Goal: Task Accomplishment & Management: Complete application form

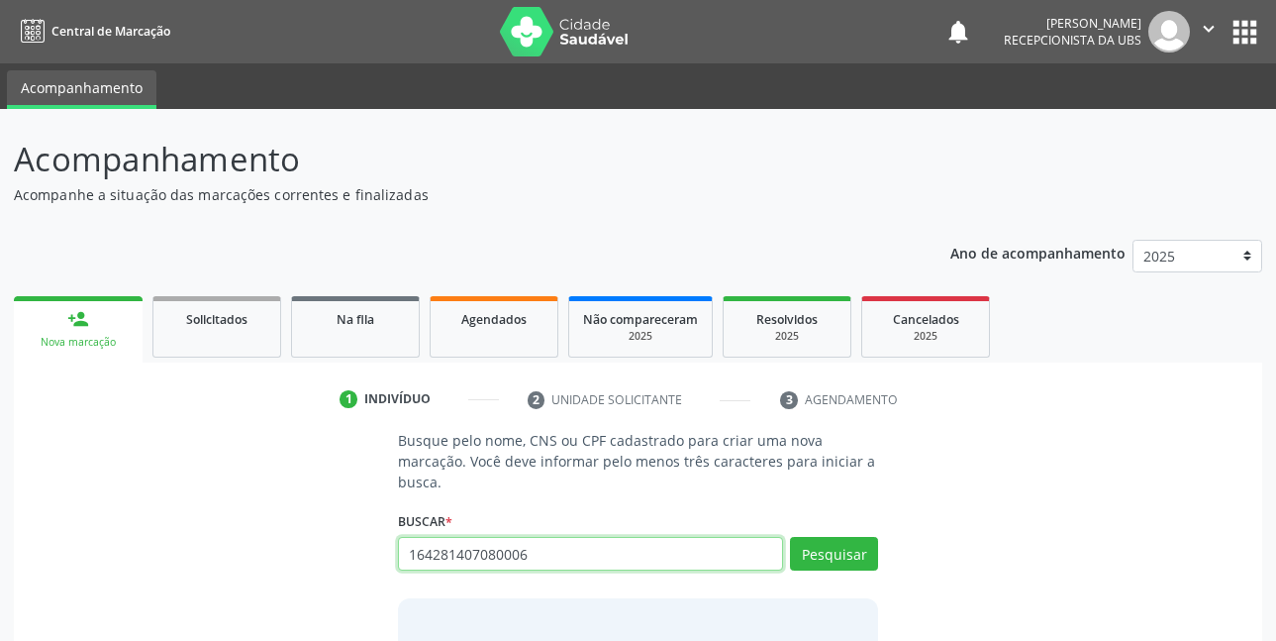
type input "164281407080006"
click at [591, 555] on input "164281407080006" at bounding box center [591, 554] width 386 height 34
type input "164261407680006"
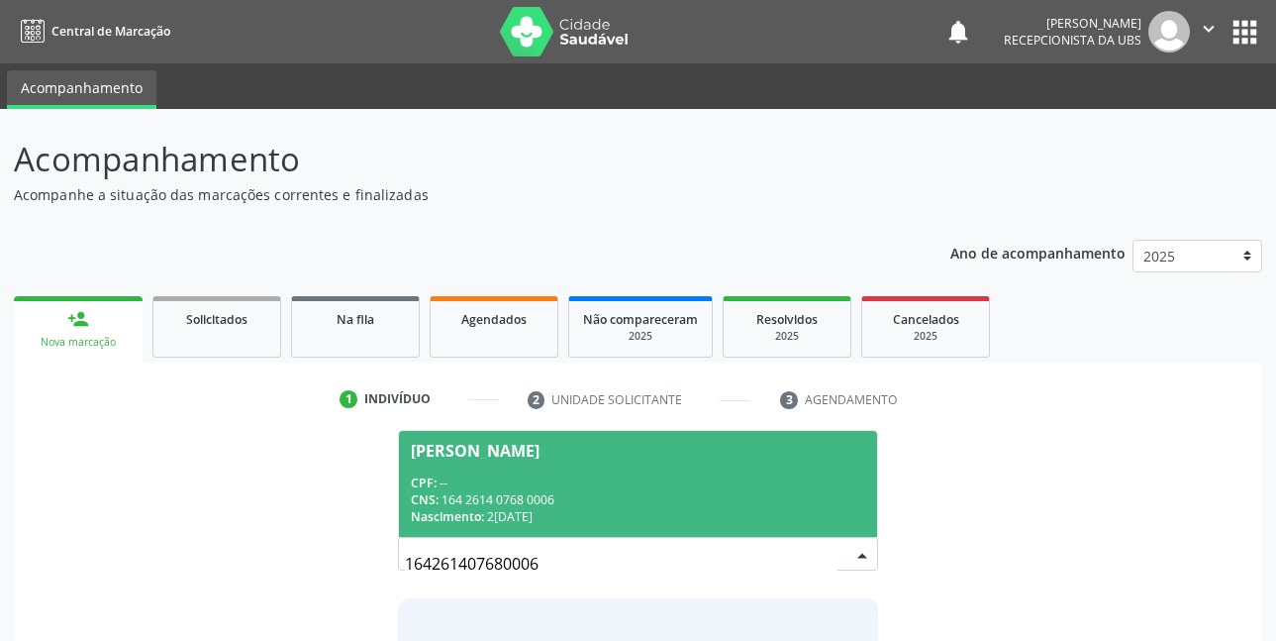
click at [586, 474] on div "CPF: --" at bounding box center [639, 482] width 456 height 17
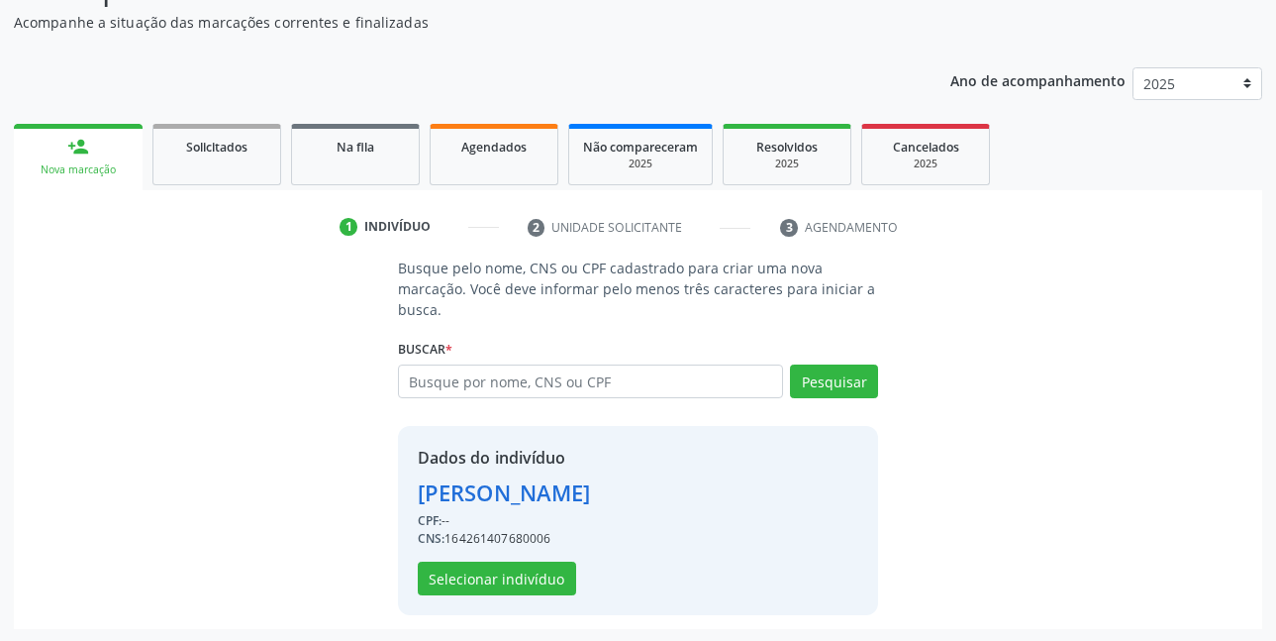
scroll to position [174, 0]
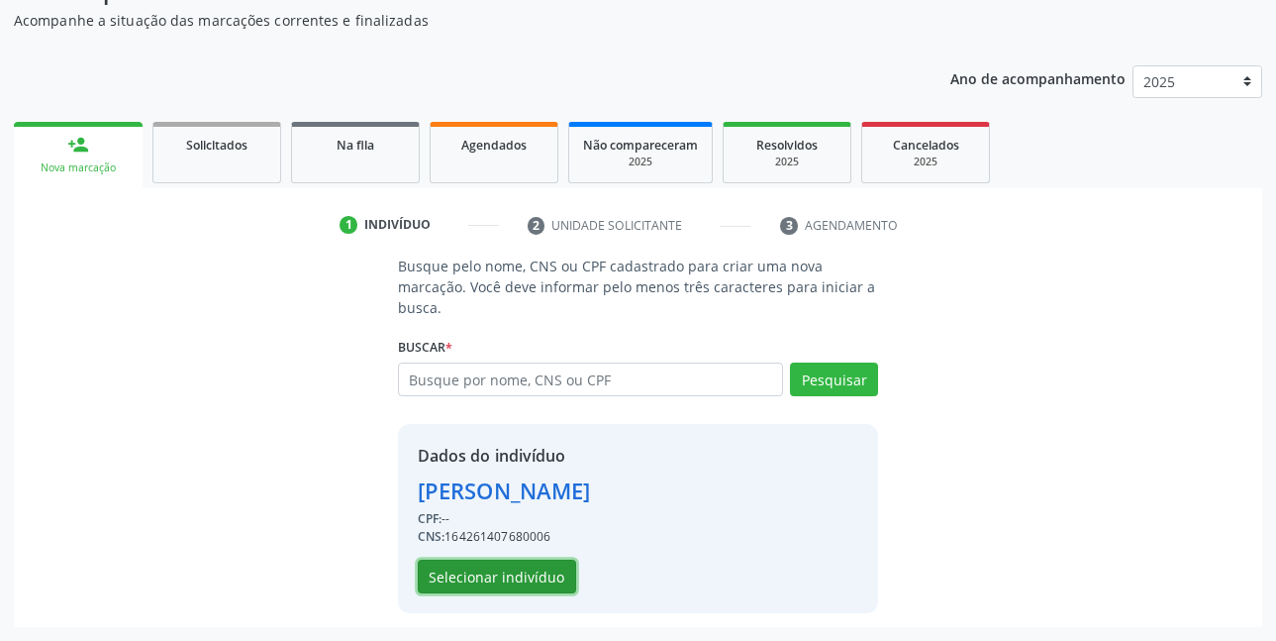
click at [465, 579] on button "Selecionar indivíduo" at bounding box center [497, 577] width 158 height 34
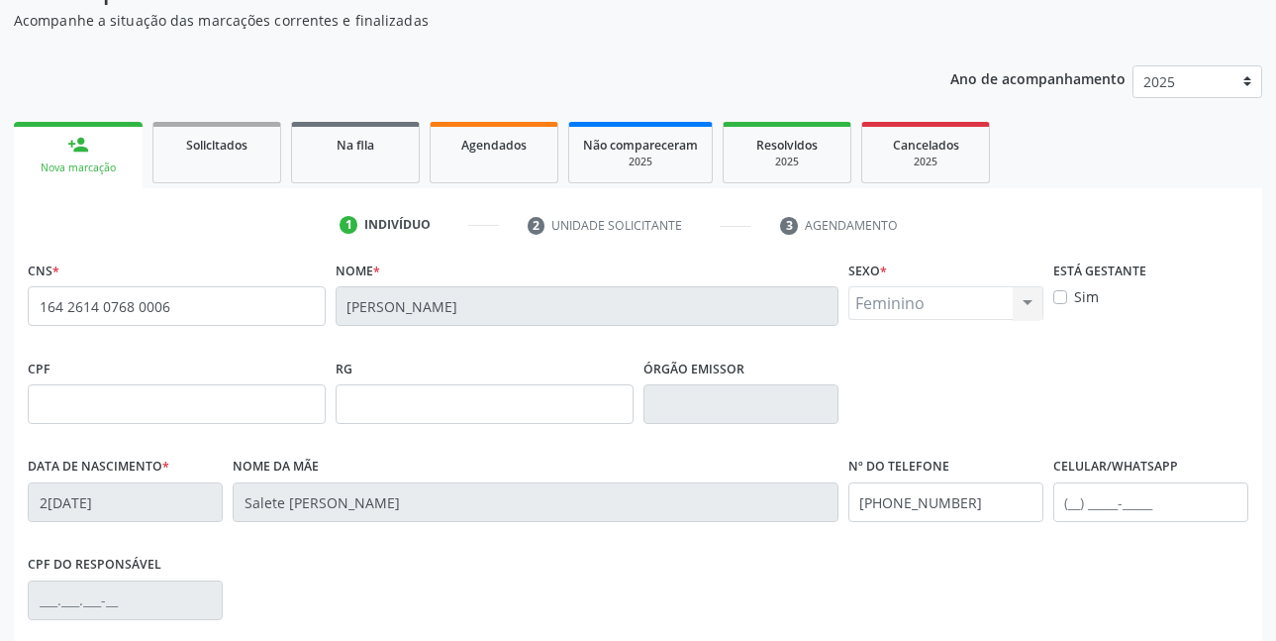
click at [1074, 300] on label "Sim" at bounding box center [1086, 296] width 25 height 21
click at [1059, 300] on input "Sim" at bounding box center [1061, 295] width 14 height 18
checkbox input "true"
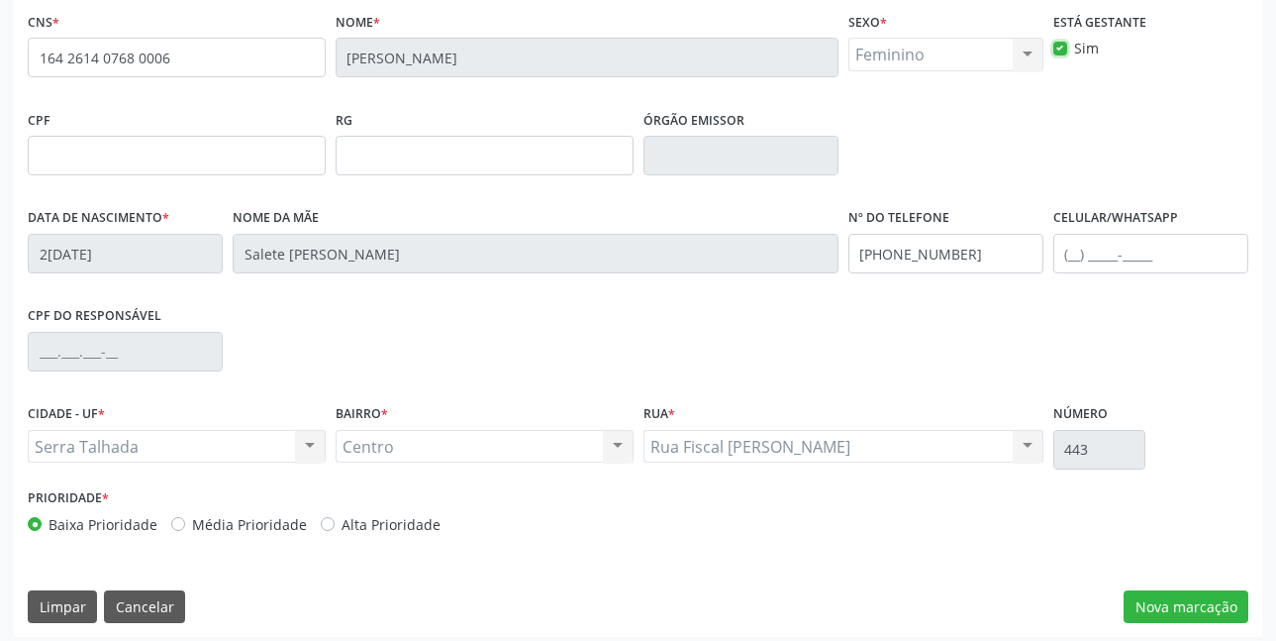
scroll to position [433, 0]
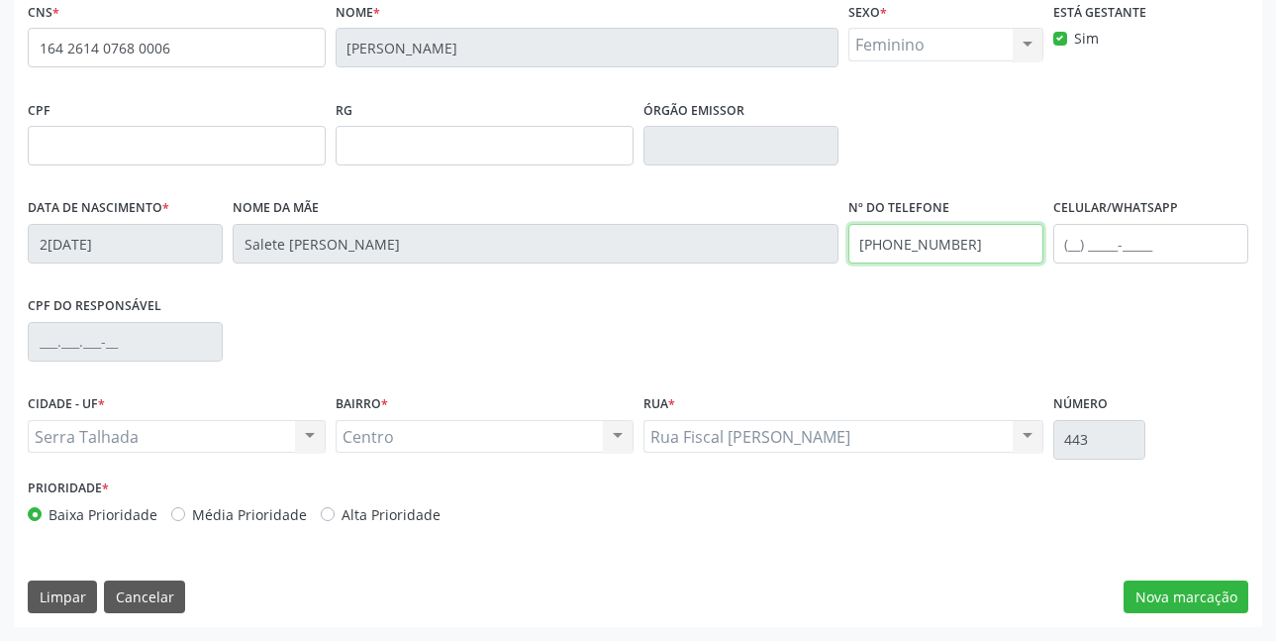
click at [981, 239] on input "(87) 99999-9999" at bounding box center [946, 244] width 195 height 40
type input "(87) 99615-5087"
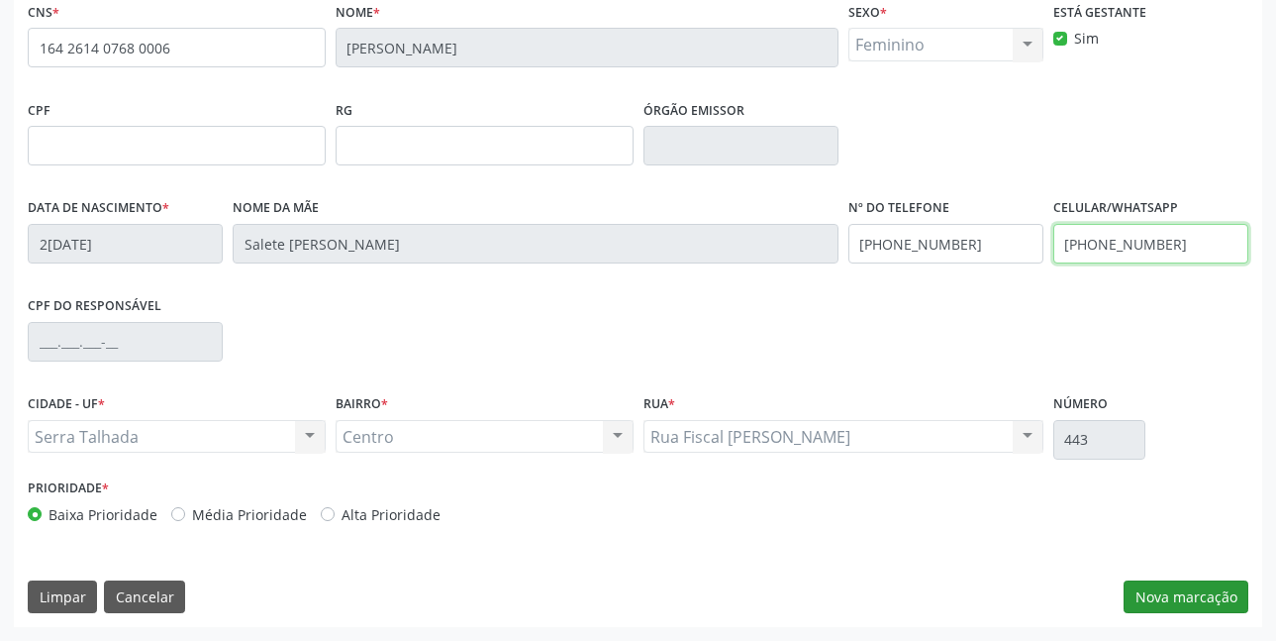
type input "(87) 99615-5087"
click at [1179, 596] on button "Nova marcação" at bounding box center [1186, 597] width 125 height 34
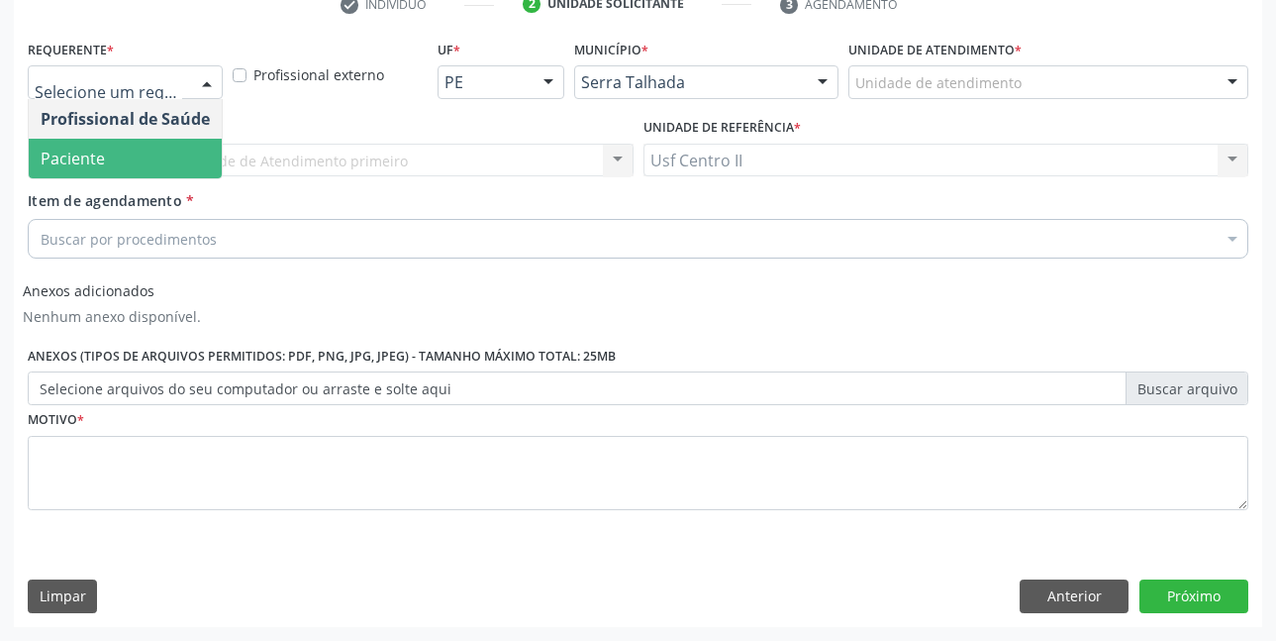
click at [125, 169] on span "Paciente" at bounding box center [125, 159] width 193 height 40
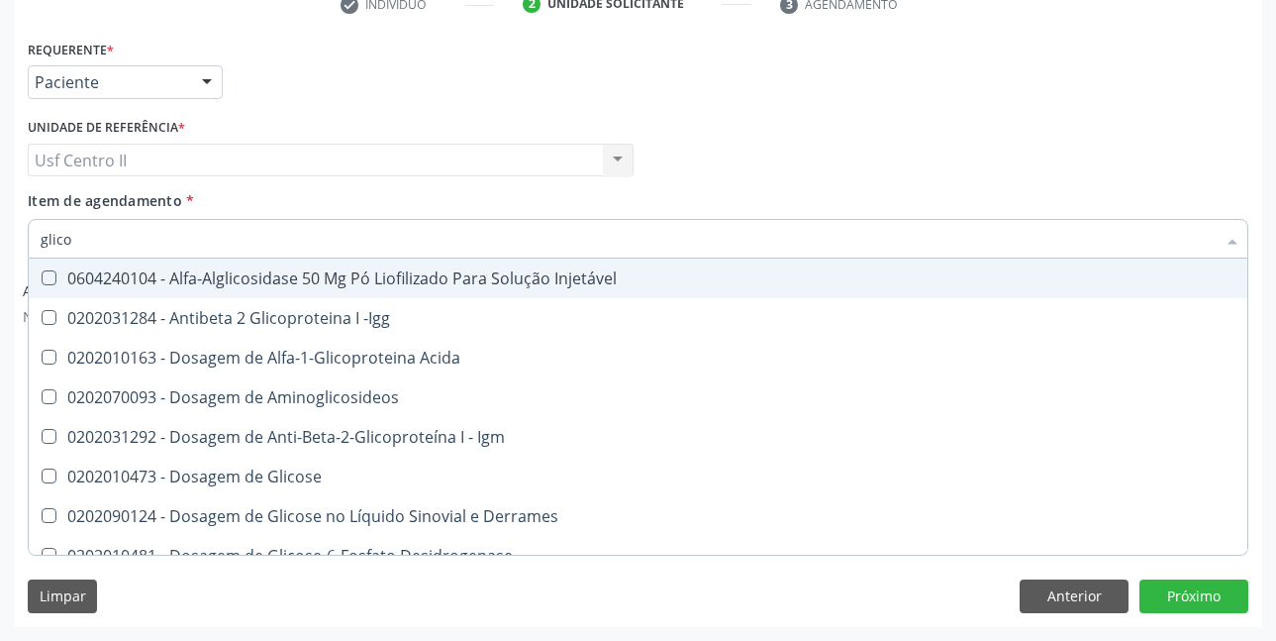
type input "glicos"
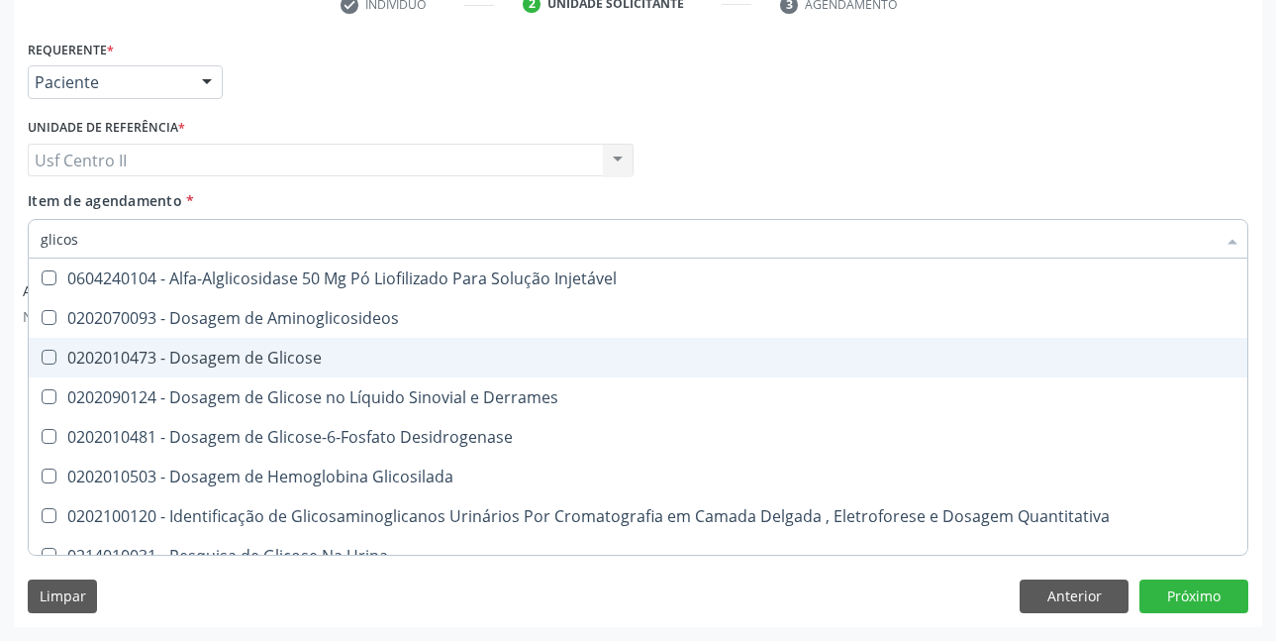
click at [221, 362] on div "0202010473 - Dosagem de Glicose" at bounding box center [638, 358] width 1195 height 16
checkbox Glicose "true"
type input "glico"
checkbox Glicose "false"
checkbox Glicosilada "true"
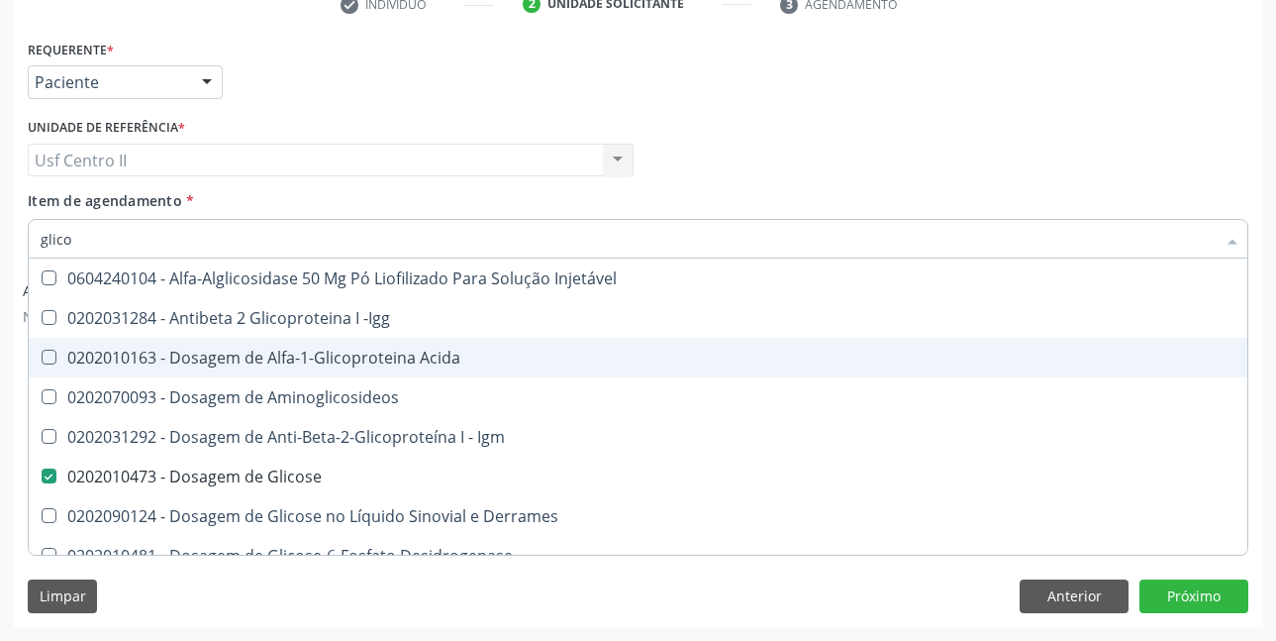
type input "glic"
checkbox Glicose "false"
checkbox Glicose "true"
type input "gli"
checkbox Glicose "false"
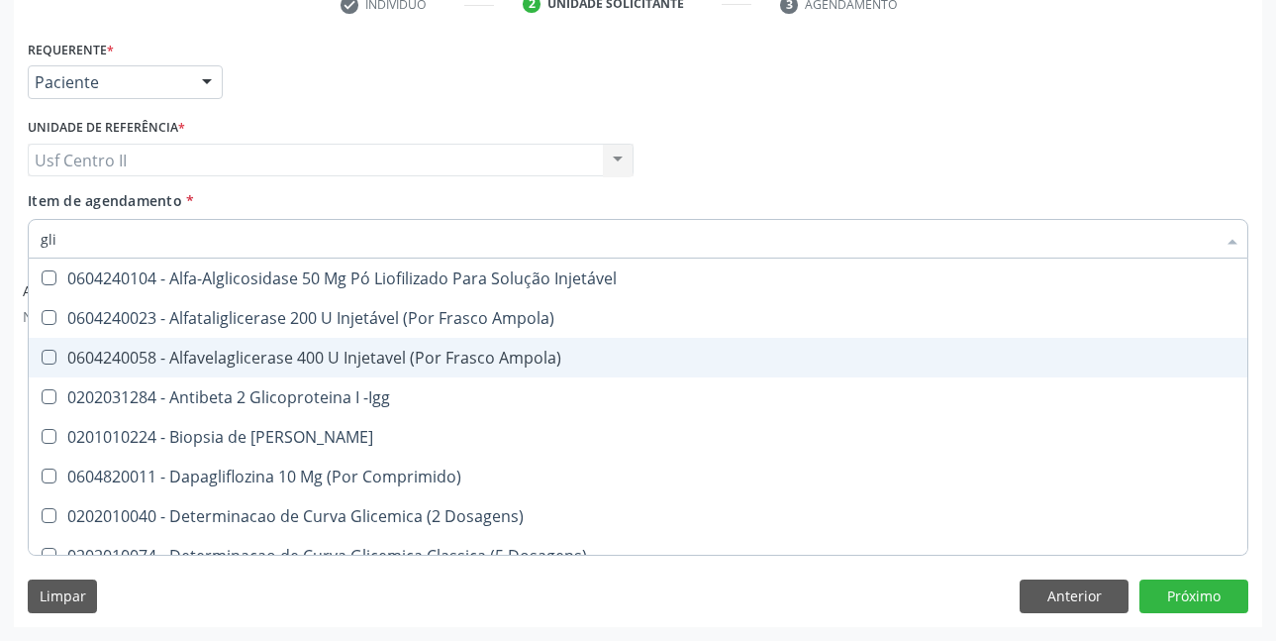
type input "gl"
checkbox Glicose "false"
type input "g"
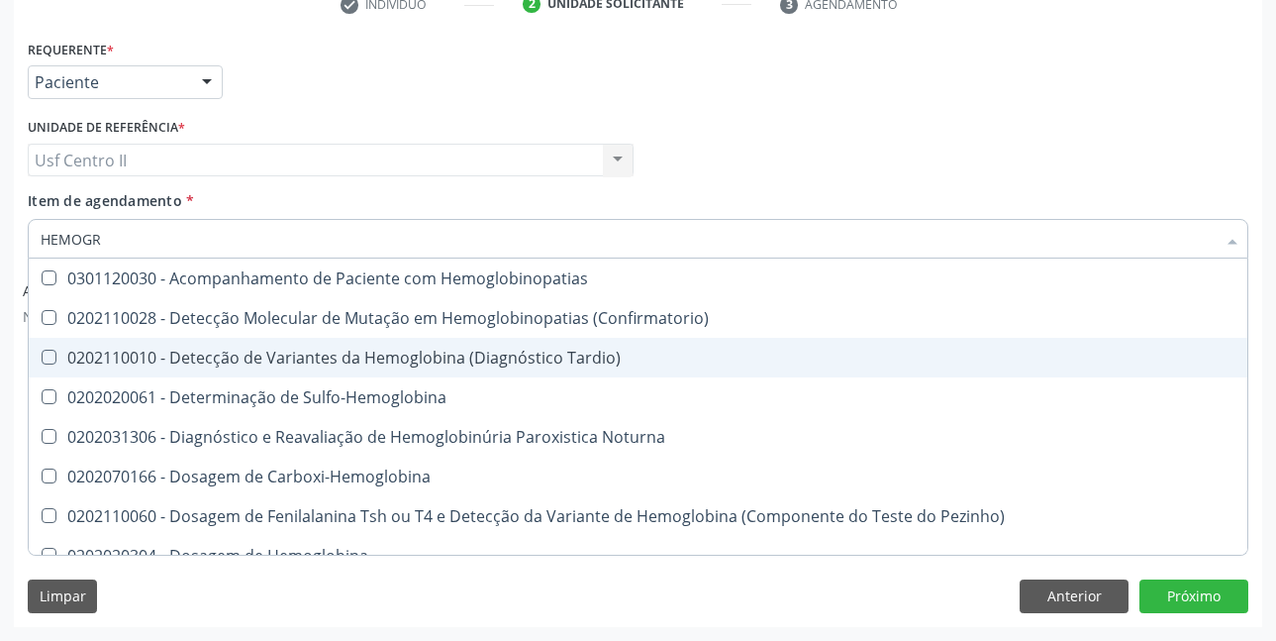
type input "HEMOGRA"
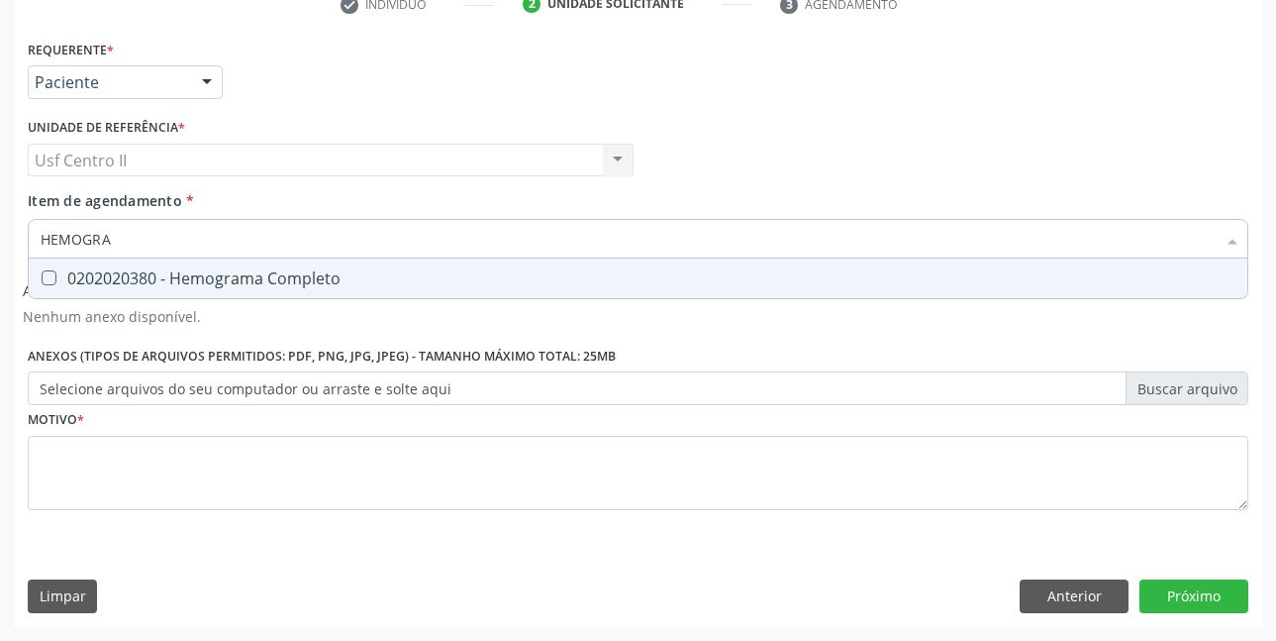
click at [250, 275] on div "0202020380 - Hemograma Completo" at bounding box center [638, 278] width 1195 height 16
checkbox Completo "true"
type input "HEMOG"
checkbox Completo "false"
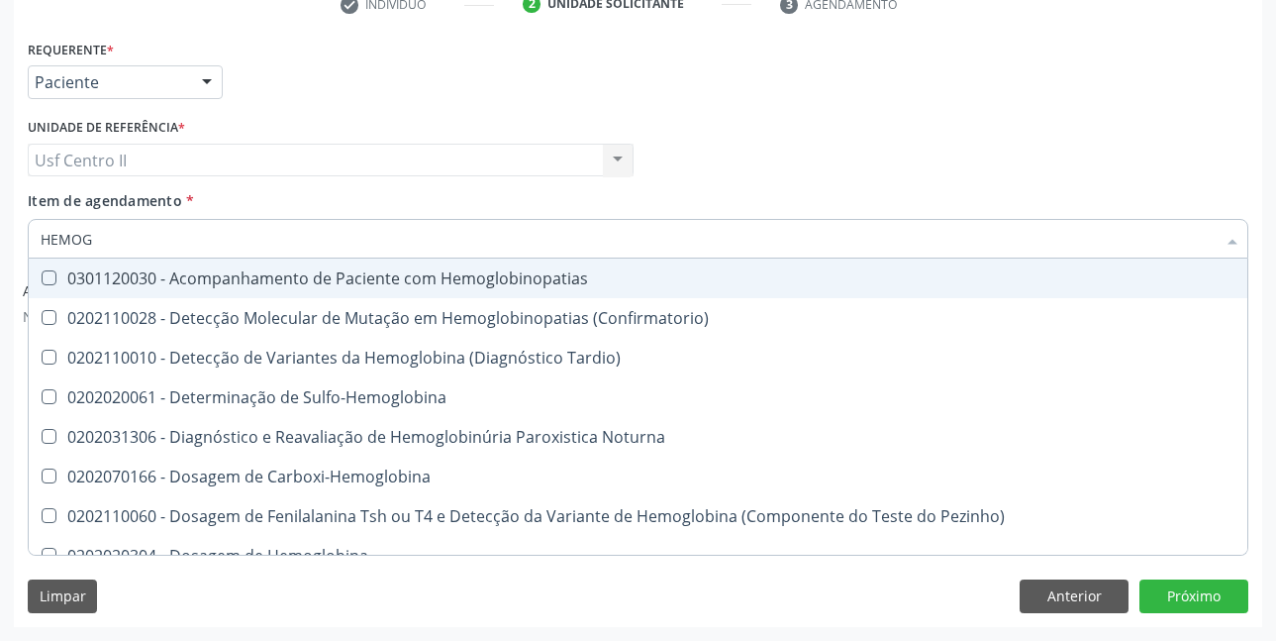
type input "HEMO"
checkbox Completo "false"
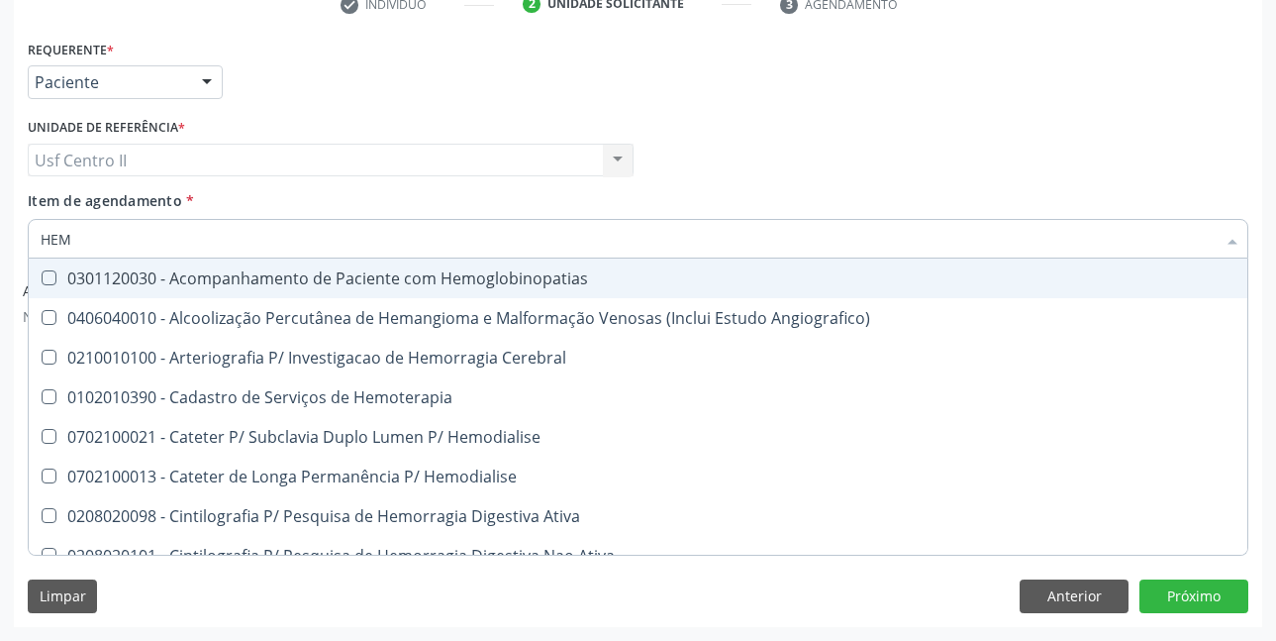
type input "HE"
checkbox Completo "false"
checkbox Orgaos "true"
type input "H"
checkbox Orgaos "false"
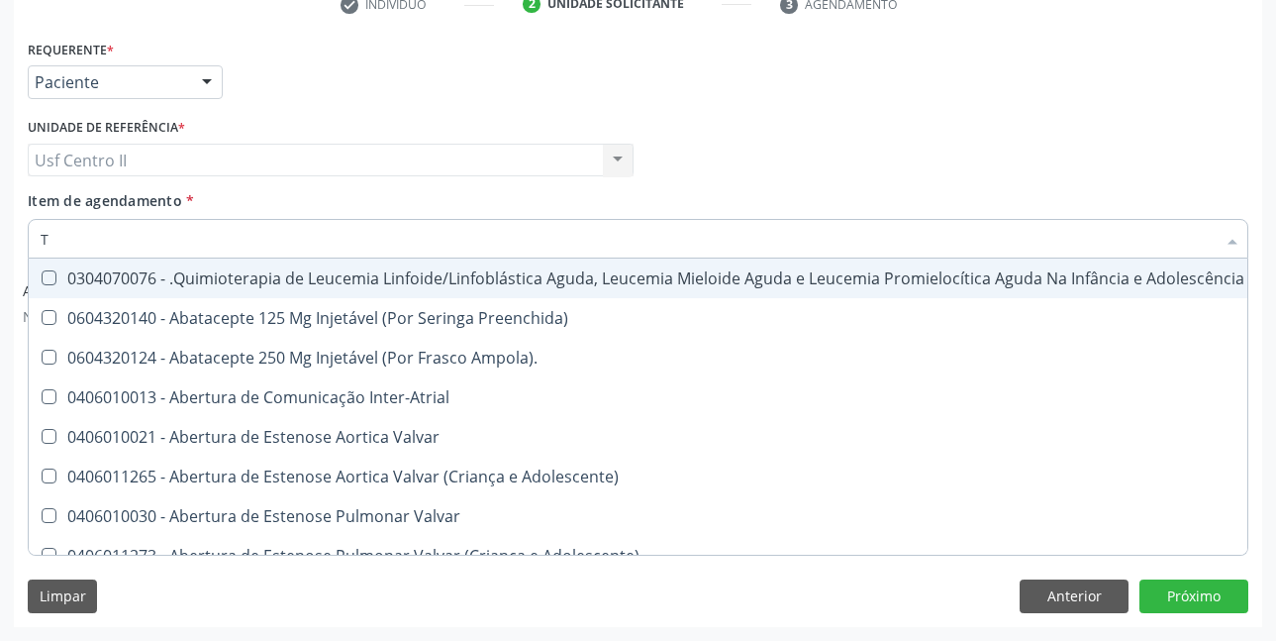
type input "T4"
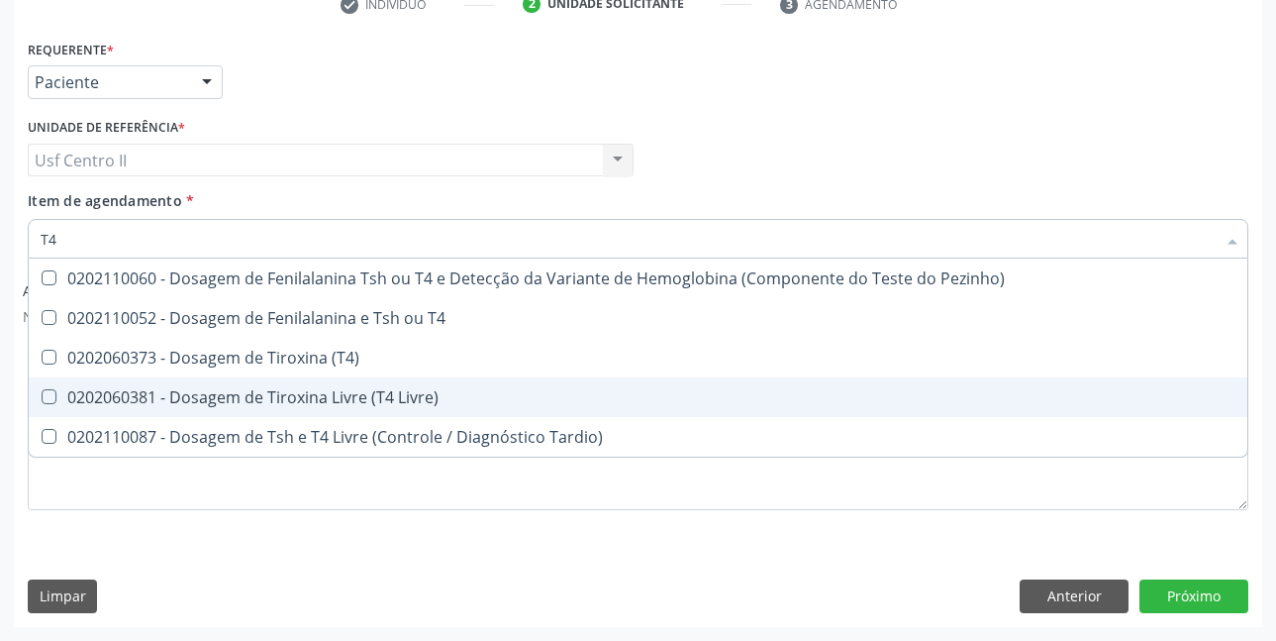
click at [340, 405] on div "0202060381 - Dosagem de Tiroxina Livre (T4 Livre)" at bounding box center [638, 397] width 1195 height 16
checkbox Livre\) "true"
type input "T"
checkbox Livre\) "false"
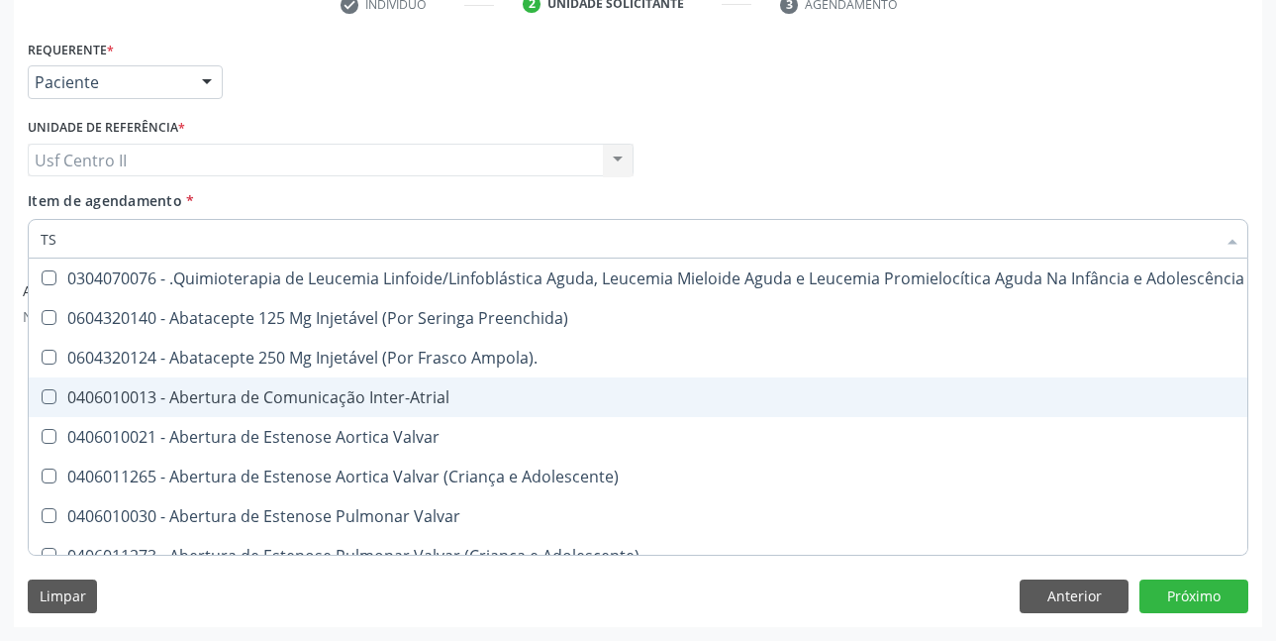
type input "TSH"
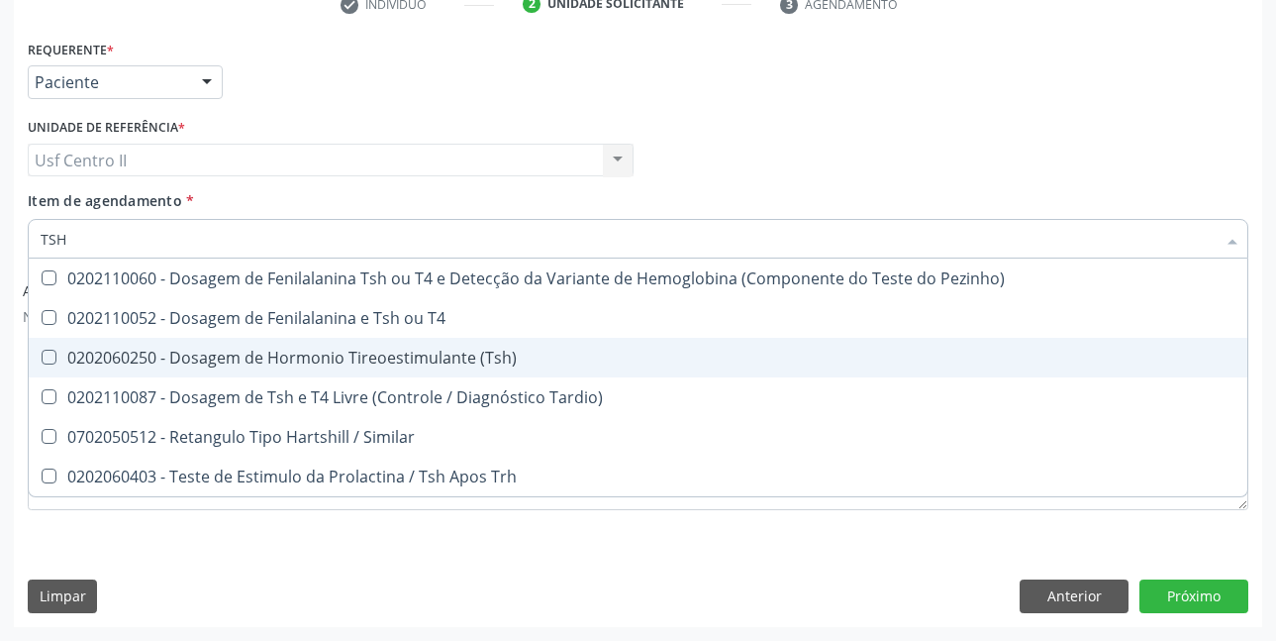
click at [403, 350] on div "0202060250 - Dosagem de Hormonio Tireoestimulante (Tsh)" at bounding box center [638, 358] width 1195 height 16
checkbox \(Tsh\) "true"
type input "TS"
checkbox \(Tsh\) "false"
checkbox Tardio\) "true"
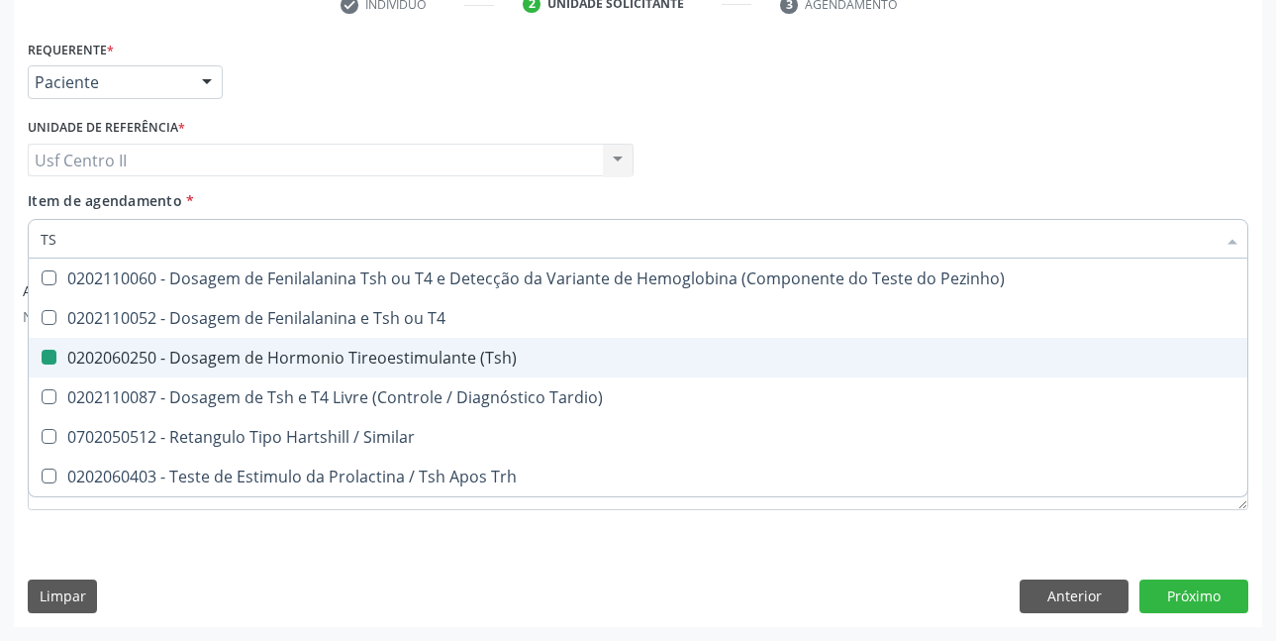
type input "T"
checkbox Tardio\) "false"
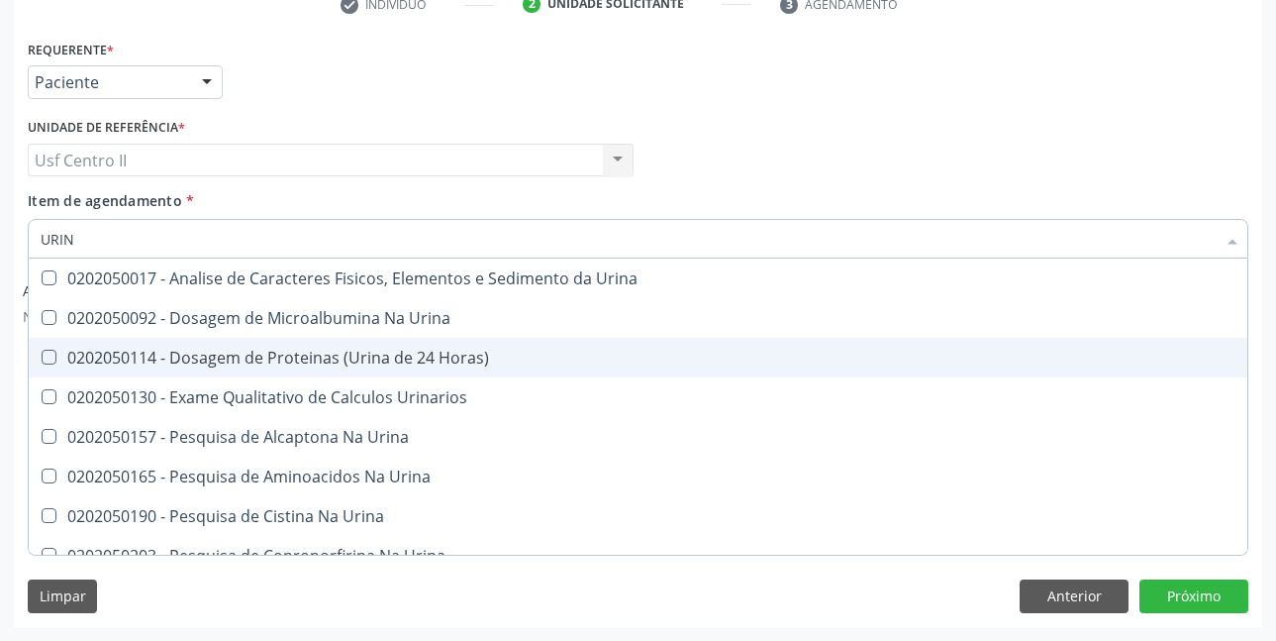
type input "URINA"
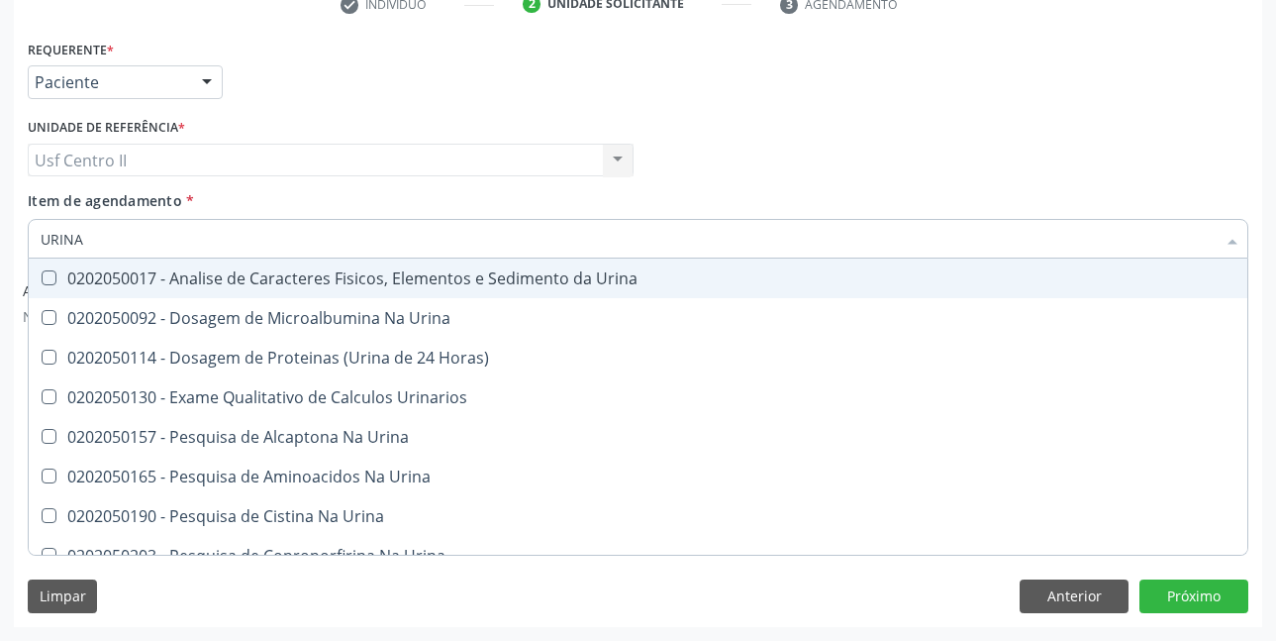
click at [457, 278] on div "0202050017 - Analise de Caracteres Fisicos, Elementos e Sedimento da Urina" at bounding box center [638, 278] width 1195 height 16
checkbox Urina "true"
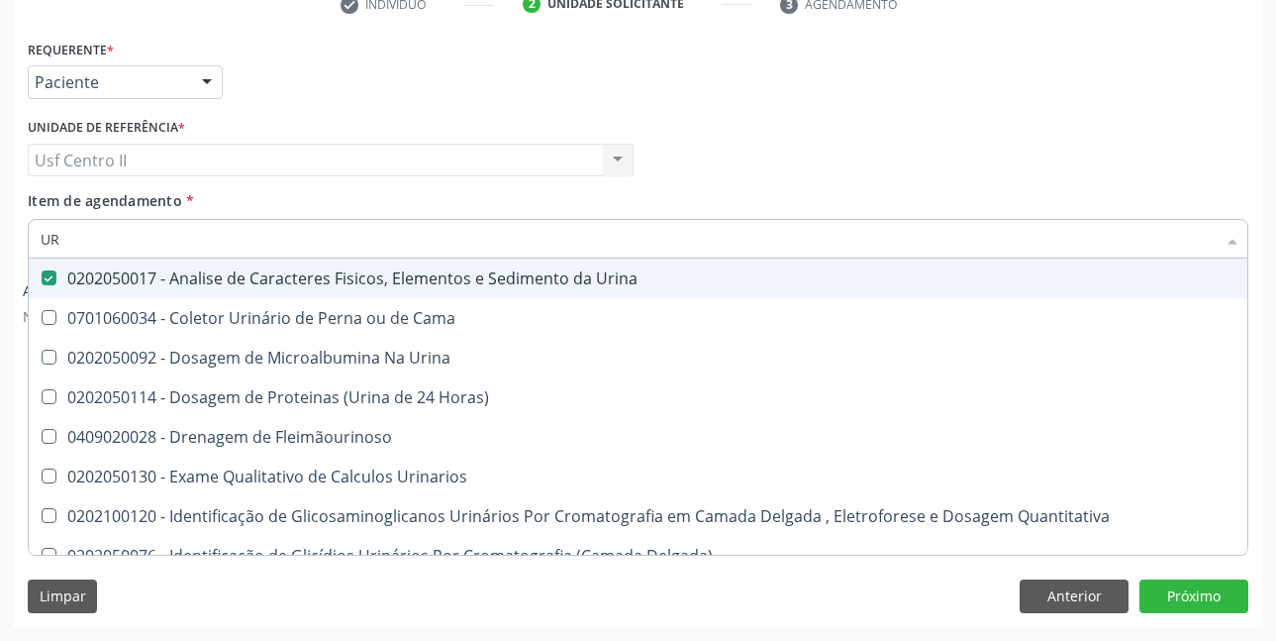
type input "U"
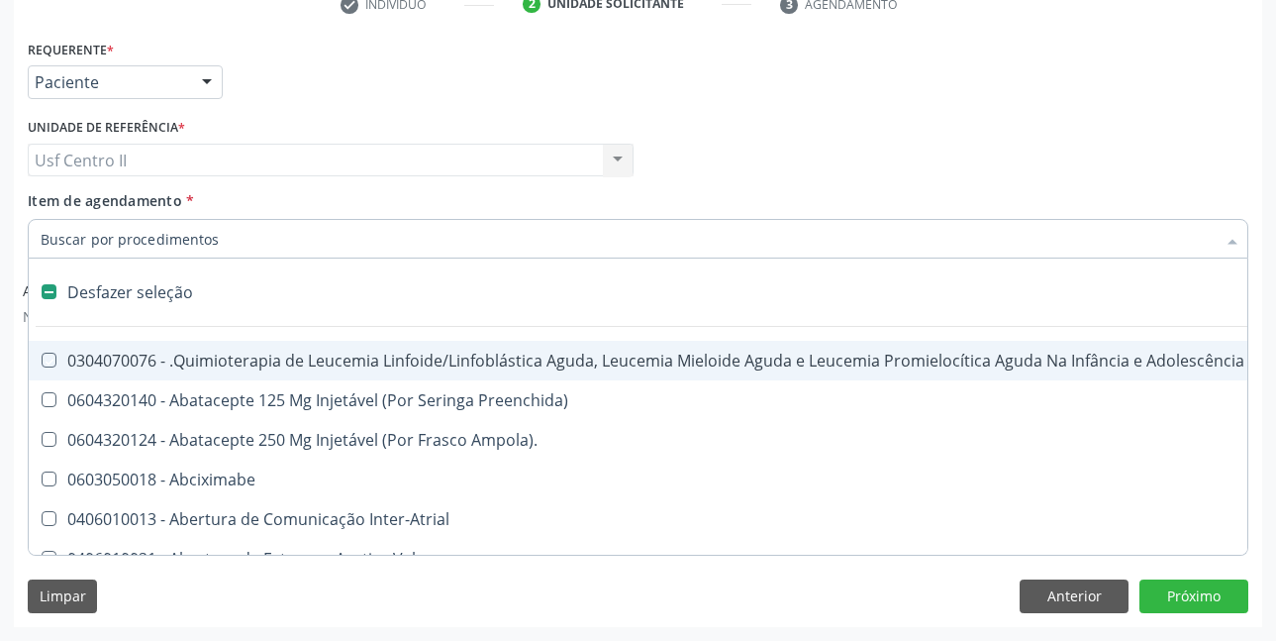
checkbox Manutenção "false"
checkbox Capsula\) "false"
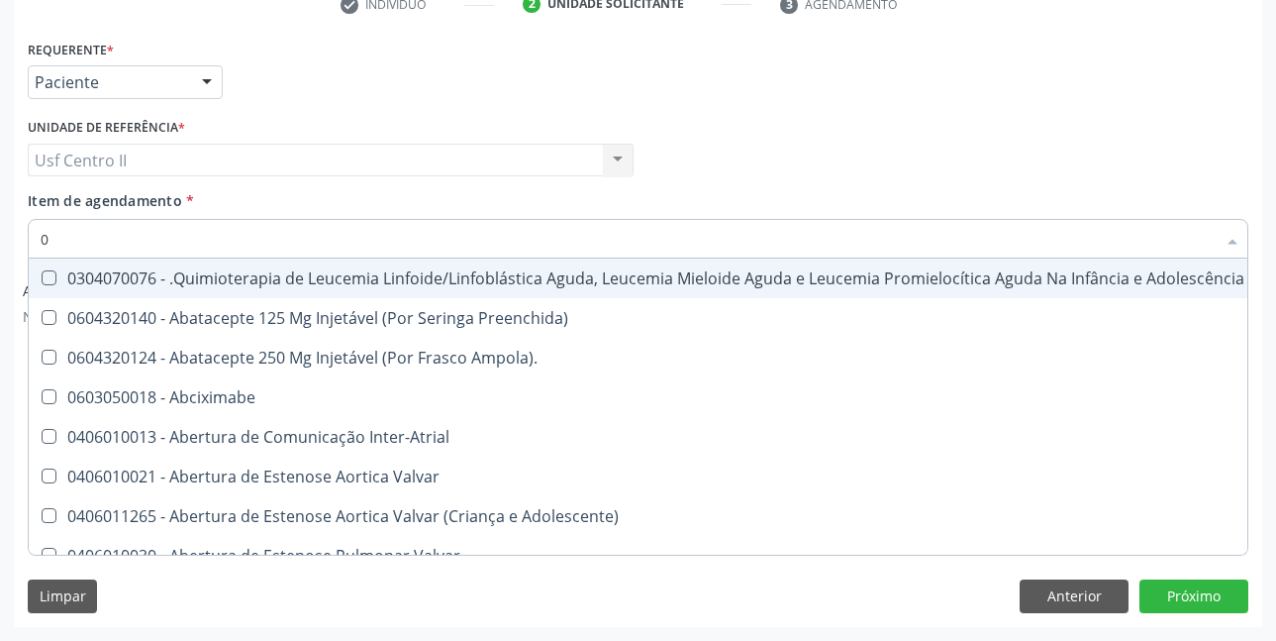
type input "02"
checkbox Coração "true"
checkbox Urina "false"
checkbox Coclear "true"
checkbox Odontogeriatra "true"
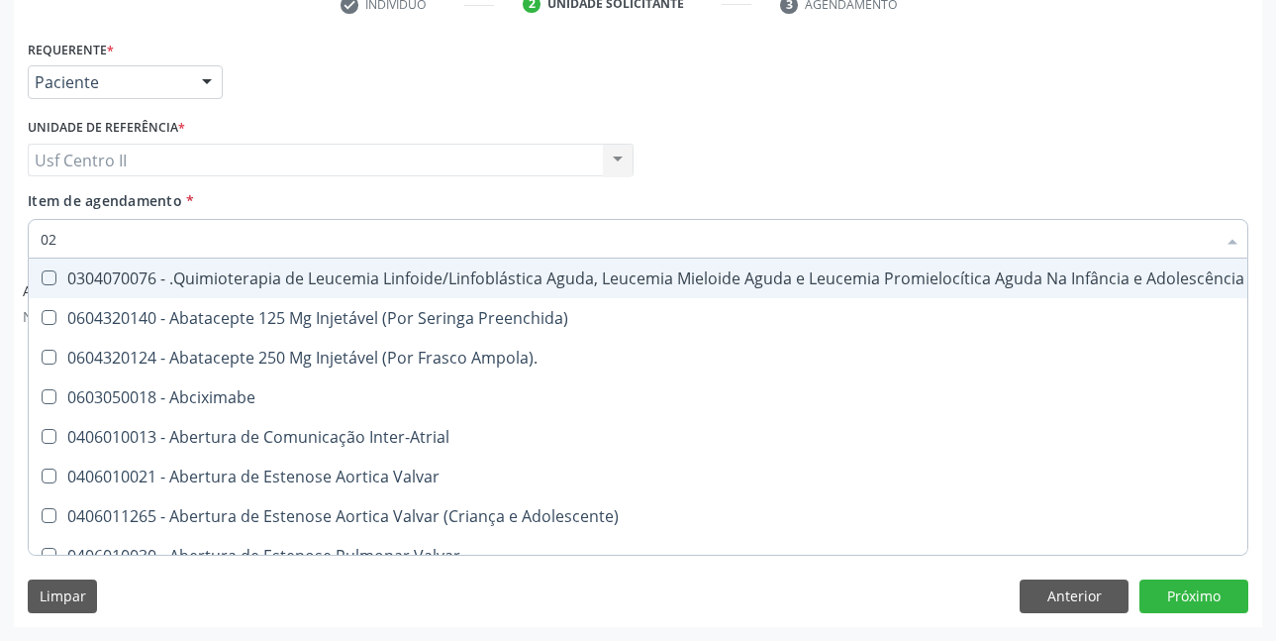
checkbox Ml\) "true"
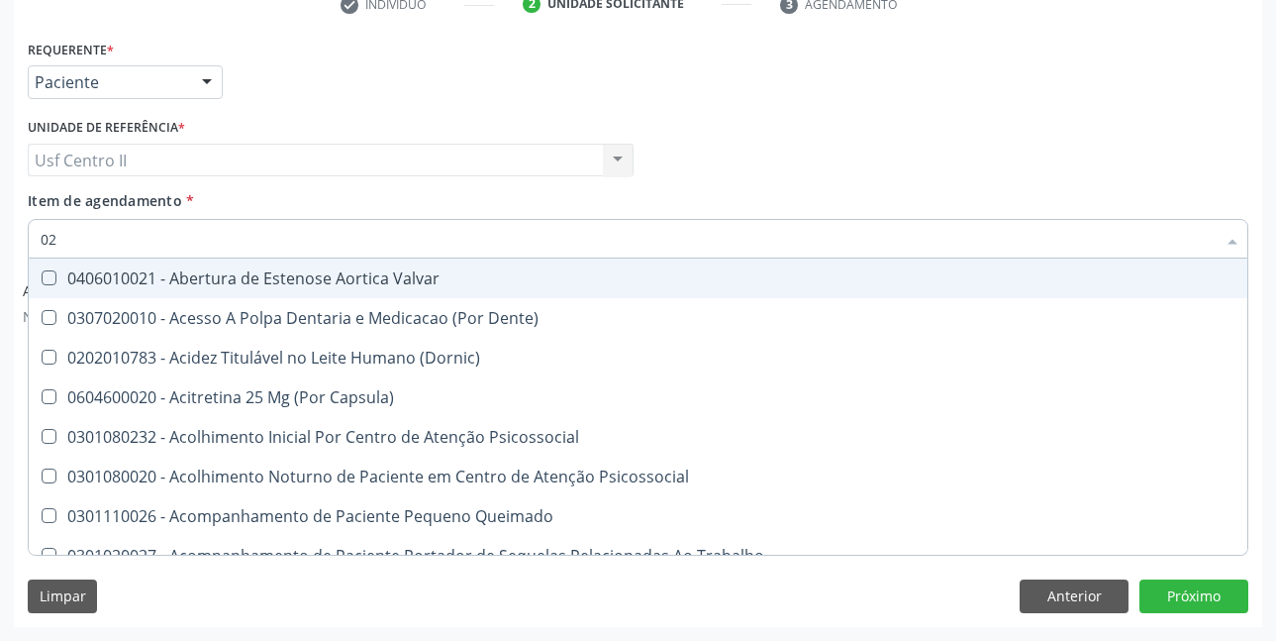
type input "020"
checkbox Terapeutica "true"
checkbox Urina "false"
checkbox \(Qualitativo\) "true"
checkbox Hormonais "true"
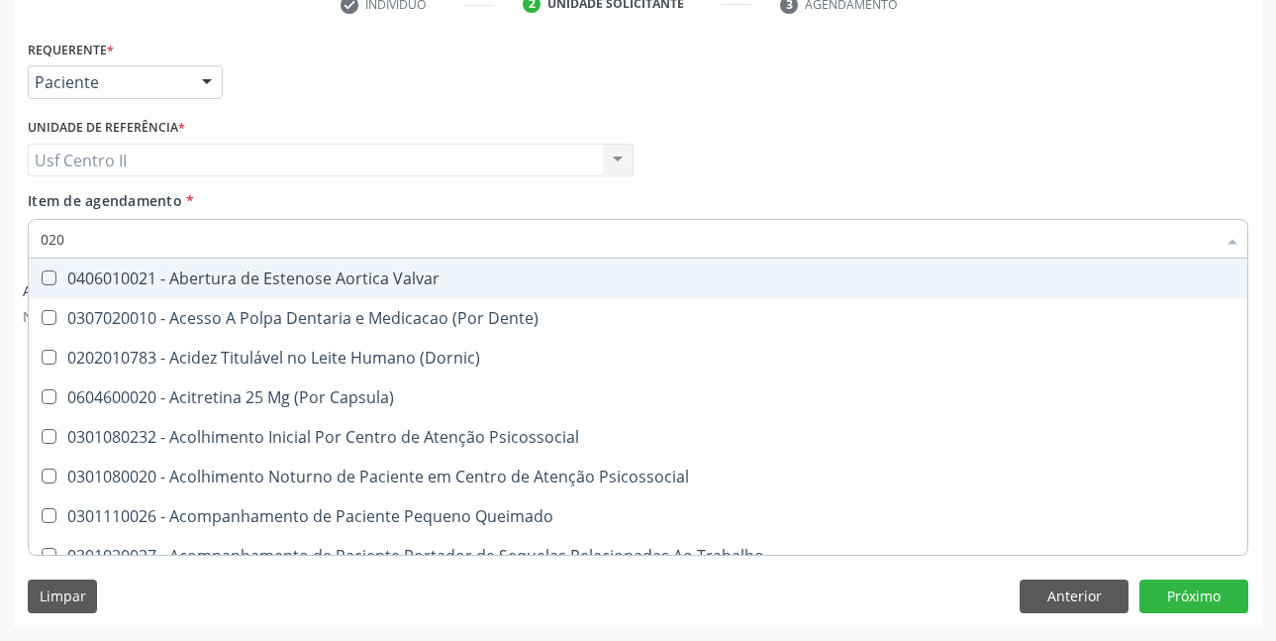
checkbox Artéria "true"
checkbox Glicose "false"
checkbox \(Tsh\) "false"
checkbox Livre\) "false"
checkbox \(T3\) "true"
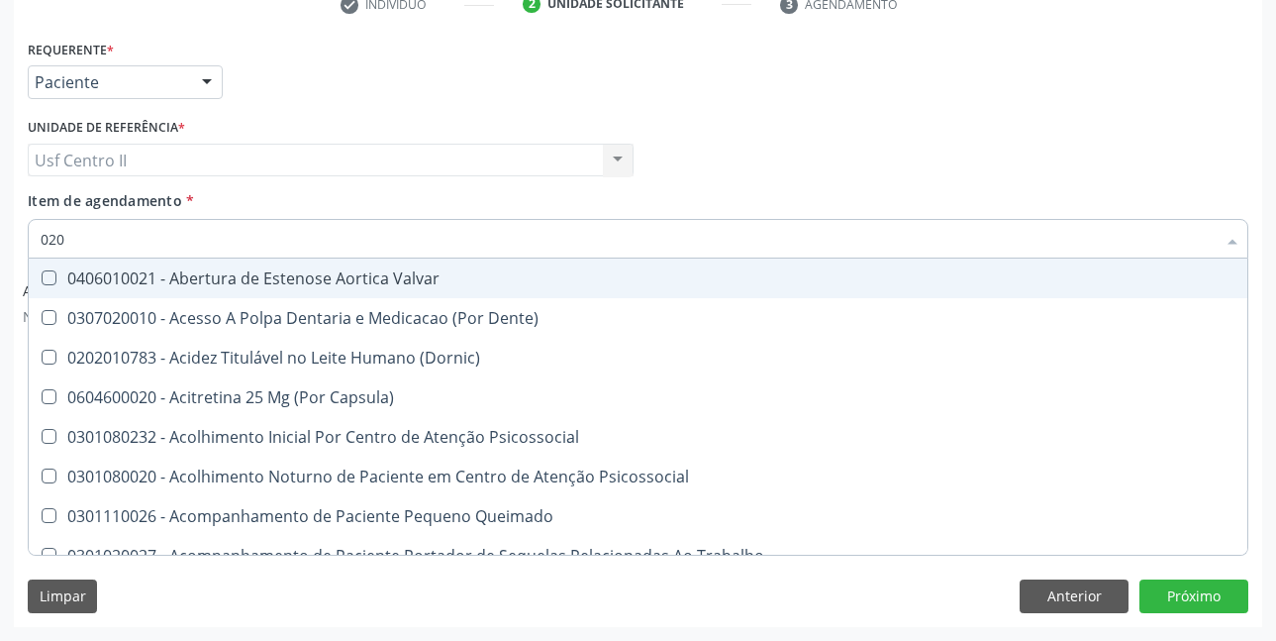
type input "0202"
checkbox \(Dornic\) "true"
checkbox Terapeutica "false"
checkbox Auditiva "true"
checkbox Puericultura "true"
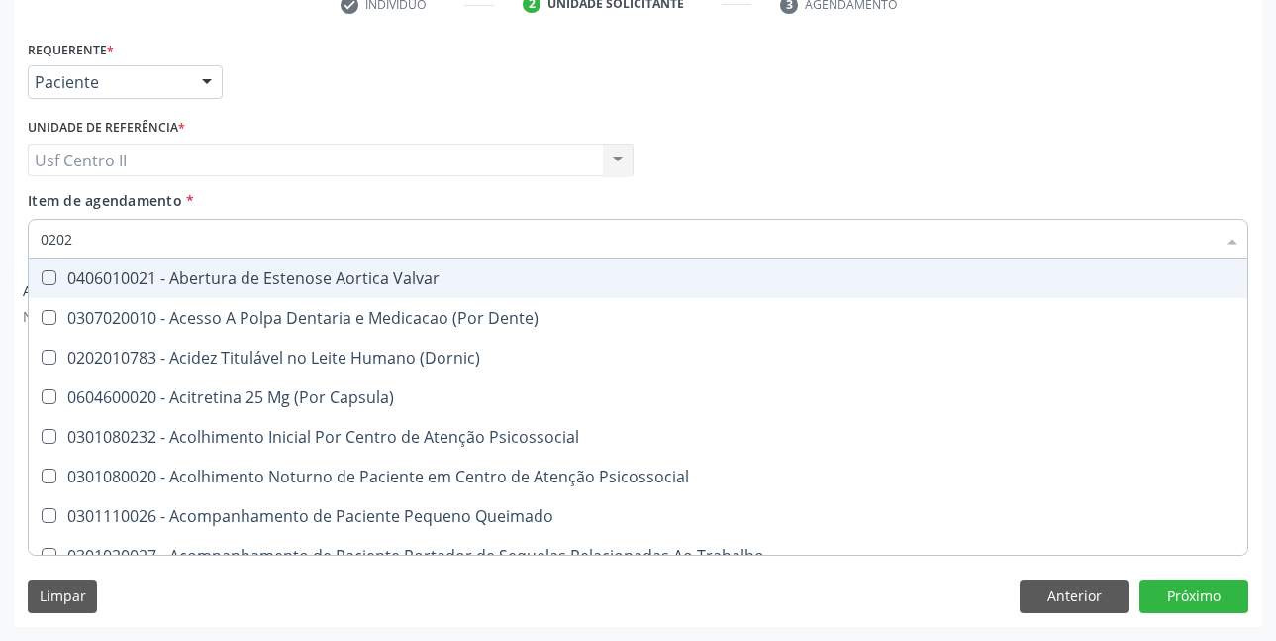
checkbox Aberto\) "true"
checkbox Monobloco "true"
checkbox \(Qualitativo\) "false"
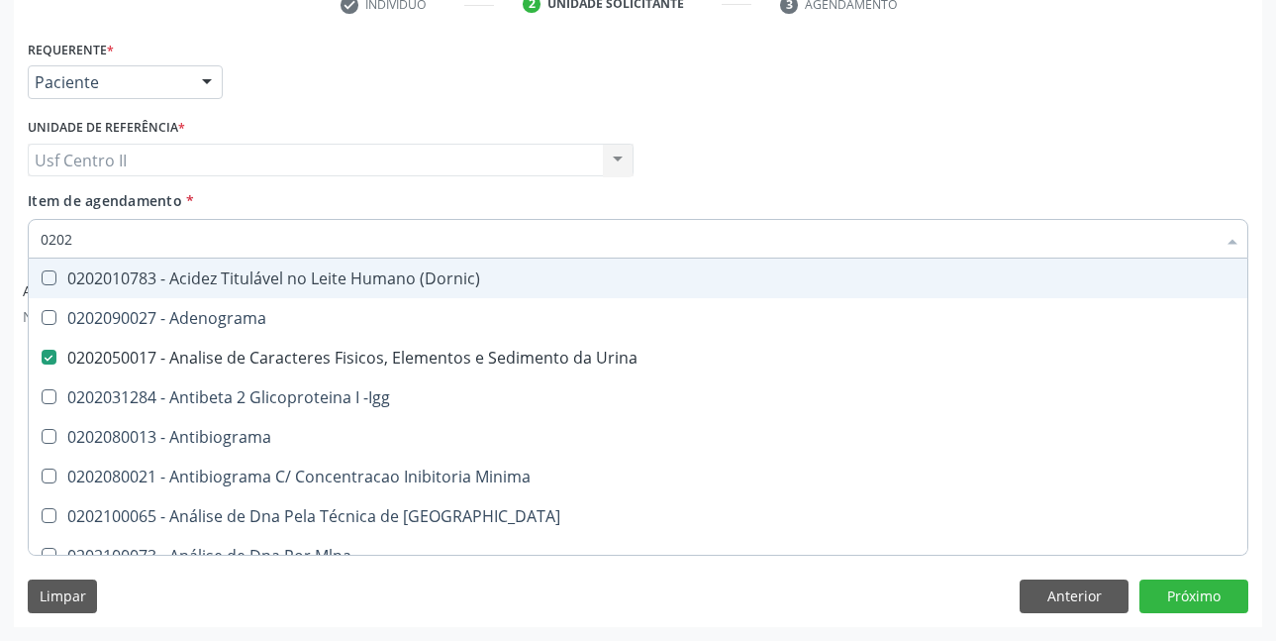
type input "02021"
checkbox Urina "false"
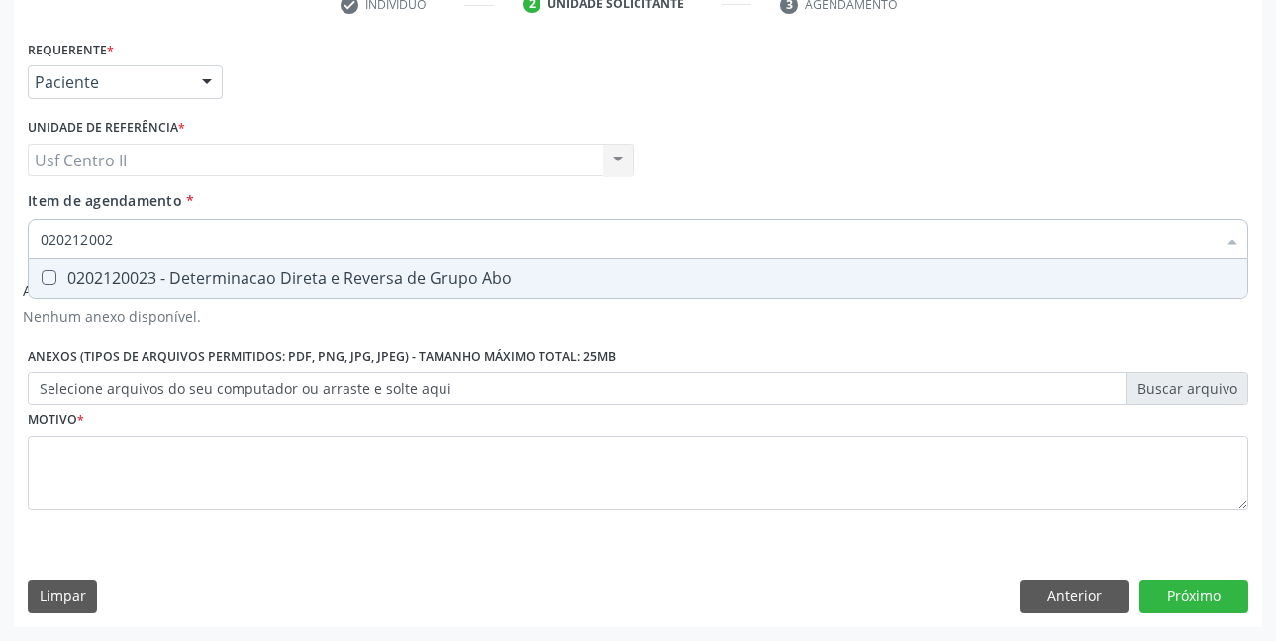
type input "0202120023"
click at [401, 279] on div "0202120023 - Determinacao Direta e Reversa de Grupo Abo" at bounding box center [638, 278] width 1195 height 16
checkbox Abo "true"
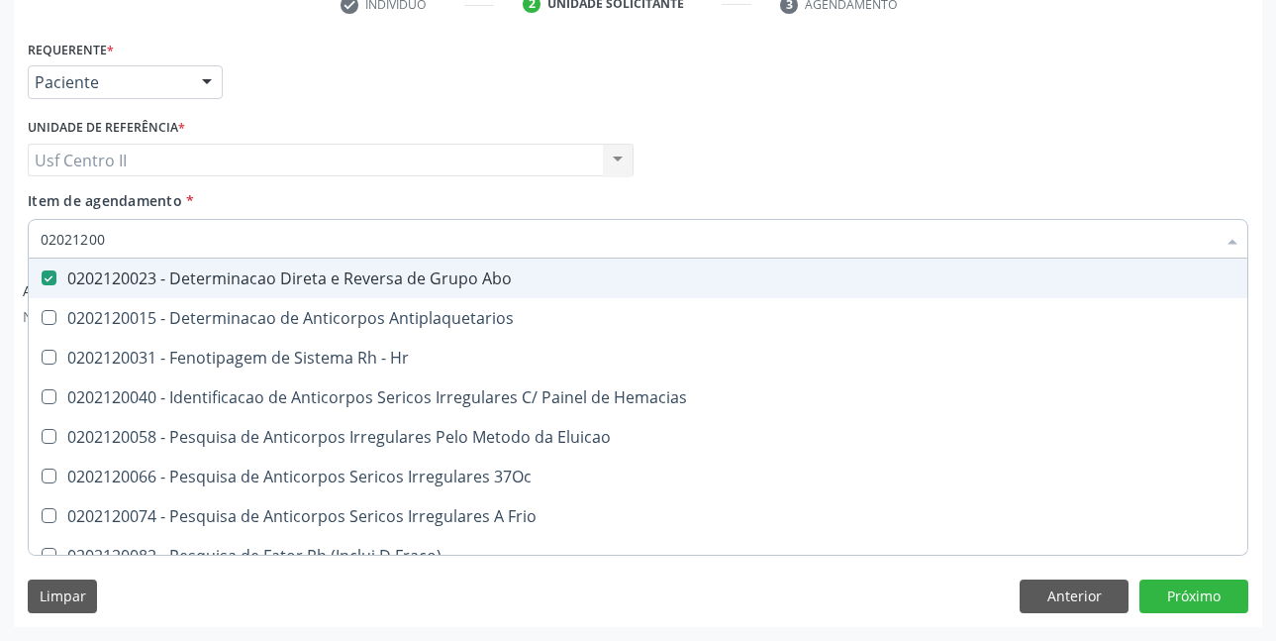
type input "020212008"
checkbox Abo "false"
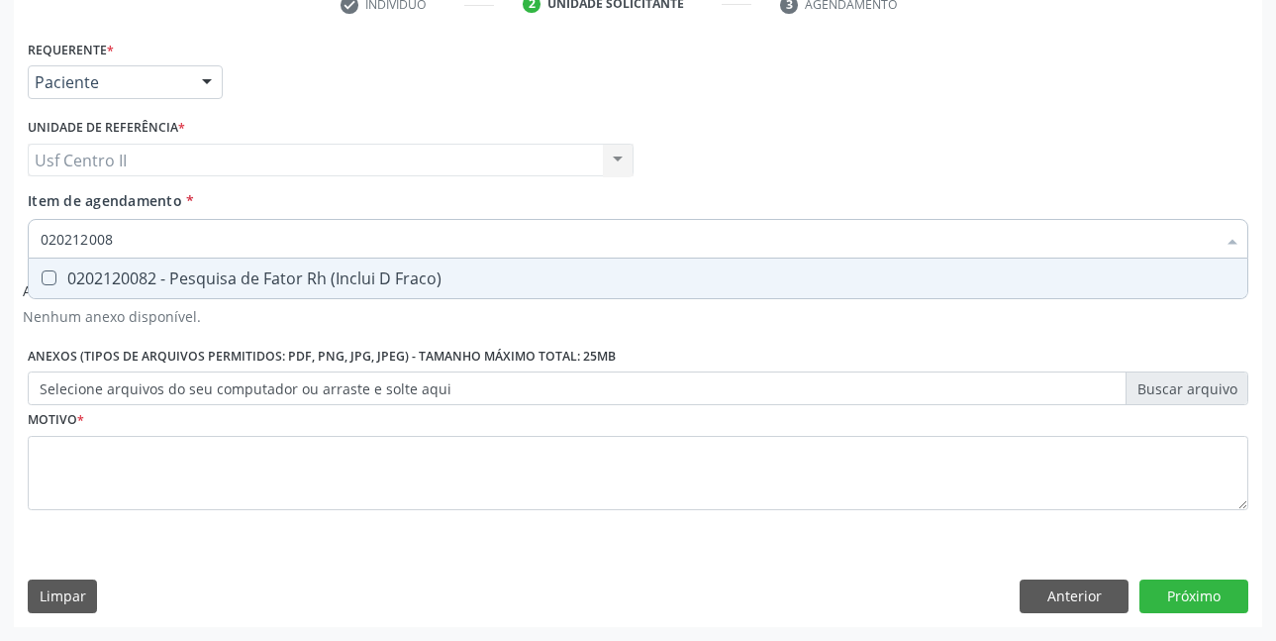
type input "0202120082"
click at [401, 278] on div "0202120082 - Pesquisa de Fator Rh (Inclui D Fraco)" at bounding box center [638, 278] width 1195 height 16
checkbox Fraco\) "true"
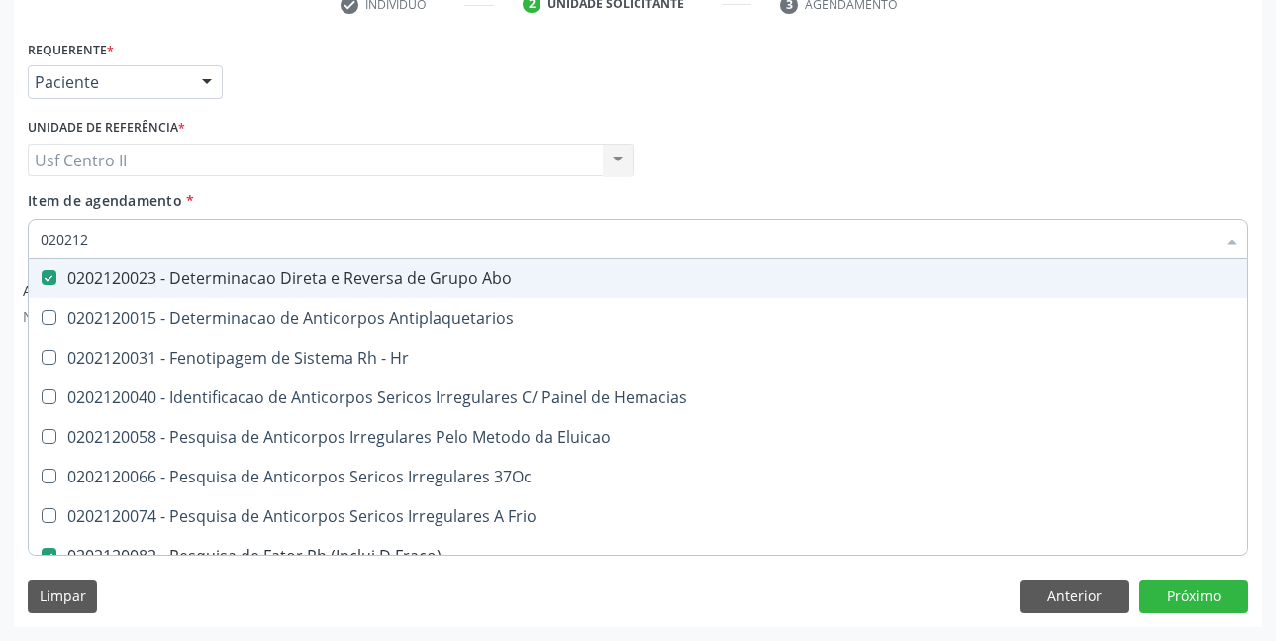
type input "02021"
checkbox Abo "false"
checkbox Fraco\) "false"
checkbox \(Tia\) "true"
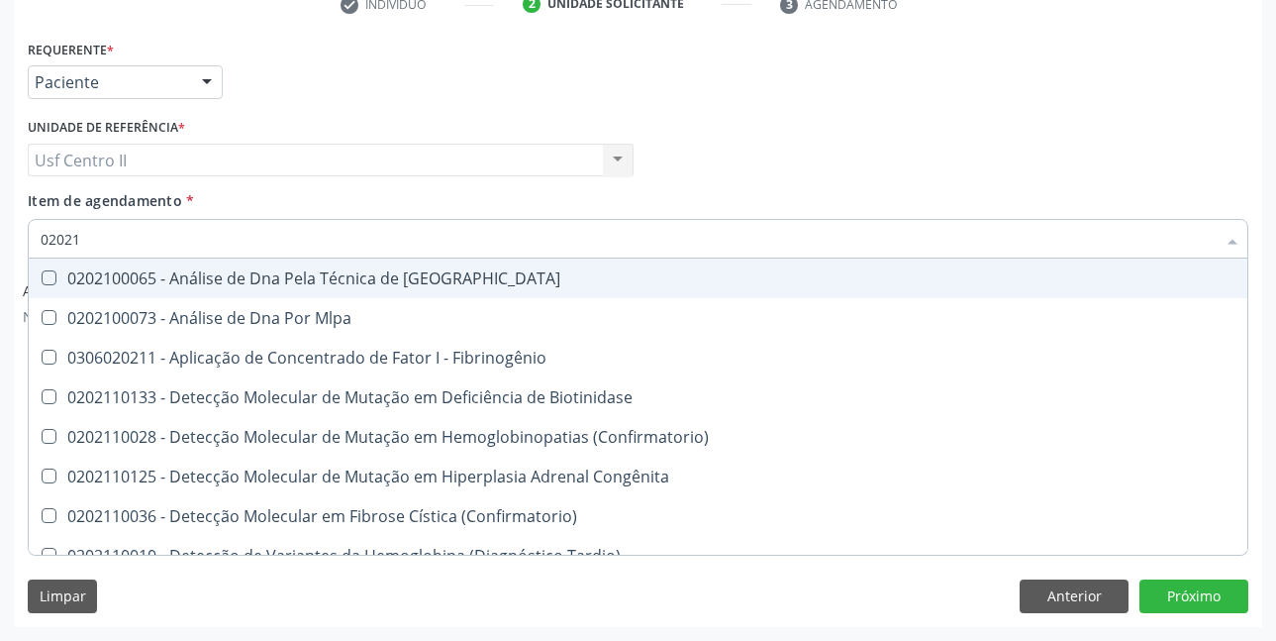
type input "0202"
checkbox Fibrinogênio "true"
checkbox Abo "false"
checkbox Fraco\) "false"
checkbox Exoma "true"
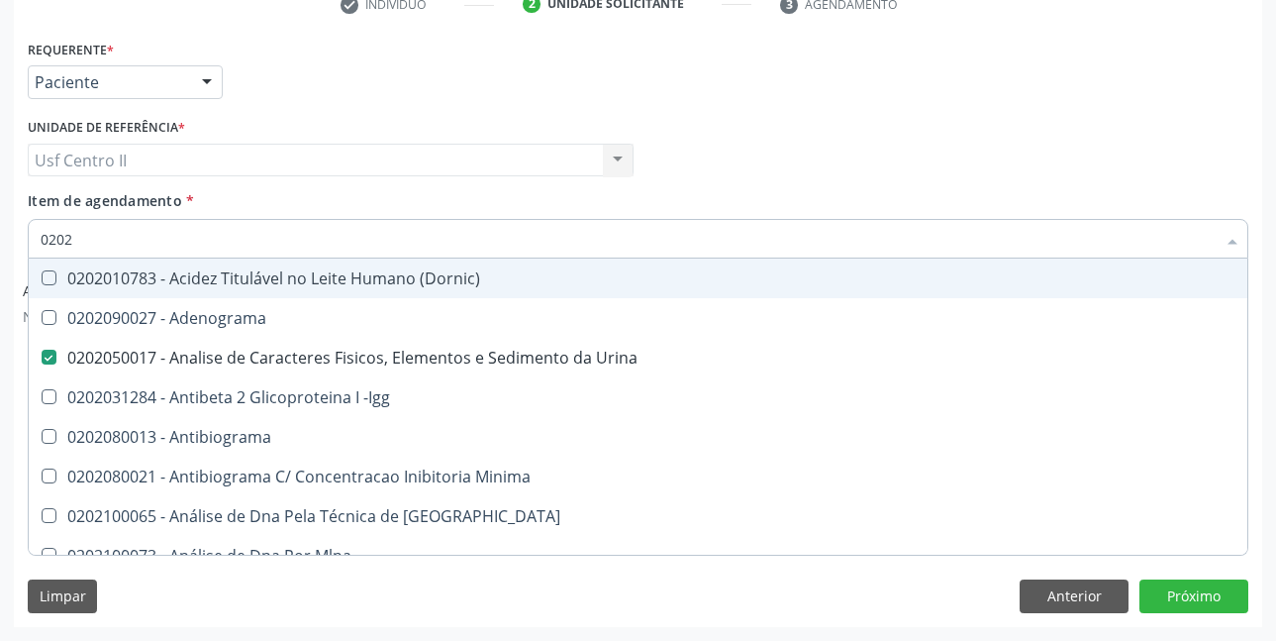
type input "02020"
checkbox Abo "false"
checkbox Xi "true"
checkbox Esperma "true"
checkbox Glicose "false"
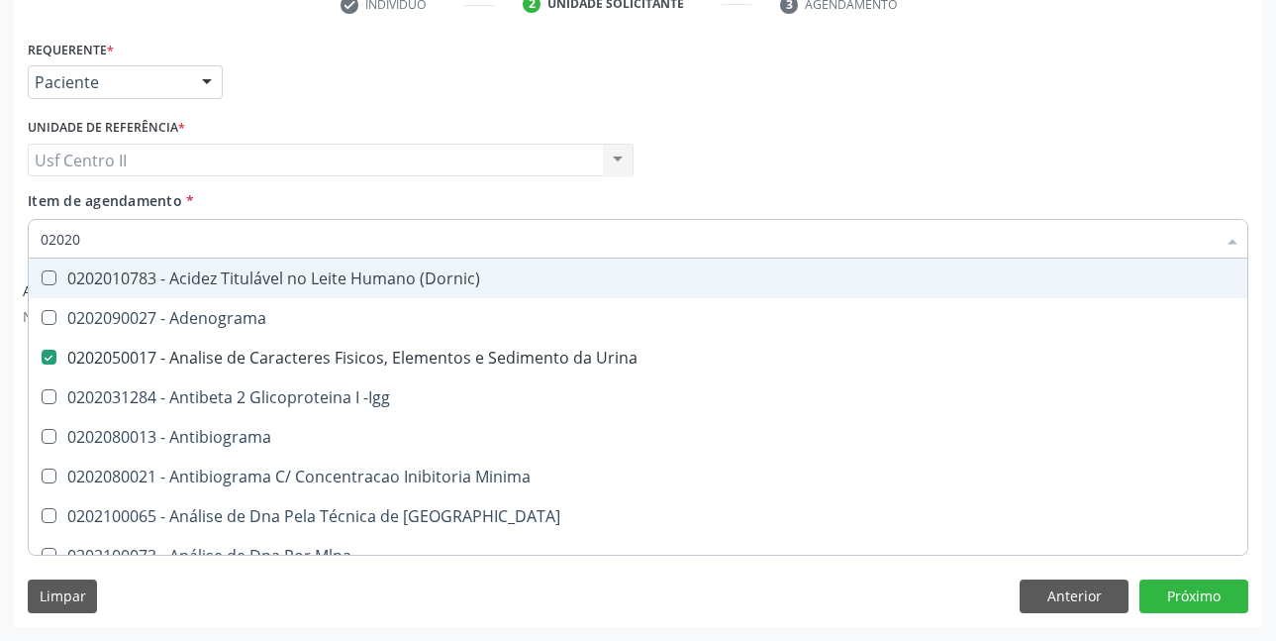
checkbox \(Tsh\) "false"
checkbox Progesterona "true"
checkbox Livre\) "false"
checkbox Zinco "true"
checkbox Completo "false"
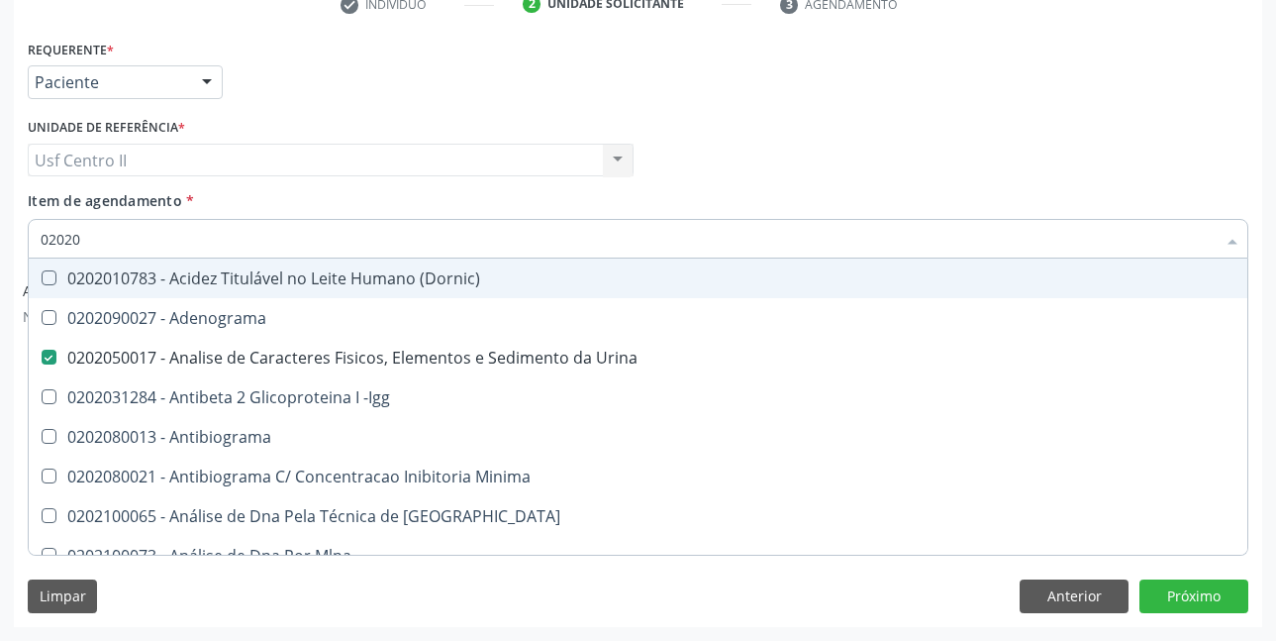
checkbox Fraco\) "false"
type input "020203"
checkbox Urina "false"
checkbox Aminoacidos "true"
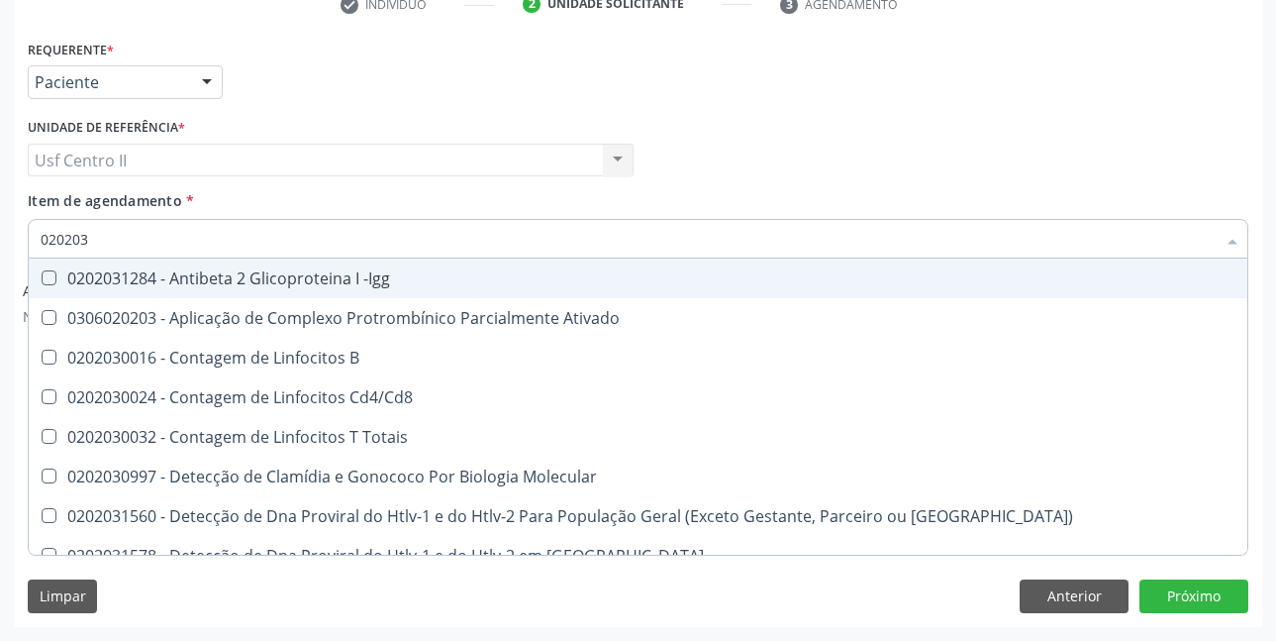
type input "0202030"
checkbox Completo "false"
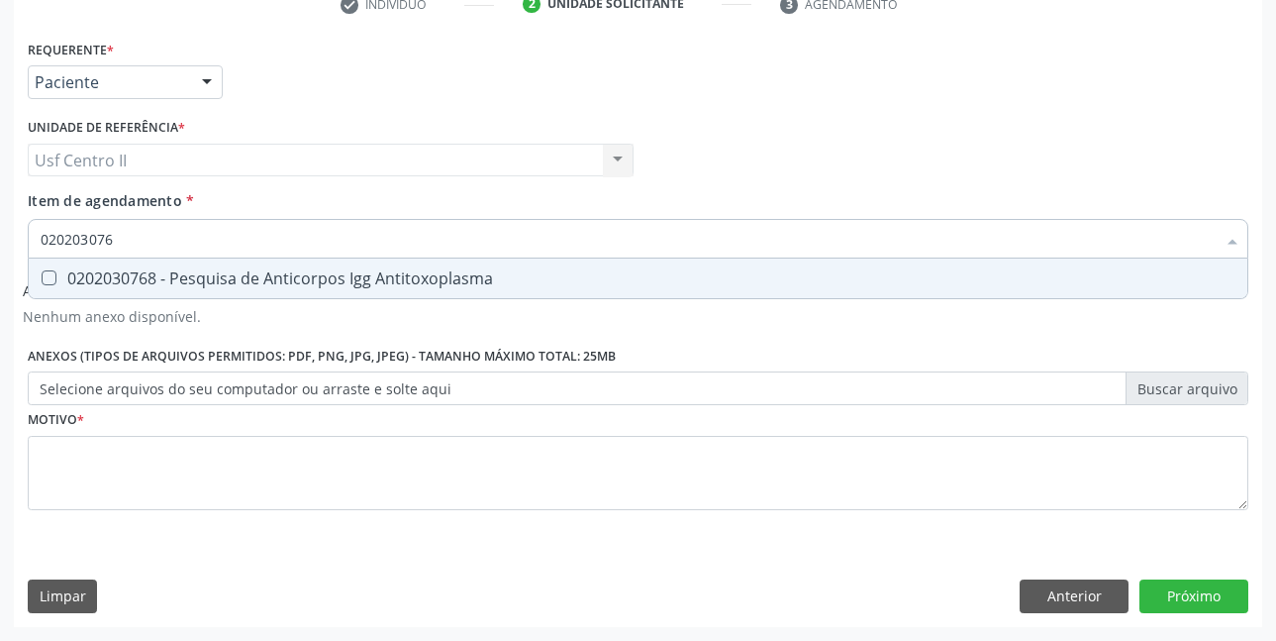
type input "0202030768"
click at [401, 278] on div "0202030768 - Pesquisa de Anticorpos Igg Antitoxoplasma" at bounding box center [638, 278] width 1195 height 16
checkbox Antitoxoplasma "true"
type input "02020307"
checkbox Antitoxoplasma "false"
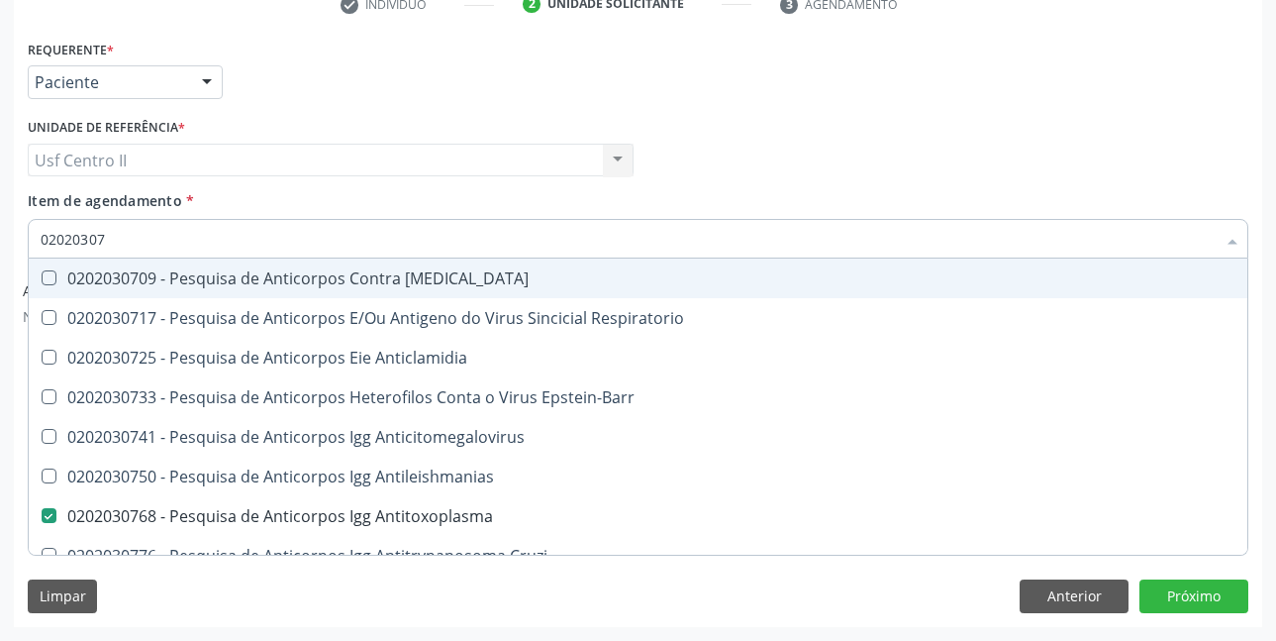
type input "0202030"
checkbox Antitoxoplasma "false"
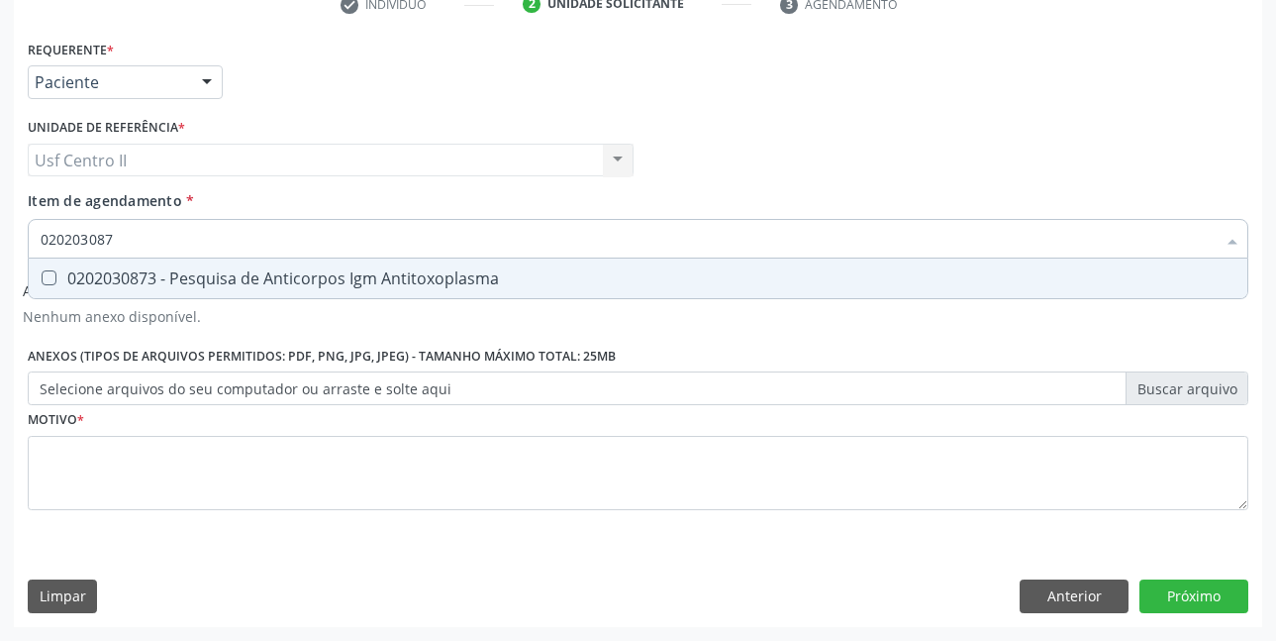
type input "0202030873"
click at [401, 278] on div "0202030873 - Pesquisa de Anticorpos Igm Antitoxoplasma" at bounding box center [638, 278] width 1195 height 16
checkbox Antitoxoplasma "true"
type input "02020308"
checkbox Antitoxoplasma "false"
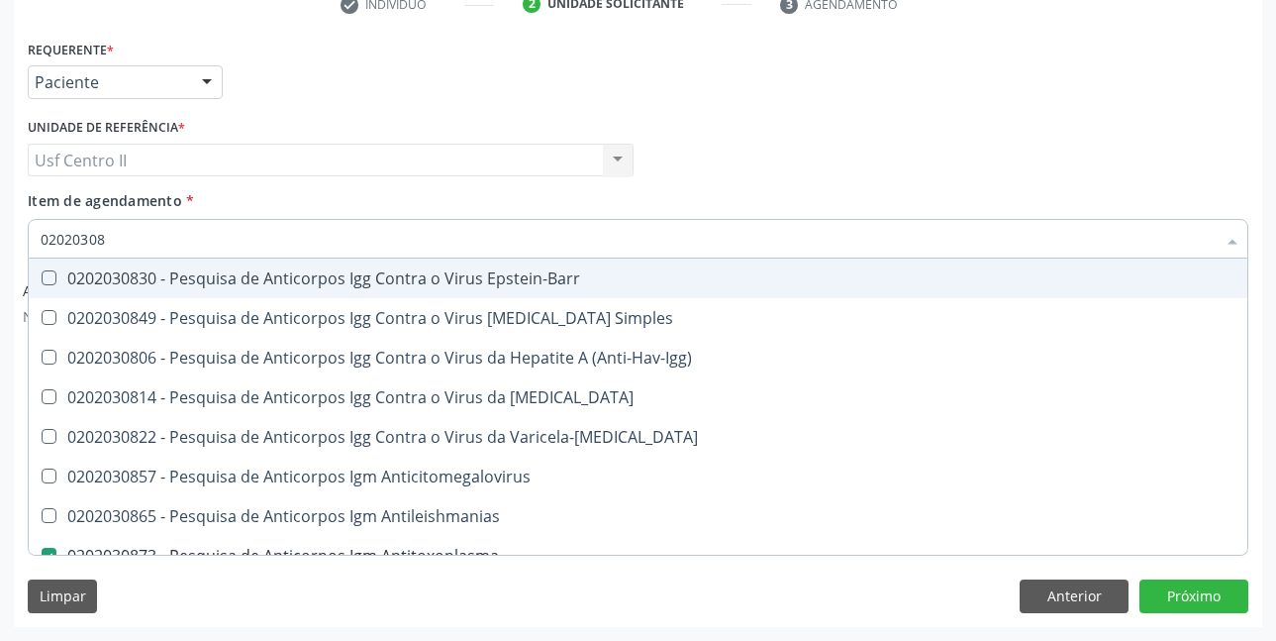
type input "0202030"
checkbox Antitoxoplasma "false"
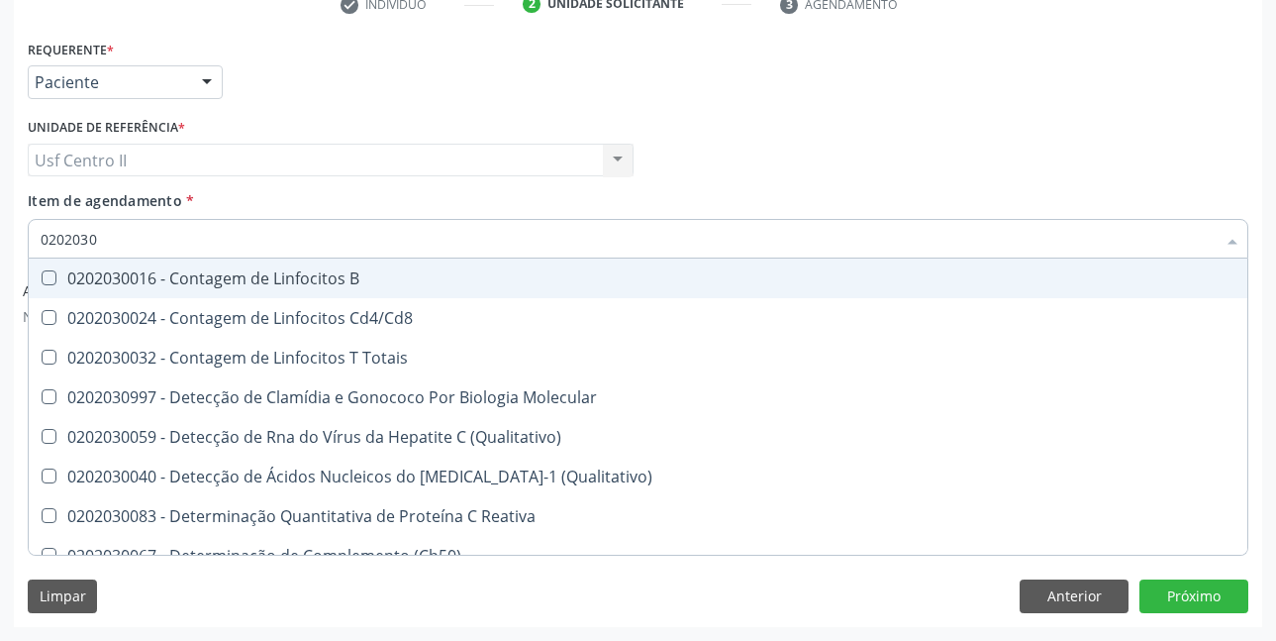
type input "020203"
checkbox Antiglomerulo "true"
checkbox Antitoxoplasma "false"
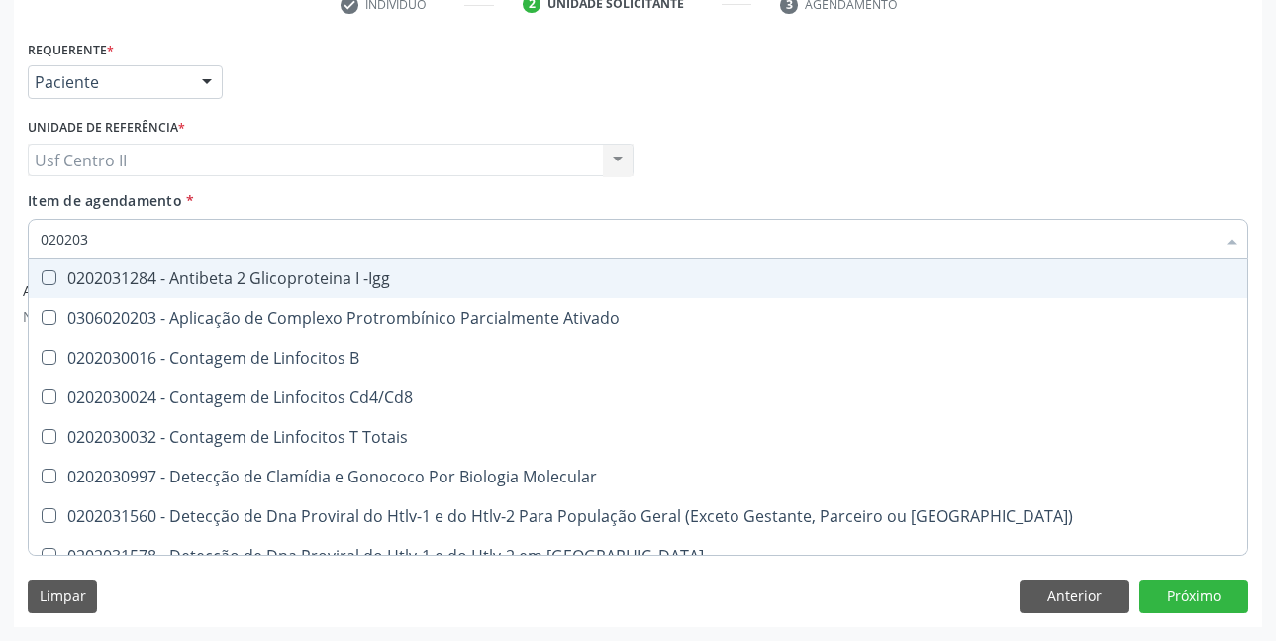
type input "02020"
checkbox B "true"
checkbox Completo "false"
checkbox Antitoxoplasma "false"
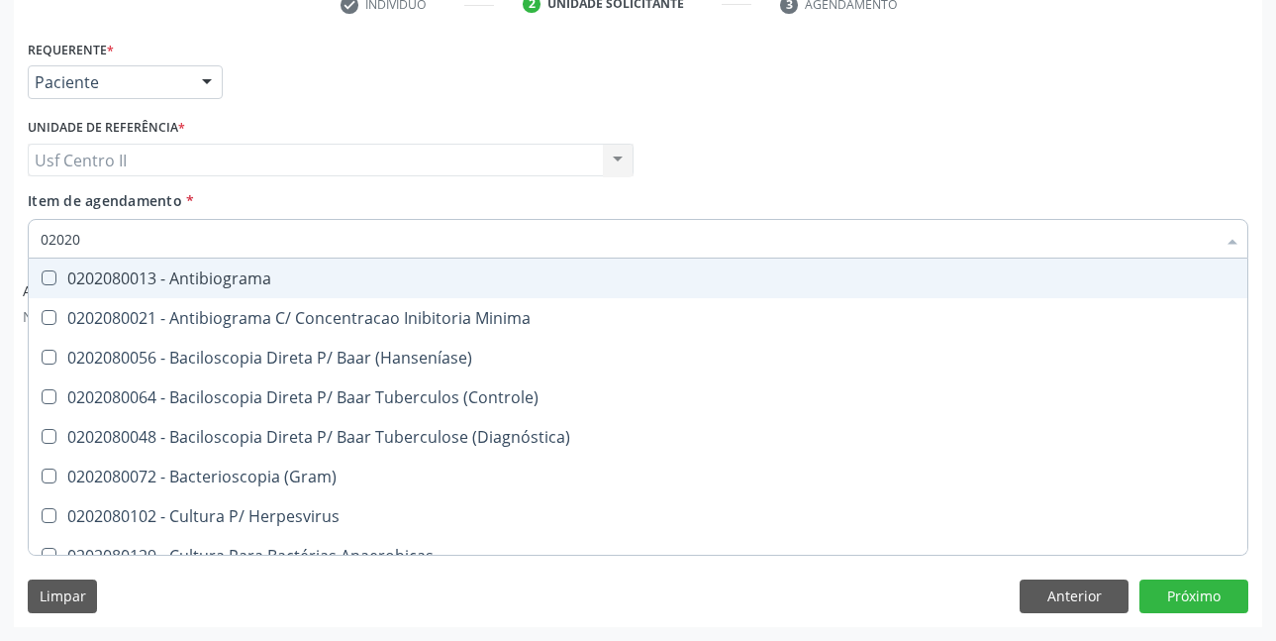
type input "020208"
checkbox \(Hanseníase\) "false"
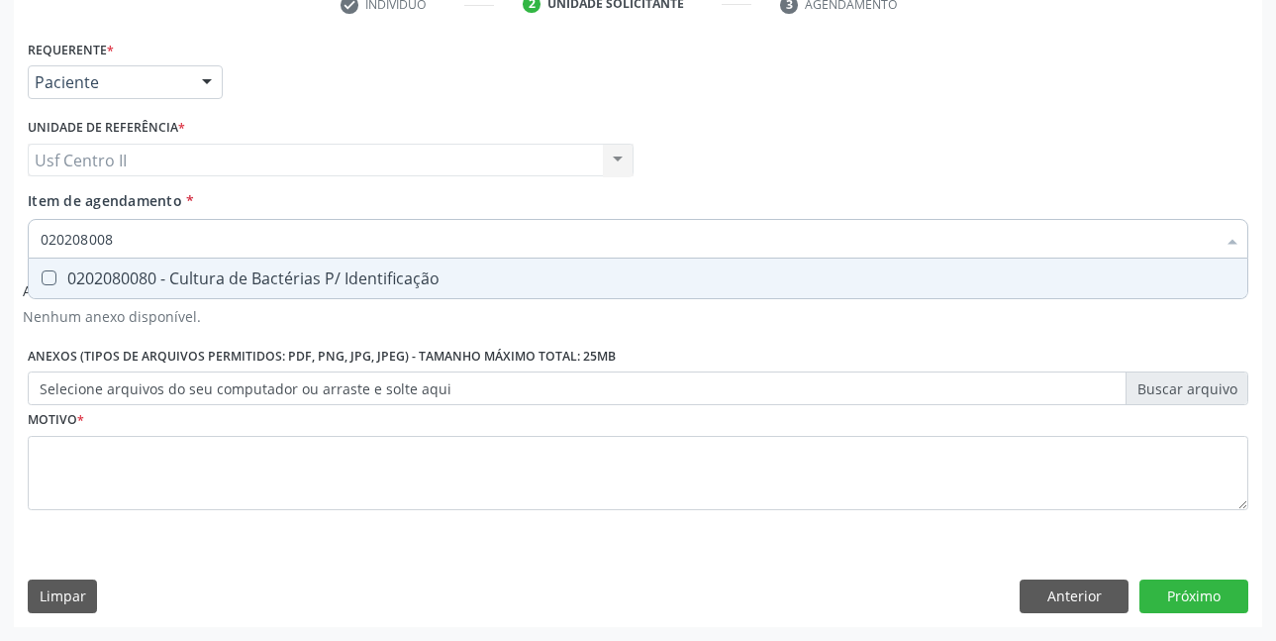
type input "0202080080"
click at [401, 278] on div "0202080080 - Cultura de Bactérias P/ Identificação" at bounding box center [638, 278] width 1195 height 16
checkbox Identificação "true"
type input "02020800"
checkbox Identificação "false"
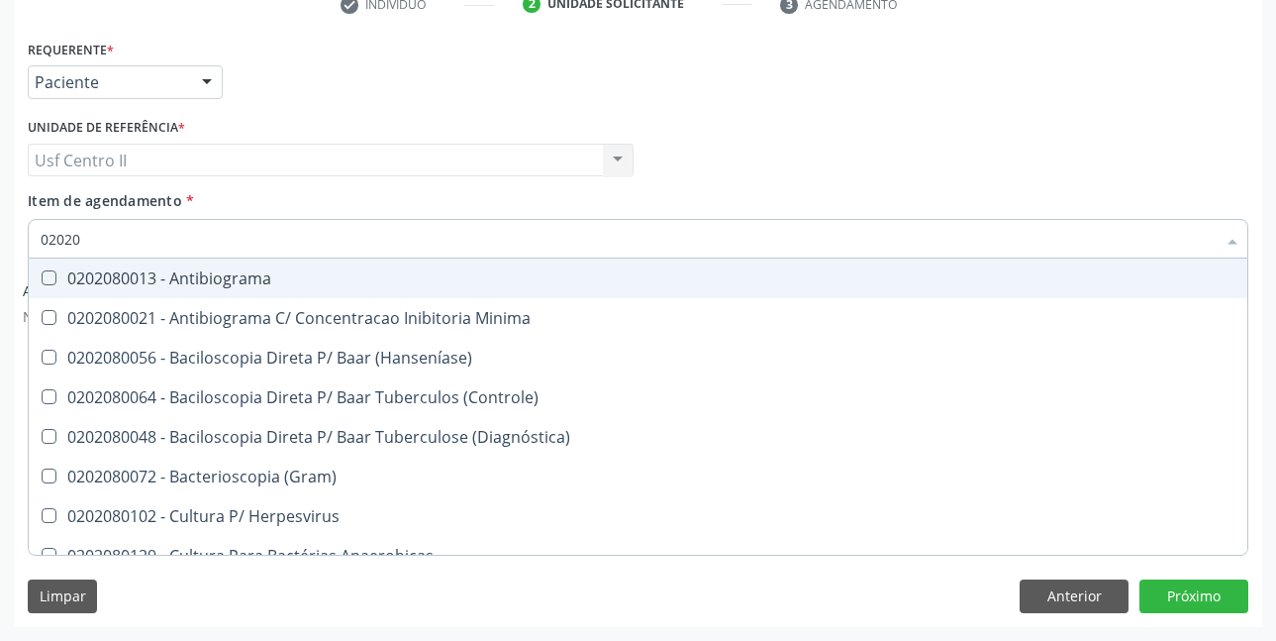
type input "0202"
checkbox \(Hanseníase\) "true"
checkbox Identificação "false"
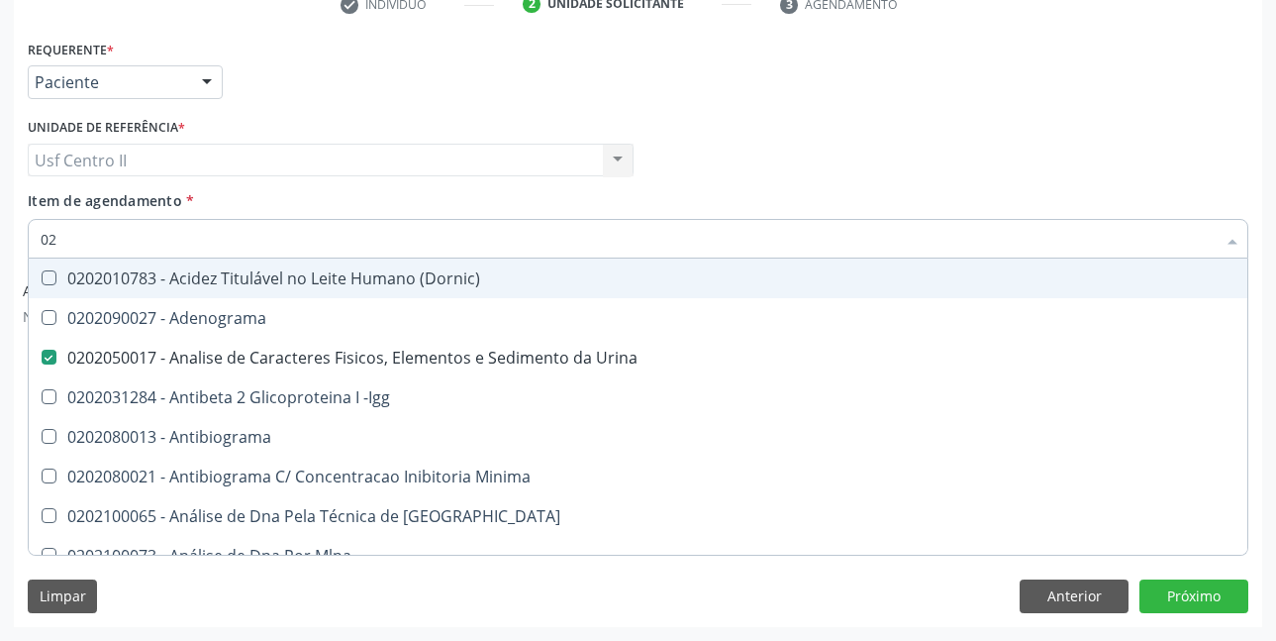
type input "0"
checkbox Urina "false"
checkbox Creatinina "false"
checkbox Identificação "false"
checkbox Abo "false"
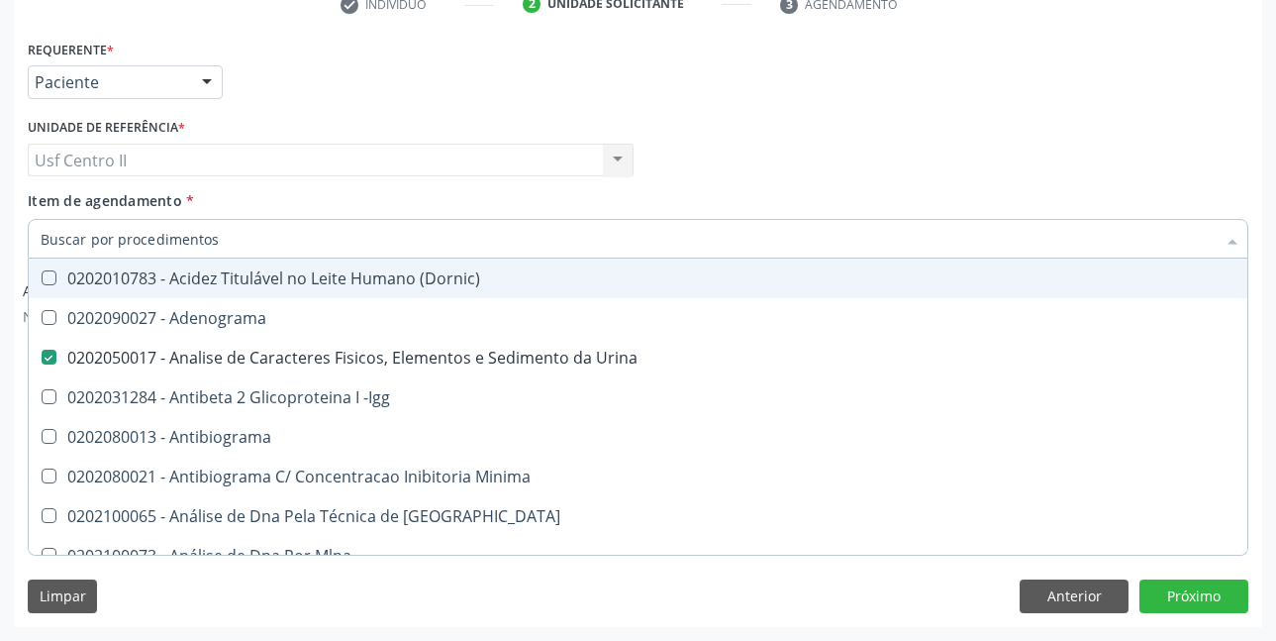
checkbox Ferro "false"
checkbox Estrona "true"
checkbox Glicose "false"
checkbox \(Tsh\) "false"
checkbox Livre\) "false"
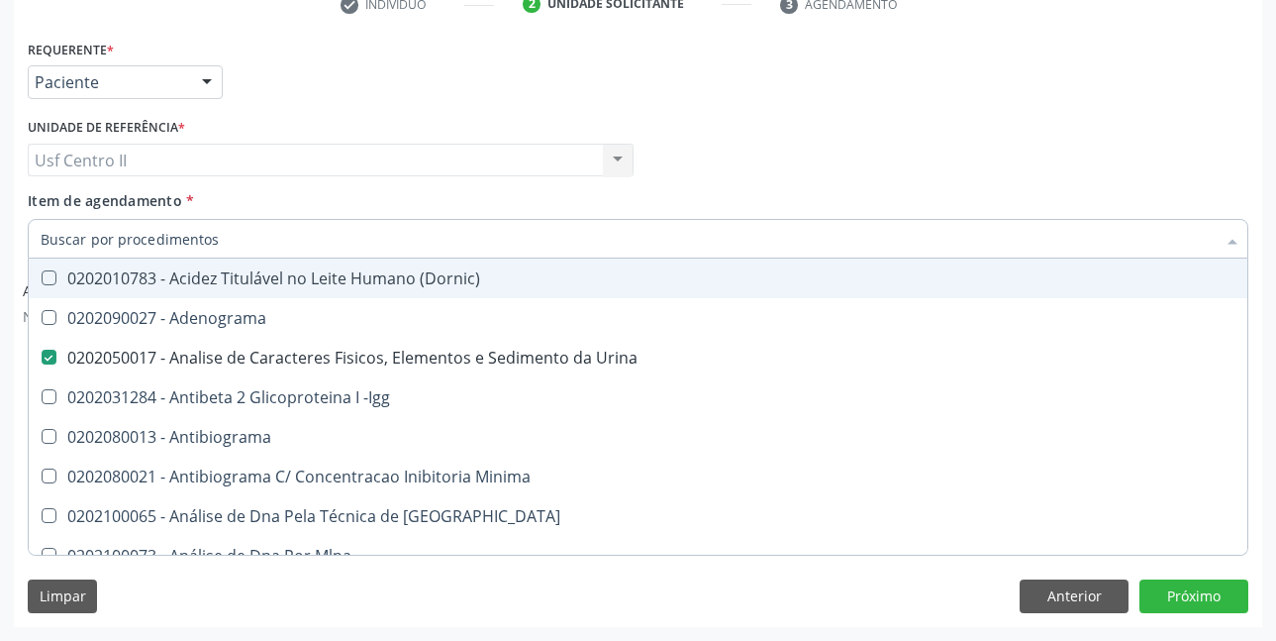
checkbox Completo "false"
checkbox Blot\/Imunoblot\) "false"
checkbox Estriado "false"
checkbox Antitoxoplasma "false"
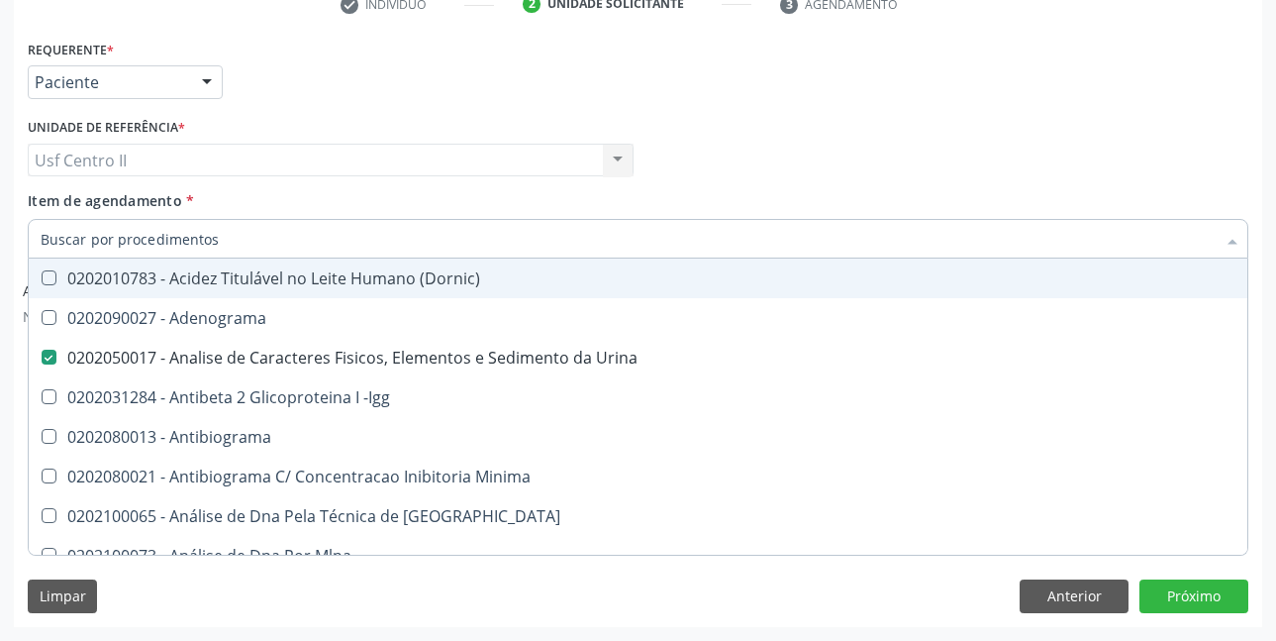
checkbox Fraco\) "false"
checkbox Gestante "false"
checkbox Boston "false"
checkbox Jewett "false"
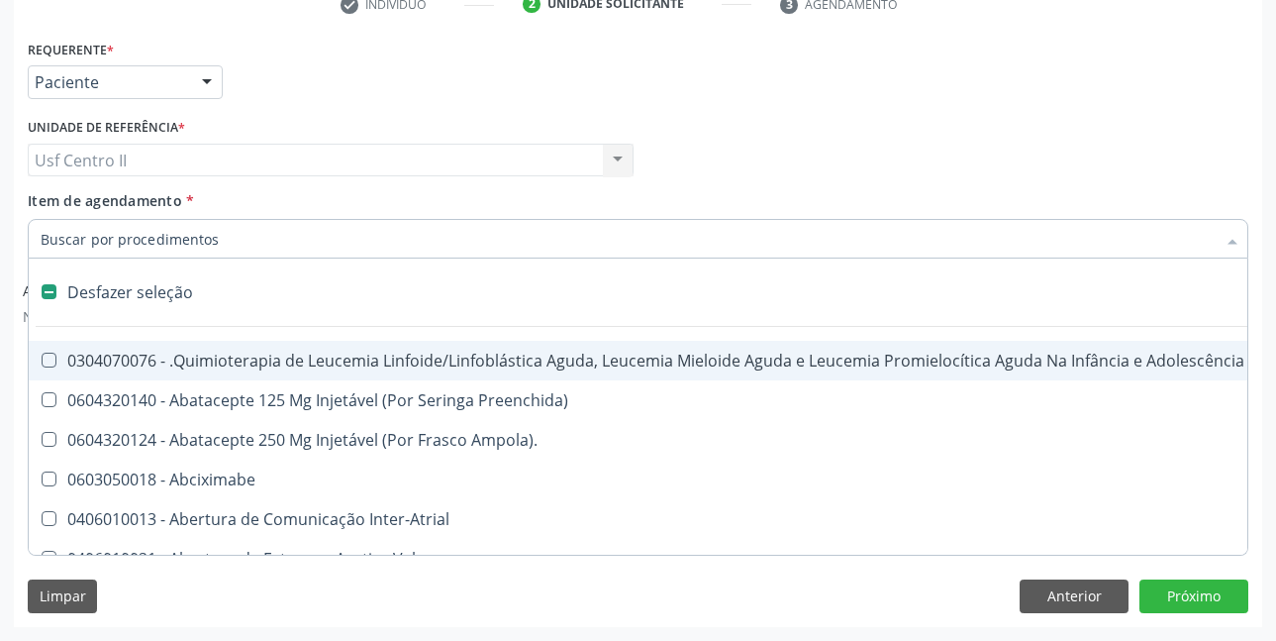
type input "F"
checkbox Pâncreas "true"
checkbox Urina "false"
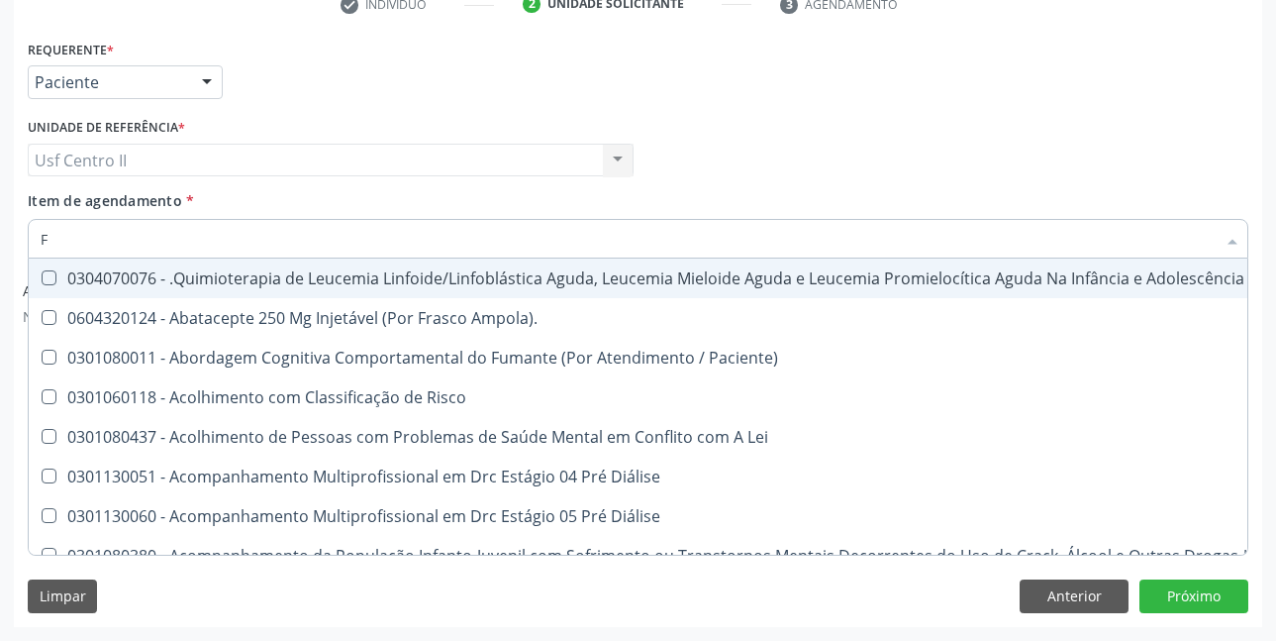
type input "FE"
checkbox Urina "false"
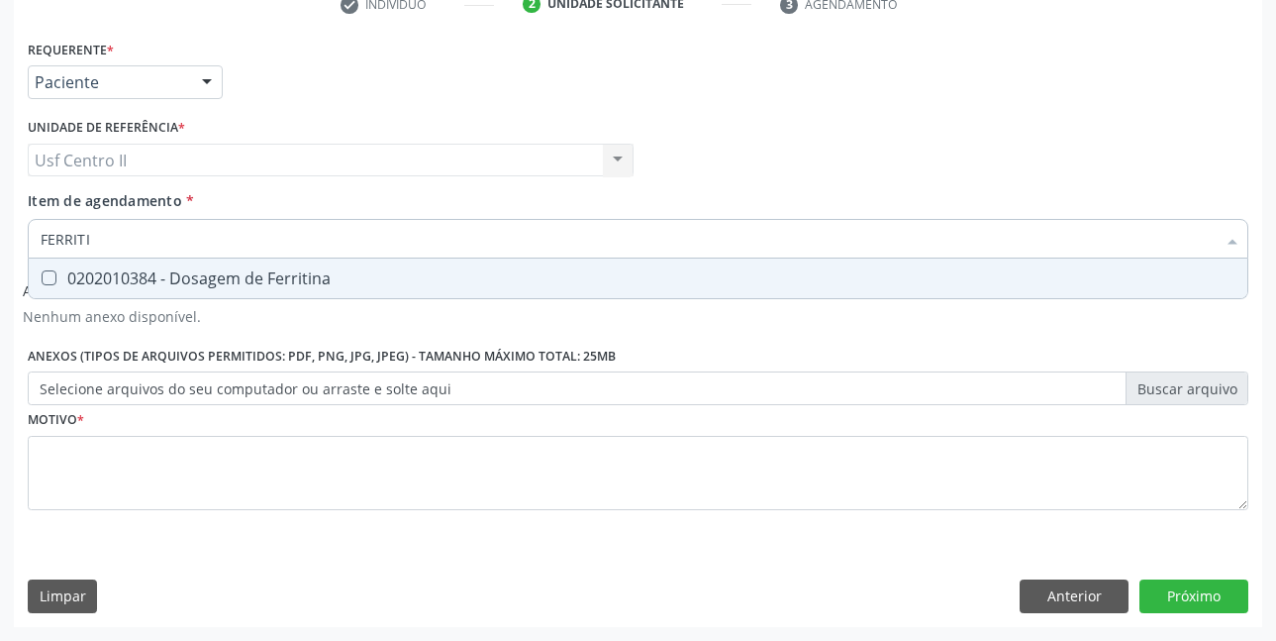
type input "FERRITIN"
click at [305, 270] on div "0202010384 - Dosagem de Ferritina" at bounding box center [638, 278] width 1195 height 16
checkbox Ferritina "true"
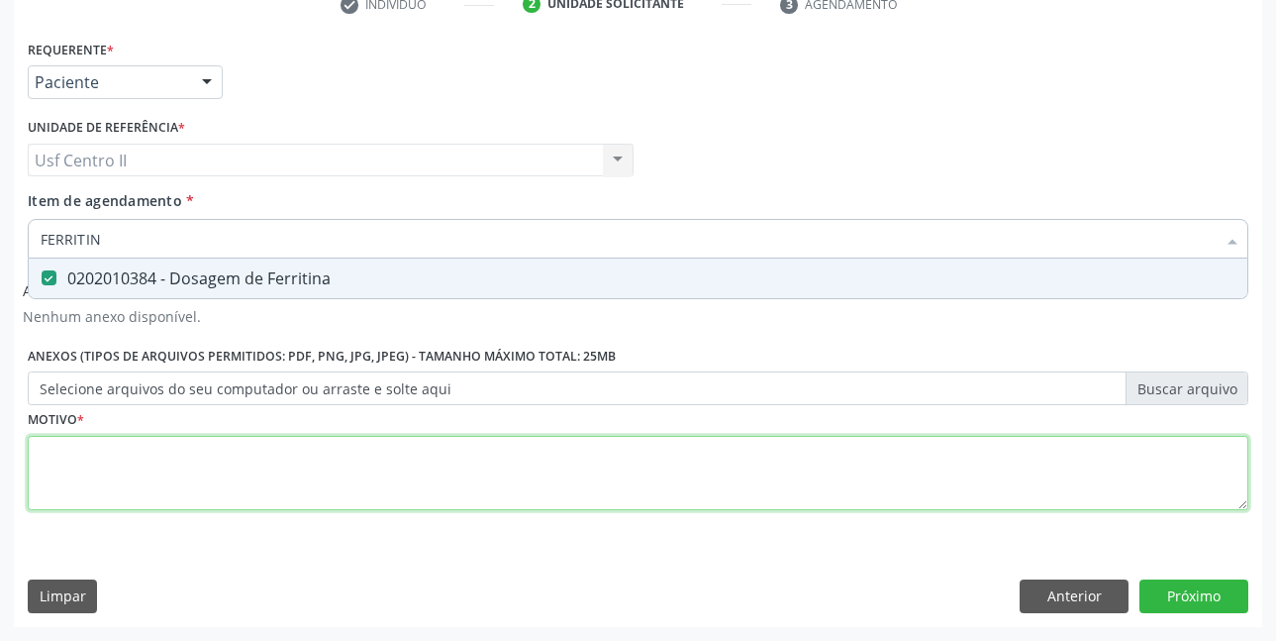
click at [316, 459] on div "Requerente * Paciente Profissional de Saúde Paciente Nenhum resultado encontrad…" at bounding box center [638, 286] width 1221 height 503
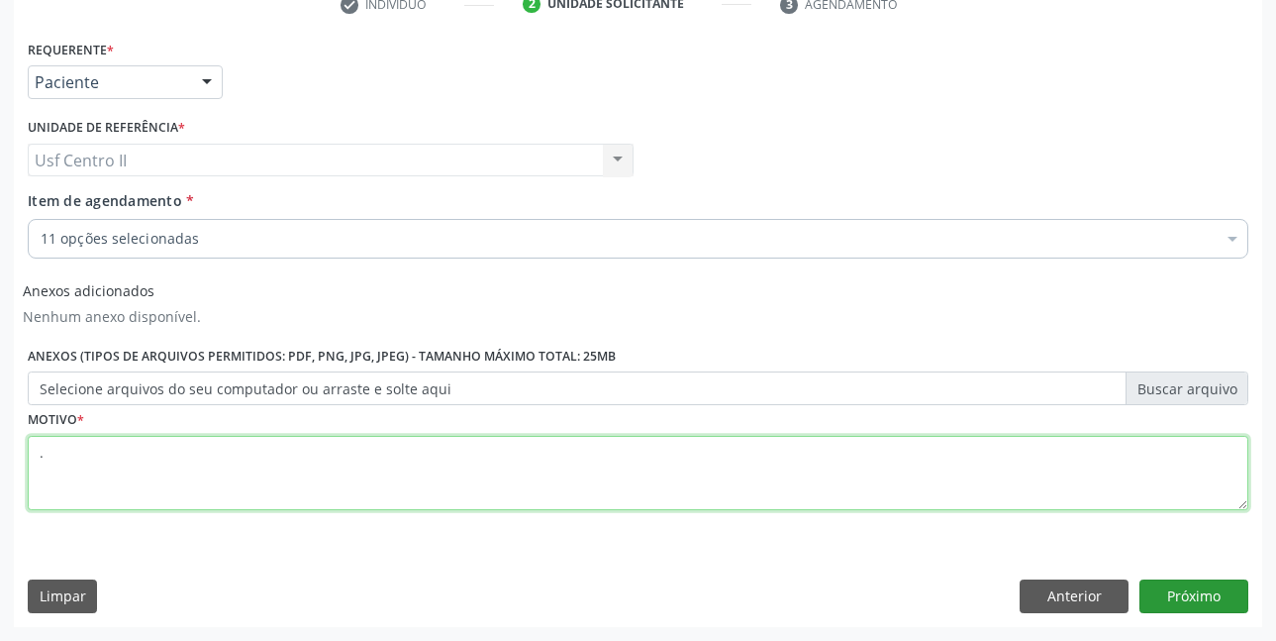
type textarea "."
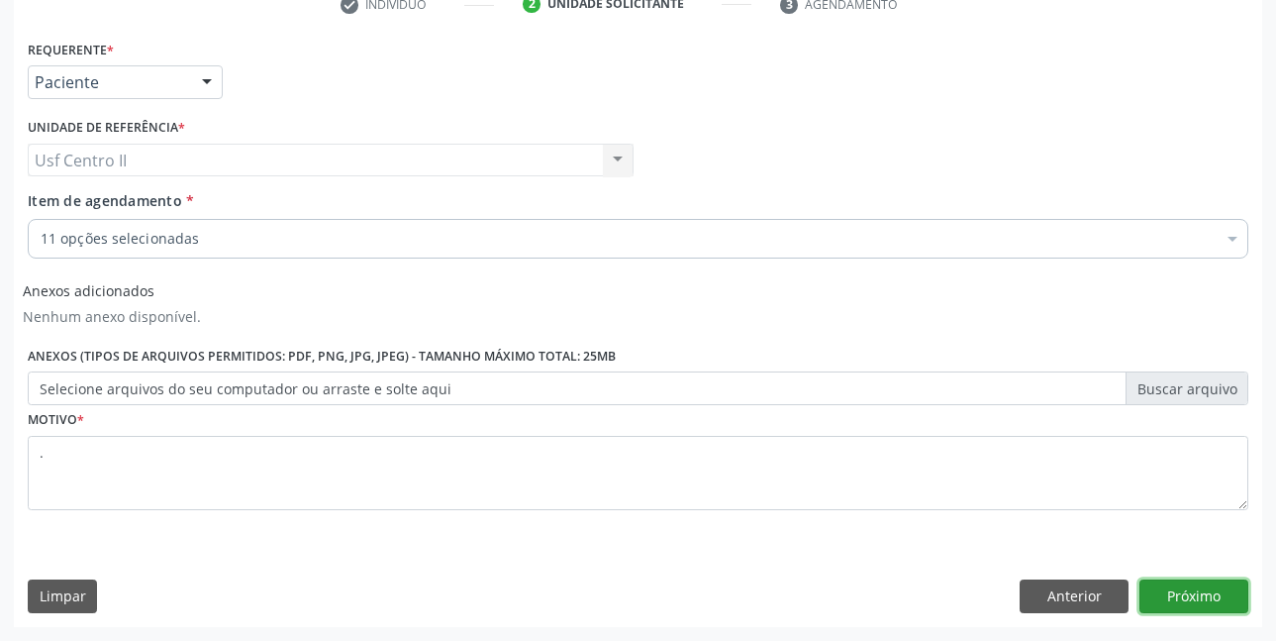
click at [1205, 582] on button "Próximo" at bounding box center [1194, 596] width 109 height 34
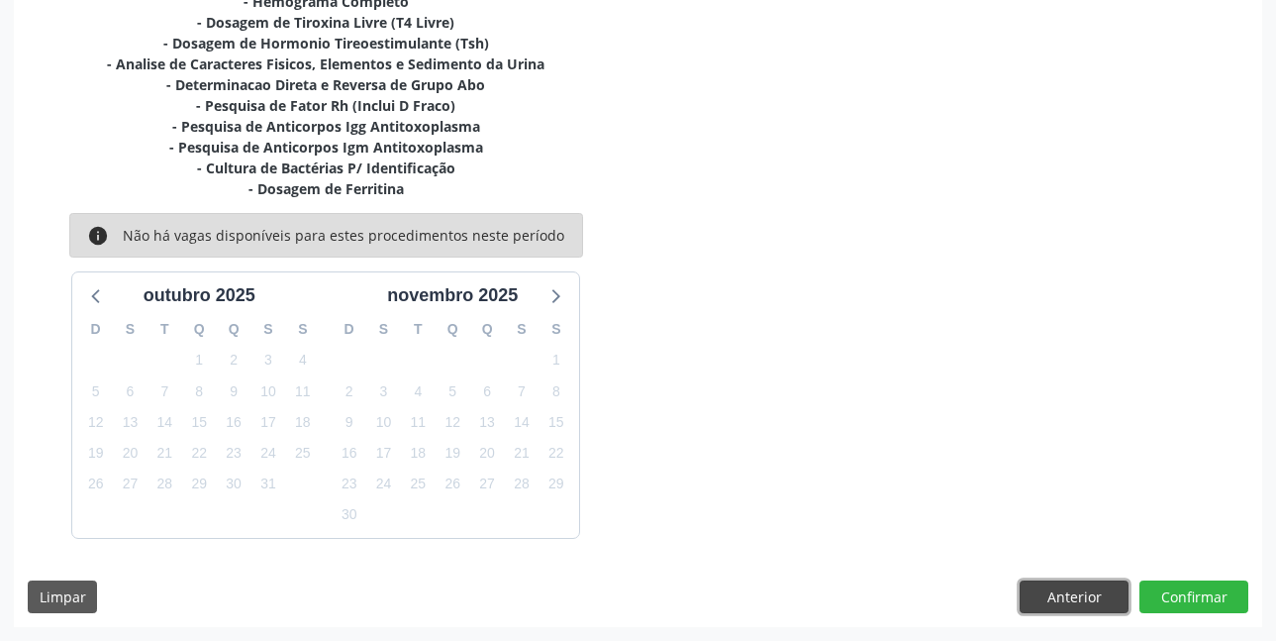
click at [1085, 596] on button "Anterior" at bounding box center [1074, 597] width 109 height 34
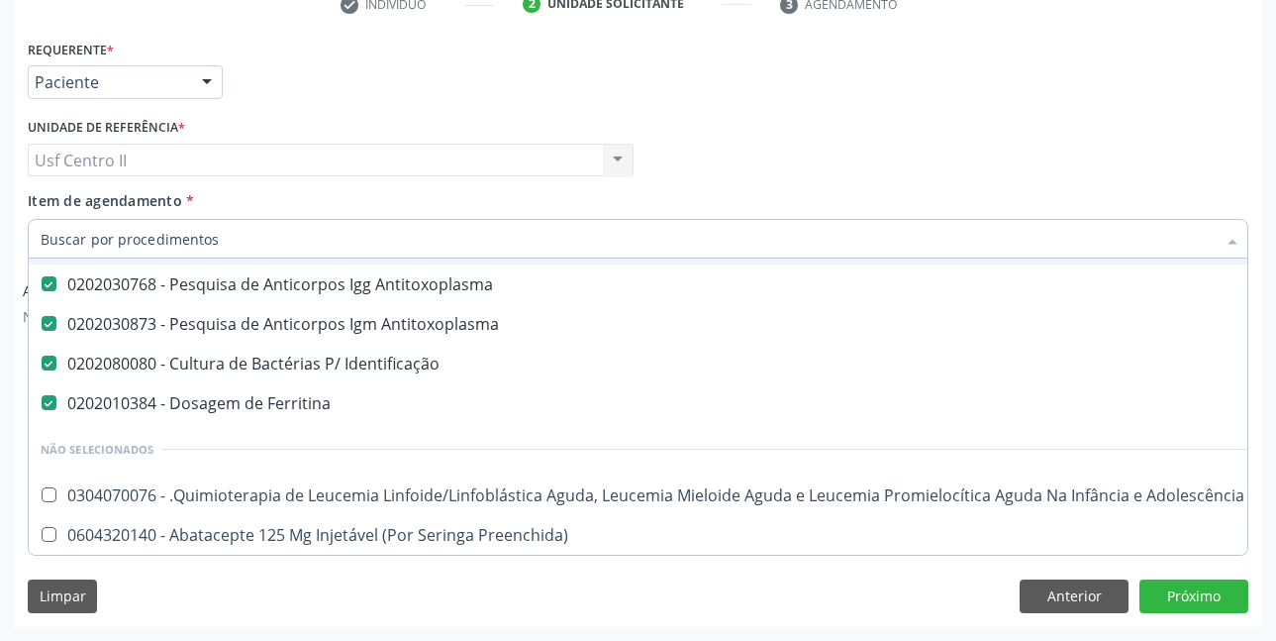
scroll to position [396, 0]
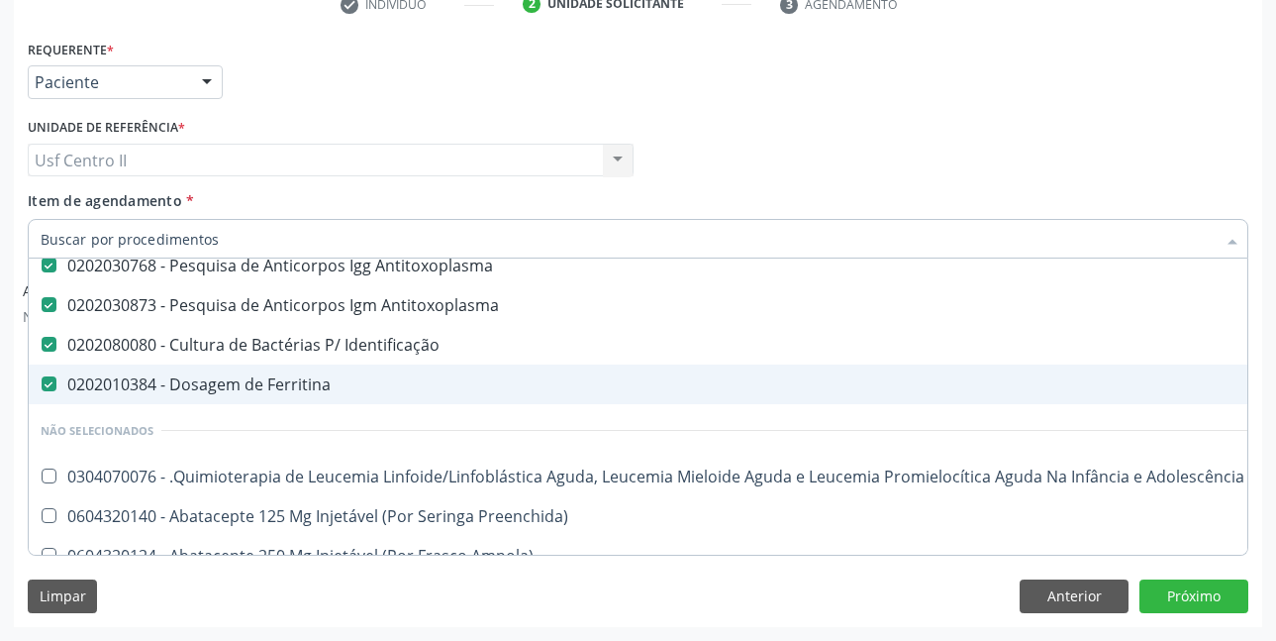
click at [51, 384] on Ferritina at bounding box center [49, 383] width 15 height 15
click at [42, 384] on Ferritina "checkbox" at bounding box center [35, 383] width 13 height 13
checkbox Ferritina "false"
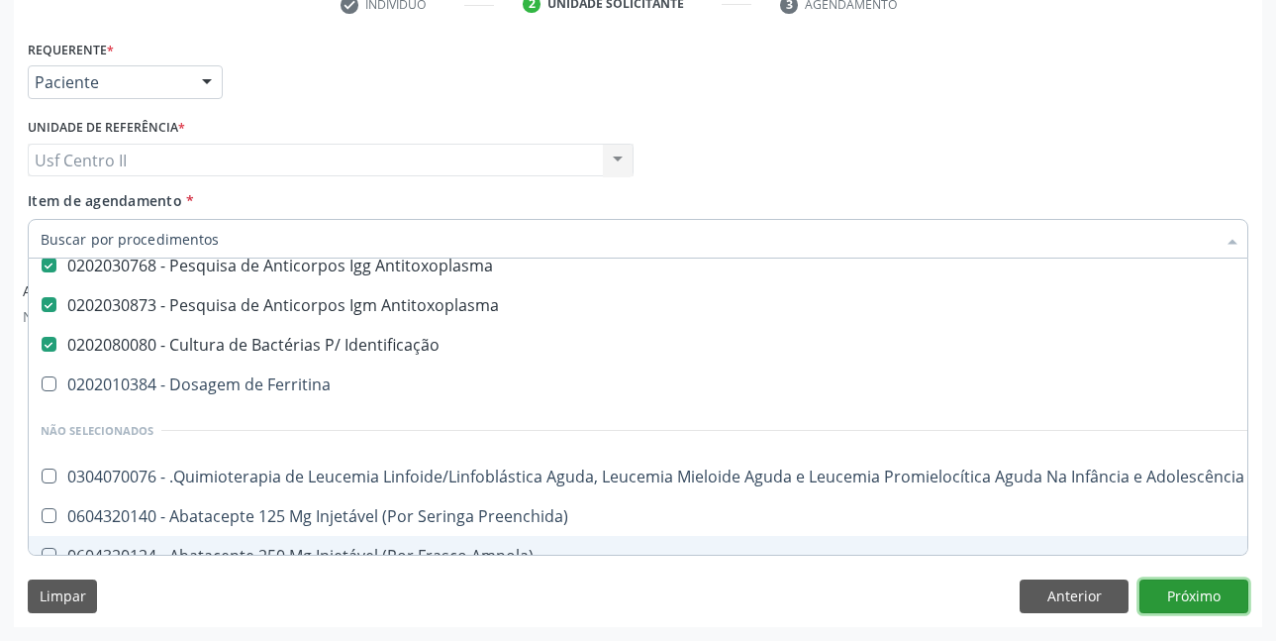
click at [1183, 594] on button "Próximo" at bounding box center [1194, 596] width 109 height 34
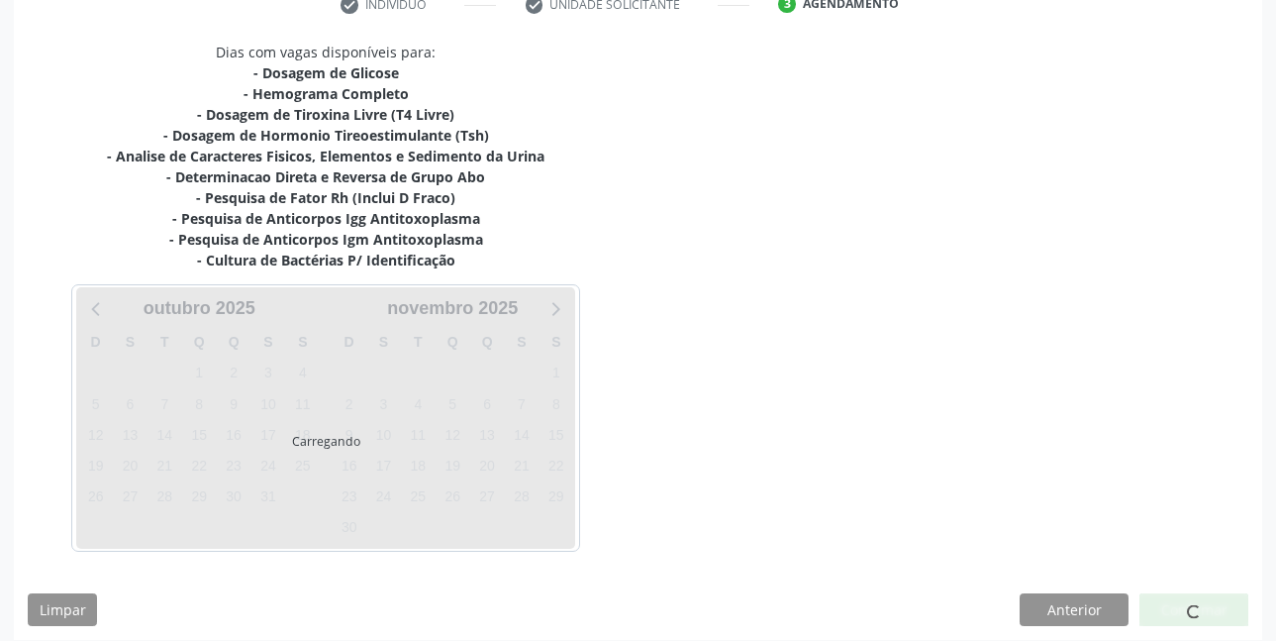
scroll to position [0, 0]
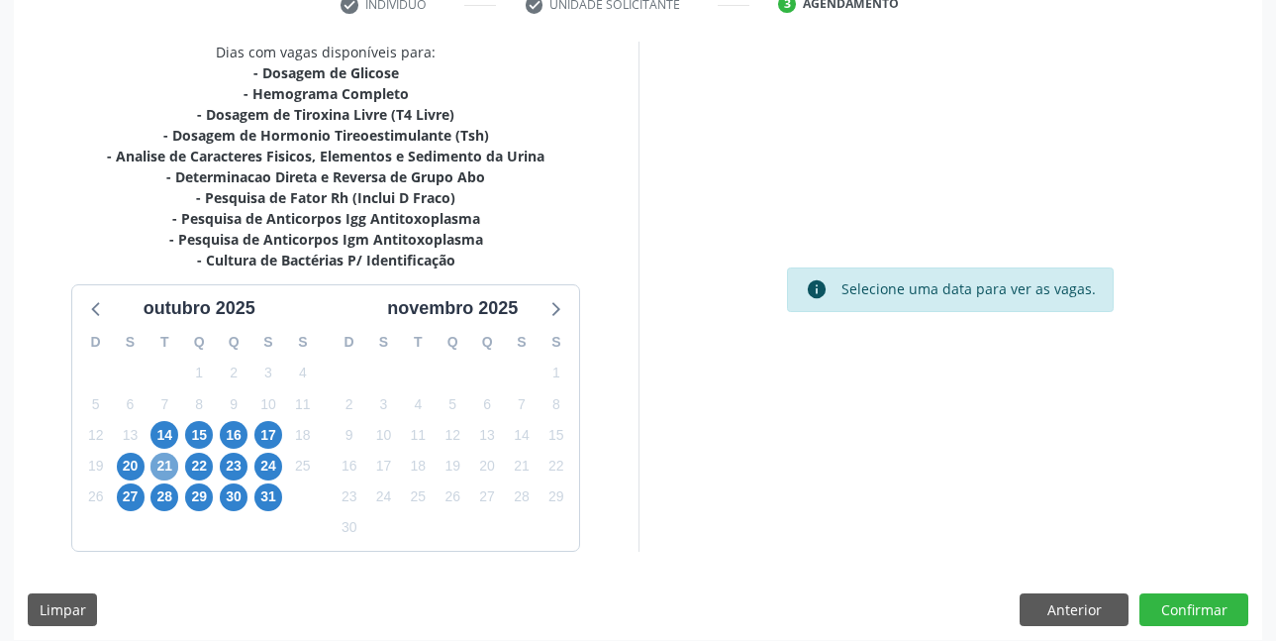
click at [167, 470] on span "21" at bounding box center [165, 467] width 28 height 28
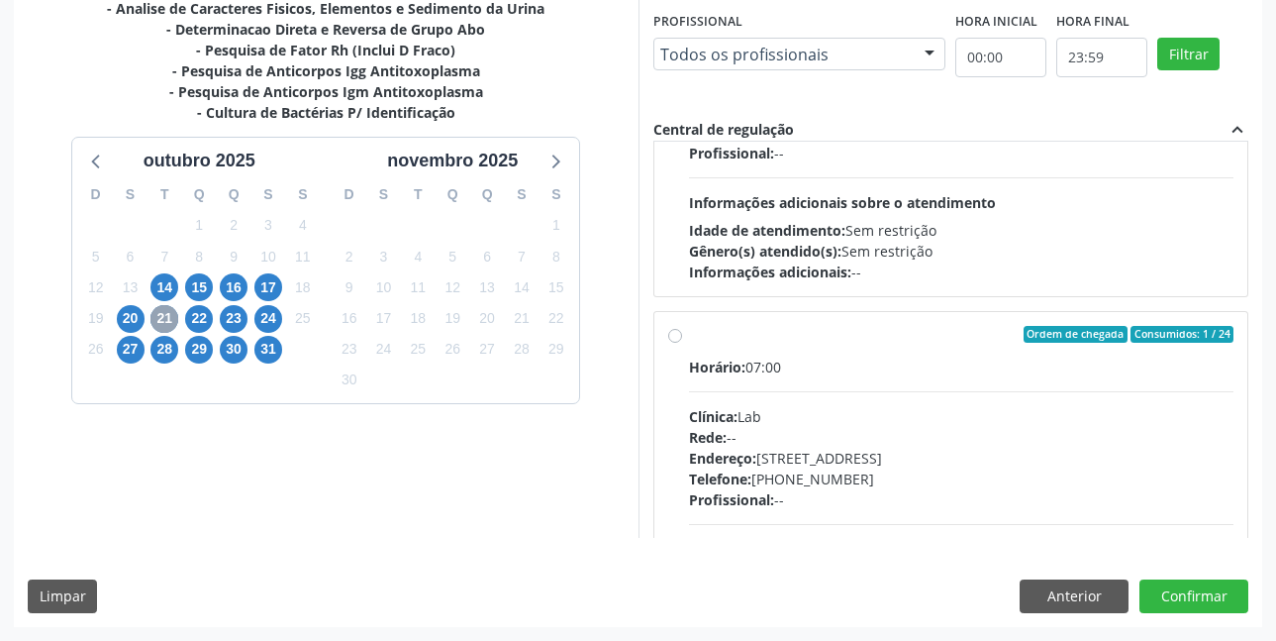
scroll to position [891, 0]
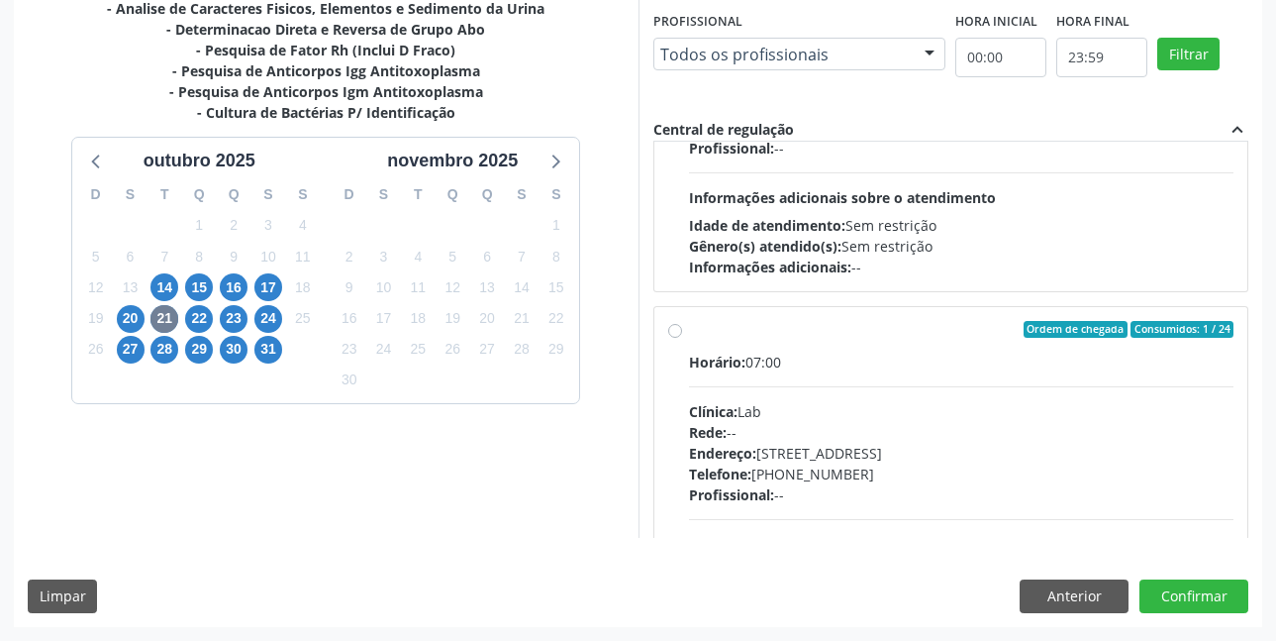
click at [689, 329] on label "Ordem de chegada Consumidos: 1 / 24 Horário: 07:00 Clínica: Lab Rede: -- Endere…" at bounding box center [962, 473] width 546 height 304
click at [678, 329] on input "Ordem de chegada Consumidos: 1 / 24 Horário: 07:00 Clínica: Lab Rede: -- Endere…" at bounding box center [675, 330] width 14 height 18
radio input "true"
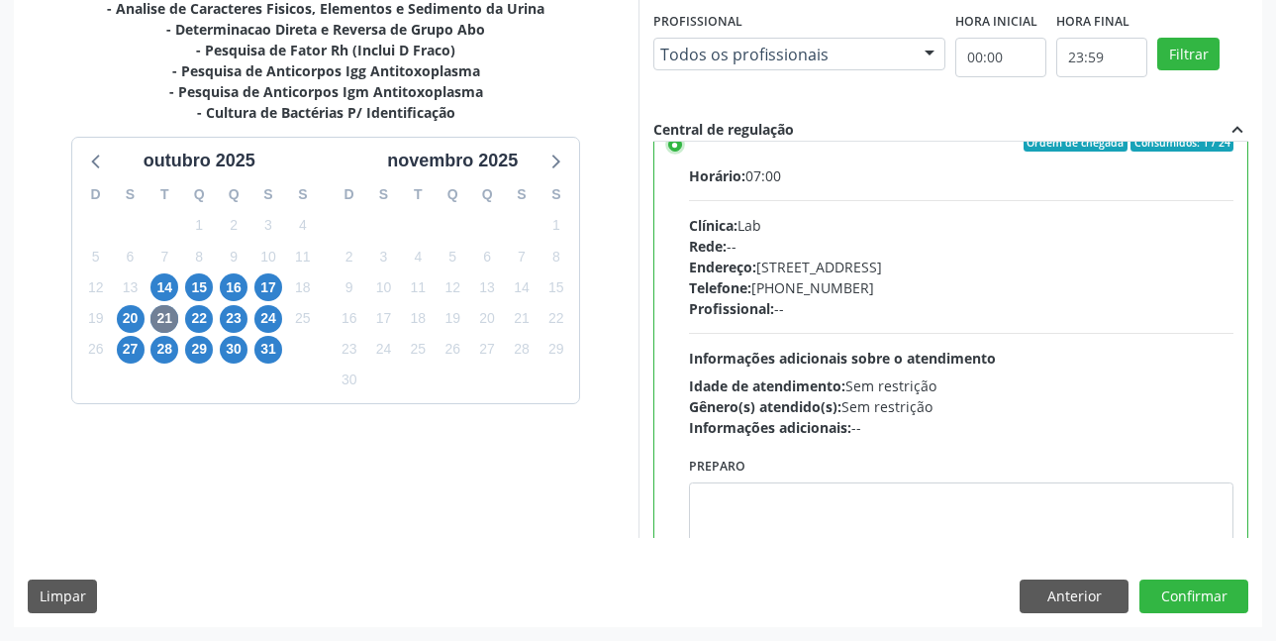
scroll to position [1089, 0]
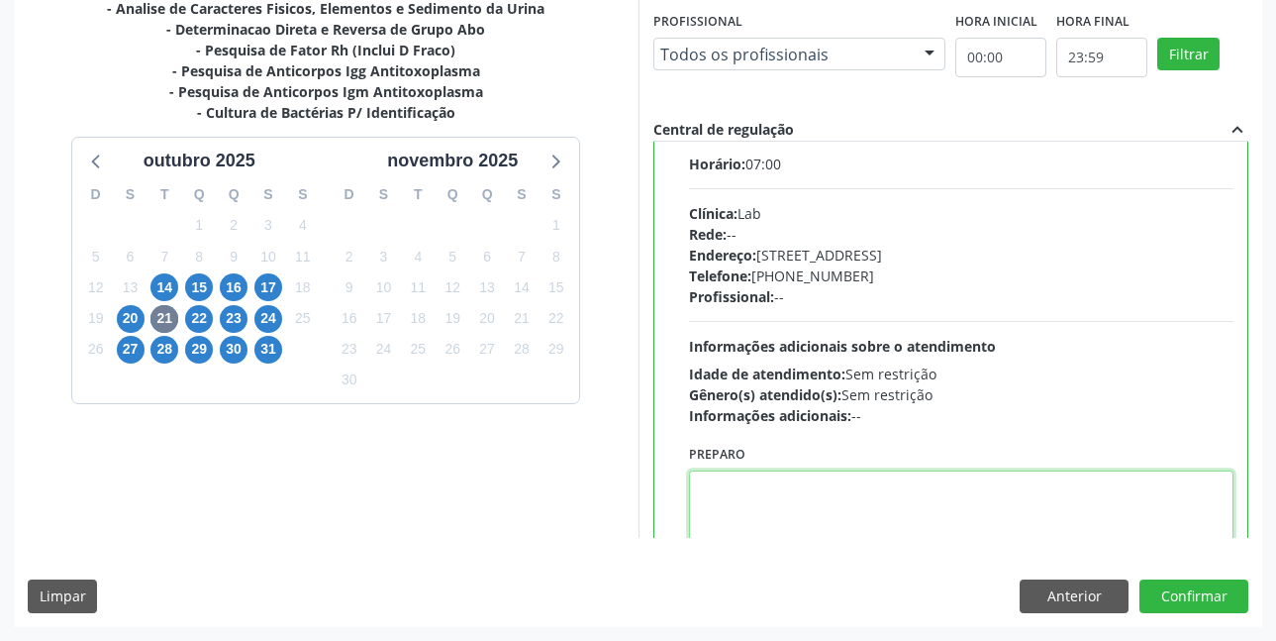
click at [877, 502] on textarea at bounding box center [962, 507] width 546 height 75
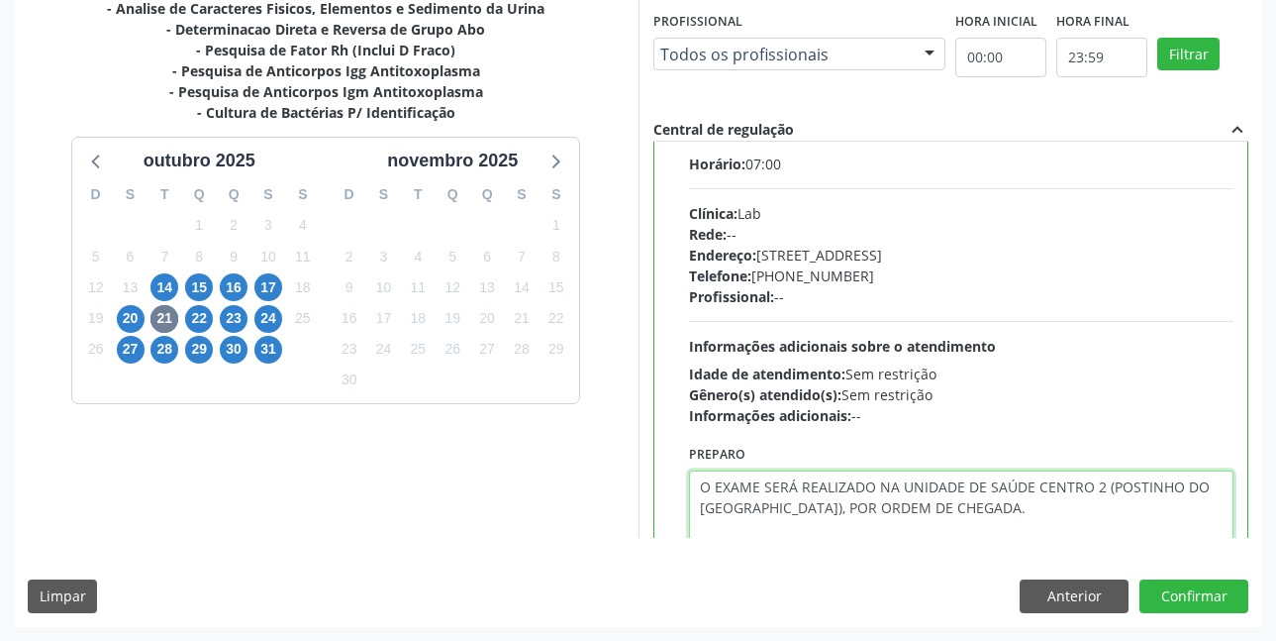
drag, startPoint x: 699, startPoint y: 488, endPoint x: 990, endPoint y: 506, distance: 291.7
click at [990, 506] on textarea "O EXAME SERÁ REALIZADO NA UNIDADE DE SAÚDE CENTRO 2 (POSTINHO DO [GEOGRAPHIC_DA…" at bounding box center [962, 507] width 546 height 75
type textarea "O EXAME SERÁ REALIZADO NA UNIDADE DE SAÚDE CENTRO 2 (POSTINHO DO [GEOGRAPHIC_DA…"
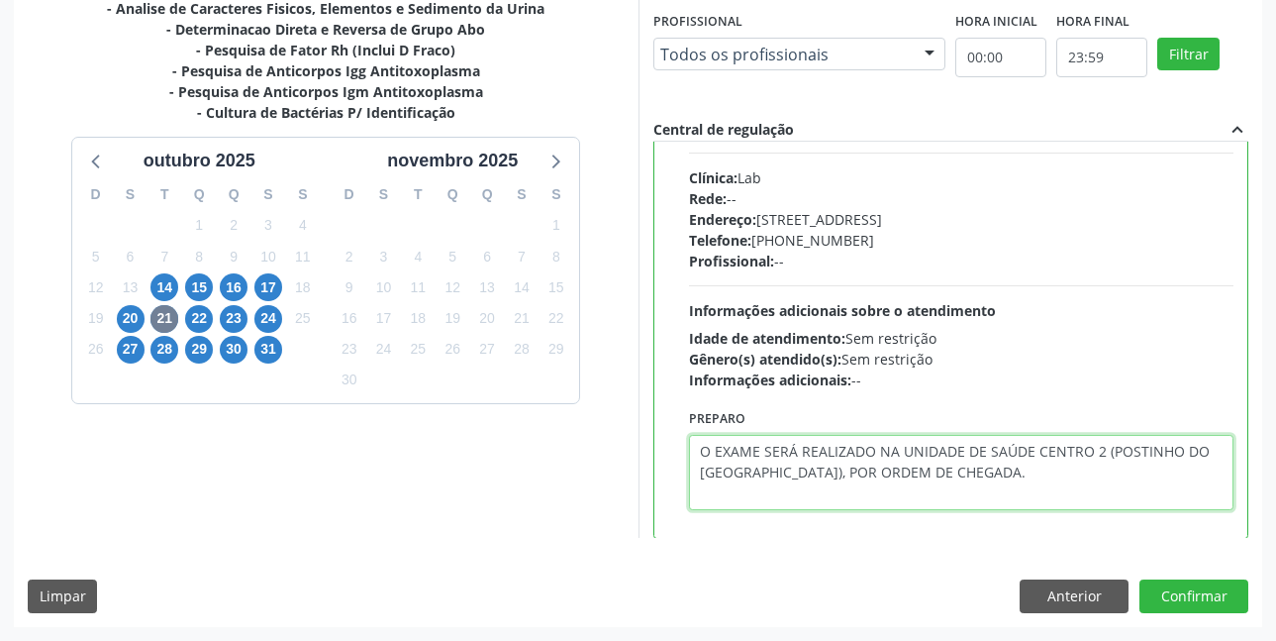
scroll to position [1140, 0]
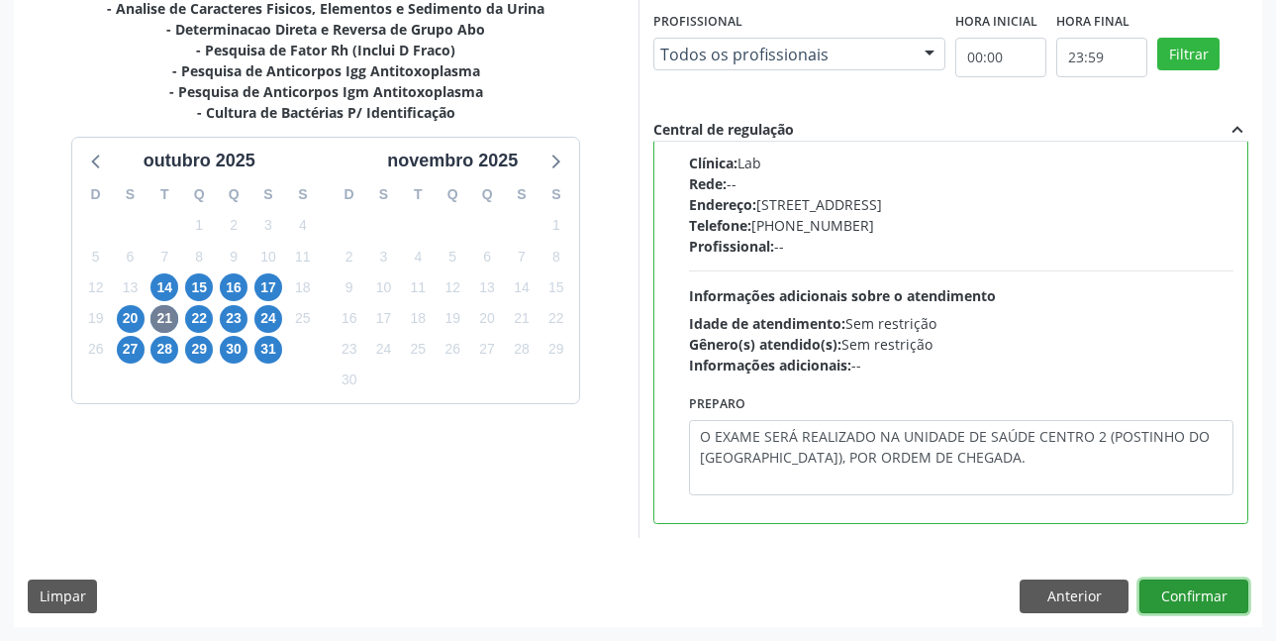
click at [1164, 598] on button "Confirmar" at bounding box center [1194, 596] width 109 height 34
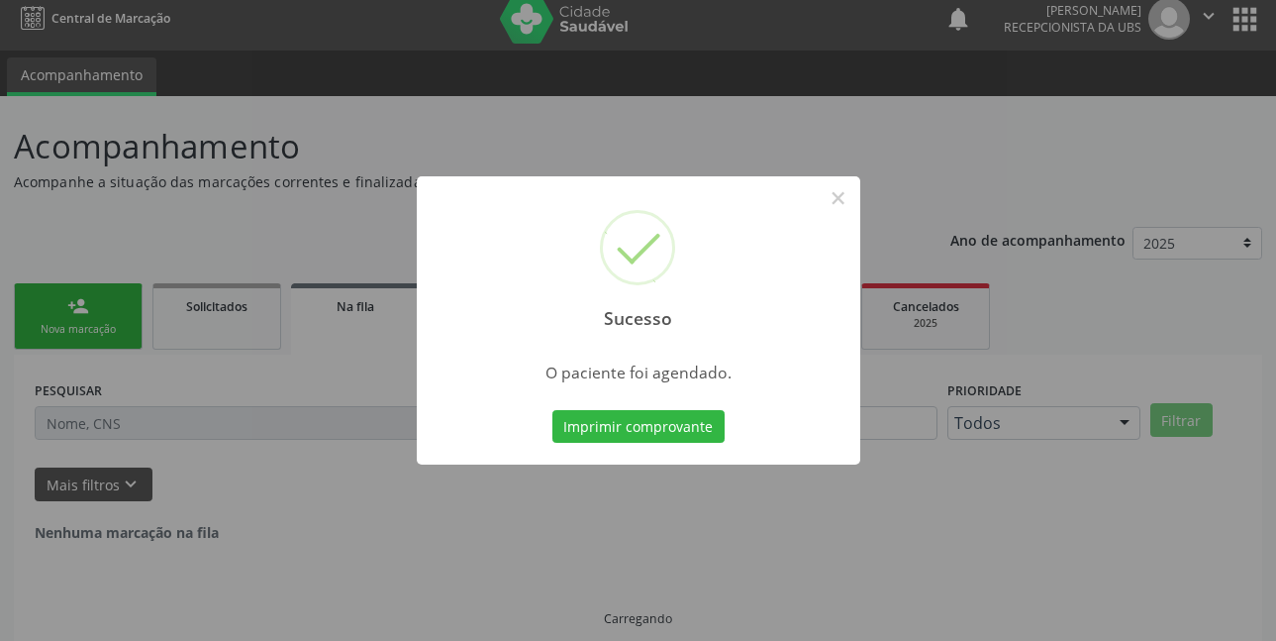
scroll to position [0, 0]
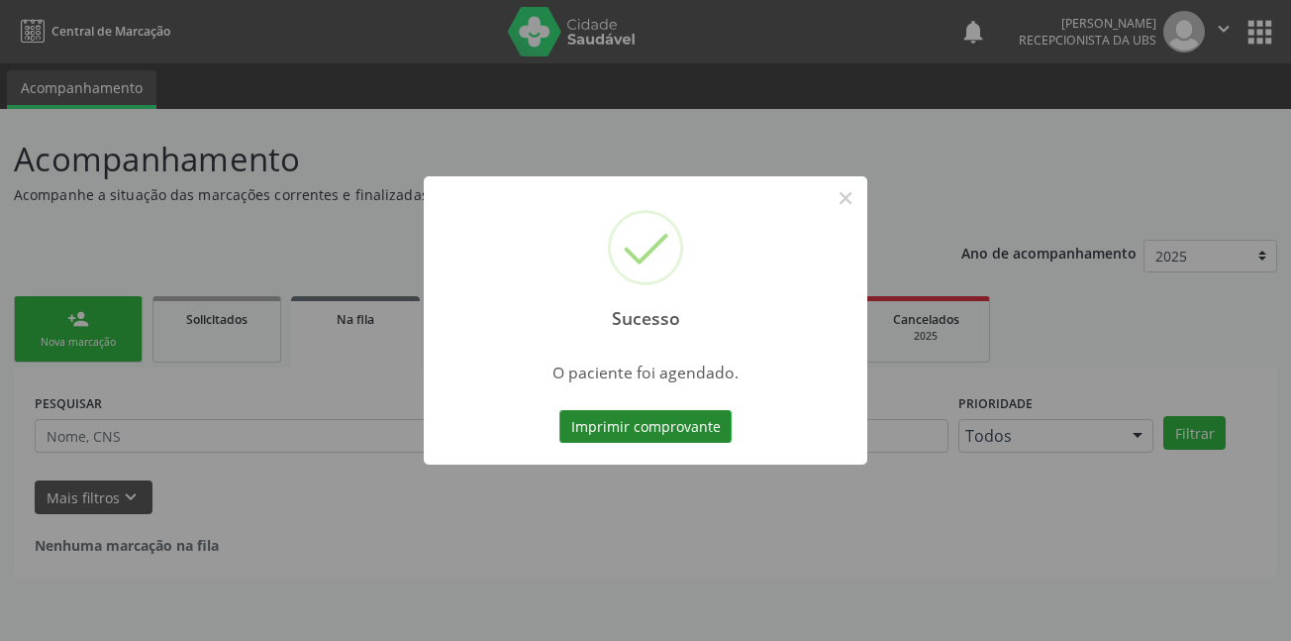
click at [615, 431] on button "Imprimir comprovante" at bounding box center [646, 427] width 172 height 34
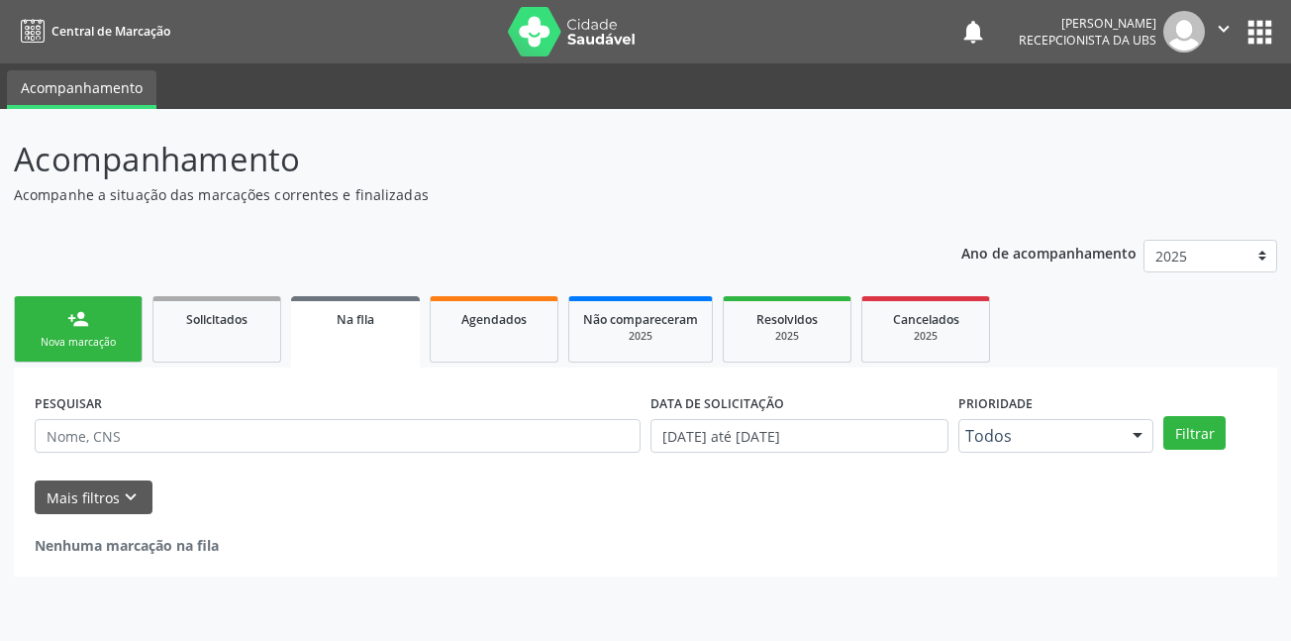
click at [68, 347] on div "Nova marcação" at bounding box center [78, 342] width 99 height 15
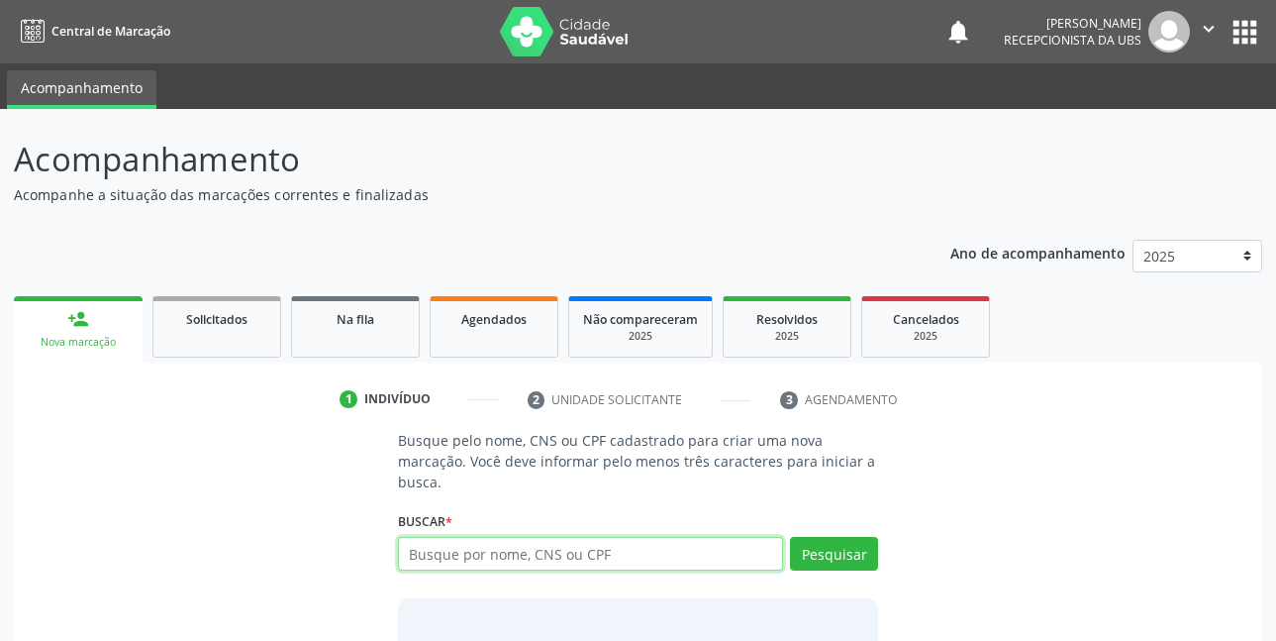
click at [533, 548] on input "text" at bounding box center [591, 554] width 386 height 34
type input "62842650425"
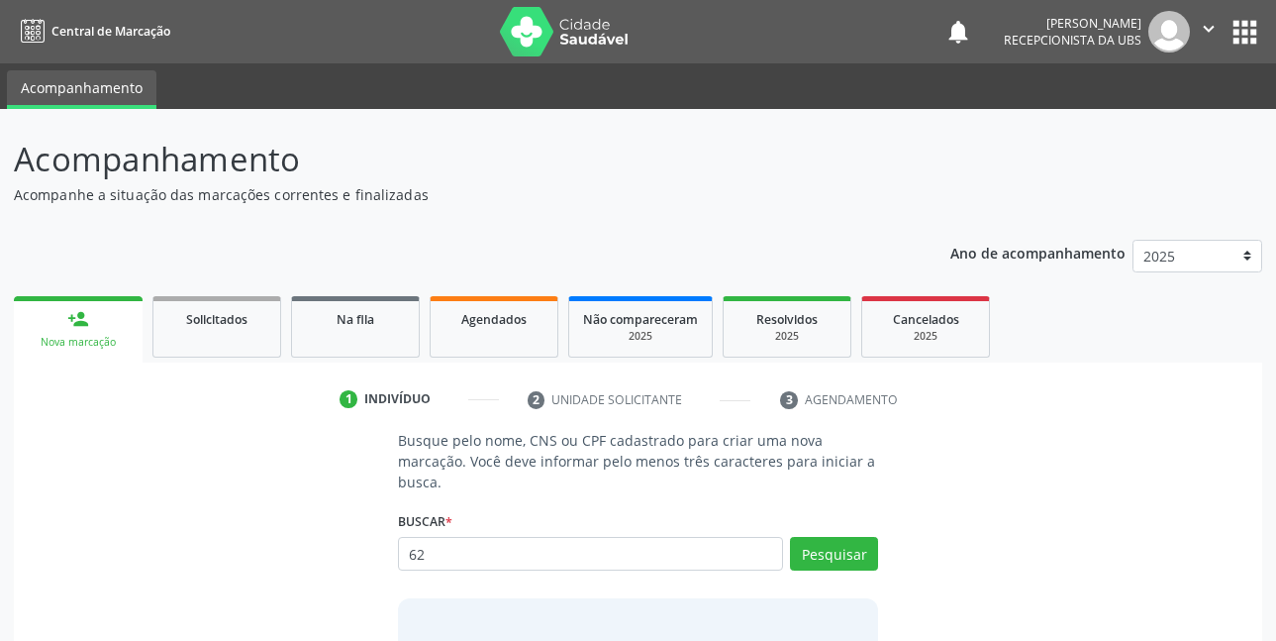
type input "6"
type input "02946473848"
click at [623, 550] on input "02946473848" at bounding box center [591, 554] width 386 height 34
type input "0"
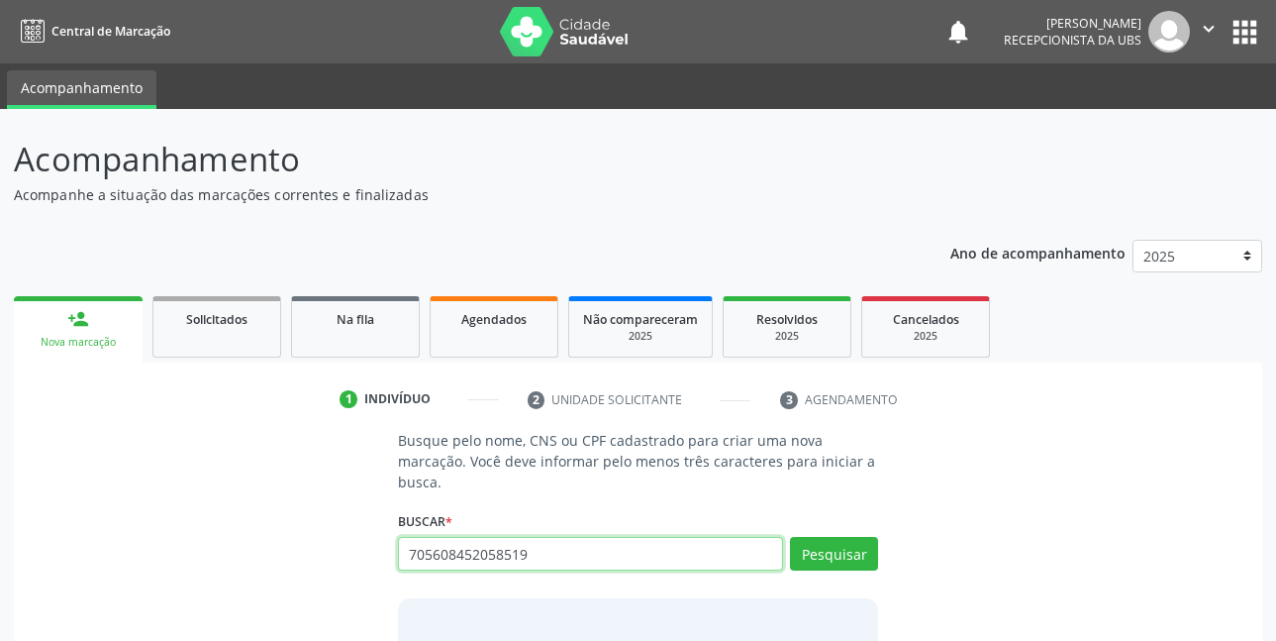
type input "705608452058519"
click at [560, 560] on input "705608452058519" at bounding box center [591, 554] width 386 height 34
type input "7"
type input "JURACI CORDEIRO DOS SANTOS"
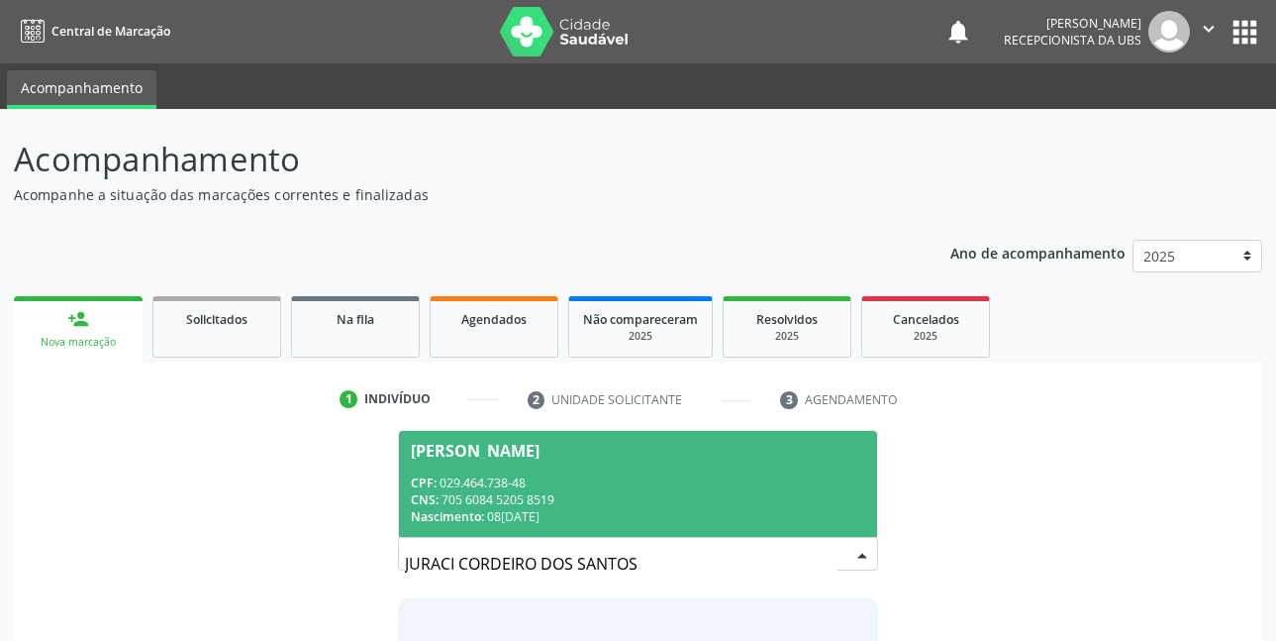
click at [638, 485] on div "CPF: 029.464.738-48" at bounding box center [639, 482] width 456 height 17
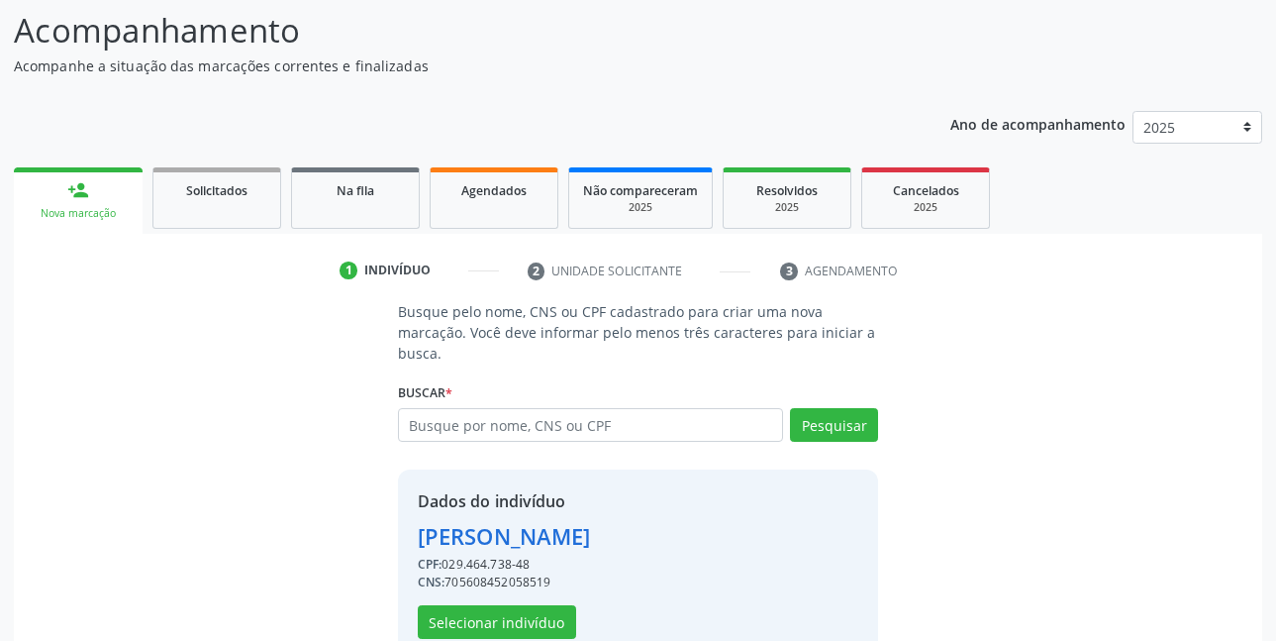
scroll to position [174, 0]
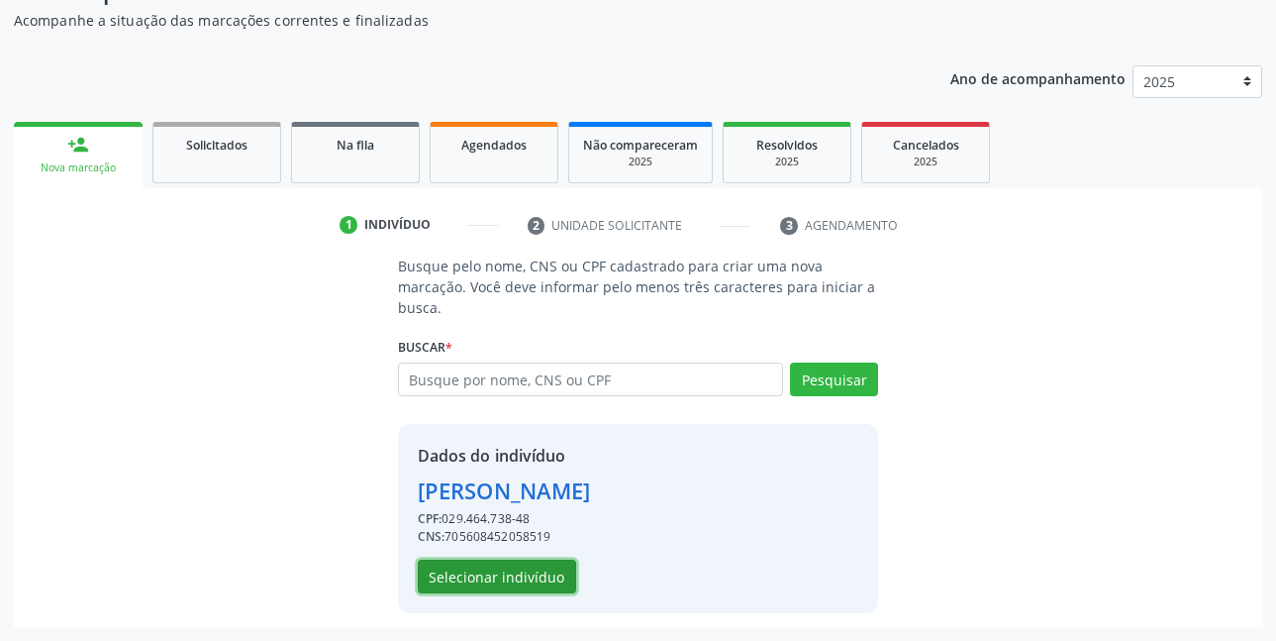
click at [540, 572] on button "Selecionar indivíduo" at bounding box center [497, 577] width 158 height 34
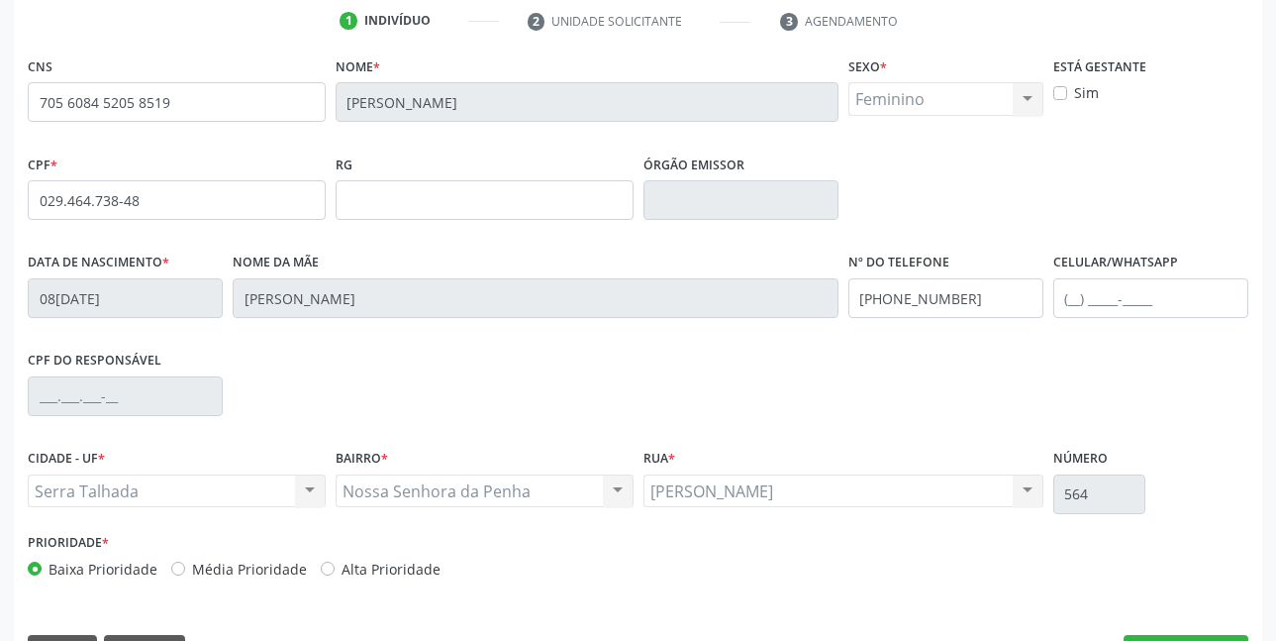
scroll to position [433, 0]
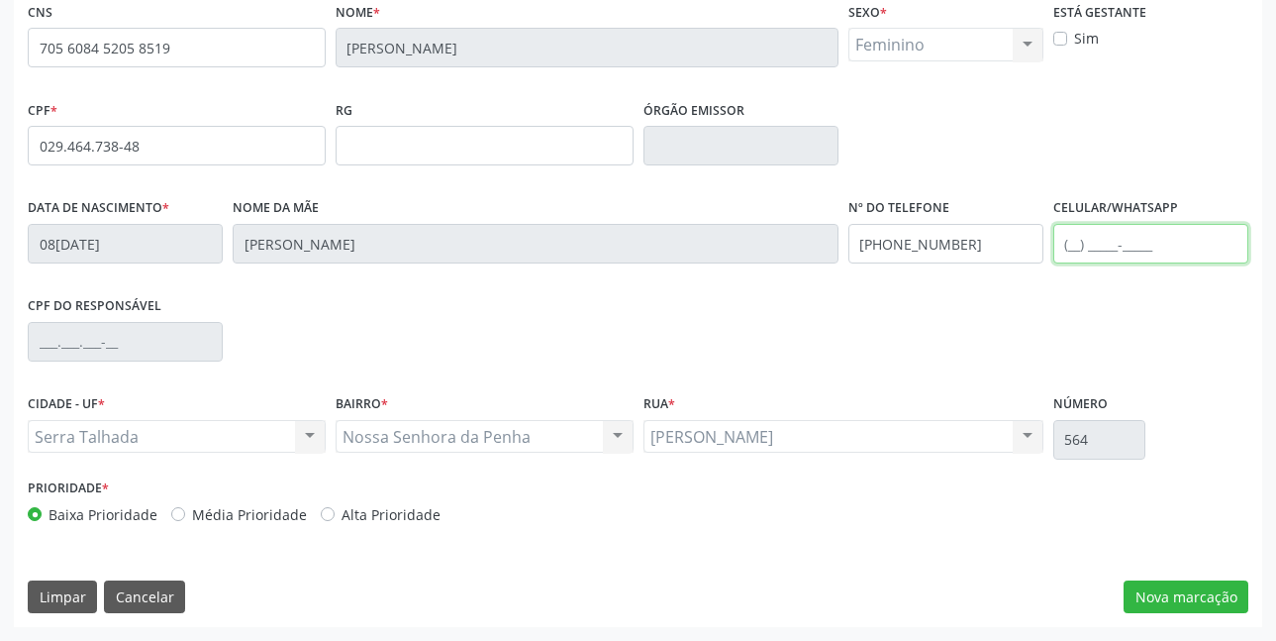
click at [1106, 248] on input "text" at bounding box center [1151, 244] width 195 height 40
type input "(87) 98144-0503"
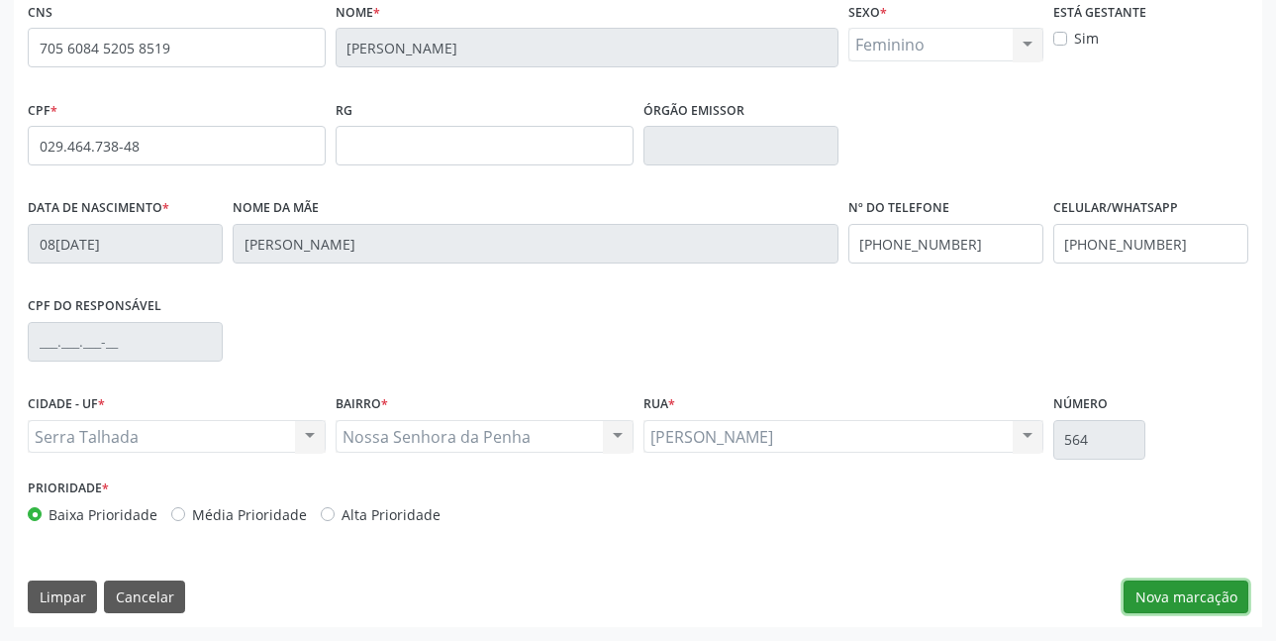
click at [1214, 603] on button "Nova marcação" at bounding box center [1186, 597] width 125 height 34
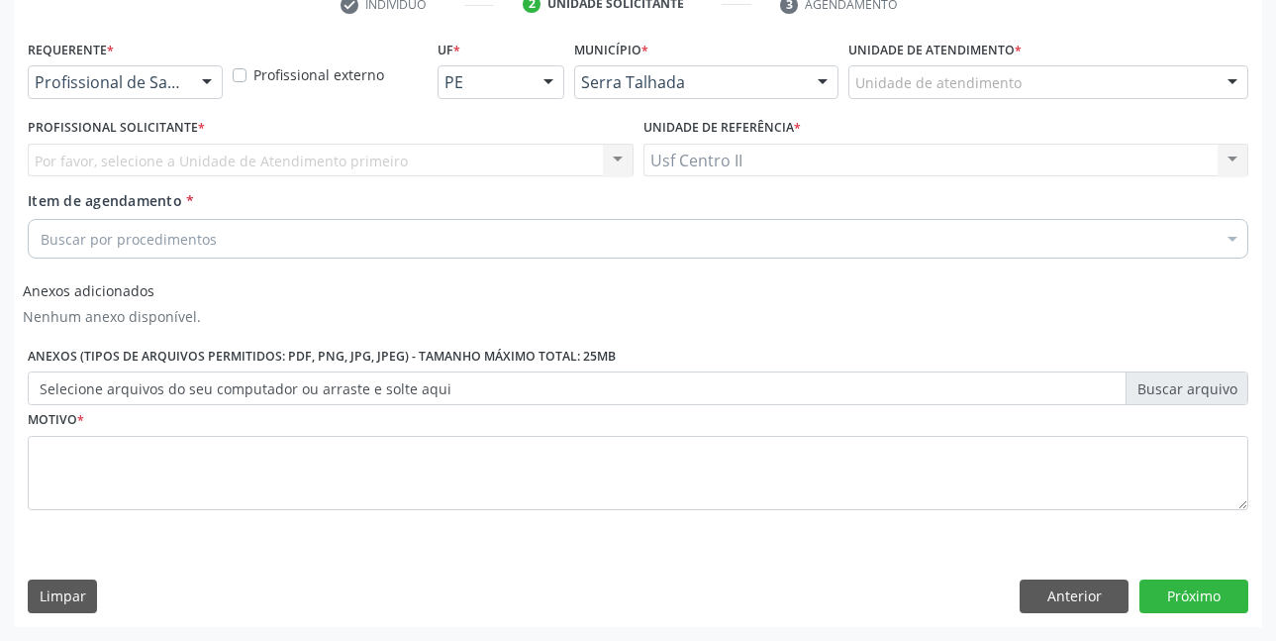
scroll to position [395, 0]
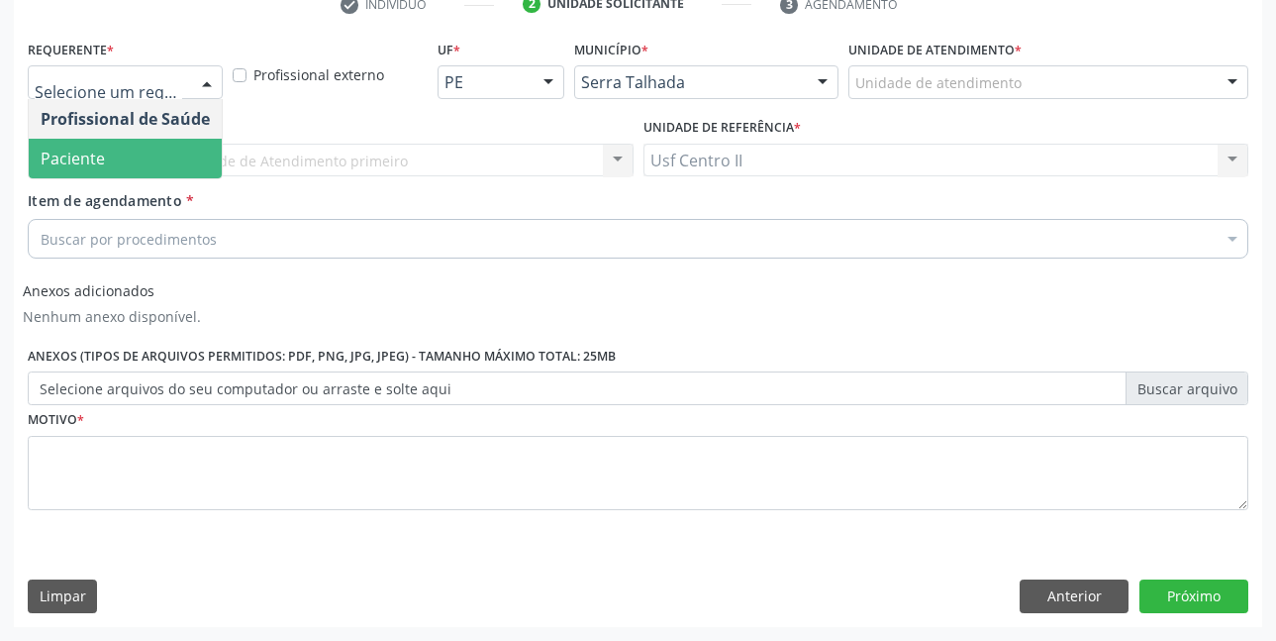
click at [127, 159] on span "Paciente" at bounding box center [125, 159] width 193 height 40
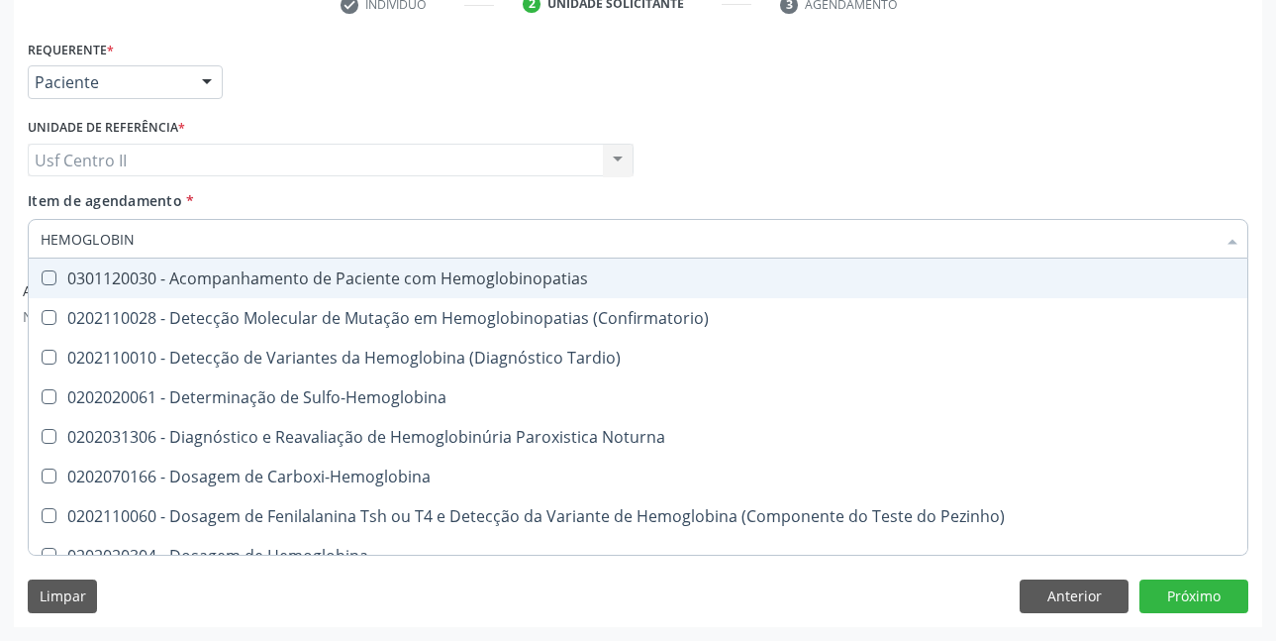
type input "HEMOGLOBINA"
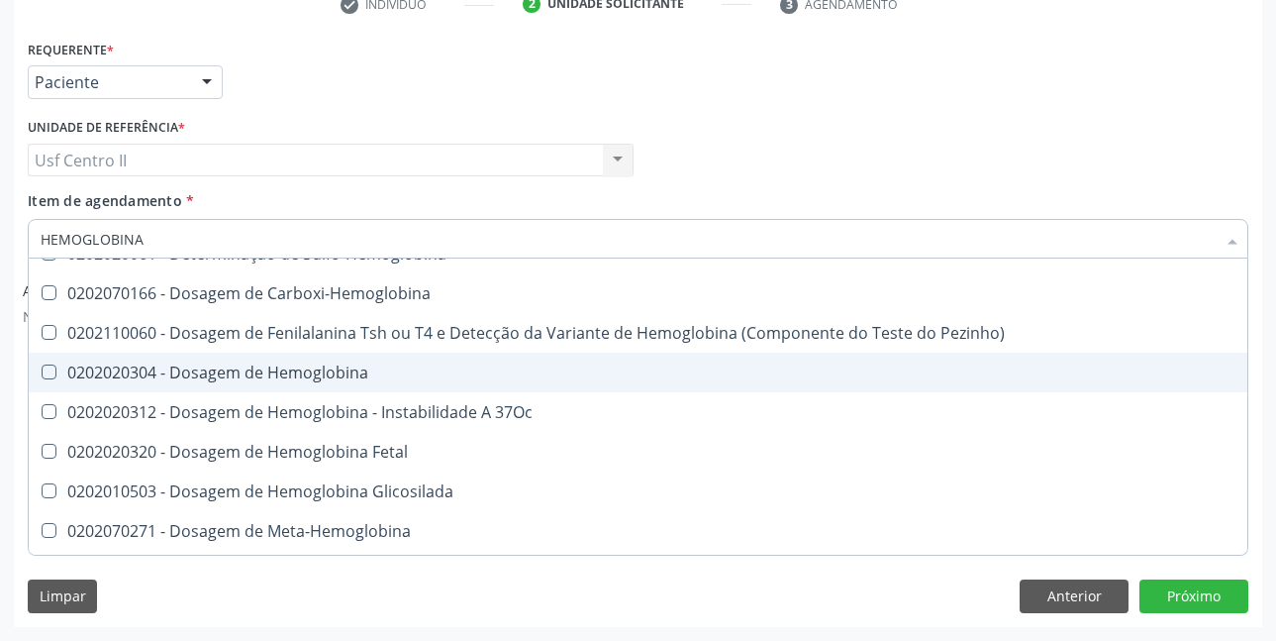
scroll to position [99, 0]
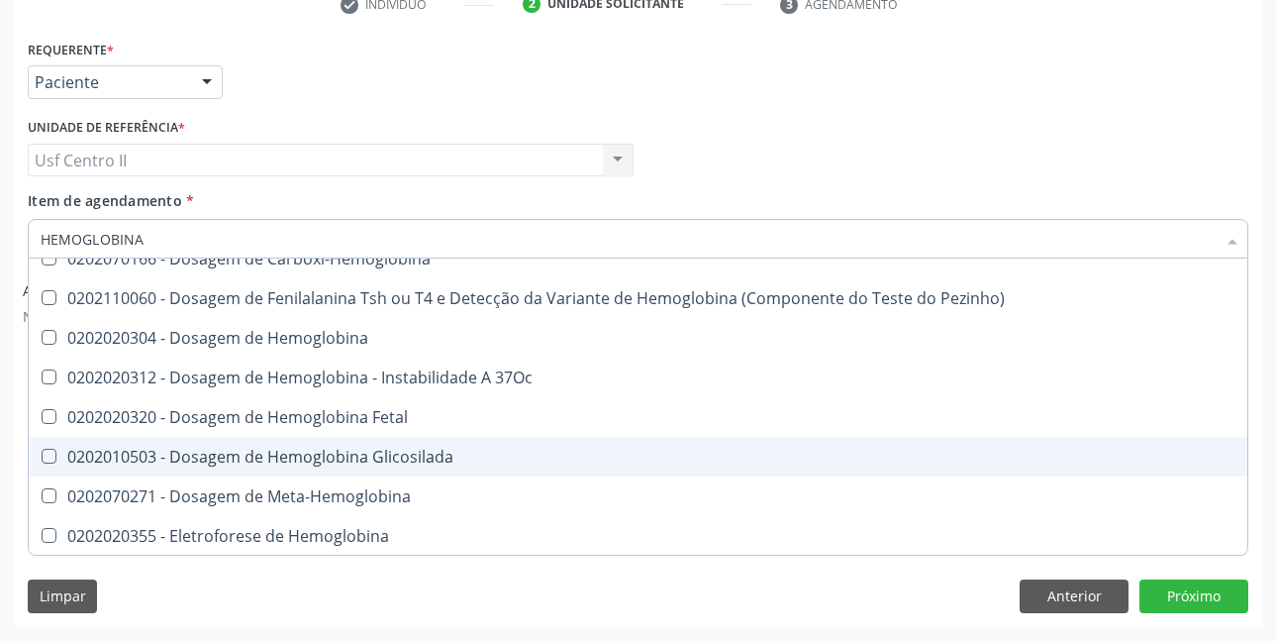
click at [386, 458] on div "0202010503 - Dosagem de Hemoglobina Glicosilada" at bounding box center [638, 457] width 1195 height 16
checkbox Glicosilada "true"
type input "HEMOGLOBIN"
checkbox Glicosilada "false"
checkbox Hematocrito\) "true"
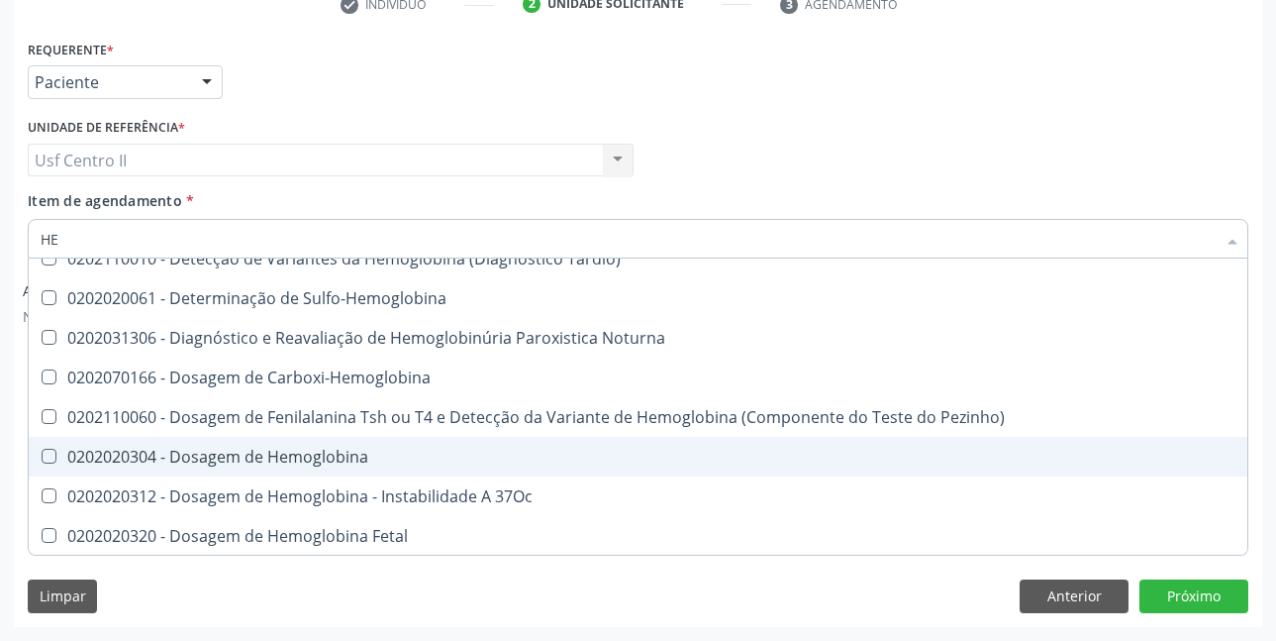
type input "H"
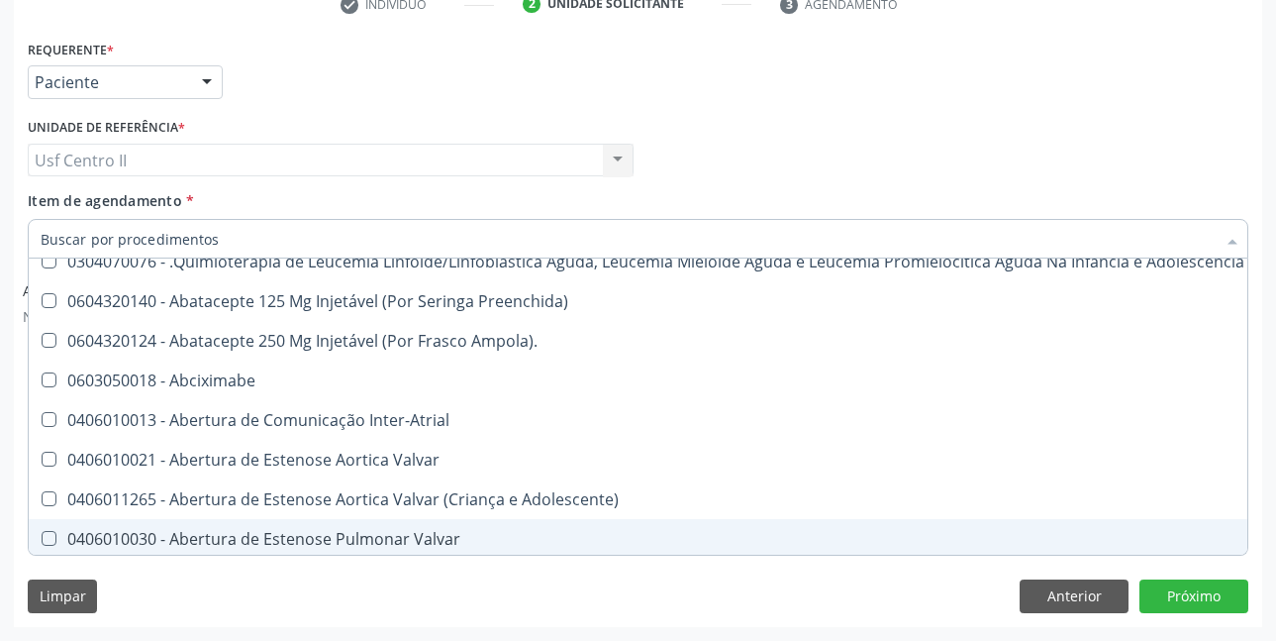
checkbox Dente\) "false"
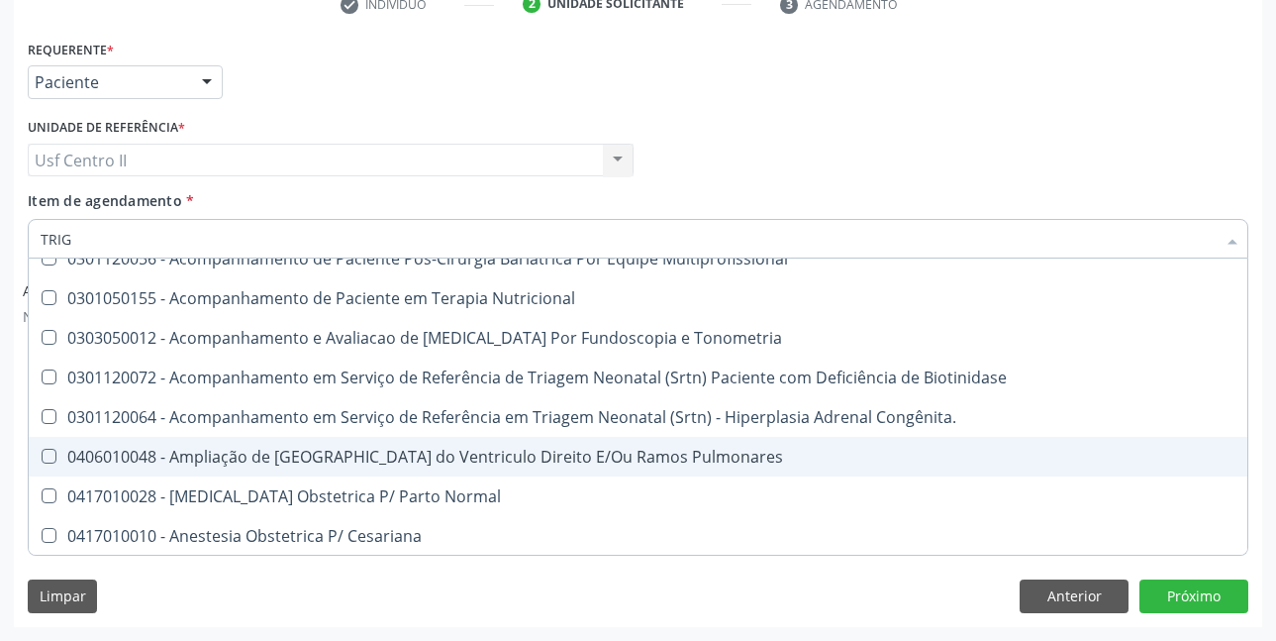
scroll to position [0, 0]
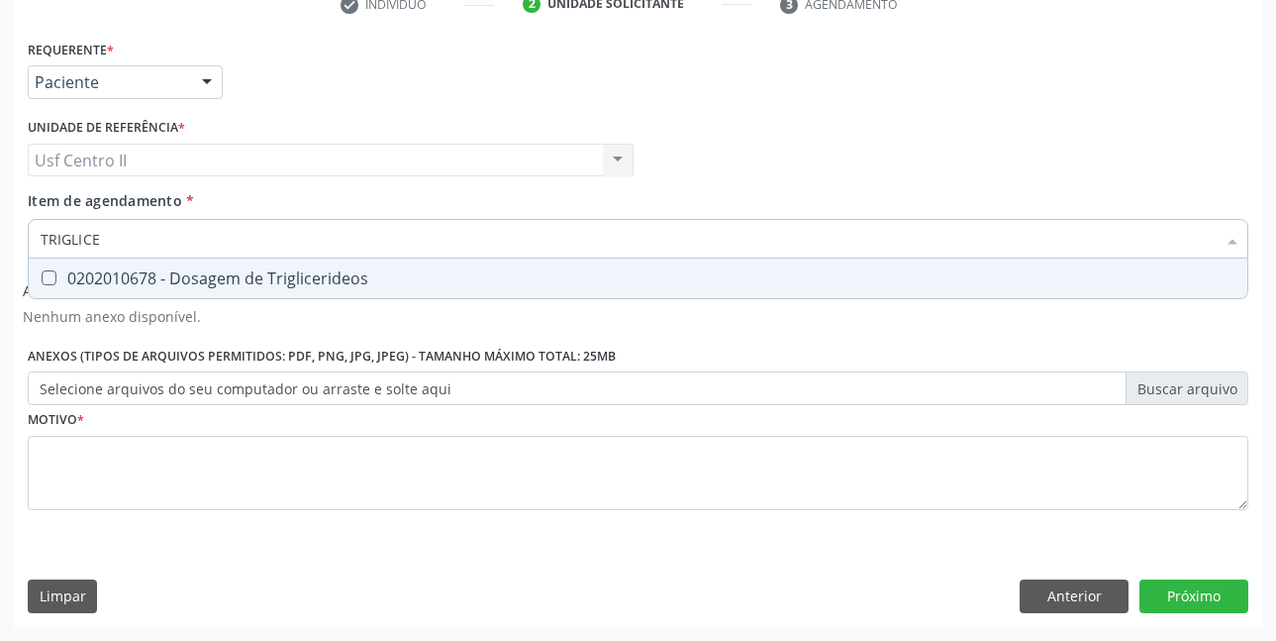
type input "TRIGLICER"
click at [231, 282] on div "0202010678 - Dosagem de Triglicerideos" at bounding box center [638, 278] width 1195 height 16
checkbox Triglicerideos "true"
type input "TRI"
checkbox Triglicerideos "false"
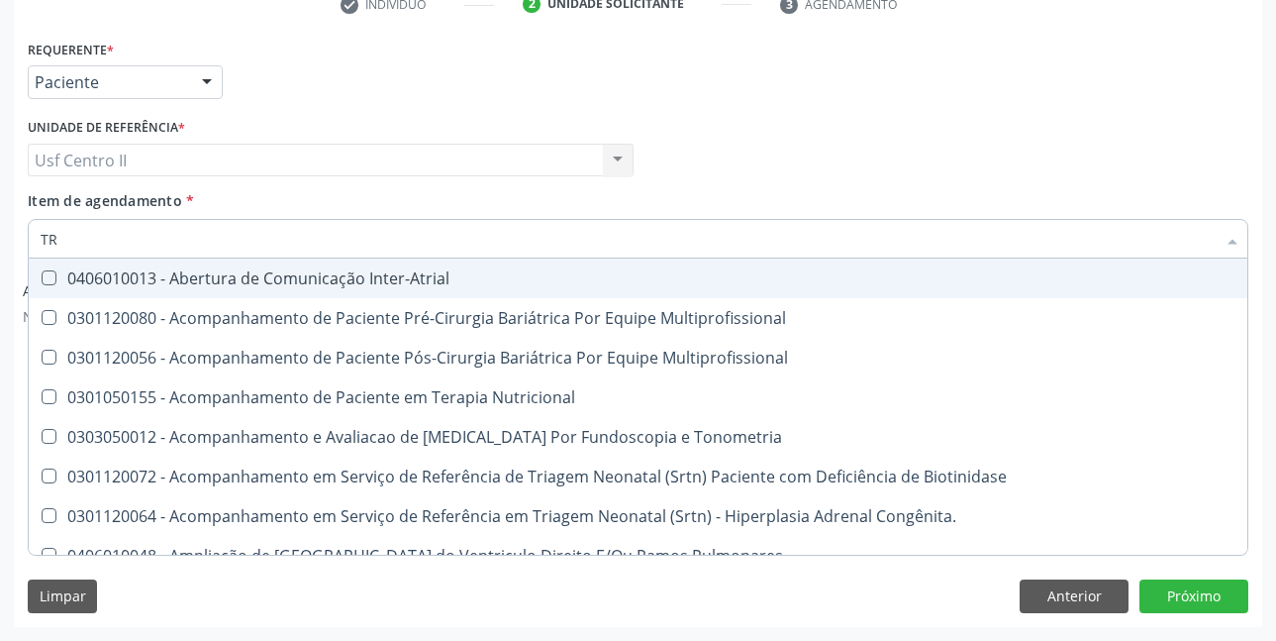
type input "T"
checkbox Triglicerideos "false"
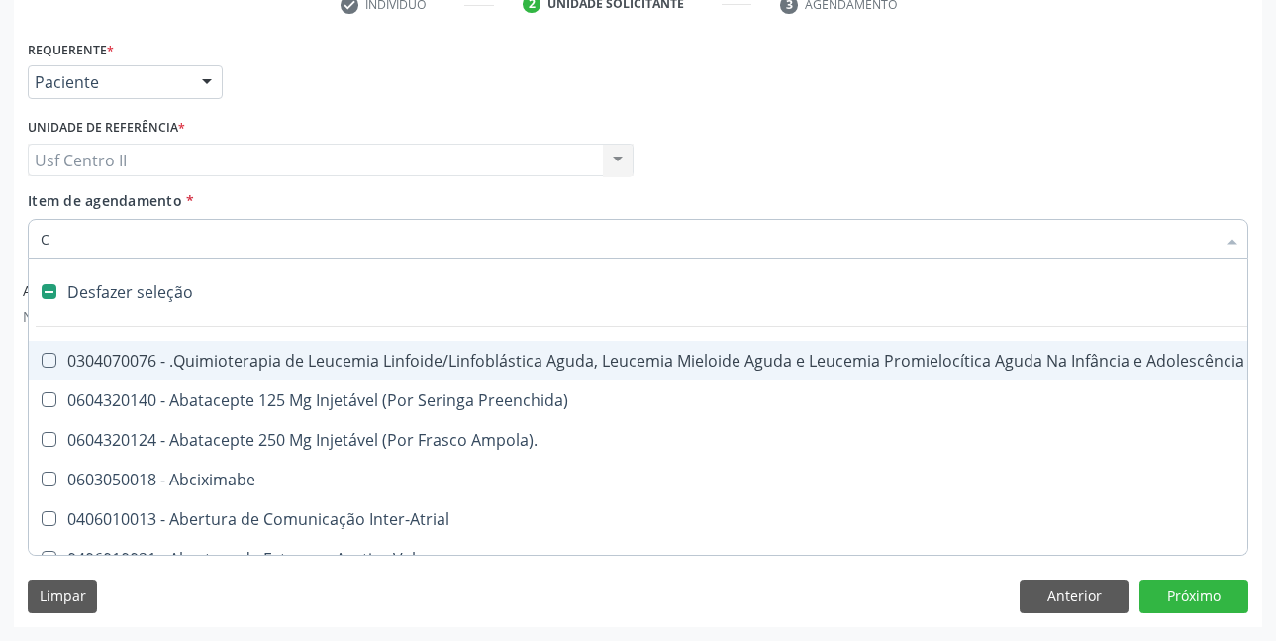
type input "CO"
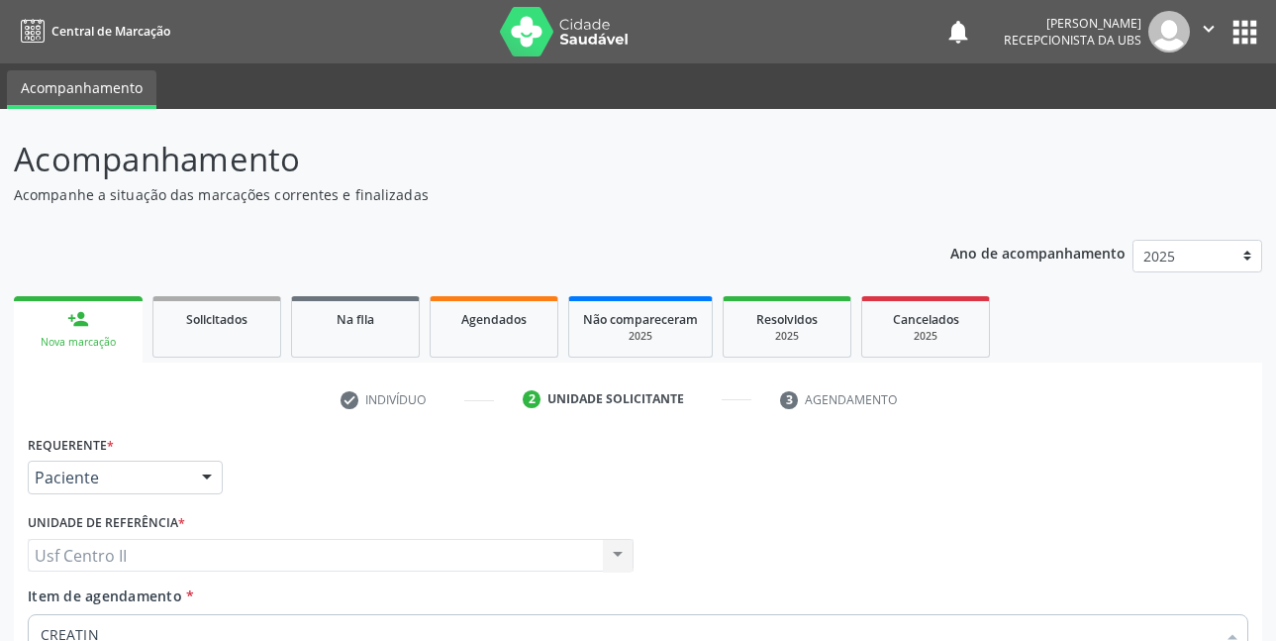
scroll to position [395, 0]
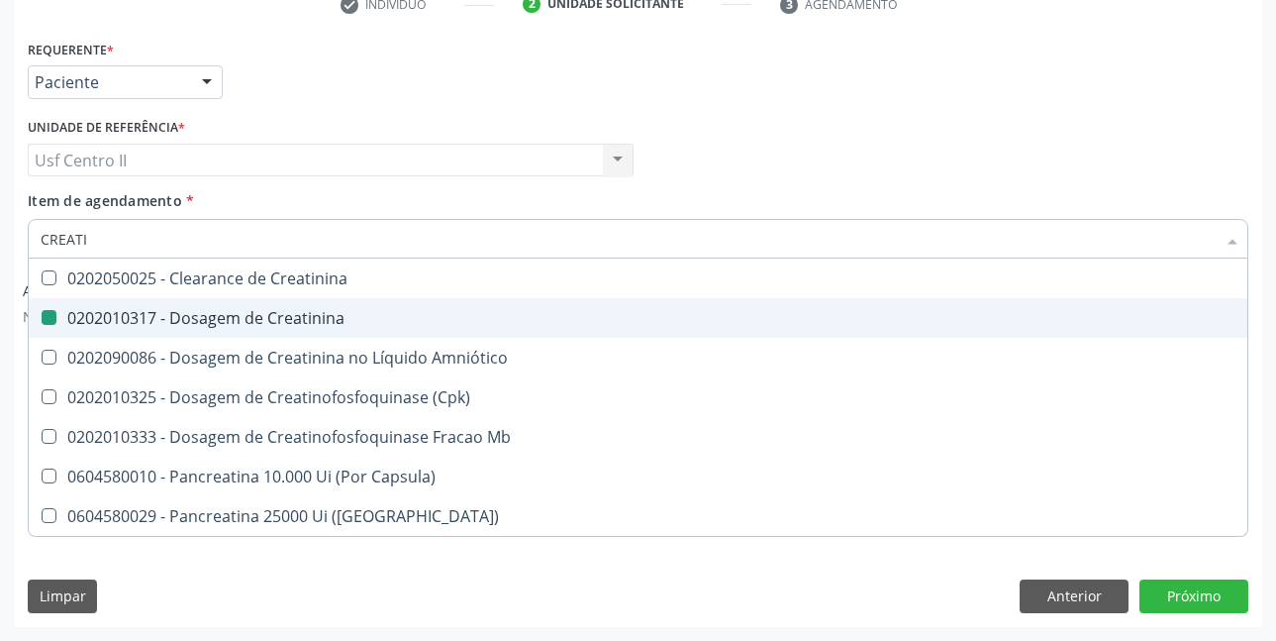
type input "CREAT"
checkbox Creatinina "false"
checkbox \(Cpk\) "true"
type input "CREA"
checkbox \(Cpk\) "false"
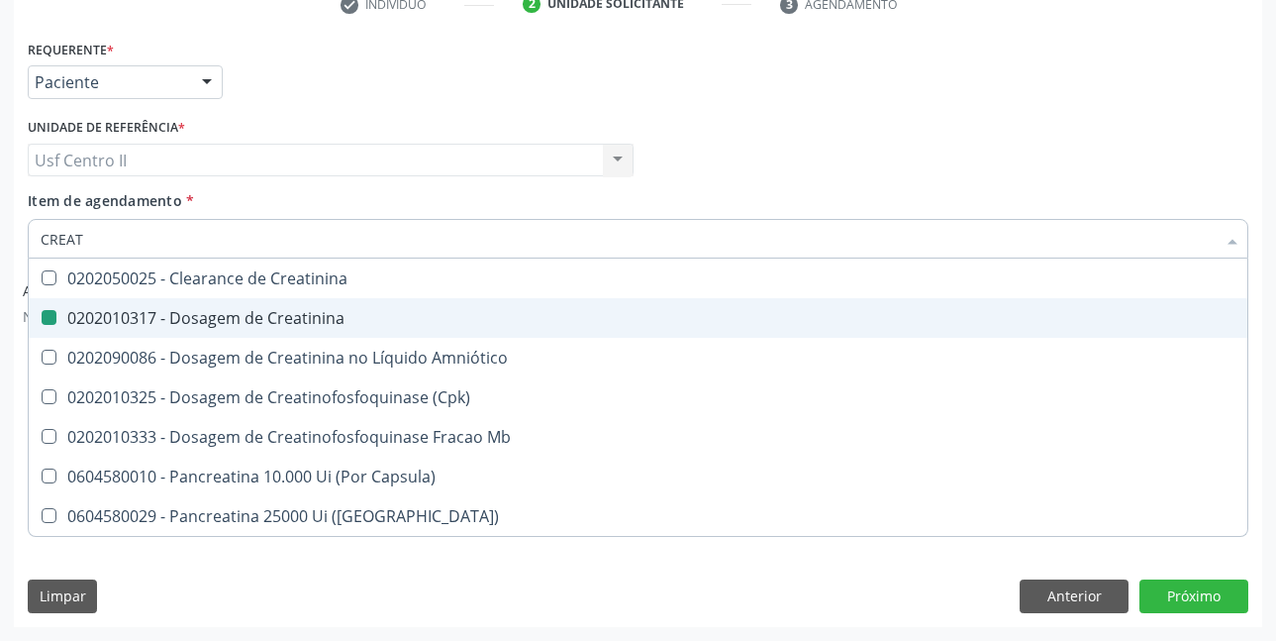
checkbox Capsula\) "true"
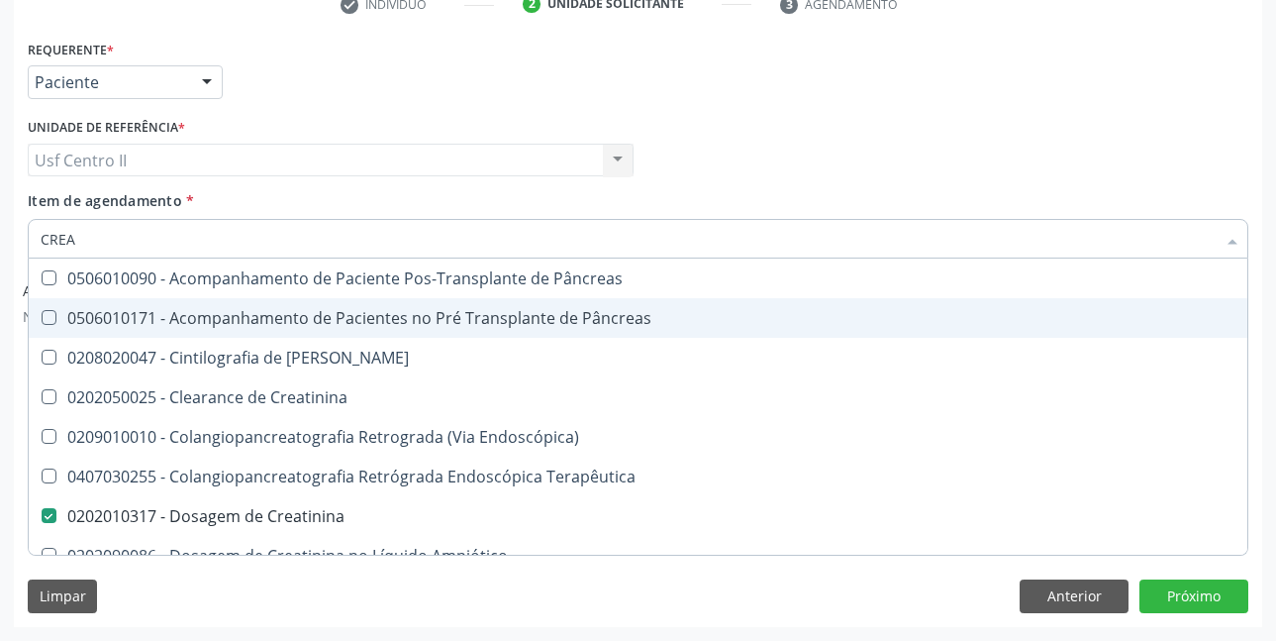
type input "CRE"
checkbox Creatinina "false"
checkbox Oncologia "true"
type input "C"
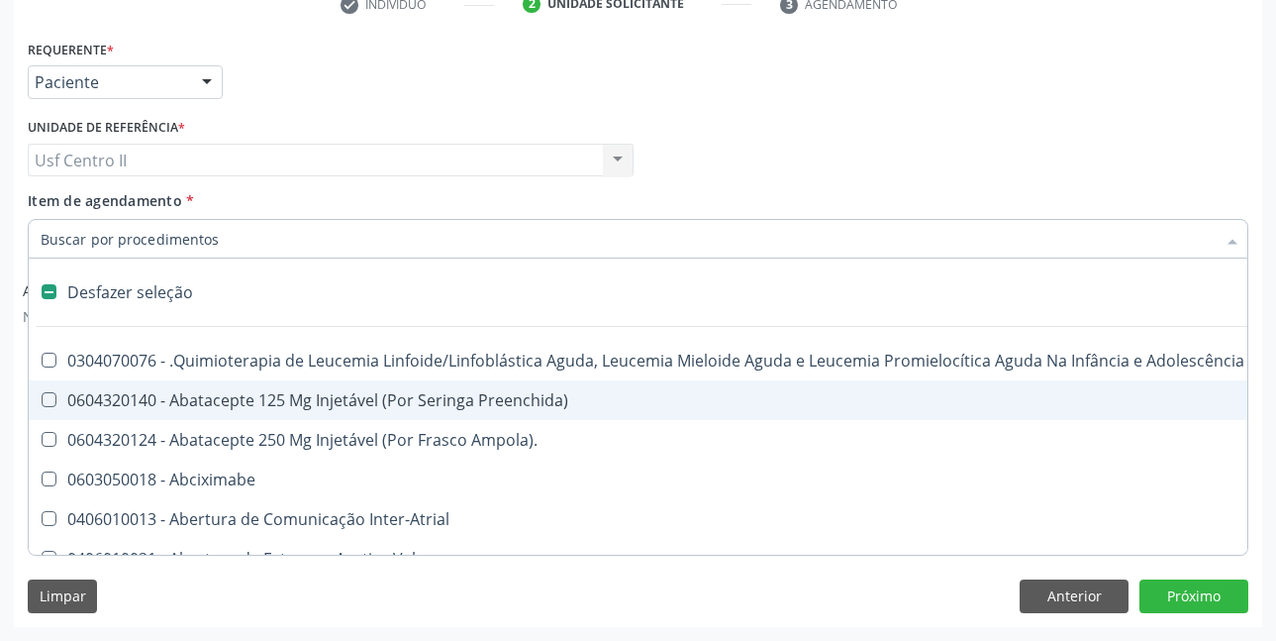
checkbox Dente\) "false"
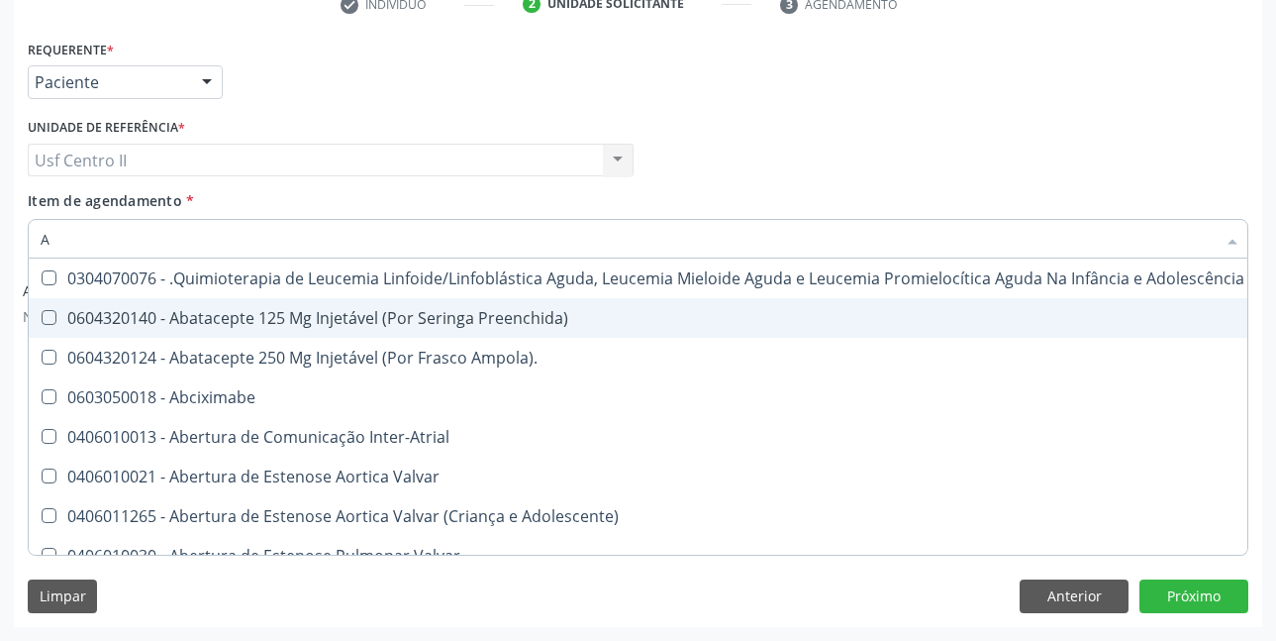
type input "AC"
checkbox Ortopédica "true"
checkbox Urina "false"
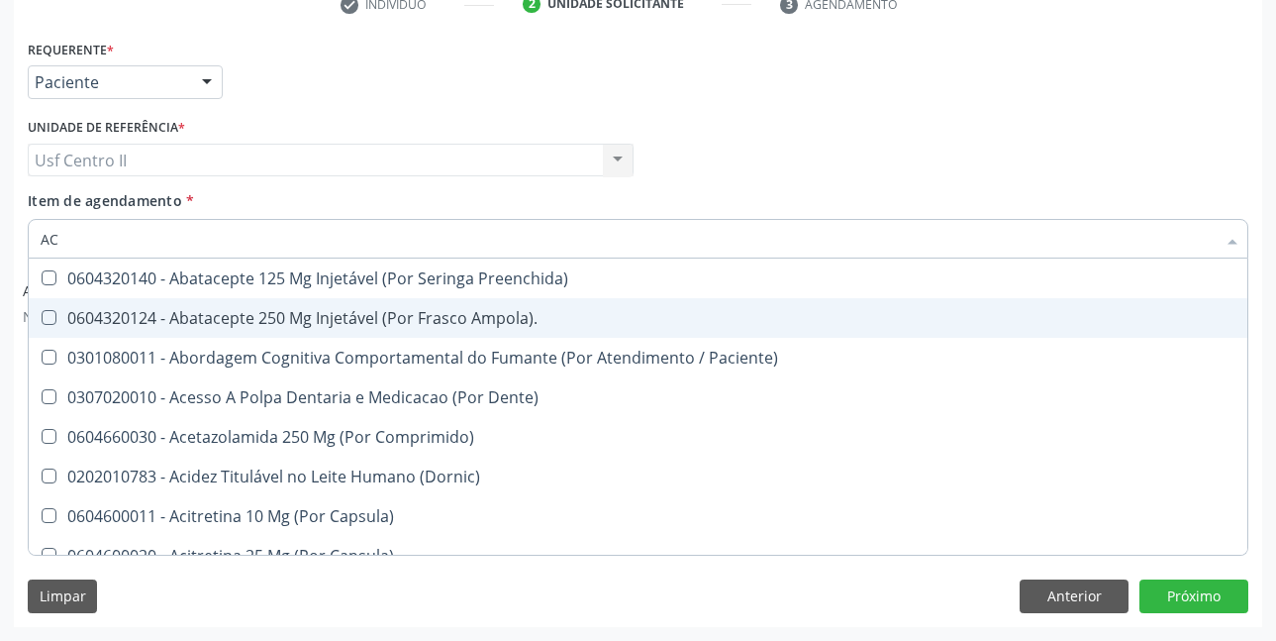
type input "ACI"
checkbox Urina "false"
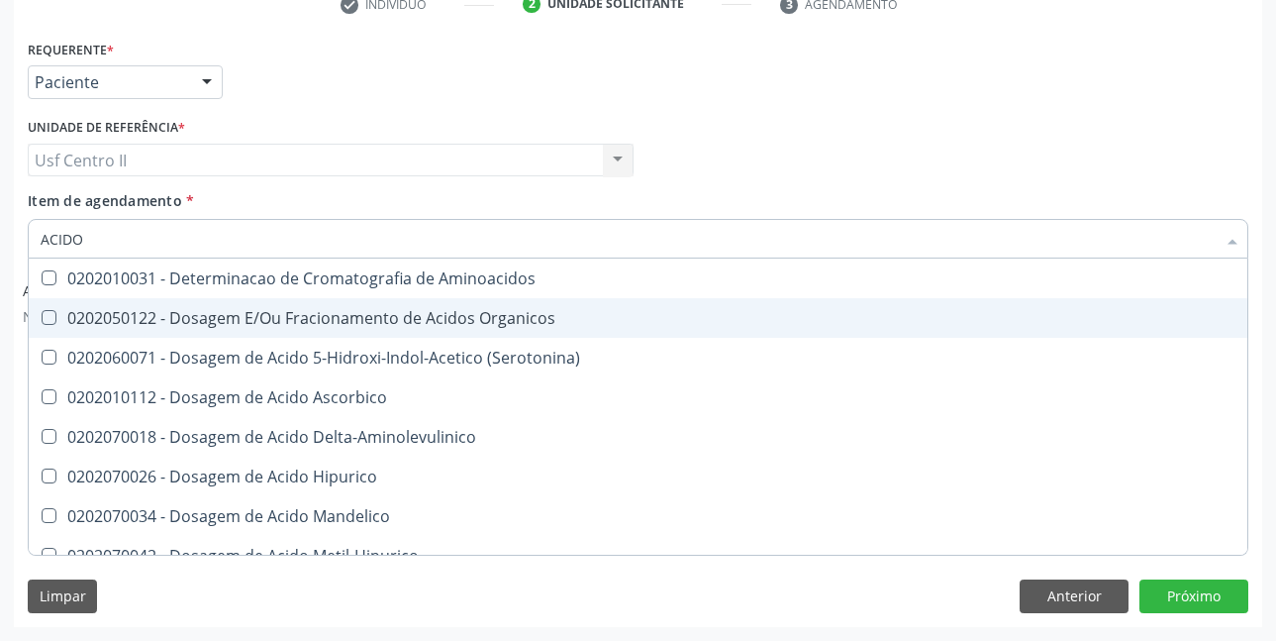
type input "ACIDO U"
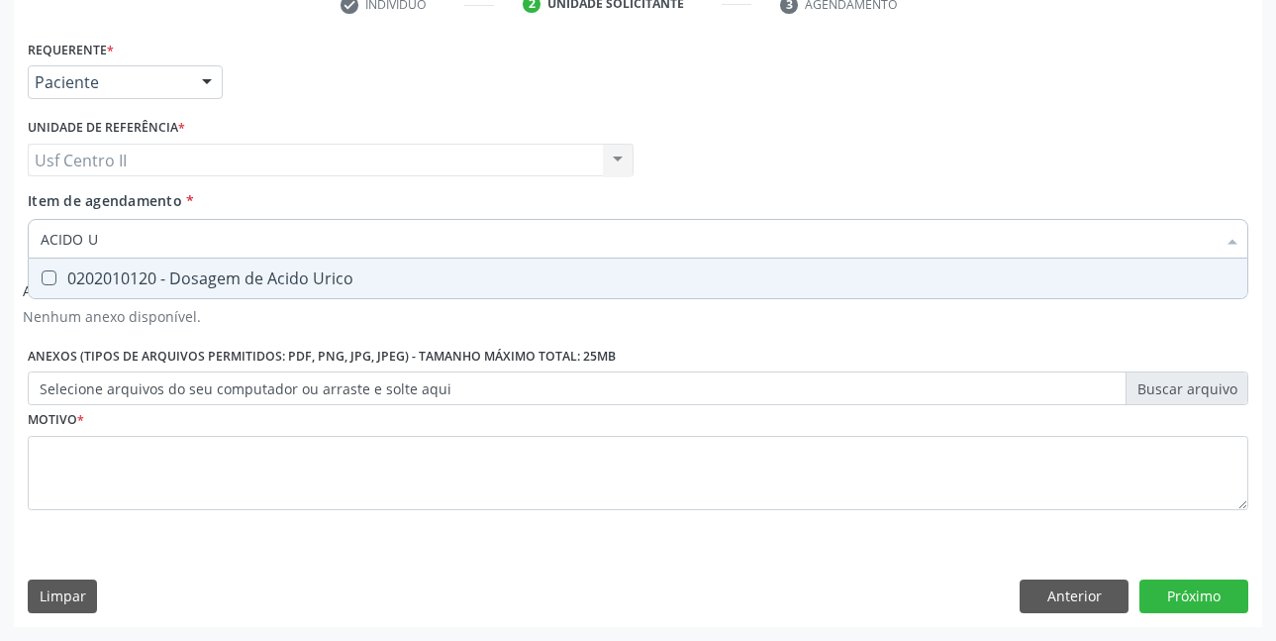
click at [286, 281] on div "0202010120 - Dosagem de Acido Urico" at bounding box center [638, 278] width 1195 height 16
checkbox Urico "true"
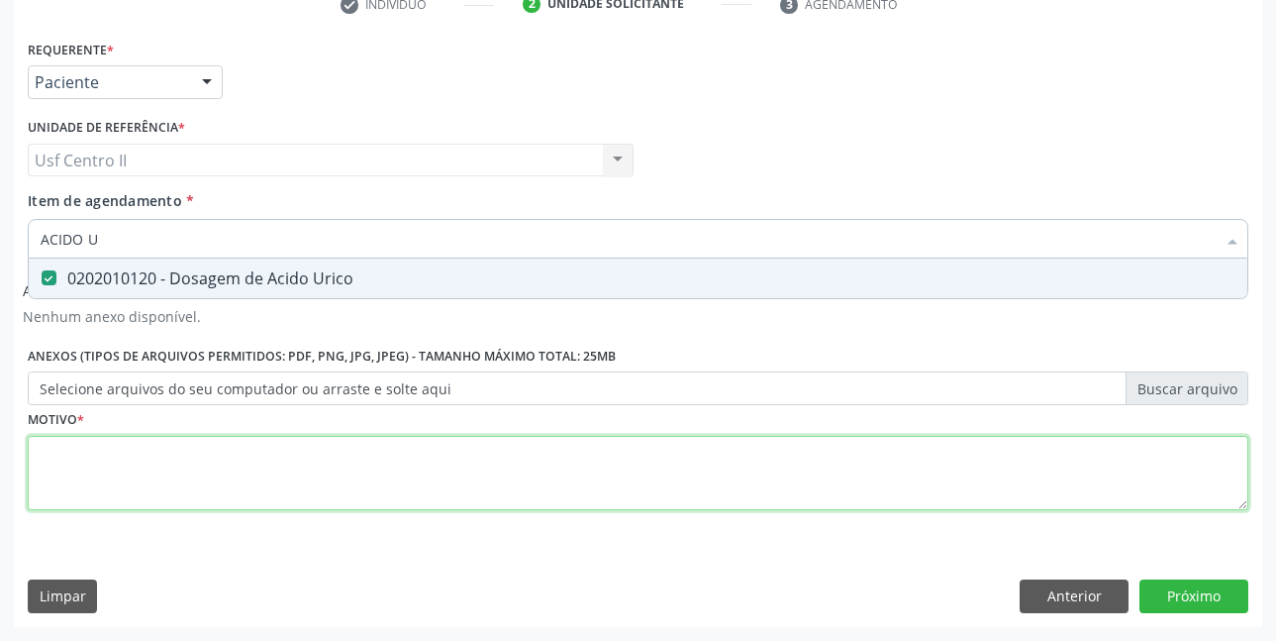
click at [202, 463] on div "Requerente * Paciente Profissional de Saúde Paciente Nenhum resultado encontrad…" at bounding box center [638, 286] width 1221 height 503
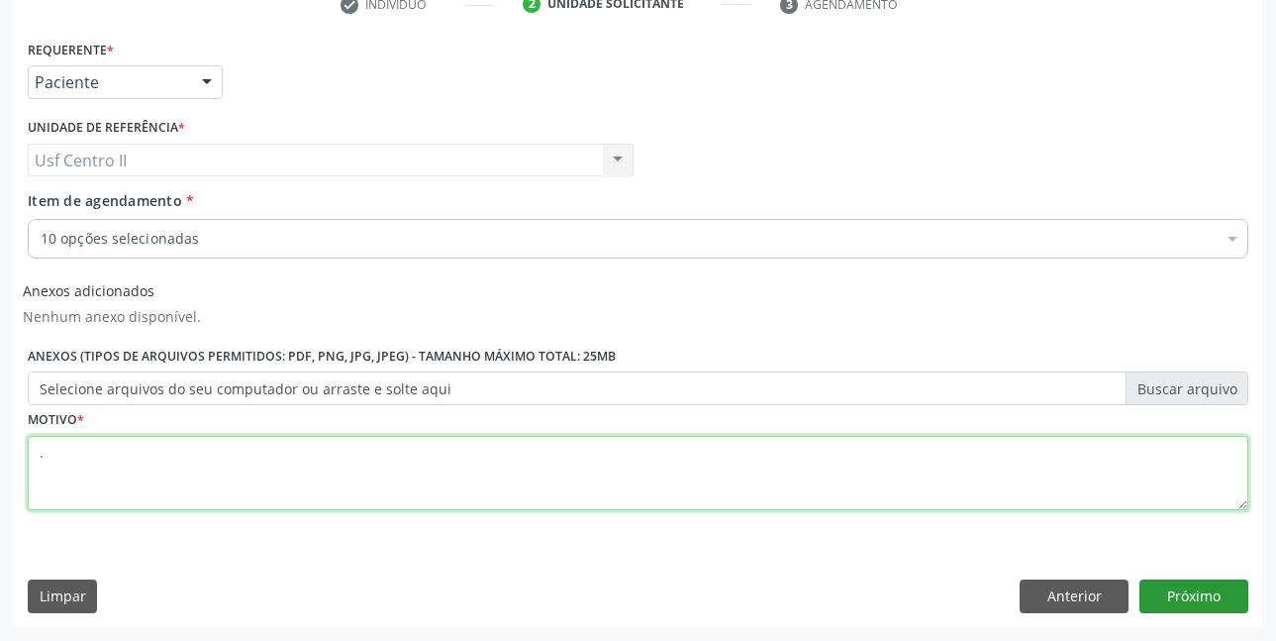
type textarea "."
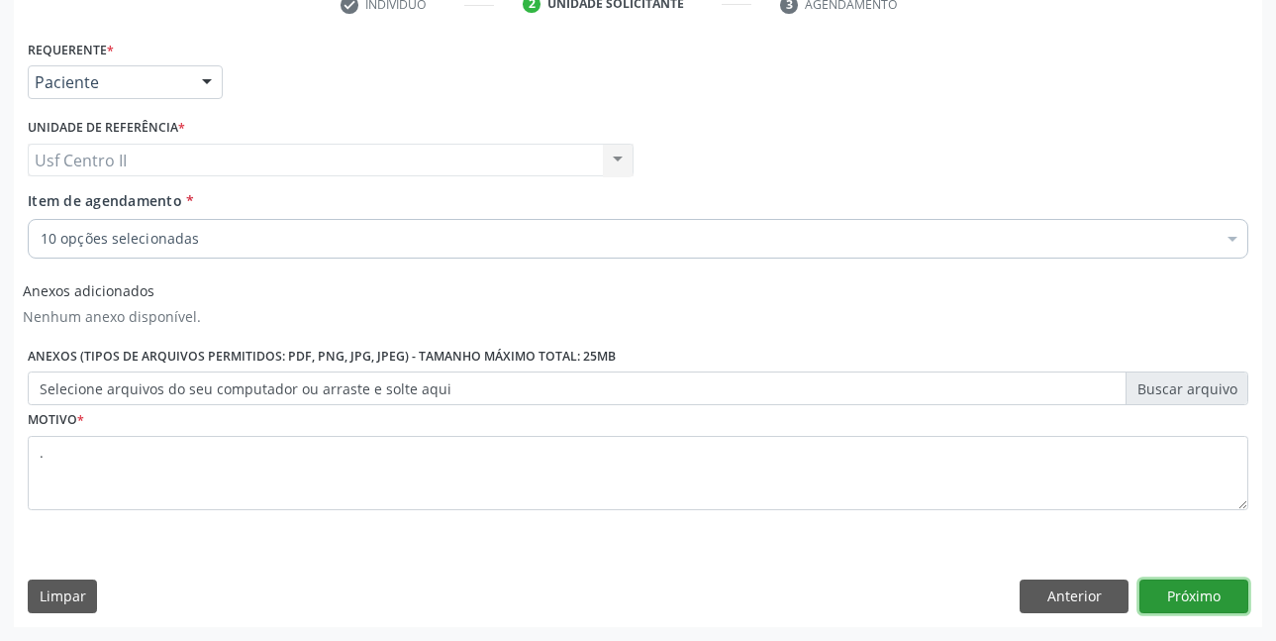
click at [1175, 590] on button "Próximo" at bounding box center [1194, 596] width 109 height 34
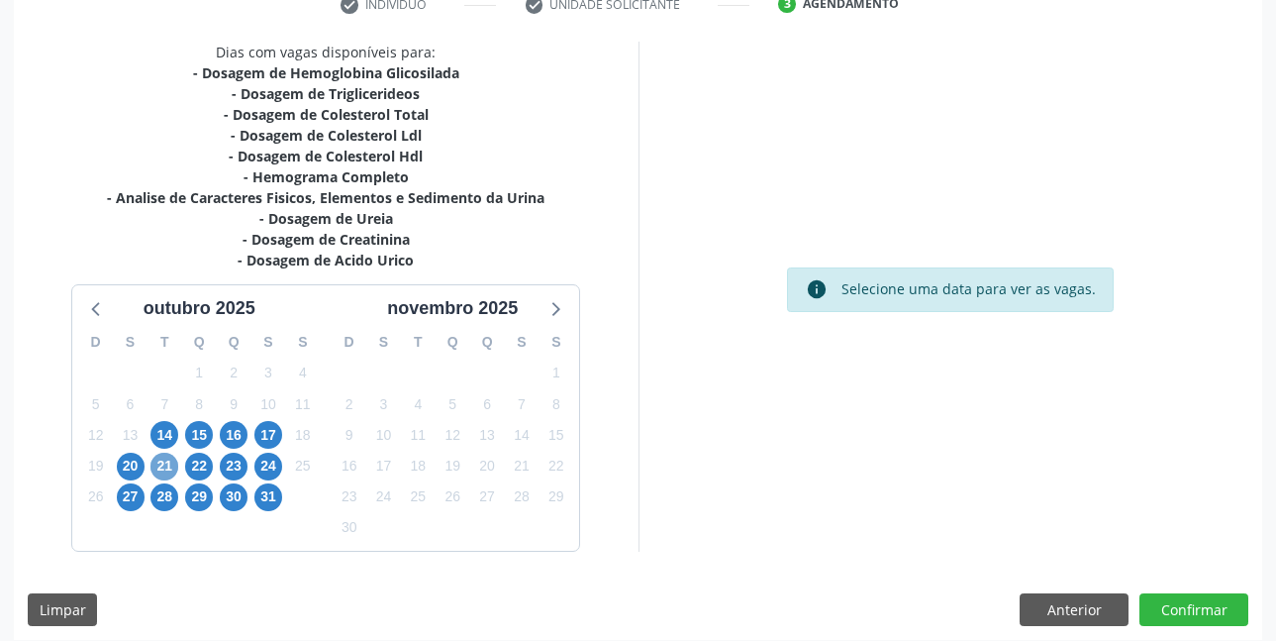
click at [162, 467] on span "21" at bounding box center [165, 467] width 28 height 28
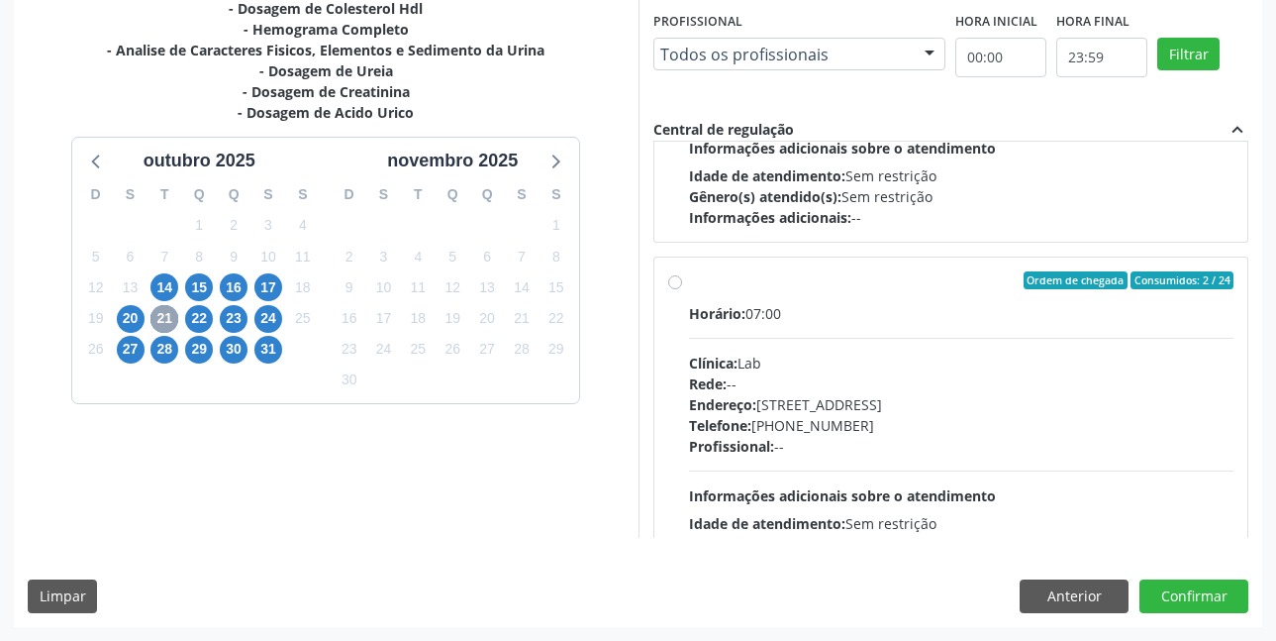
scroll to position [594, 0]
click at [689, 282] on label "Ordem de chegada Consumidos: 2 / 24 Horário: 07:00 Clínica: Lab Rede: -- Endere…" at bounding box center [962, 422] width 546 height 304
click at [676, 282] on input "Ordem de chegada Consumidos: 2 / 24 Horário: 07:00 Clínica: Lab Rede: -- Endere…" at bounding box center [675, 279] width 14 height 18
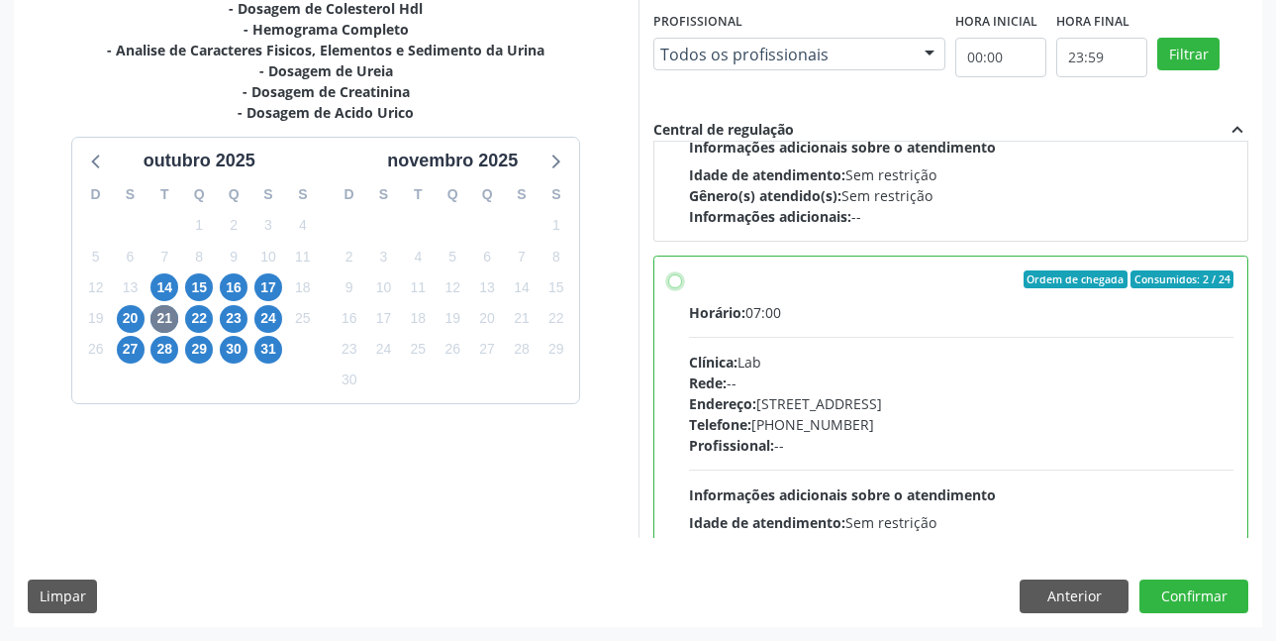
radio input "true"
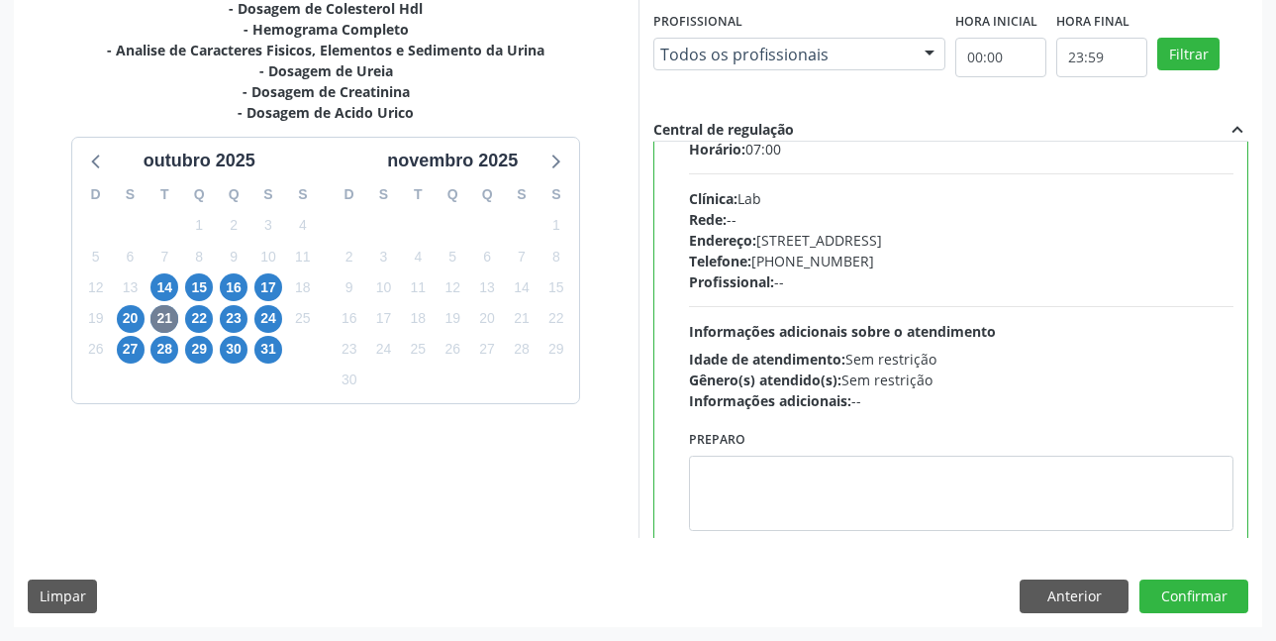
scroll to position [792, 0]
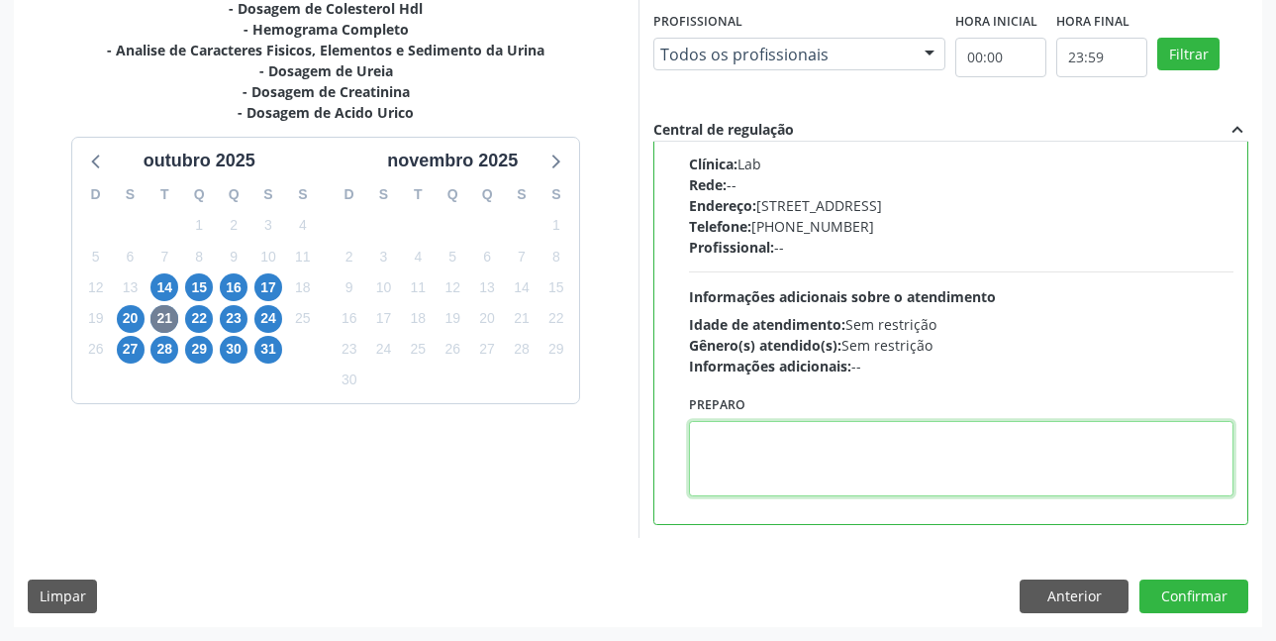
click at [761, 442] on textarea at bounding box center [962, 458] width 546 height 75
paste textarea "O"
click at [761, 442] on textarea at bounding box center [962, 458] width 546 height 75
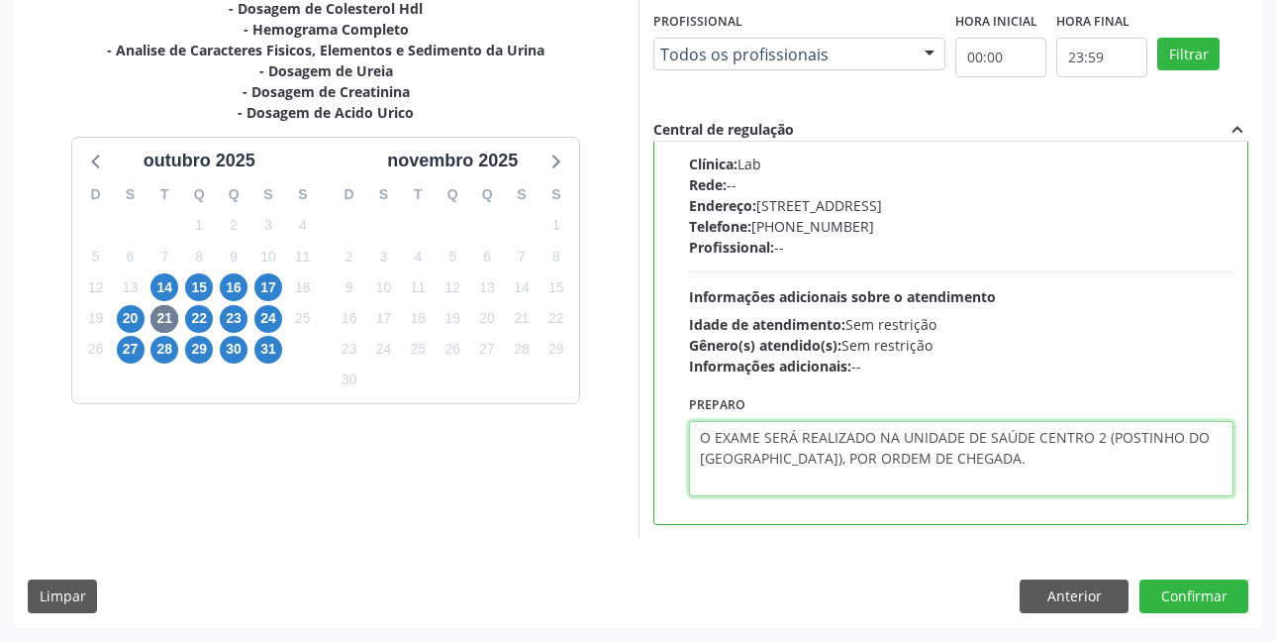
drag, startPoint x: 699, startPoint y: 436, endPoint x: 974, endPoint y: 455, distance: 275.9
click at [974, 455] on textarea "O EXAME SERÁ REALIZADO NA UNIDADE DE SAÚDE CENTRO 2 (POSTINHO DO [GEOGRAPHIC_DA…" at bounding box center [962, 458] width 546 height 75
type textarea "O EXAME SERÁ REALIZADO NA UNIDADE DE SAÚDE CENTRO 2 (POSTINHO DO [GEOGRAPHIC_DA…"
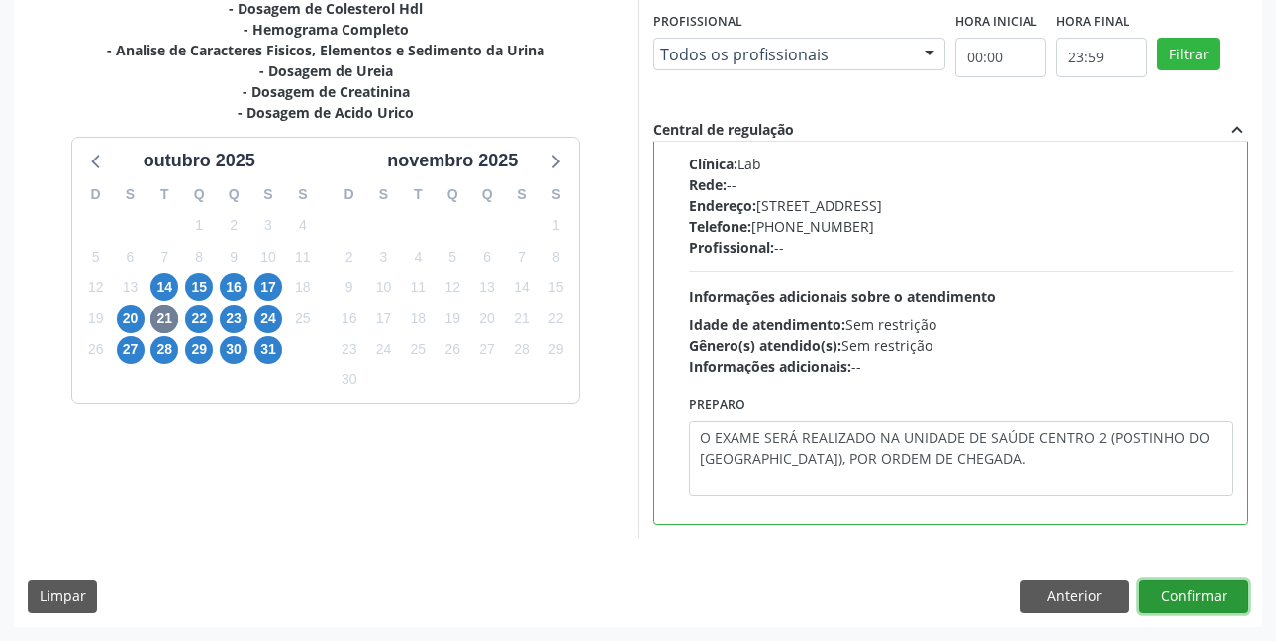
click at [1197, 590] on button "Confirmar" at bounding box center [1194, 596] width 109 height 34
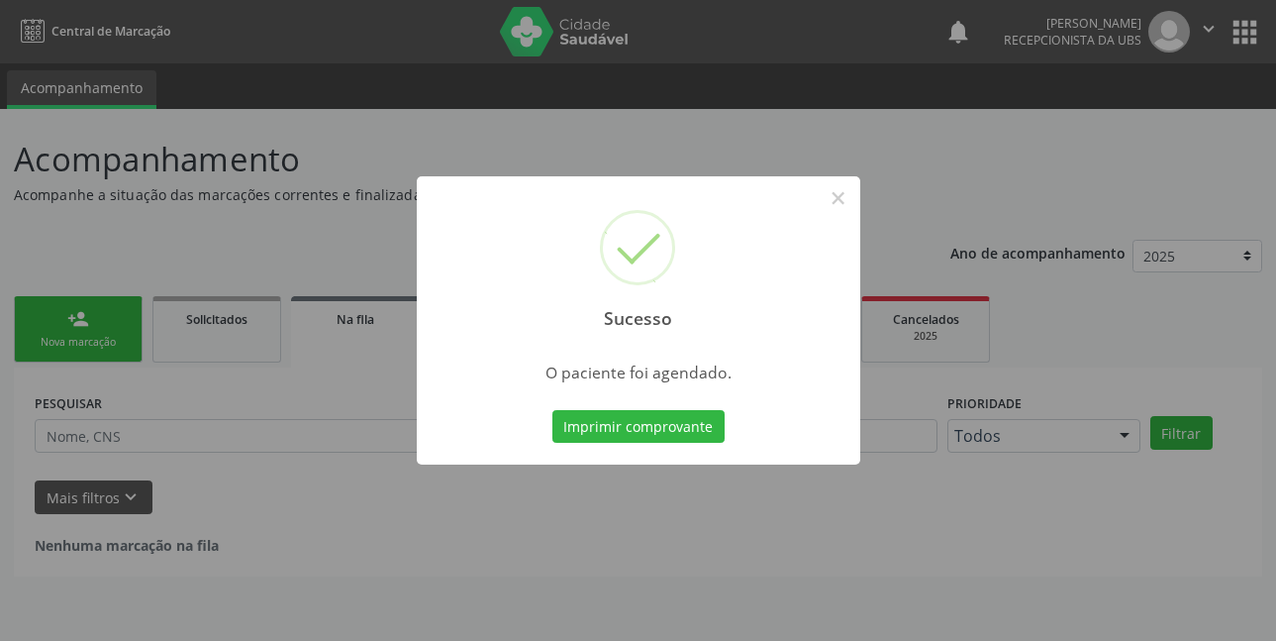
scroll to position [0, 0]
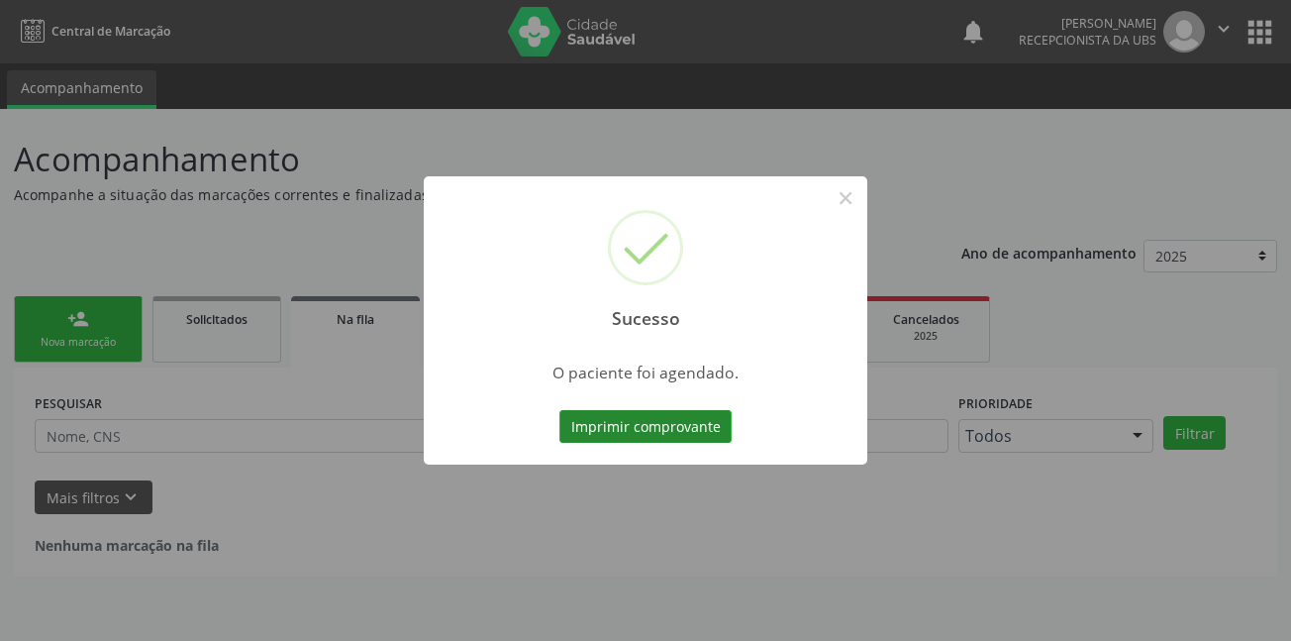
click at [654, 419] on button "Imprimir comprovante" at bounding box center [646, 427] width 172 height 34
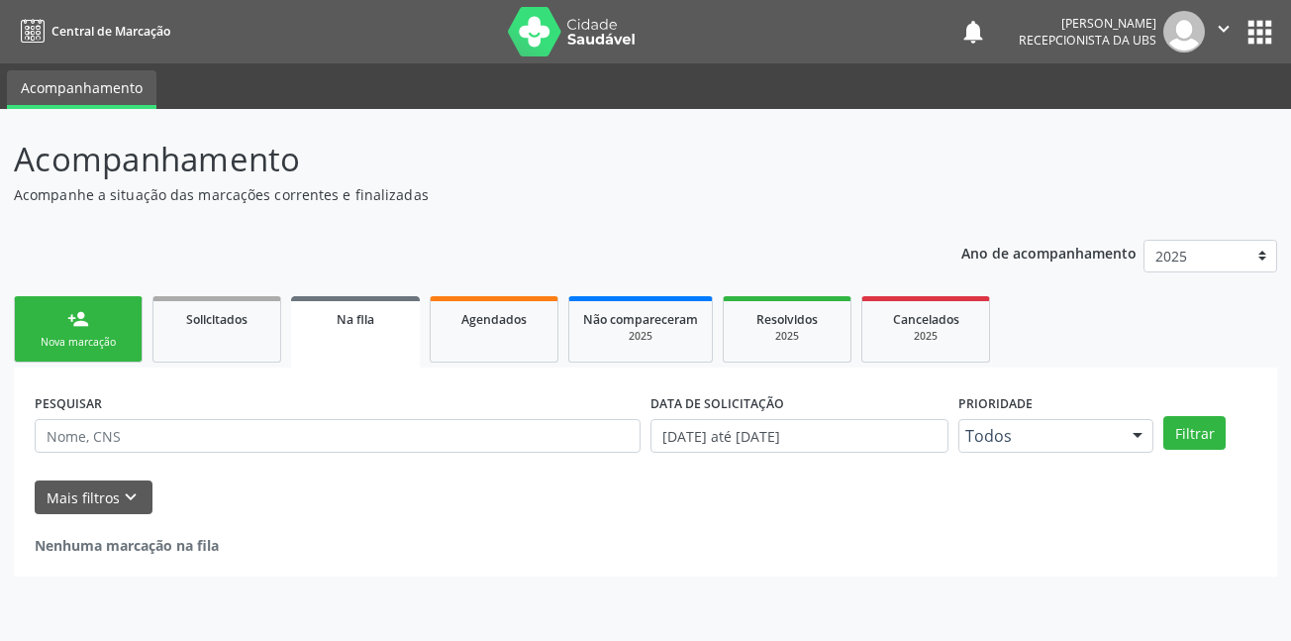
click at [102, 312] on link "person_add Nova marcação" at bounding box center [78, 329] width 129 height 66
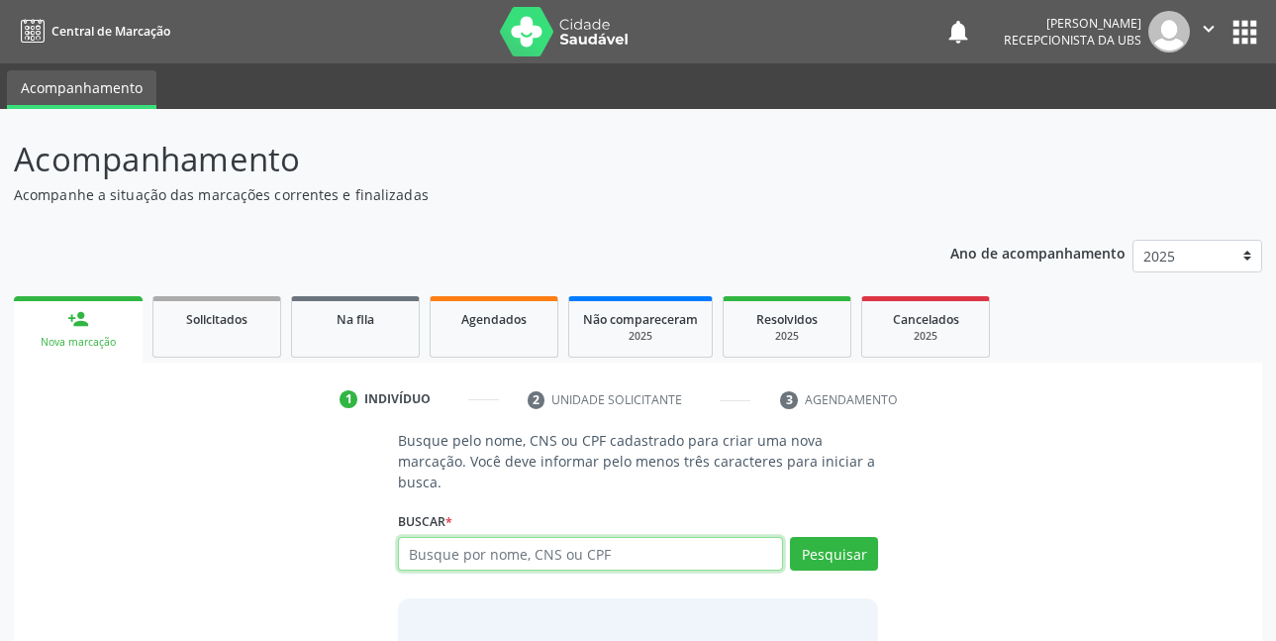
click at [505, 550] on input "text" at bounding box center [591, 554] width 386 height 34
type input "43175155472"
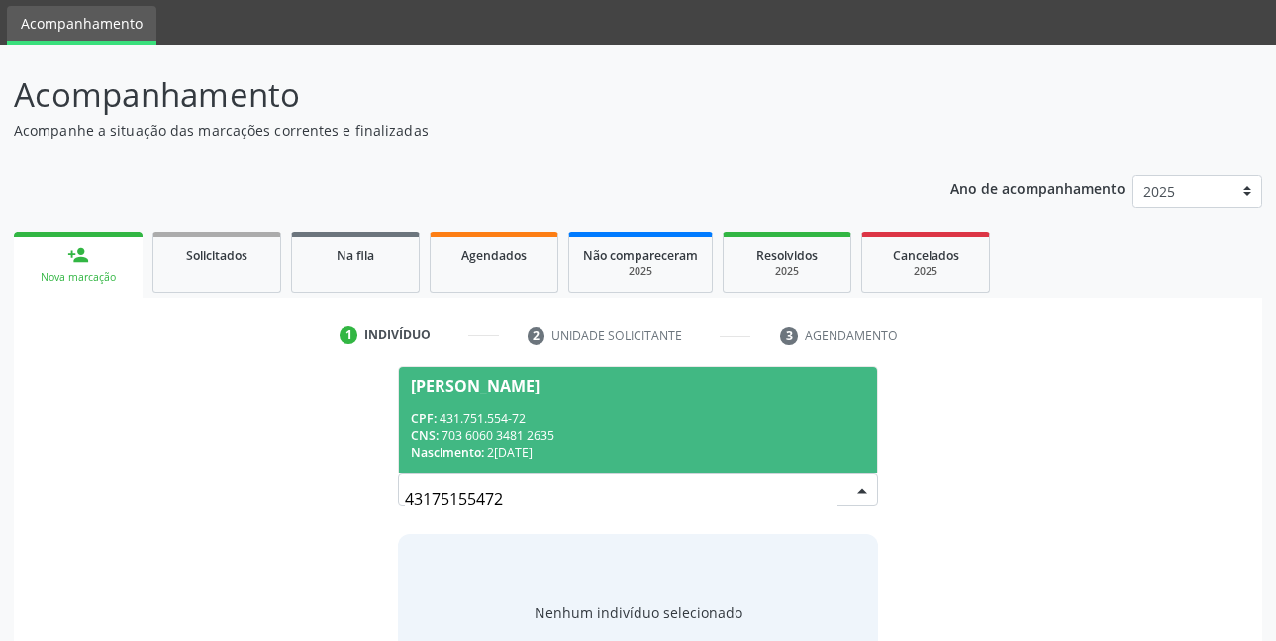
scroll to position [99, 0]
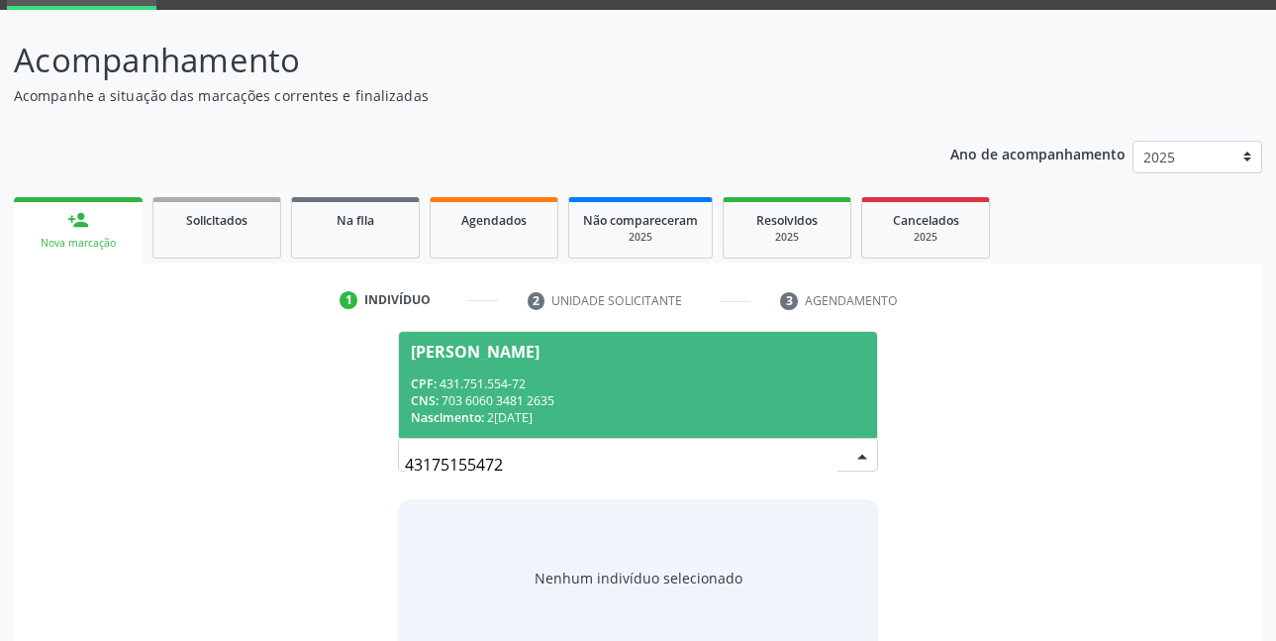
click at [541, 383] on div "CPF: 431.751.554-72" at bounding box center [639, 383] width 456 height 17
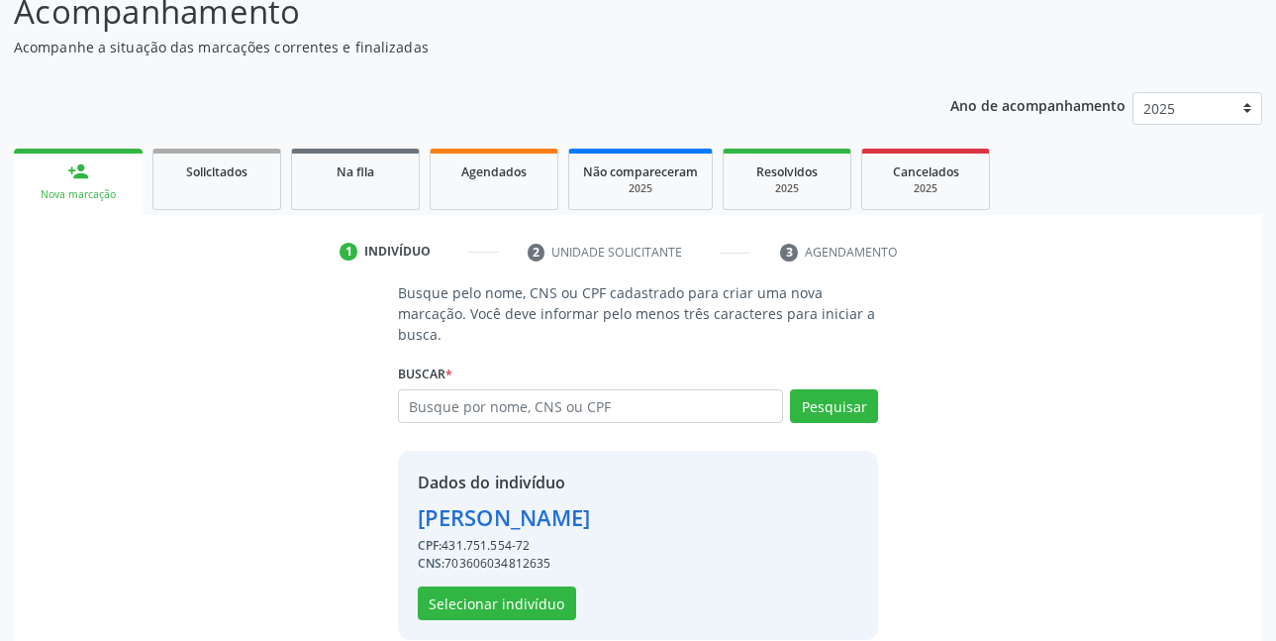
scroll to position [174, 0]
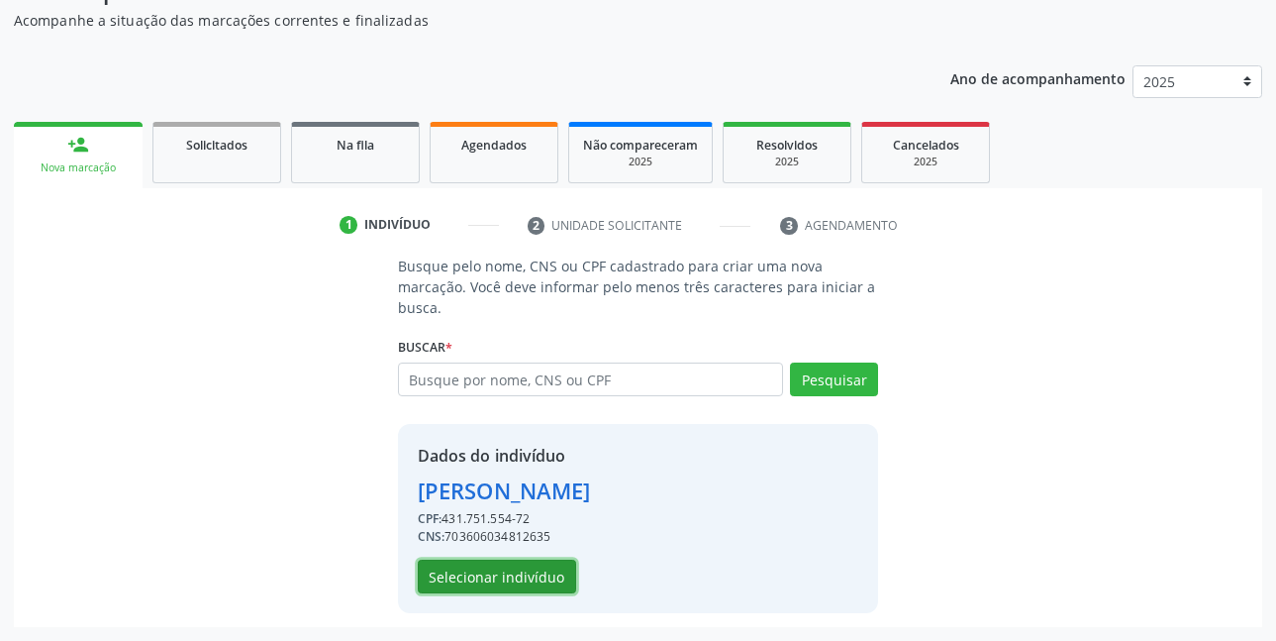
click at [486, 581] on button "Selecionar indivíduo" at bounding box center [497, 577] width 158 height 34
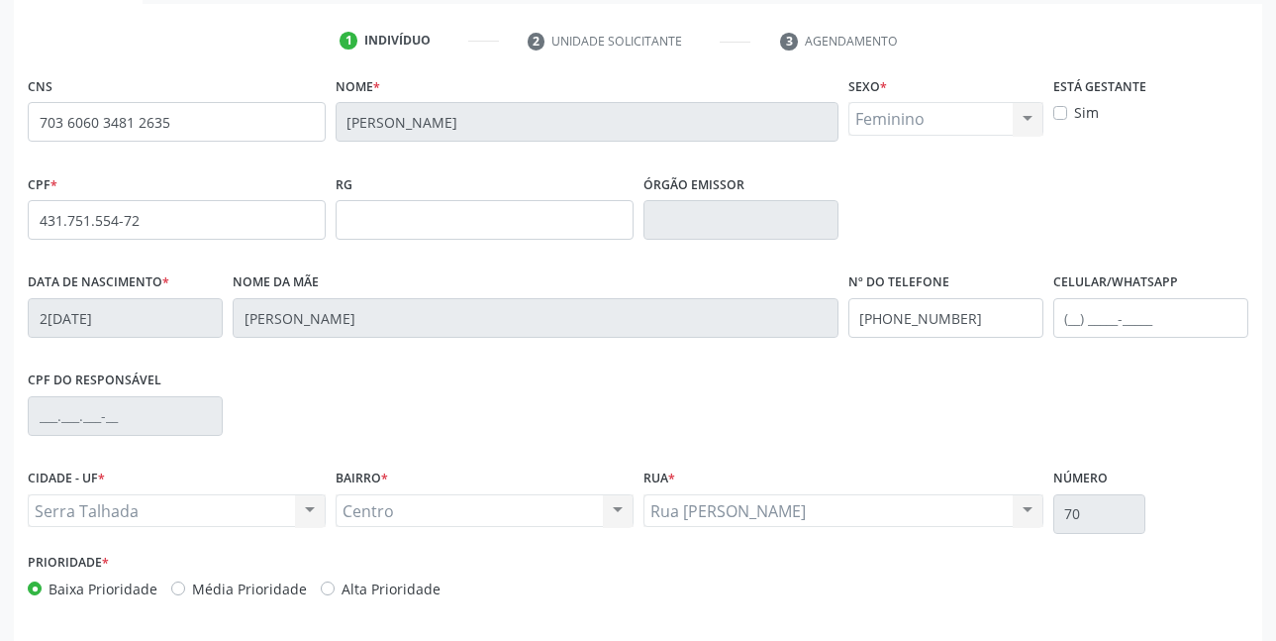
scroll to position [372, 0]
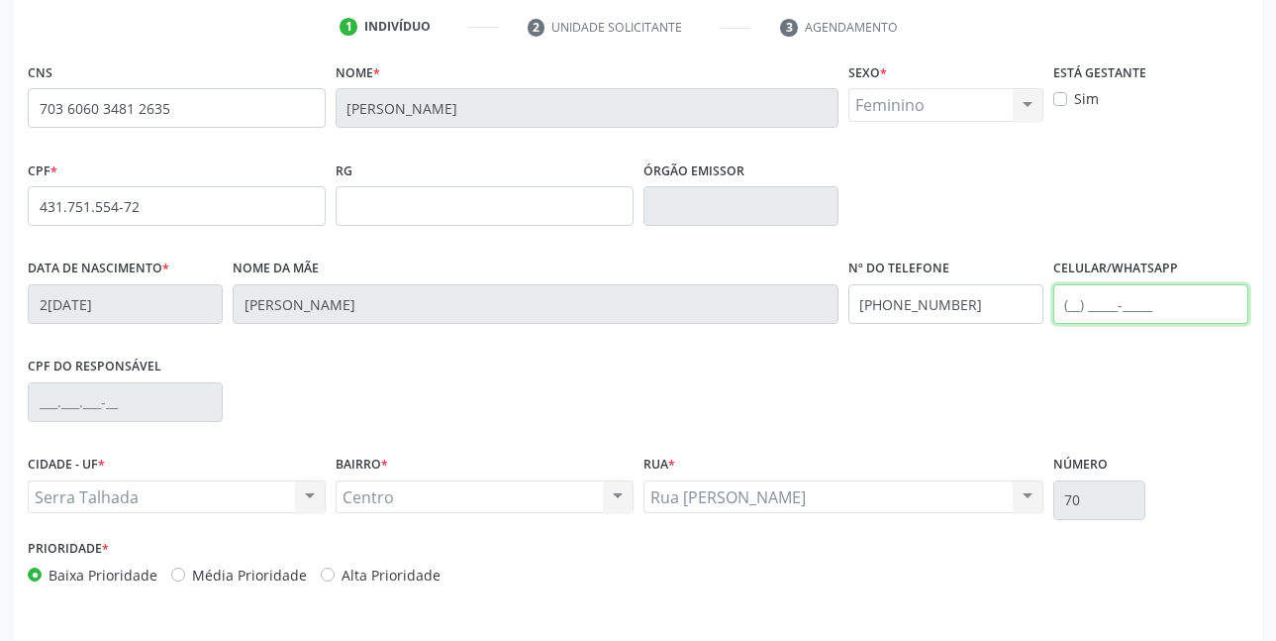
click at [1159, 313] on input "text" at bounding box center [1151, 304] width 195 height 40
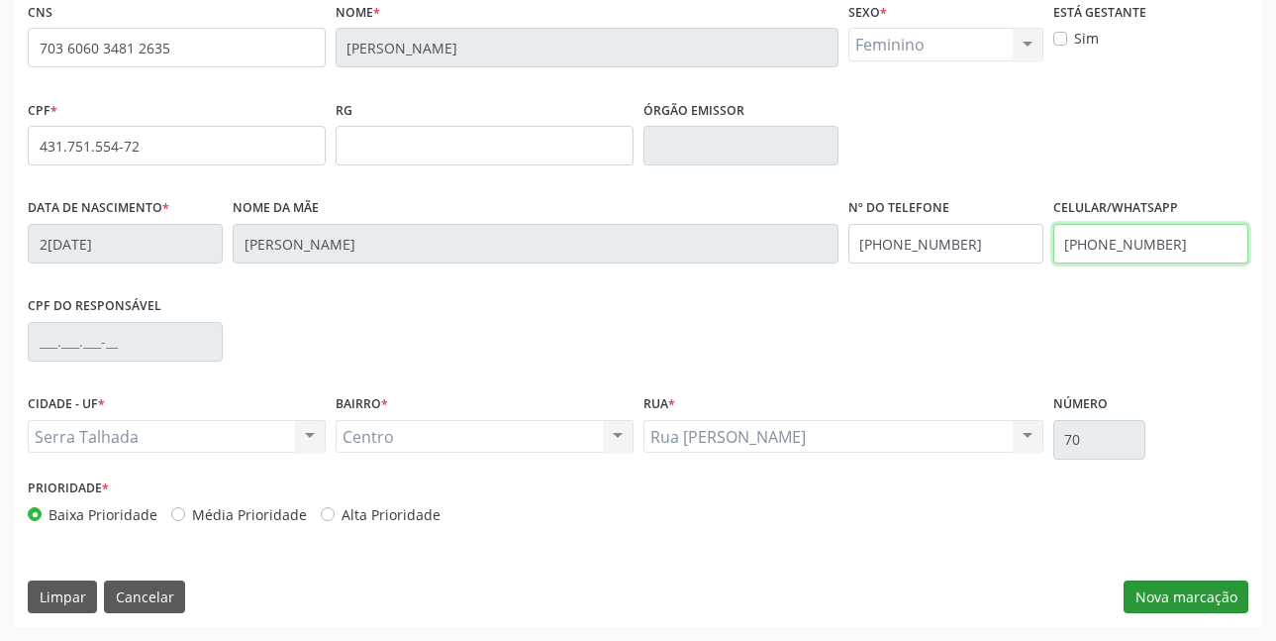
type input "(87) 99921-9174"
click at [1149, 603] on button "Nova marcação" at bounding box center [1186, 597] width 125 height 34
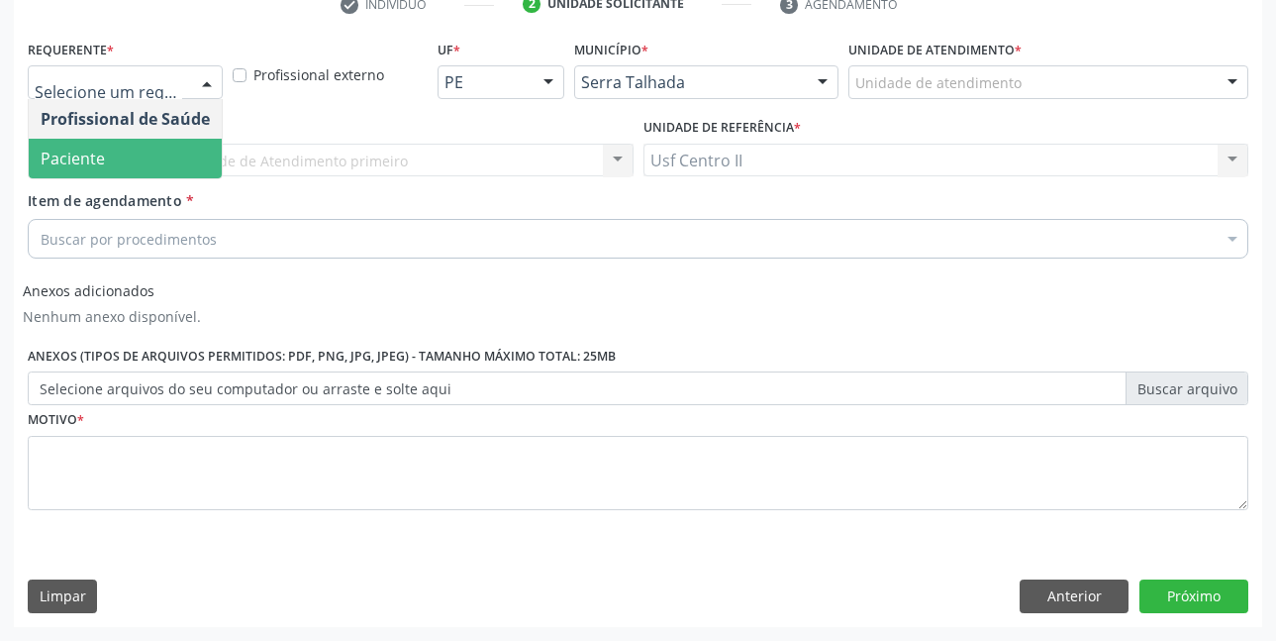
click at [87, 168] on span "Paciente" at bounding box center [73, 159] width 64 height 22
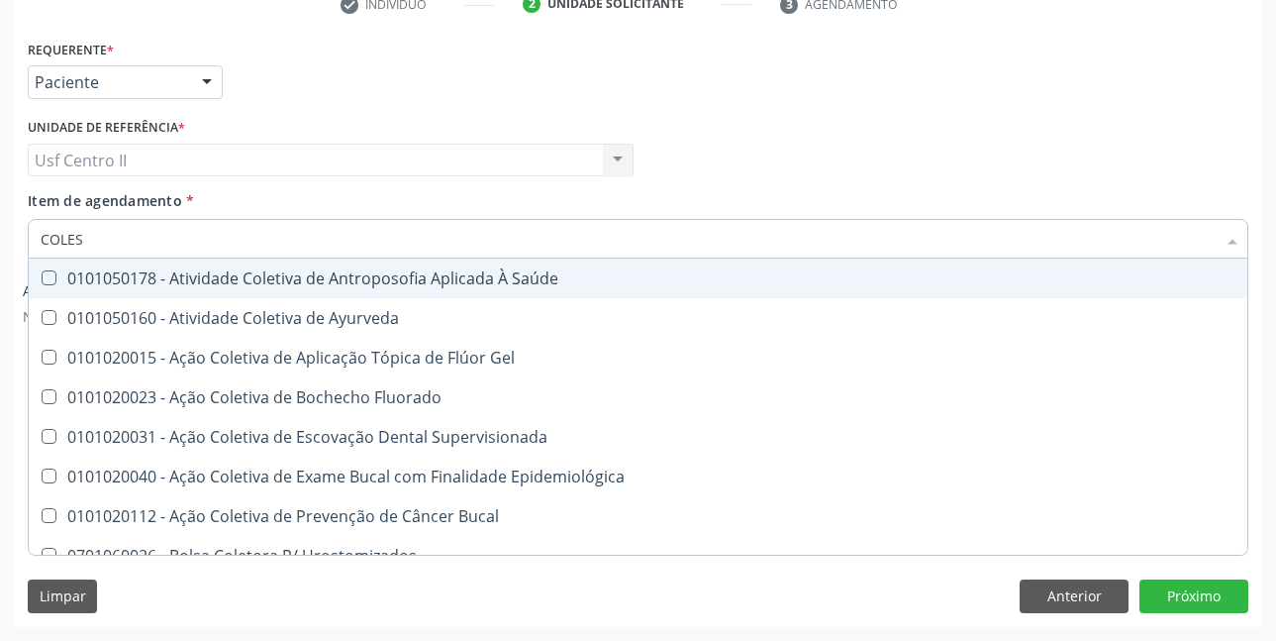
type input "COLEST"
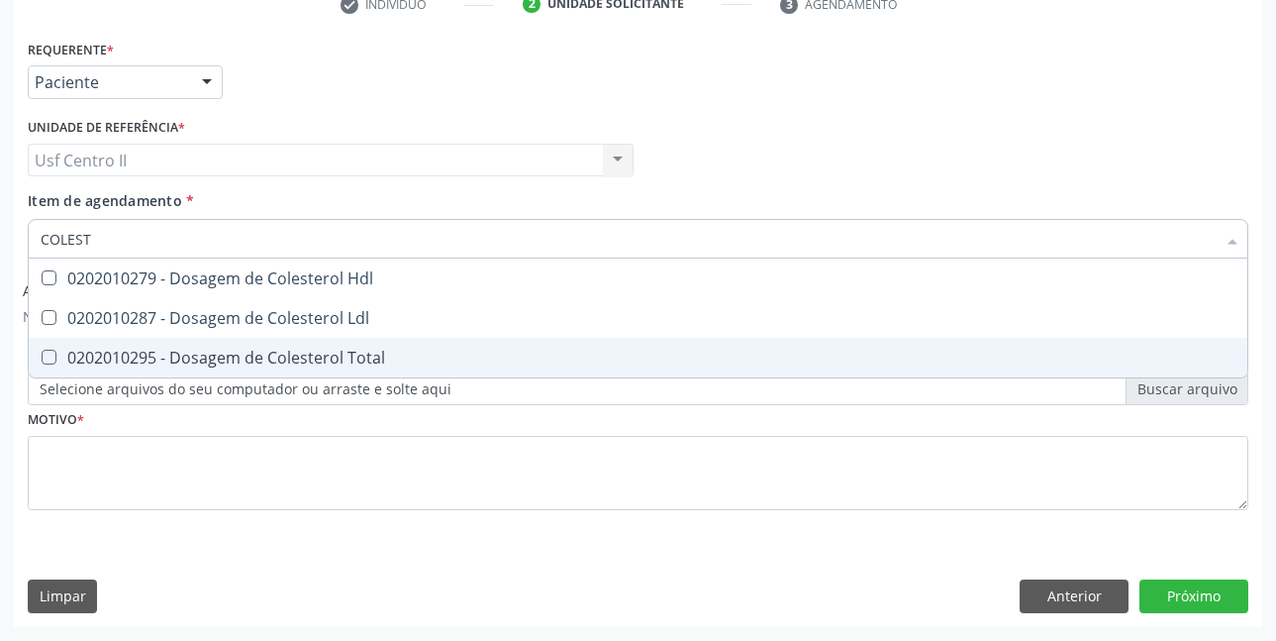
click at [183, 357] on div "0202010295 - Dosagem de Colesterol Total" at bounding box center [638, 358] width 1195 height 16
checkbox Total "true"
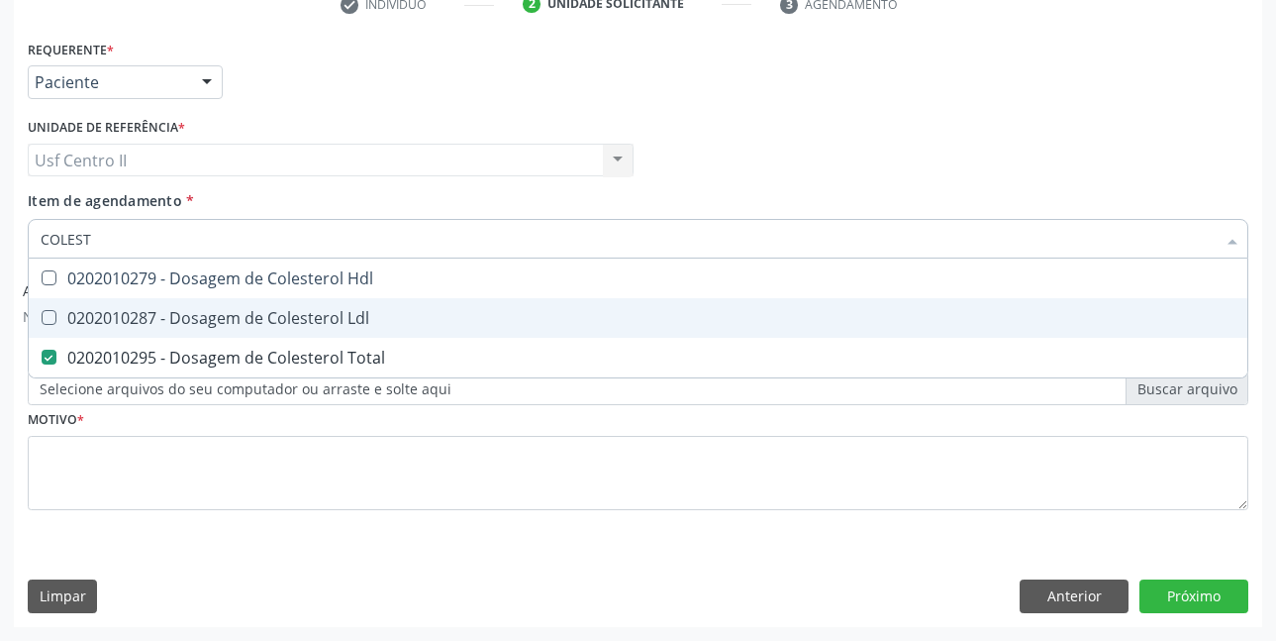
click at [203, 323] on div "0202010287 - Dosagem de Colesterol Ldl" at bounding box center [638, 318] width 1195 height 16
checkbox Ldl "true"
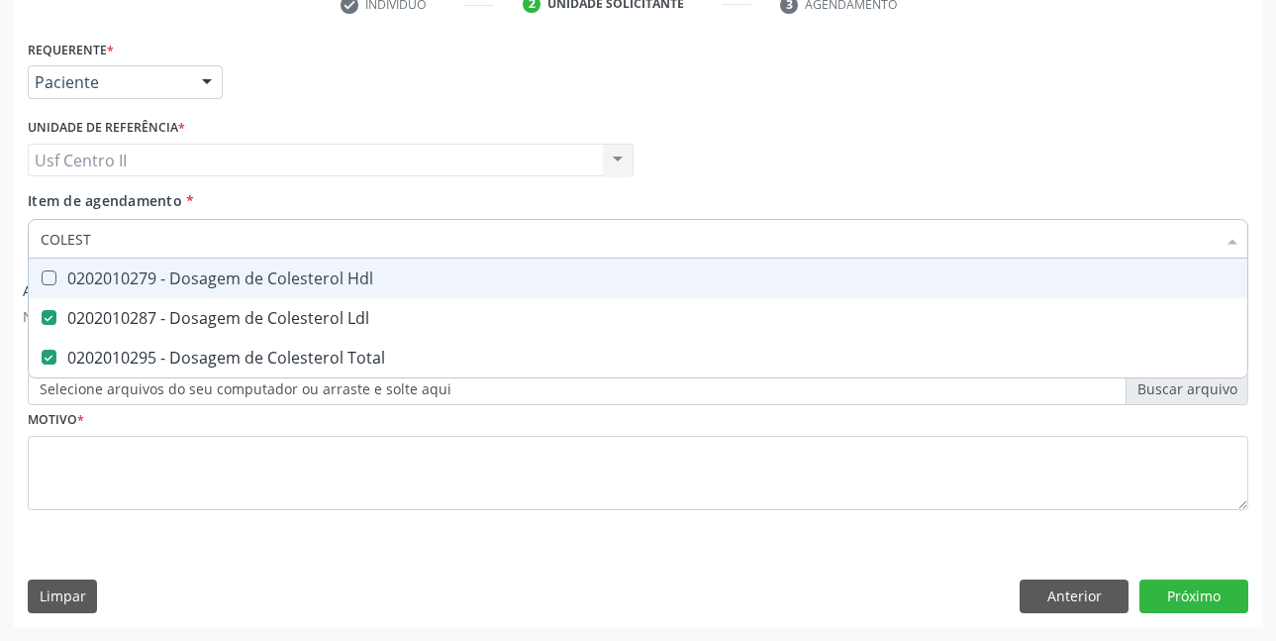
click at [223, 279] on div "0202010279 - Dosagem de Colesterol Hdl" at bounding box center [638, 278] width 1195 height 16
checkbox Hdl "true"
type input "COLE"
checkbox Hdl "false"
checkbox Ldl "false"
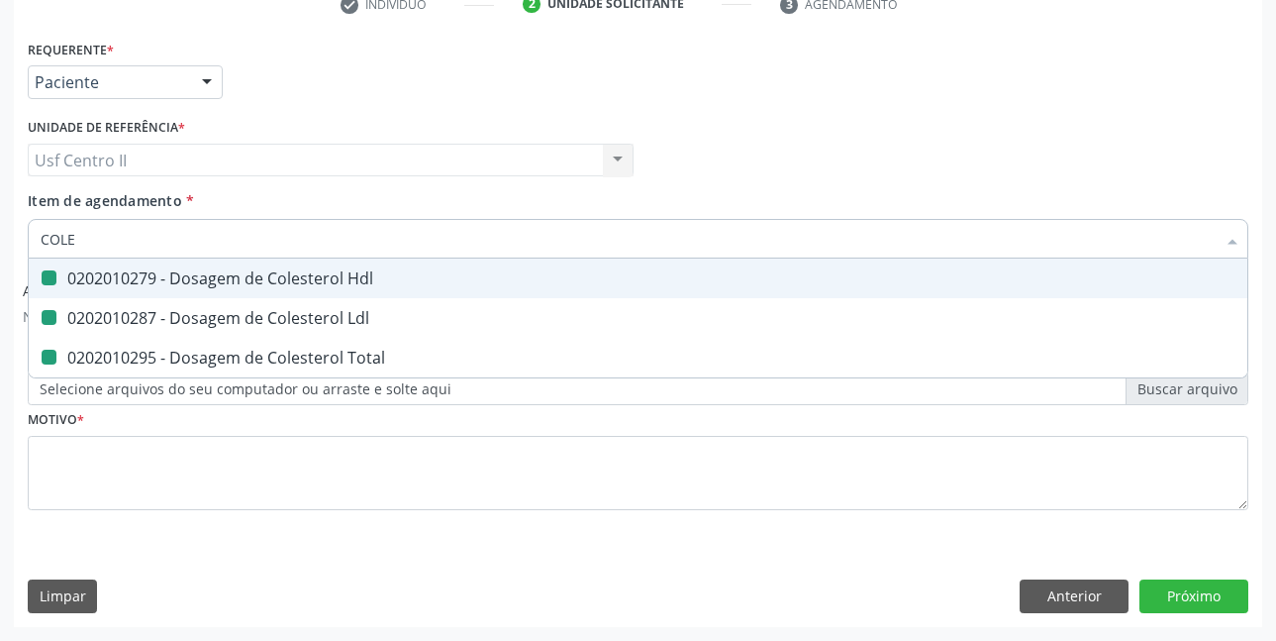
checkbox Total "false"
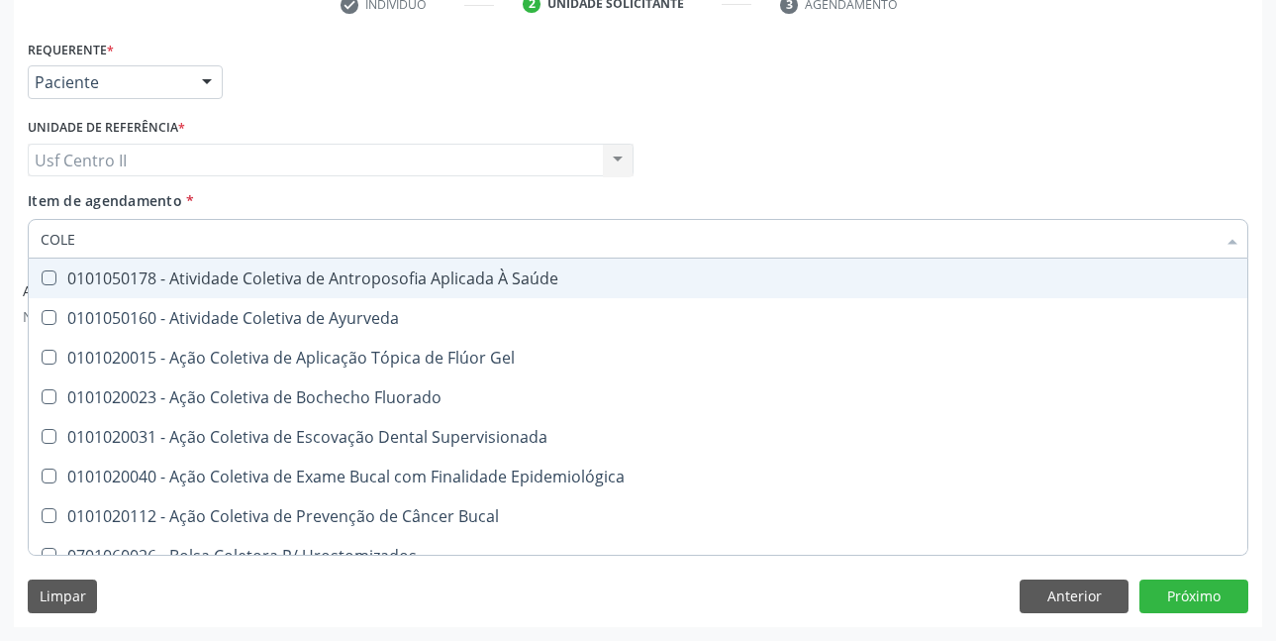
type input "COL"
checkbox Hdl "false"
checkbox Ldl "false"
checkbox Total "false"
type input "C"
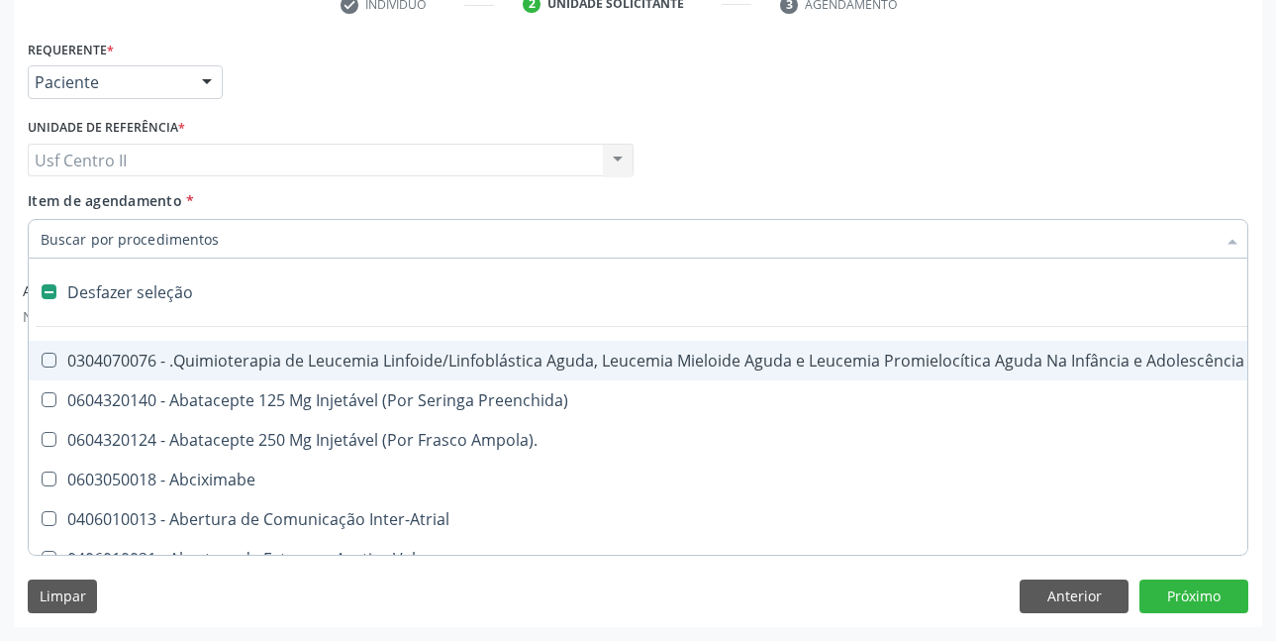
type input "G"
checkbox Doses\) "true"
checkbox Inalante\) "true"
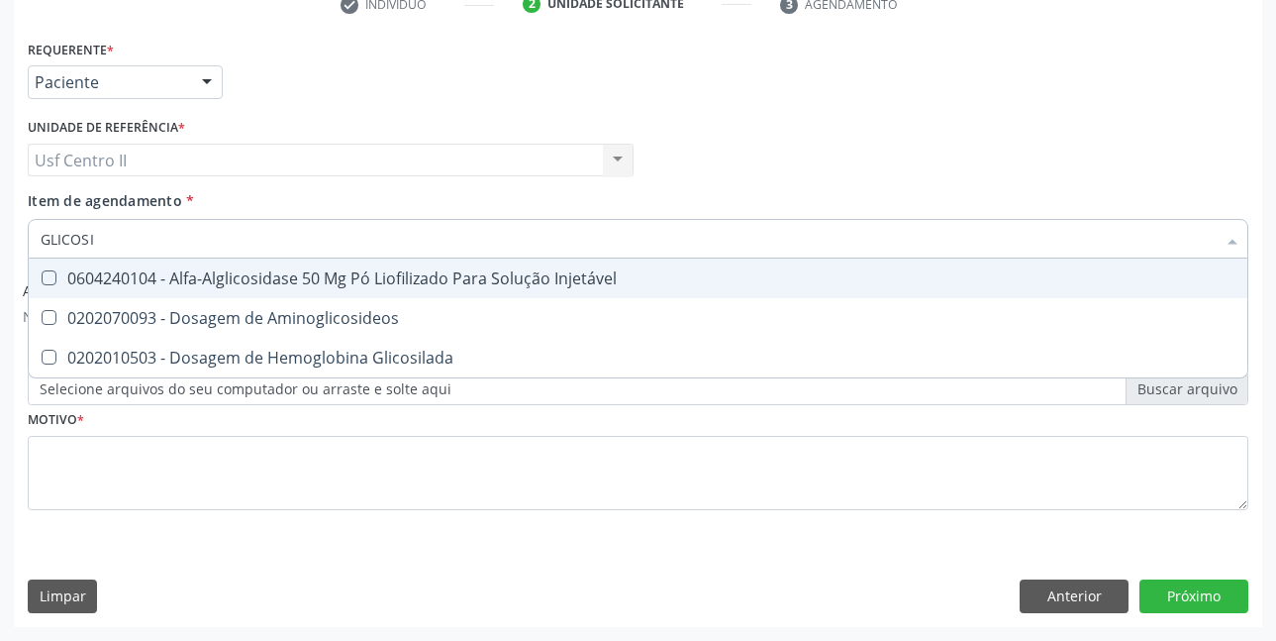
type input "GLICOSIL"
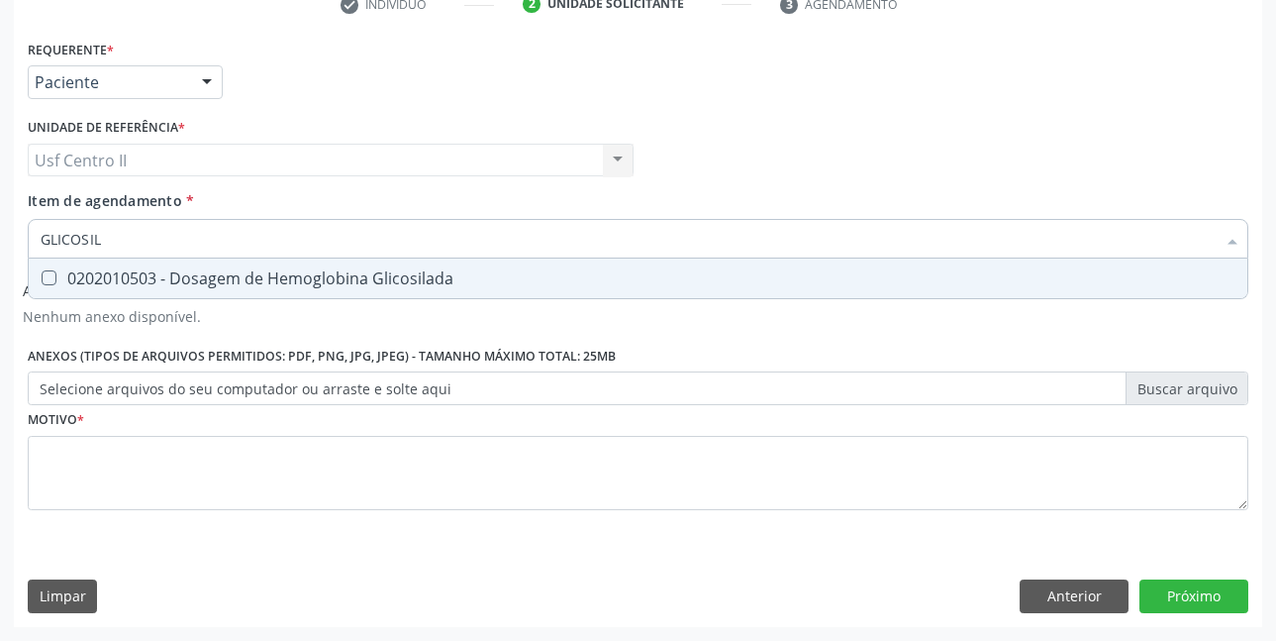
click at [224, 278] on div "0202010503 - Dosagem de Hemoglobina Glicosilada" at bounding box center [638, 278] width 1195 height 16
checkbox Glicosilada "true"
type input "GLICOSI"
checkbox Glicosilada "false"
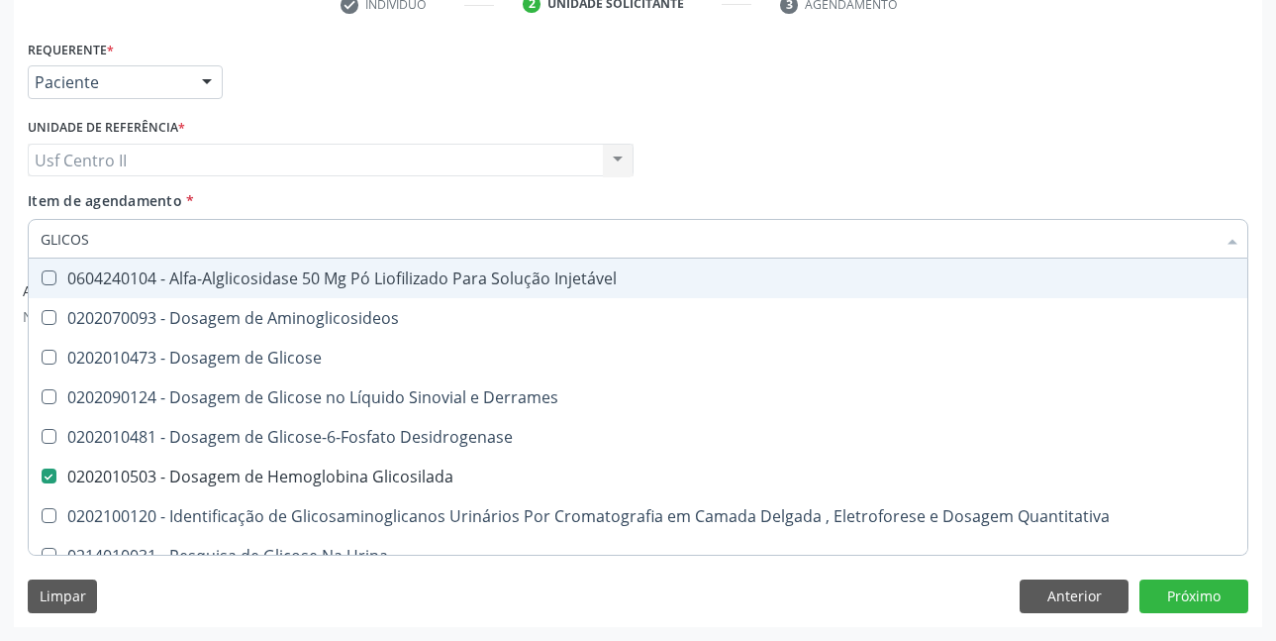
type input "GLICO"
checkbox Glicosilada "false"
checkbox Glicose "true"
type input "GLIC"
checkbox Glicose "false"
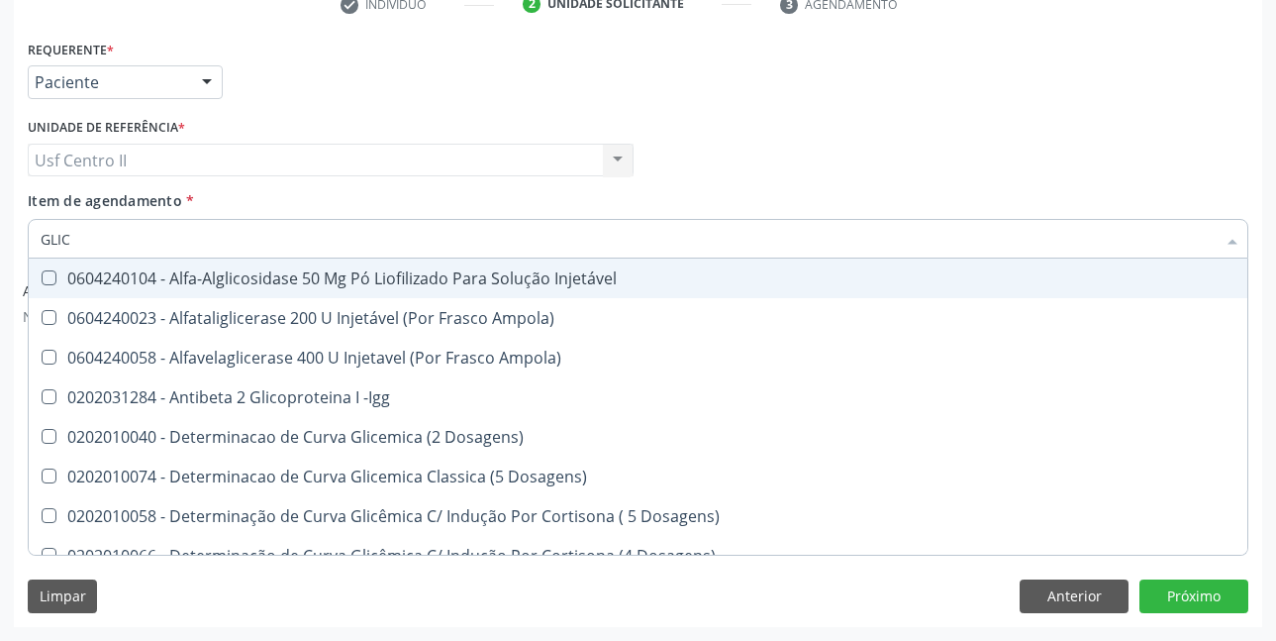
type input "GLI"
checkbox Glicosilada "false"
checkbox Quantitativa "true"
type input "GL"
checkbox Quantitativa "false"
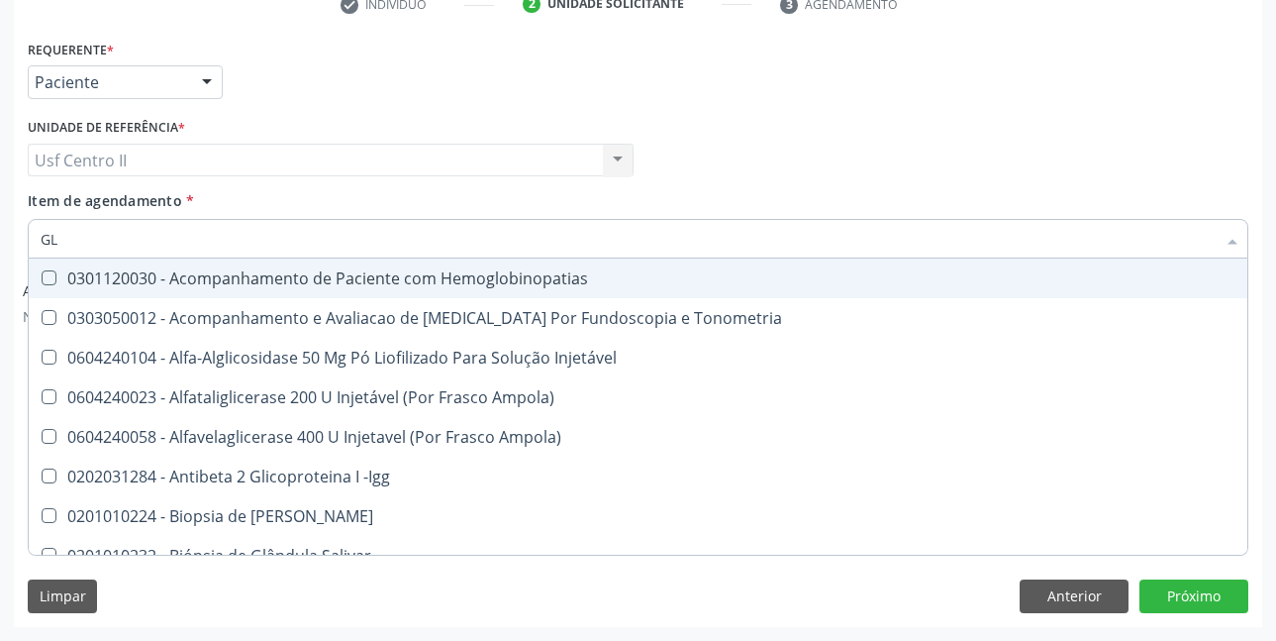
type input "G"
checkbox Glicosilada "false"
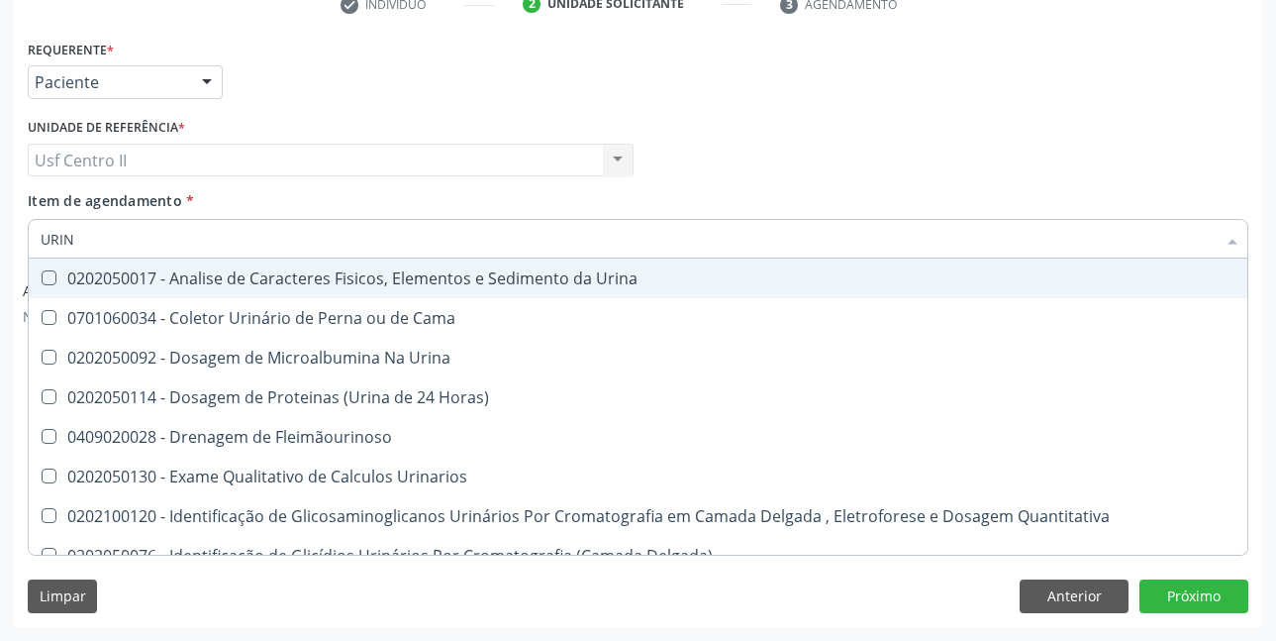
type input "URINA"
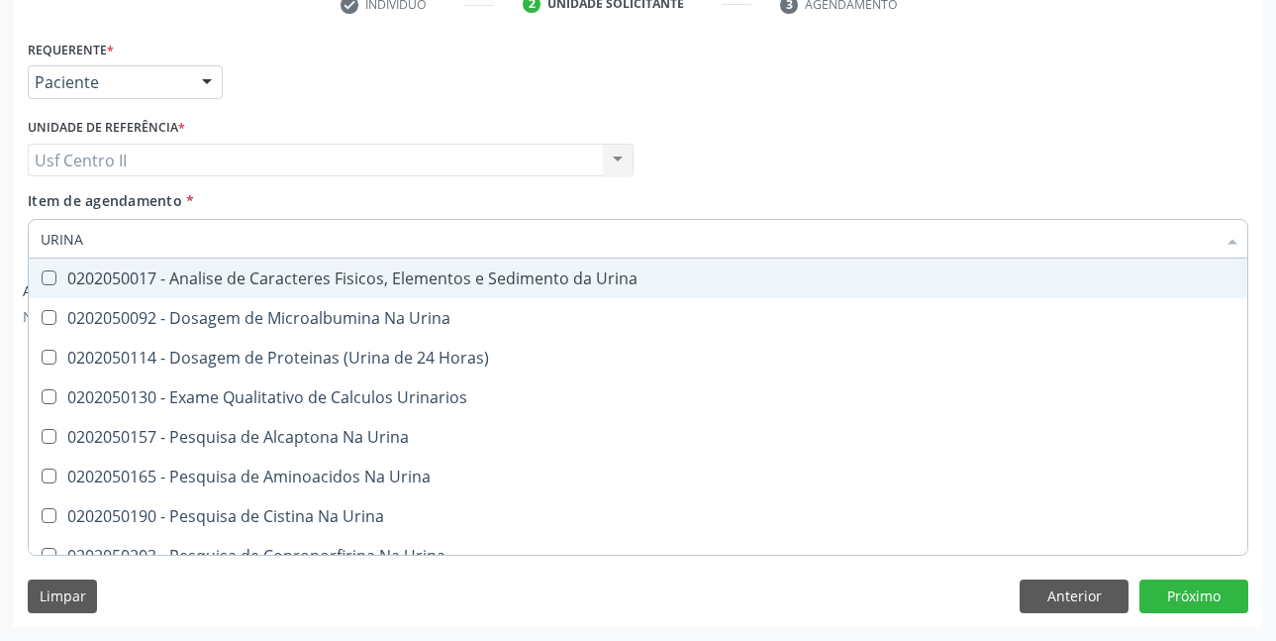
click at [224, 278] on div "0202050017 - Analise de Caracteres Fisicos, Elementos e Sedimento da Urina" at bounding box center [638, 278] width 1195 height 16
checkbox Urina "true"
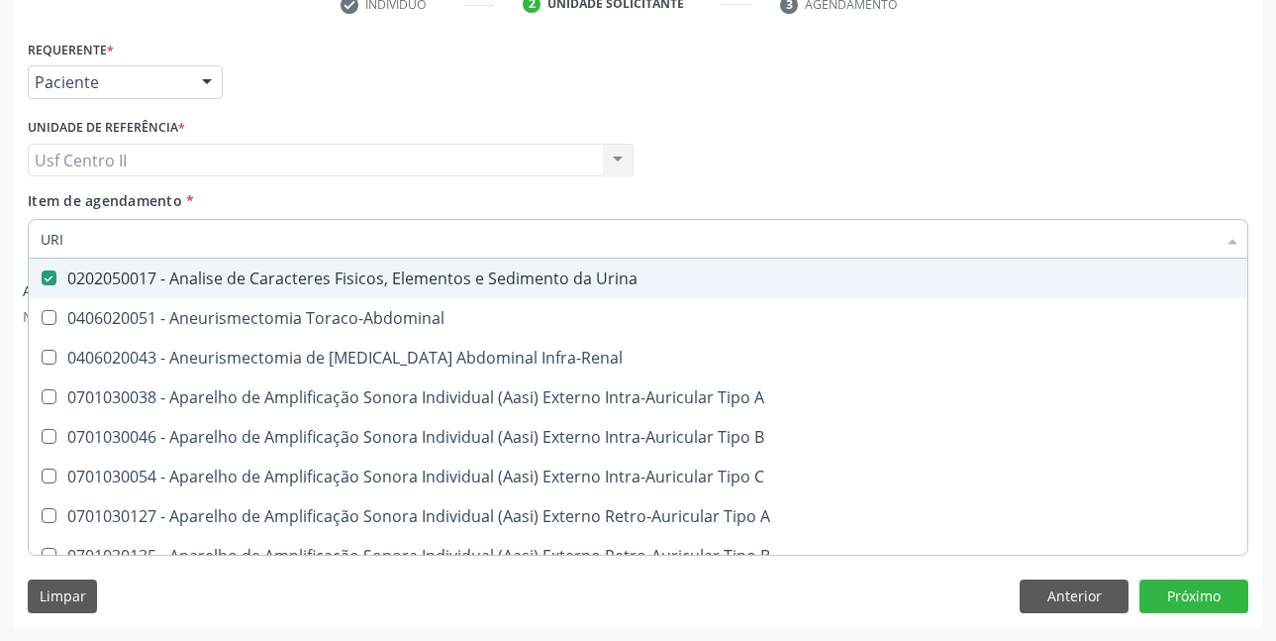
type input "UR"
checkbox Urina "false"
checkbox Cônica "true"
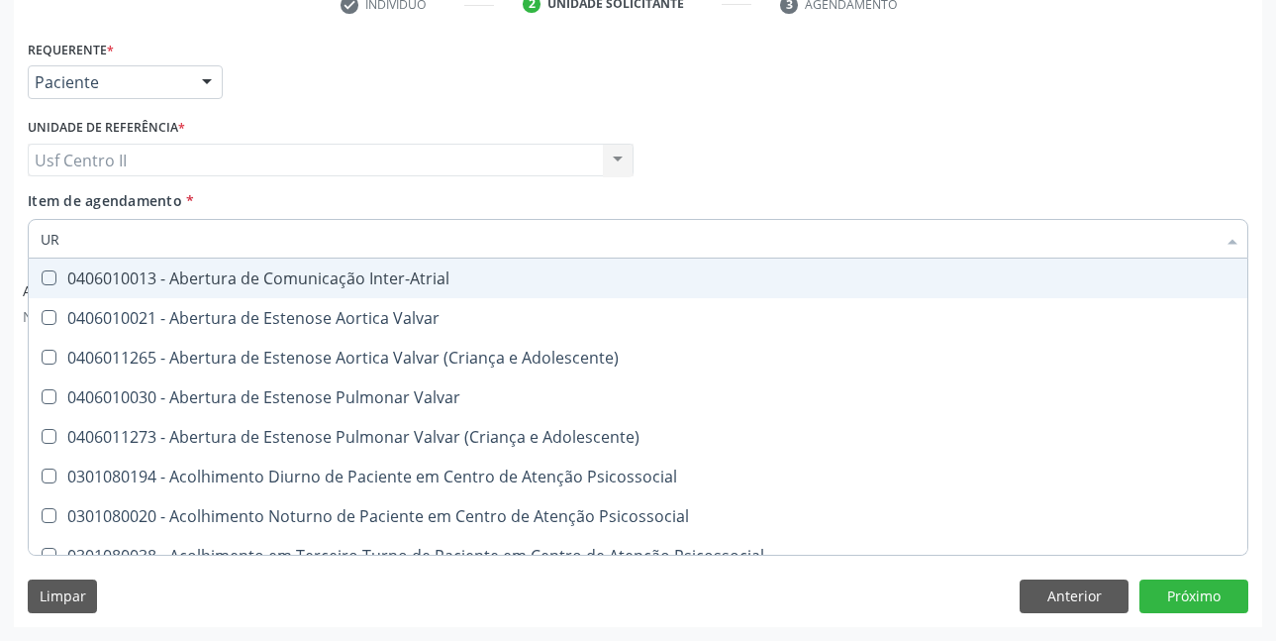
type input "URE"
checkbox Urina "false"
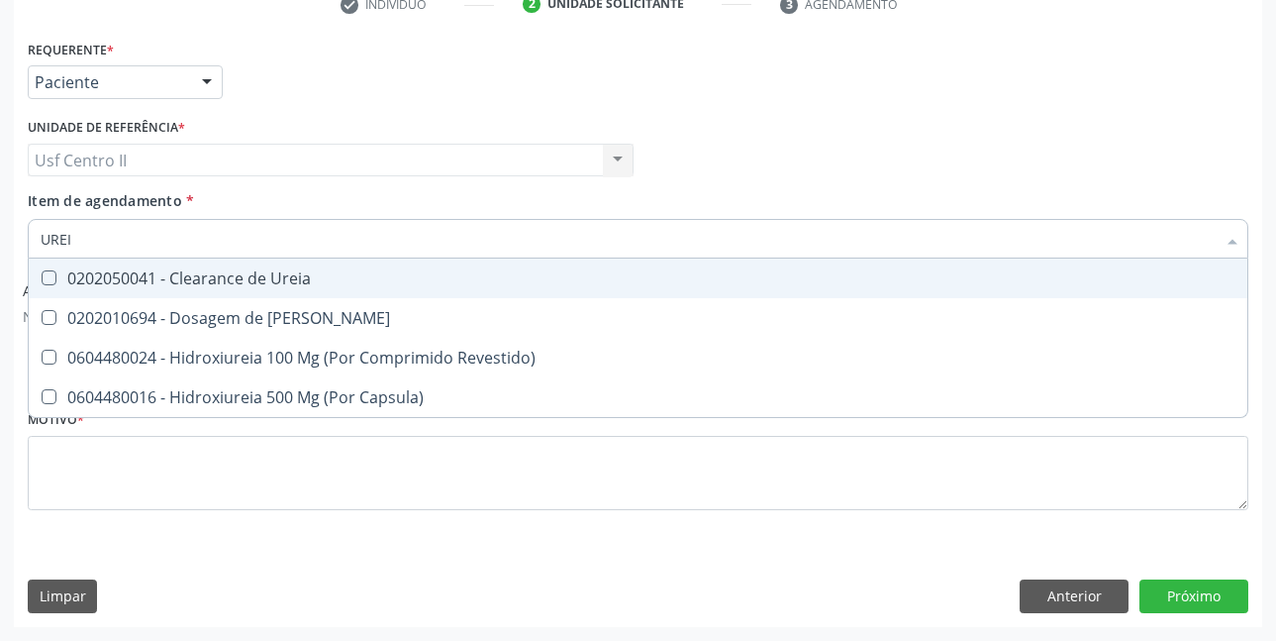
type input "UREIA"
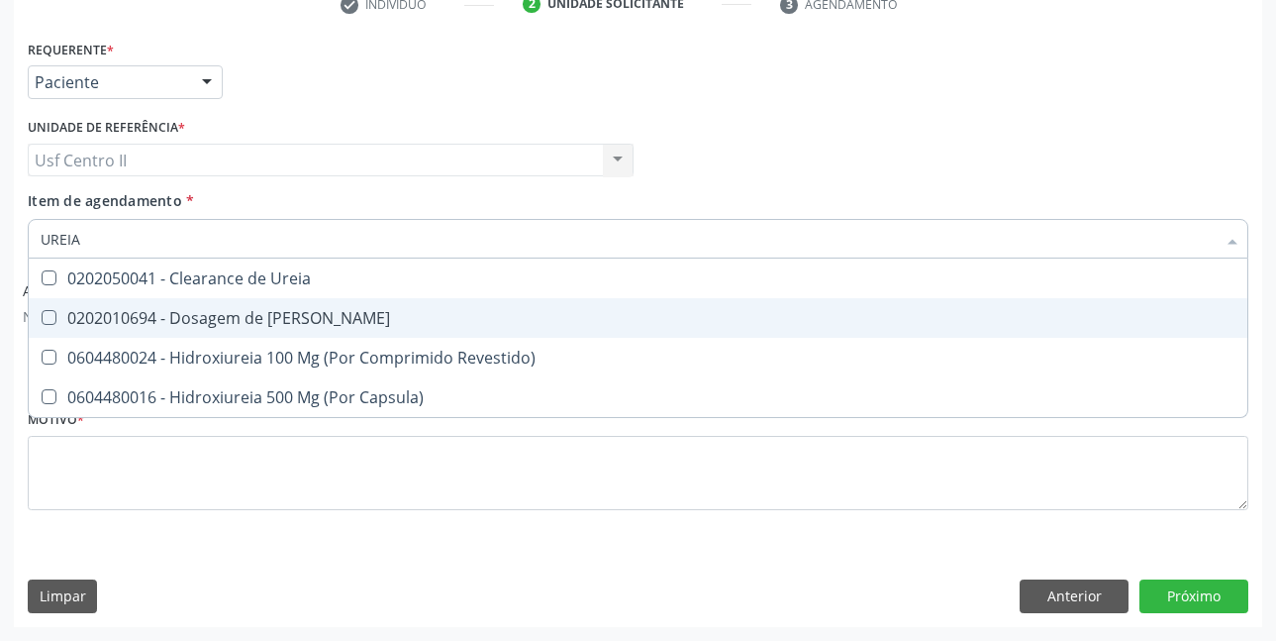
click at [232, 315] on div "0202010694 - Dosagem de [PERSON_NAME]" at bounding box center [638, 318] width 1195 height 16
checkbox Ureia "true"
type input "URE"
checkbox Ureia "false"
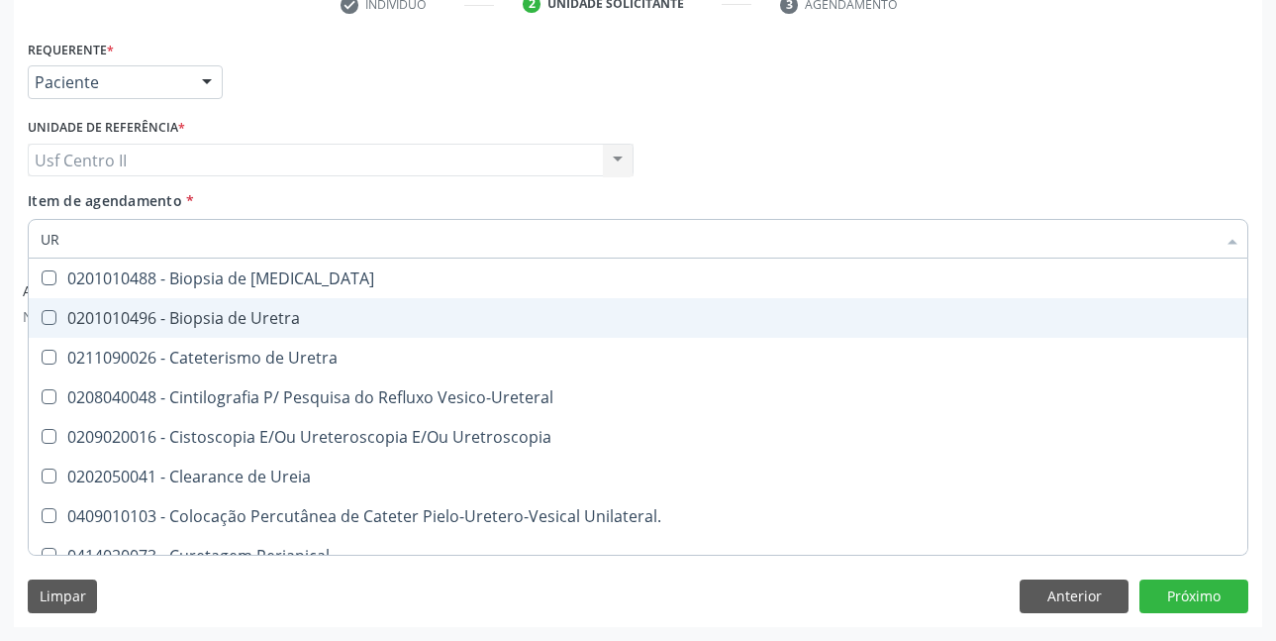
type input "U"
checkbox Ureia "false"
checkbox Peri-Uretral "false"
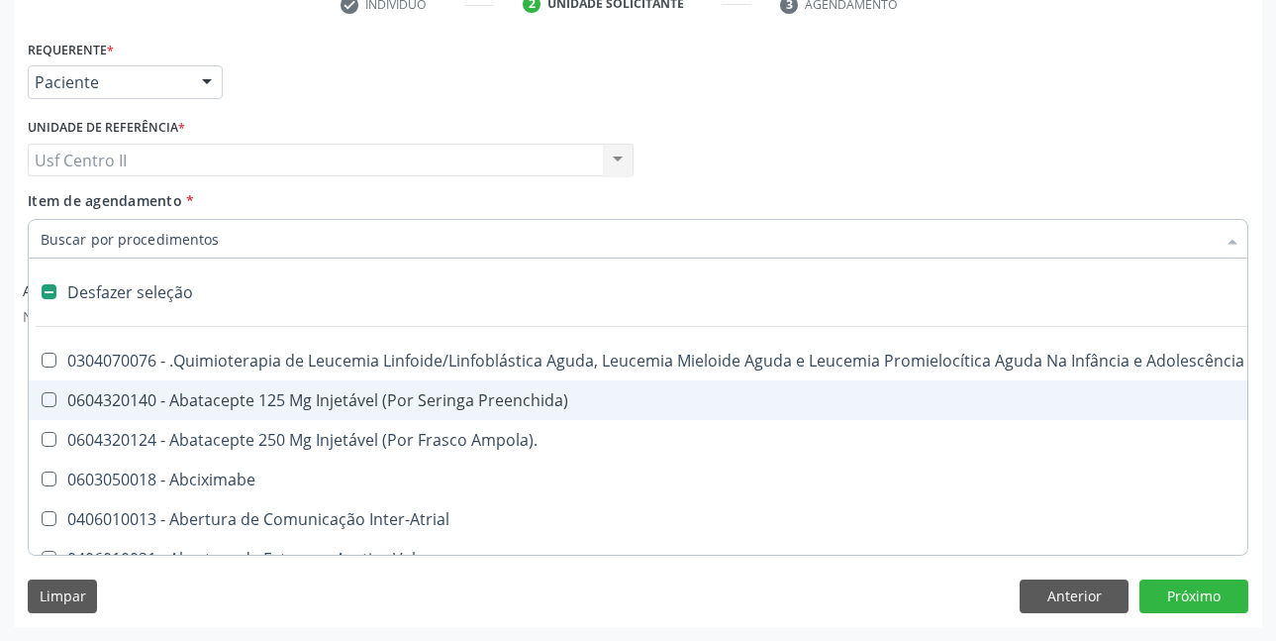
type input "T"
checkbox Reto "true"
checkbox Urina "false"
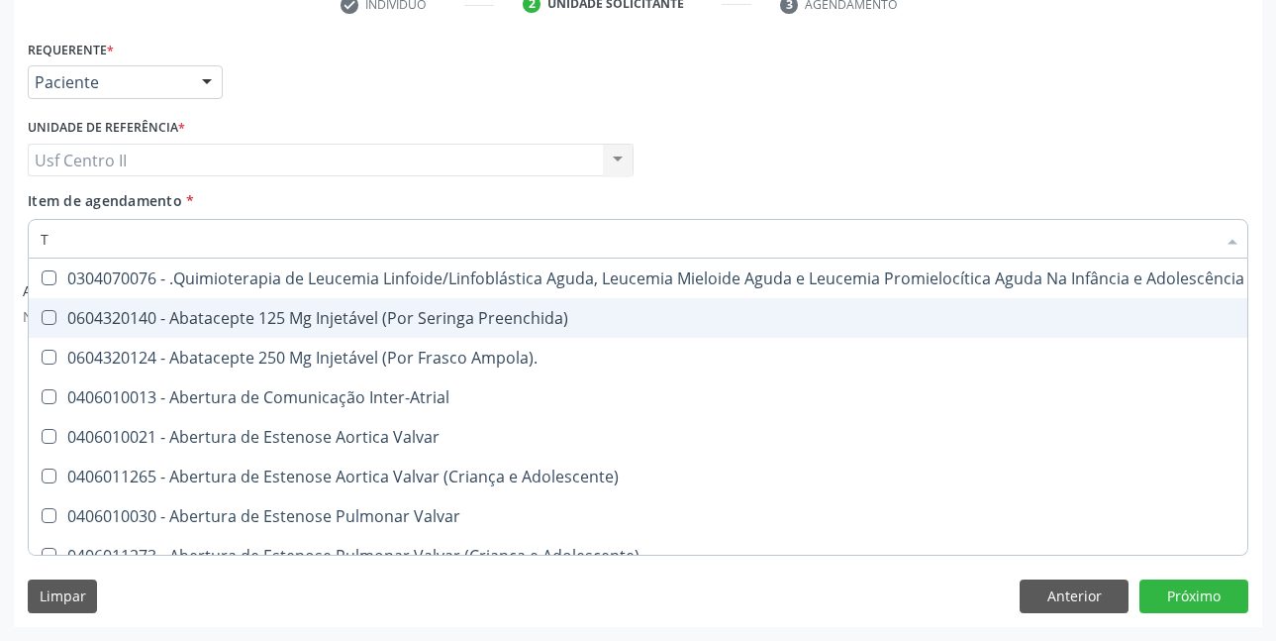
type input "TR"
checkbox Urina "false"
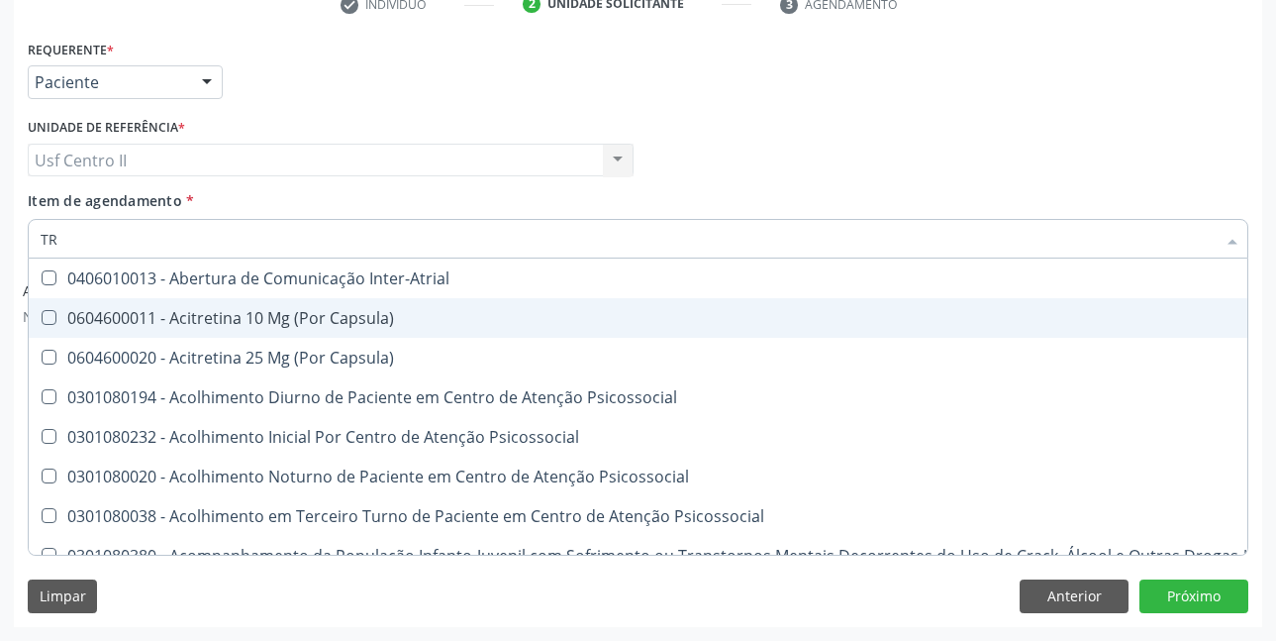
type input "TRI"
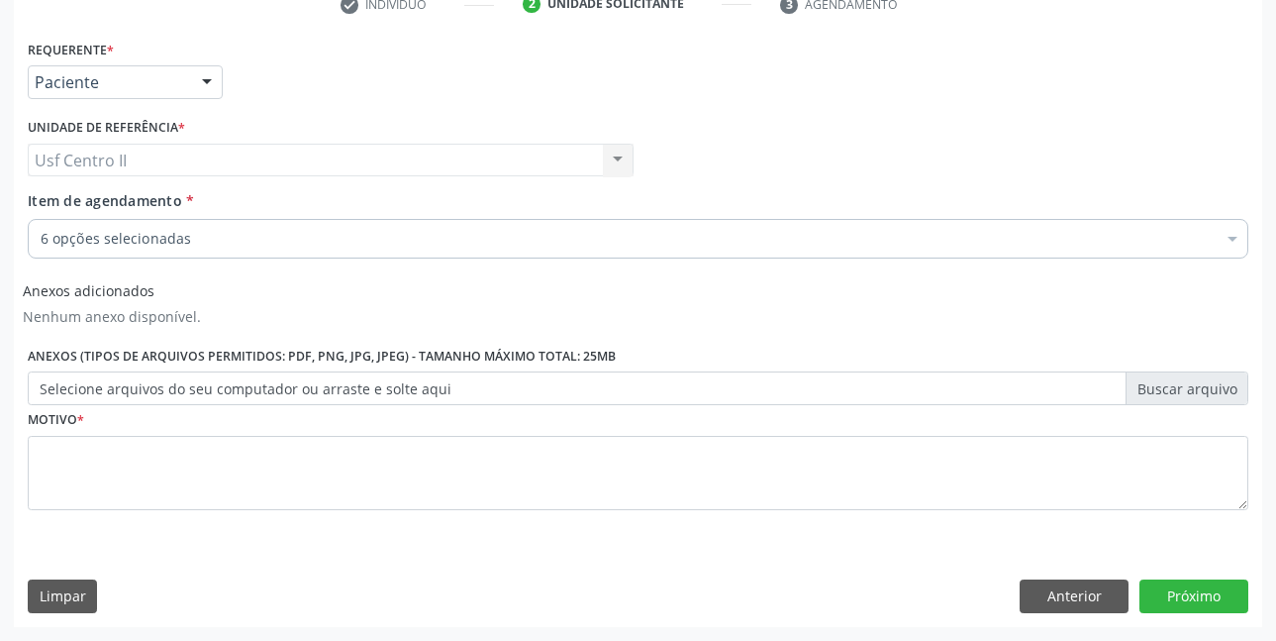
checkbox Total "true"
checkbox Ldl "true"
checkbox Hdl "true"
checkbox Glicosilada "true"
checkbox Urina "true"
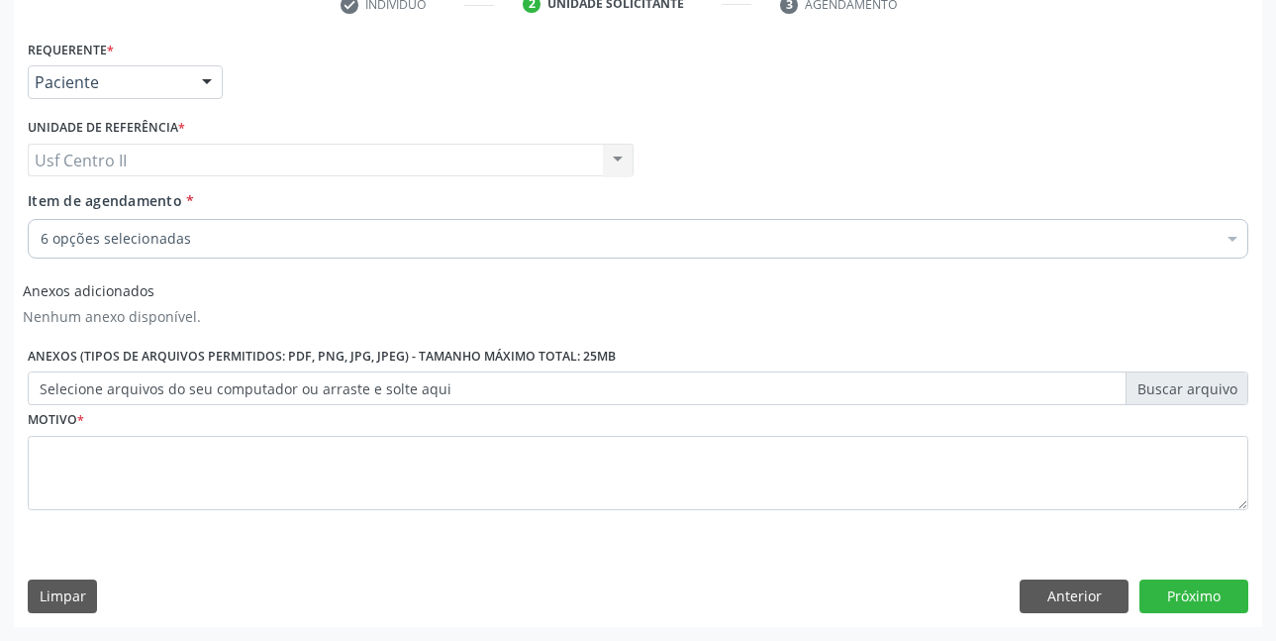
checkbox Ureia "true"
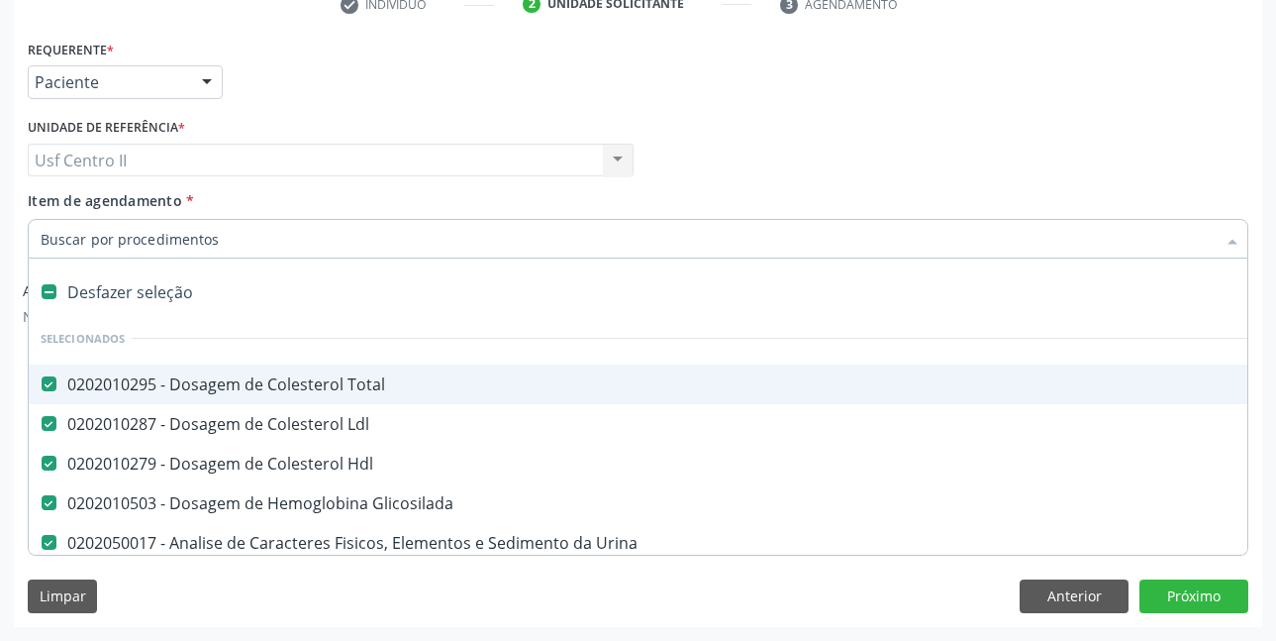
type input "T"
checkbox Ureia "false"
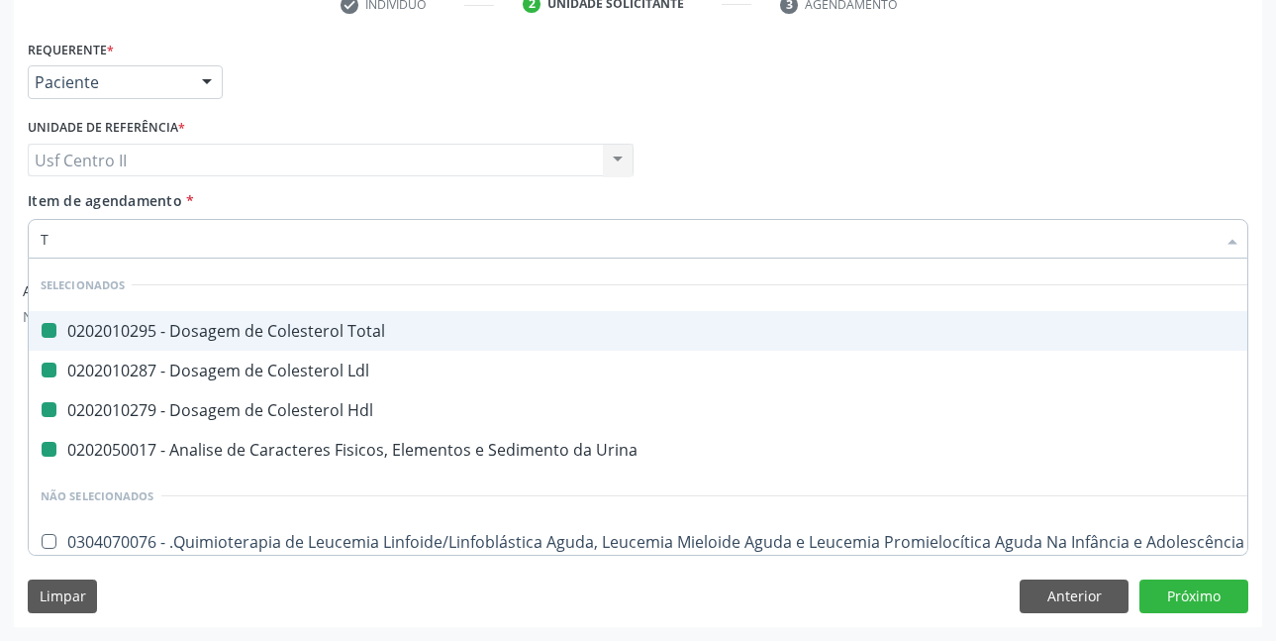
type input "TR"
checkbox Total "false"
checkbox Ldl "false"
checkbox Hdl "false"
checkbox Urina "false"
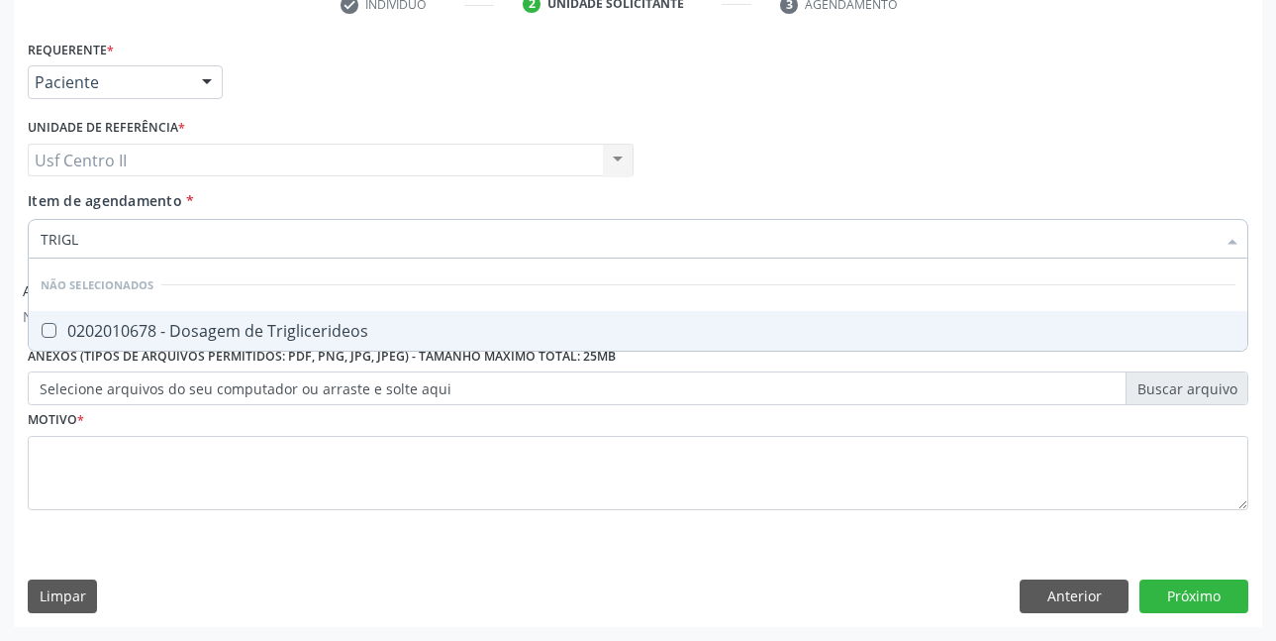
type input "TRIGLI"
click at [203, 335] on div "0202010678 - Dosagem de Triglicerideos" at bounding box center [638, 331] width 1195 height 16
checkbox Triglicerideos "true"
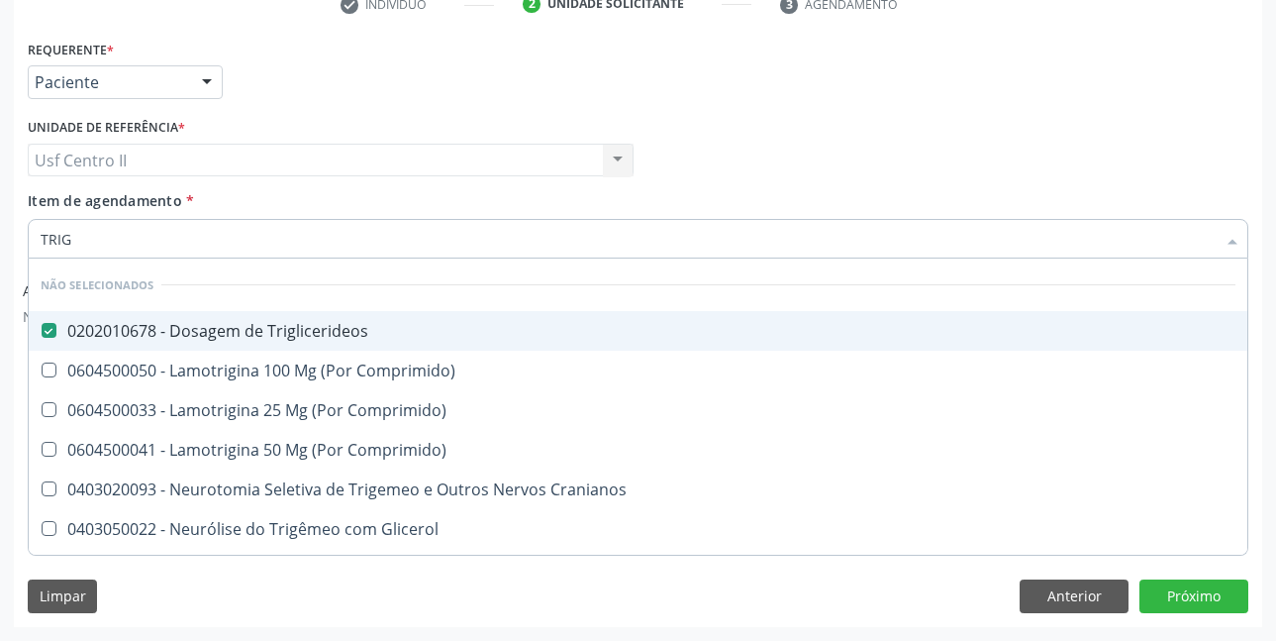
type input "TRI"
checkbox Triglicerideos "false"
type input "T"
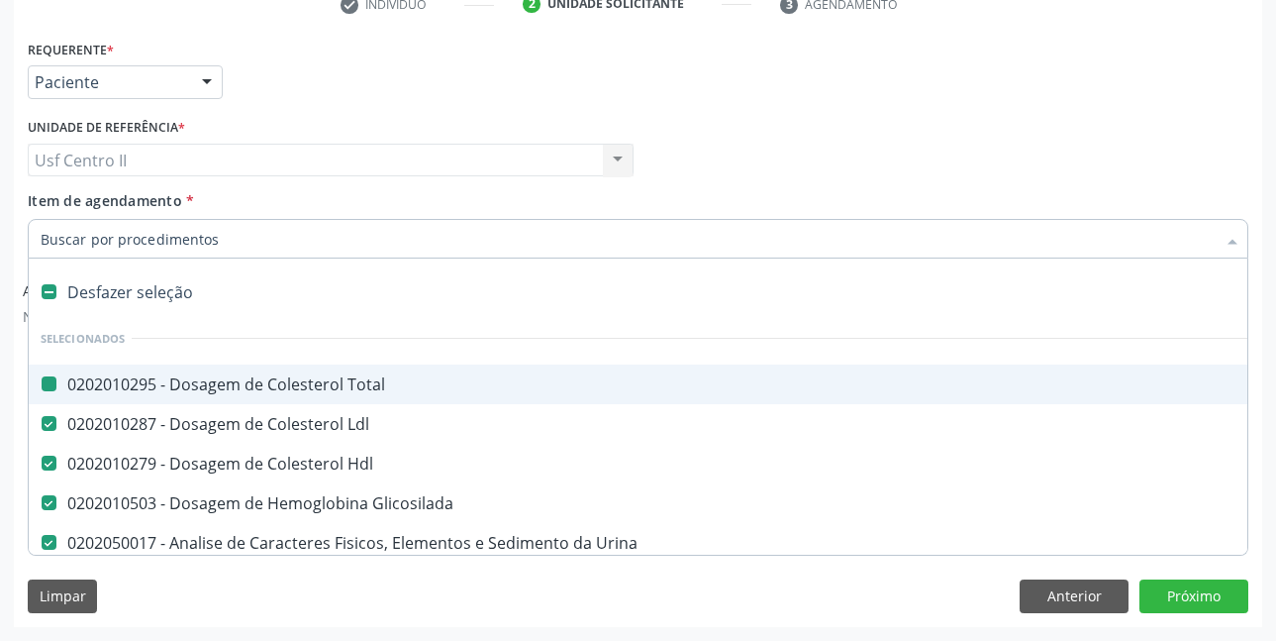
checkbox Total "true"
checkbox Ldl "true"
checkbox Hdl "true"
checkbox Glicosilada "true"
checkbox Ureia "true"
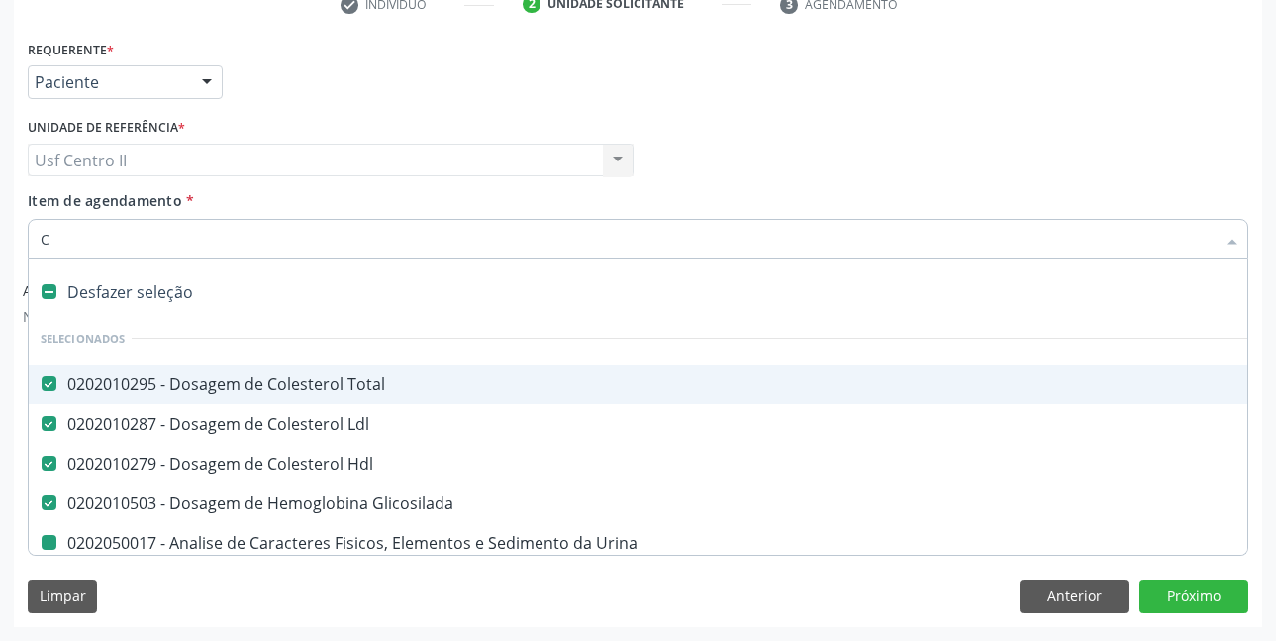
type input "CR"
checkbox Total "false"
checkbox Ldl "false"
checkbox Hdl "false"
checkbox Glicosilada "false"
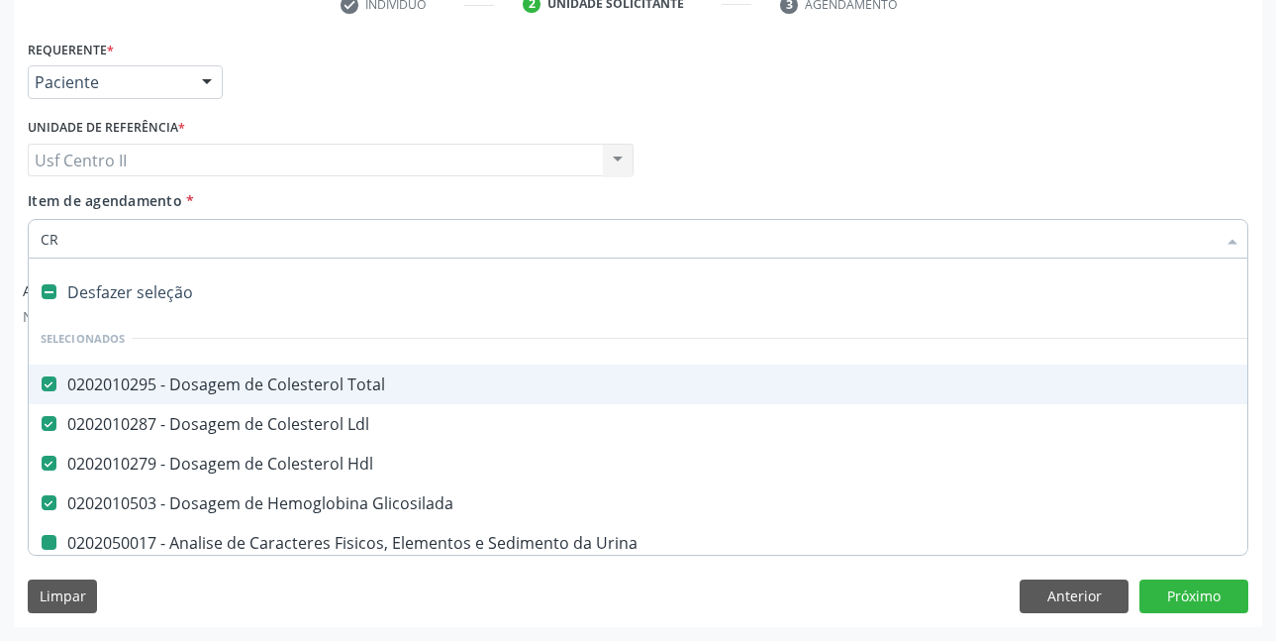
checkbox Urina "false"
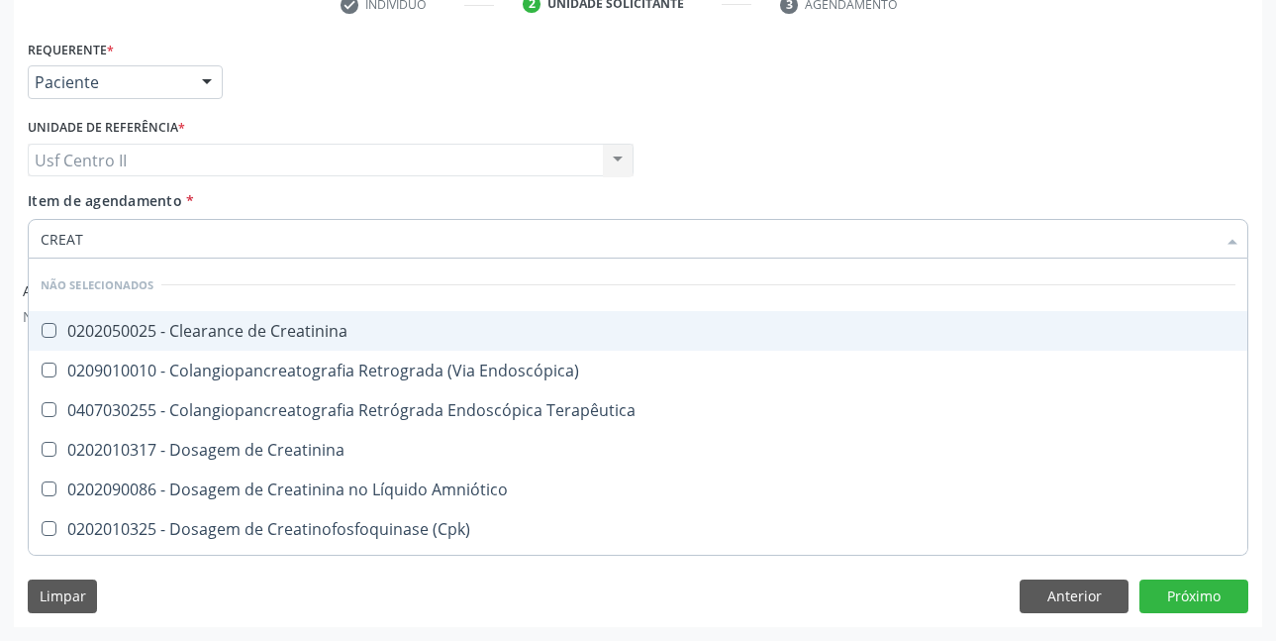
type input "CREATI"
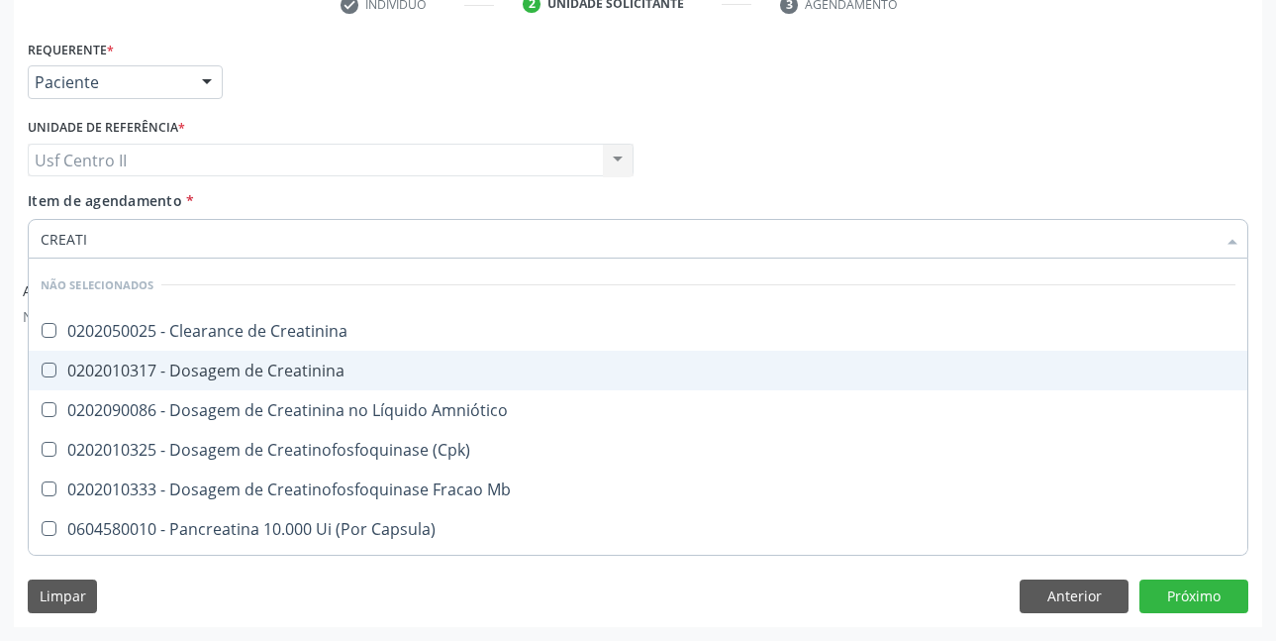
click at [199, 372] on div "0202010317 - Dosagem de Creatinina" at bounding box center [638, 370] width 1195 height 16
checkbox Creatinina "true"
type input "CREAT"
checkbox Creatinina "false"
checkbox \(Cpk\) "true"
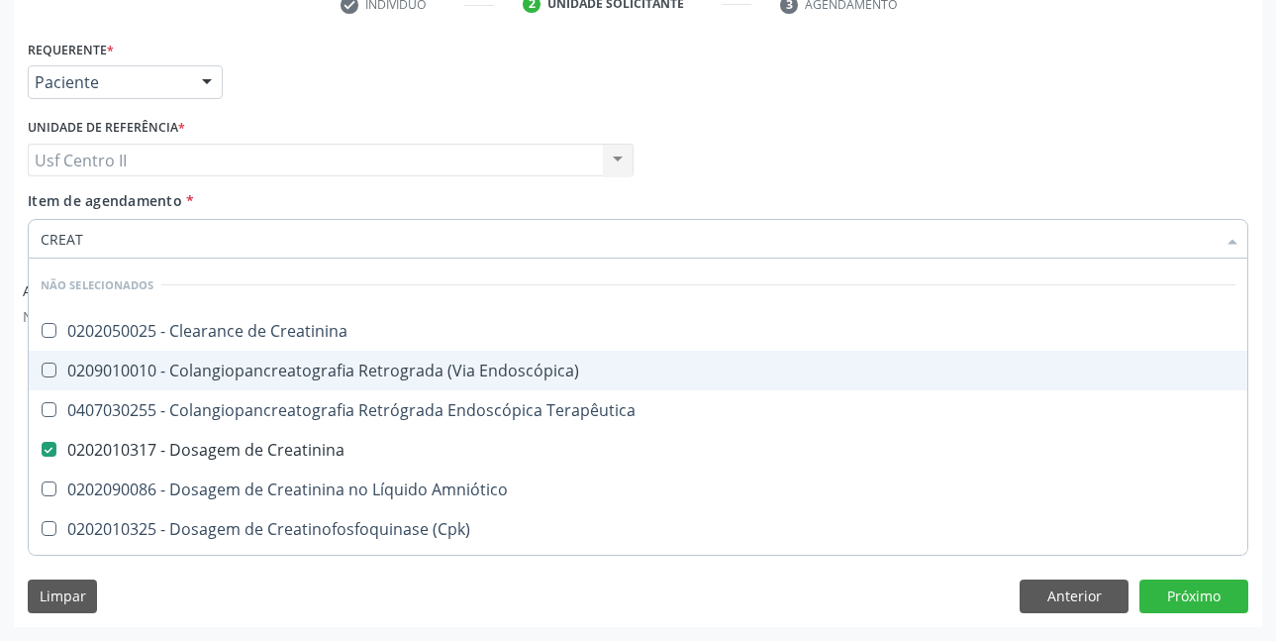
type input "CREA"
checkbox Creatinina "false"
checkbox Mb "true"
type input "CRE"
checkbox Mb "false"
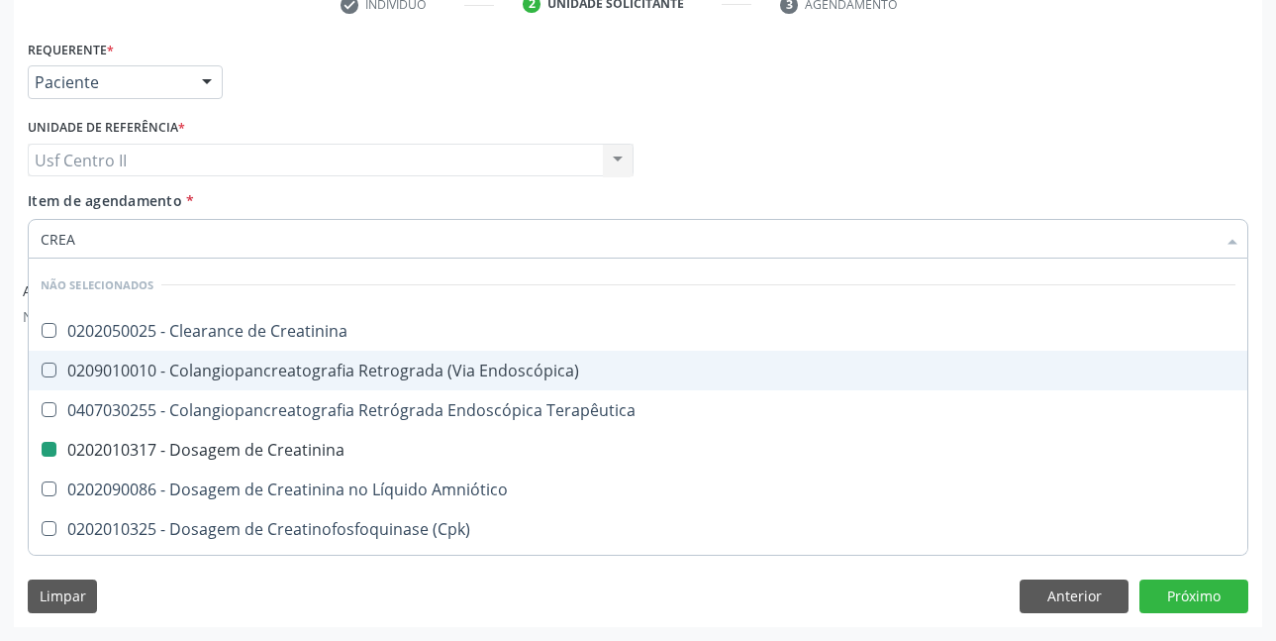
checkbox Oncologia "true"
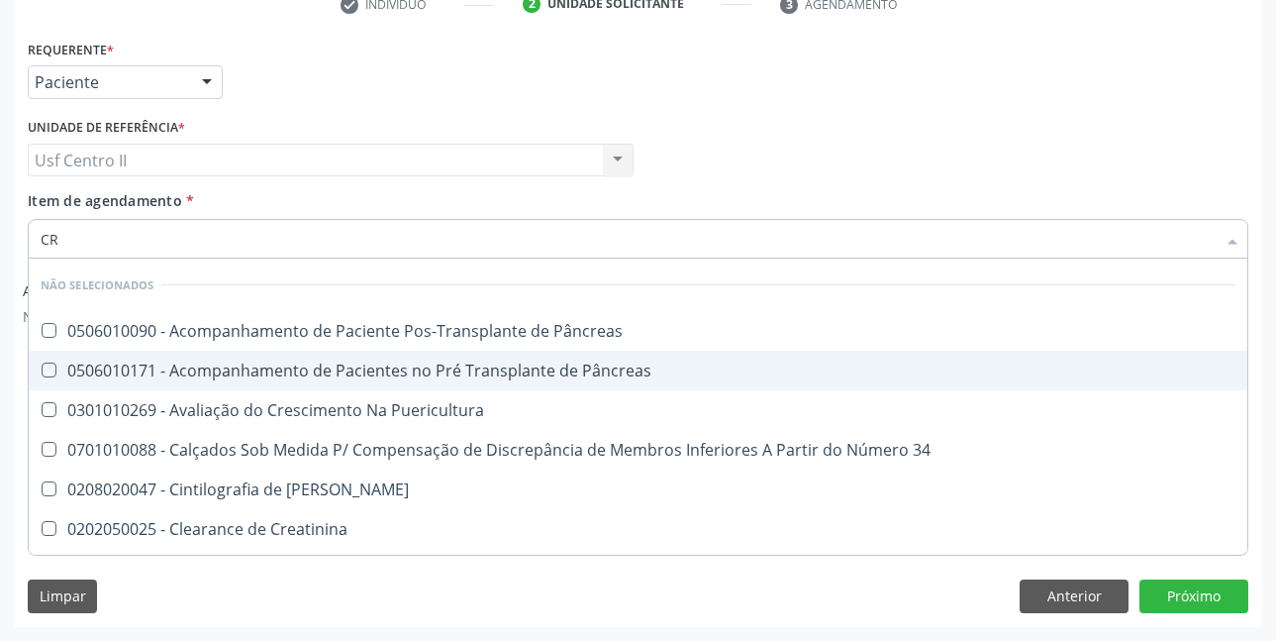
type input "C"
checkbox Pâncreas "true"
checkbox 34 "true"
checkbox Pancreas "true"
checkbox Creatinina "false"
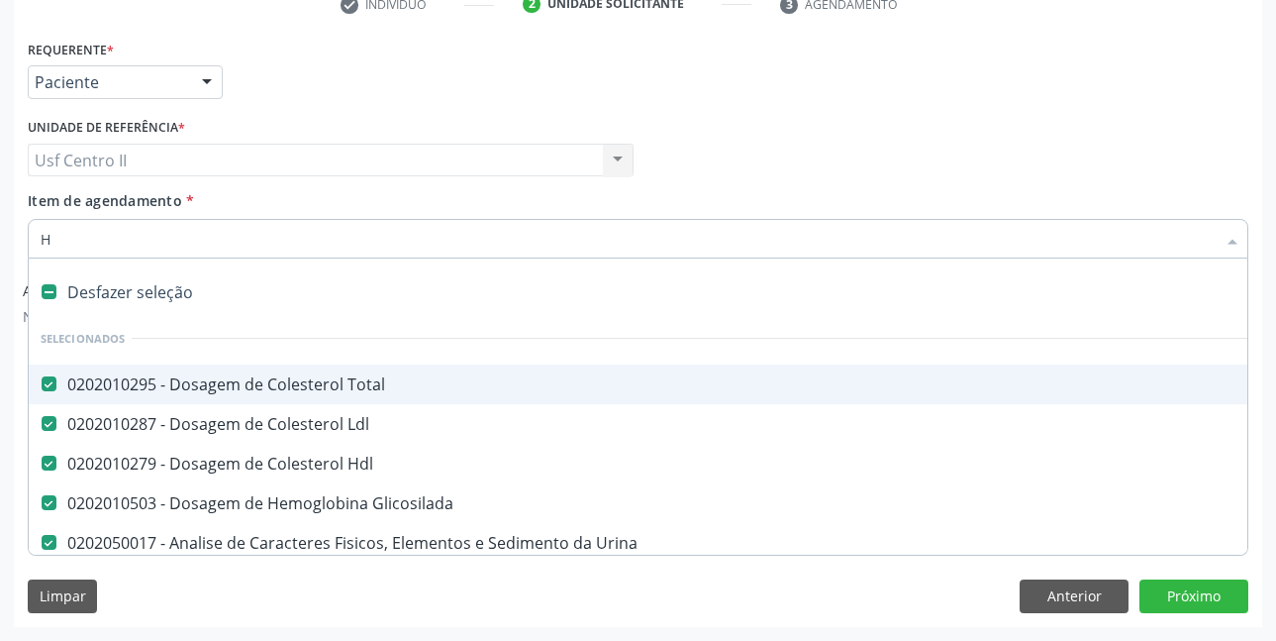
type input "HE"
checkbox Glicosilada "false"
checkbox Urina "false"
checkbox Ureia "false"
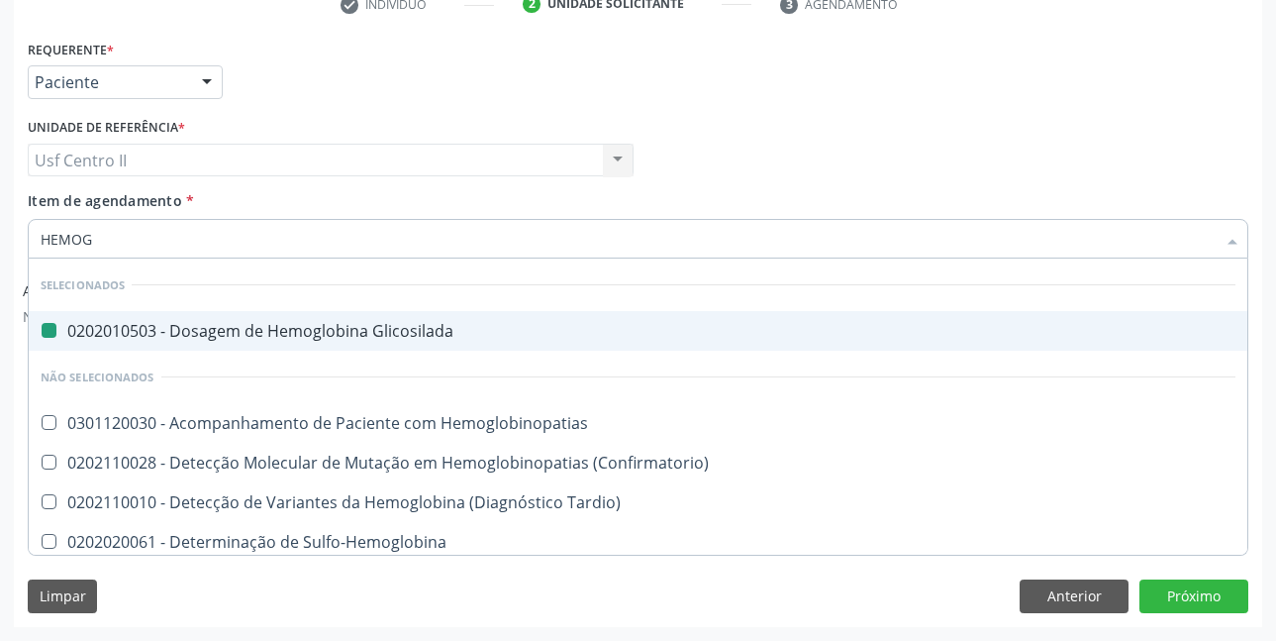
type input "HEMOGR"
checkbox Glicosilada "false"
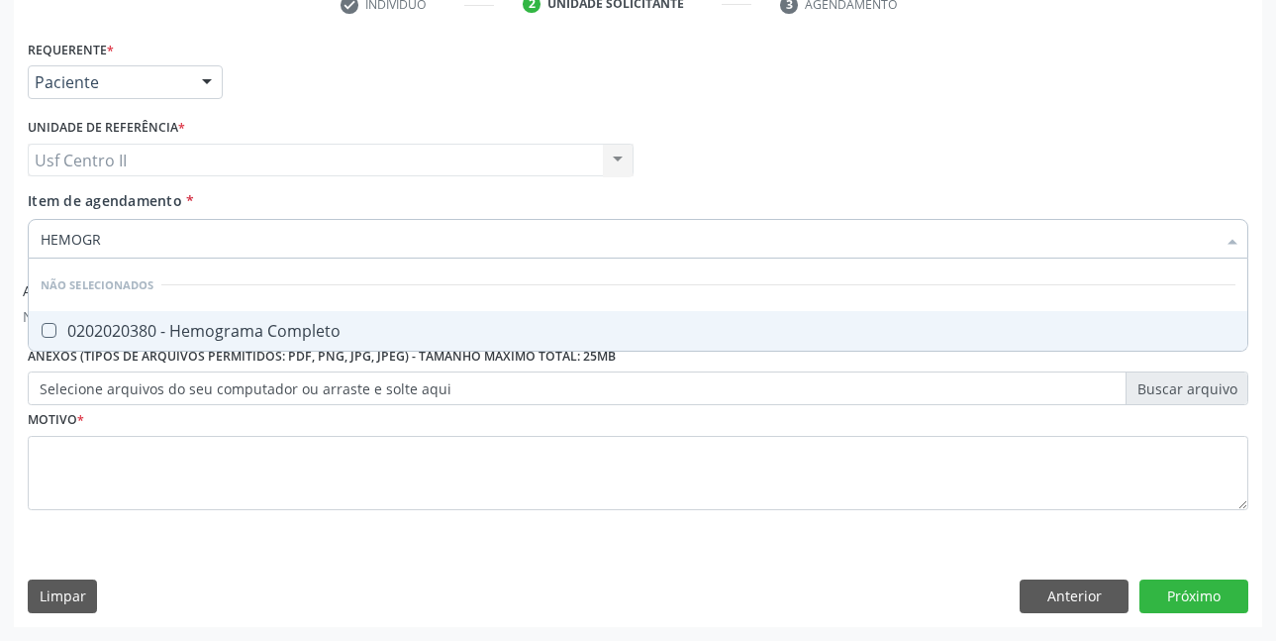
type input "HEMOGRA"
click at [238, 327] on div "0202020380 - Hemograma Completo" at bounding box center [638, 331] width 1195 height 16
checkbox Completo "true"
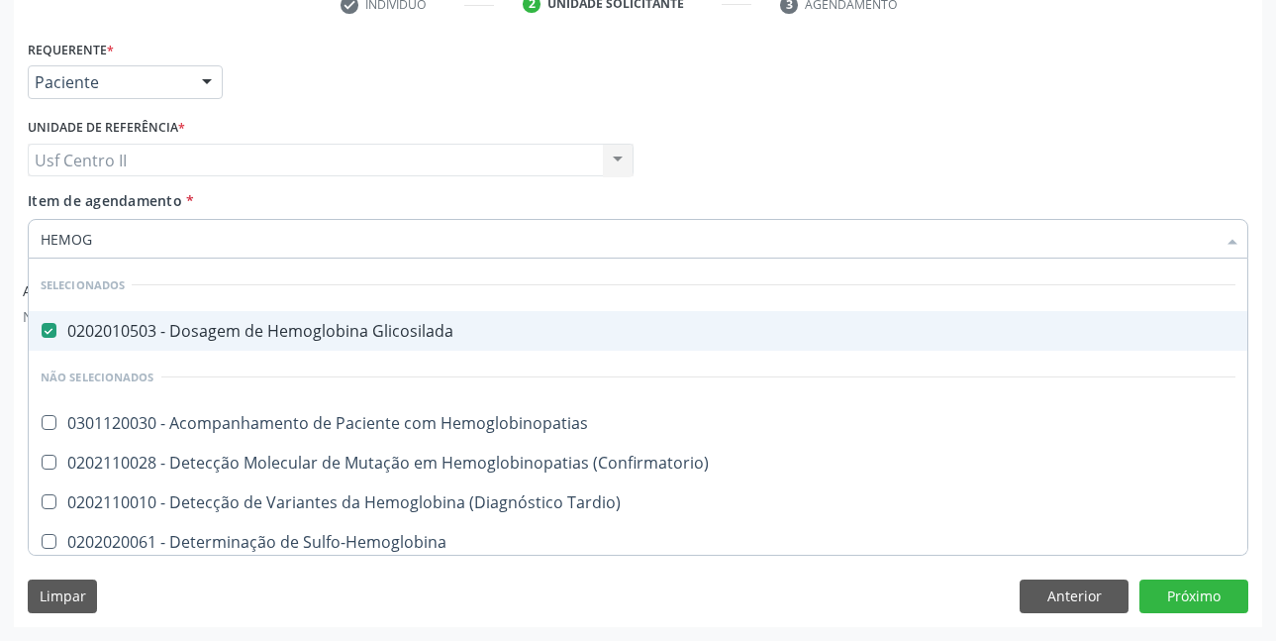
type input "HEMO"
checkbox Completo "false"
type input "HE"
checkbox Completo "false"
checkbox Orgaos "true"
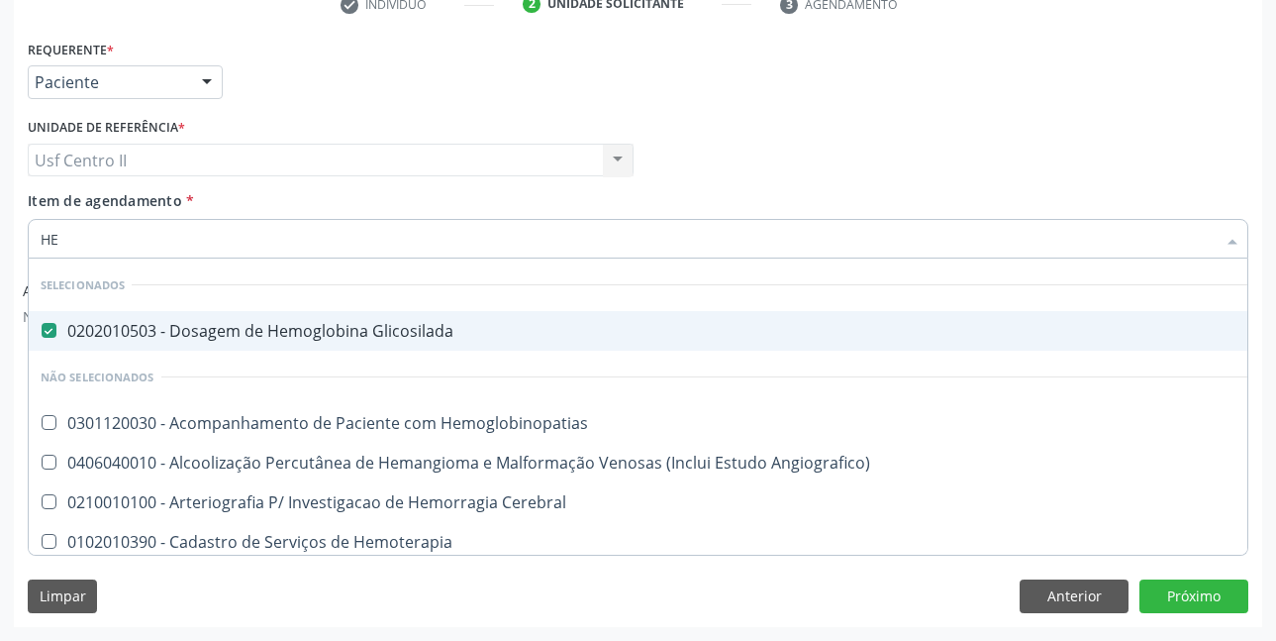
type input "H"
checkbox Angiografico\) "true"
checkbox Cerebral "true"
checkbox Hemoterapia "true"
checkbox Orgaos "false"
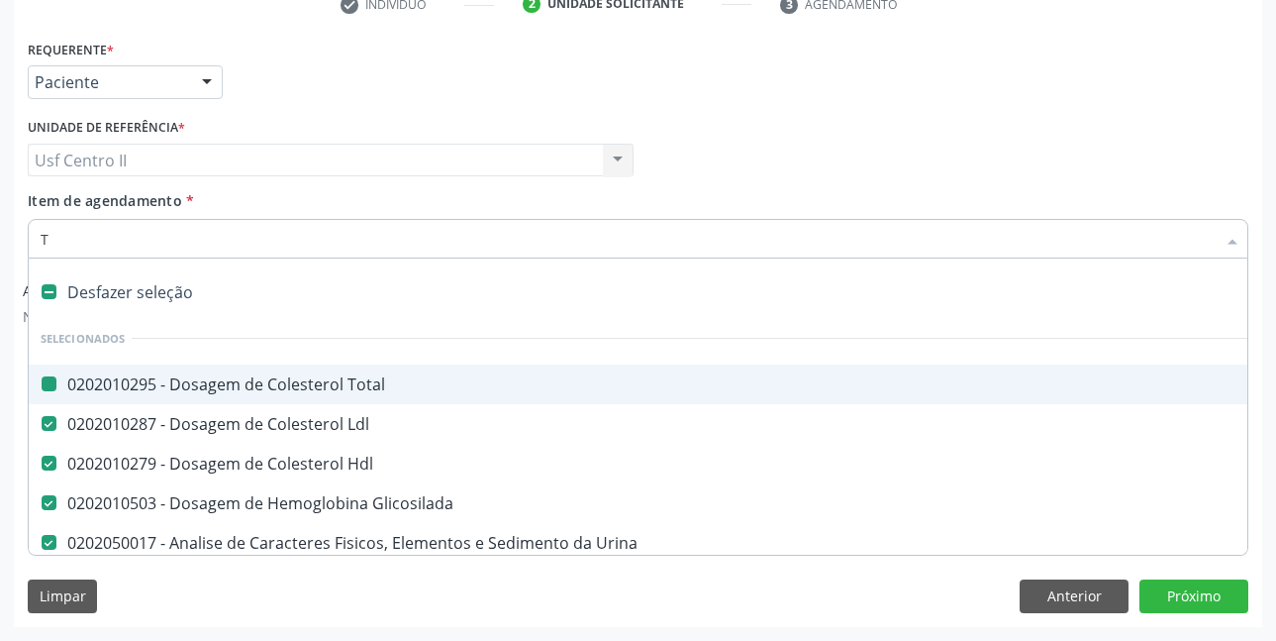
type input "TG"
checkbox Total "false"
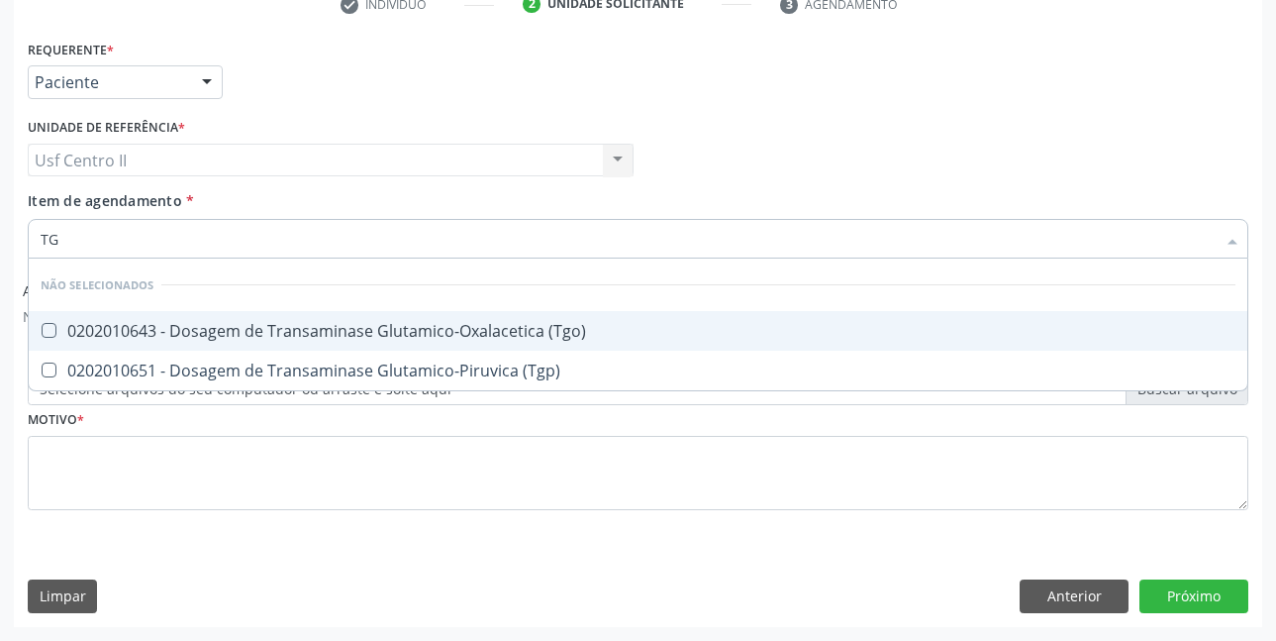
type input "TGO"
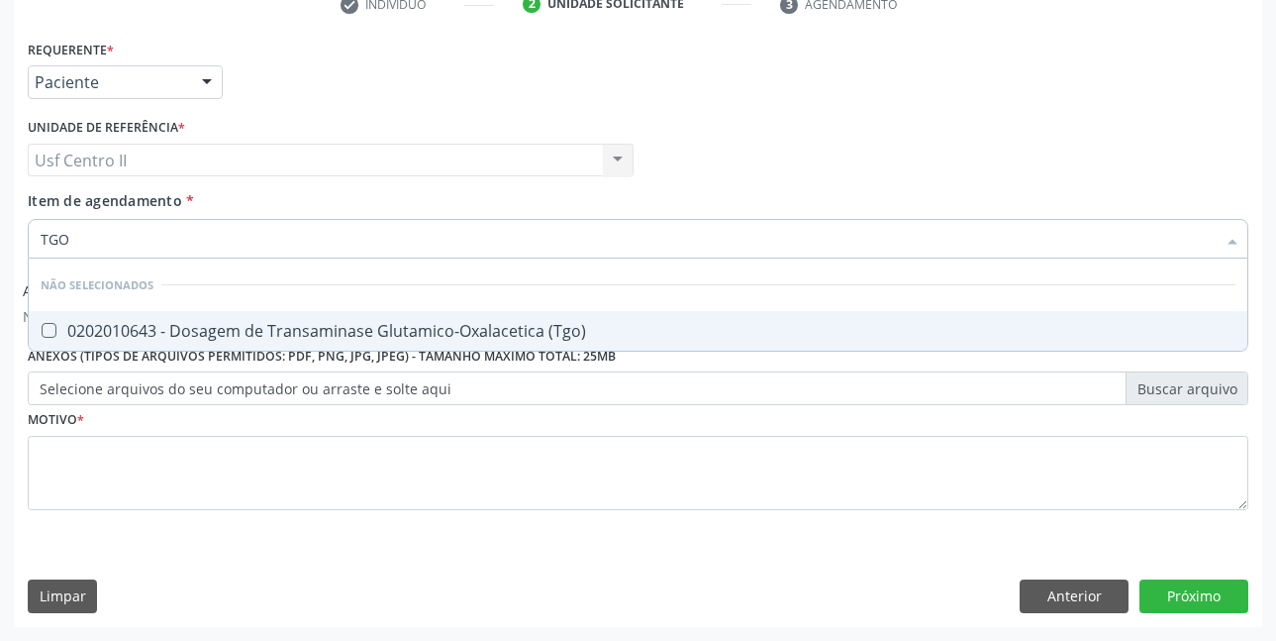
click at [238, 327] on div "0202010643 - Dosagem de Transaminase Glutamico-Oxalacetica (Tgo)" at bounding box center [638, 331] width 1195 height 16
checkbox \(Tgo\) "true"
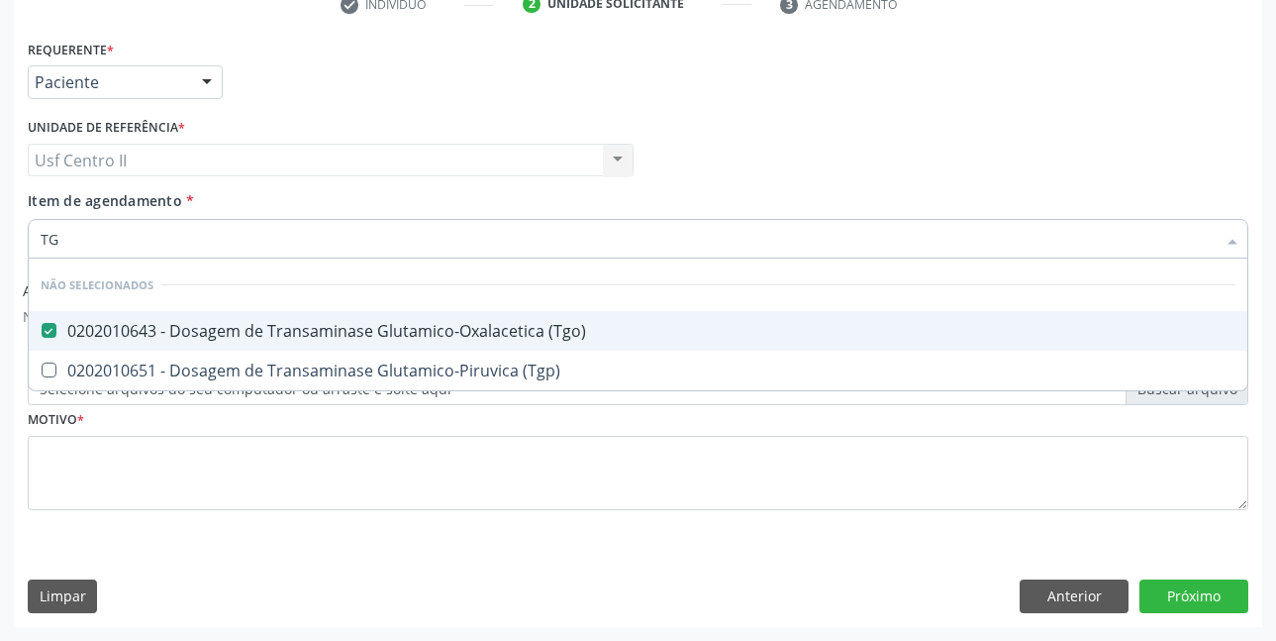
type input "TGP"
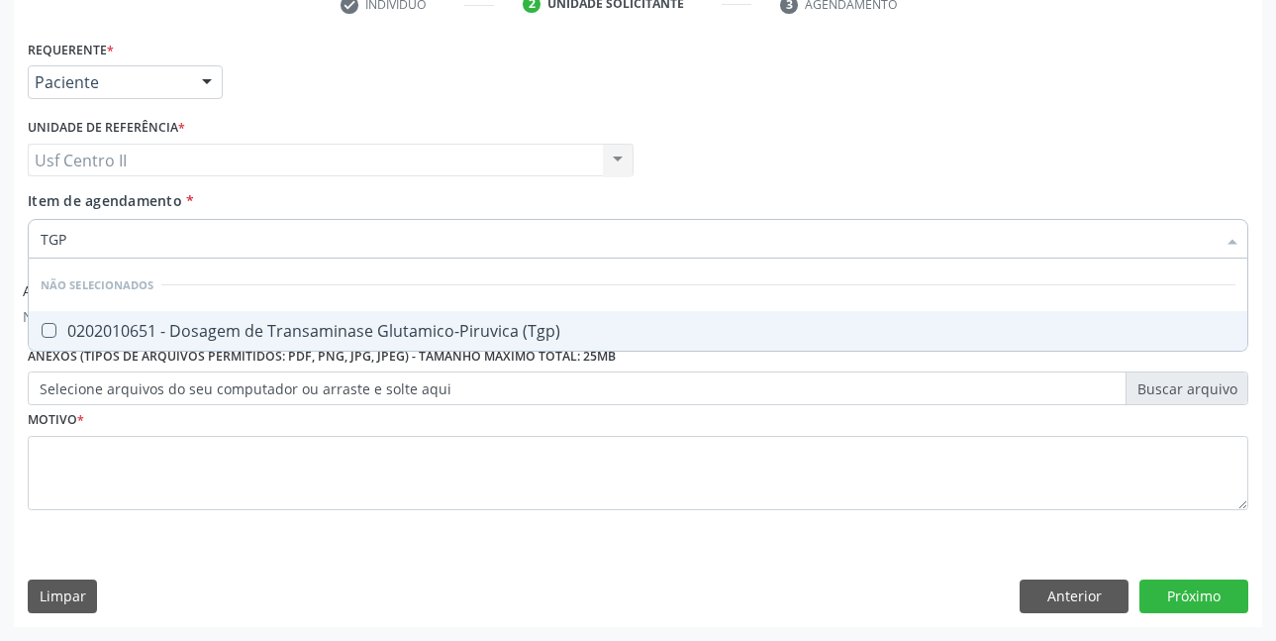
click at [238, 327] on div "0202010651 - Dosagem de Transaminase Glutamico-Piruvica (Tgp)" at bounding box center [638, 331] width 1195 height 16
checkbox \(Tgp\) "true"
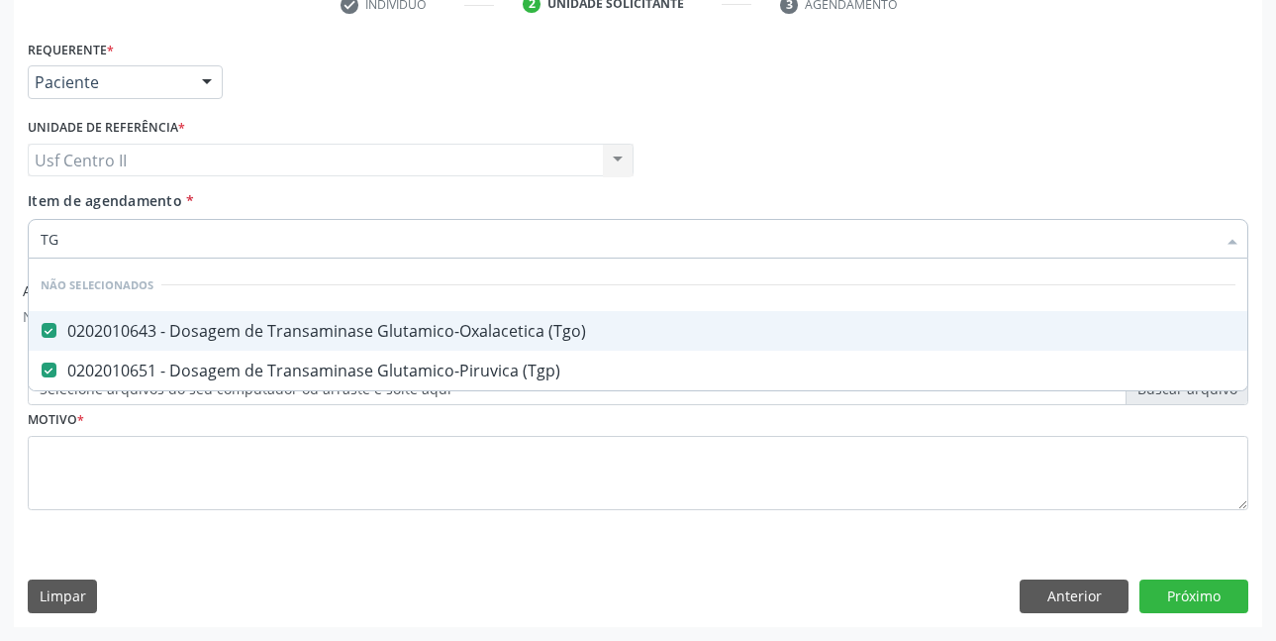
type input "T"
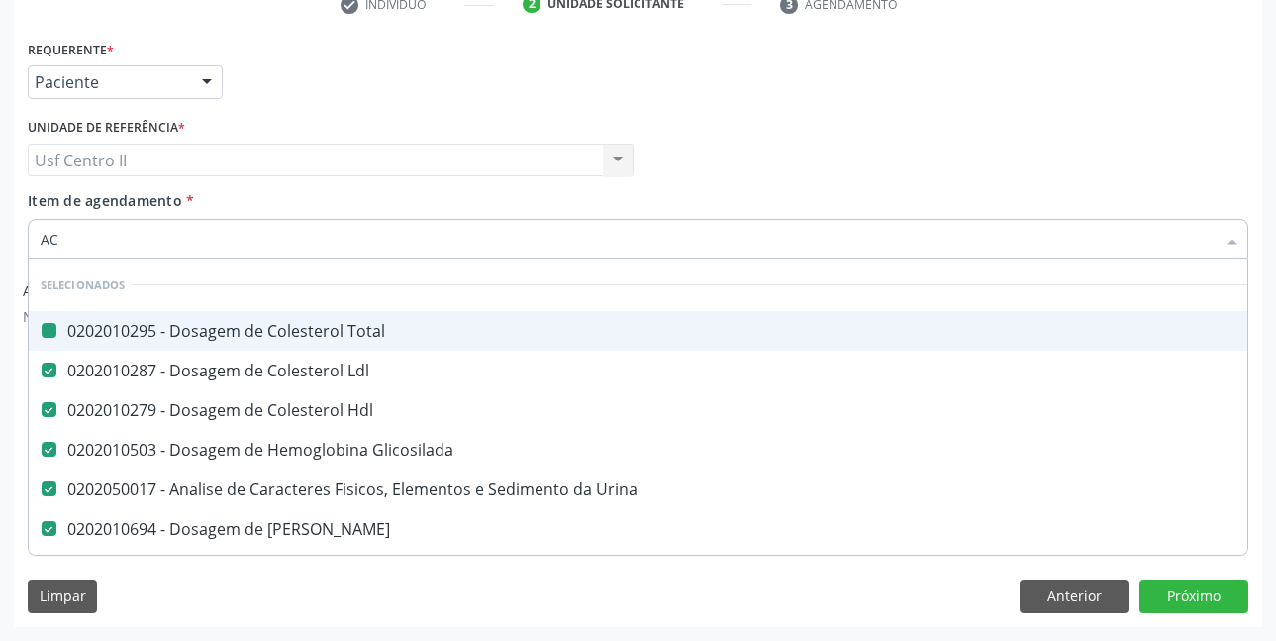
type input "ACI"
checkbox Total "false"
checkbox Hdl "false"
checkbox Glicosilada "false"
checkbox Urina "false"
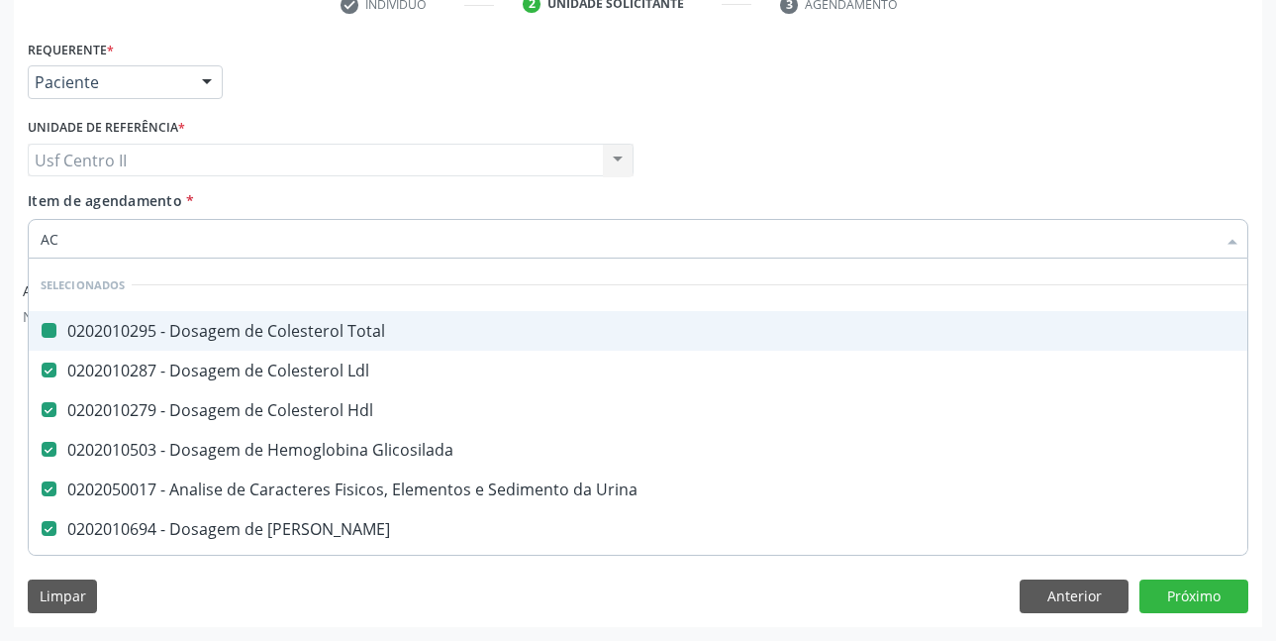
checkbox Ureia "false"
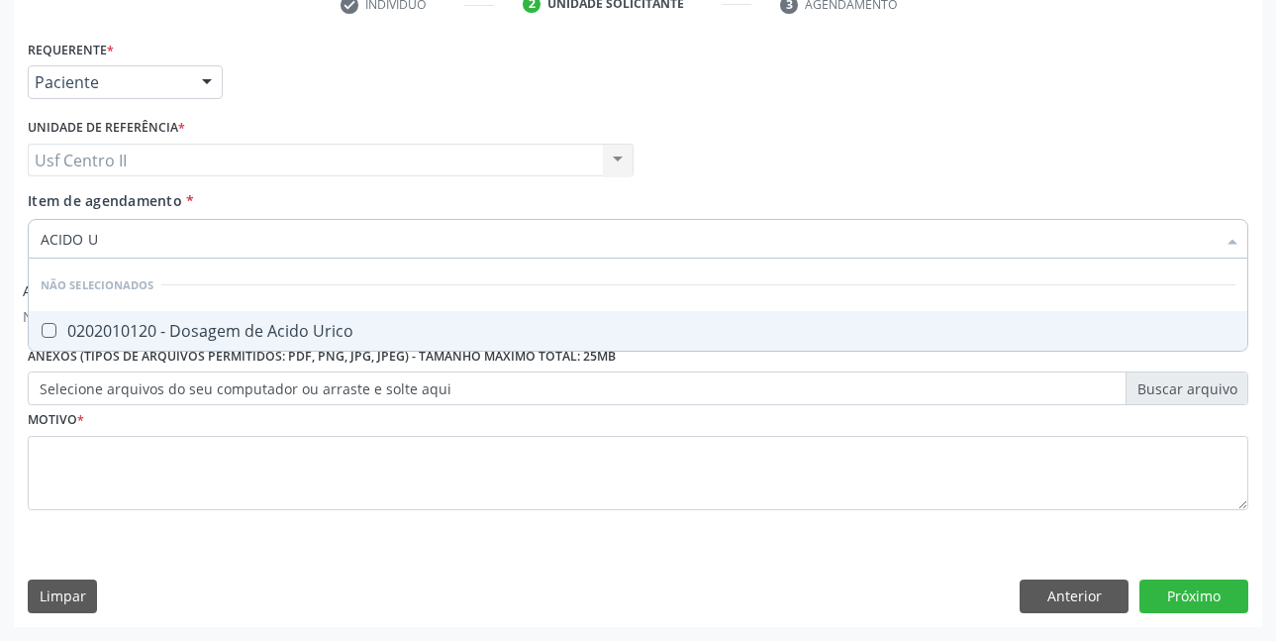
type input "ACIDO UR"
click at [236, 326] on div "0202010120 - Dosagem de Acido Urico" at bounding box center [638, 331] width 1195 height 16
checkbox Urico "true"
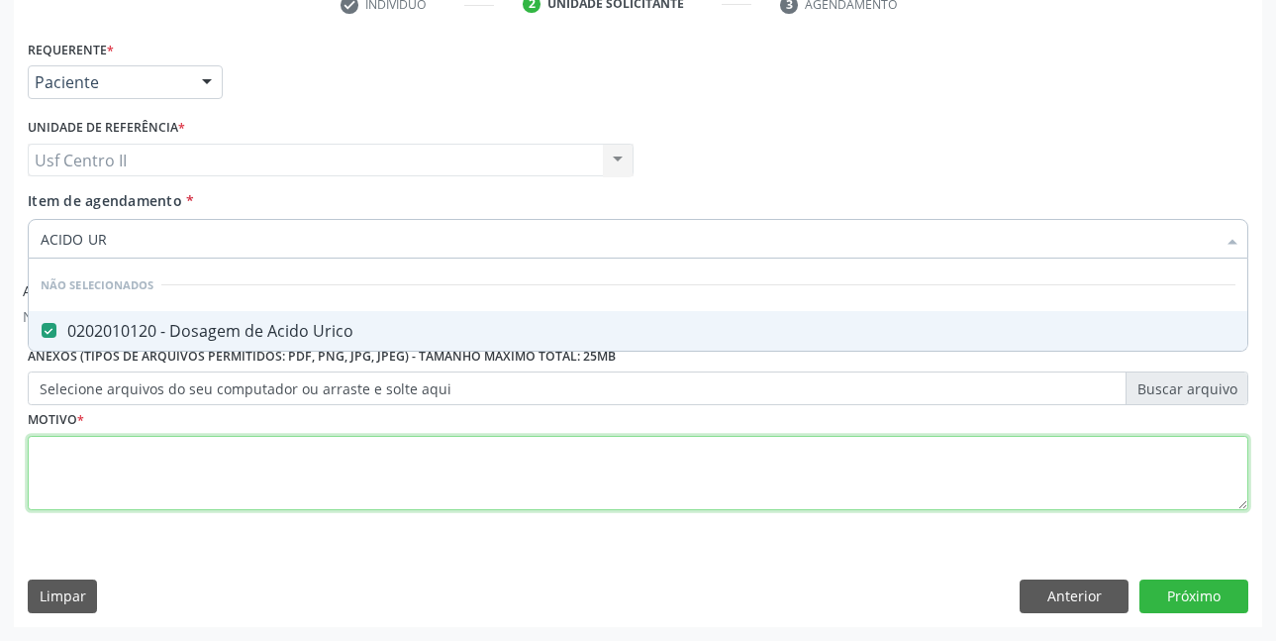
click at [266, 456] on div "Requerente * Paciente Profissional de Saúde Paciente Nenhum resultado encontrad…" at bounding box center [638, 286] width 1221 height 503
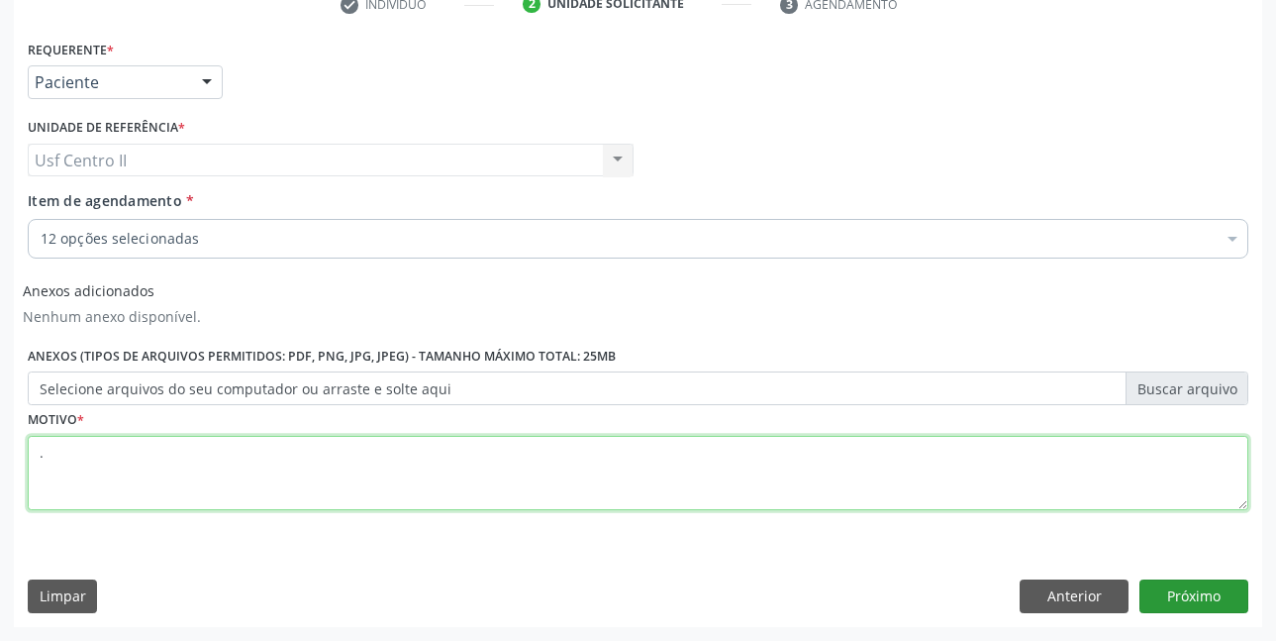
type textarea "."
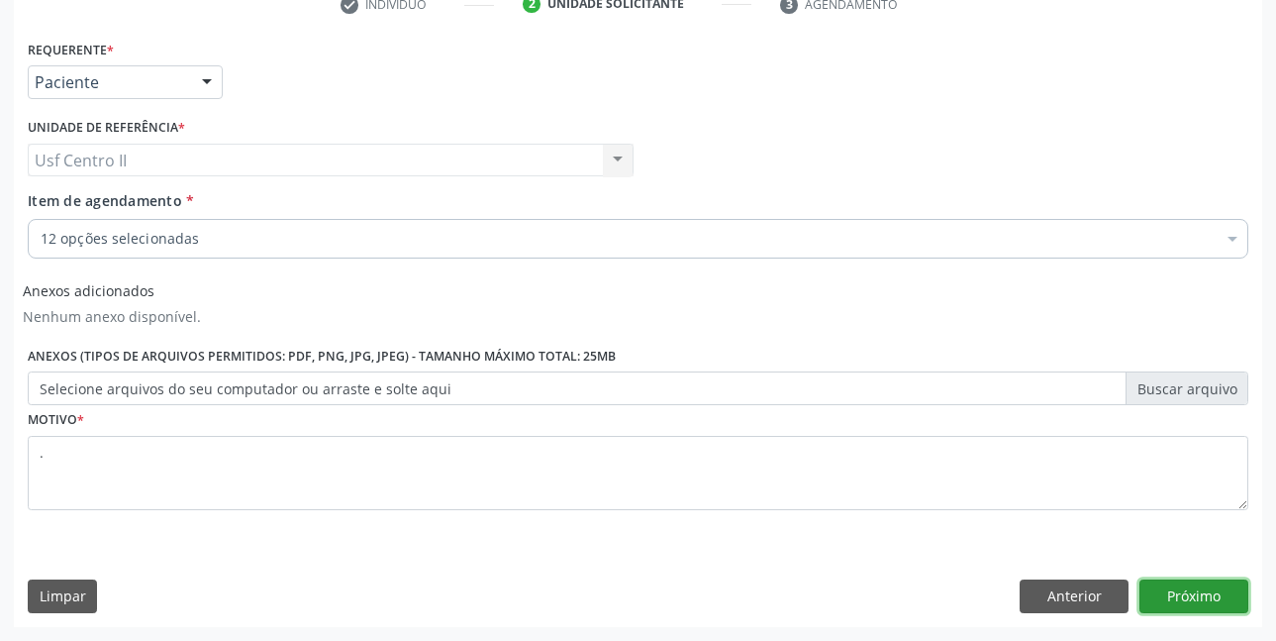
click at [1181, 601] on button "Próximo" at bounding box center [1194, 596] width 109 height 34
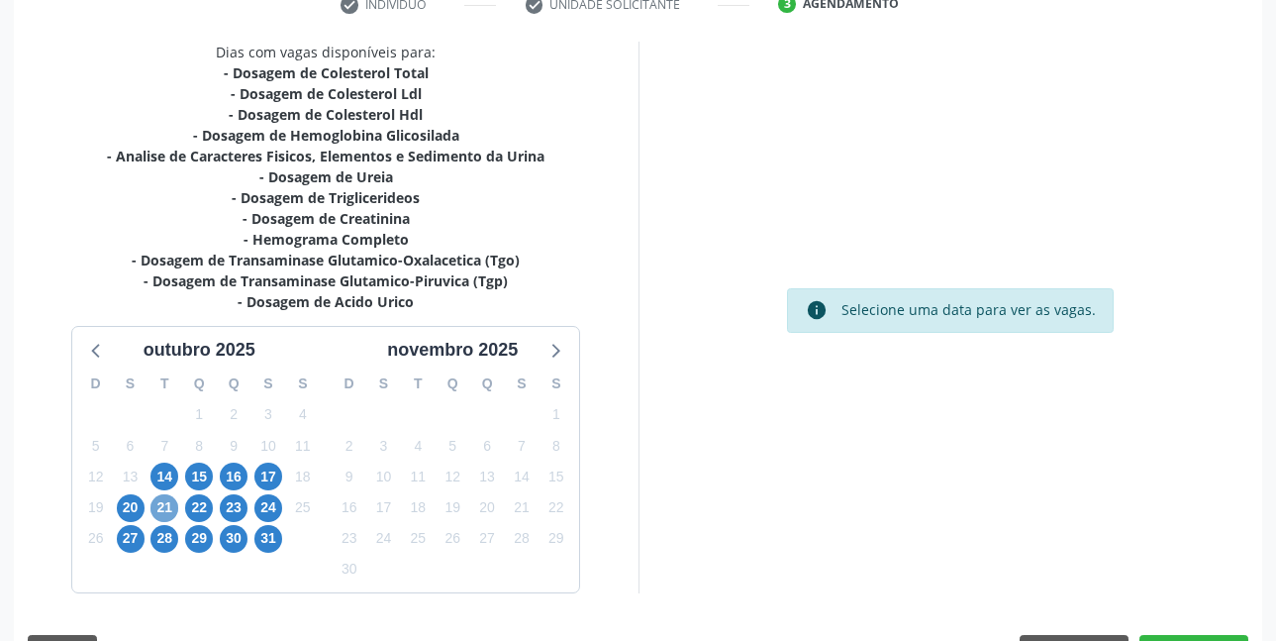
click at [171, 500] on span "21" at bounding box center [165, 508] width 28 height 28
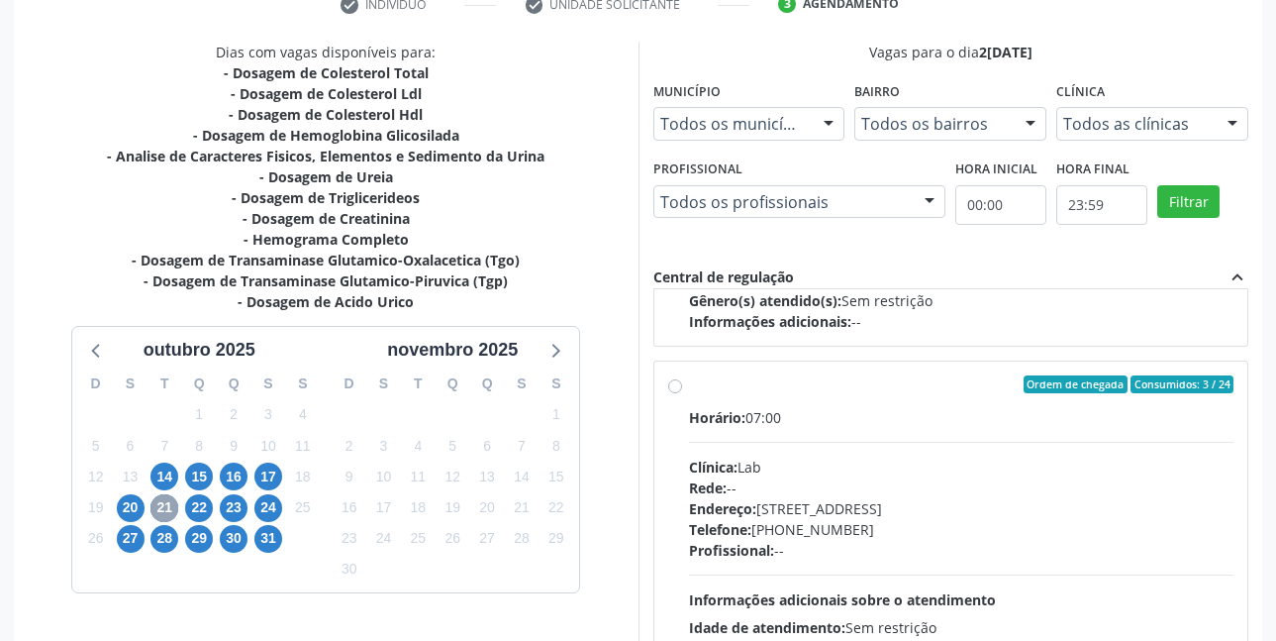
scroll to position [660, 0]
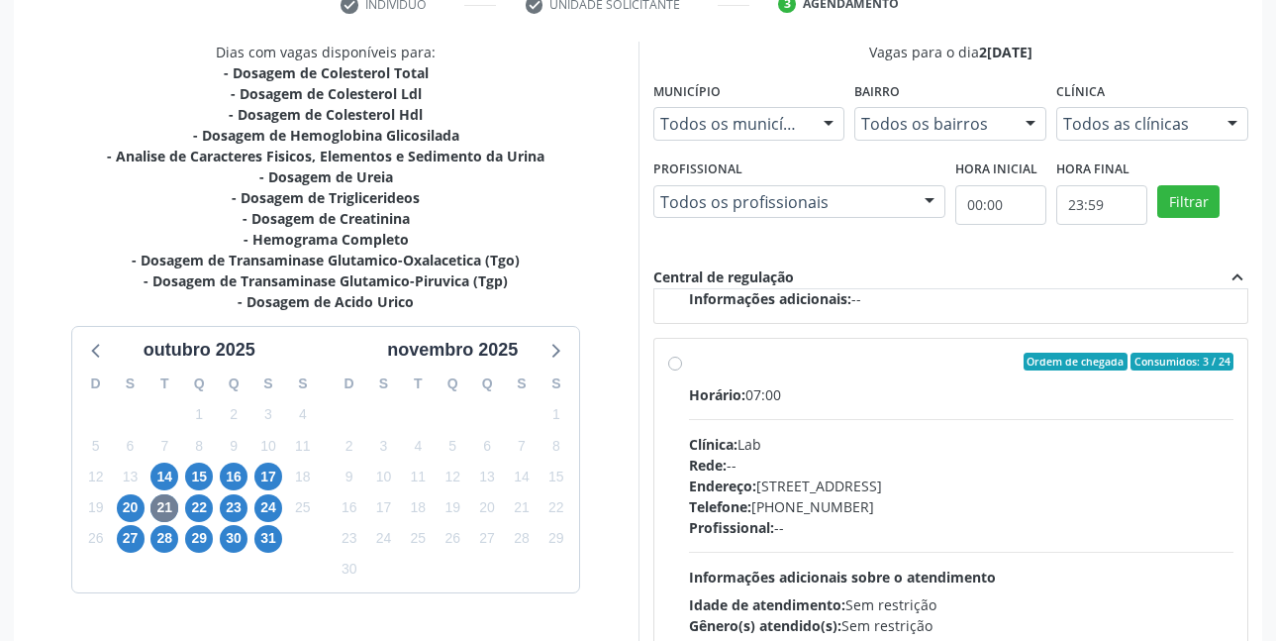
click at [689, 362] on label "Ordem de chegada Consumidos: 3 / 24 Horário: 07:00 Clínica: Lab Rede: -- Endere…" at bounding box center [962, 505] width 546 height 304
click at [674, 362] on input "Ordem de chegada Consumidos: 3 / 24 Horário: 07:00 Clínica: Lab Rede: -- Endere…" at bounding box center [675, 362] width 14 height 18
radio input "true"
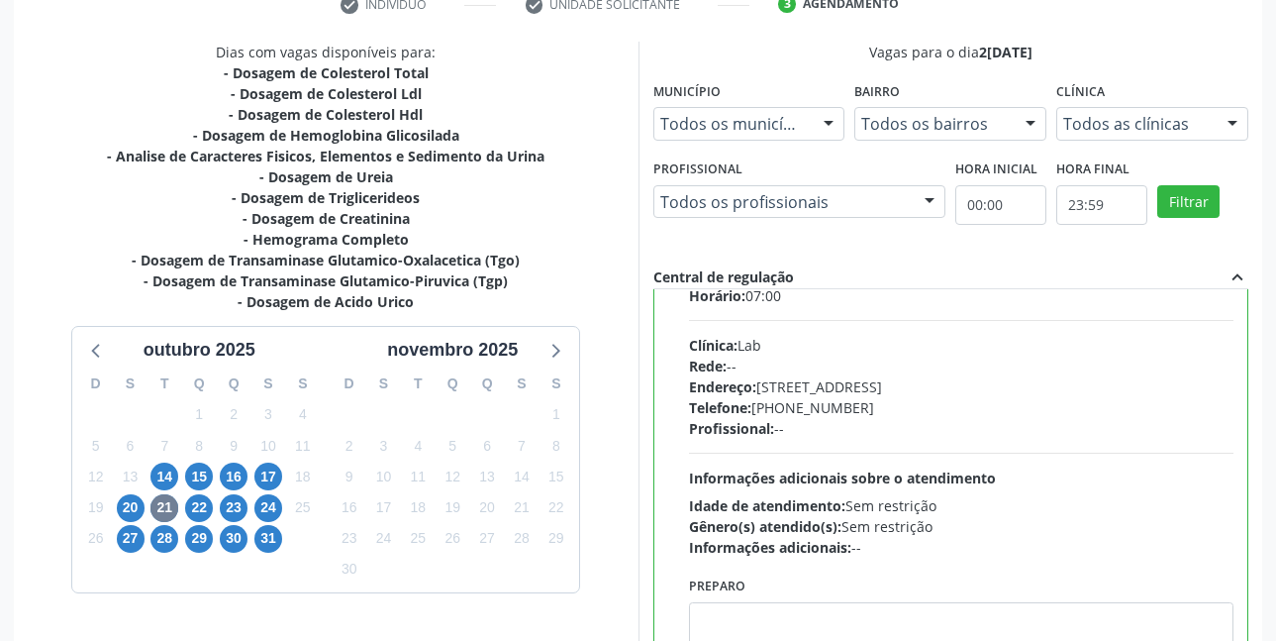
scroll to position [792, 0]
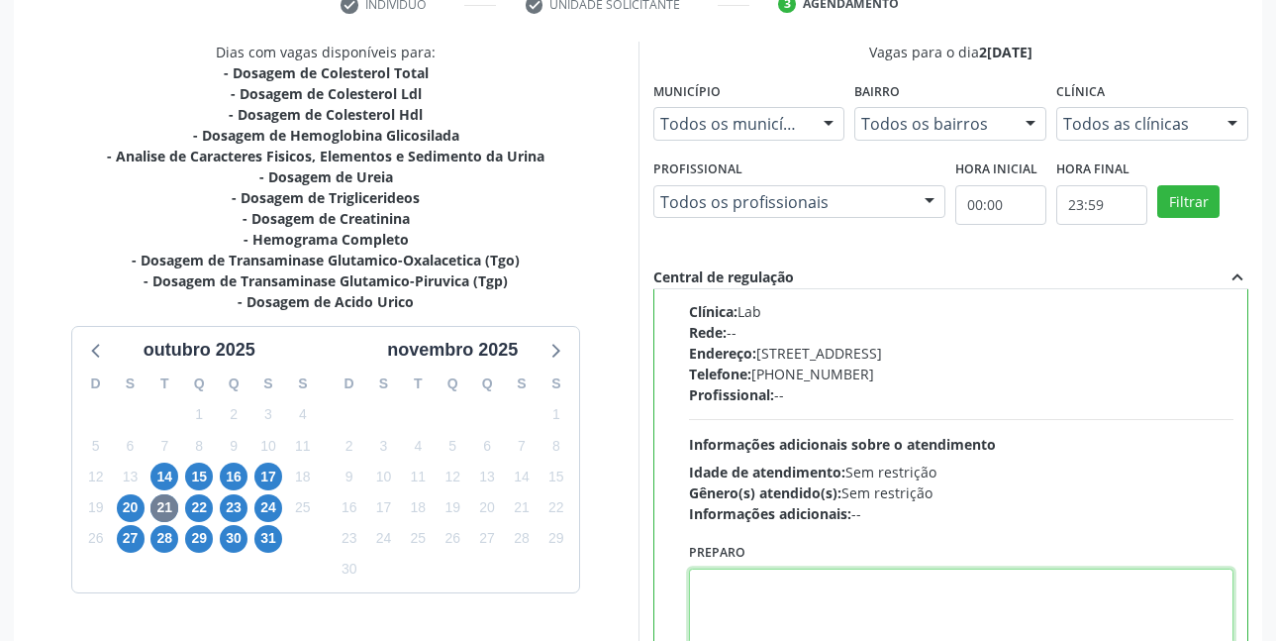
click at [852, 582] on textarea at bounding box center [962, 605] width 546 height 75
paste textarea "O EXAME SERÁ REALIZADO NA UNIDADE DE SAÚDE CENTRO 2 (POSTINHO DO [GEOGRAPHIC_DA…"
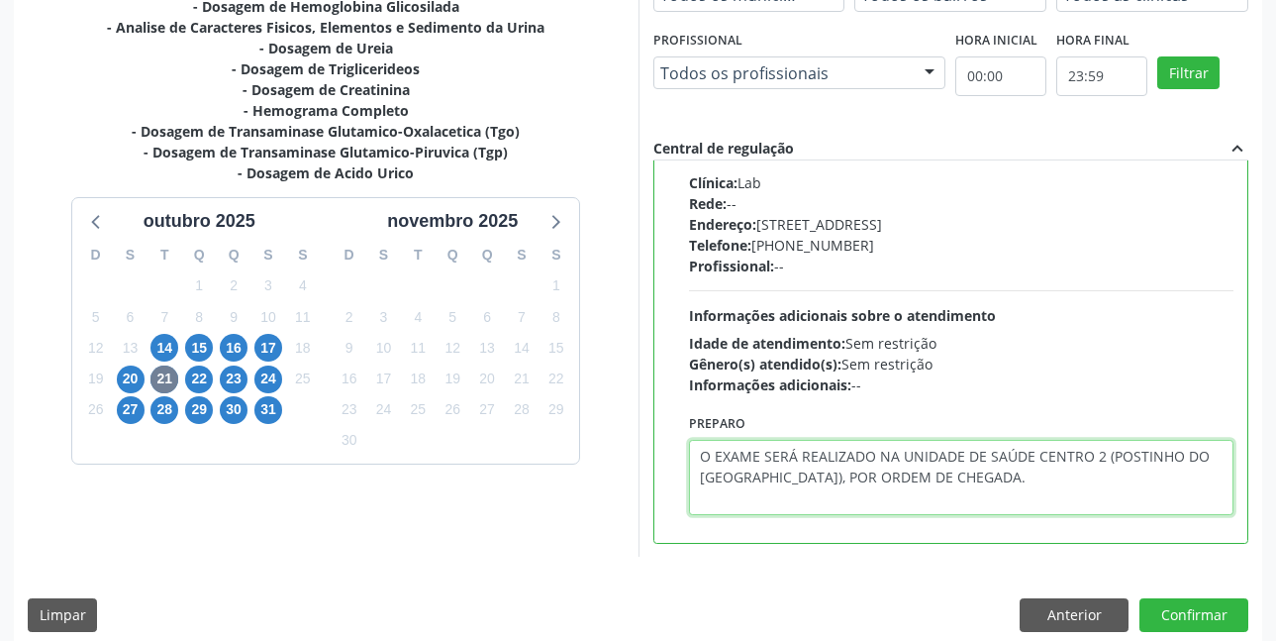
scroll to position [543, 0]
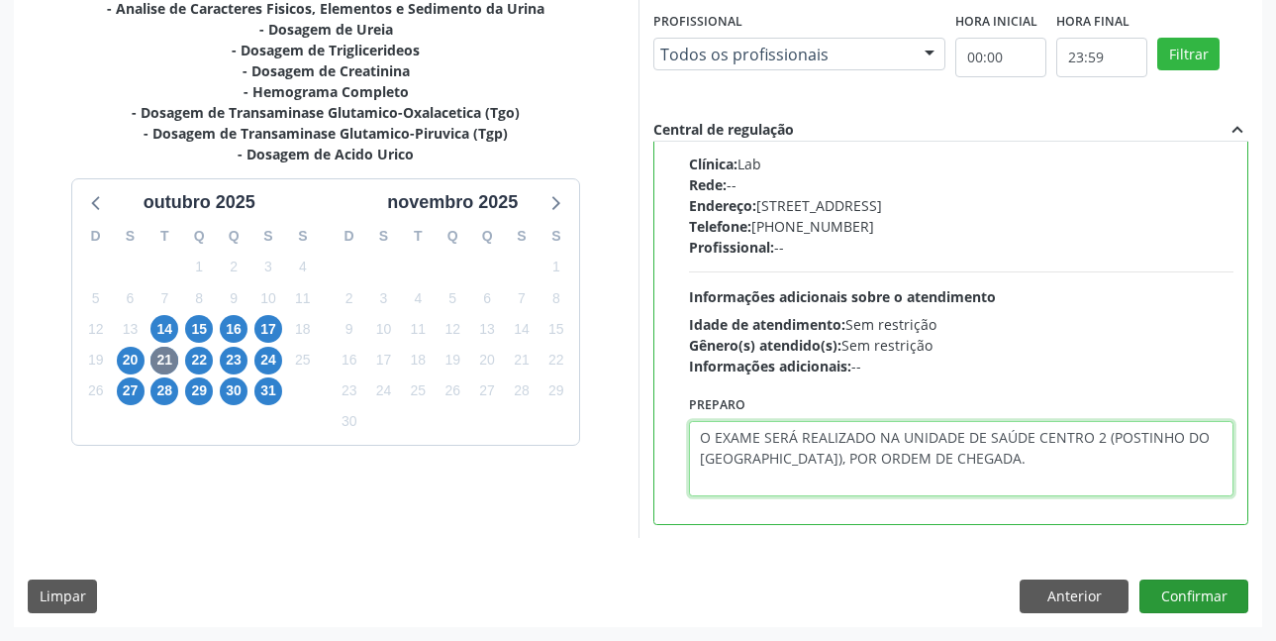
type textarea "O EXAME SERÁ REALIZADO NA UNIDADE DE SAÚDE CENTRO 2 (POSTINHO DO [GEOGRAPHIC_DA…"
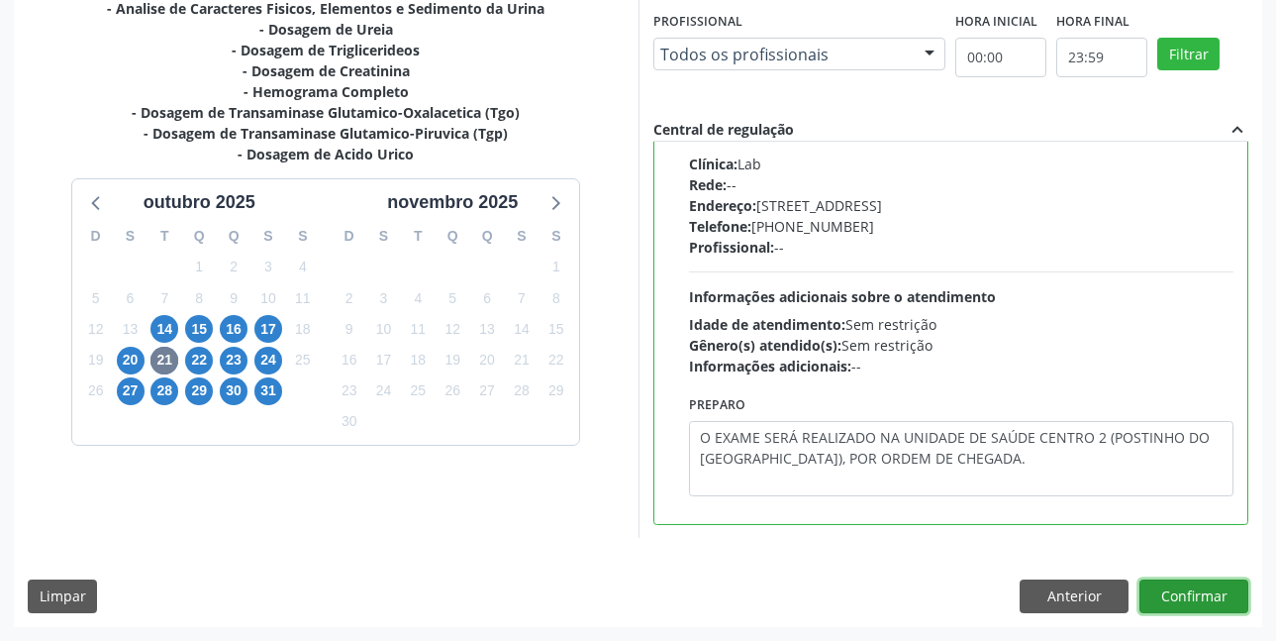
click at [1197, 592] on button "Confirmar" at bounding box center [1194, 596] width 109 height 34
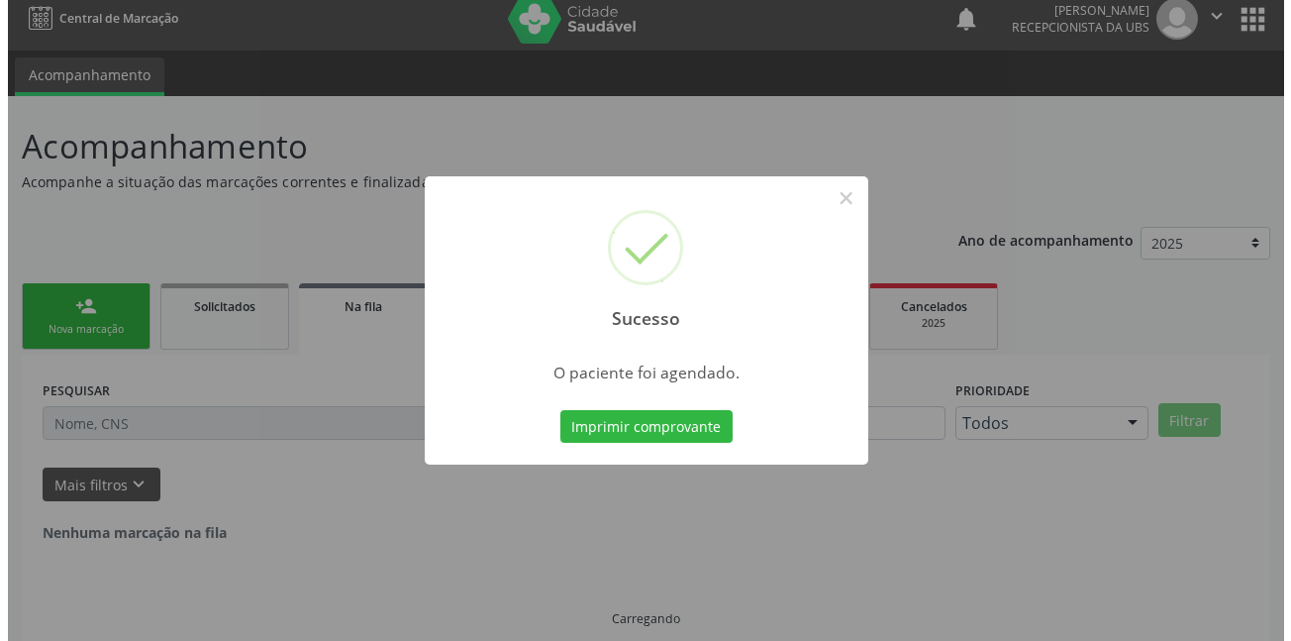
scroll to position [0, 0]
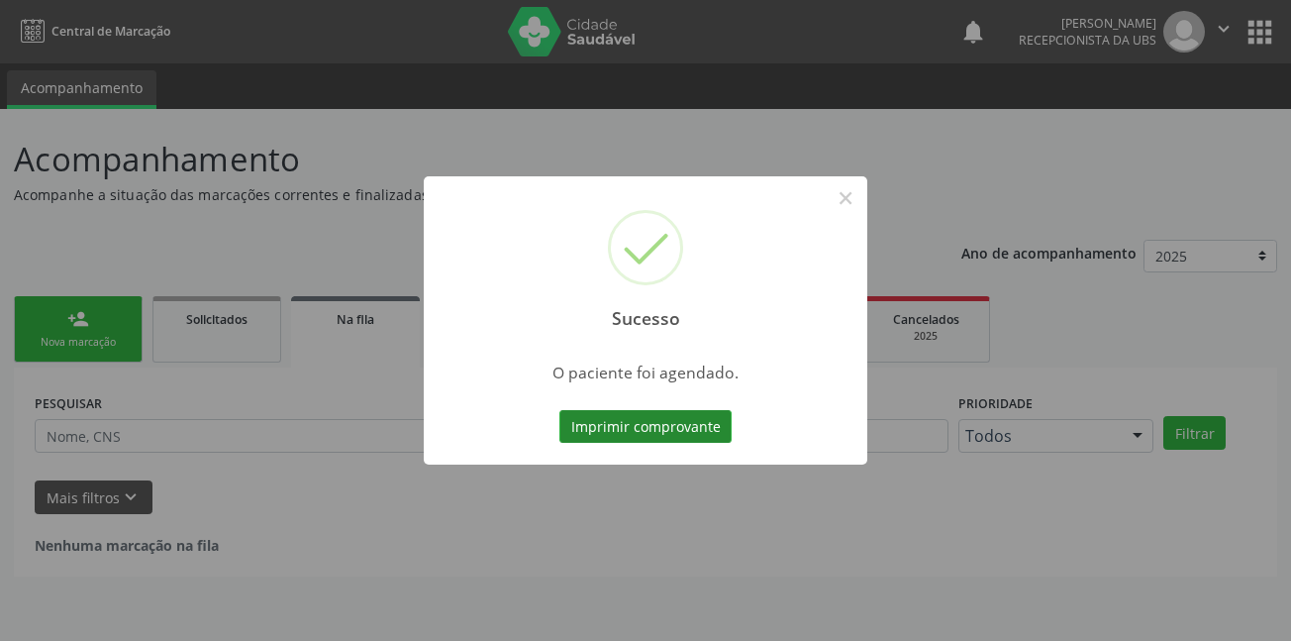
click at [644, 423] on button "Imprimir comprovante" at bounding box center [646, 427] width 172 height 34
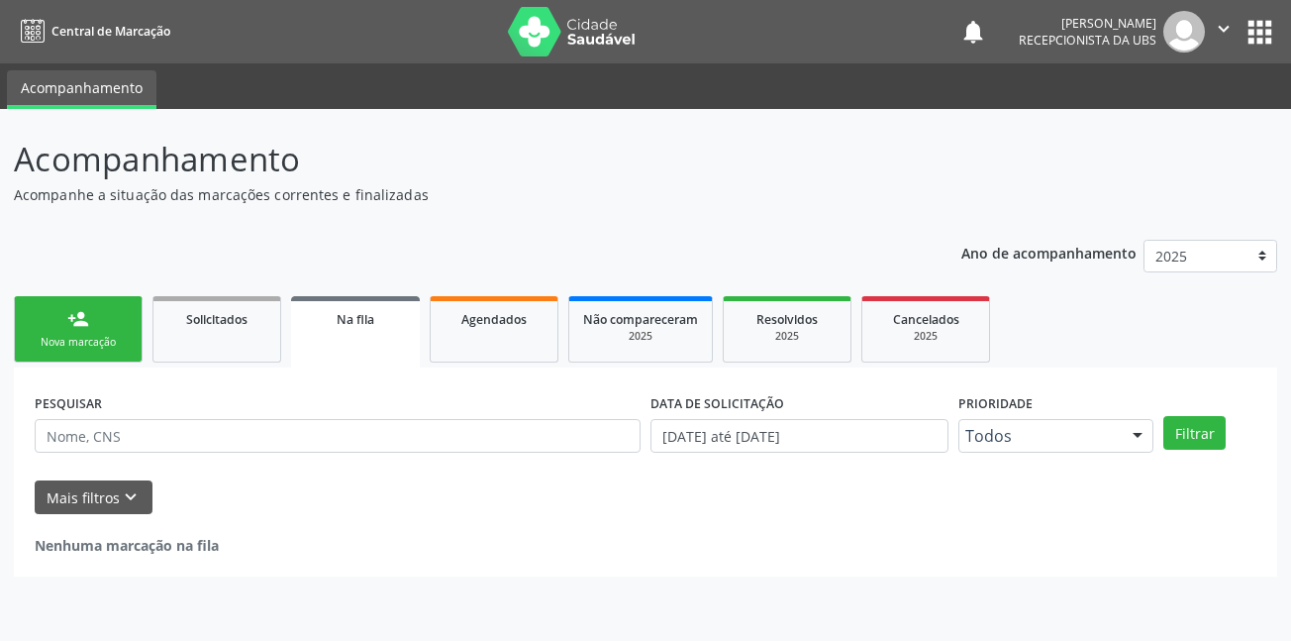
click at [83, 336] on div "Nova marcação" at bounding box center [78, 342] width 99 height 15
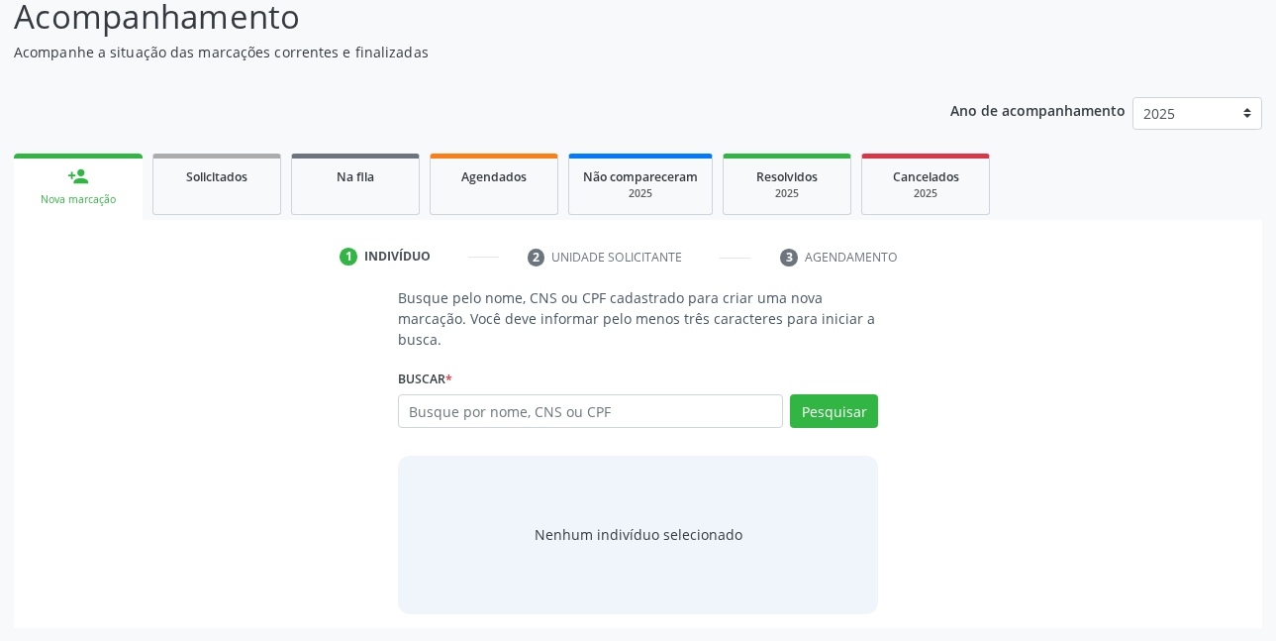
scroll to position [144, 0]
click at [664, 402] on input "text" at bounding box center [591, 410] width 386 height 34
type input "12007717450"
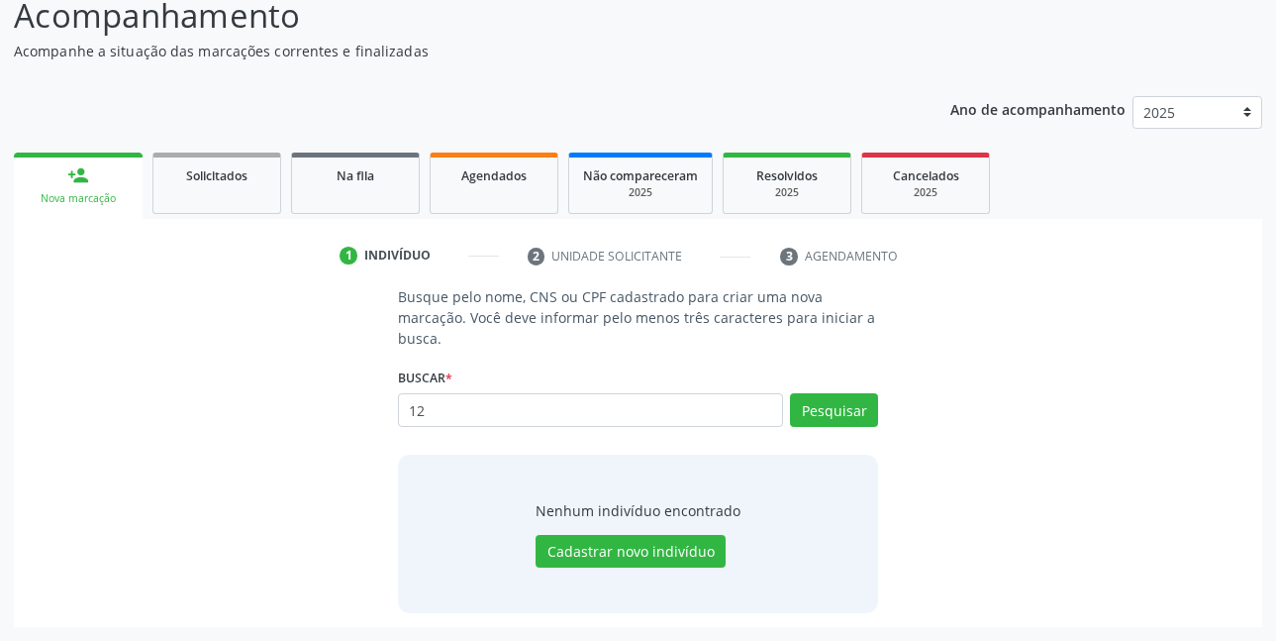
type input "1"
type input "160919037490001"
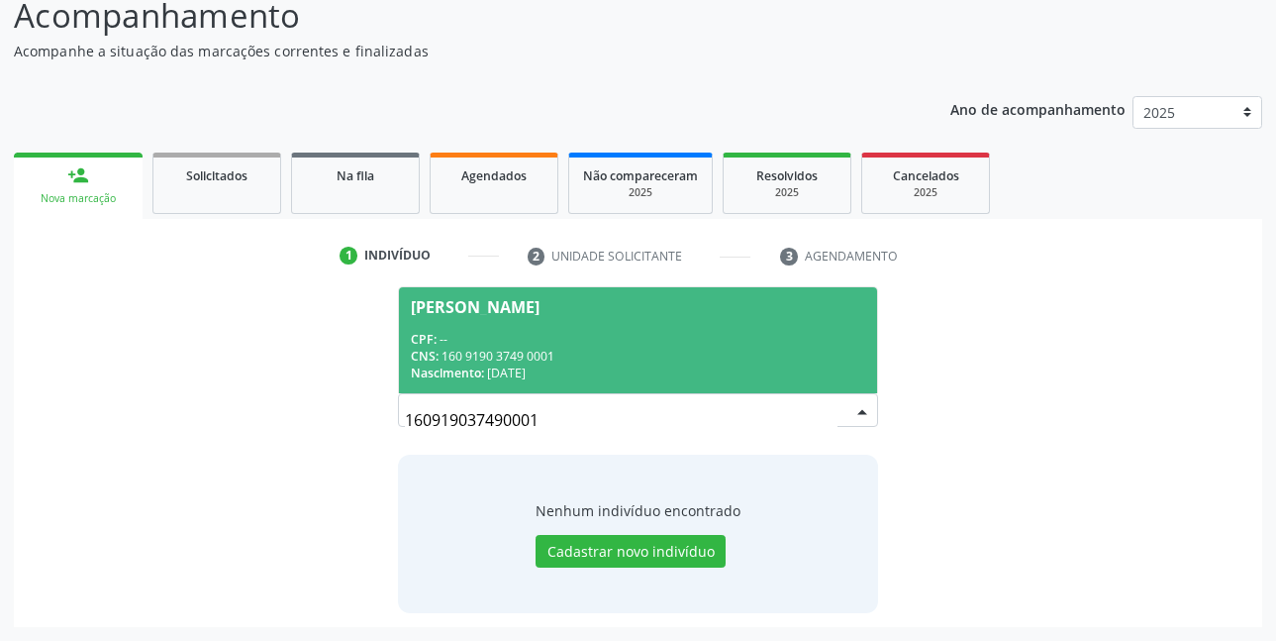
click at [563, 336] on div "CPF: --" at bounding box center [639, 339] width 456 height 17
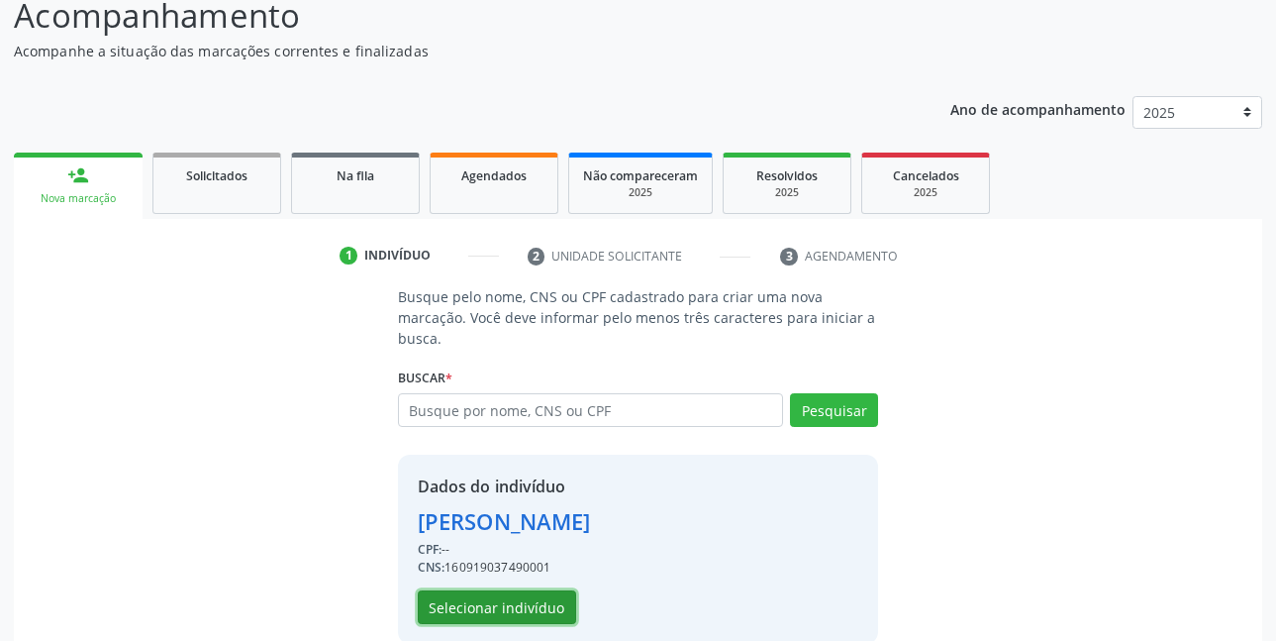
click at [508, 610] on button "Selecionar indivíduo" at bounding box center [497, 607] width 158 height 34
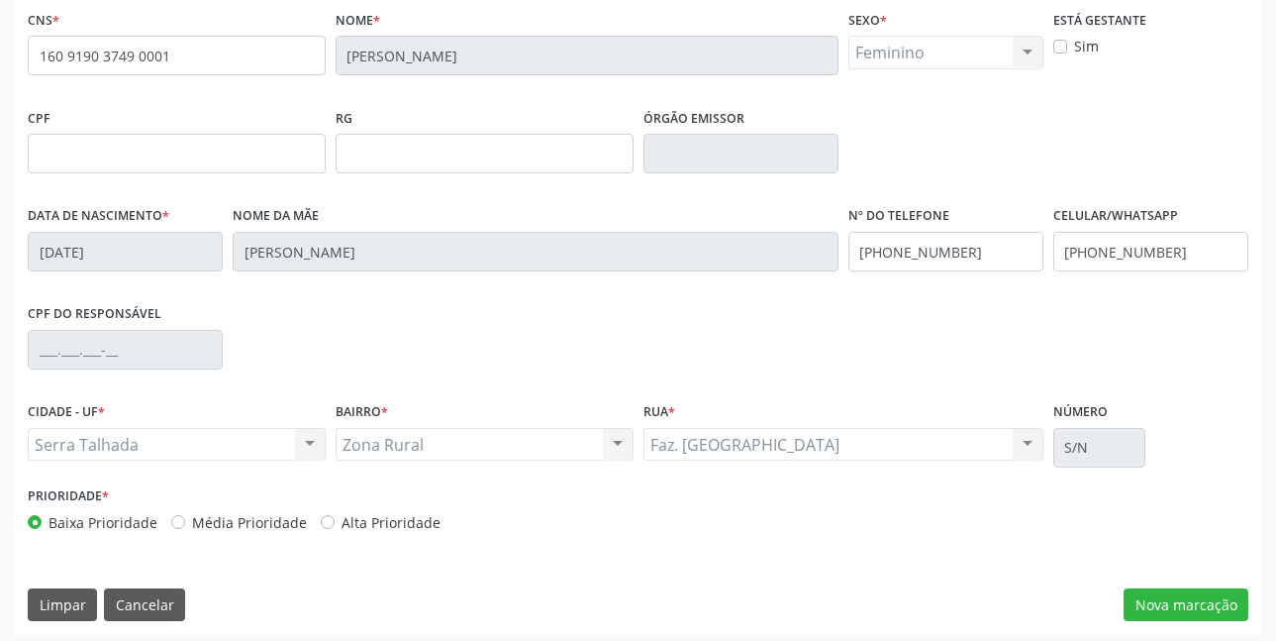
scroll to position [433, 0]
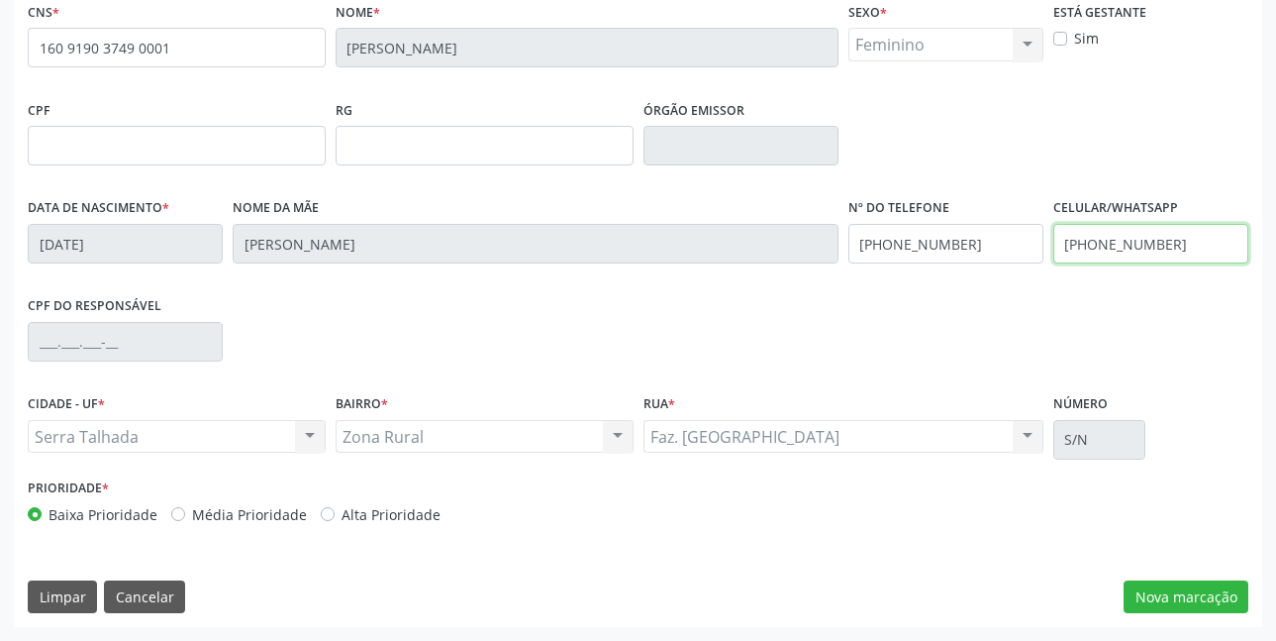
click at [1211, 247] on input "[PHONE_NUMBER]" at bounding box center [1151, 244] width 195 height 40
type input "[PHONE_NUMBER]"
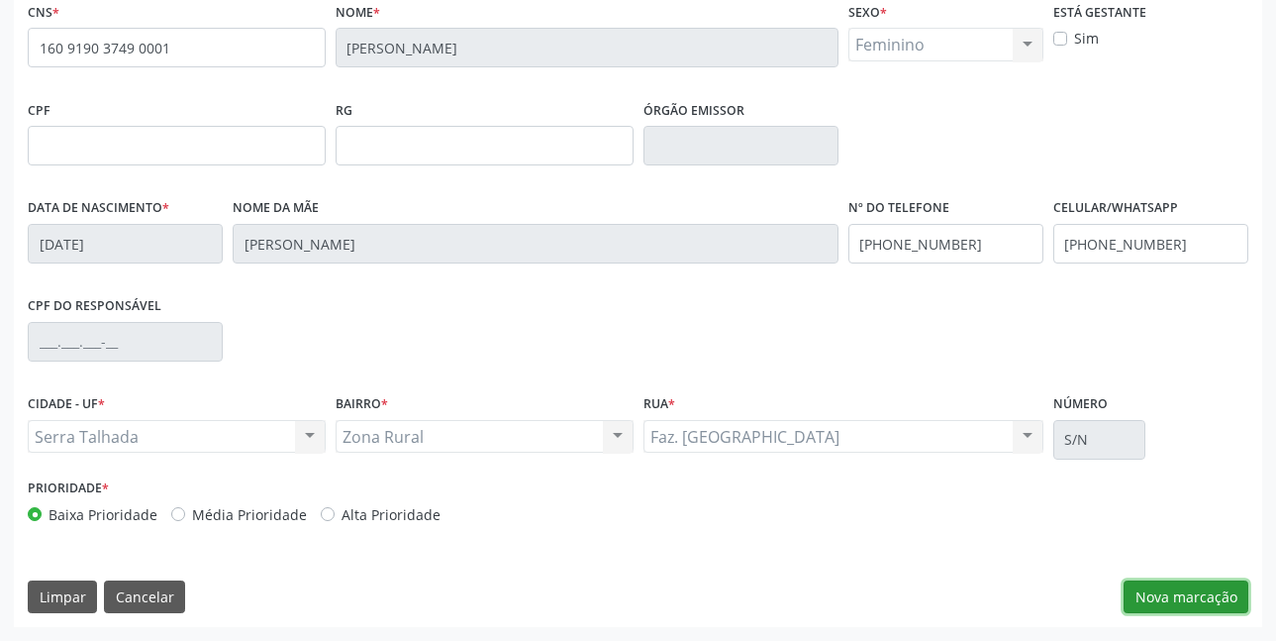
click at [1177, 594] on button "Nova marcação" at bounding box center [1186, 597] width 125 height 34
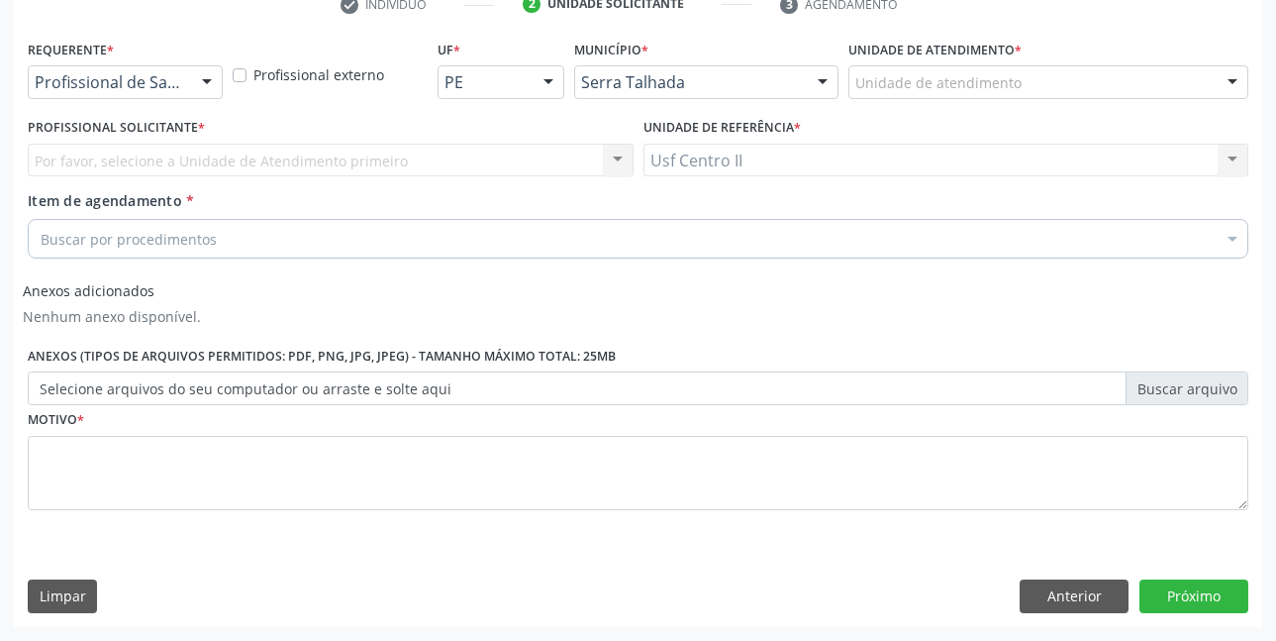
scroll to position [395, 0]
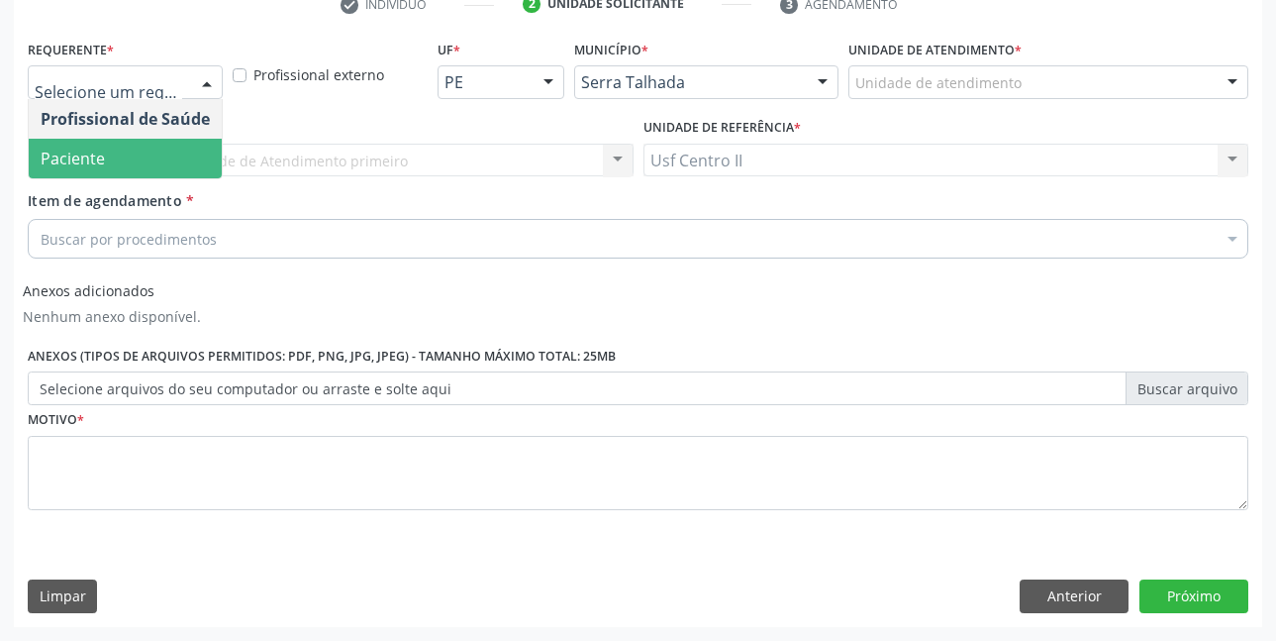
click at [100, 148] on span "Paciente" at bounding box center [73, 159] width 64 height 22
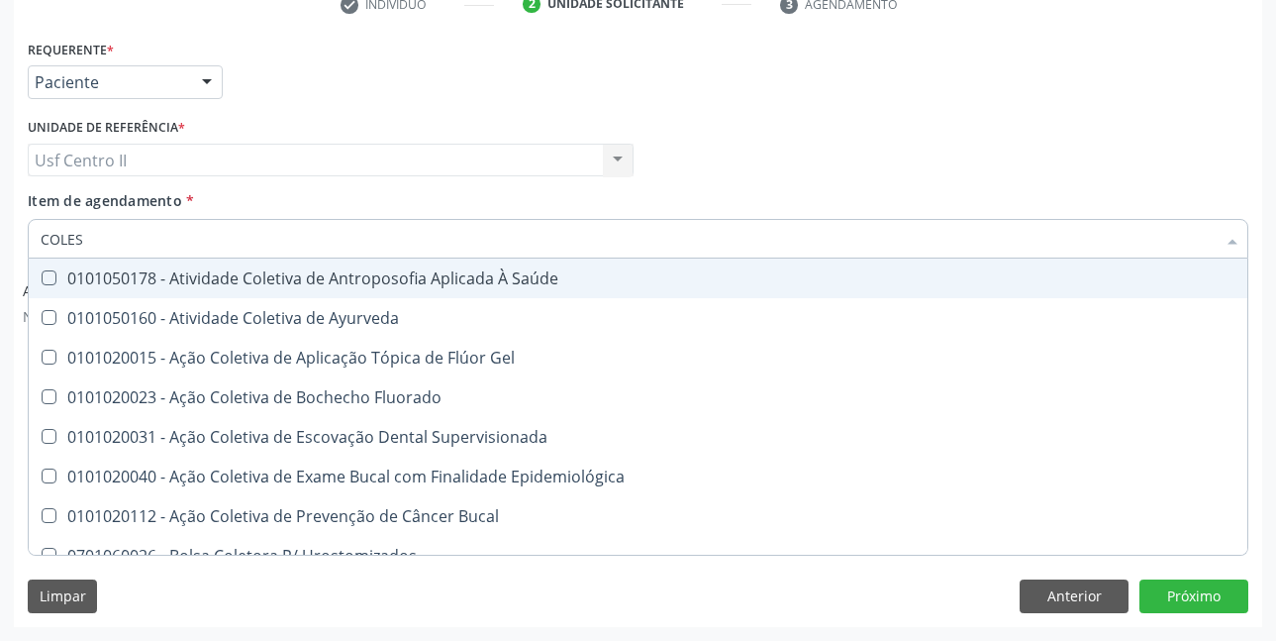
type input "COLEST"
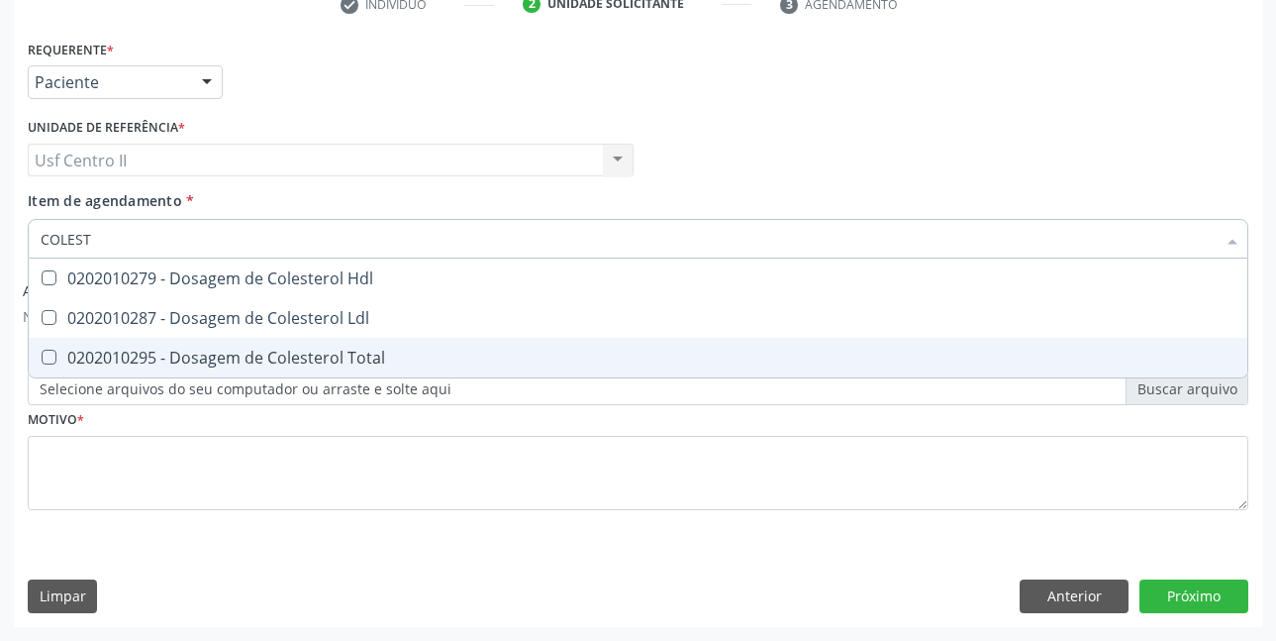
click at [245, 356] on div "0202010295 - Dosagem de Colesterol Total" at bounding box center [638, 358] width 1195 height 16
checkbox Total "true"
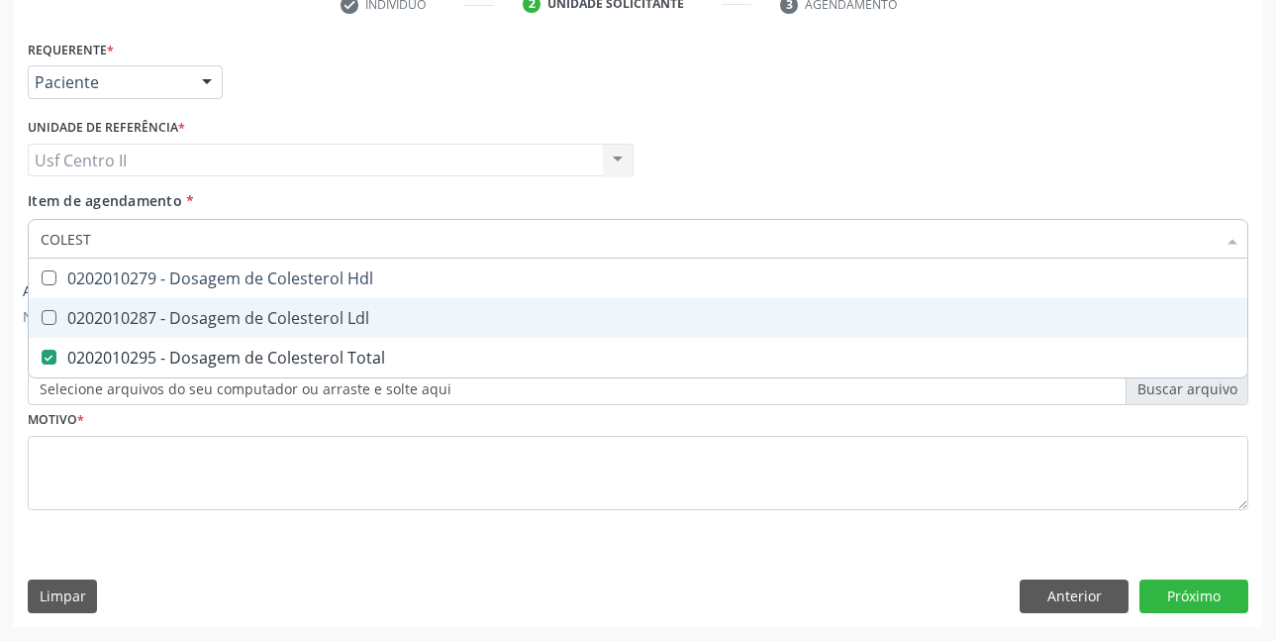
drag, startPoint x: 233, startPoint y: 313, endPoint x: 248, endPoint y: 276, distance: 39.5
click at [234, 310] on div "0202010287 - Dosagem de Colesterol Ldl" at bounding box center [638, 318] width 1195 height 16
checkbox Ldl "true"
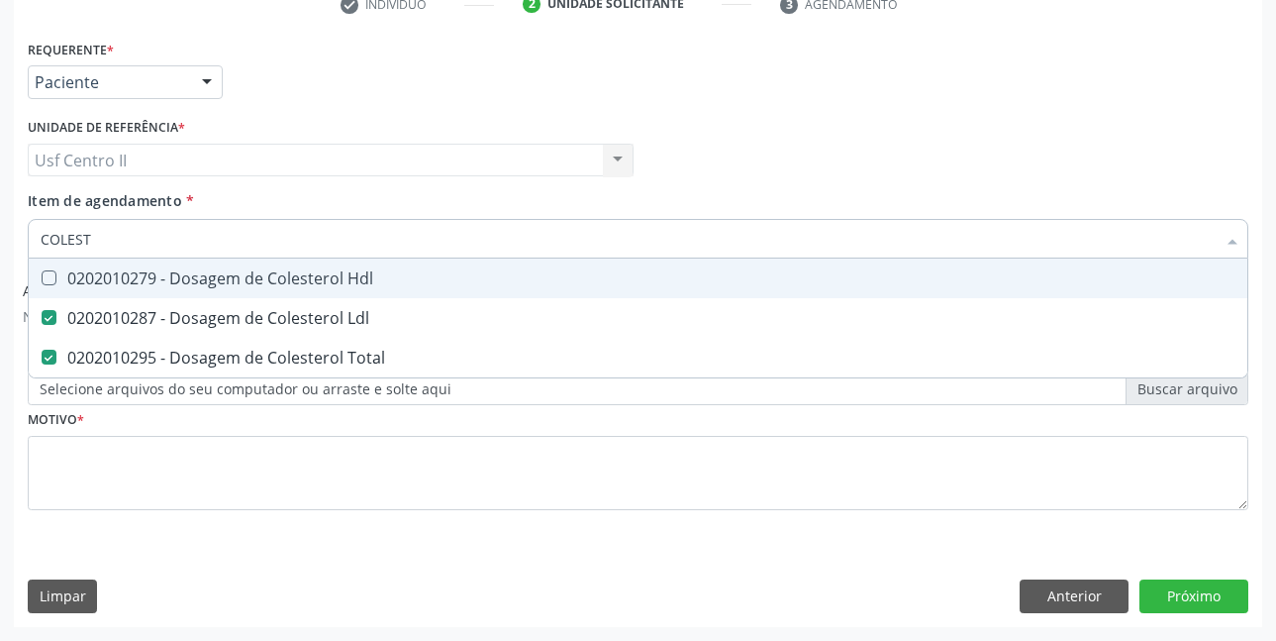
click at [249, 275] on div "0202010279 - Dosagem de Colesterol Hdl" at bounding box center [638, 278] width 1195 height 16
checkbox Hdl "true"
type input "COLE"
checkbox Hdl "false"
checkbox Ldl "false"
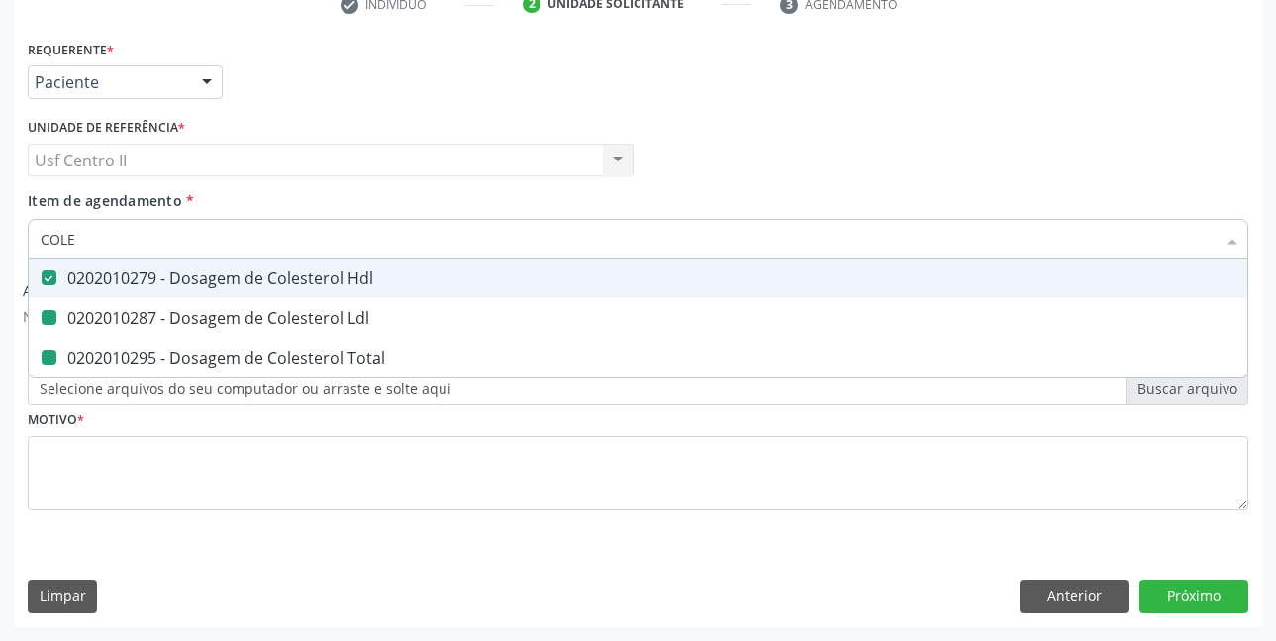
checkbox Total "false"
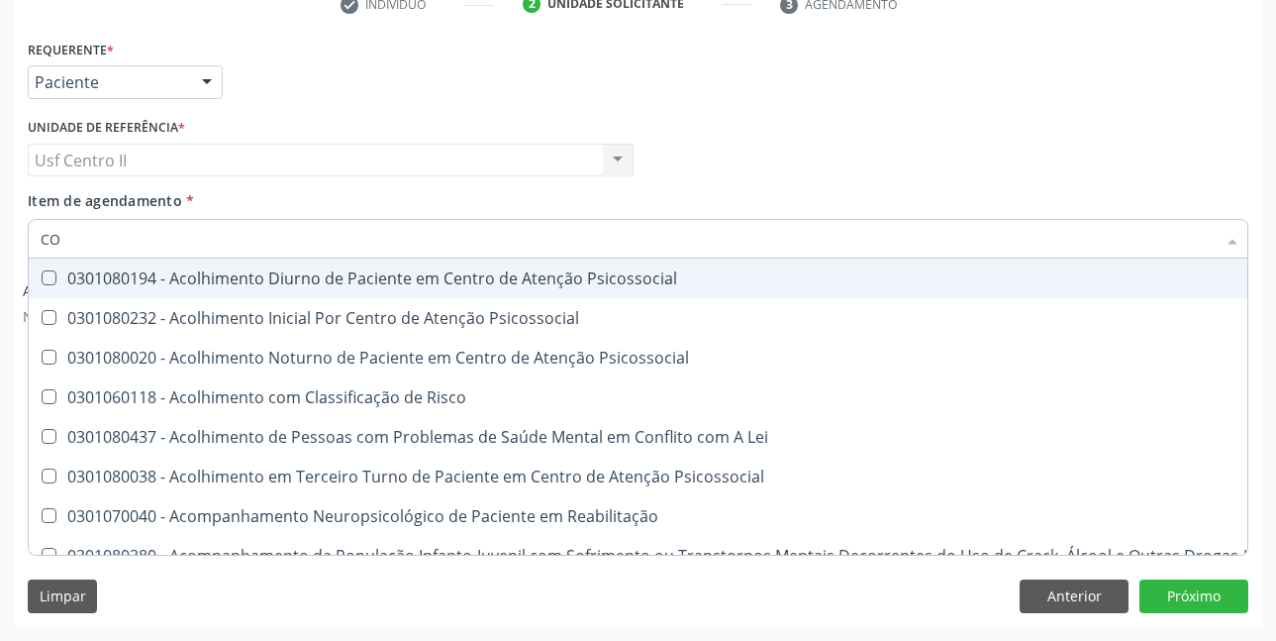
type input "C"
checkbox Hdl "false"
checkbox Ldl "false"
checkbox Total "false"
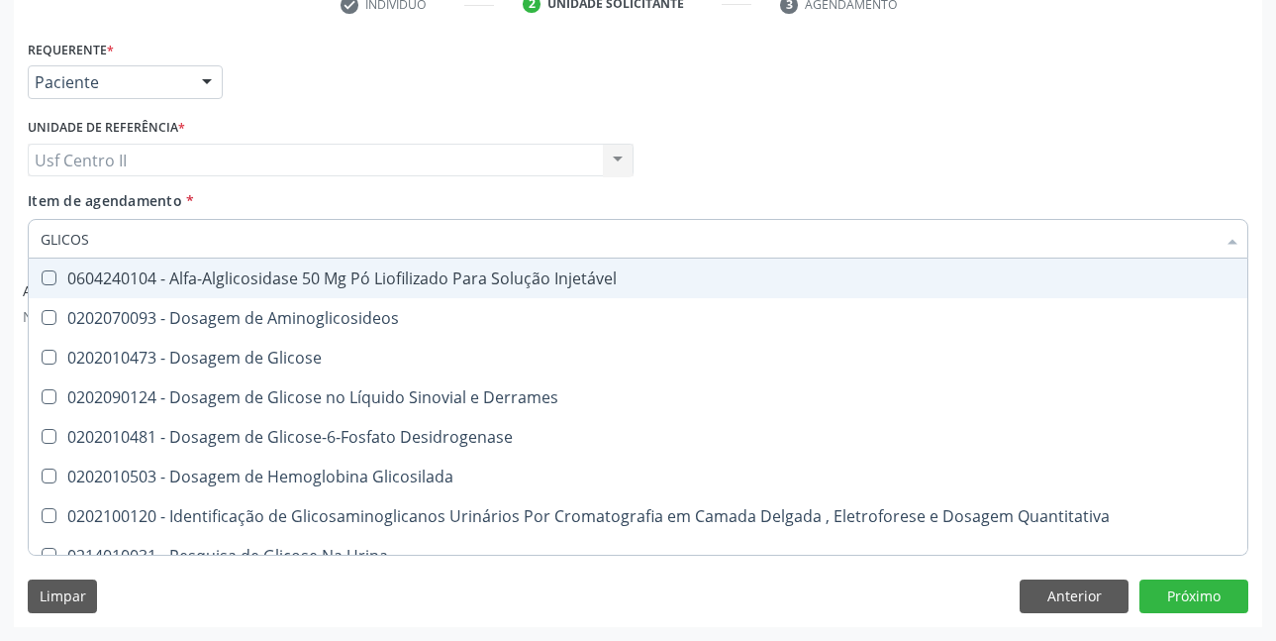
type input "GLICOSE"
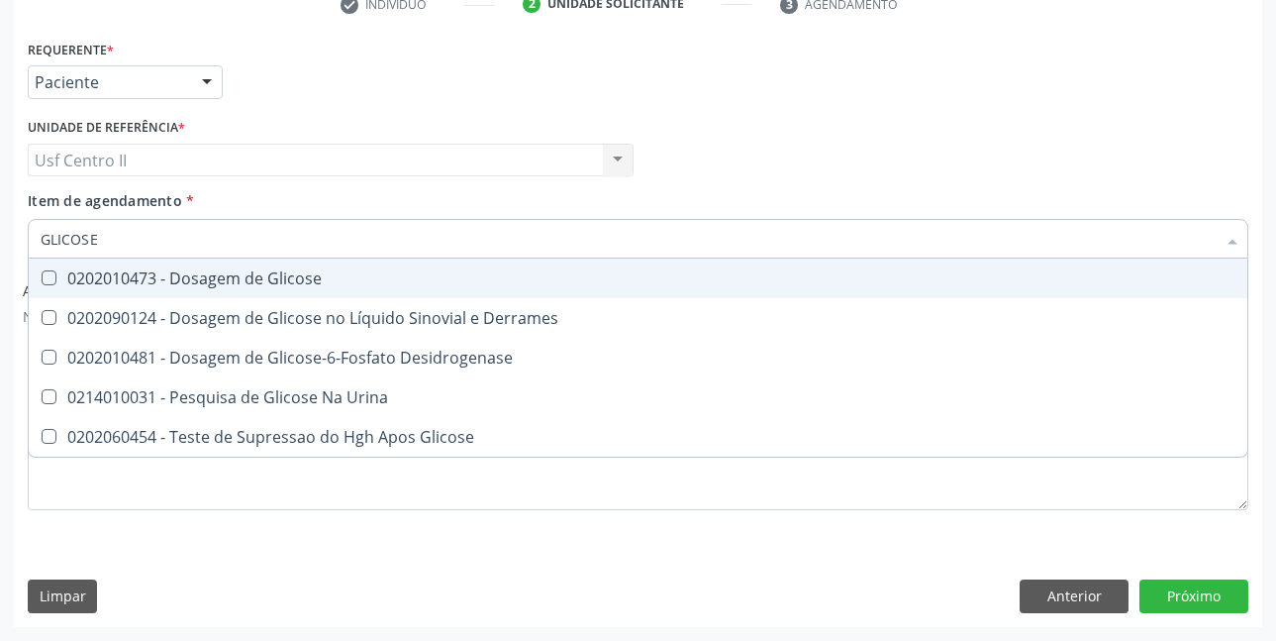
click at [249, 275] on div "0202010473 - Dosagem de Glicose" at bounding box center [638, 278] width 1195 height 16
checkbox Glicose "true"
type input "GLICOS"
checkbox Glicose "false"
checkbox Desidrogenase "true"
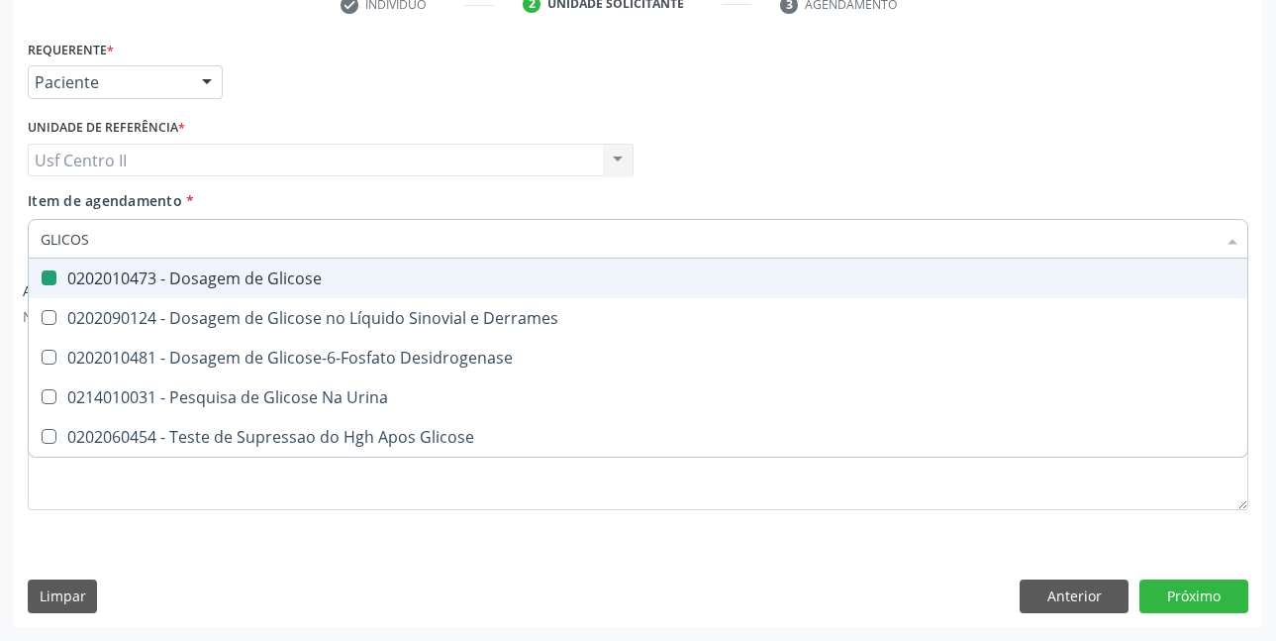
type input "GLICO"
checkbox Desidrogenase "false"
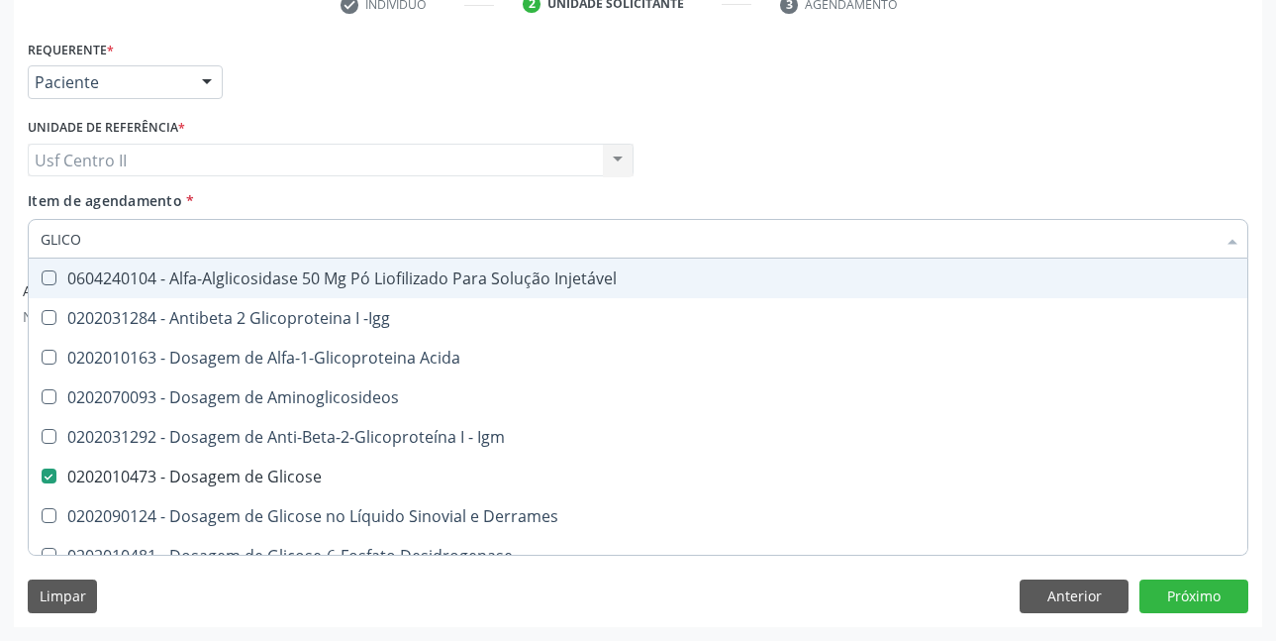
type input "GLIC"
checkbox Glicose "false"
checkbox Glicose "true"
type input "GLI"
checkbox Glicose "false"
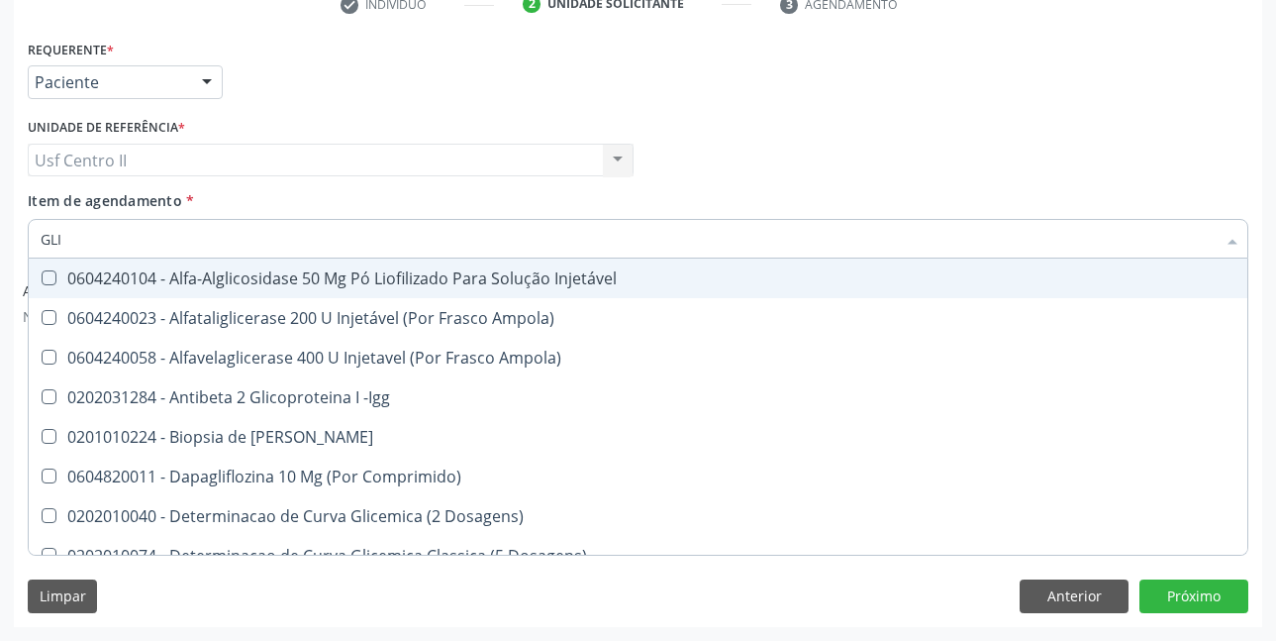
type input "GL"
checkbox Glicose "false"
type input "G"
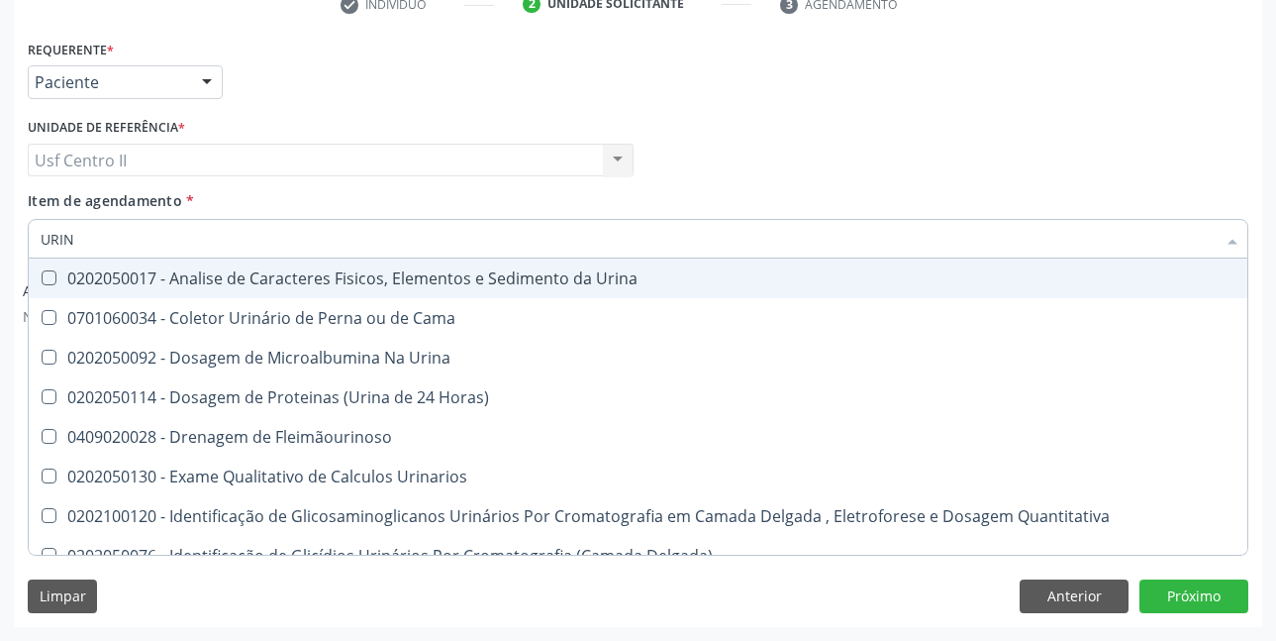
type input "URINA"
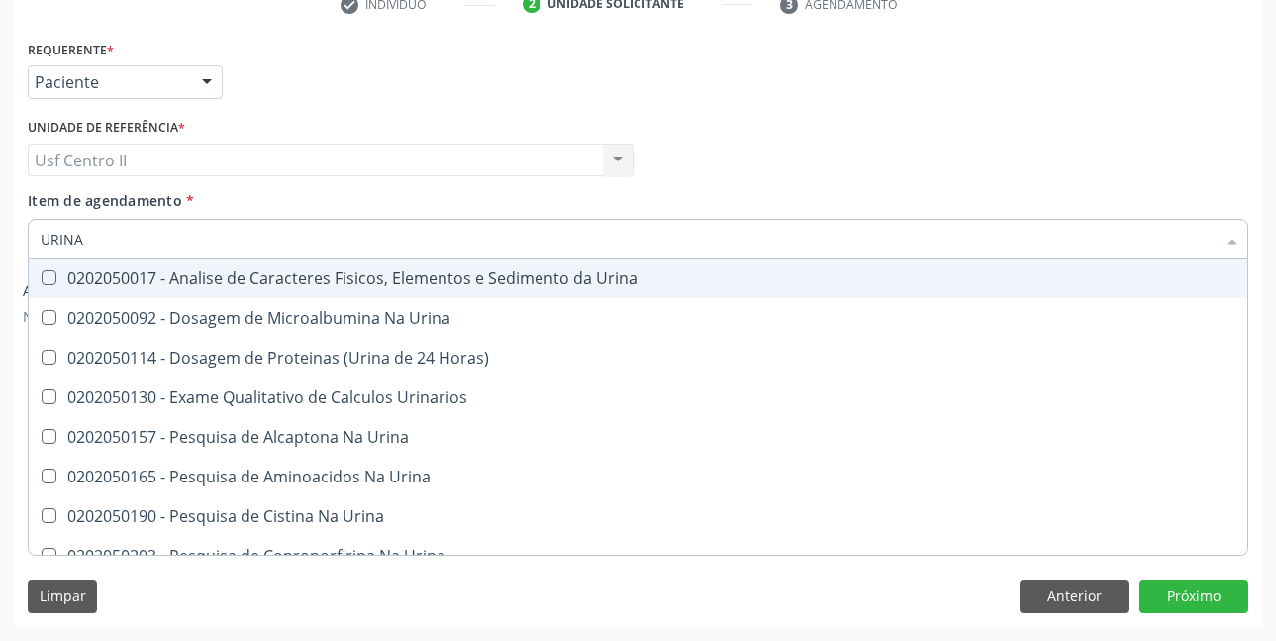
click at [268, 270] on div "0202050017 - Analise de Caracteres Fisicos, Elementos e Sedimento da Urina" at bounding box center [638, 278] width 1195 height 16
checkbox Urina "true"
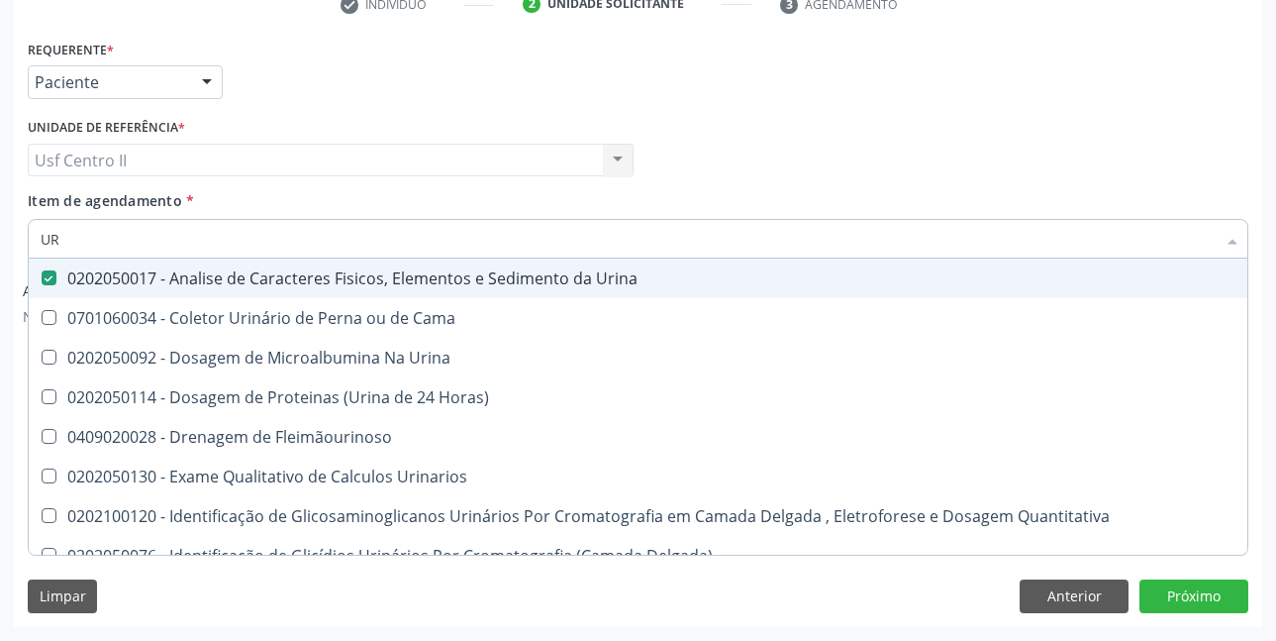
type input "U"
checkbox Urina "false"
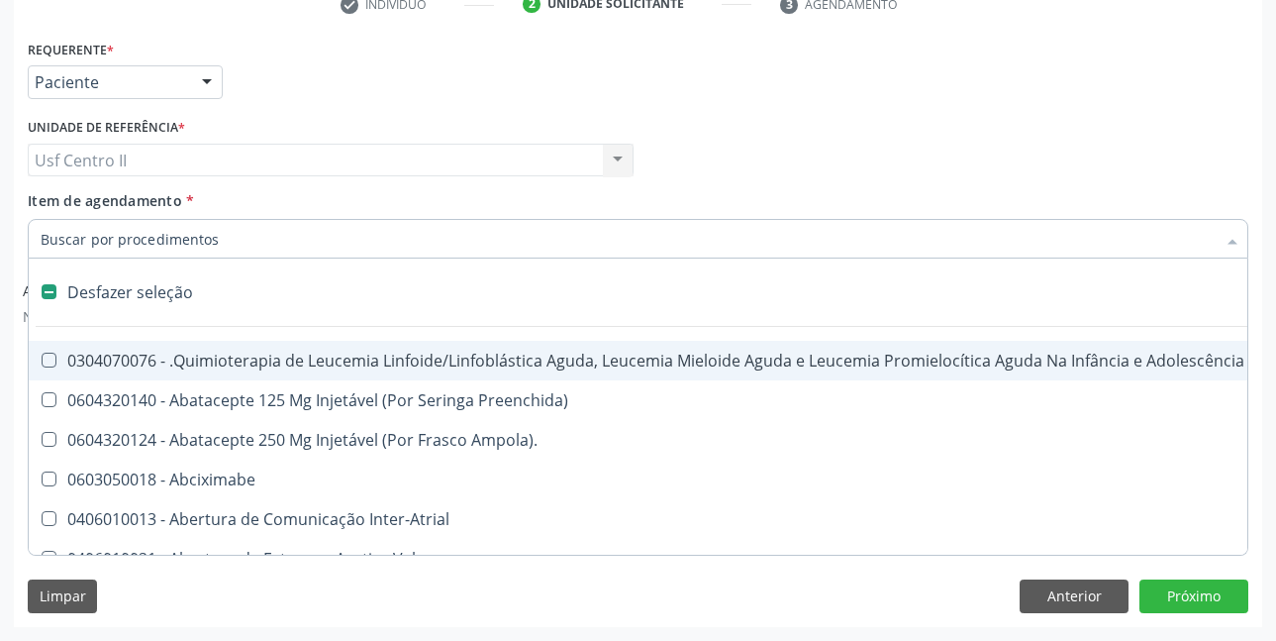
type input "T"
checkbox Reto "true"
checkbox Urina "false"
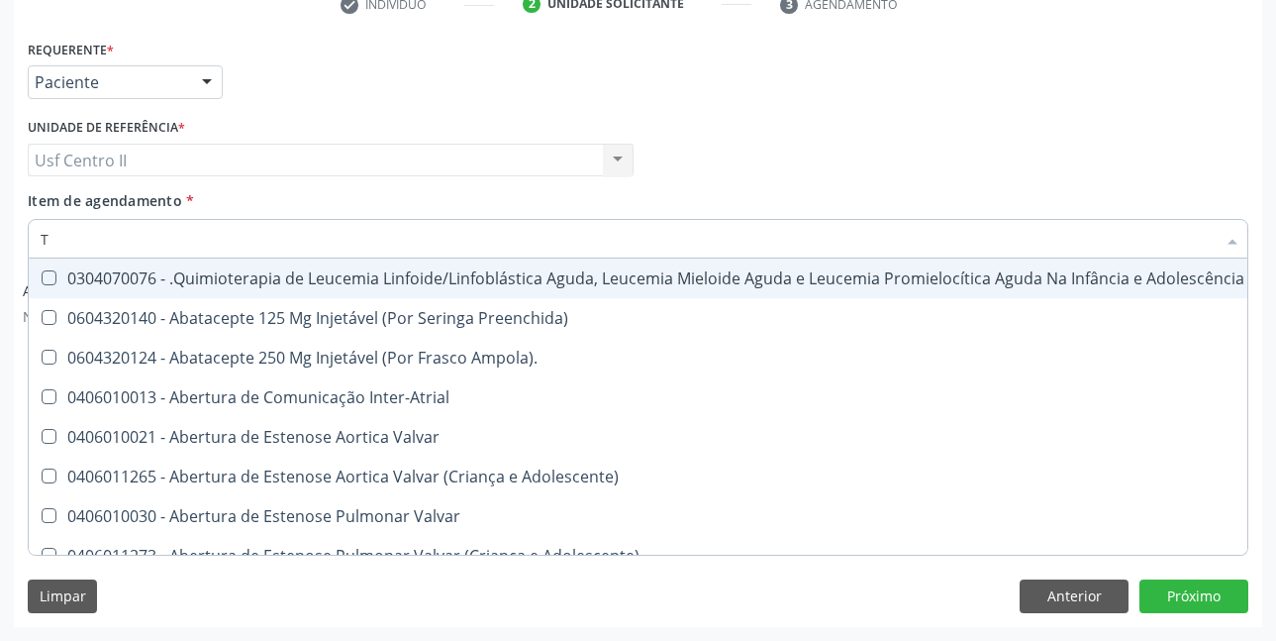
type input "TR"
checkbox Urina "false"
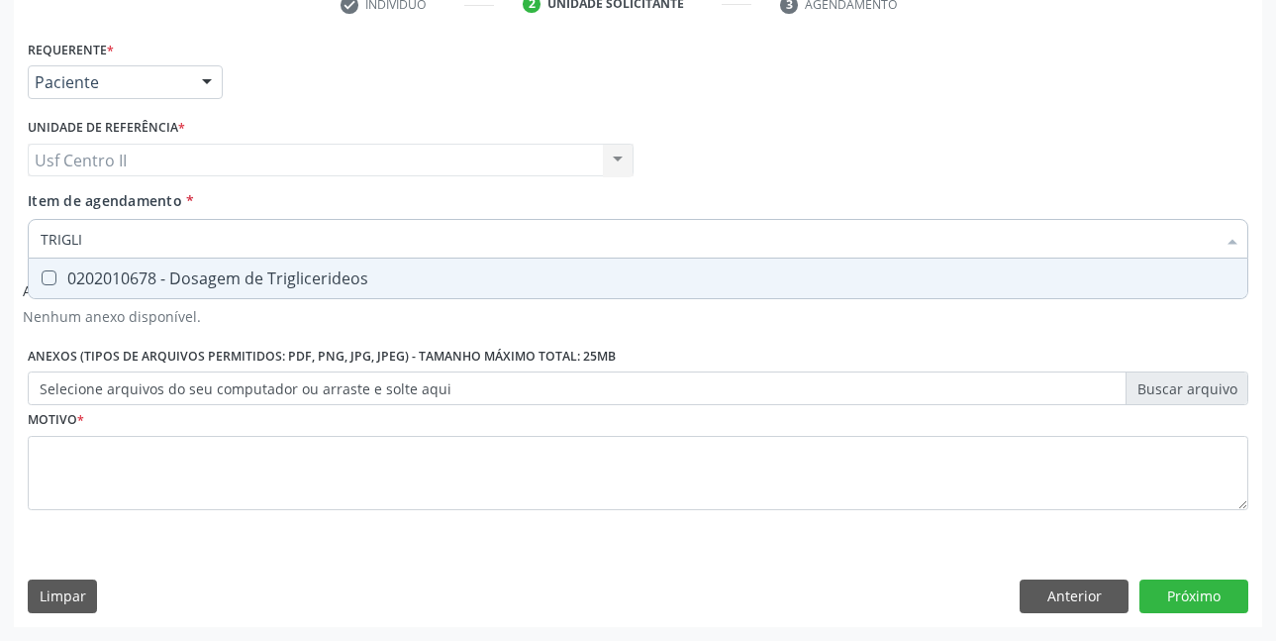
type input "TRIGLIC"
click at [262, 284] on div "0202010678 - Dosagem de Triglicerideos" at bounding box center [638, 278] width 1195 height 16
checkbox Triglicerideos "true"
type input "TRI"
checkbox Triglicerideos "false"
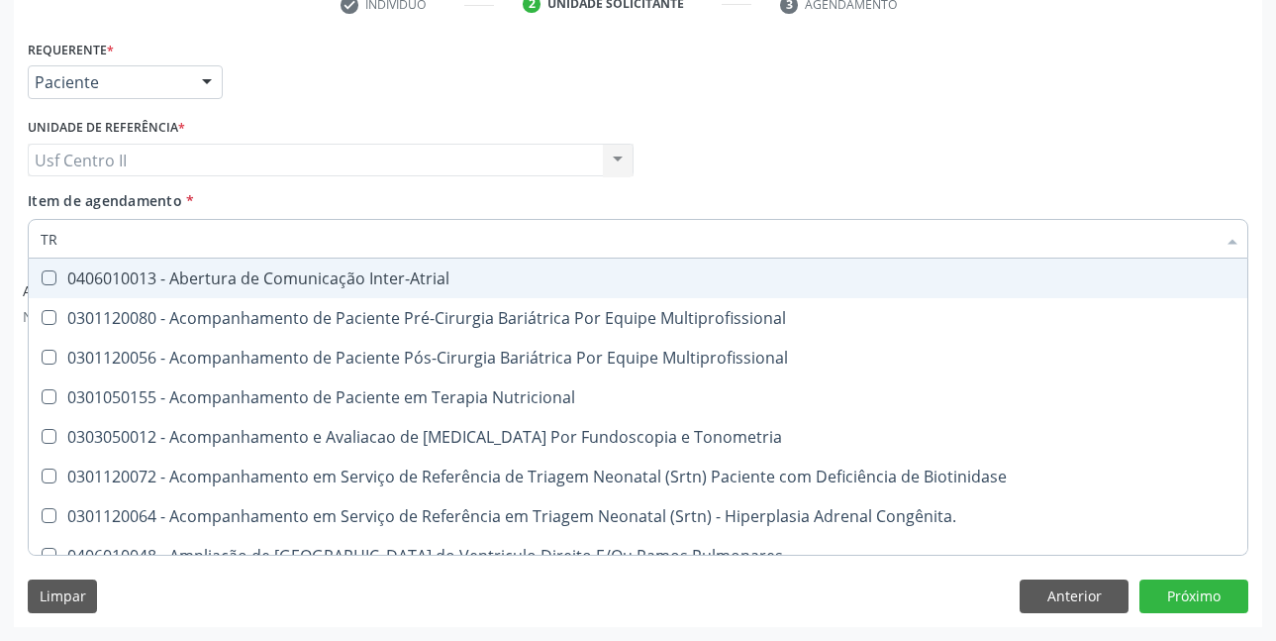
type input "T"
checkbox Triglicerideos "false"
checkbox Estriado "false"
checkbox Recem-Nascido "true"
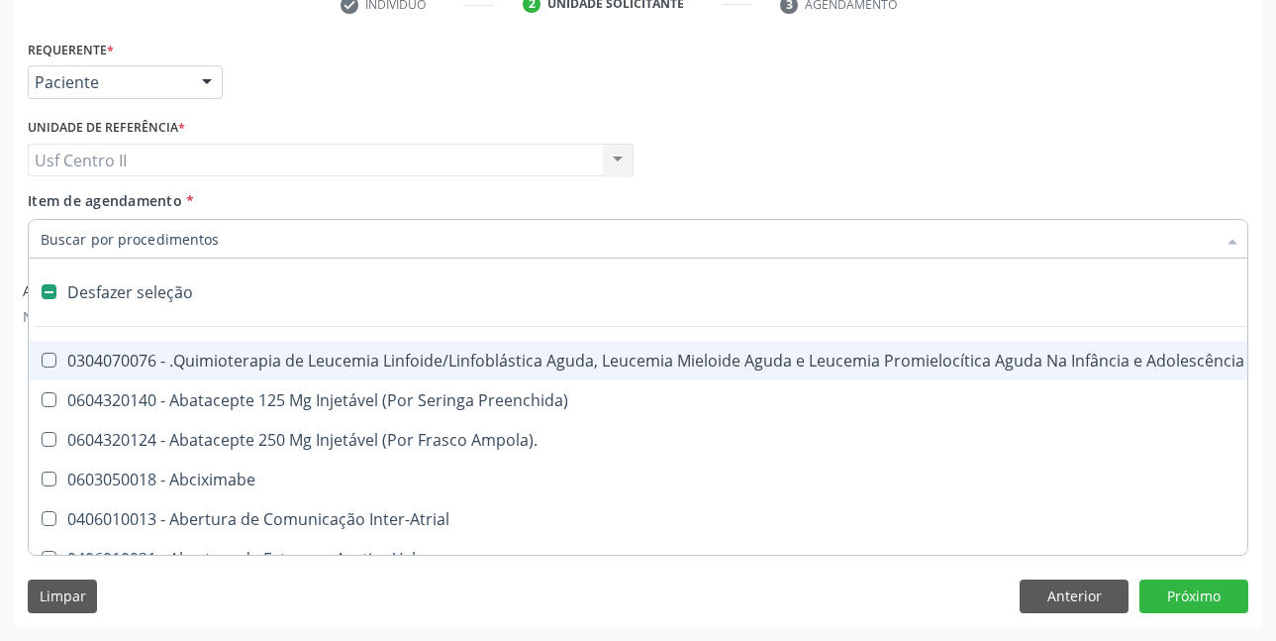
type input "C"
checkbox Punho "true"
checkbox Urina "false"
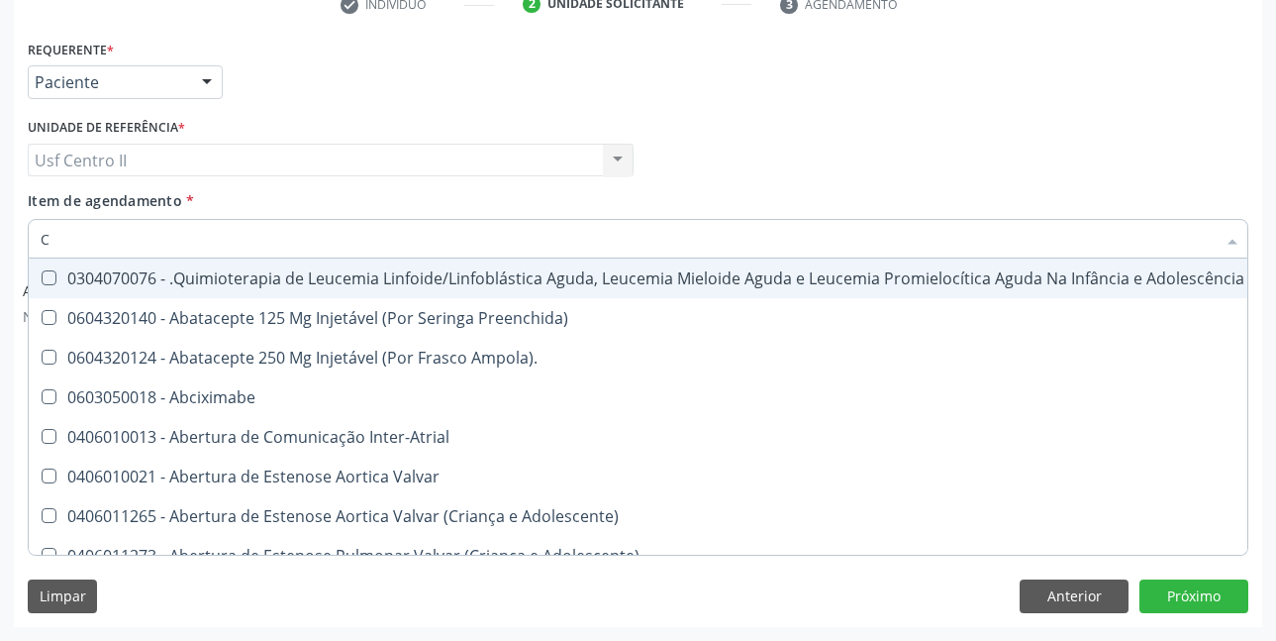
type input "CR"
checkbox Urina "false"
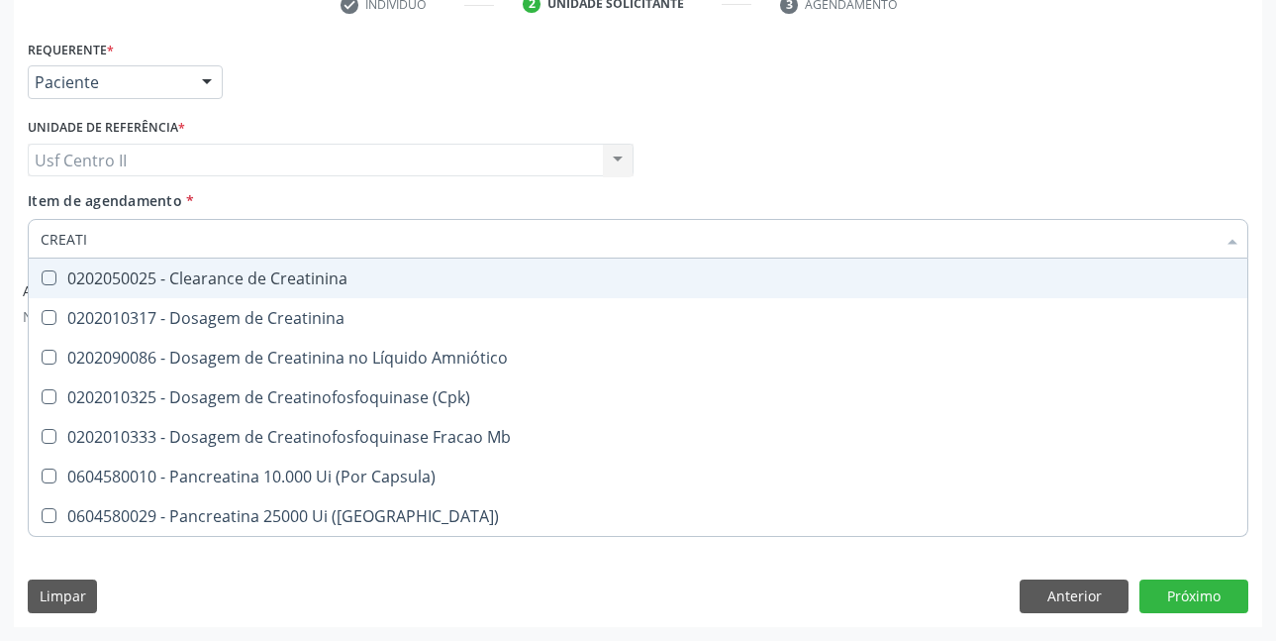
type input "CREATIN"
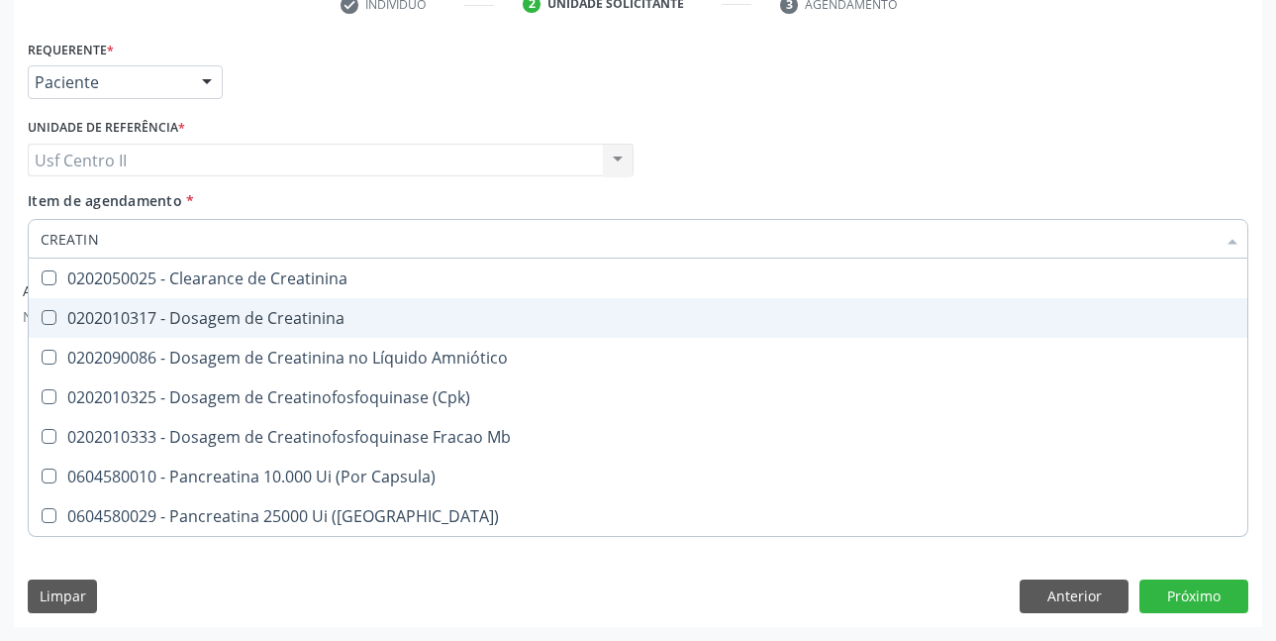
click at [258, 318] on div "0202010317 - Dosagem de Creatinina" at bounding box center [638, 318] width 1195 height 16
checkbox Creatinina "true"
type input "CREAT"
checkbox Creatinina "false"
checkbox \(Cpk\) "true"
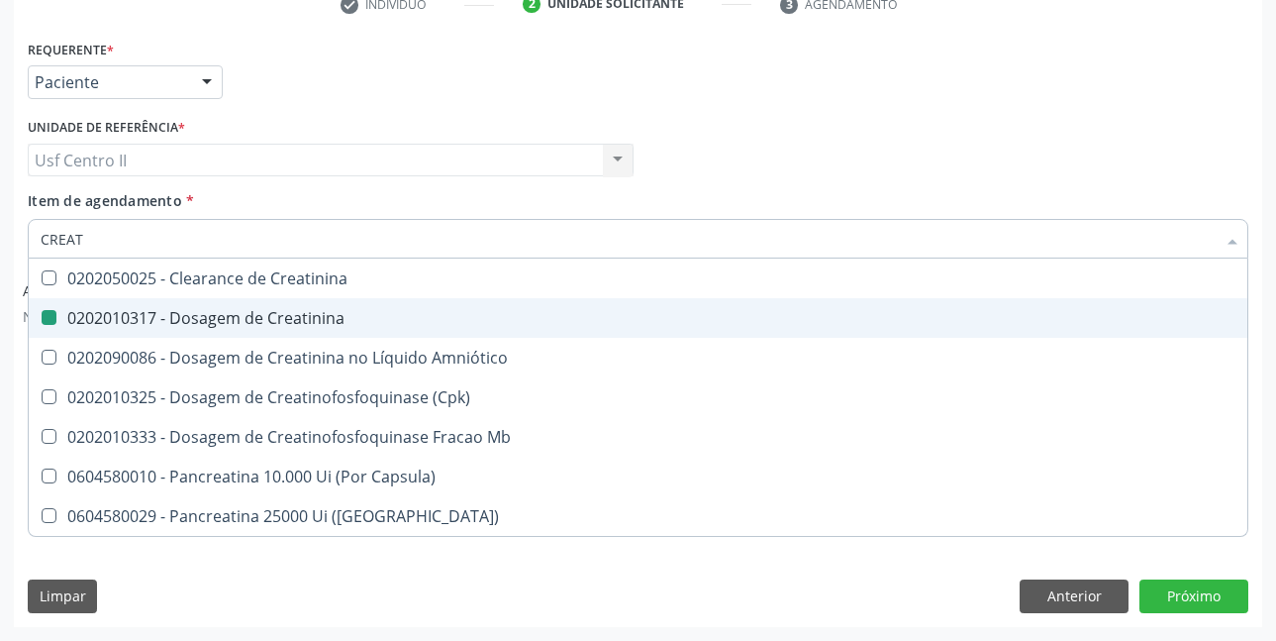
type input "CREA"
checkbox \(Cpk\) "false"
checkbox Capsula\) "true"
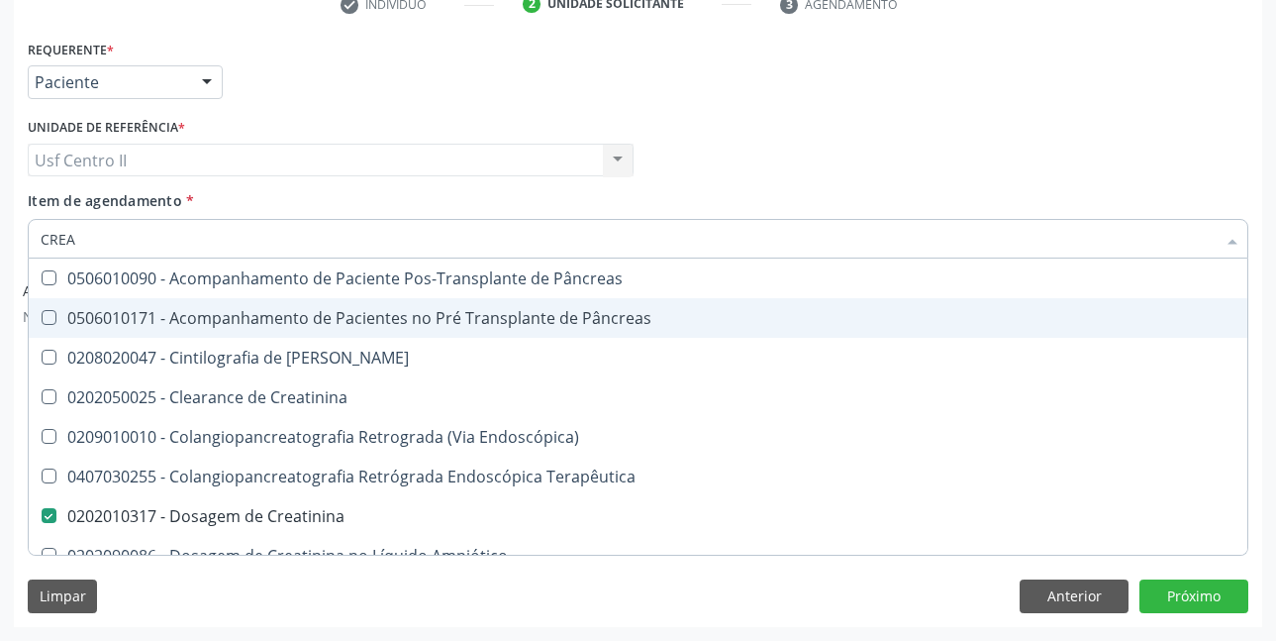
type input "CRE"
checkbox Creatinina "false"
checkbox Oncologia "true"
type input "C"
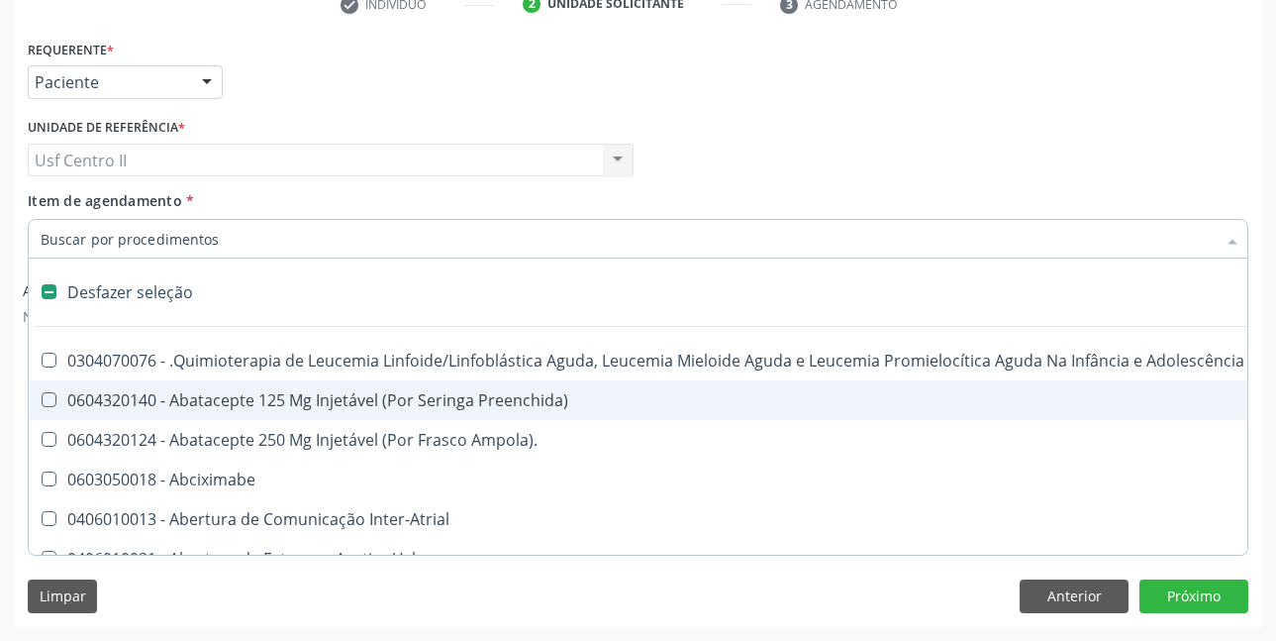
checkbox Dente\) "false"
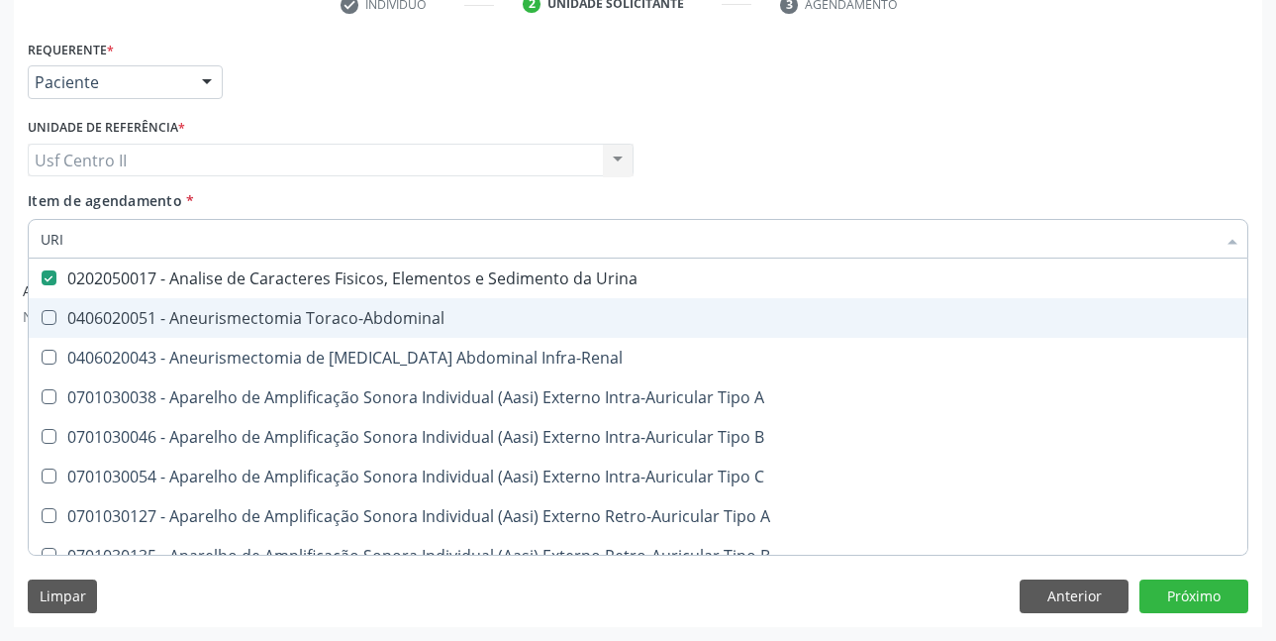
type input "UR"
checkbox Urina "false"
checkbox Cônica "true"
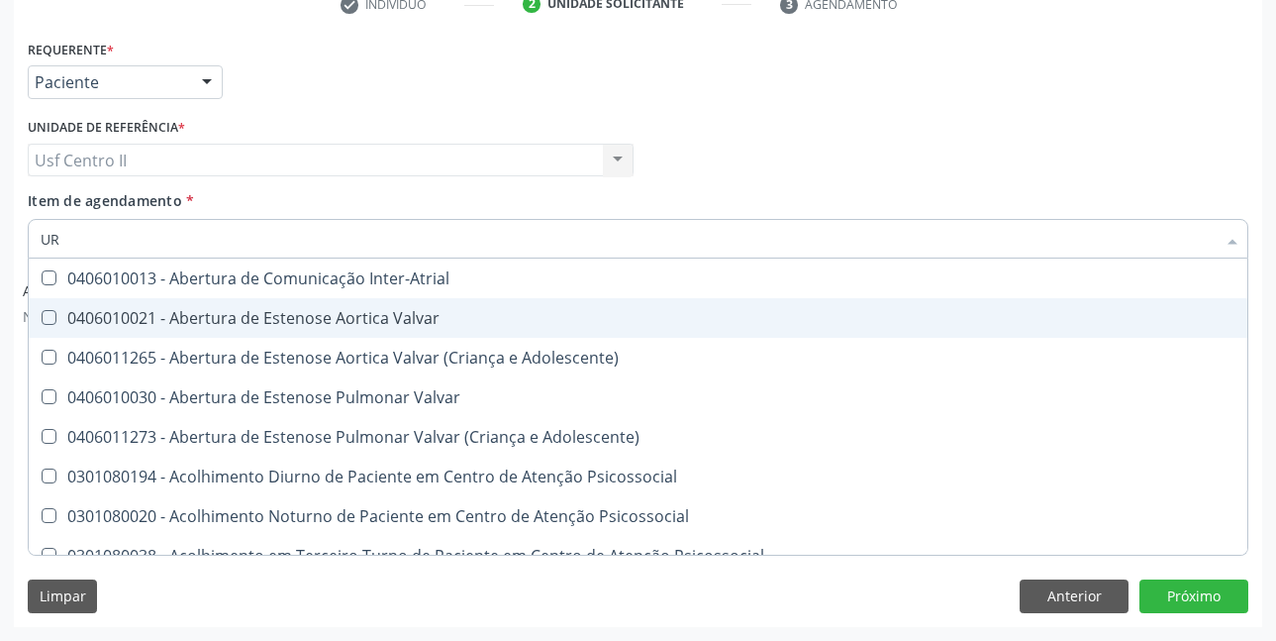
type input "URE"
checkbox Urina "false"
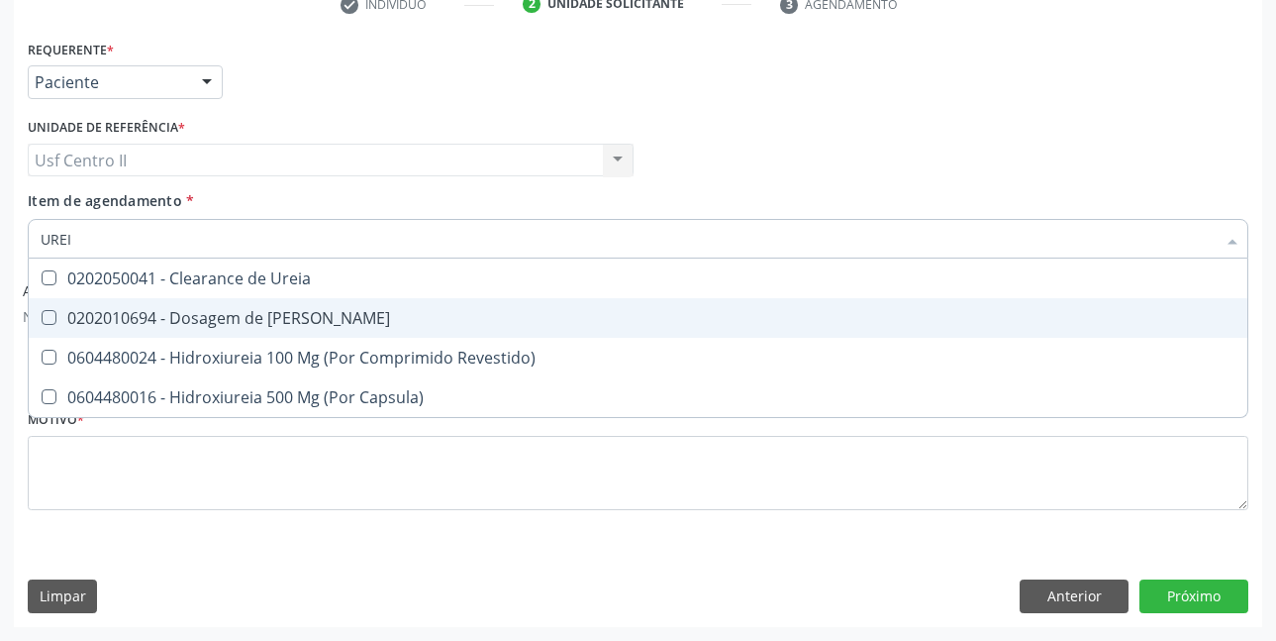
type input "UREIA"
click at [260, 320] on div "0202010694 - Dosagem de [PERSON_NAME]" at bounding box center [638, 318] width 1195 height 16
checkbox Ureia "true"
type input "URE"
checkbox Ureia "false"
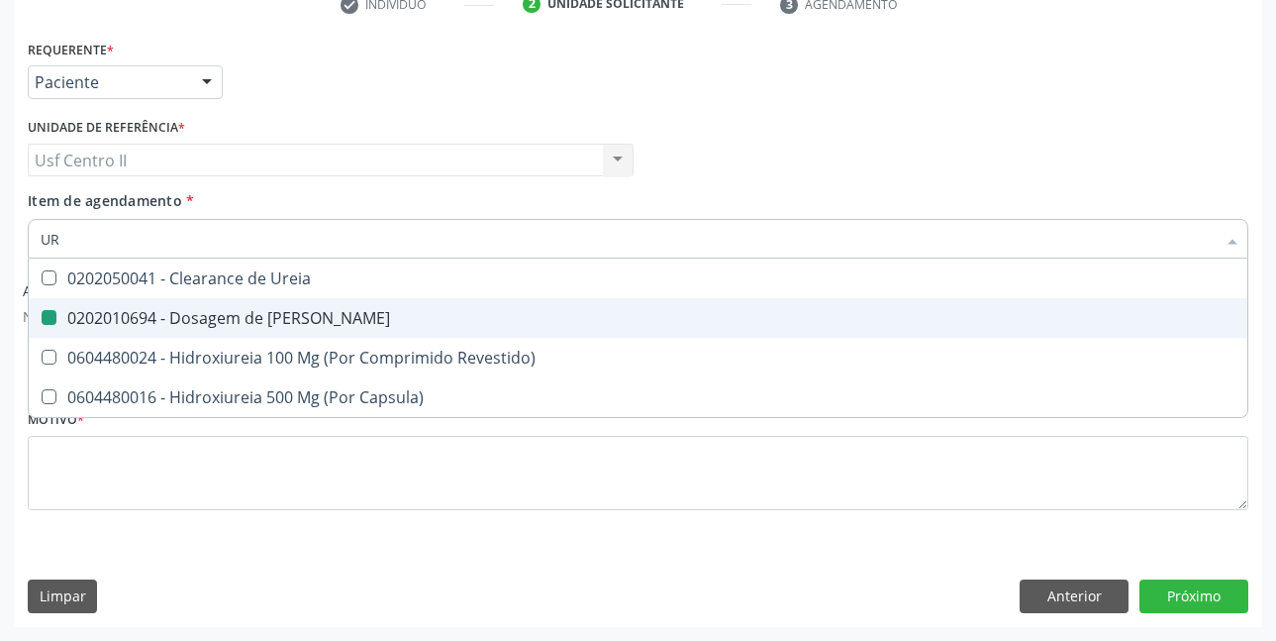
type input "U"
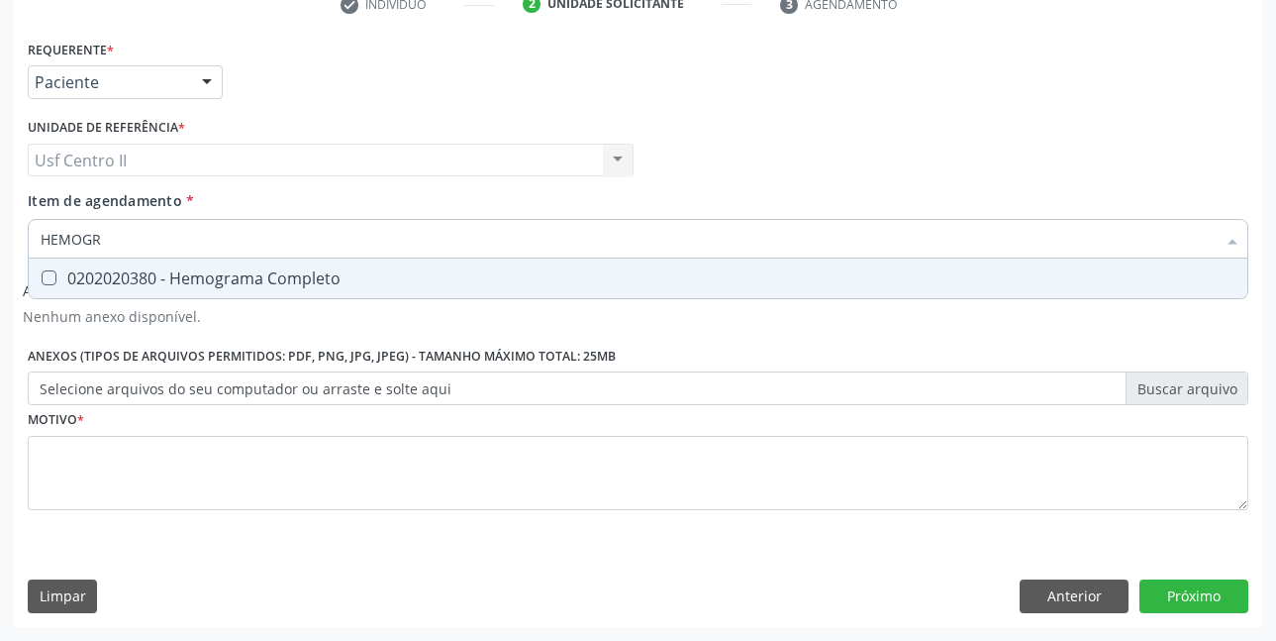
type input "HEMOGRA"
click at [282, 273] on div "0202020380 - Hemograma Completo" at bounding box center [638, 278] width 1195 height 16
checkbox Completo "true"
type input "HEMOG"
checkbox Completo "false"
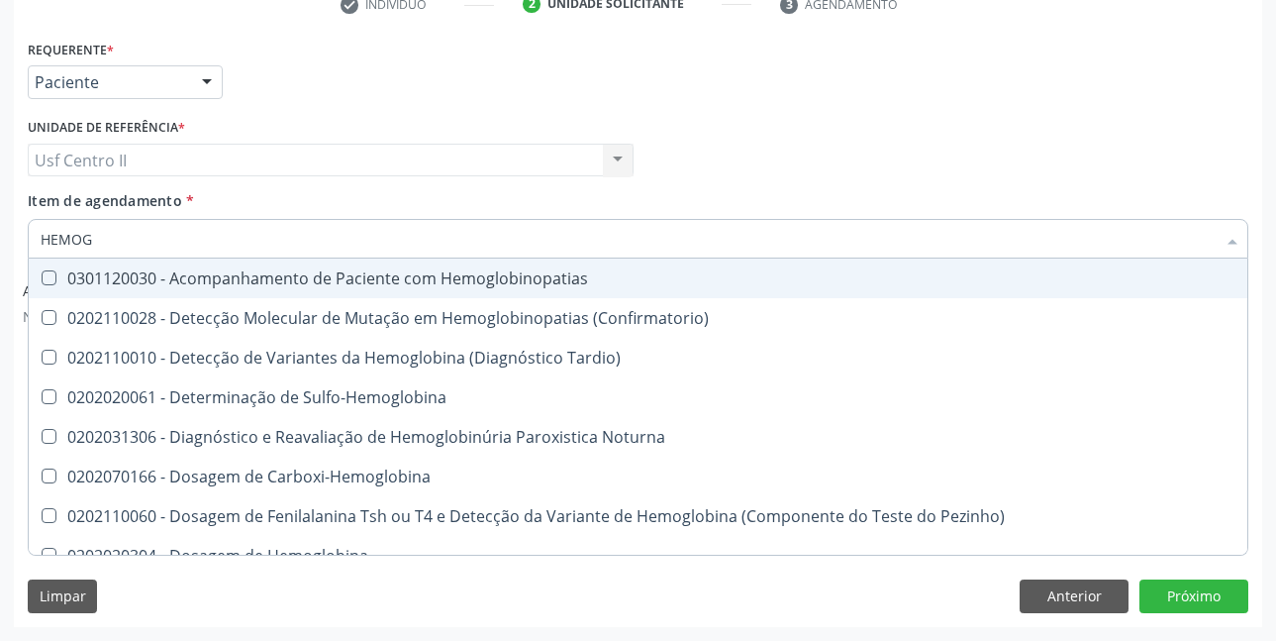
type input "HEMO"
checkbox Completo "false"
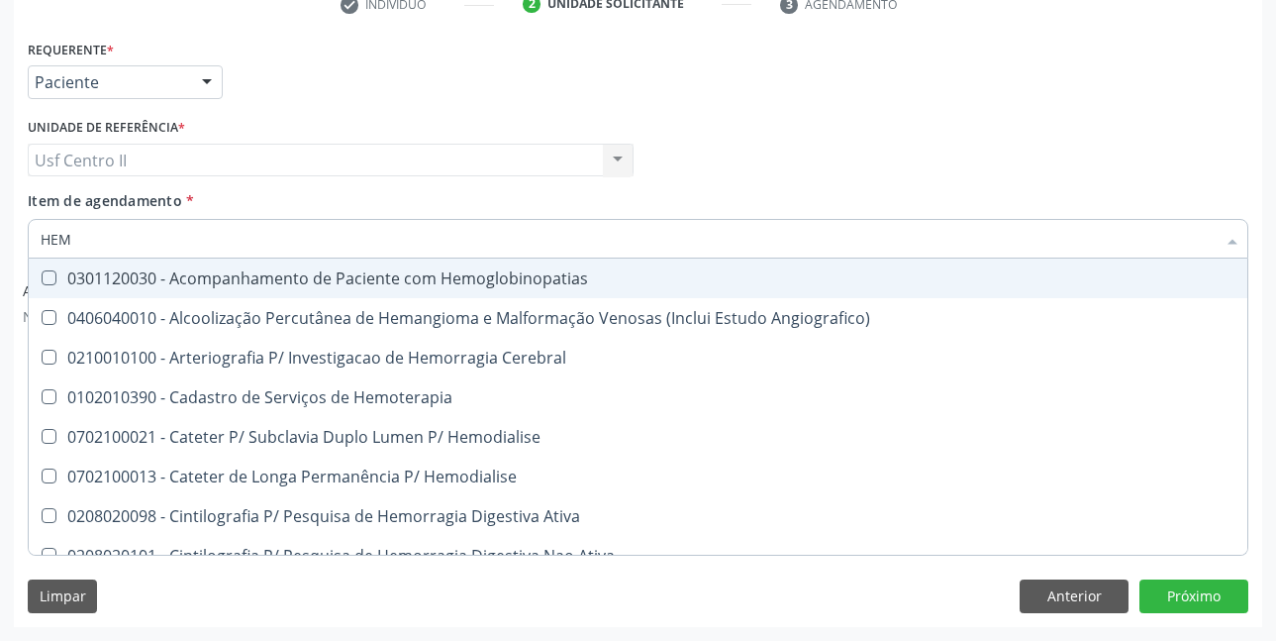
type input "HE"
checkbox Completo "false"
checkbox Orgaos "true"
type input "H"
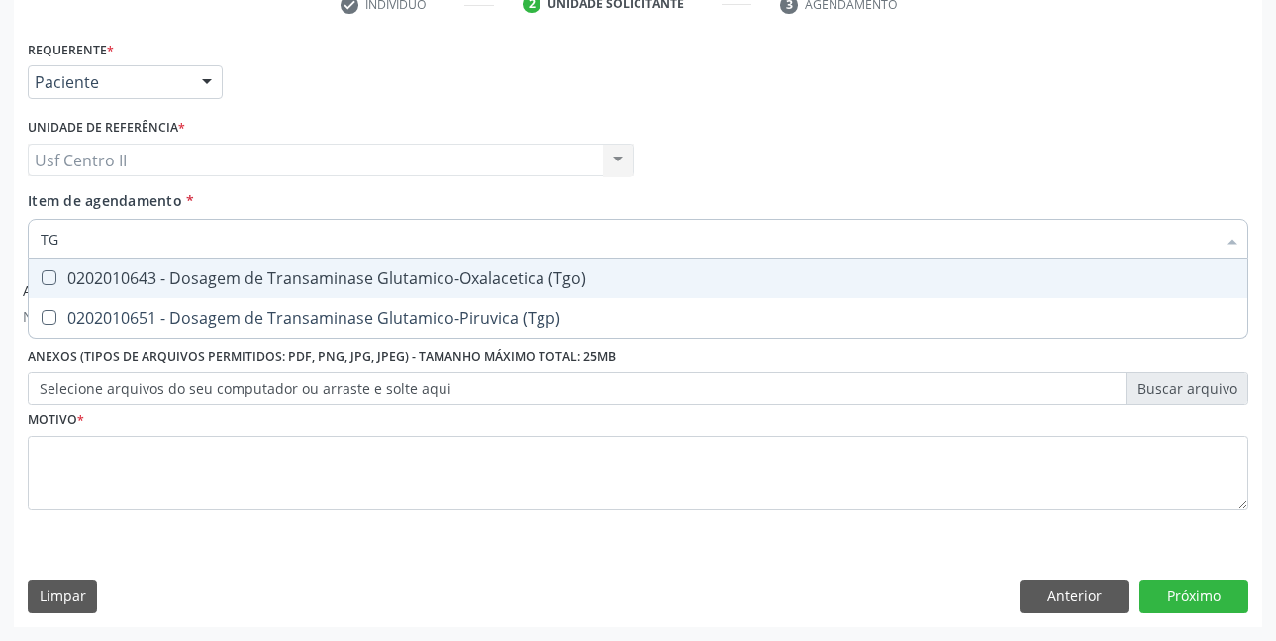
type input "TGO"
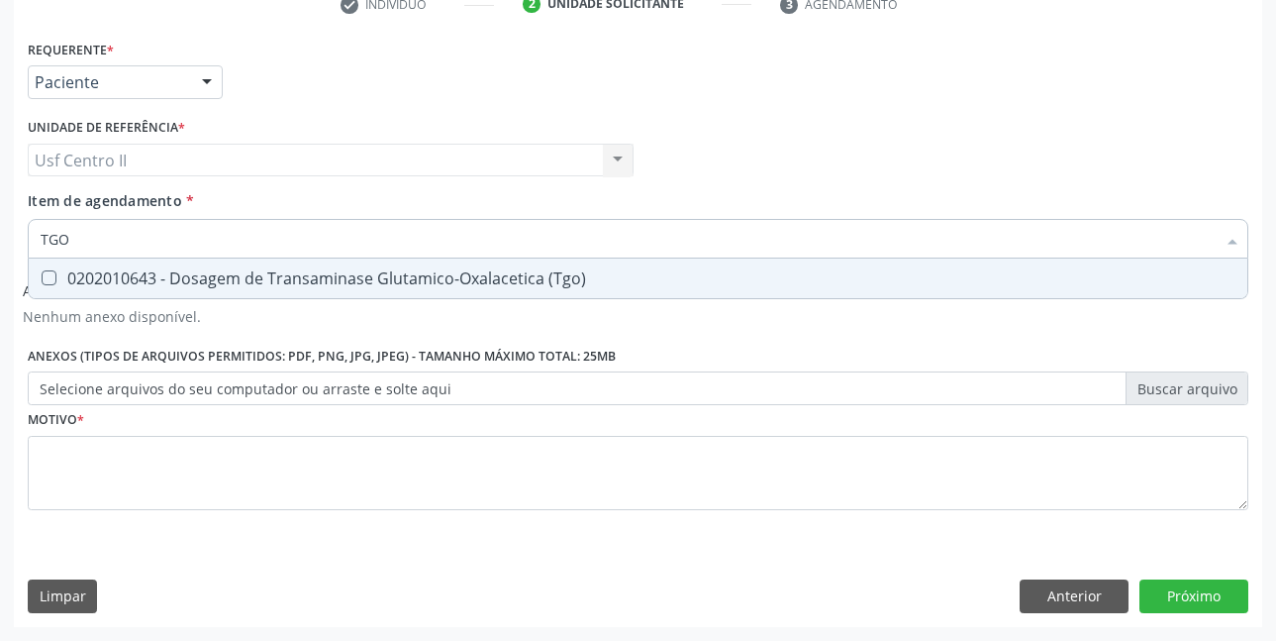
click at [282, 273] on div "0202010643 - Dosagem de Transaminase Glutamico-Oxalacetica (Tgo)" at bounding box center [638, 278] width 1195 height 16
checkbox \(Tgo\) "true"
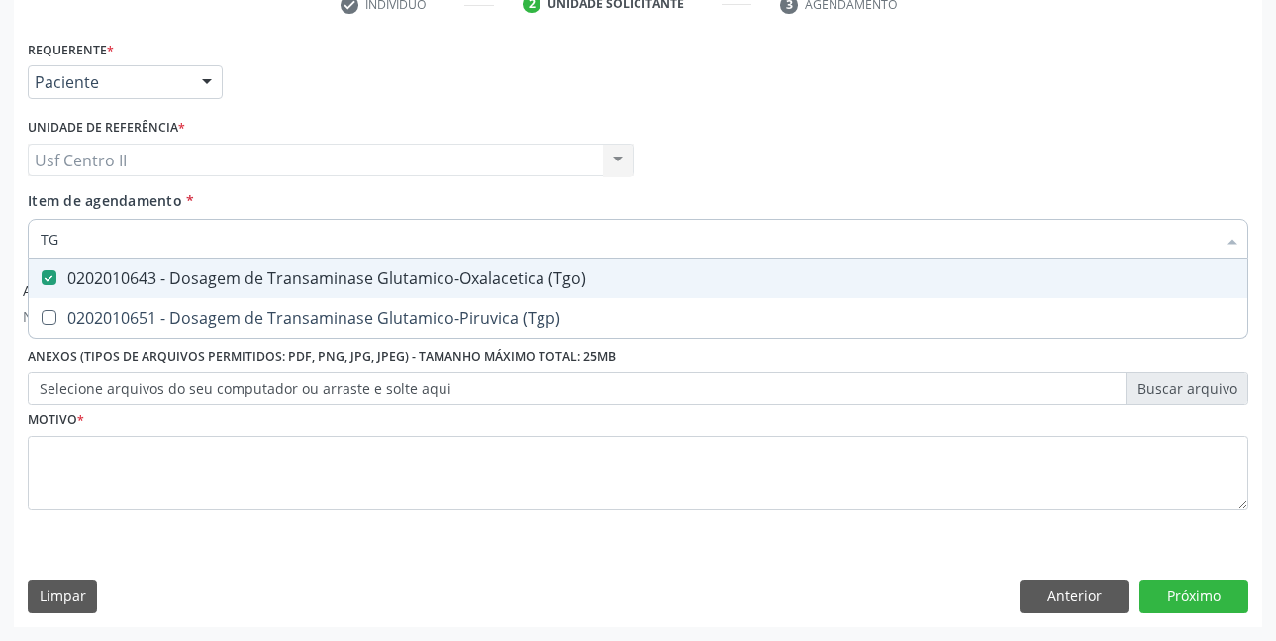
type input "TGP"
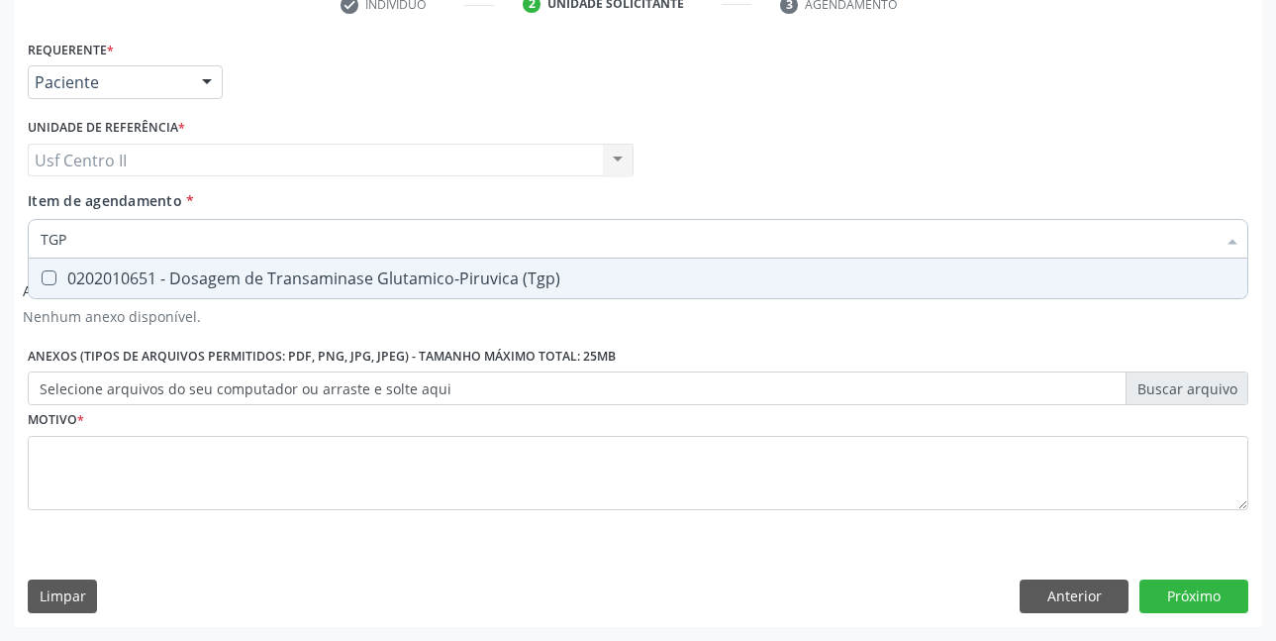
click at [282, 273] on div "0202010651 - Dosagem de Transaminase Glutamico-Piruvica (Tgp)" at bounding box center [638, 278] width 1195 height 16
checkbox \(Tgp\) "true"
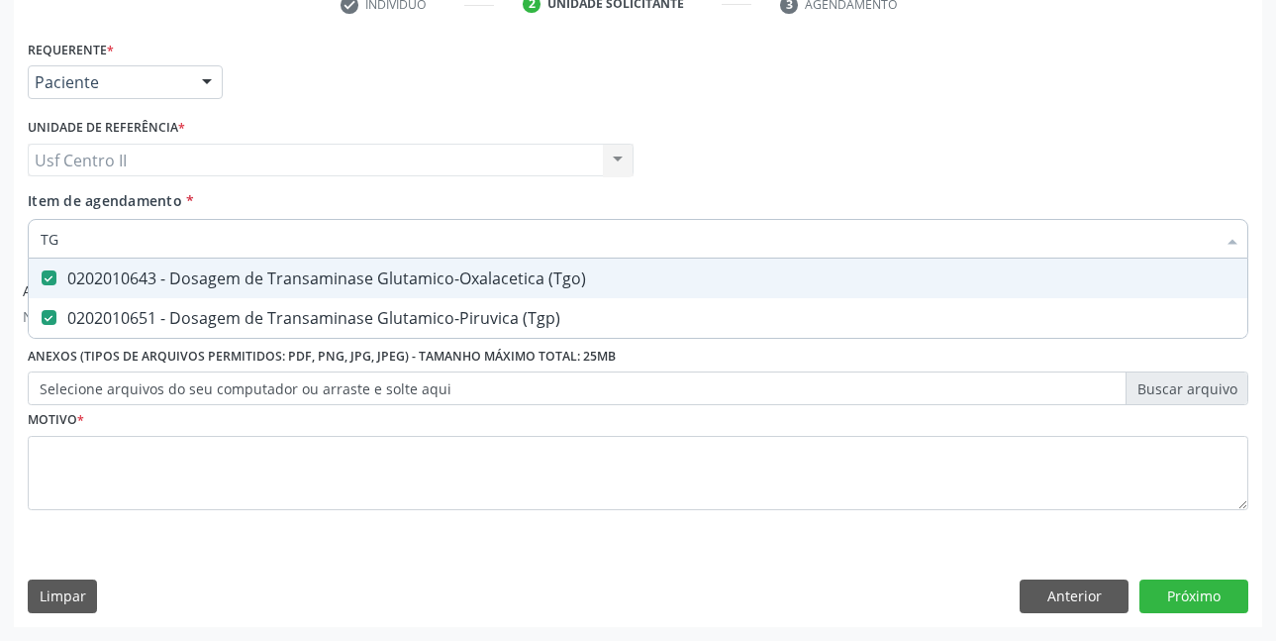
type input "T"
checkbox \(Tgo\) "false"
checkbox \(Tgp\) "false"
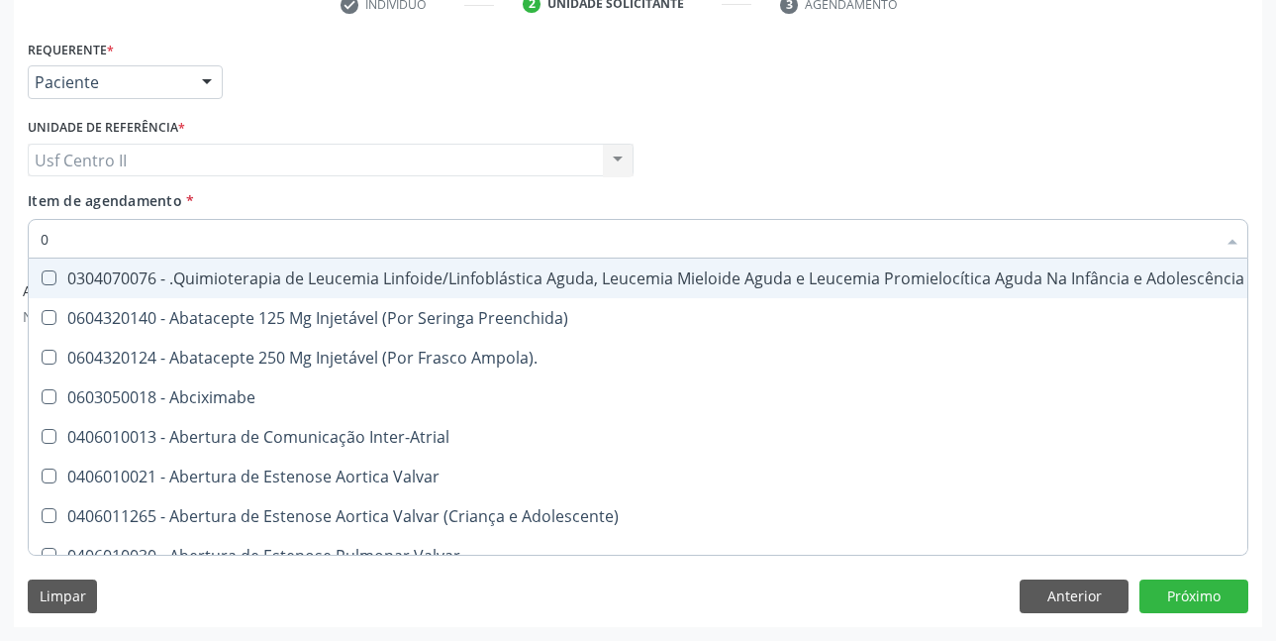
type input "02"
checkbox Coração "true"
checkbox Urina "false"
checkbox Dentária "true"
checkbox Antibiotico "true"
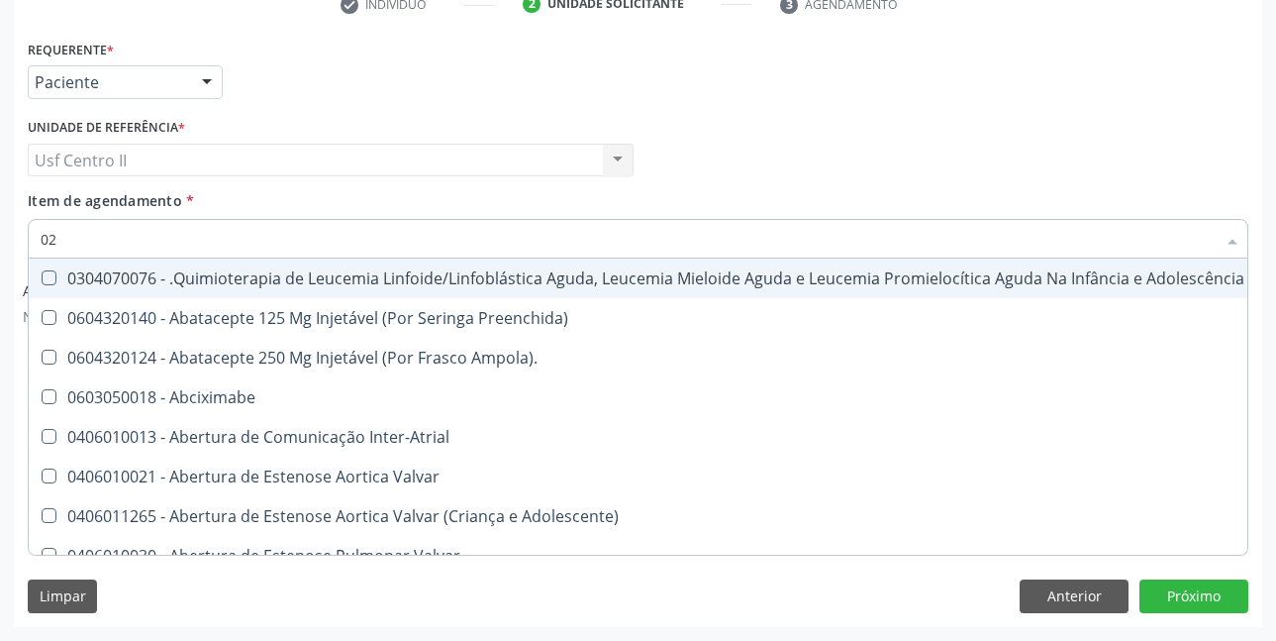
checkbox Antibiotico "true"
checkbox \(Liquido\) "true"
checkbox Coclear "true"
checkbox Comprimido\) "true"
checkbox Ml\) "true"
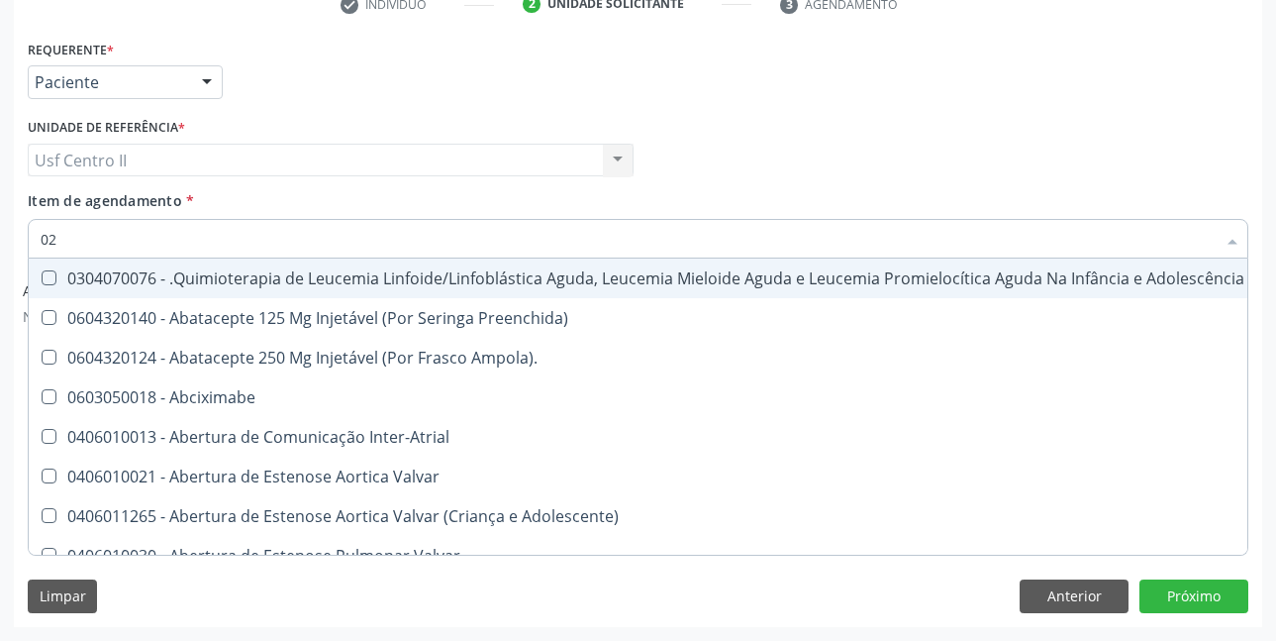
checkbox Embolizante "true"
checkbox Colecistectomia "true"
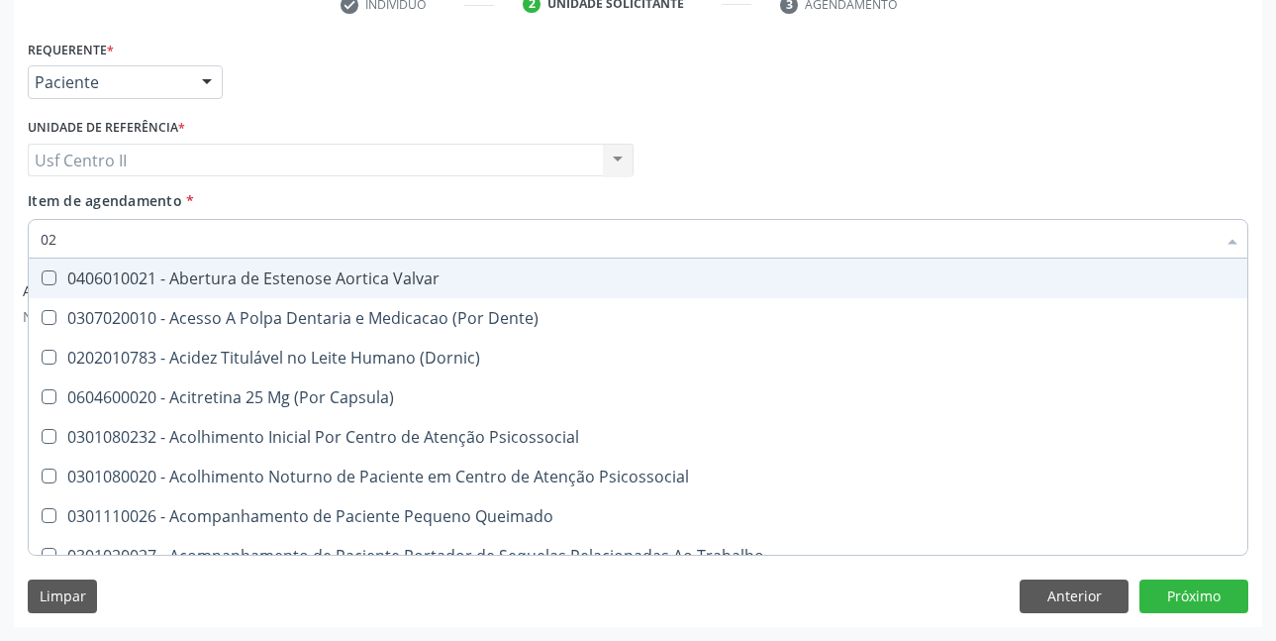
type input "020"
checkbox Terapeutica "true"
checkbox Urina "false"
checkbox Epispádia "true"
checkbox Anos\) "true"
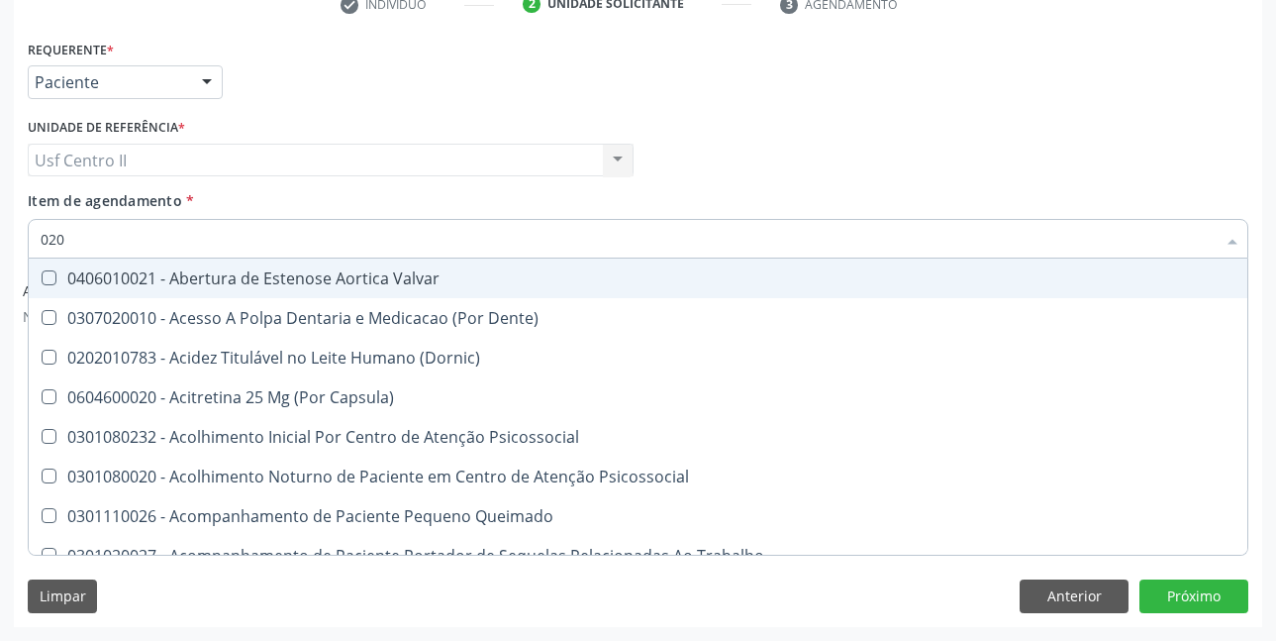
checkbox Congênita "true"
checkbox Complementar\) "true"
checkbox \(Qualitativo\) "true"
checkbox Semana\) "true"
checkbox Pediátrico "true"
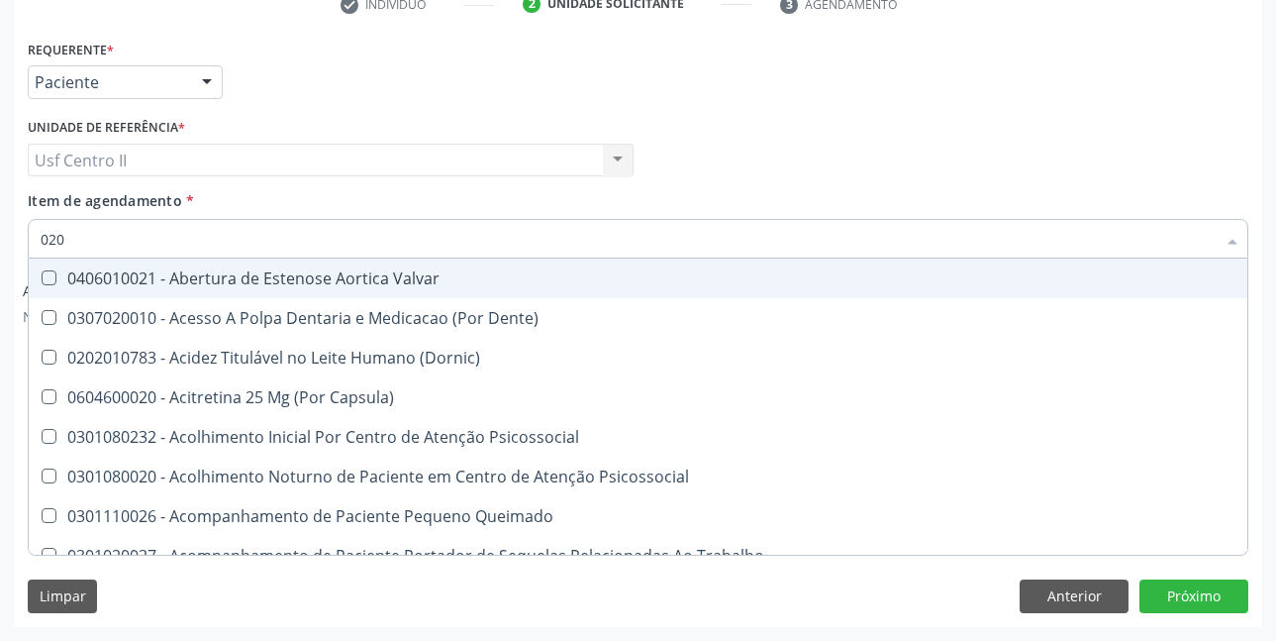
checkbox Dias "true"
checkbox Ii\) "true"
checkbox Hdl "false"
checkbox Ldl "false"
checkbox Total "false"
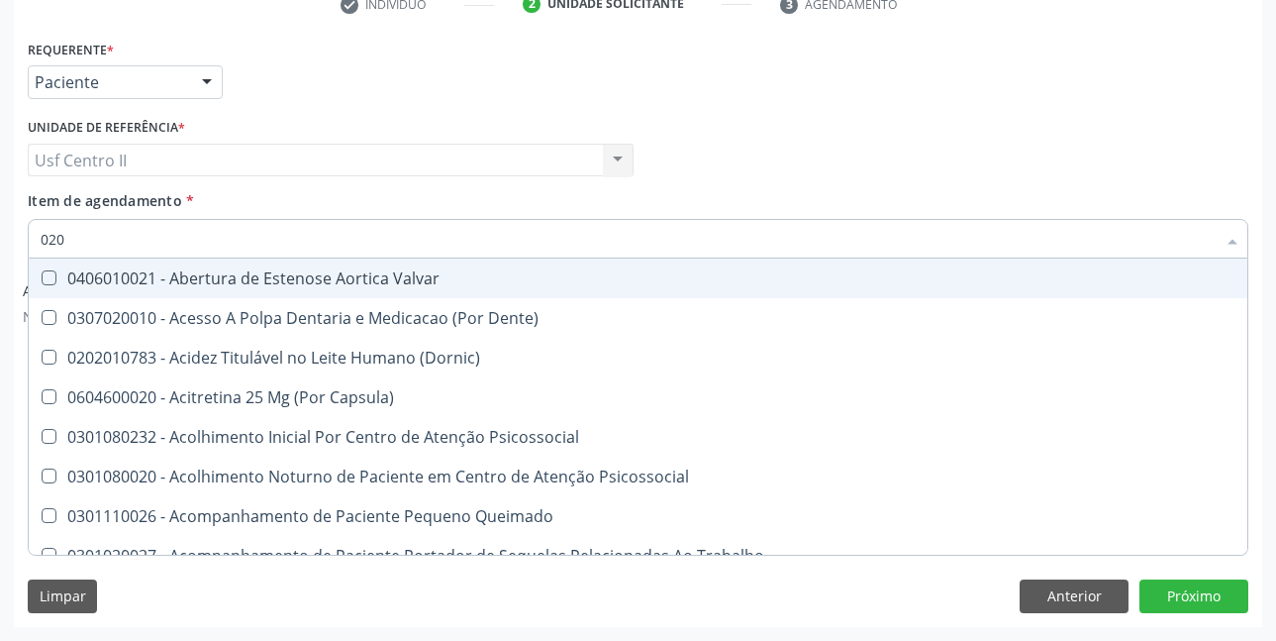
checkbox Creatinina "false"
checkbox Glicose "false"
checkbox \(Tgo\) "false"
checkbox \(Tgp\) "false"
checkbox Triglicerideos "false"
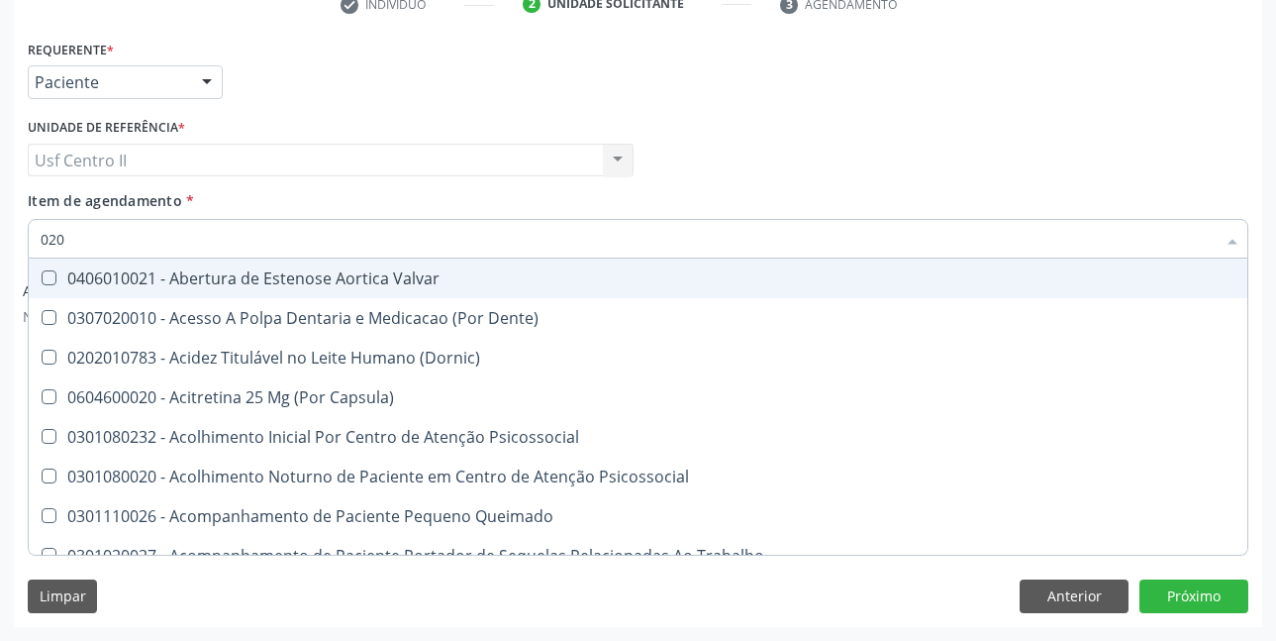
checkbox \(T3\) "true"
checkbox Ureia "false"
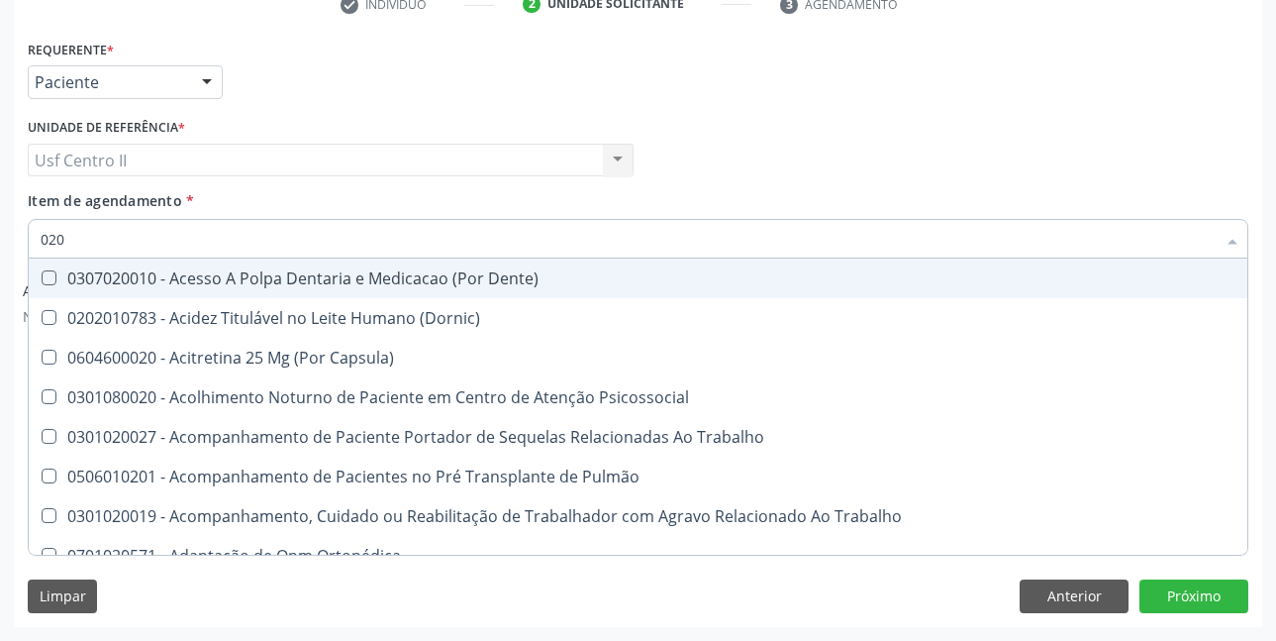
type input "0202"
checkbox Capsula\) "true"
checkbox Urina "false"
checkbox Faringe\/Laringe "true"
checkbox Puncao "true"
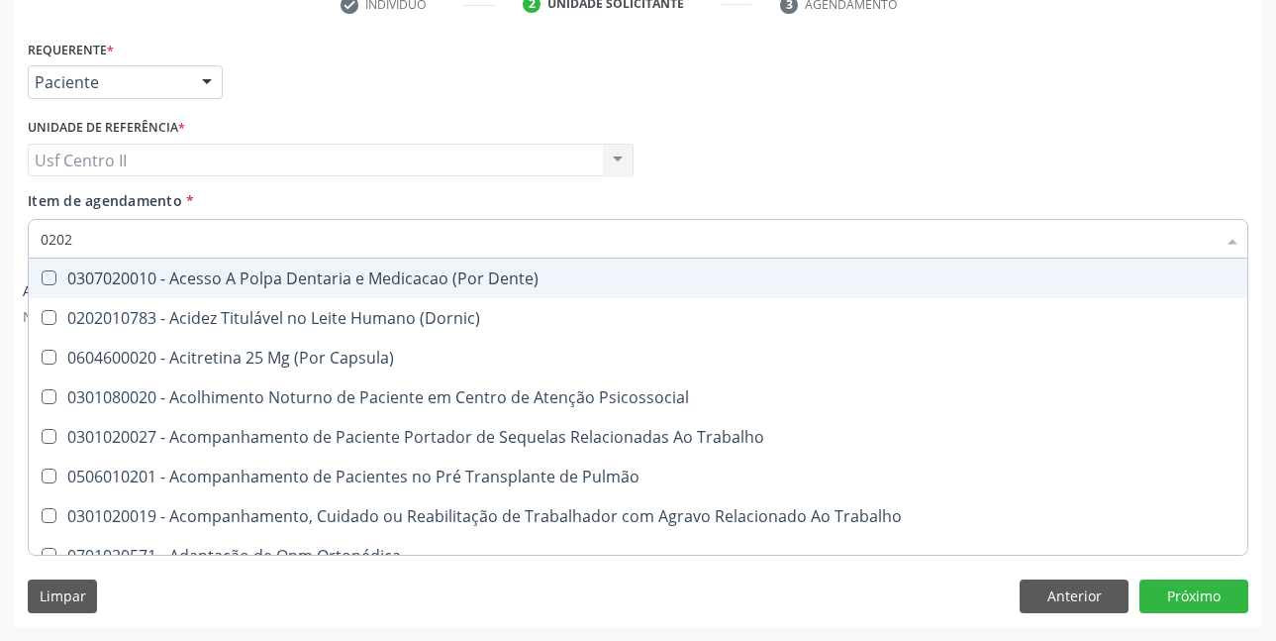
checkbox Fragmento "true"
checkbox Ossea "true"
checkbox Laser "true"
checkbox \(Spcto\) "true"
checkbox 67 "true"
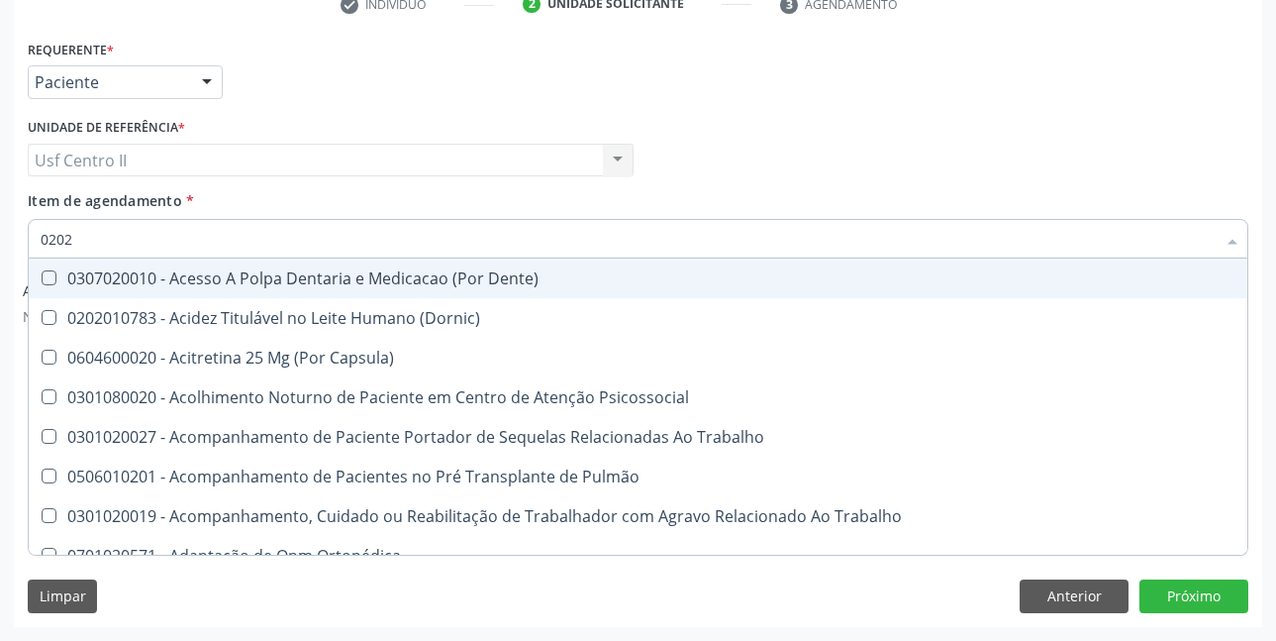
checkbox Projecoes\) "true"
checkbox Estimulo "true"
checkbox Biologica "true"
checkbox Hdl "false"
checkbox Ldl "false"
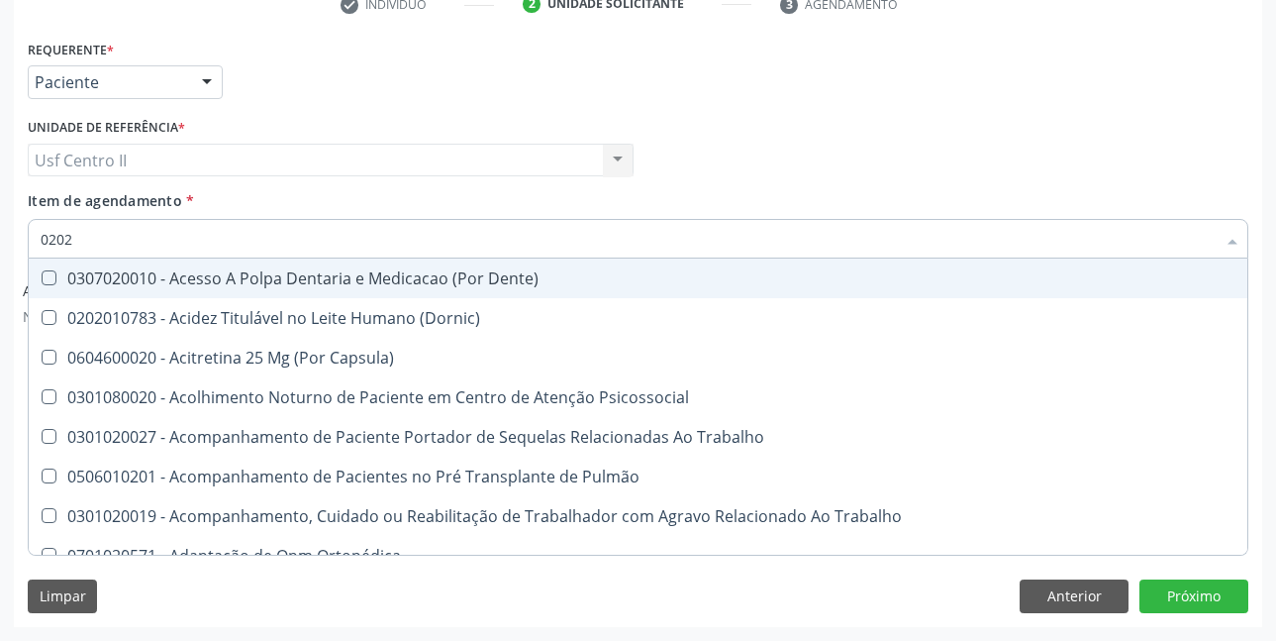
checkbox Total "false"
checkbox Creatinina "false"
checkbox Glicose "false"
type input "02020"
checkbox Olho "true"
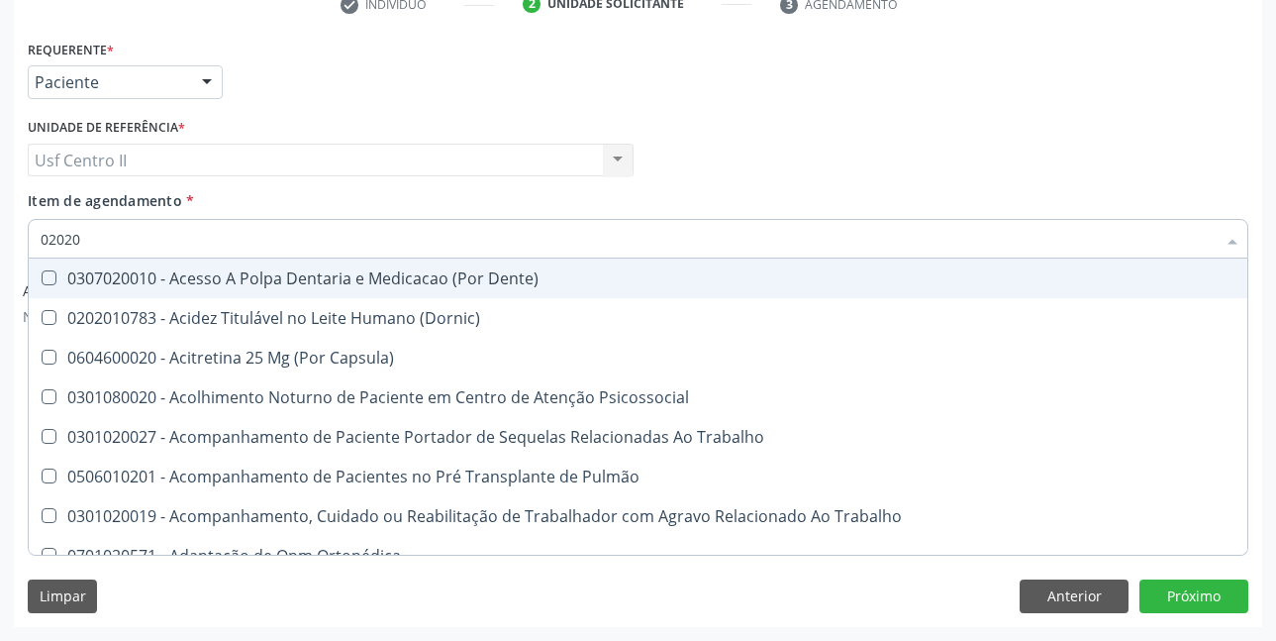
checkbox Pele "true"
checkbox Tireoide "true"
checkbox Aspiracao "true"
checkbox Faringe\/Laringe "false"
checkbox Puncao "false"
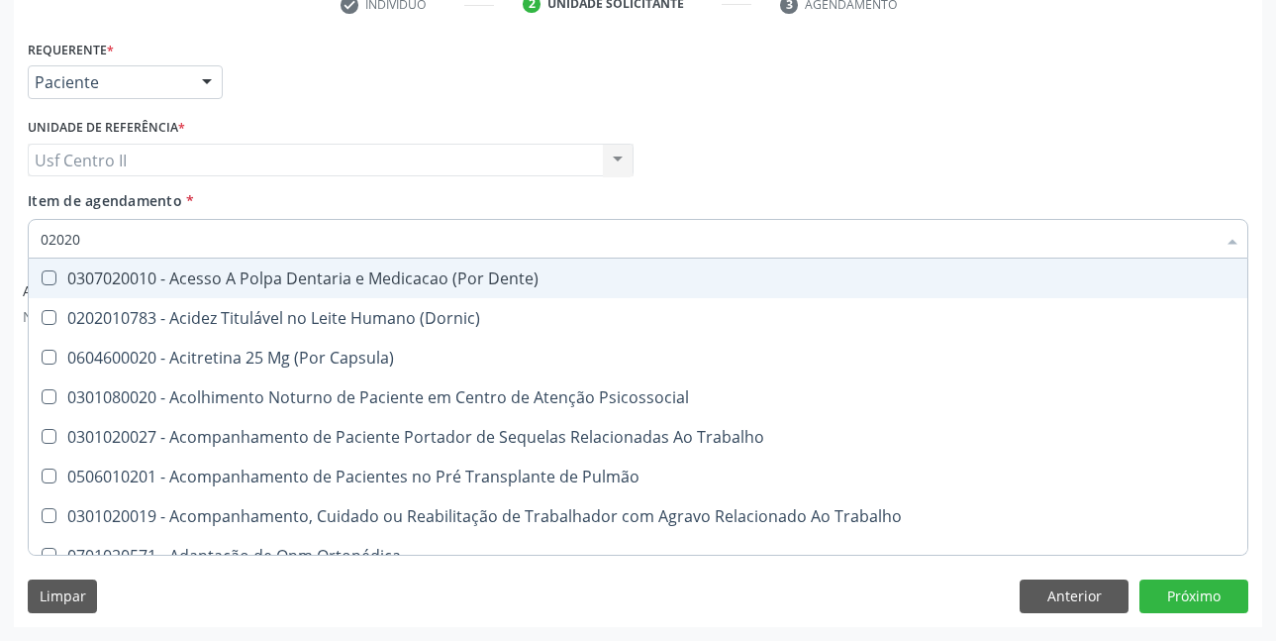
checkbox Fragmento "false"
checkbox Ossea "false"
checkbox Salivar "true"
checkbox Laser "false"
checkbox Ativa "true"
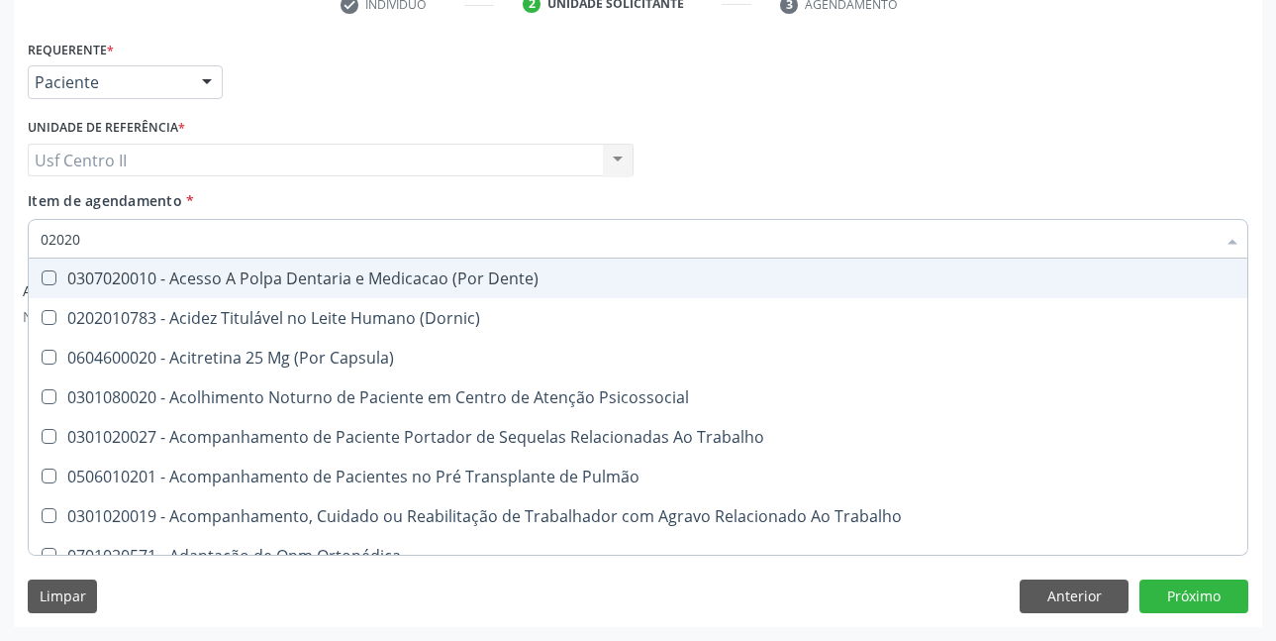
checkbox Ativa "true"
checkbox Inteiro "true"
checkbox Esforco "true"
checkbox \(Spcto\) "false"
checkbox 67 "false"
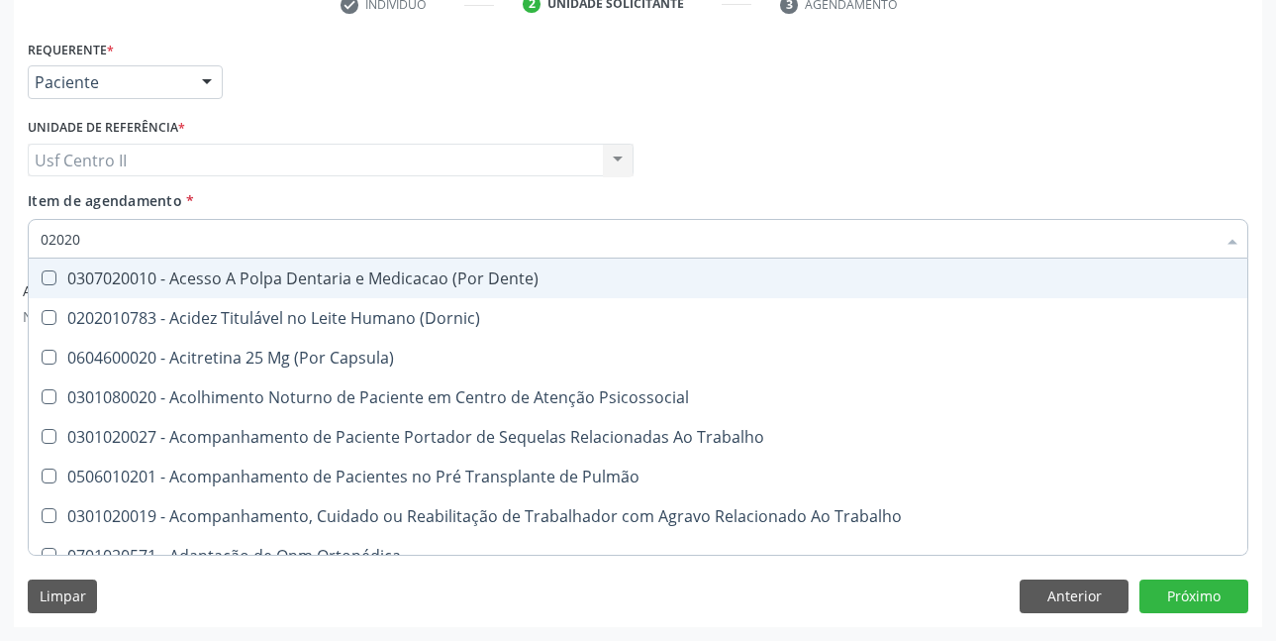
checkbox Projecoes\) "false"
checkbox Estimulo "false"
checkbox \(Cantoplastia\) "true"
checkbox Biologica "false"
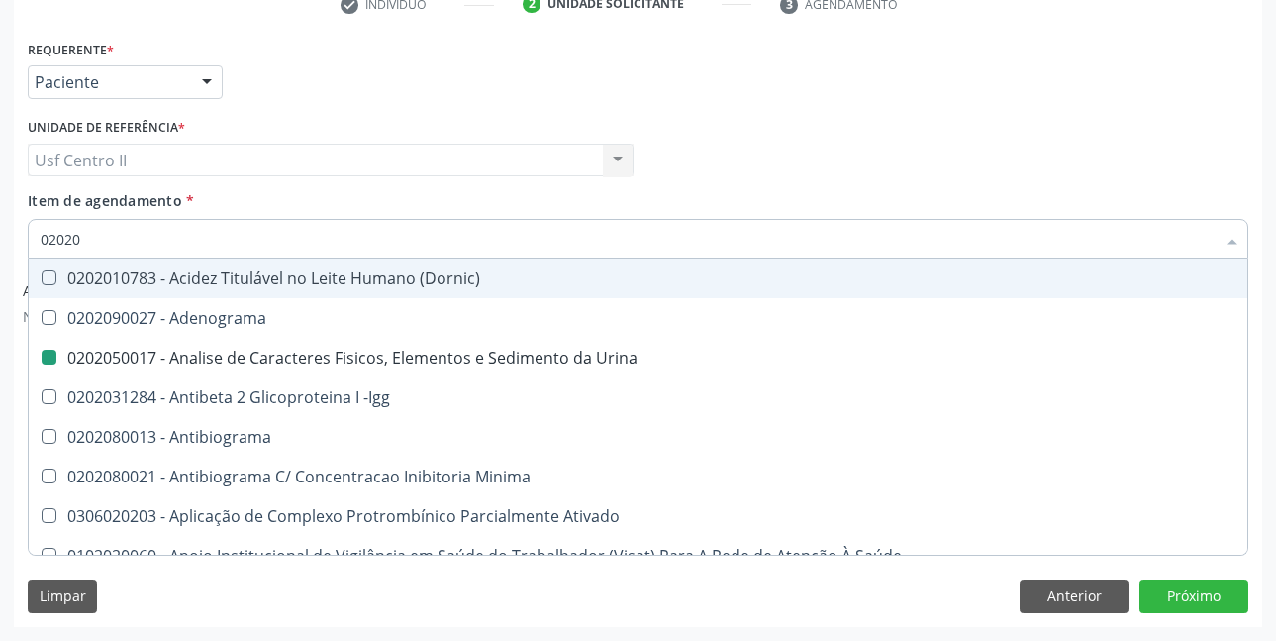
type input "020202"
checkbox Urina "false"
checkbox Molecular "true"
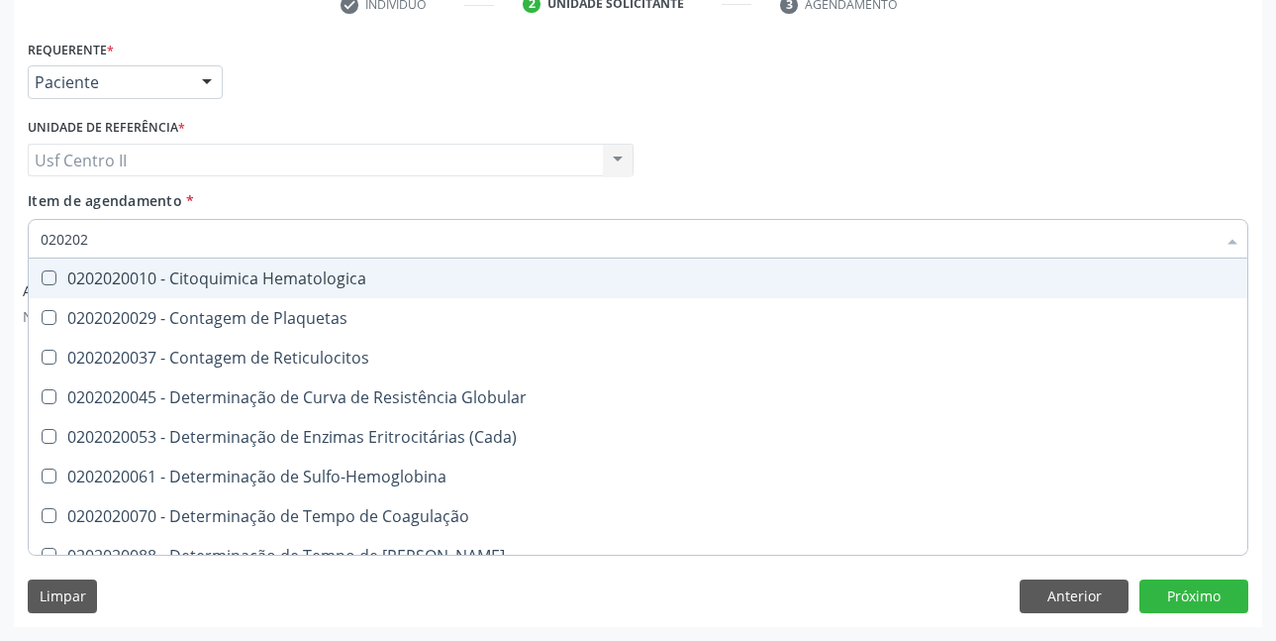
type input "0202020"
checkbox Hematocrito "true"
checkbox Completo "false"
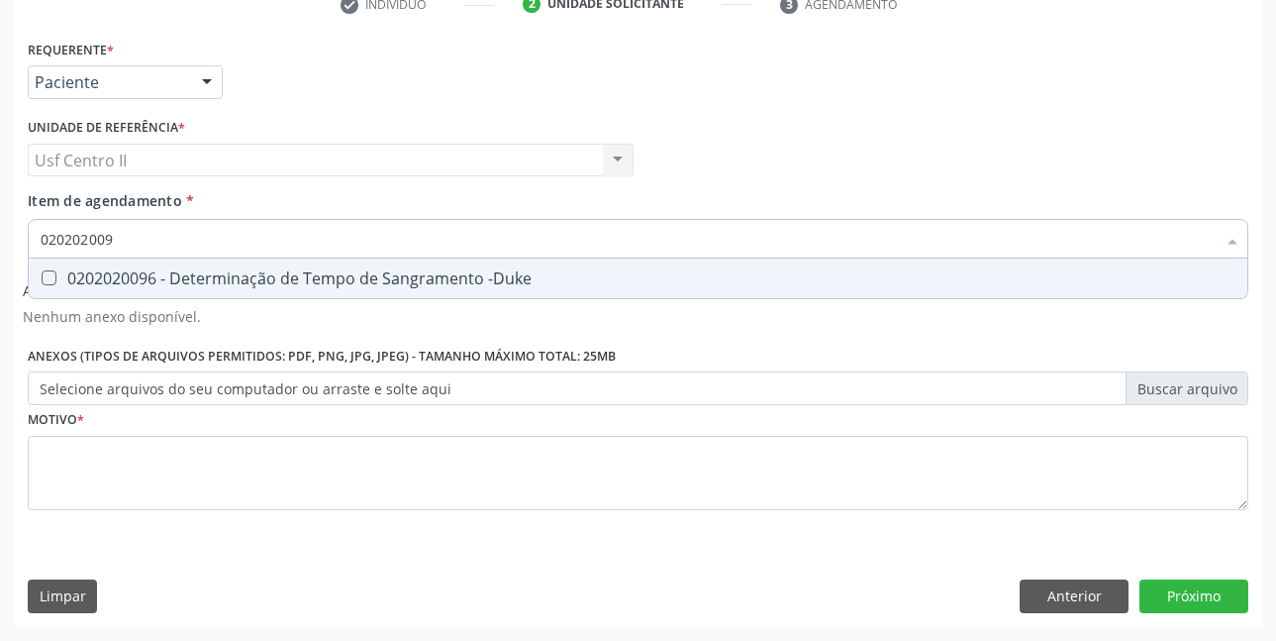
type input "0202020096"
click at [282, 273] on div "0202020096 - Determinação de Tempo de Sangramento -Duke" at bounding box center [638, 278] width 1195 height 16
checkbox -Duke "true"
type input "02020200"
checkbox -Duke "false"
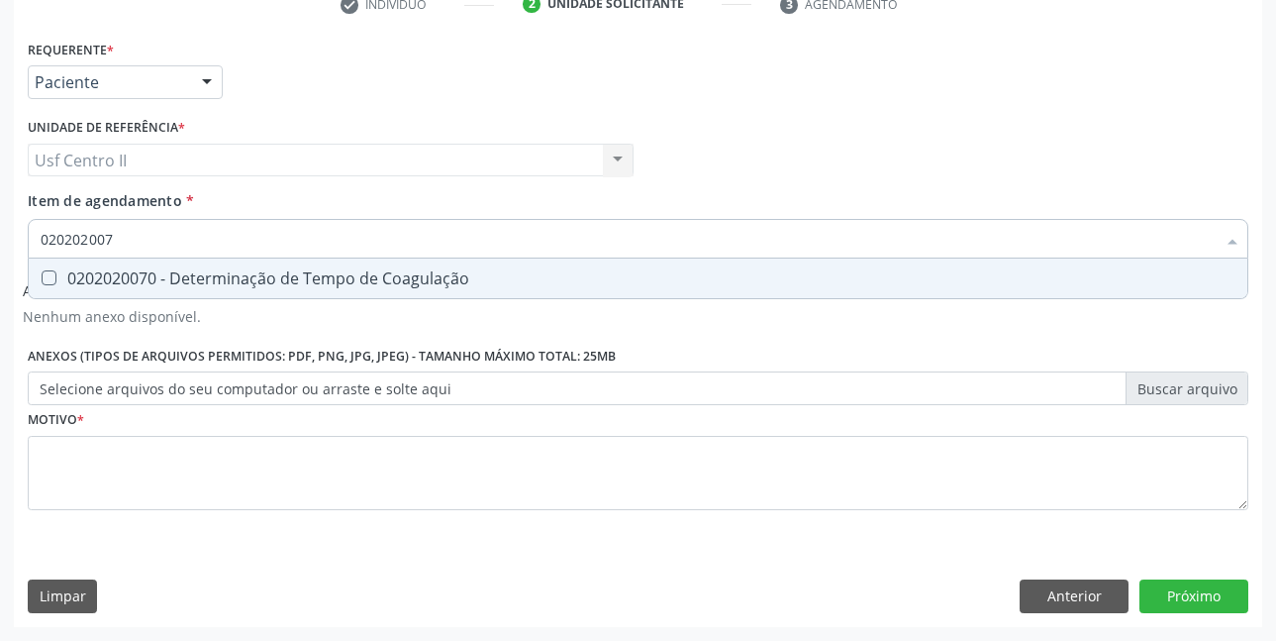
type input "0202020070"
click at [282, 273] on div "0202020070 - Determinação de Tempo de Coagulação" at bounding box center [638, 278] width 1195 height 16
checkbox Coagulação "true"
type input "02020200"
checkbox Coagulação "false"
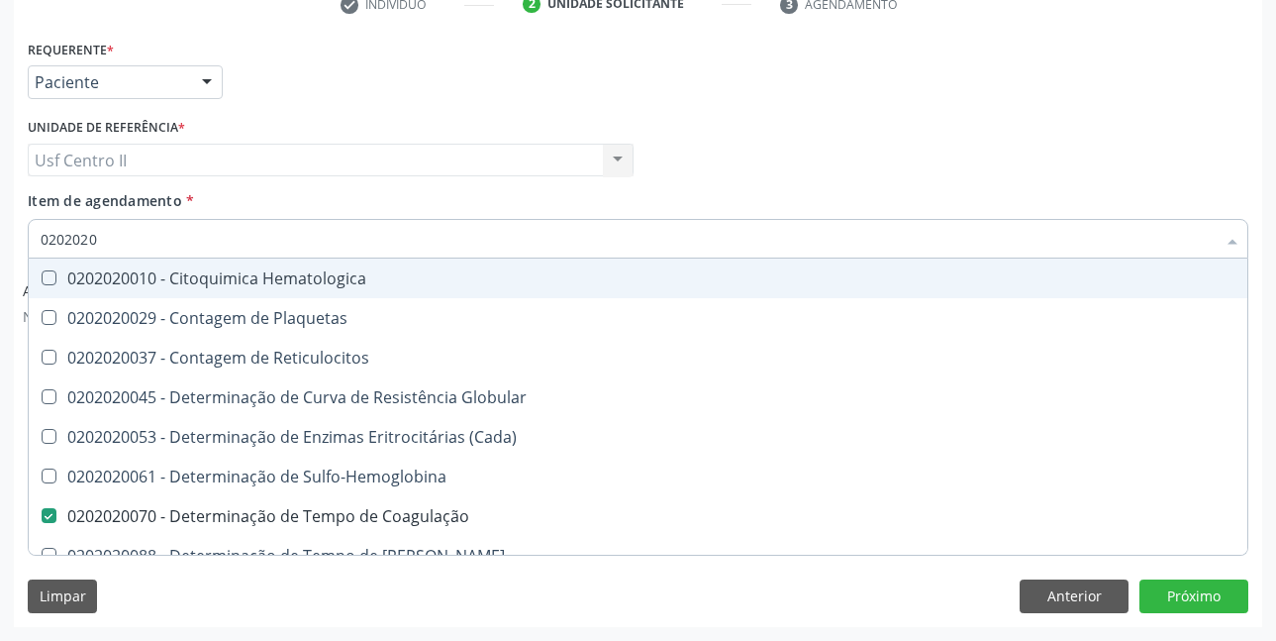
type input "02020201"
checkbox Coagulação "false"
checkbox -Duke "false"
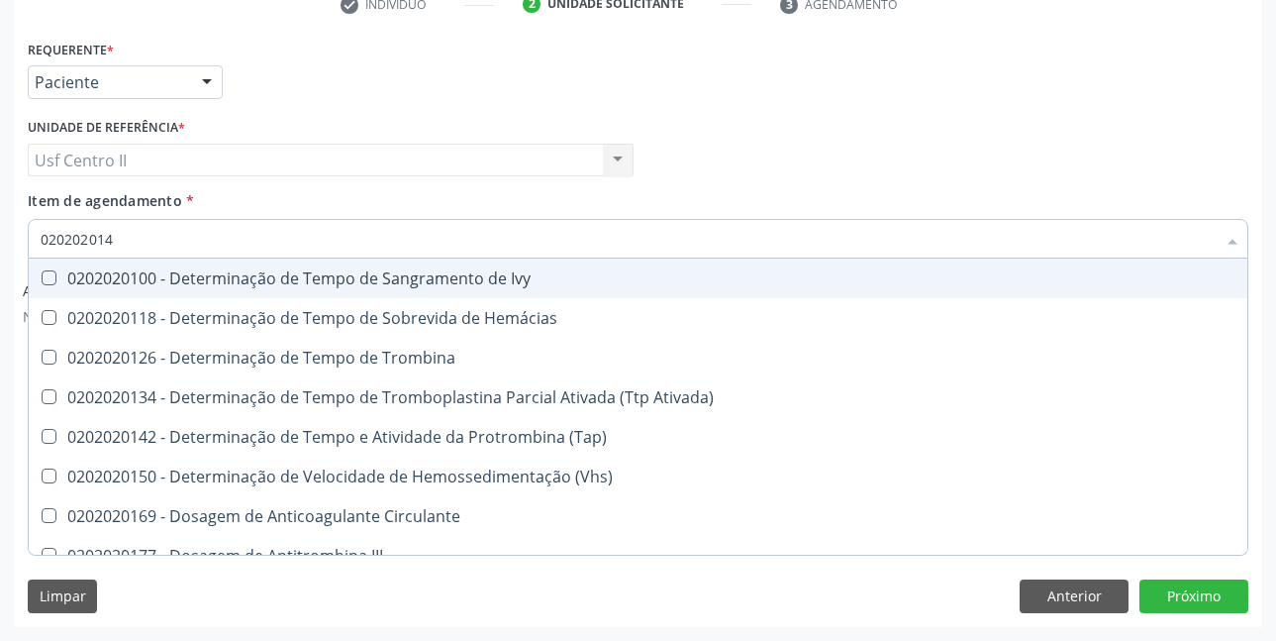
type input "0202020142"
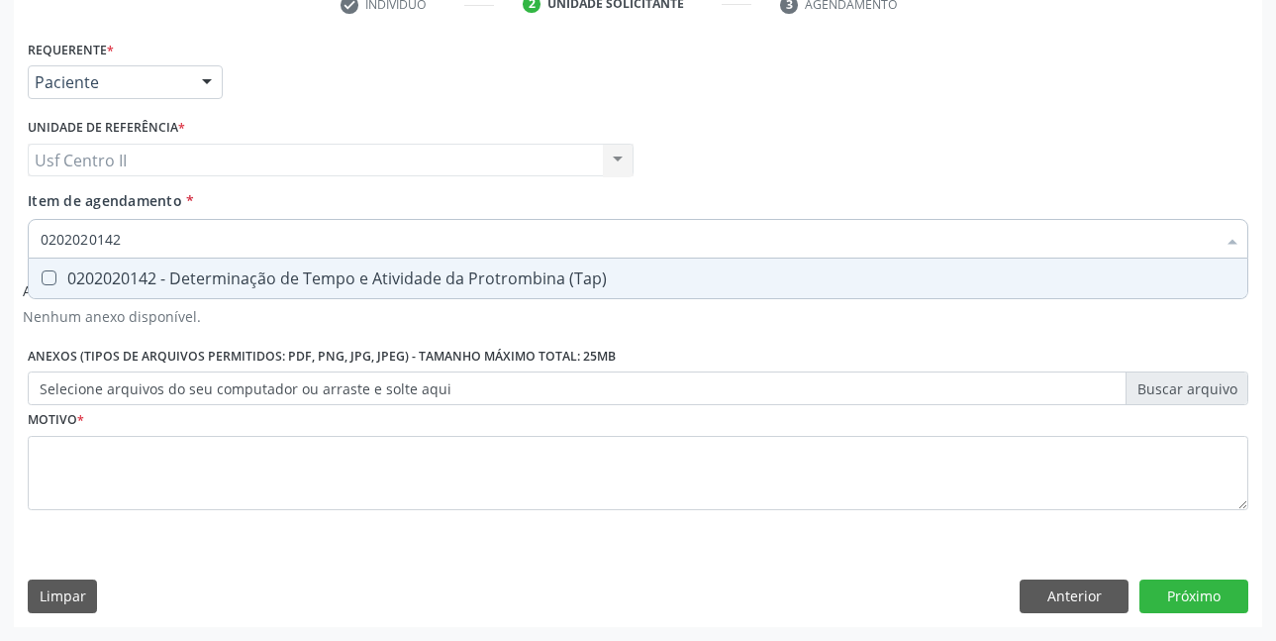
click at [282, 273] on div "0202020142 - Determinação de Tempo e Atividade da Protrombina (Tap)" at bounding box center [638, 278] width 1195 height 16
checkbox \(Tap\) "true"
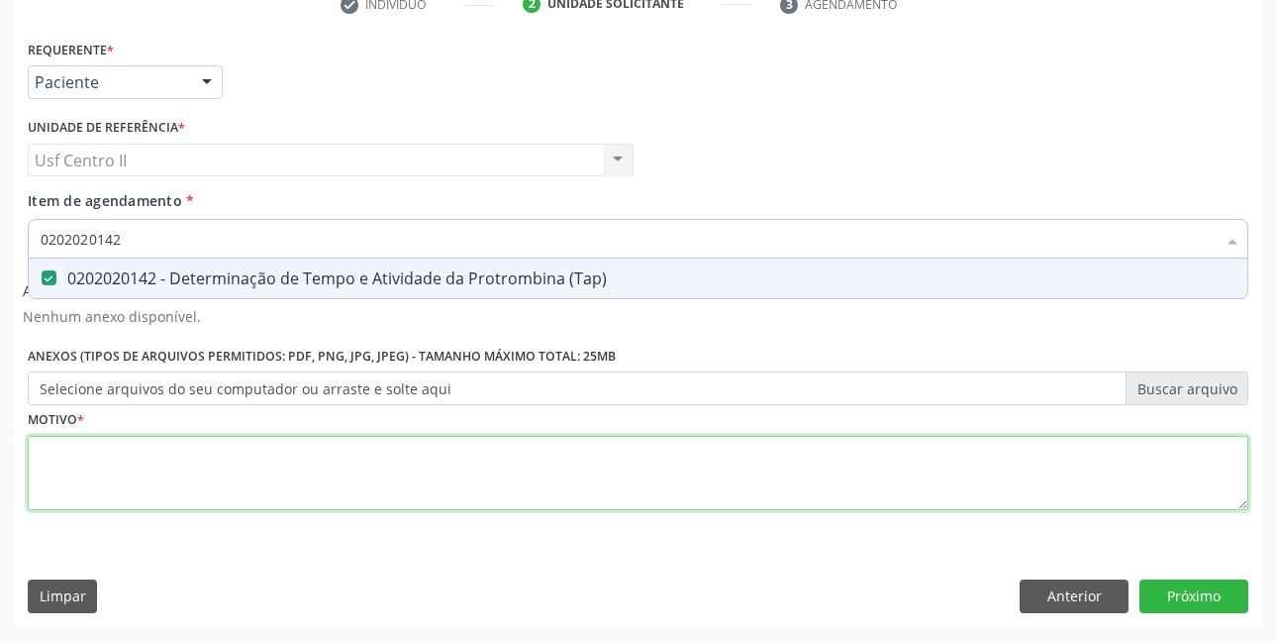
click at [226, 455] on div "Requerente * Paciente Profissional de Saúde Paciente Nenhum resultado encontrad…" at bounding box center [638, 286] width 1221 height 503
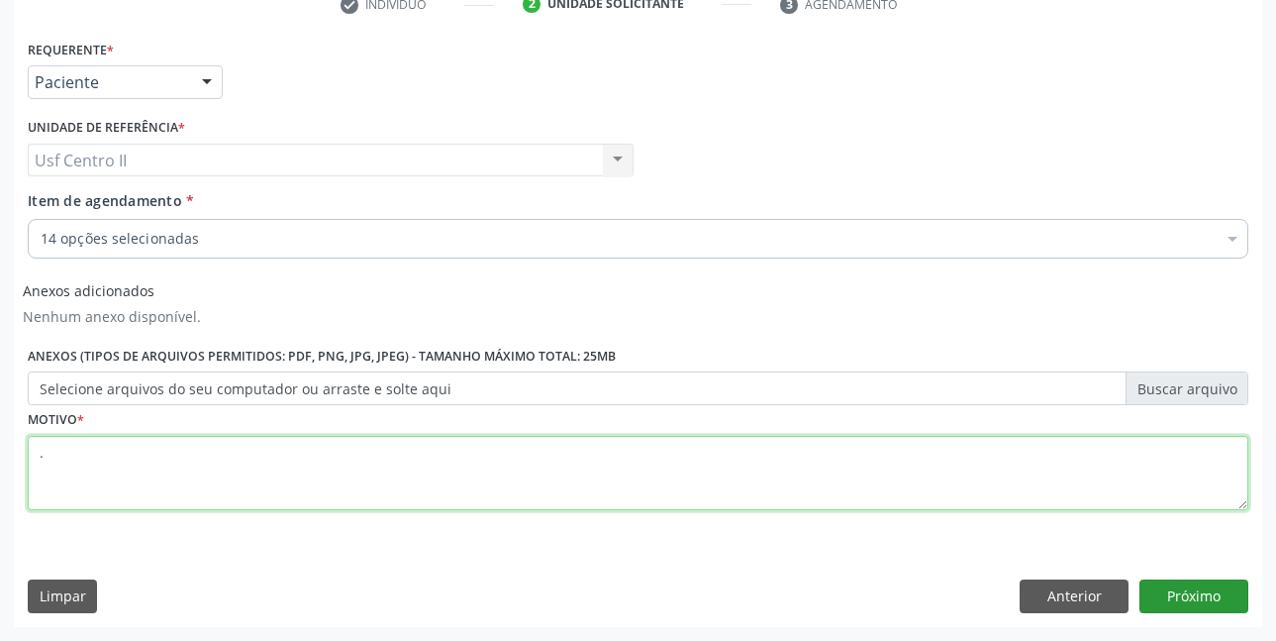
type textarea "."
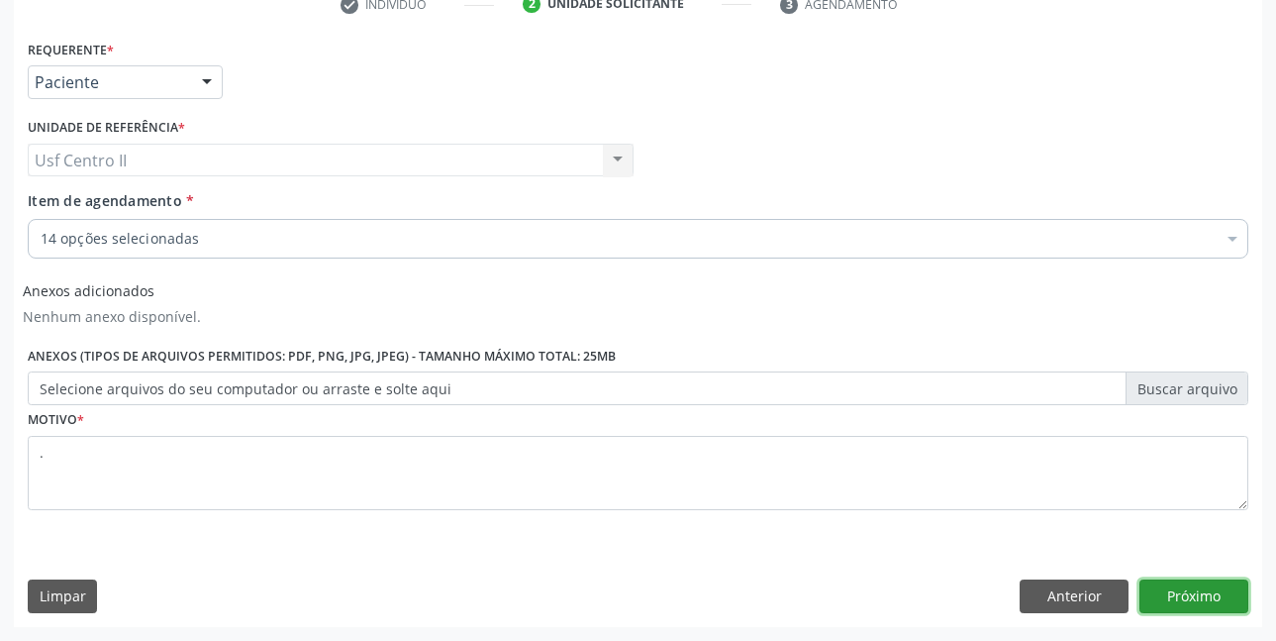
click at [1187, 593] on button "Próximo" at bounding box center [1194, 596] width 109 height 34
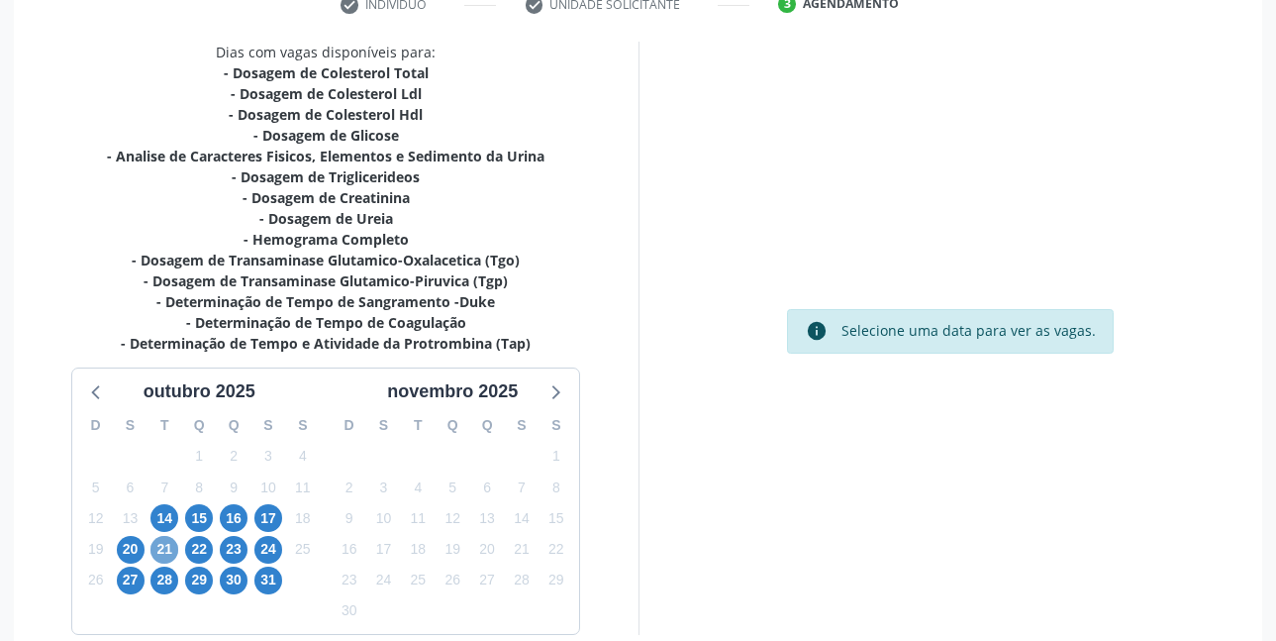
click at [170, 549] on span "21" at bounding box center [165, 550] width 28 height 28
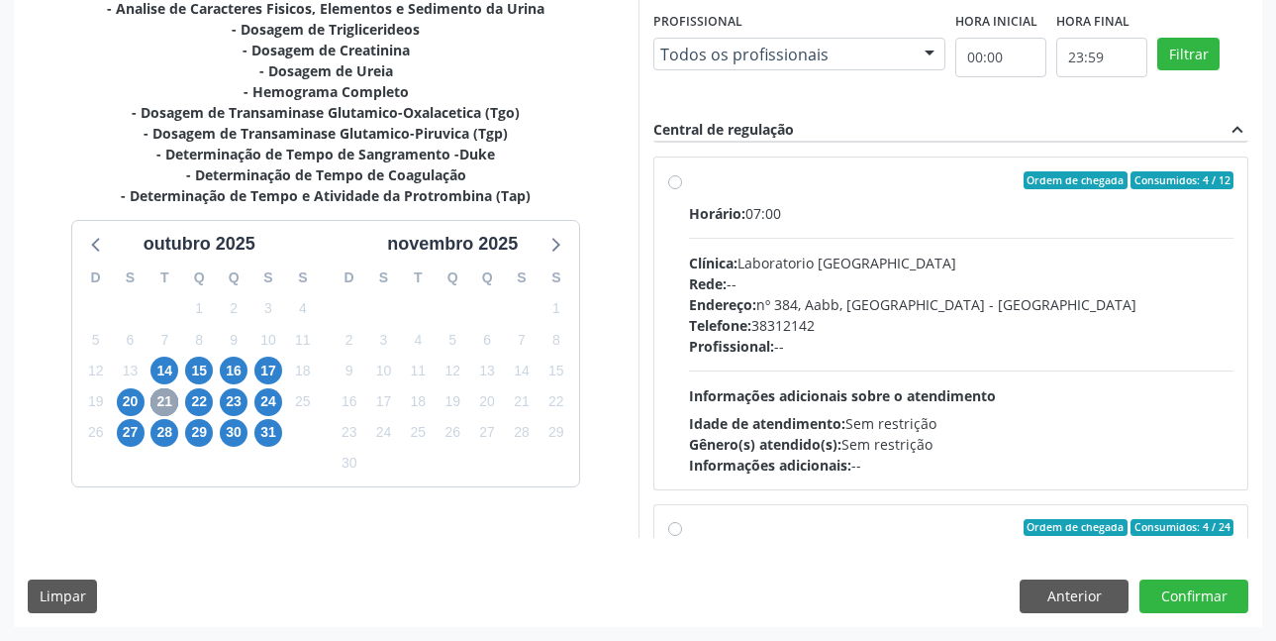
scroll to position [990, 0]
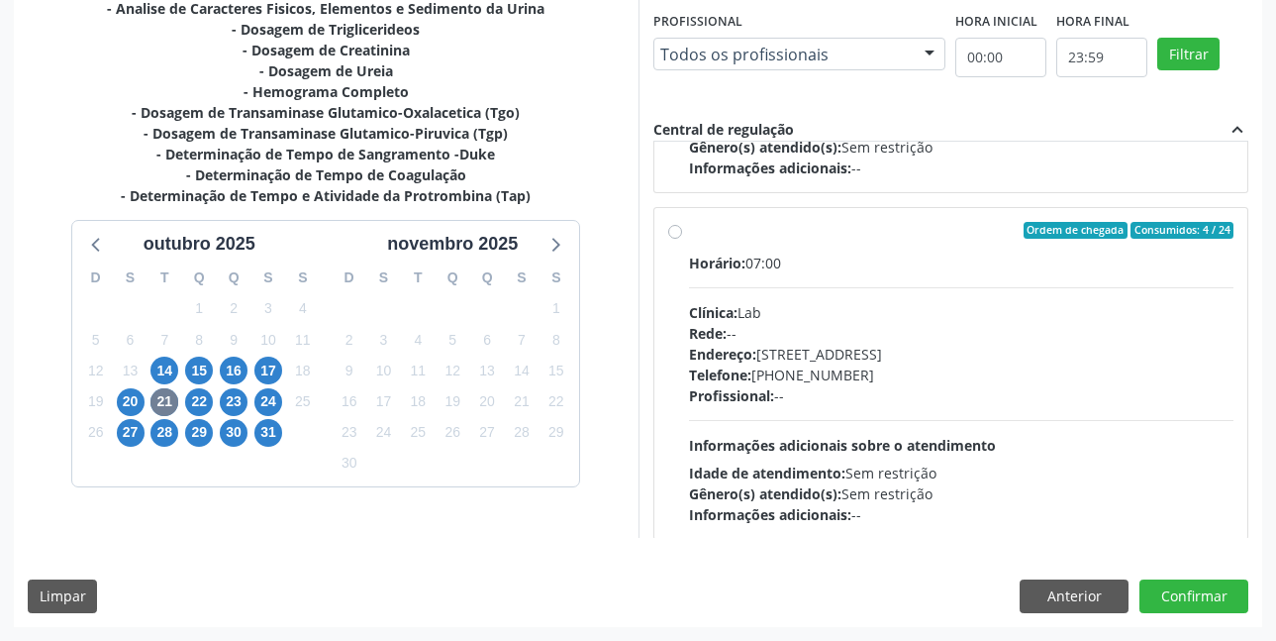
click at [689, 233] on label "Ordem de chegada Consumidos: 4 / 24 Horário: 07:00 Clínica: Lab Rede: -- Endere…" at bounding box center [962, 374] width 546 height 304
click at [676, 233] on input "Ordem de chegada Consumidos: 4 / 24 Horário: 07:00 Clínica: Lab Rede: -- Endere…" at bounding box center [675, 231] width 14 height 18
radio input "true"
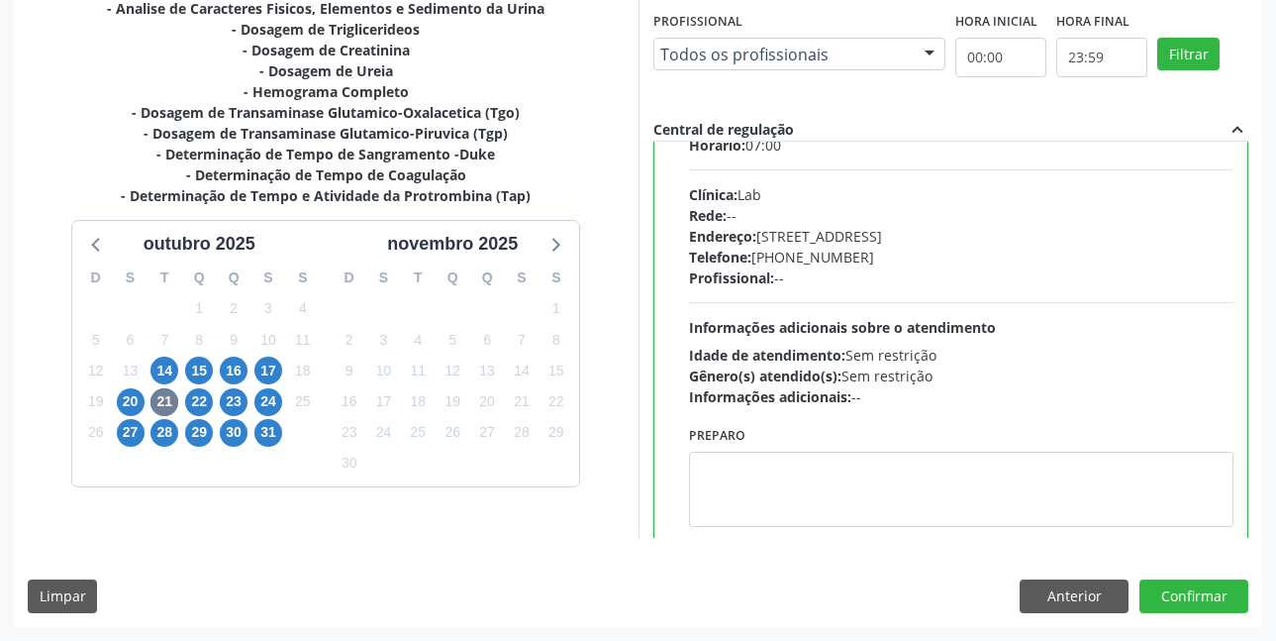
scroll to position [1140, 0]
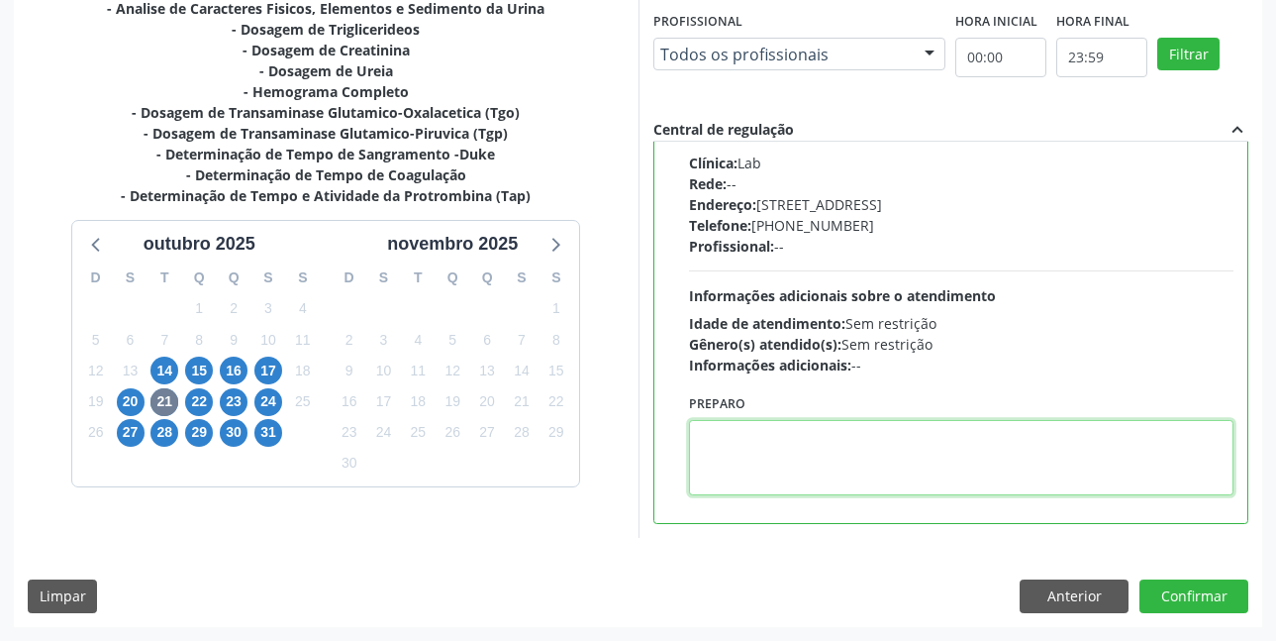
click at [777, 450] on textarea at bounding box center [962, 457] width 546 height 75
paste textarea "O EXAME SERÁ REALIZADO NA UNIDADE DE SAÚDE CENTRO 2 (POSTINHO DO RODEIO), POR O…"
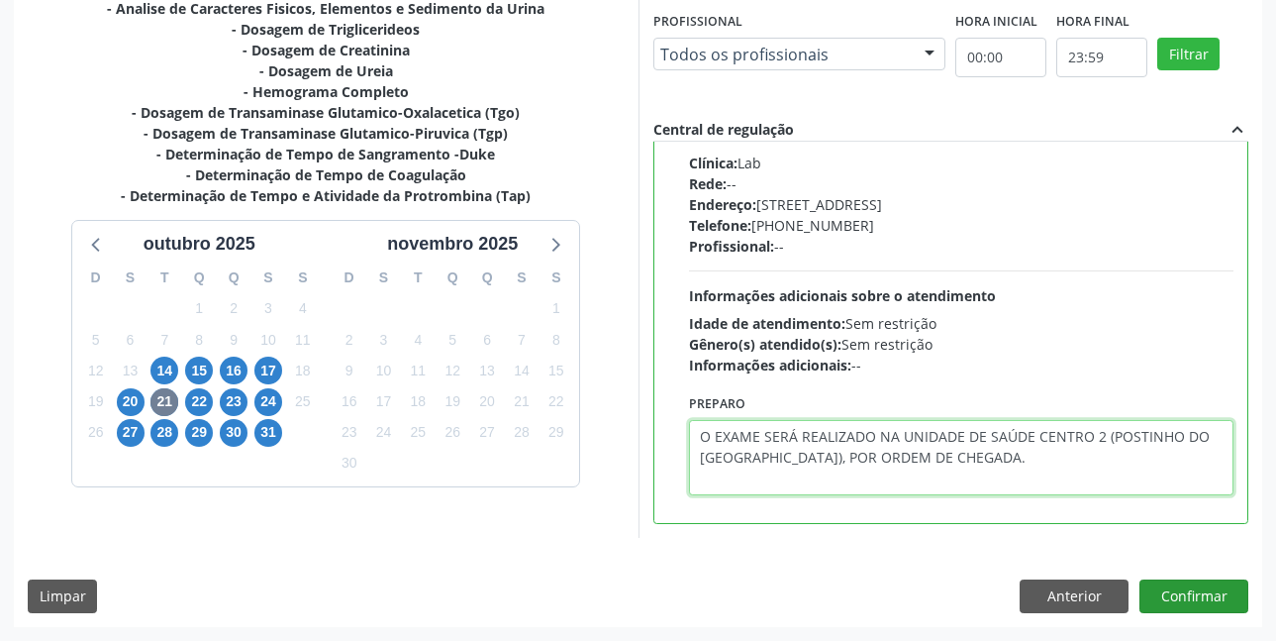
type textarea "O EXAME SERÁ REALIZADO NA UNIDADE DE SAÚDE CENTRO 2 (POSTINHO DO RODEIO), POR O…"
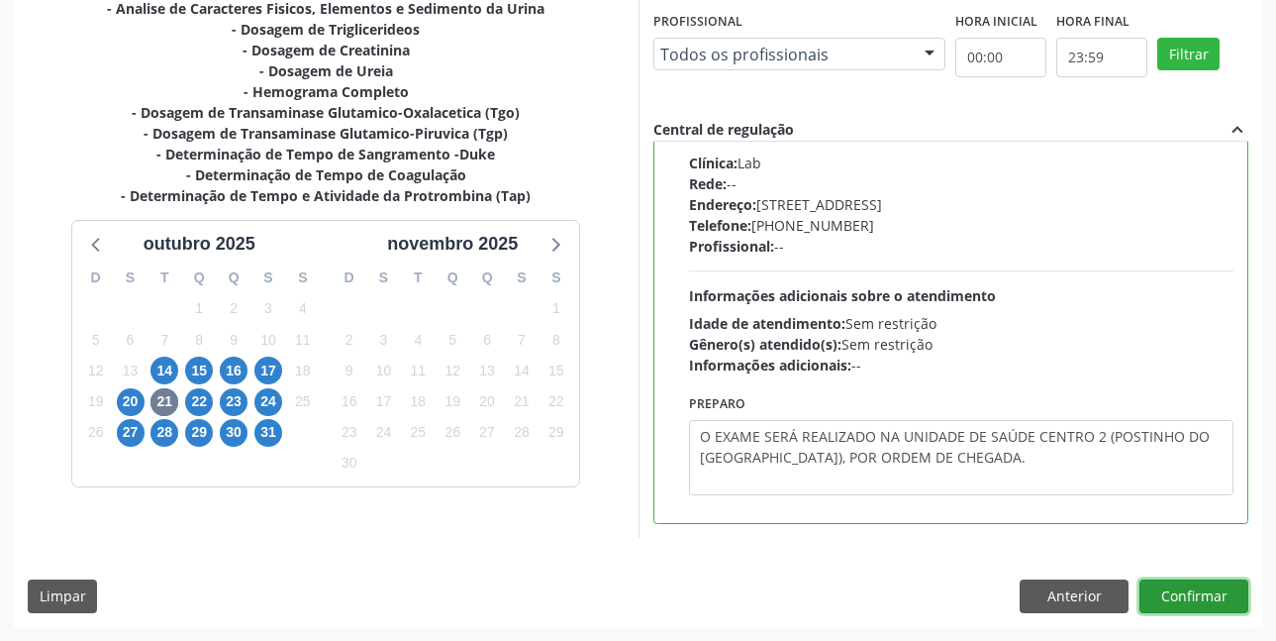
click at [1208, 593] on button "Confirmar" at bounding box center [1194, 596] width 109 height 34
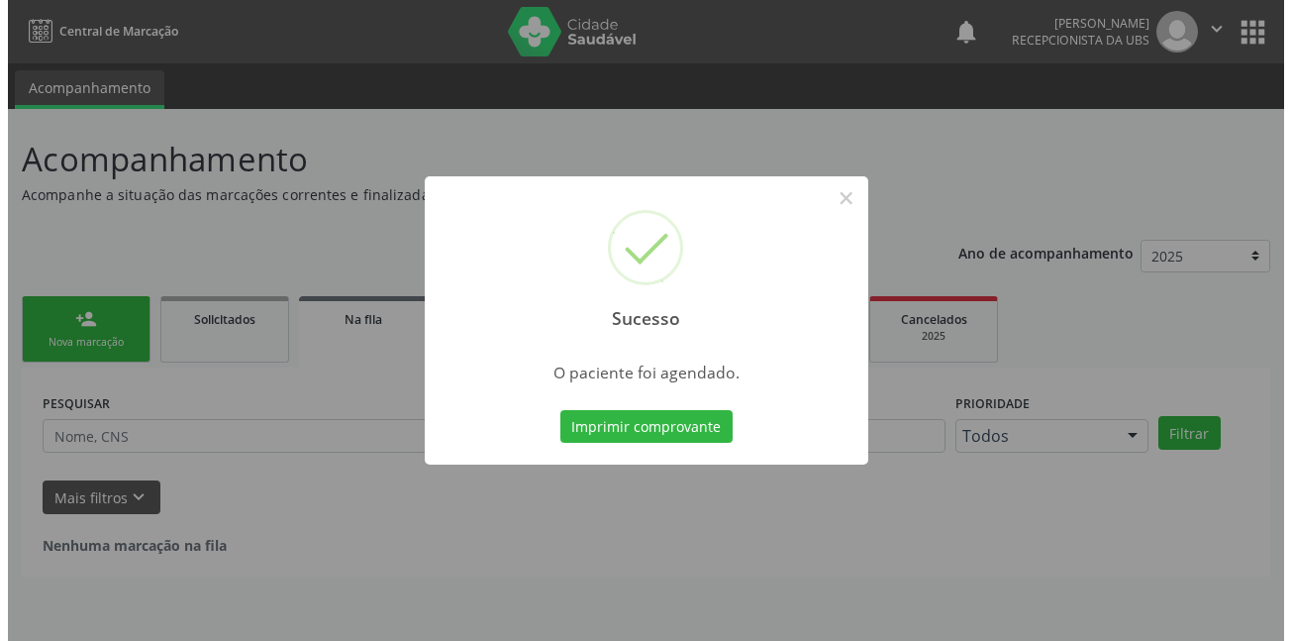
scroll to position [0, 0]
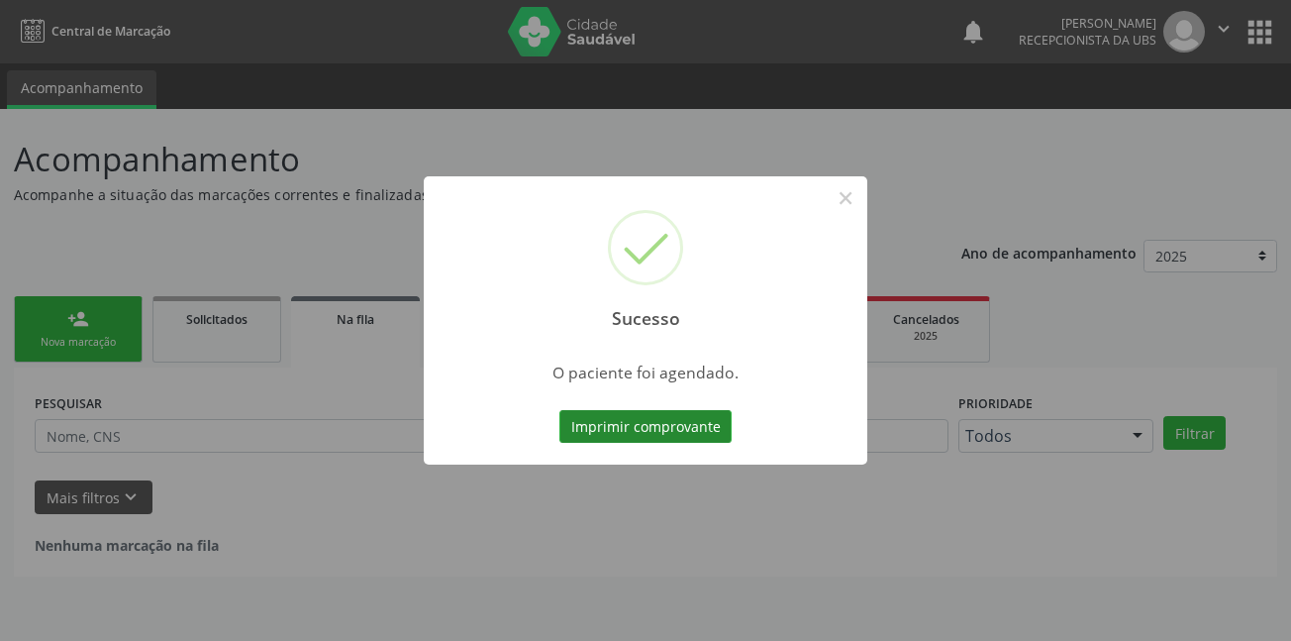
click at [591, 424] on button "Imprimir comprovante" at bounding box center [646, 427] width 172 height 34
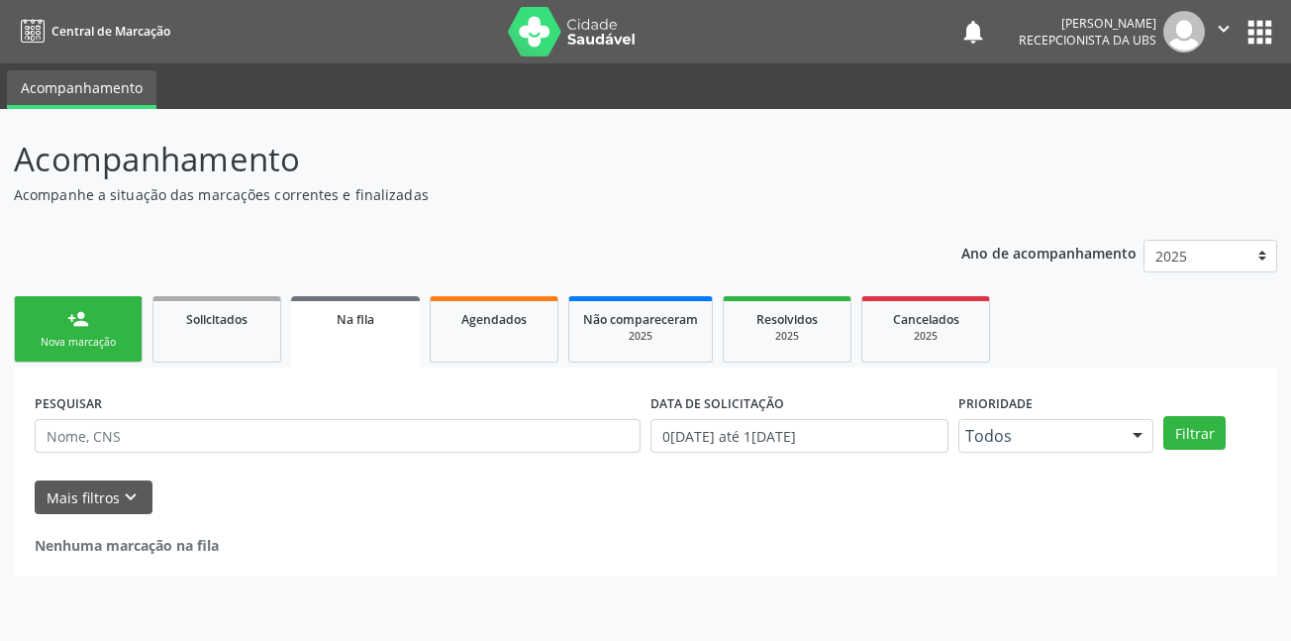
click at [64, 338] on div "Nova marcação" at bounding box center [78, 342] width 99 height 15
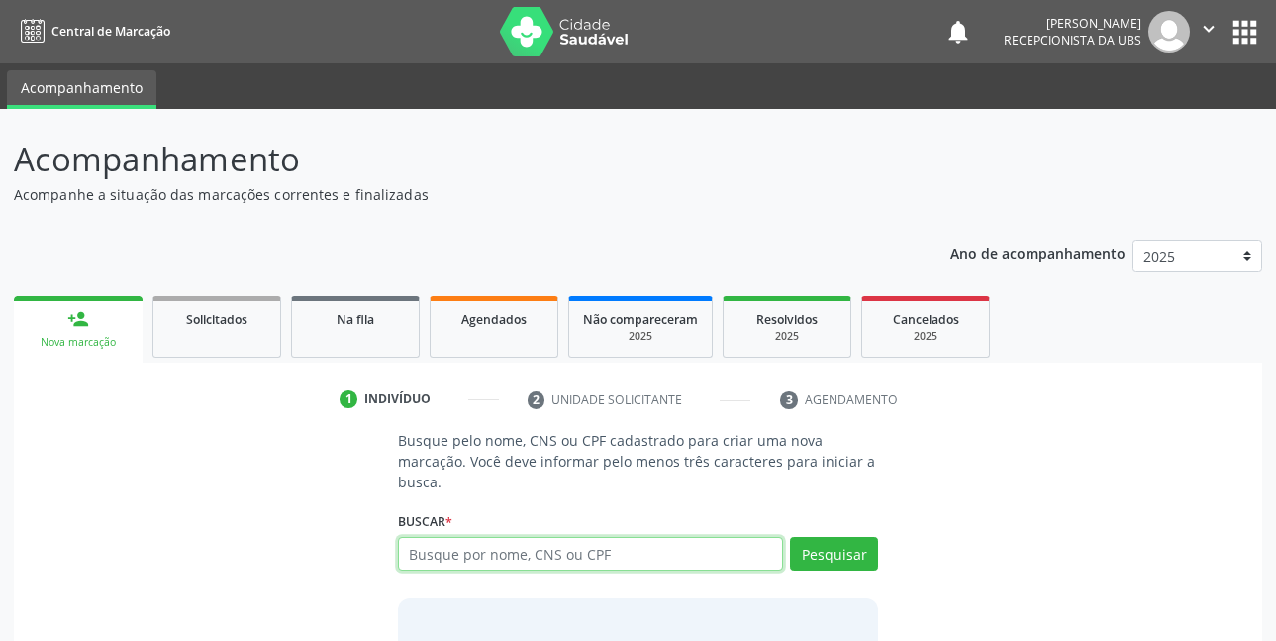
click at [567, 554] on input "text" at bounding box center [591, 554] width 386 height 34
type input "12208136489"
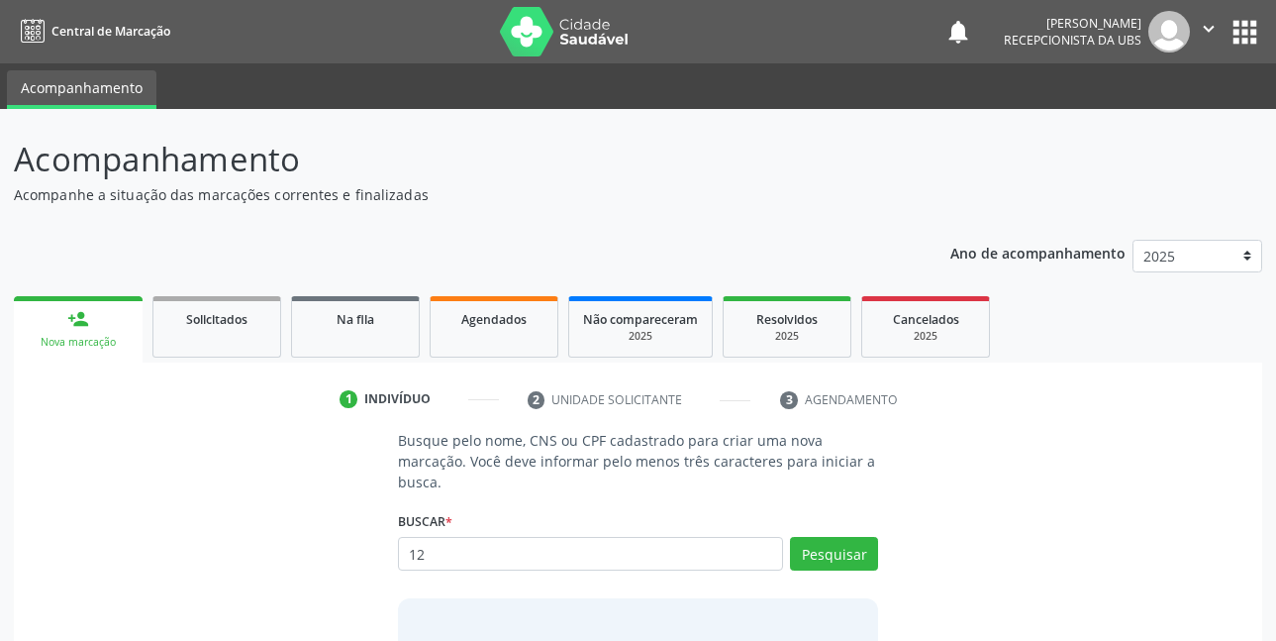
type input "1"
type input "704308545724297"
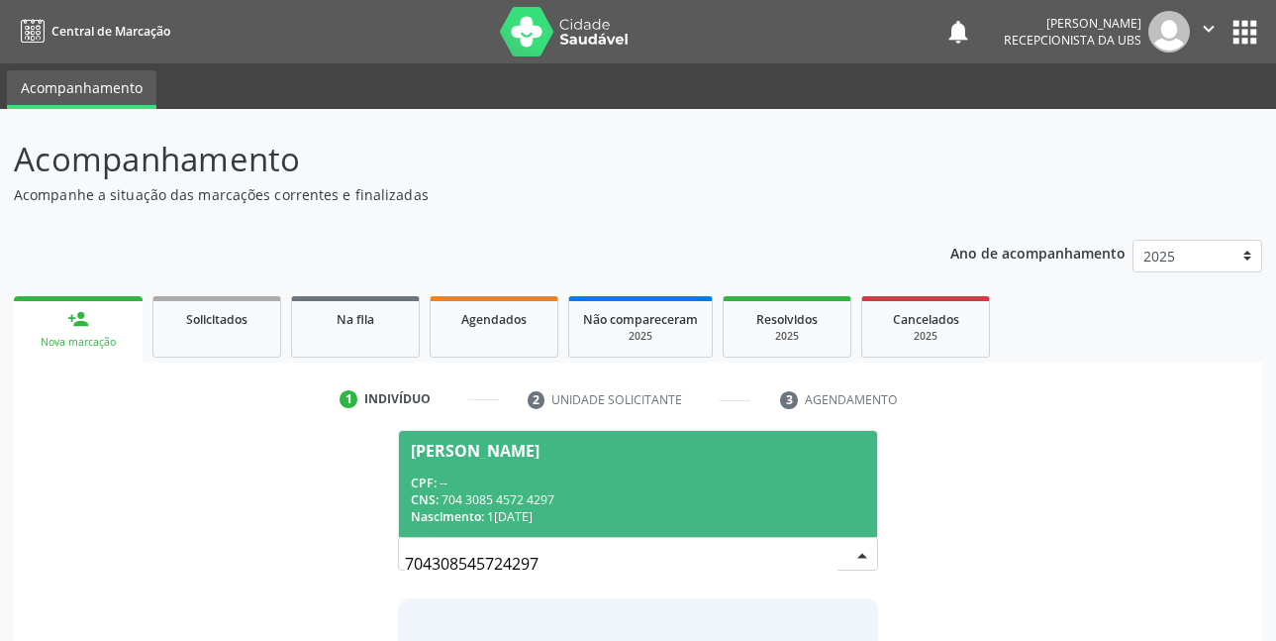
click at [461, 493] on div "CNS: 704 3085 4572 4297" at bounding box center [639, 499] width 456 height 17
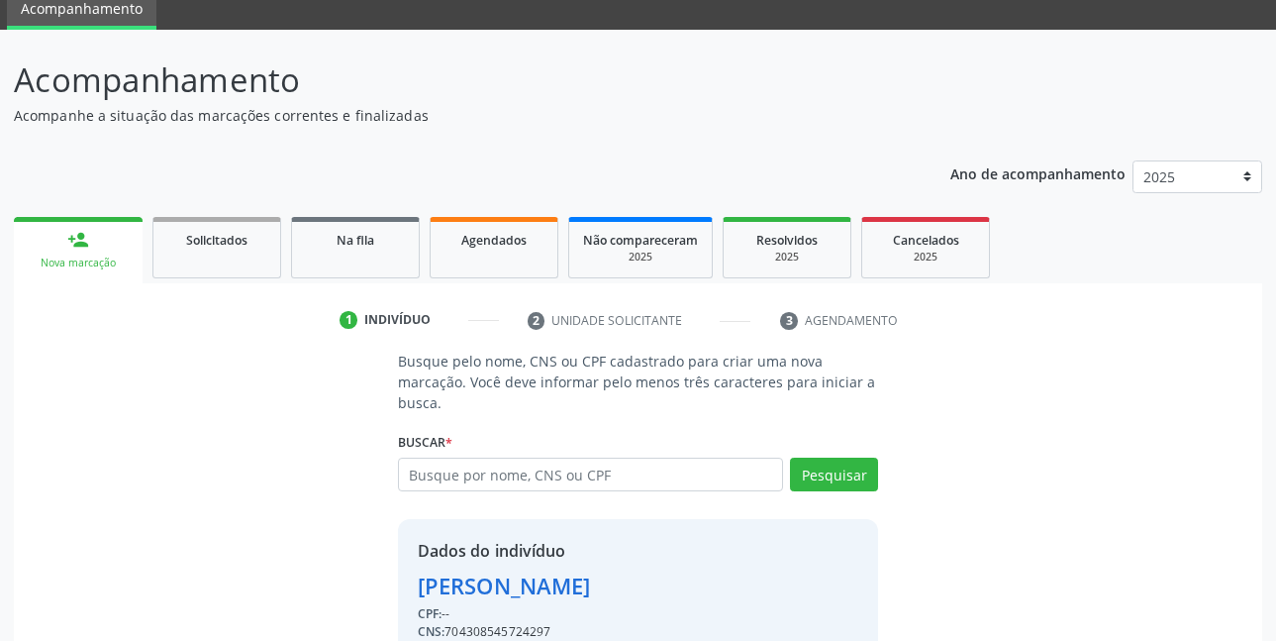
scroll to position [174, 0]
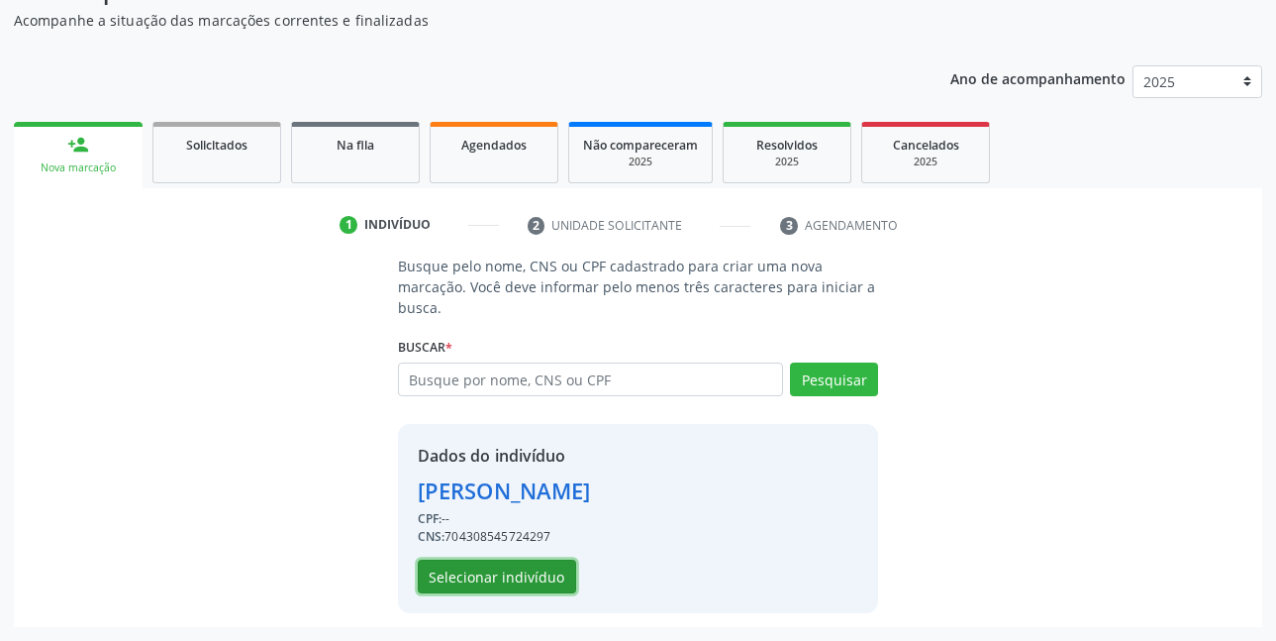
click at [451, 580] on button "Selecionar indivíduo" at bounding box center [497, 577] width 158 height 34
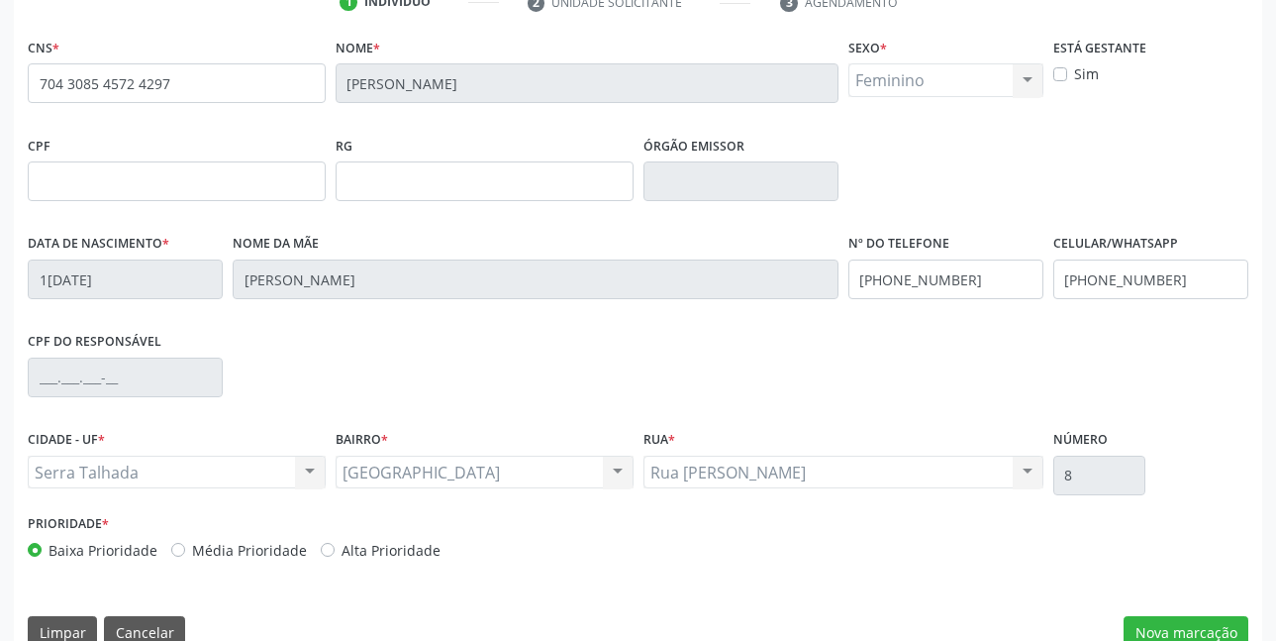
scroll to position [433, 0]
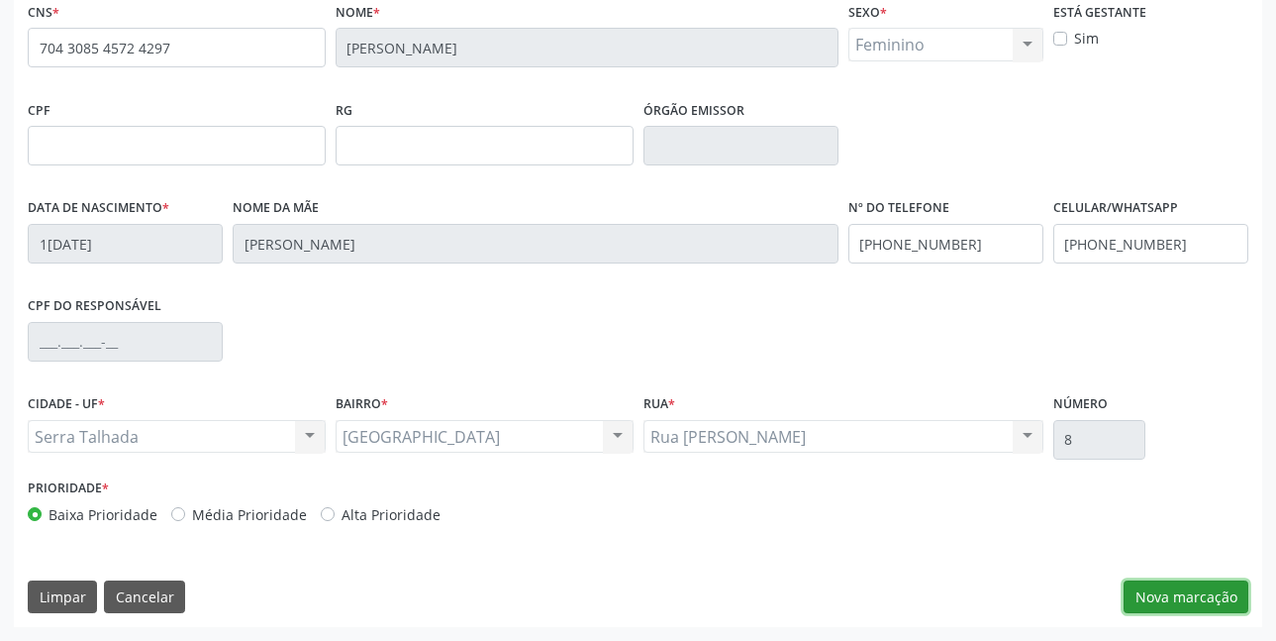
click at [1189, 596] on button "Nova marcação" at bounding box center [1186, 597] width 125 height 34
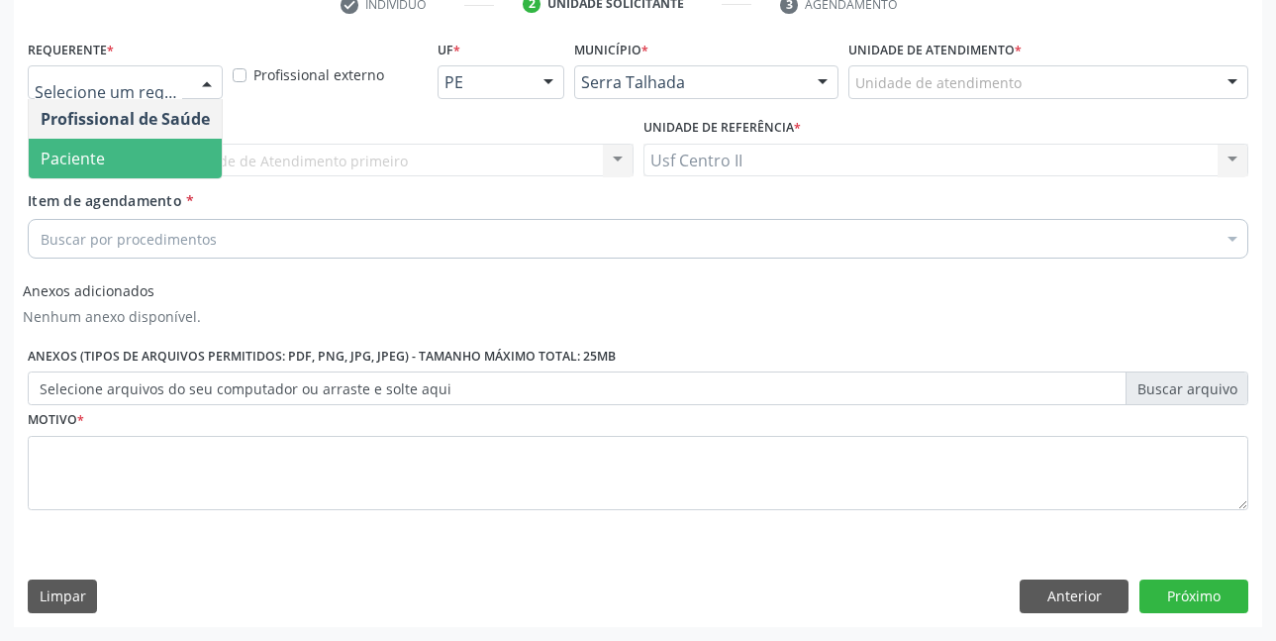
click at [108, 153] on span "Paciente" at bounding box center [125, 159] width 193 height 40
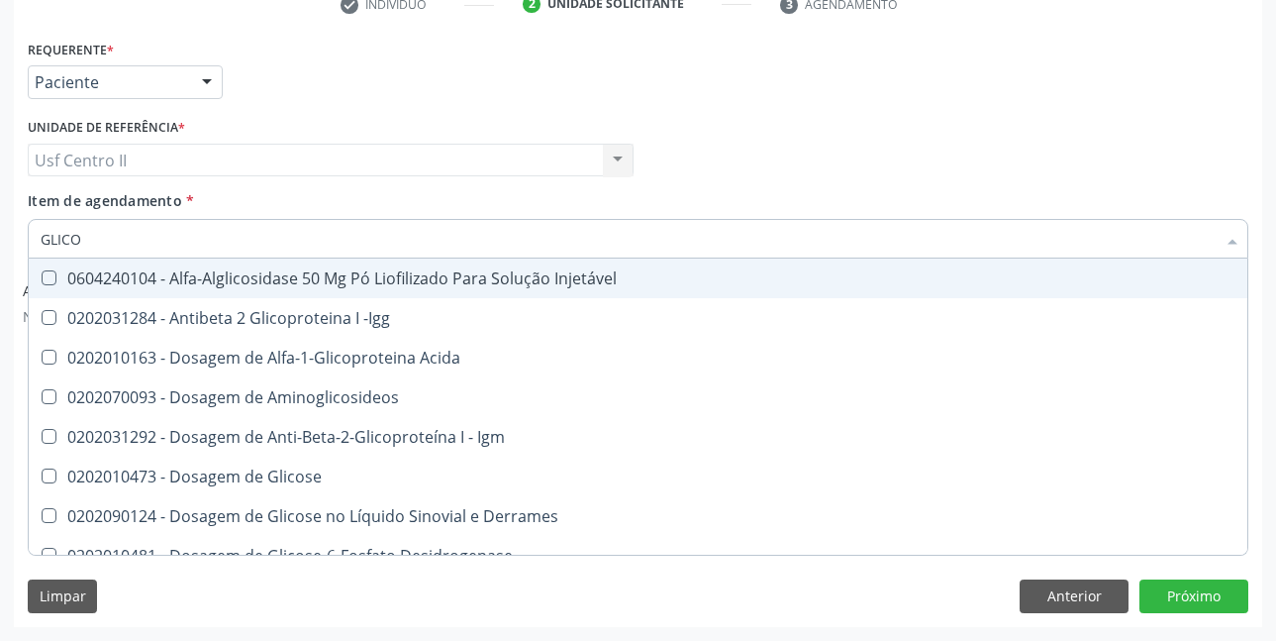
type input "GLICOS"
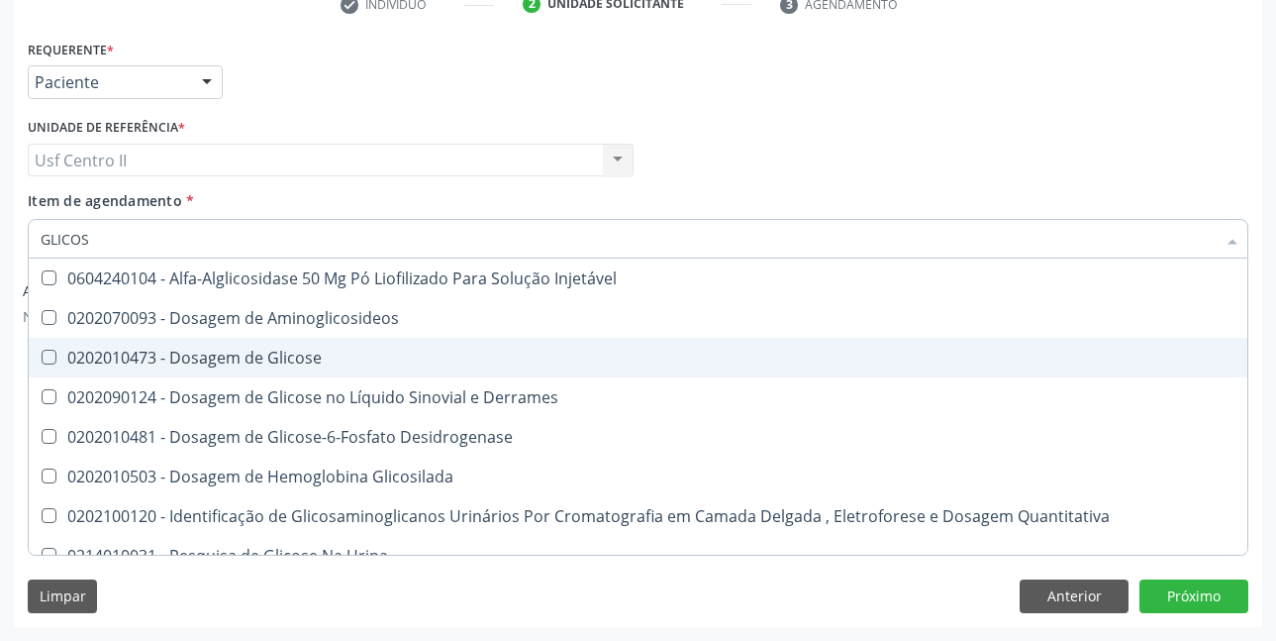
click at [214, 362] on div "0202010473 - Dosagem de Glicose" at bounding box center [638, 358] width 1195 height 16
checkbox Glicose "true"
type input "GLICO"
checkbox Glicose "false"
checkbox Glicosilada "true"
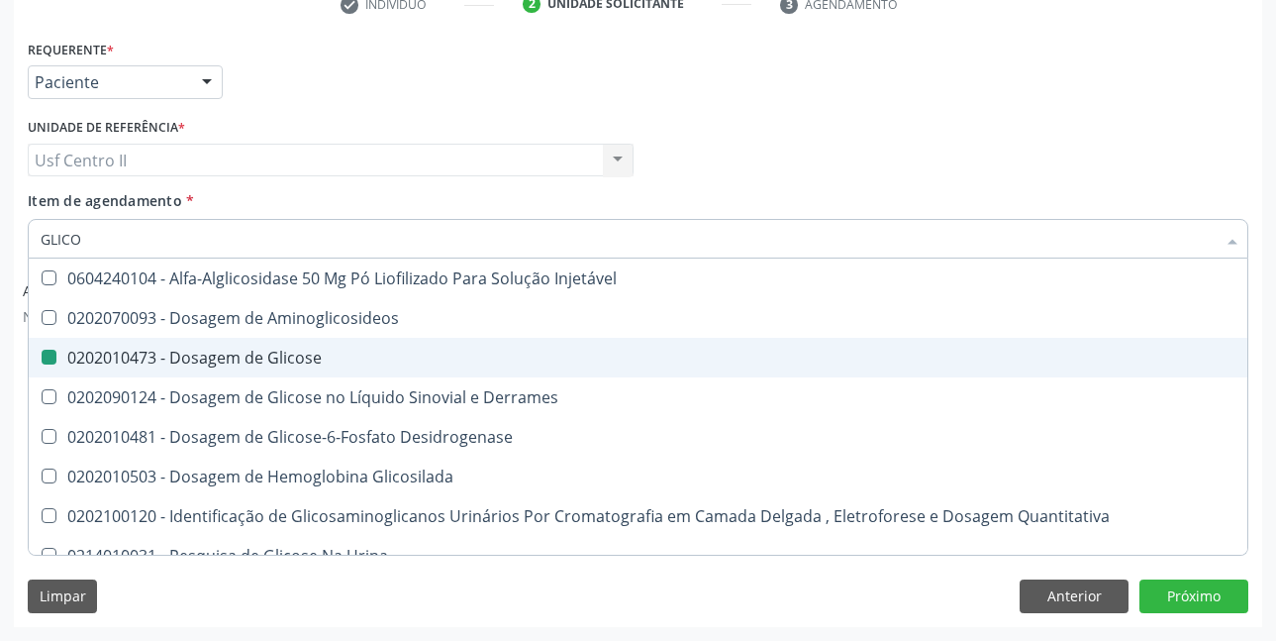
type input "GLIC"
checkbox Glicosilada "false"
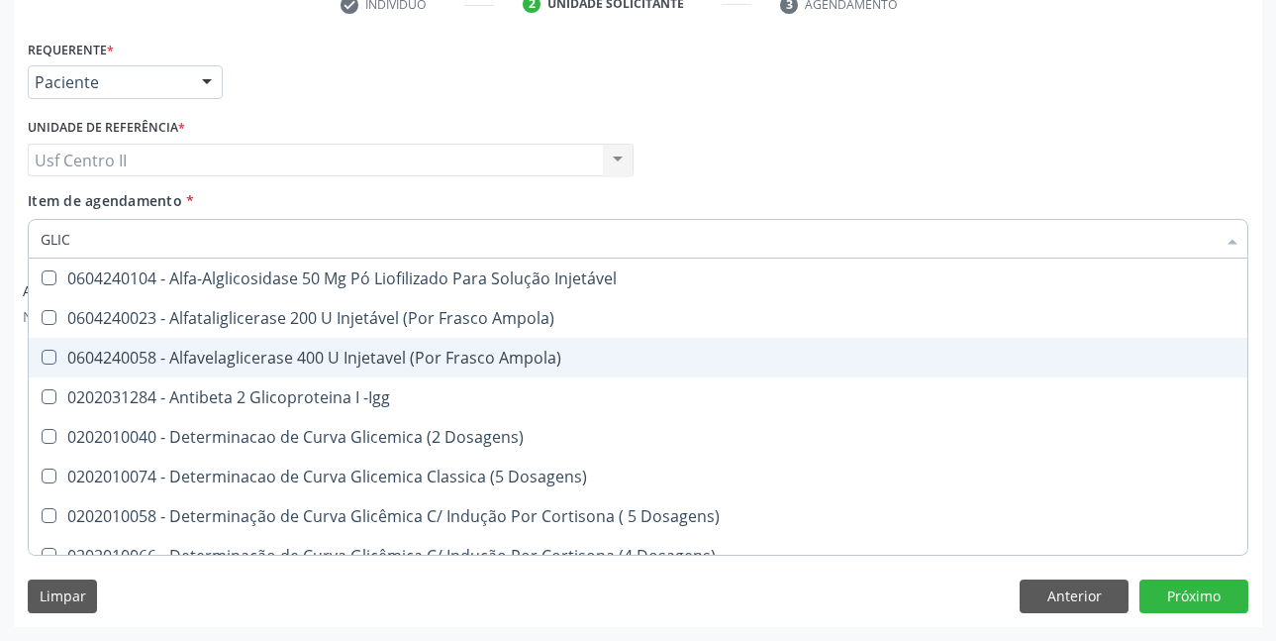
type input "GLI"
checkbox Glicose "false"
checkbox Glicosilada "true"
type input "GL"
checkbox Glicosilada "false"
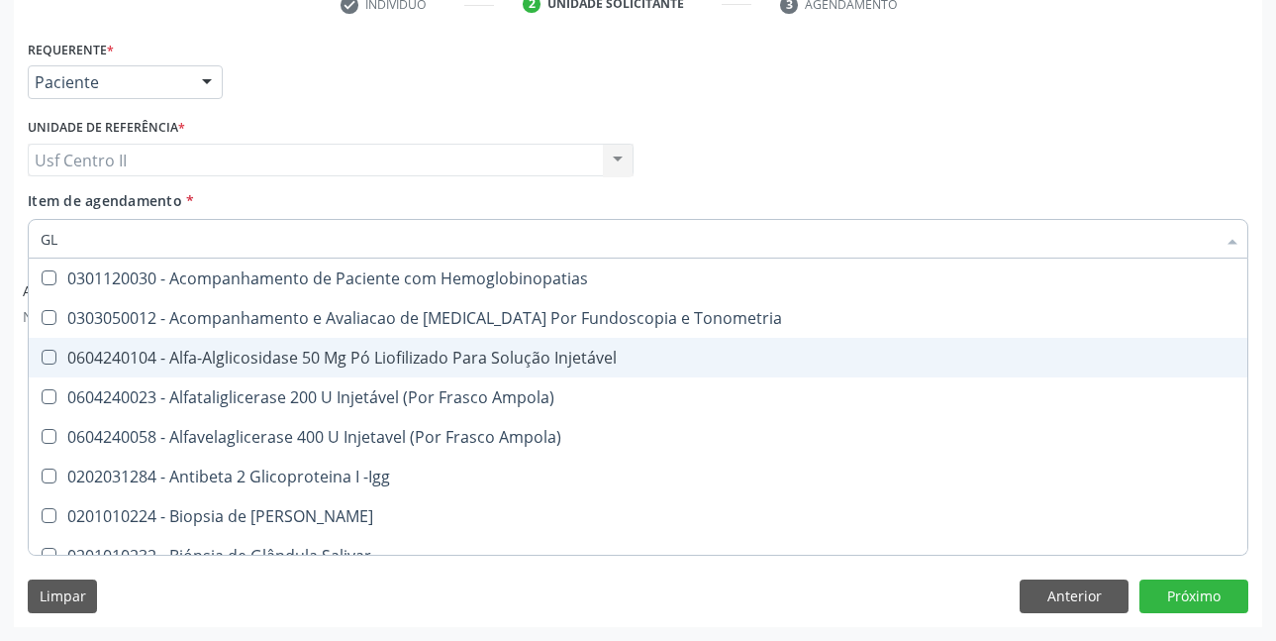
type input "G"
checkbox Glicose "false"
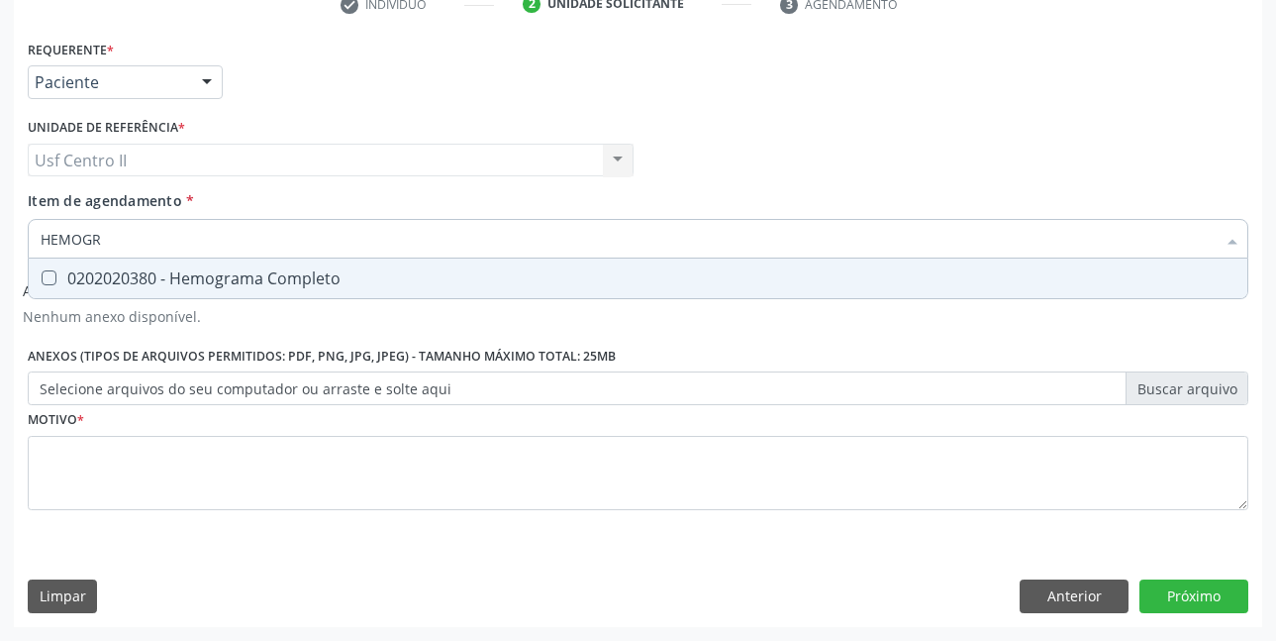
type input "HEMOGRA"
click at [260, 283] on div "0202020380 - Hemograma Completo" at bounding box center [638, 278] width 1195 height 16
checkbox Completo "true"
type input "HEMOG"
checkbox Completo "false"
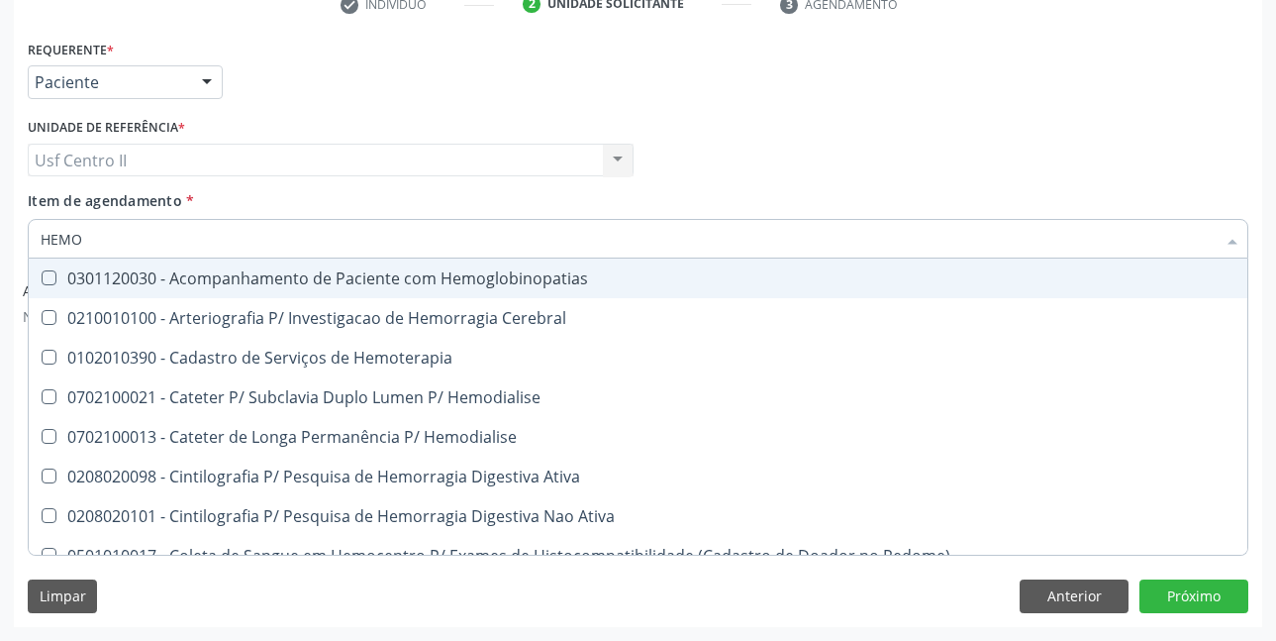
type input "HEM"
checkbox Completo "false"
checkbox Elástica "true"
type input "H"
checkbox Elástica "false"
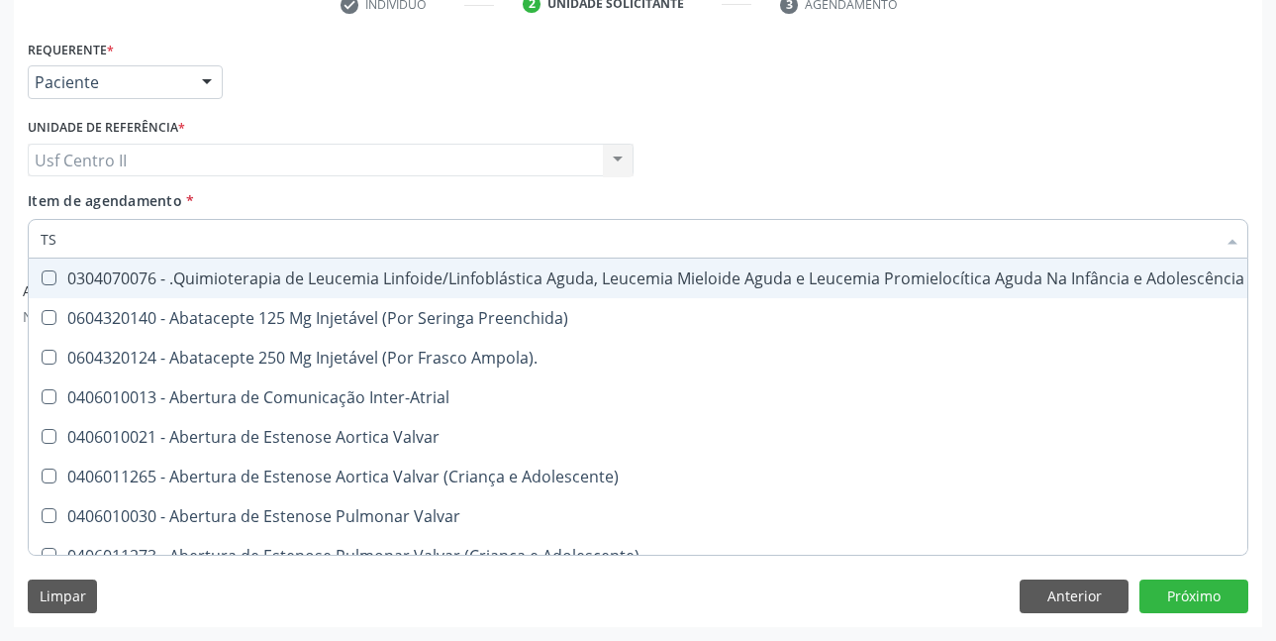
type input "TSH"
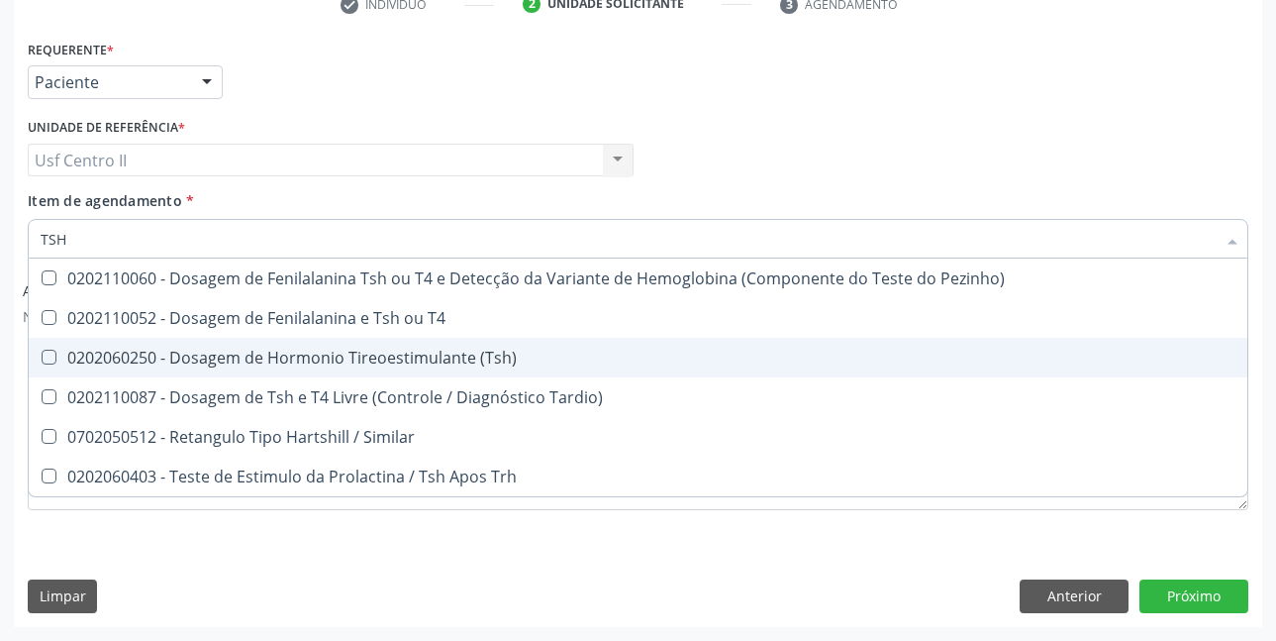
click at [318, 350] on div "0202060250 - Dosagem de Hormonio Tireoestimulante (Tsh)" at bounding box center [638, 358] width 1195 height 16
checkbox \(Tsh\) "true"
type input "TS"
checkbox \(Tsh\) "false"
checkbox Tardio\) "true"
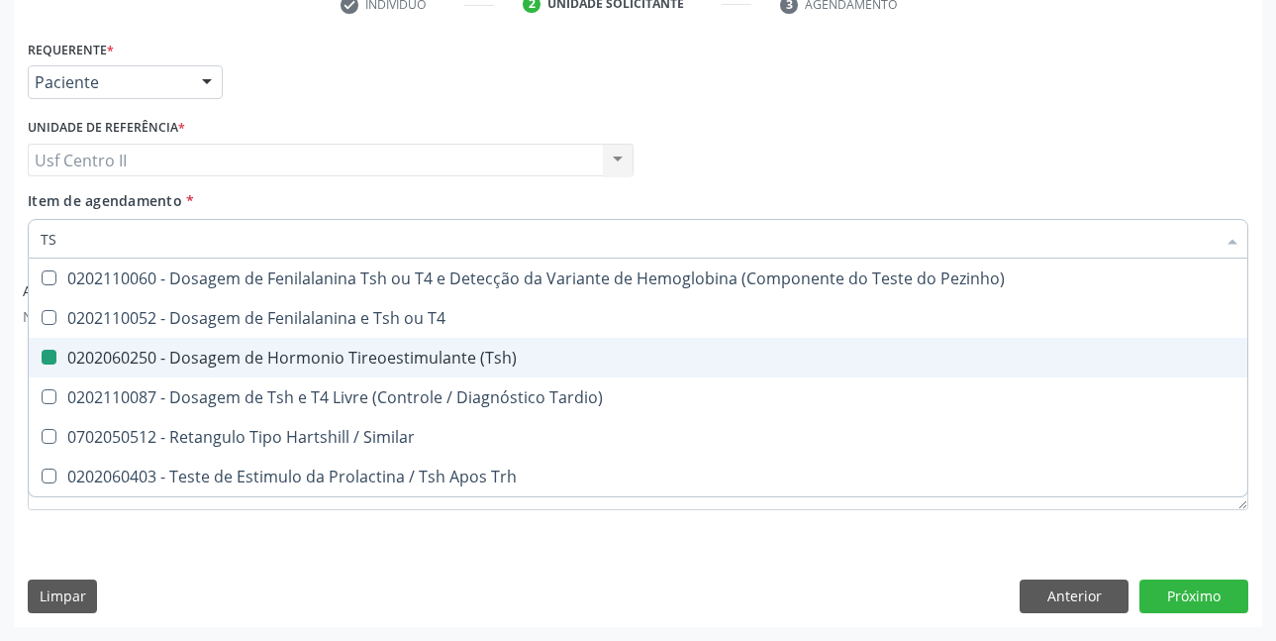
type input "T"
checkbox Tardio\) "false"
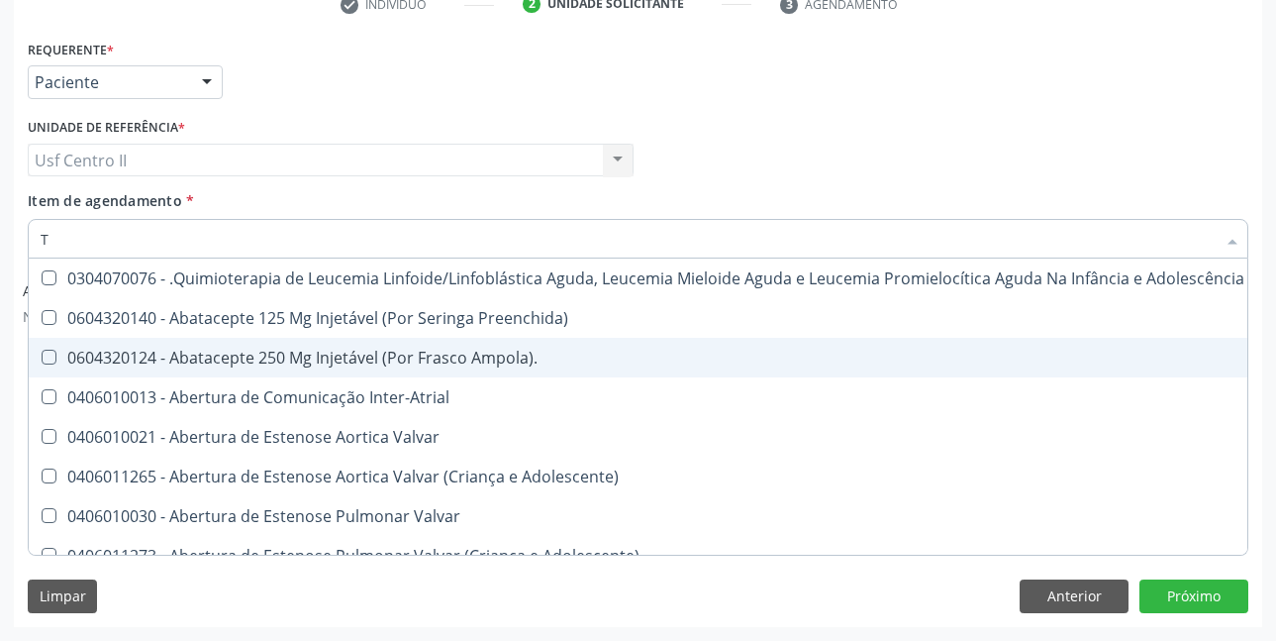
type input "T4"
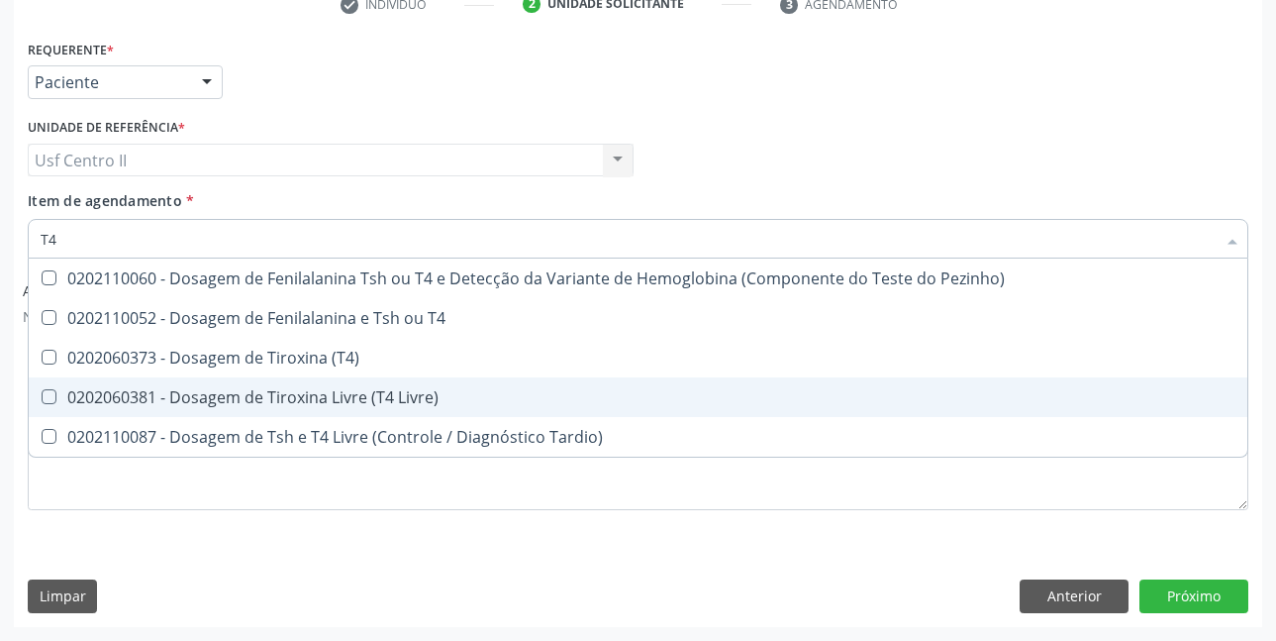
click at [387, 401] on div "0202060381 - Dosagem de Tiroxina Livre (T4 Livre)" at bounding box center [638, 397] width 1195 height 16
checkbox Livre\) "true"
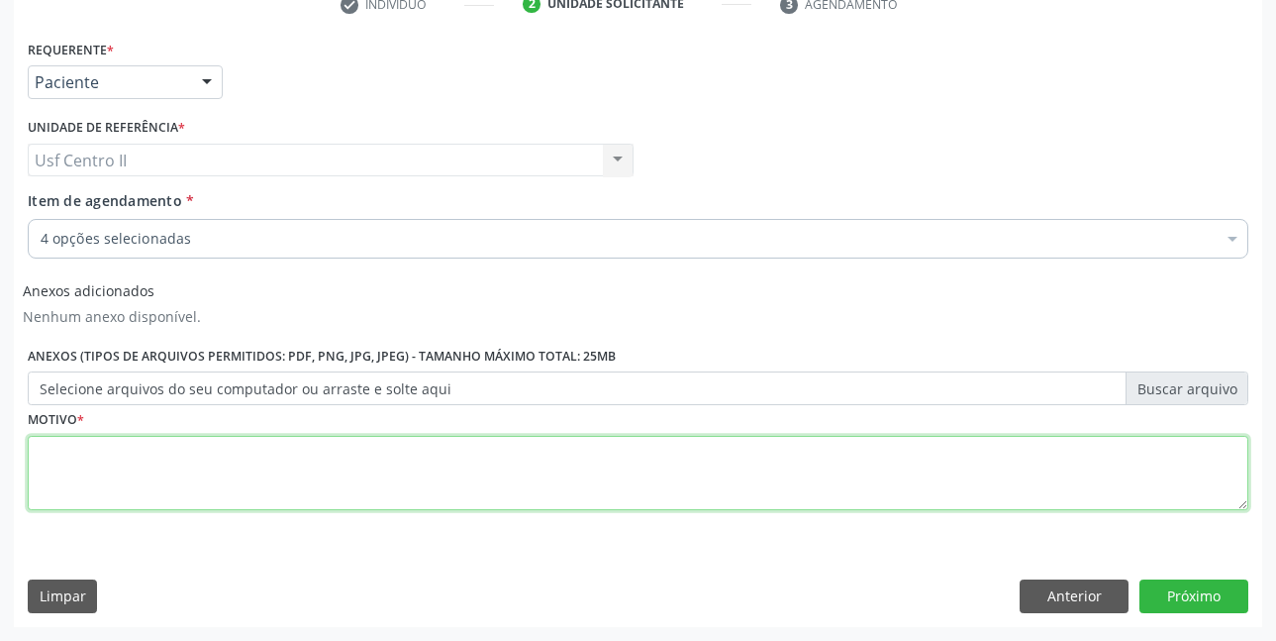
click at [293, 459] on textarea at bounding box center [638, 473] width 1221 height 75
type textarea "."
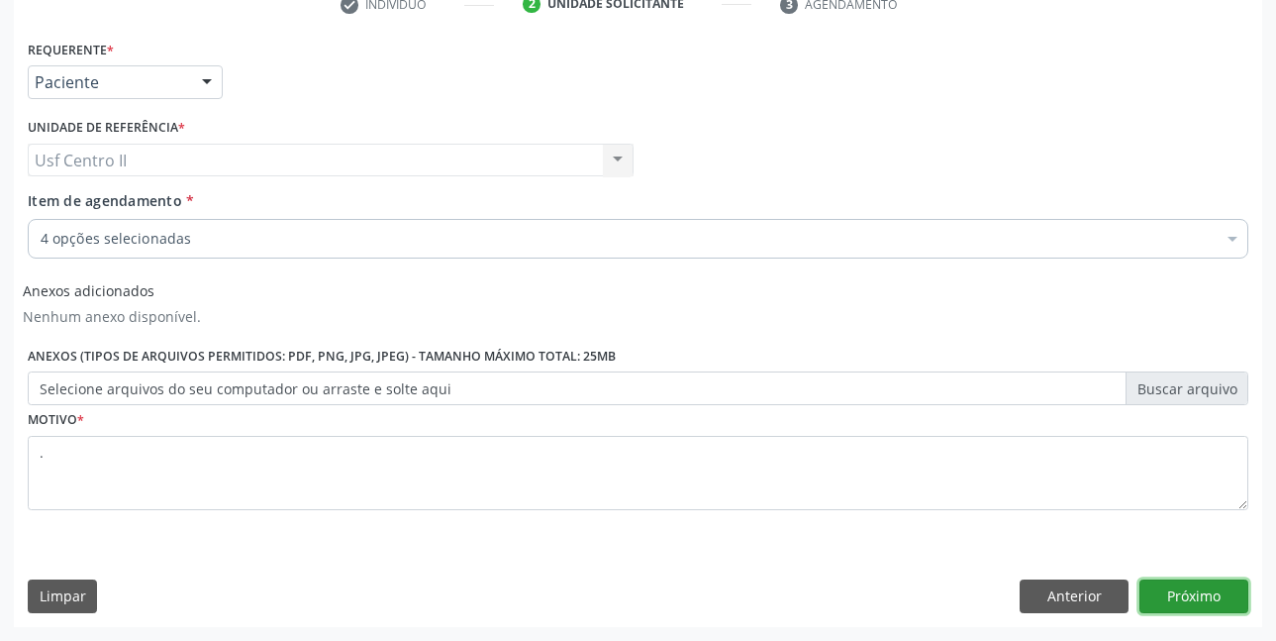
click at [1167, 591] on button "Próximo" at bounding box center [1194, 596] width 109 height 34
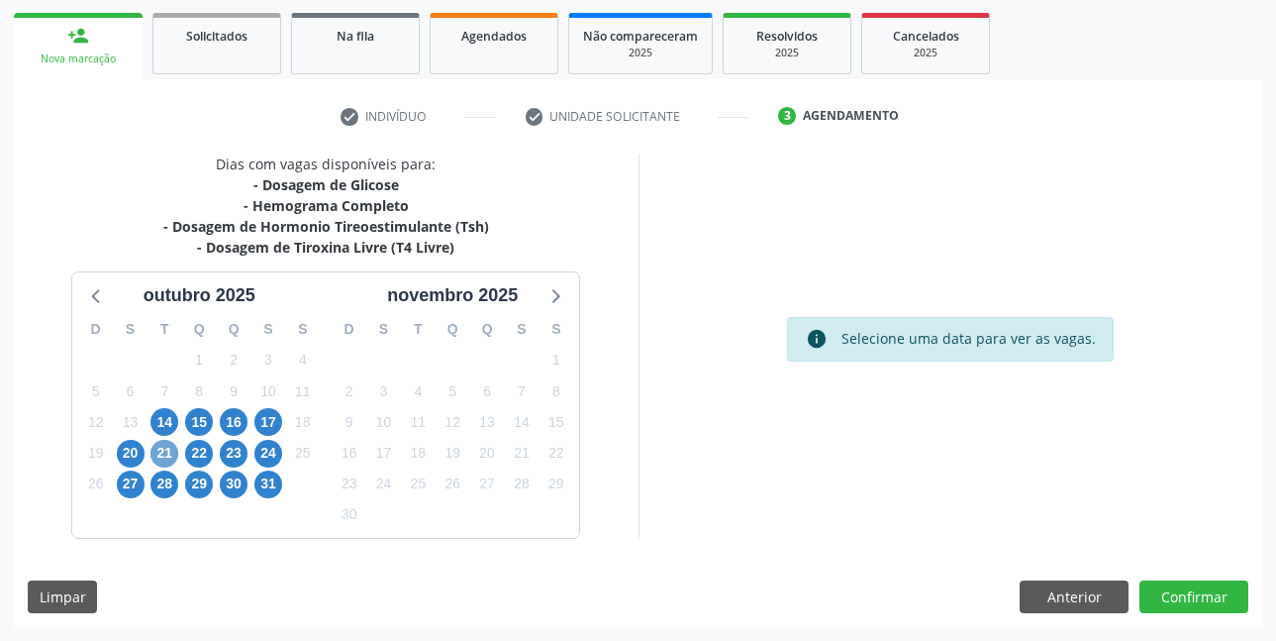
click at [167, 450] on span "21" at bounding box center [165, 454] width 28 height 28
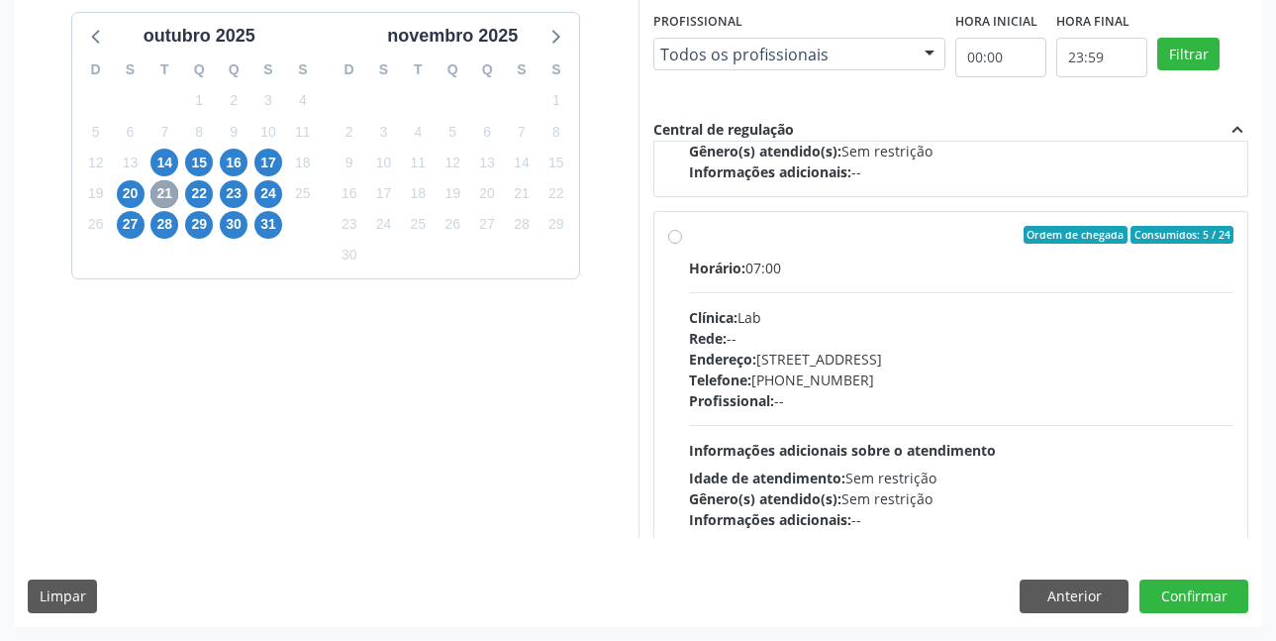
scroll to position [660, 0]
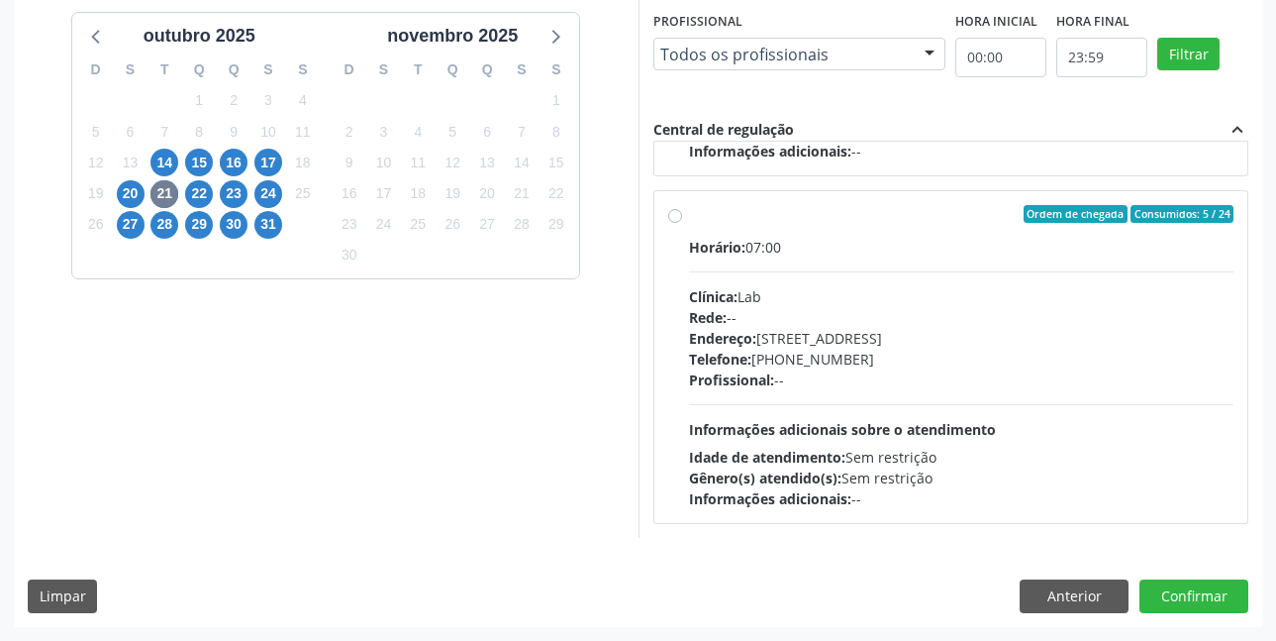
click at [689, 217] on label "Ordem de chegada Consumidos: 5 / 24 Horário: 07:00 Clínica: Lab Rede: -- Endere…" at bounding box center [962, 357] width 546 height 304
click at [676, 217] on input "Ordem de chegada Consumidos: 5 / 24 Horário: 07:00 Clínica: Lab Rede: -- Endere…" at bounding box center [675, 214] width 14 height 18
radio input "true"
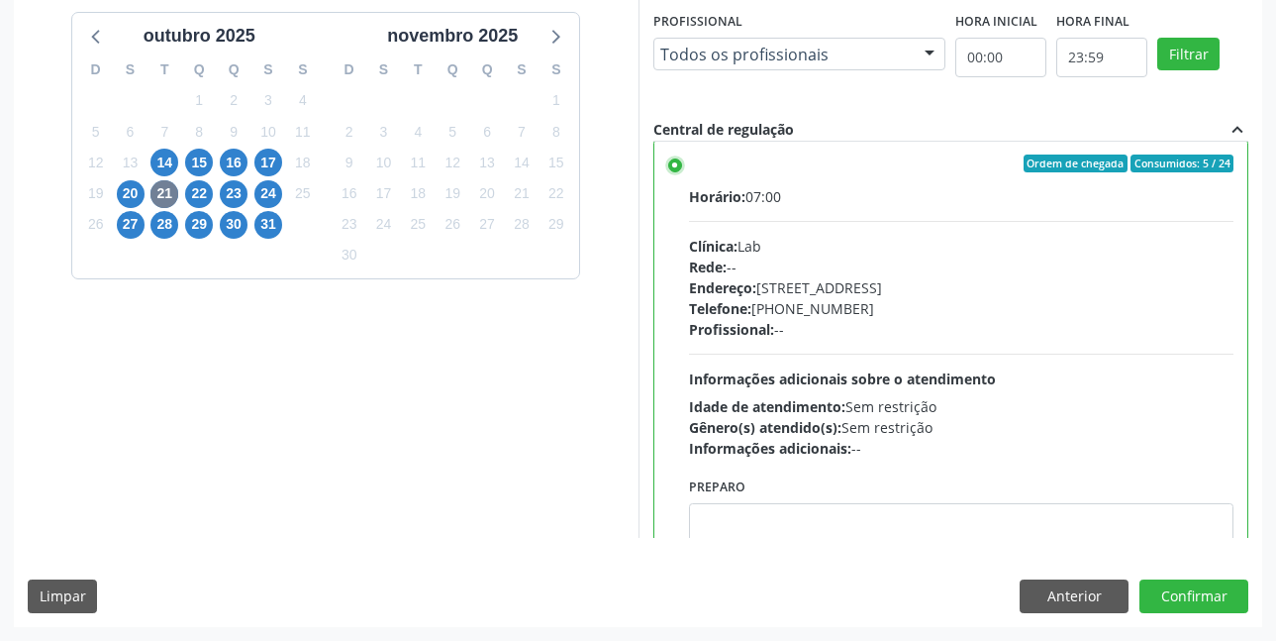
scroll to position [759, 0]
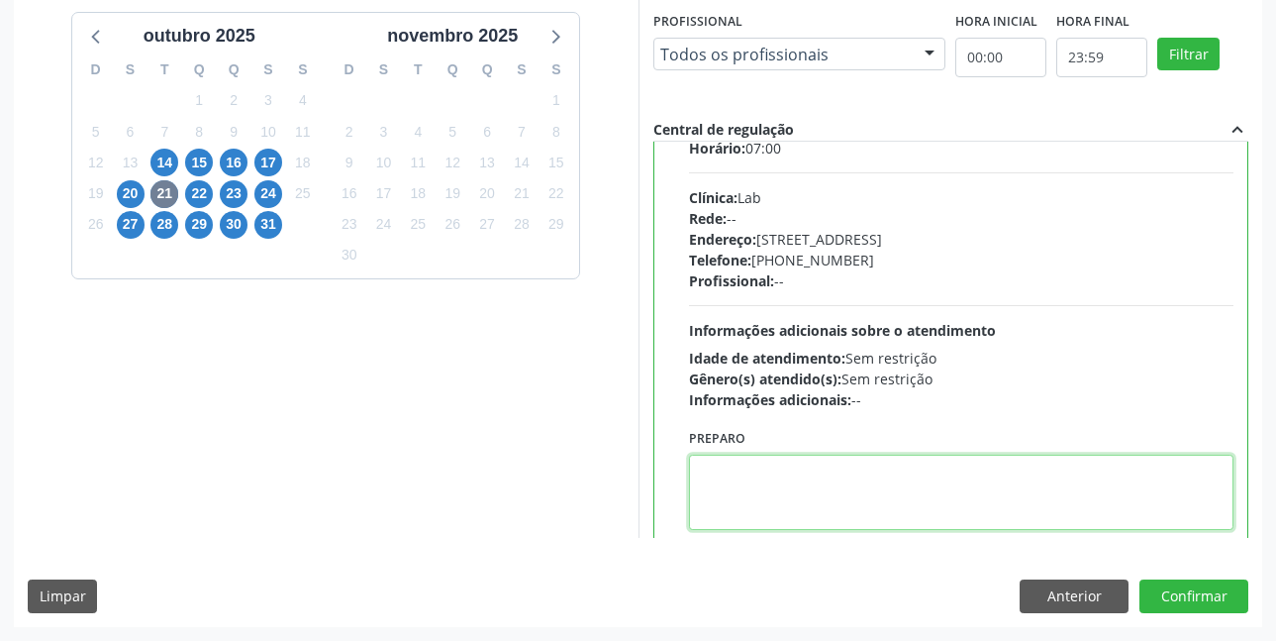
click at [799, 476] on textarea at bounding box center [962, 492] width 546 height 75
paste textarea "O EXAME SERÁ REALIZADO NA UNIDADE DE SAÚDE CENTRO 2 (POSTINHO DO [GEOGRAPHIC_DA…"
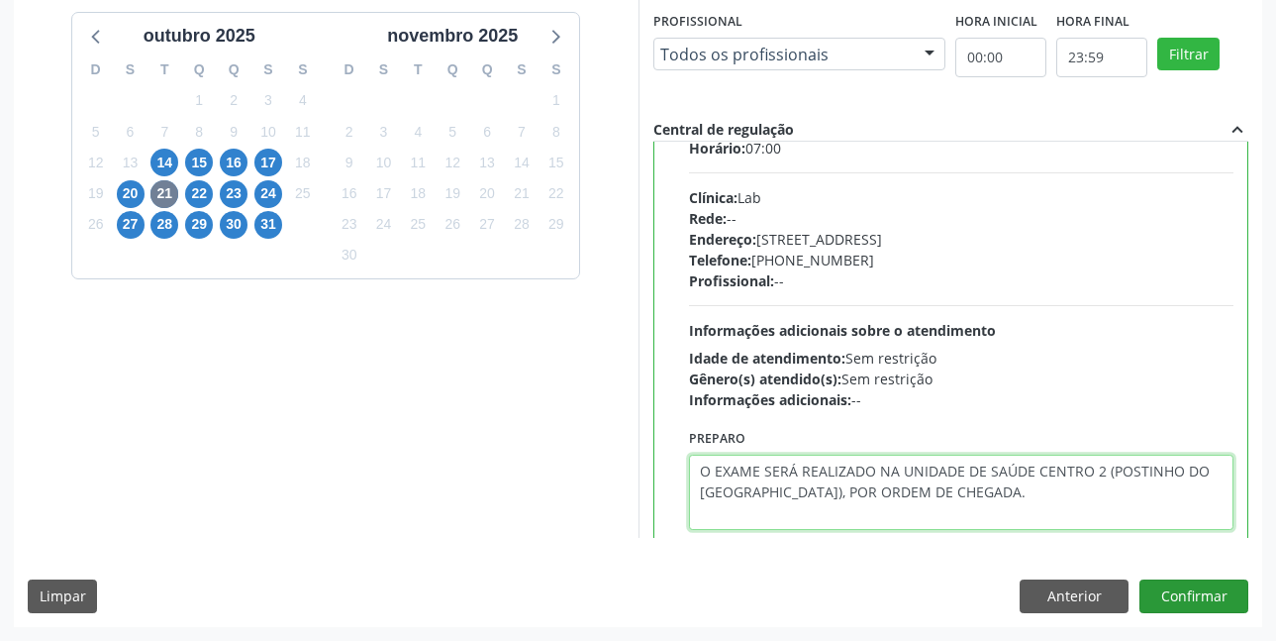
type textarea "O EXAME SERÁ REALIZADO NA UNIDADE DE SAÚDE CENTRO 2 (POSTINHO DO [GEOGRAPHIC_DA…"
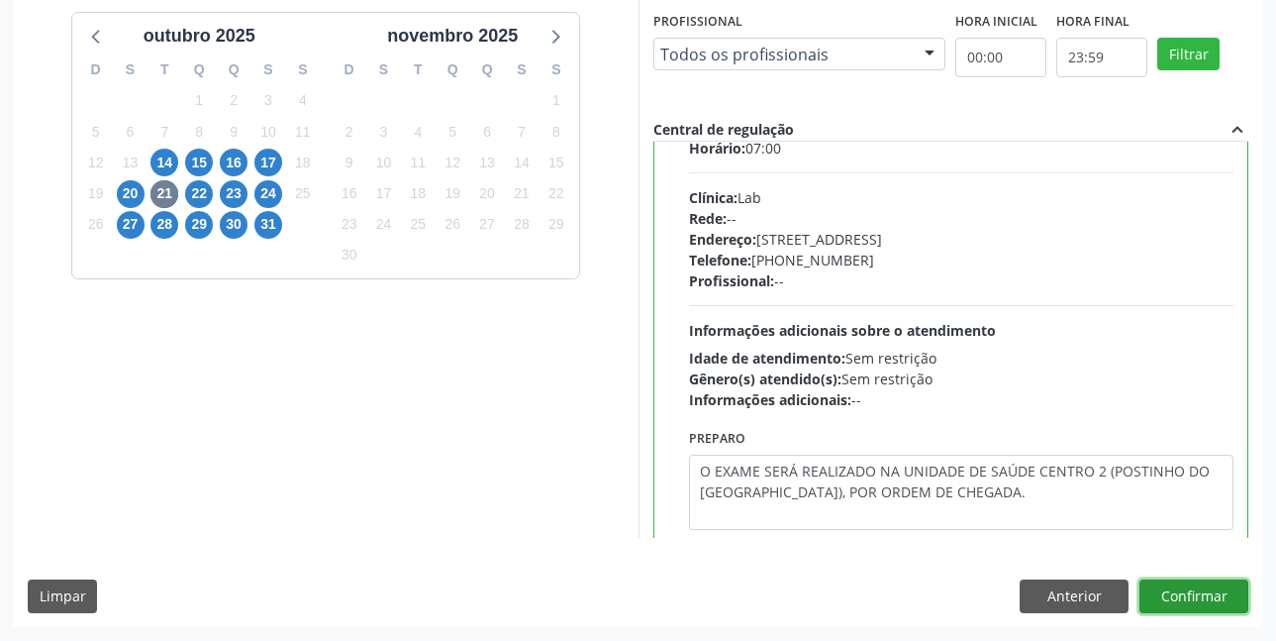
click at [1207, 579] on button "Confirmar" at bounding box center [1194, 596] width 109 height 34
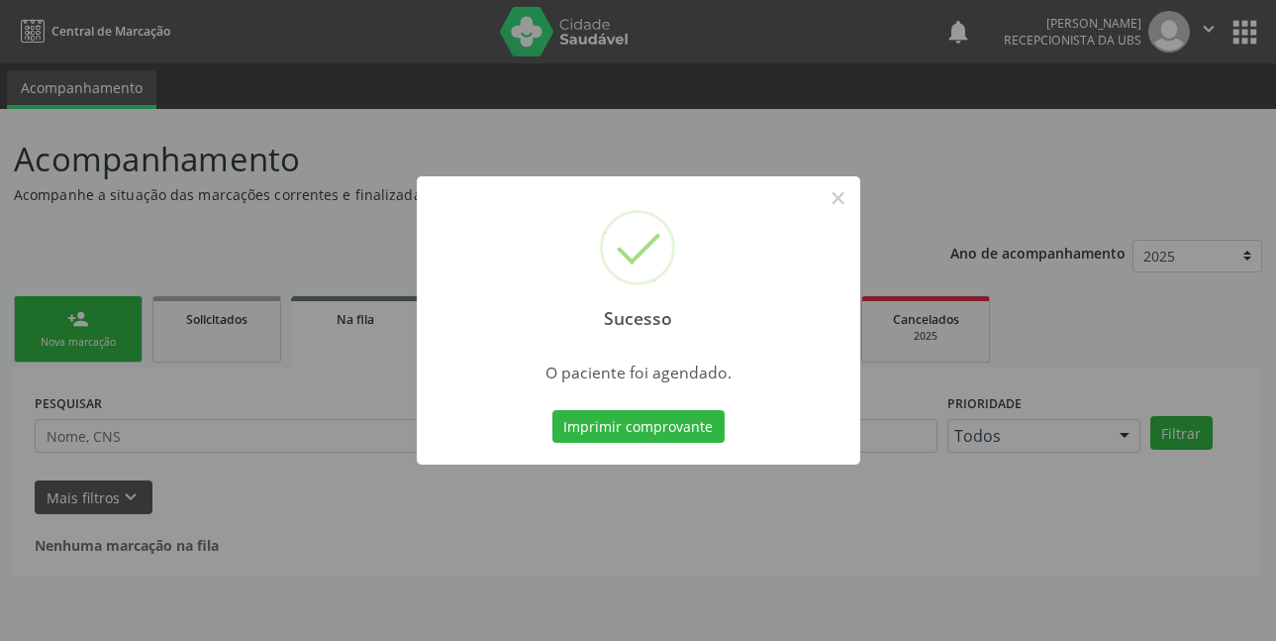
scroll to position [0, 0]
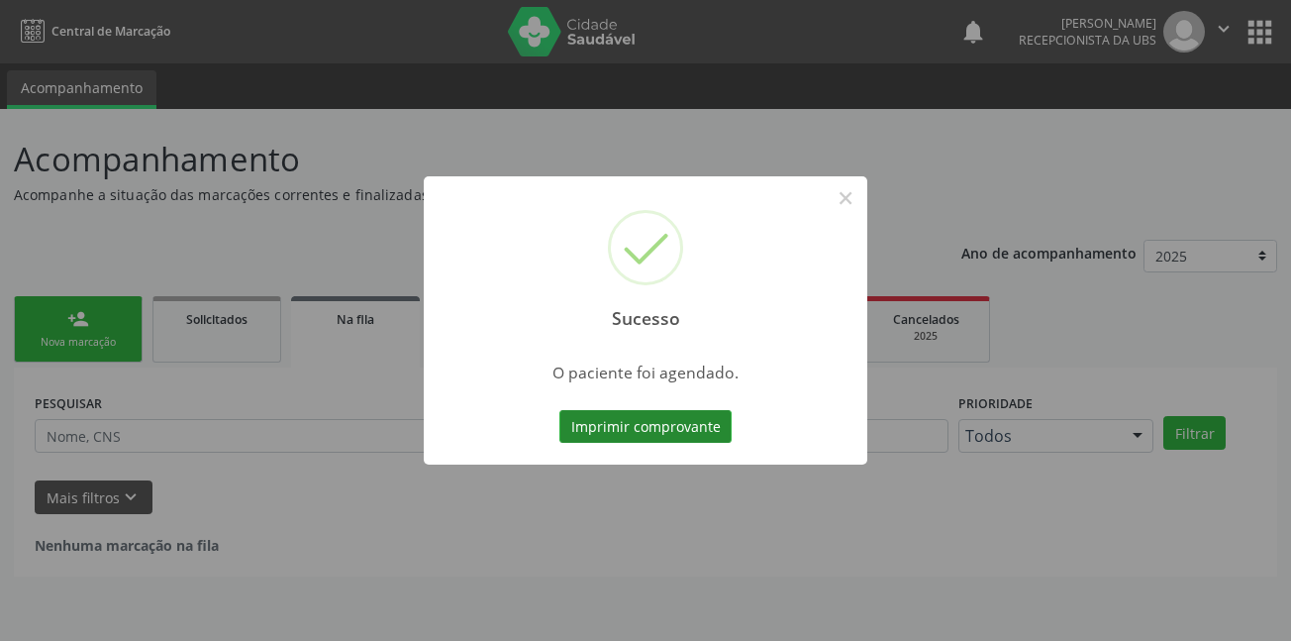
click at [675, 418] on button "Imprimir comprovante" at bounding box center [646, 427] width 172 height 34
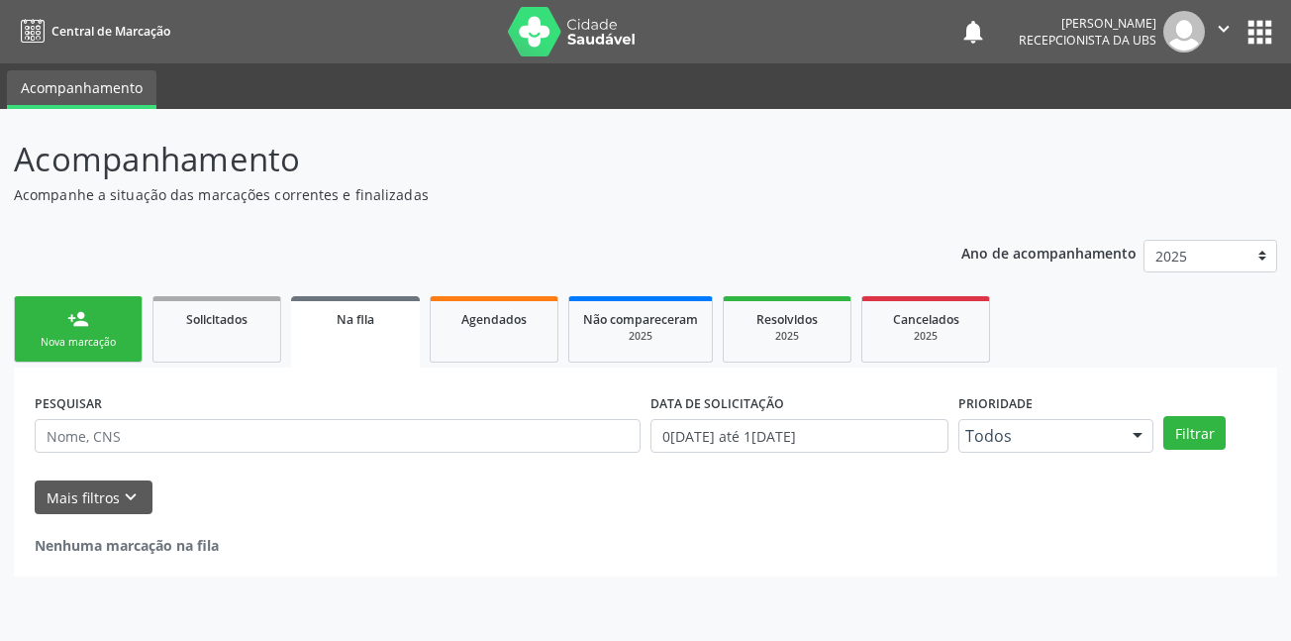
click at [88, 334] on link "person_add Nova marcação" at bounding box center [78, 329] width 129 height 66
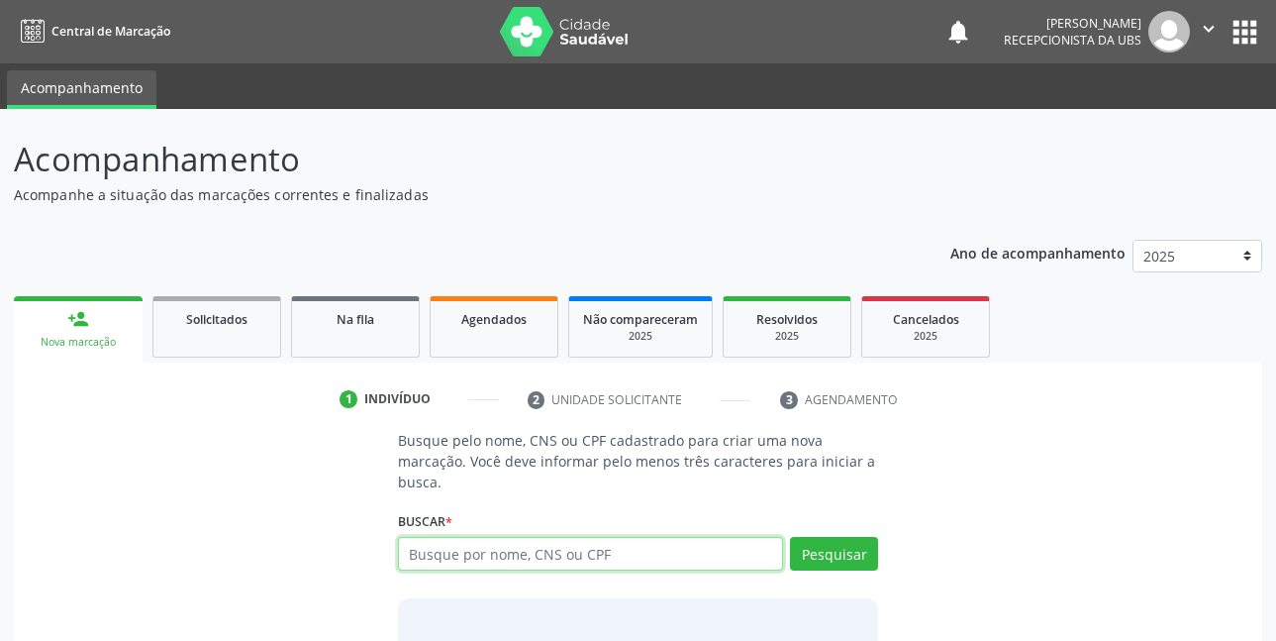
click at [495, 556] on input "text" at bounding box center [591, 554] width 386 height 34
type input "88125351434"
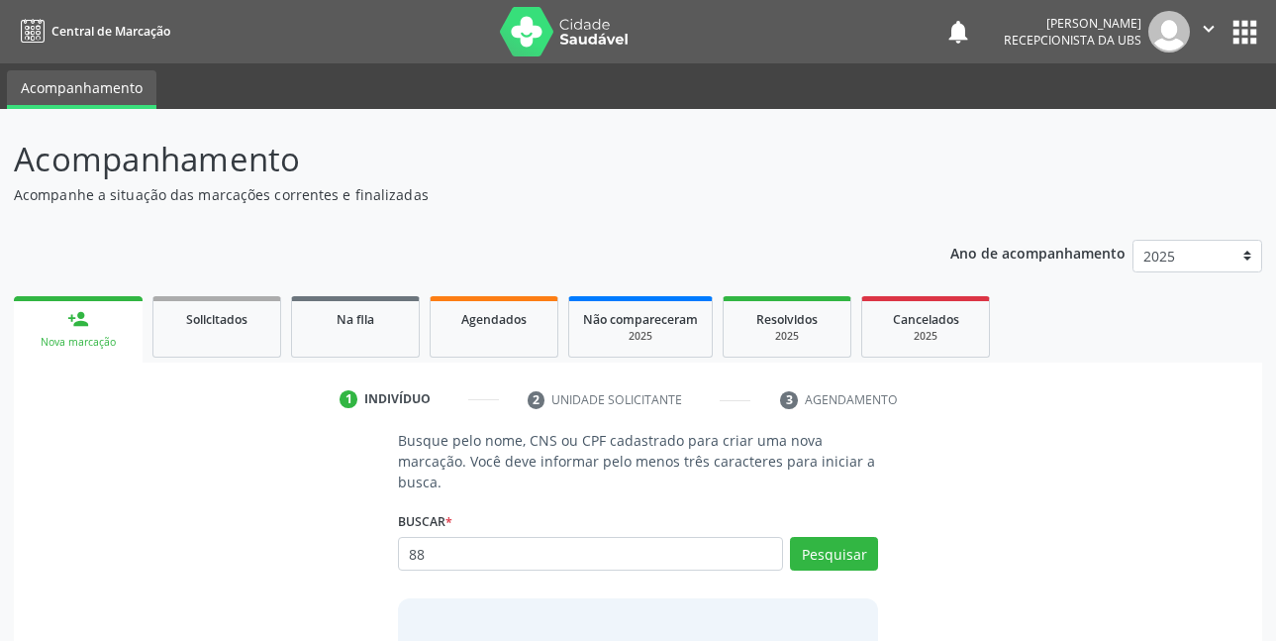
type input "8"
type input "166021050790005"
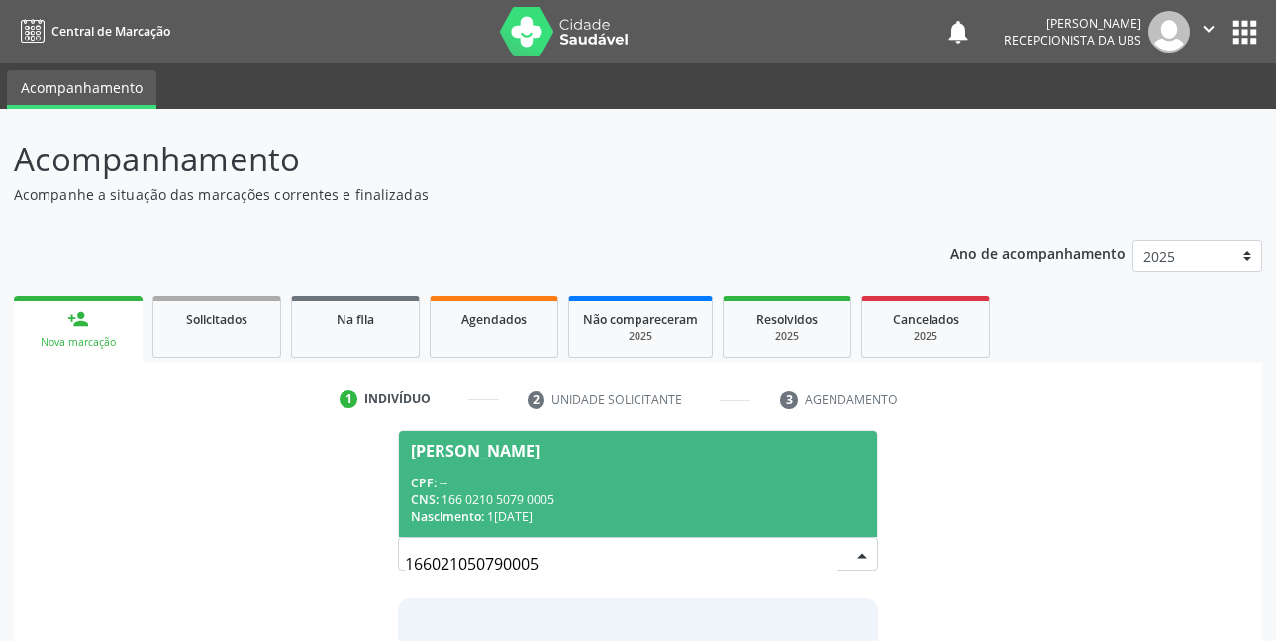
click at [520, 484] on div "CPF: --" at bounding box center [639, 482] width 456 height 17
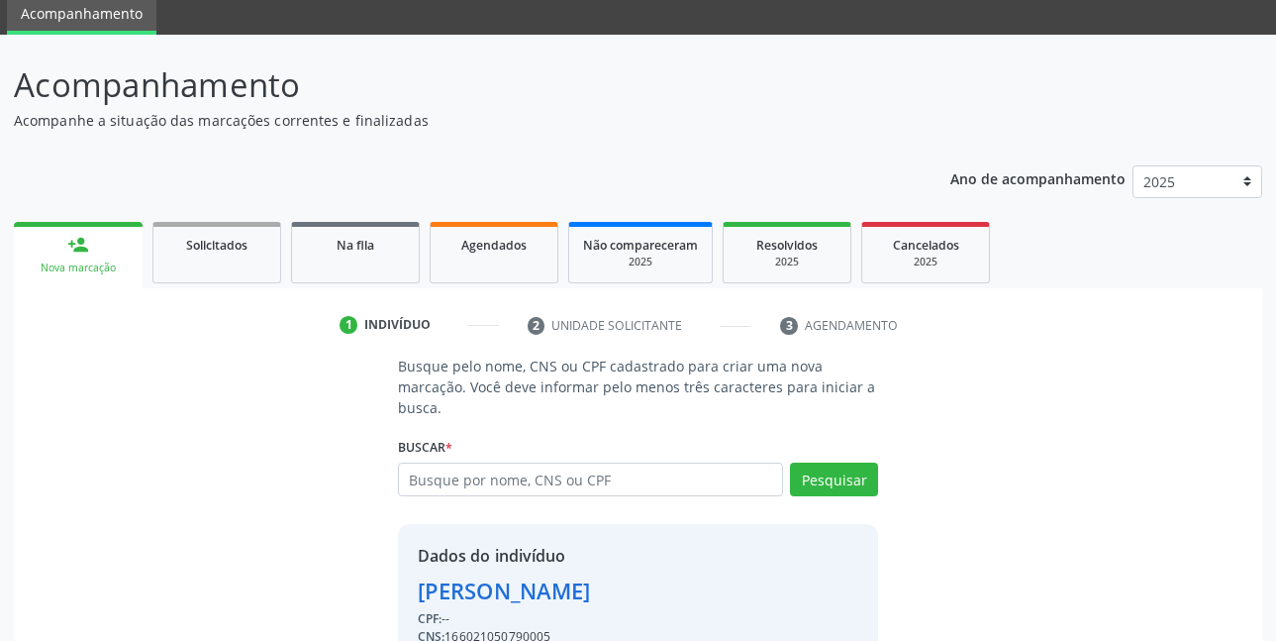
scroll to position [174, 0]
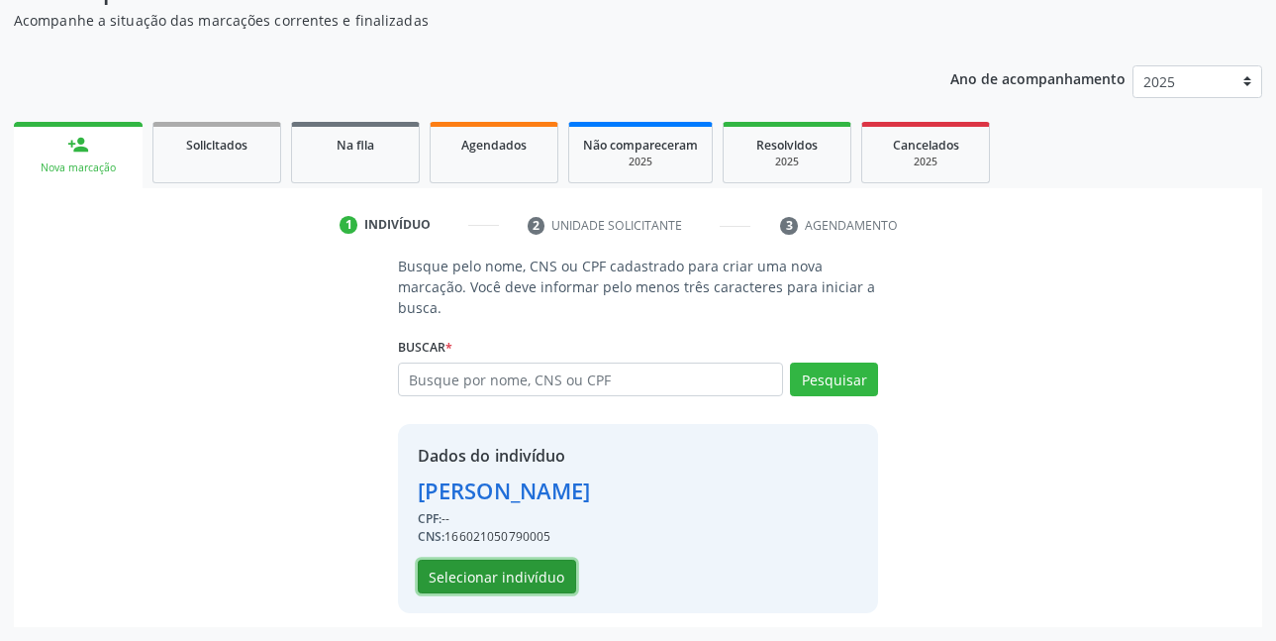
click at [506, 581] on button "Selecionar indivíduo" at bounding box center [497, 577] width 158 height 34
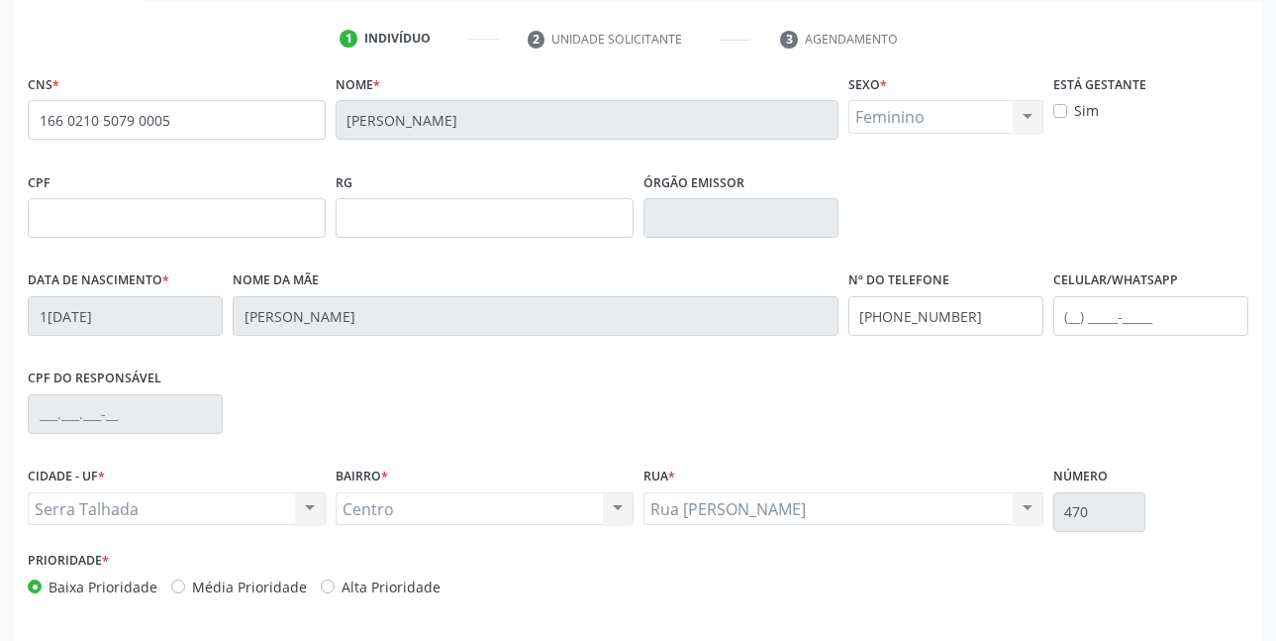
scroll to position [372, 0]
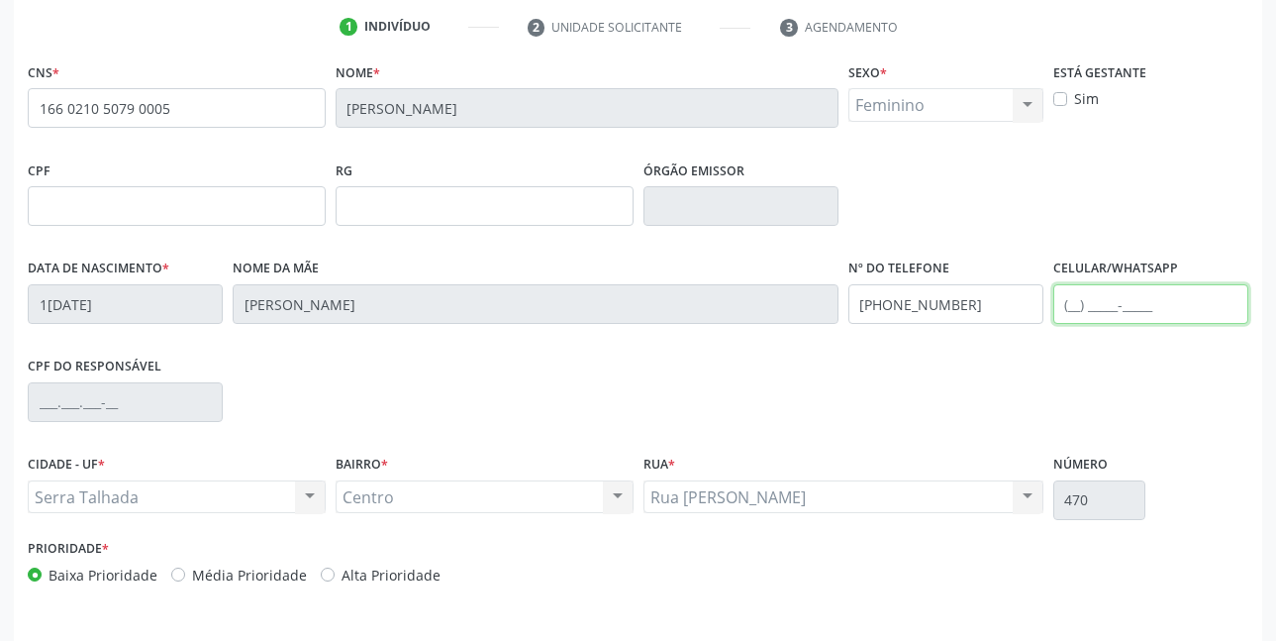
click at [1111, 310] on input "text" at bounding box center [1151, 304] width 195 height 40
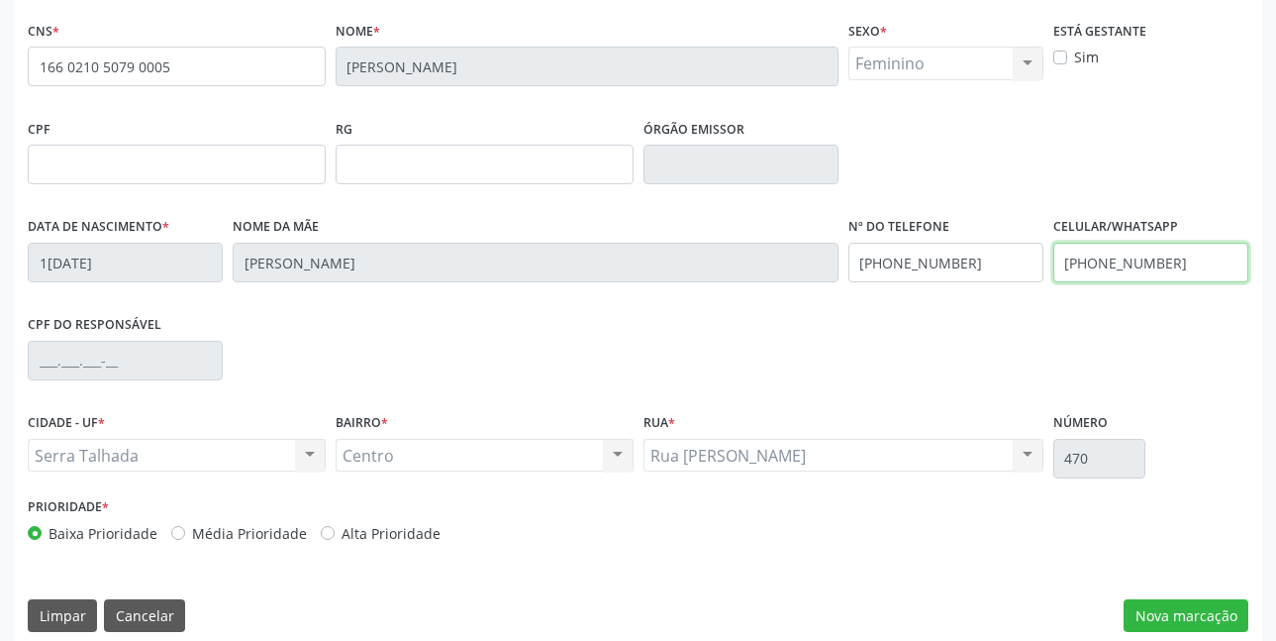
scroll to position [433, 0]
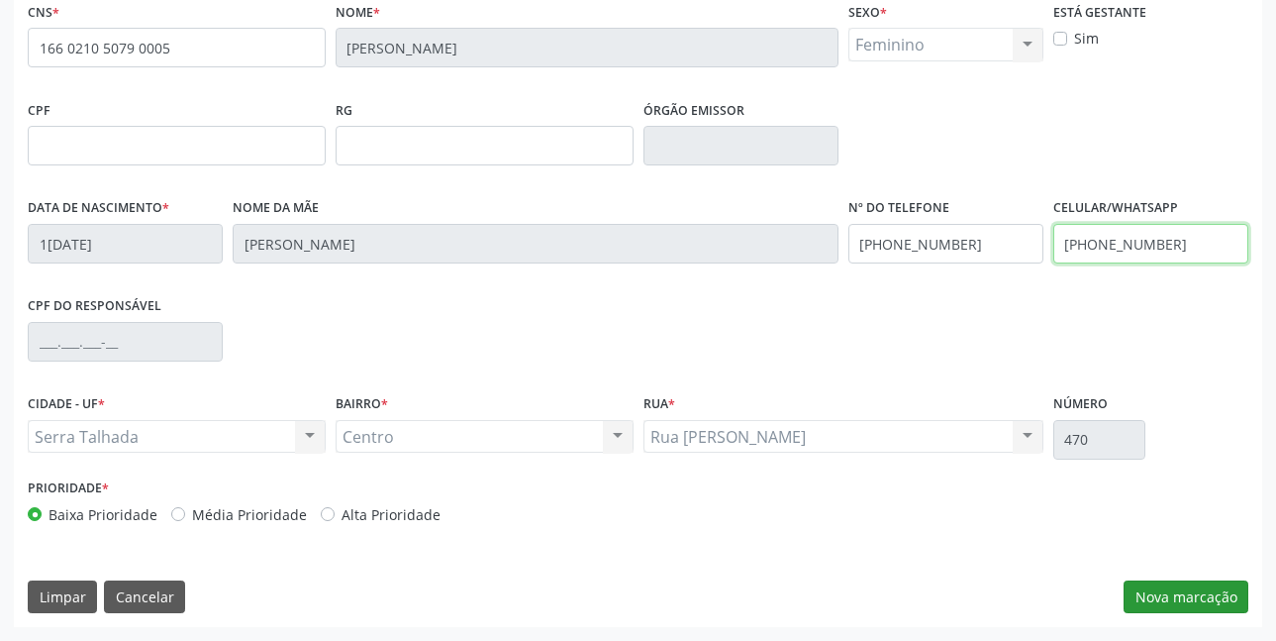
type input "(87) 99932-3263"
click at [1170, 594] on button "Nova marcação" at bounding box center [1186, 597] width 125 height 34
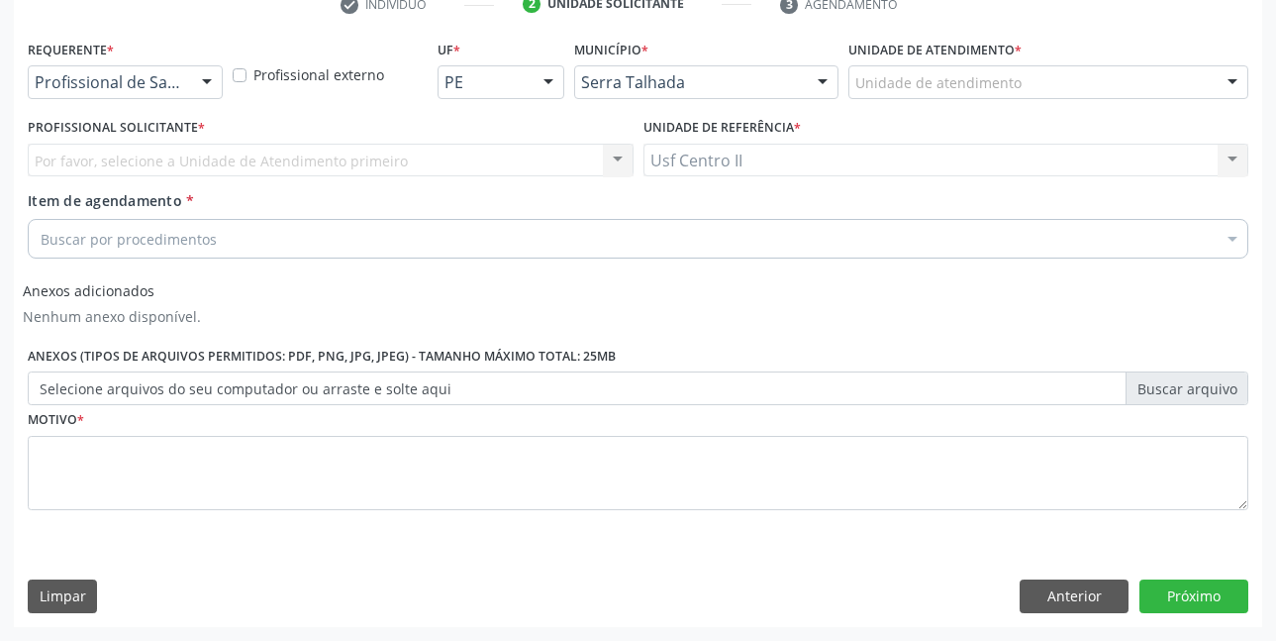
scroll to position [395, 0]
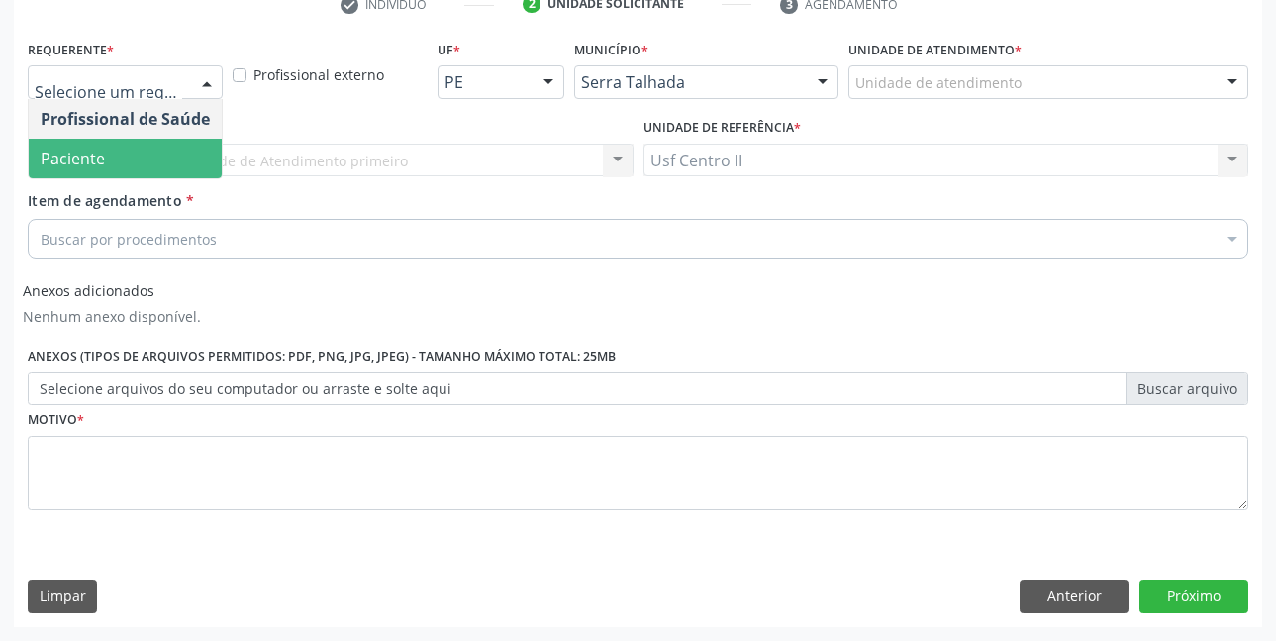
click at [104, 154] on span "Paciente" at bounding box center [125, 159] width 193 height 40
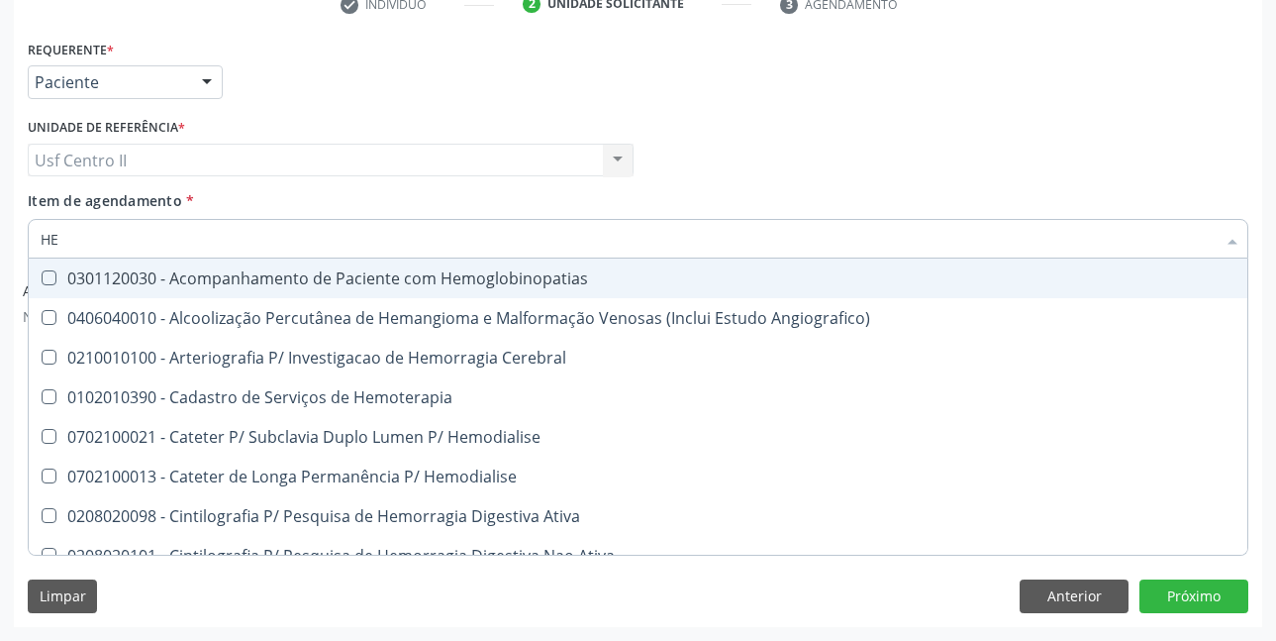
type input "H"
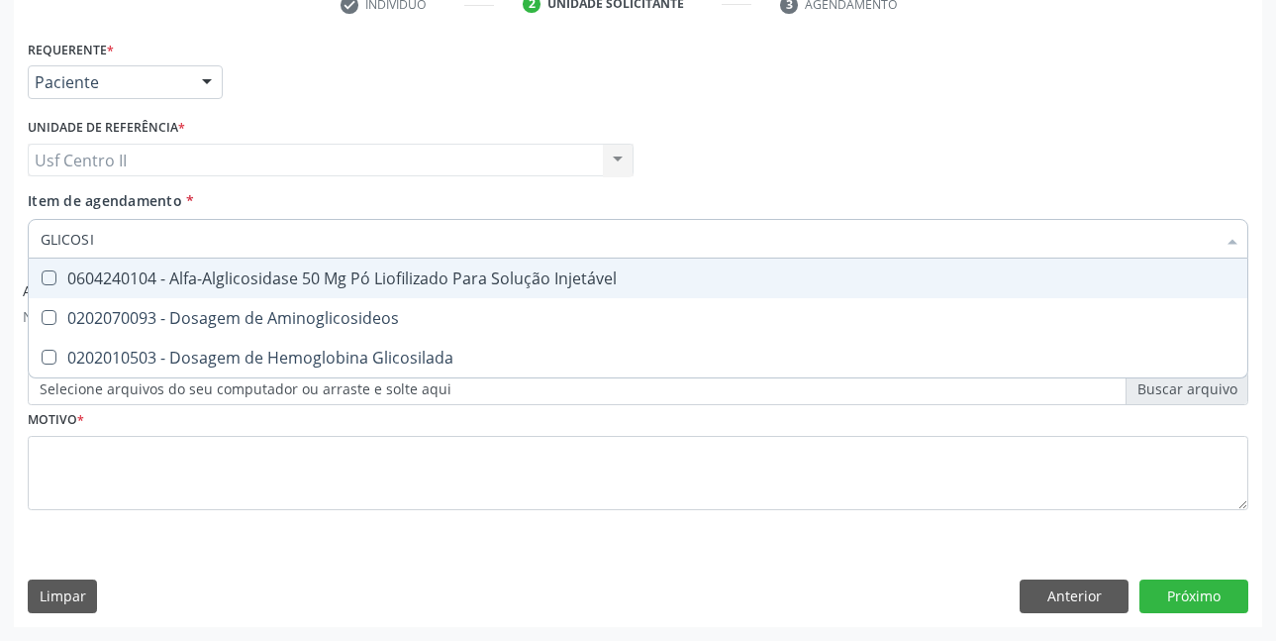
type input "GLICOSIL"
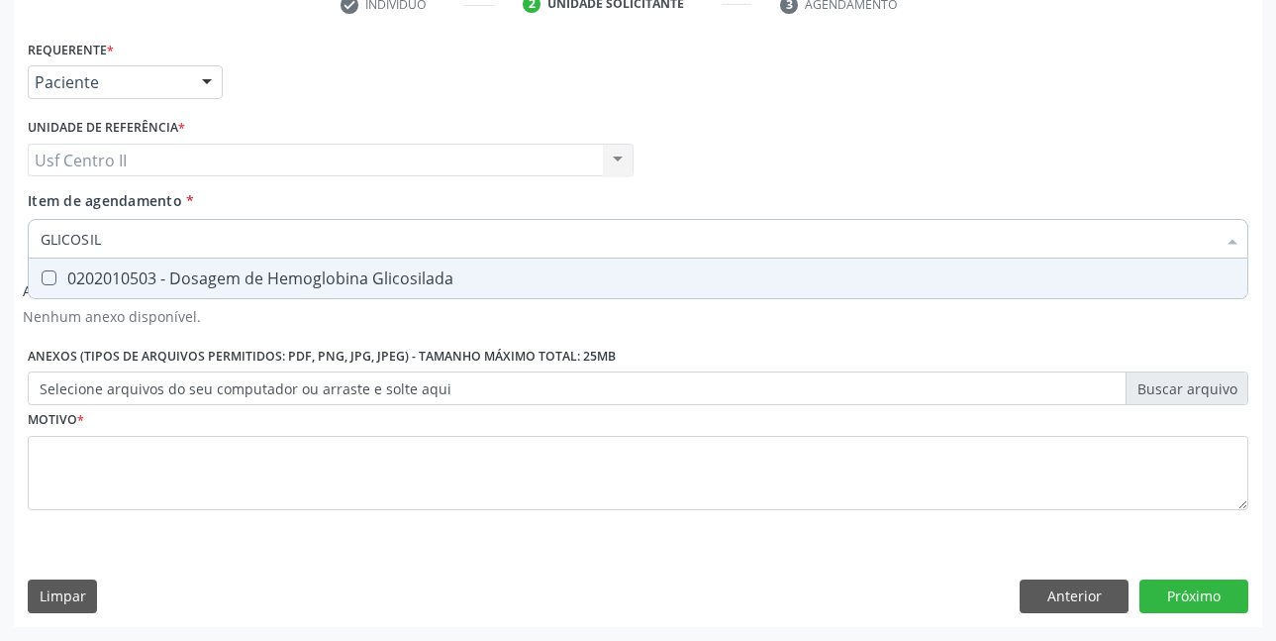
click at [248, 284] on div "0202010503 - Dosagem de Hemoglobina Glicosilada" at bounding box center [638, 278] width 1195 height 16
checkbox Glicosilada "true"
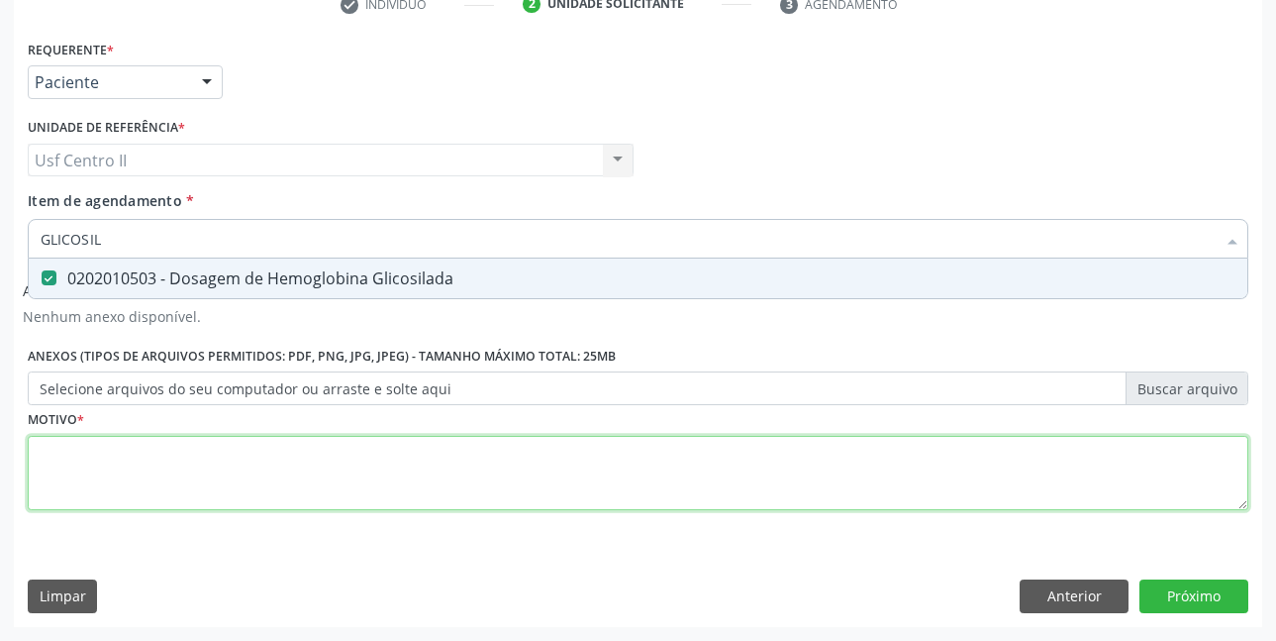
click at [233, 475] on div "Requerente * Paciente Profissional de Saúde Paciente Nenhum resultado encontrad…" at bounding box center [638, 286] width 1221 height 503
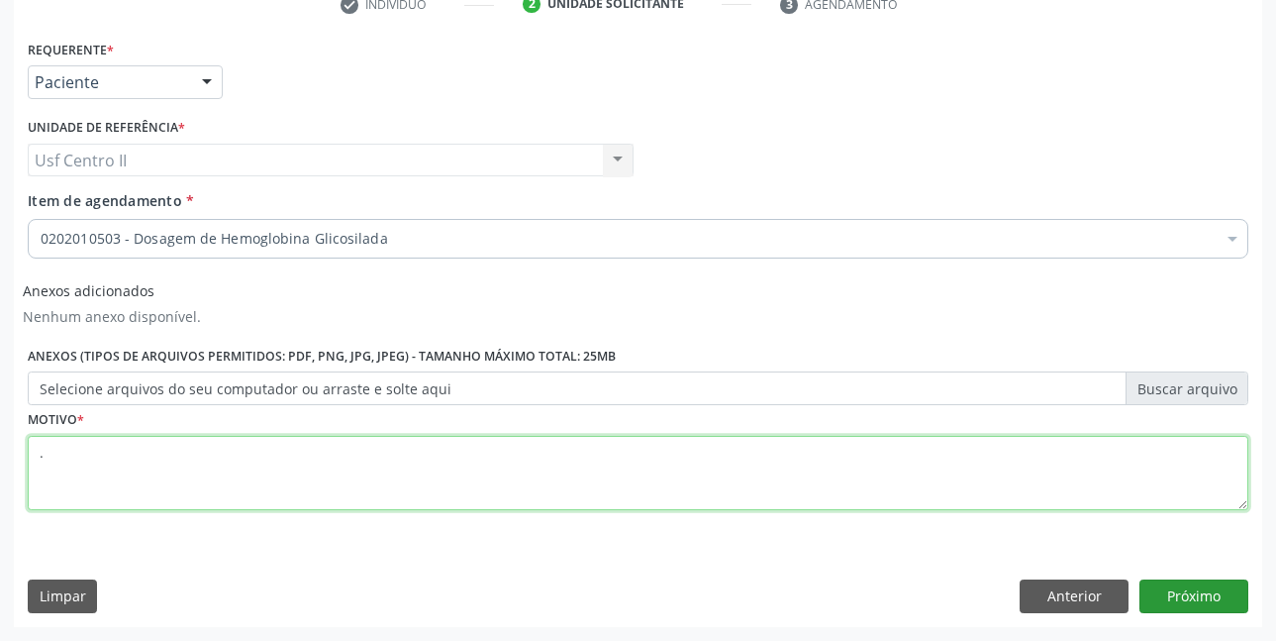
type textarea "."
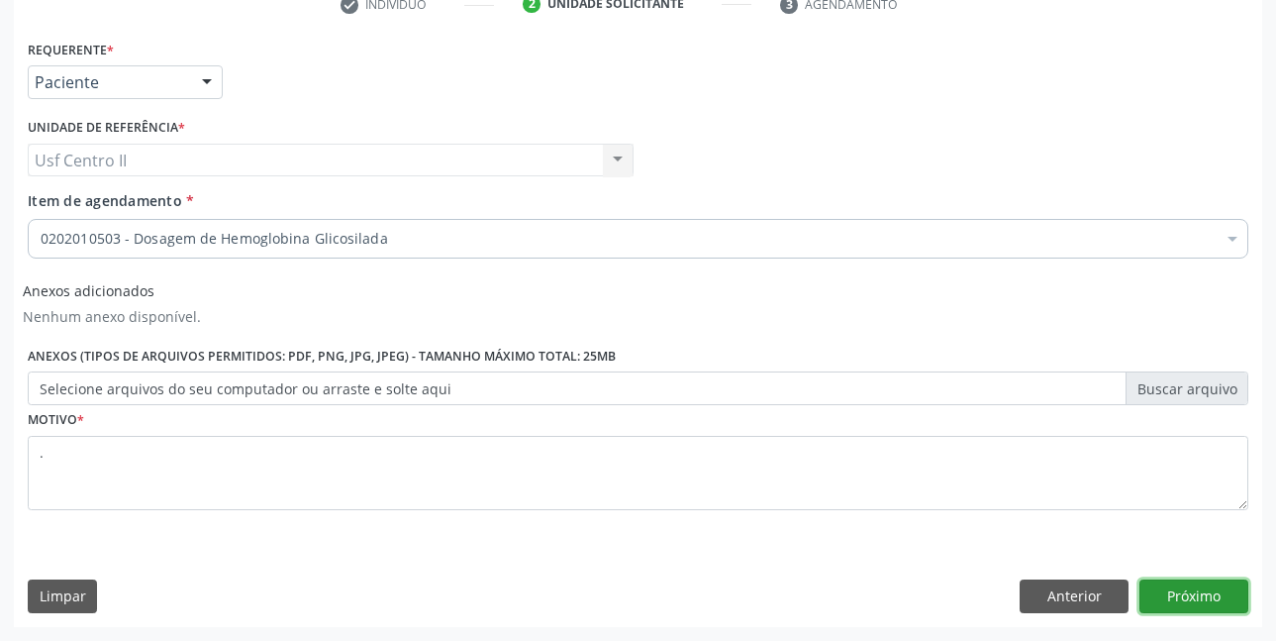
click at [1221, 593] on button "Próximo" at bounding box center [1194, 596] width 109 height 34
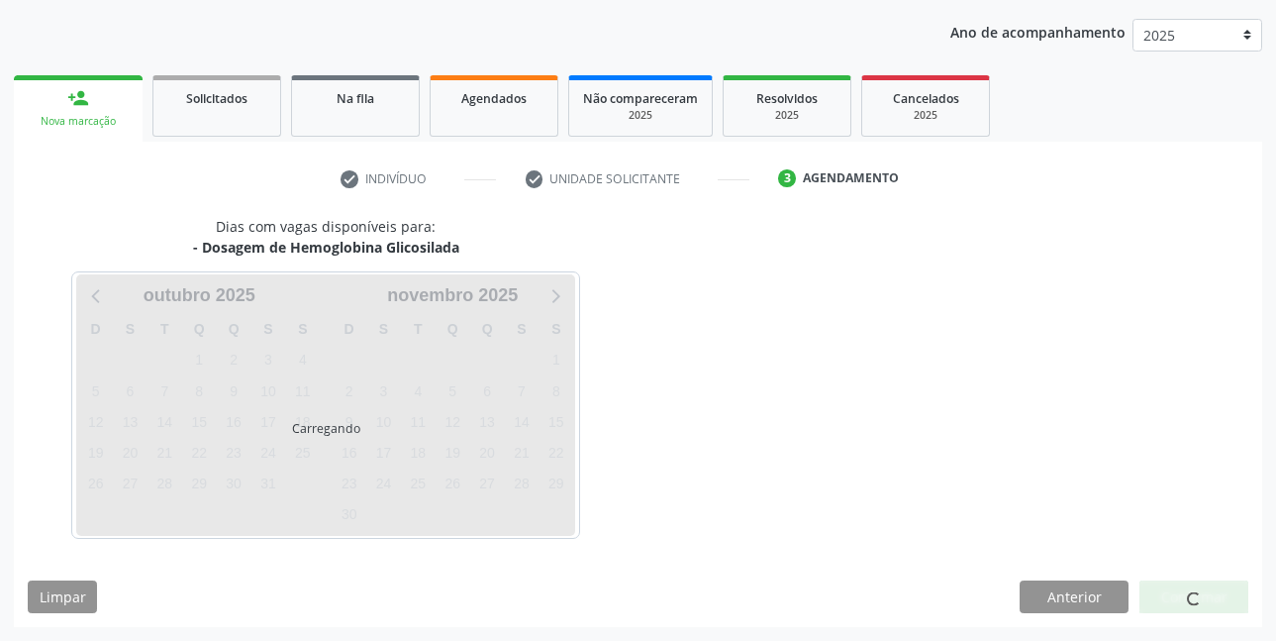
scroll to position [221, 0]
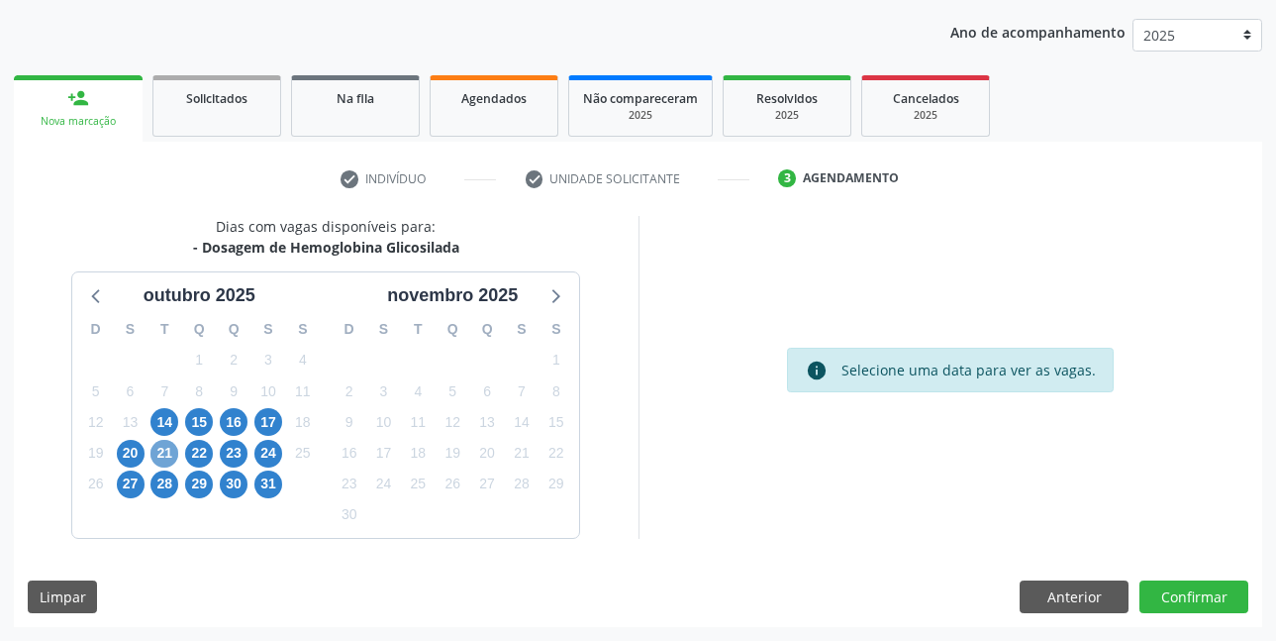
click at [168, 453] on span "21" at bounding box center [165, 454] width 28 height 28
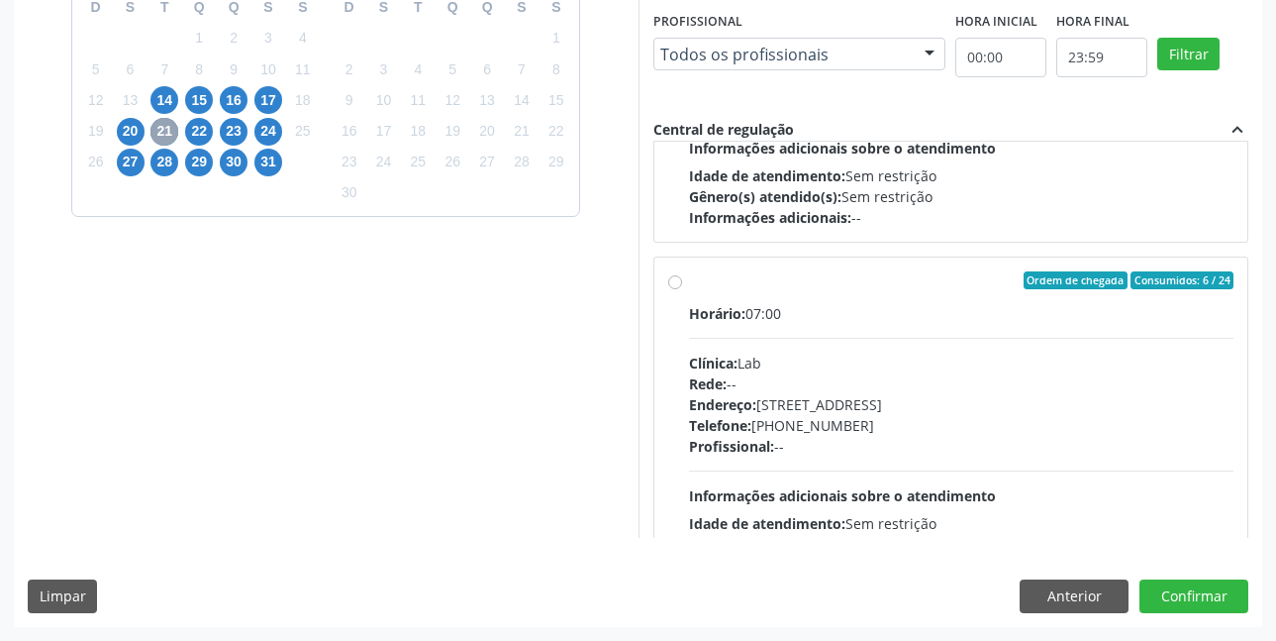
scroll to position [594, 0]
click at [689, 280] on label "Ordem de chegada Consumidos: 6 / 24 Horário: 07:00 Clínica: Lab Rede: -- Endere…" at bounding box center [962, 422] width 546 height 304
click at [671, 280] on input "Ordem de chegada Consumidos: 6 / 24 Horário: 07:00 Clínica: Lab Rede: -- Endere…" at bounding box center [675, 279] width 14 height 18
radio input "true"
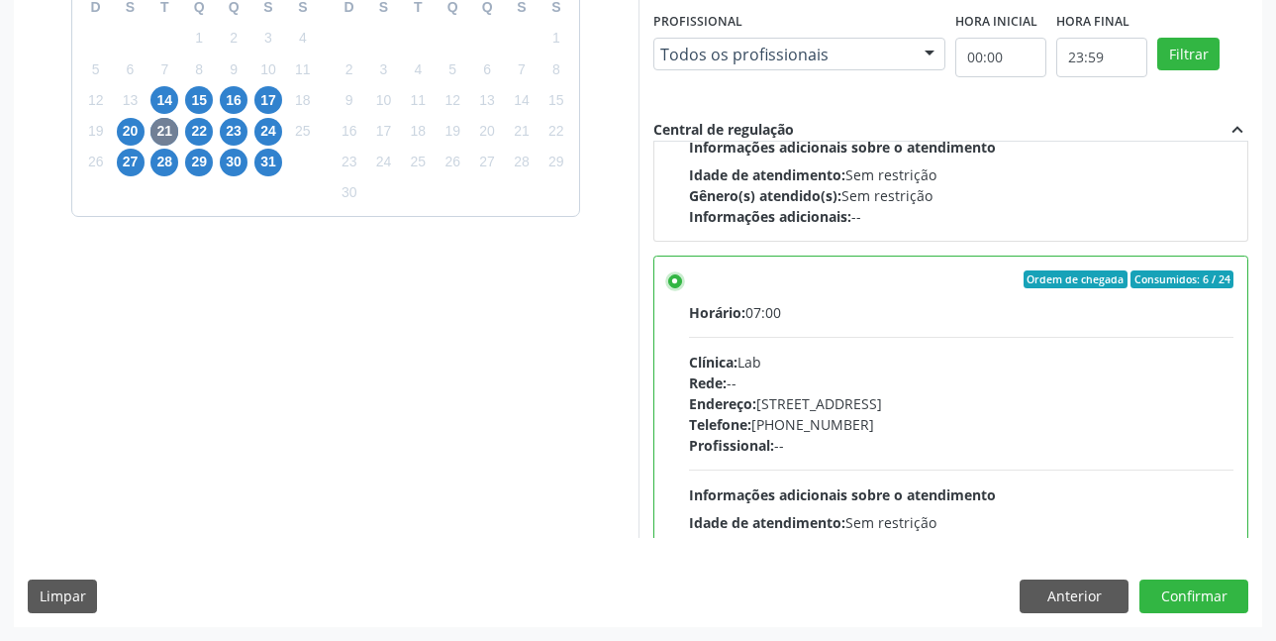
scroll to position [792, 0]
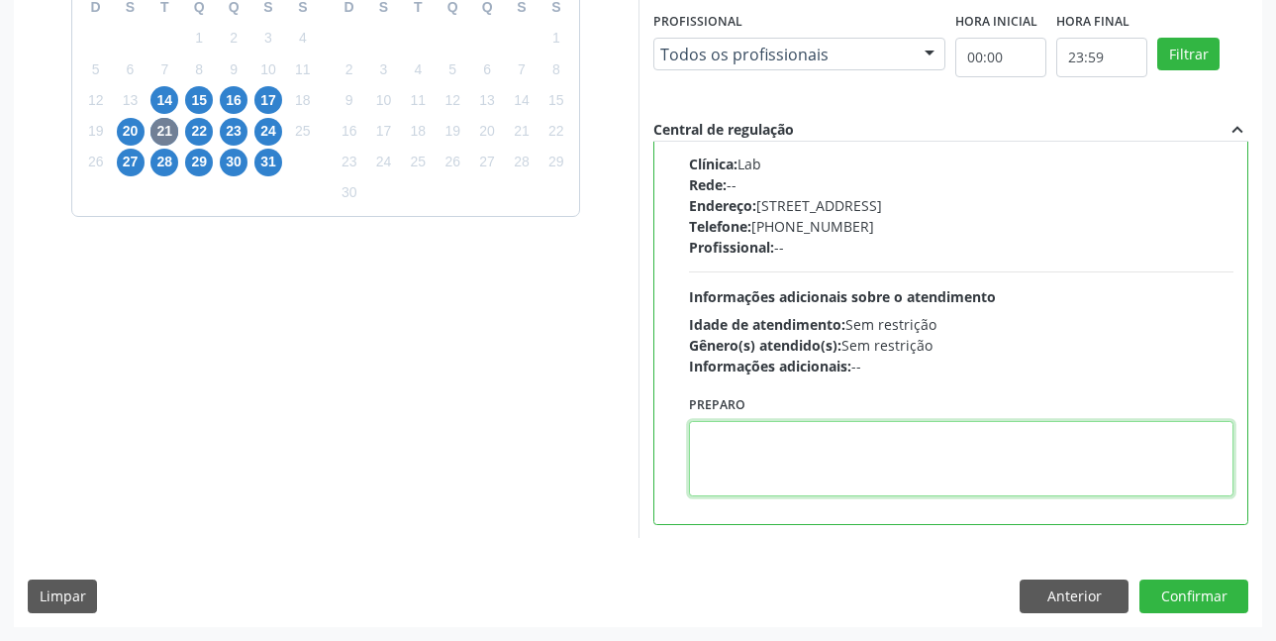
click at [725, 453] on textarea at bounding box center [962, 458] width 546 height 75
paste textarea "O EXAME SERÁ REALIZADO NA UNIDADE DE SAÚDE CENTRO 2 (POSTINHO DO [GEOGRAPHIC_DA…"
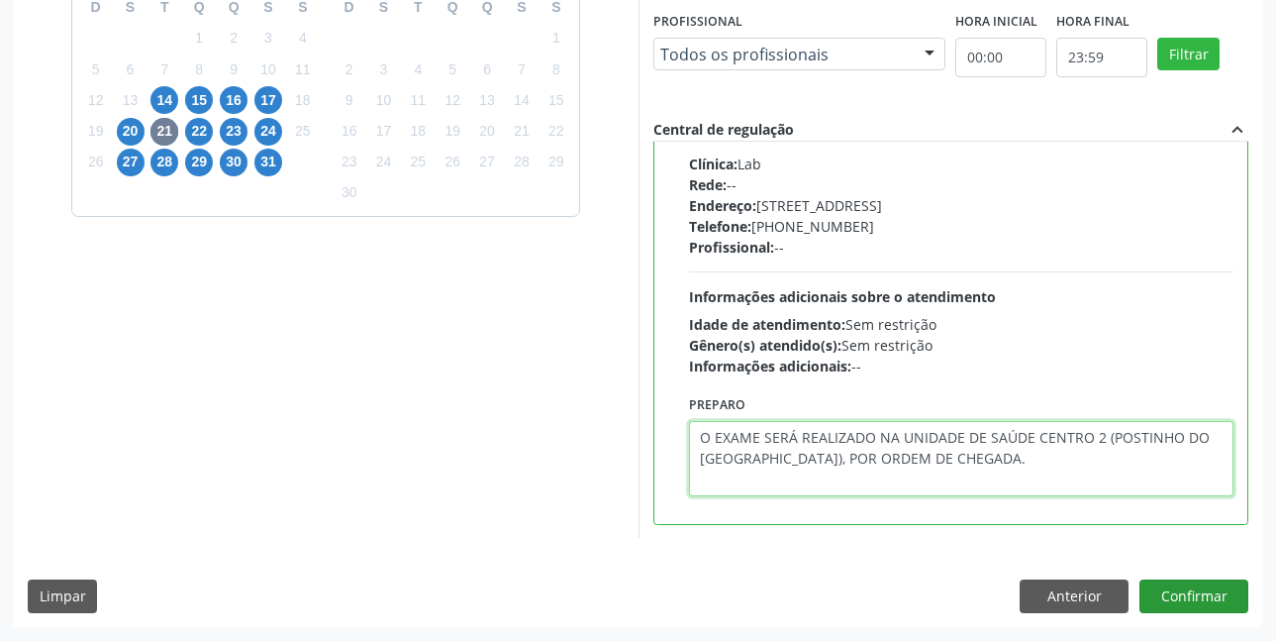
type textarea "O EXAME SERÁ REALIZADO NA UNIDADE DE SAÚDE CENTRO 2 (POSTINHO DO [GEOGRAPHIC_DA…"
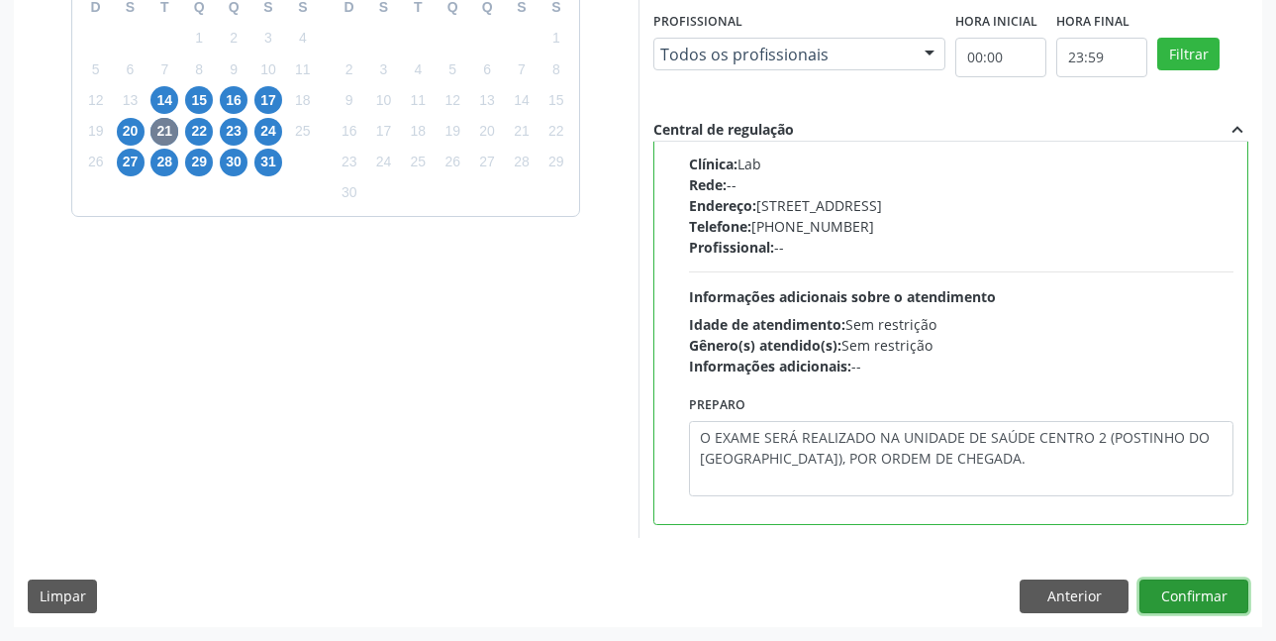
click at [1202, 590] on button "Confirmar" at bounding box center [1194, 596] width 109 height 34
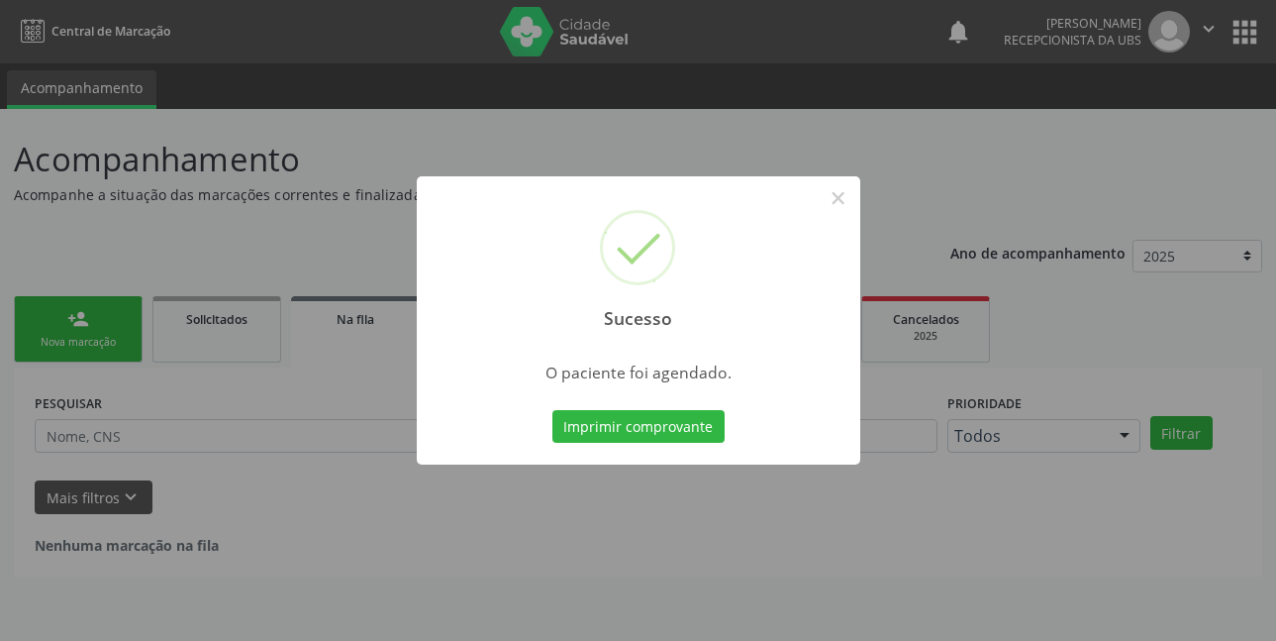
scroll to position [0, 0]
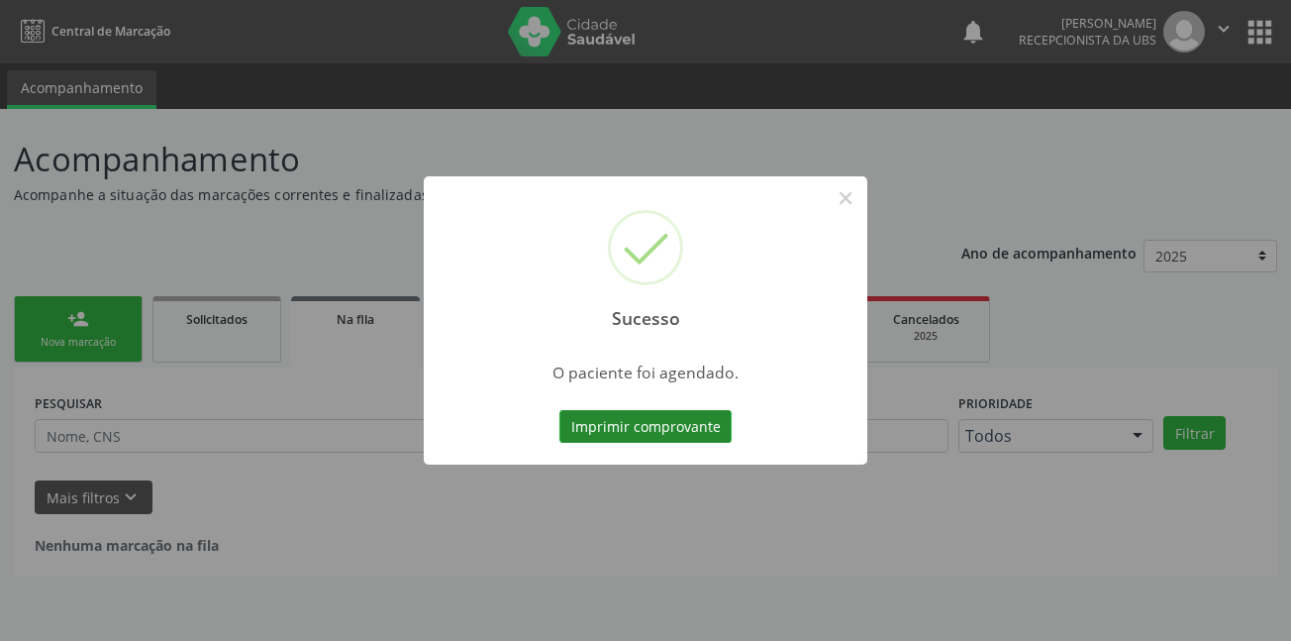
click at [679, 433] on button "Imprimir comprovante" at bounding box center [646, 427] width 172 height 34
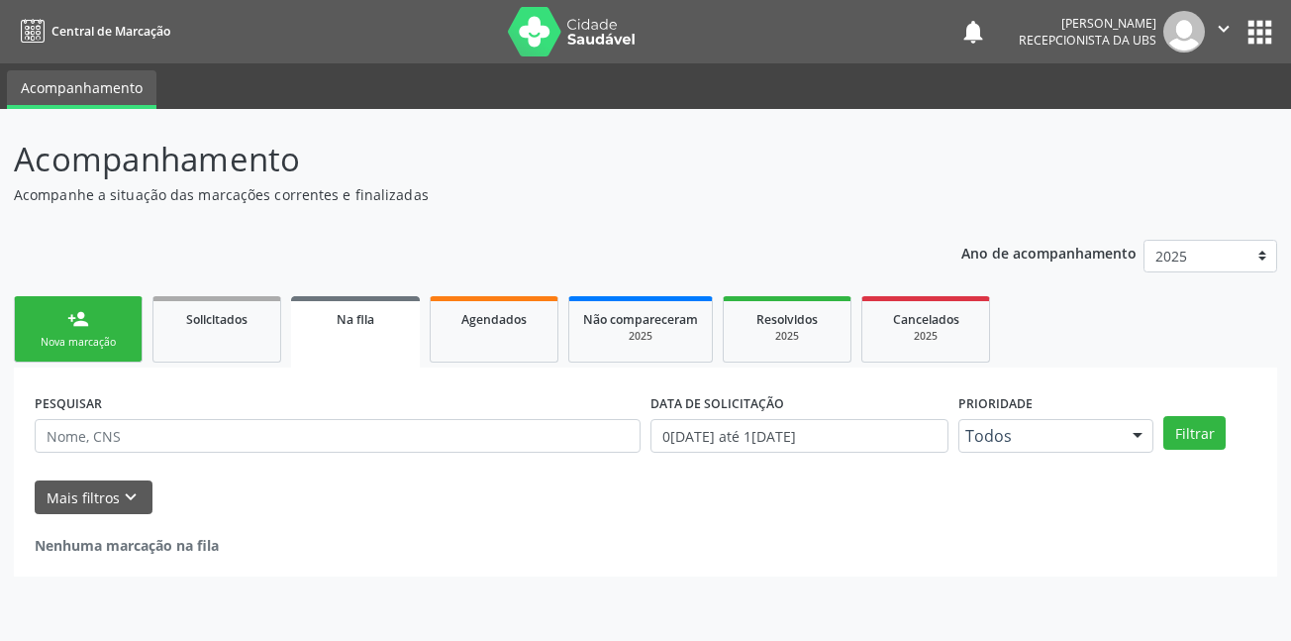
click at [80, 342] on div "Nova marcação" at bounding box center [78, 342] width 99 height 15
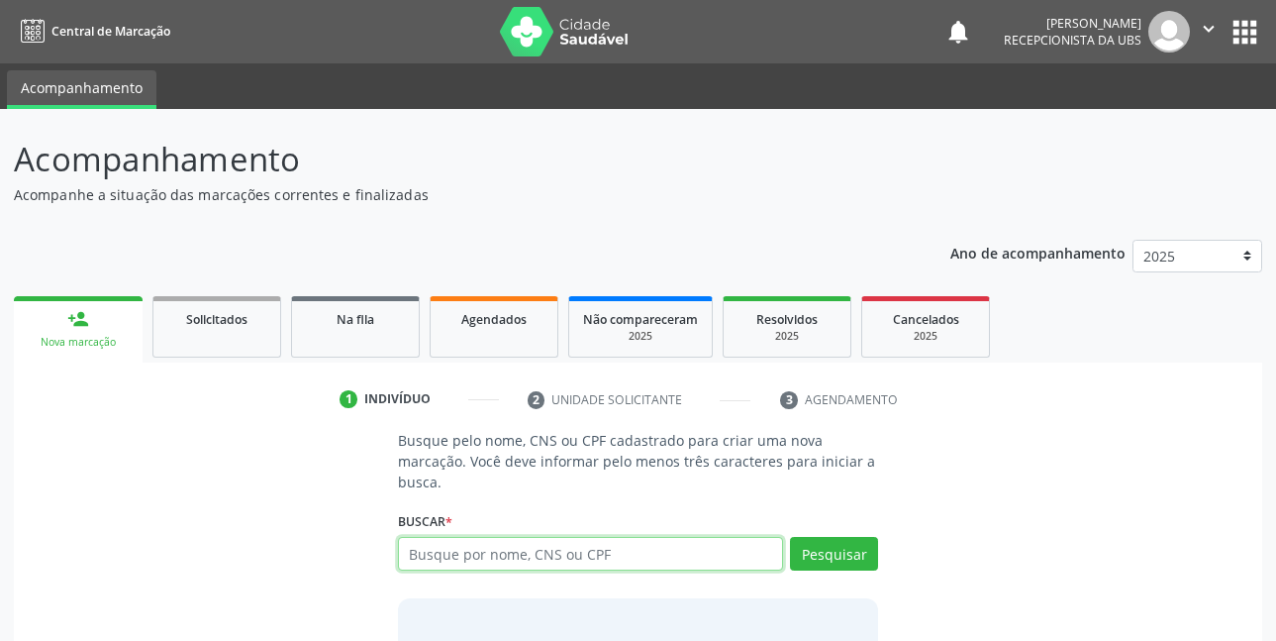
click at [523, 553] on input "text" at bounding box center [591, 554] width 386 height 34
type input "707700693209610"
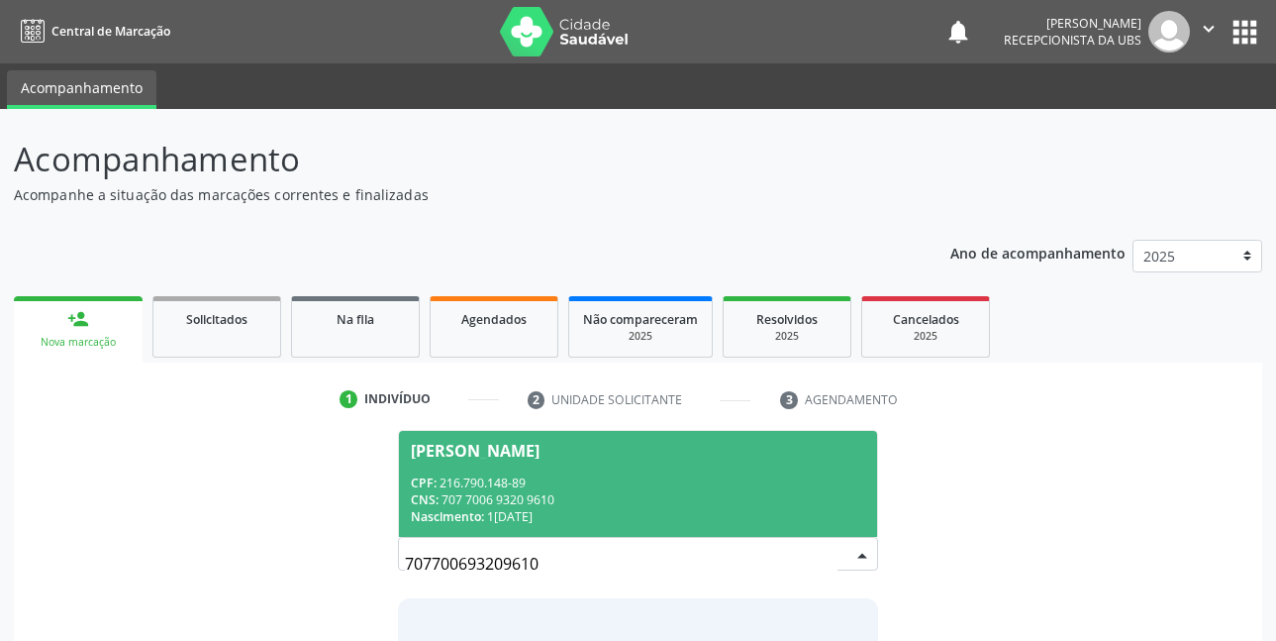
click at [590, 472] on span "Maria de Lourdes Duarte Lopes Silva CPF: 216.790.148-89 CNS: 707 7006 9320 9610…" at bounding box center [638, 484] width 479 height 106
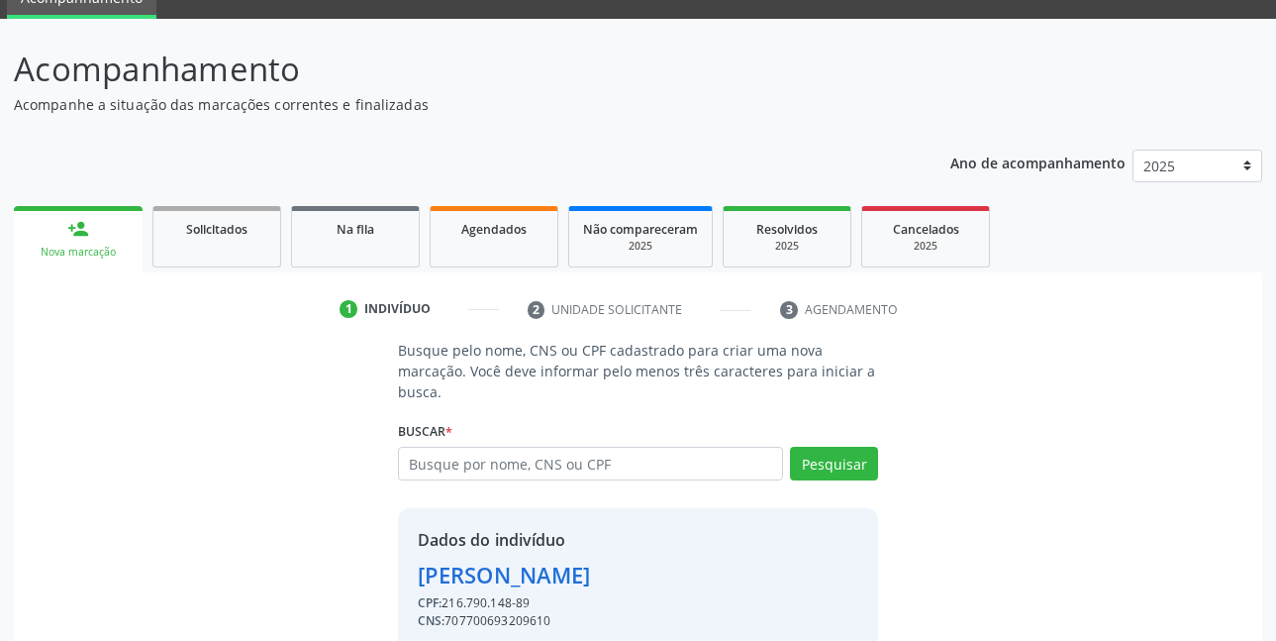
scroll to position [174, 0]
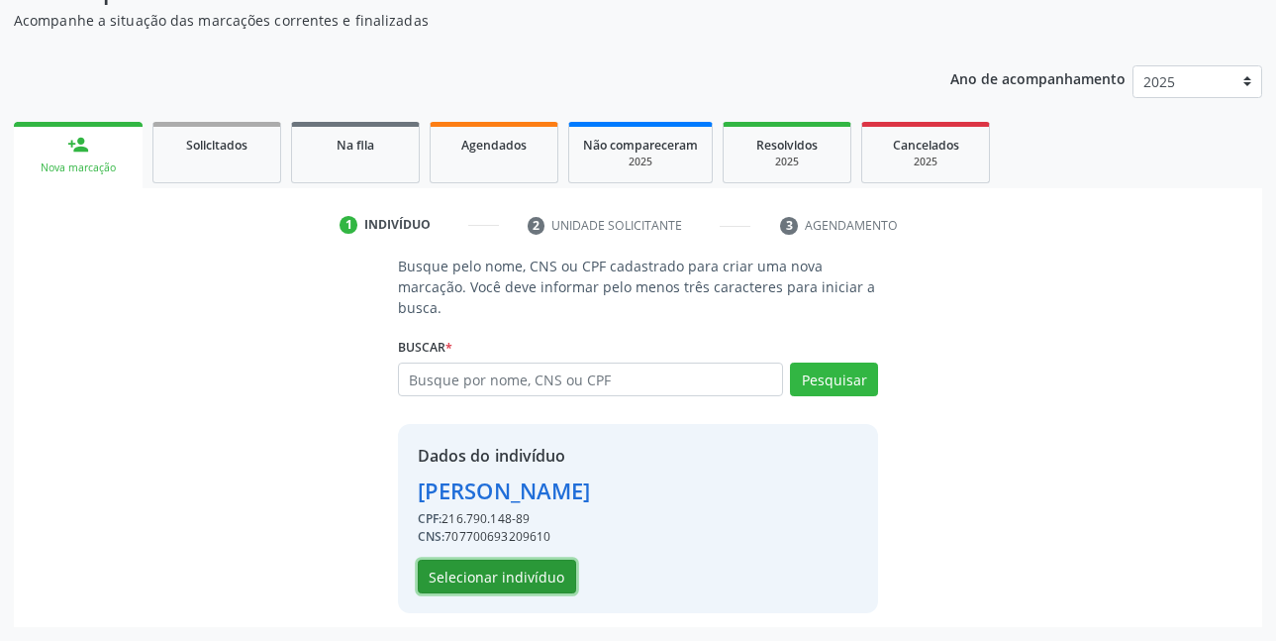
click at [542, 574] on button "Selecionar indivíduo" at bounding box center [497, 577] width 158 height 34
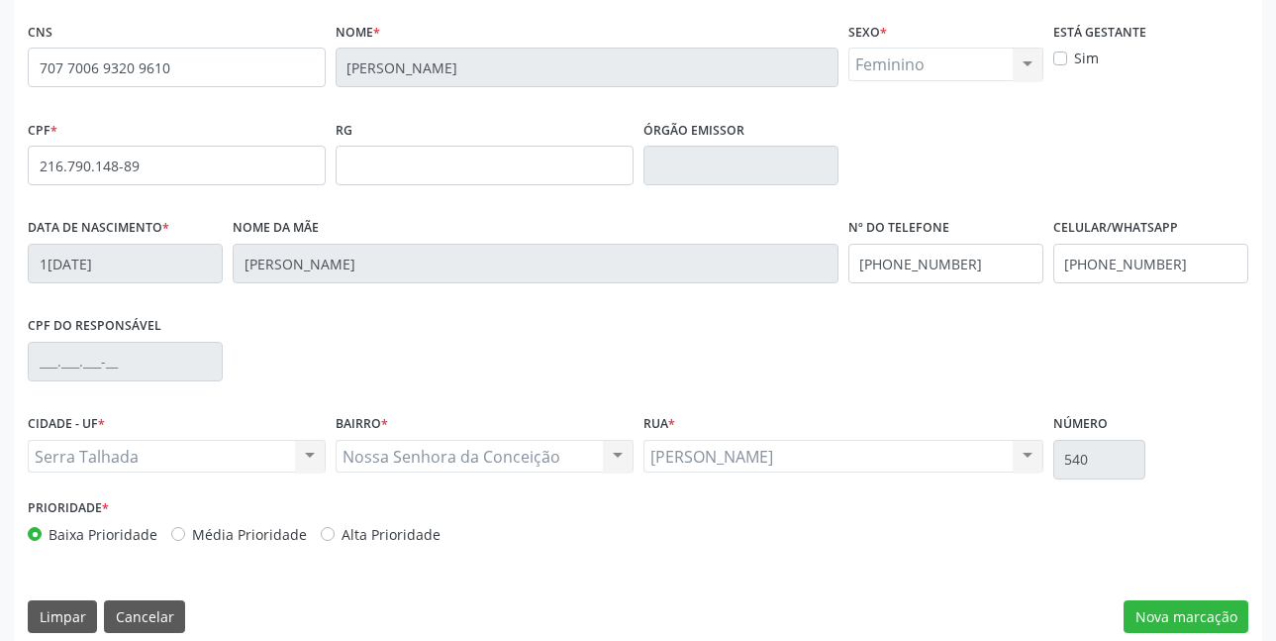
scroll to position [433, 0]
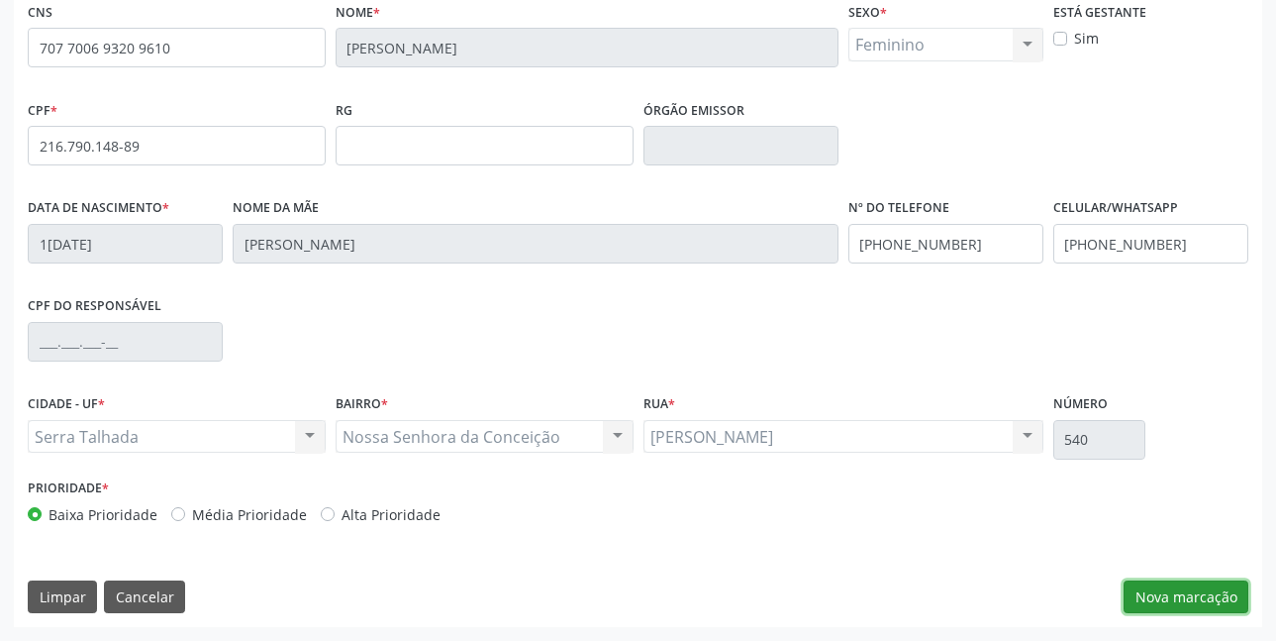
click at [1174, 599] on button "Nova marcação" at bounding box center [1186, 597] width 125 height 34
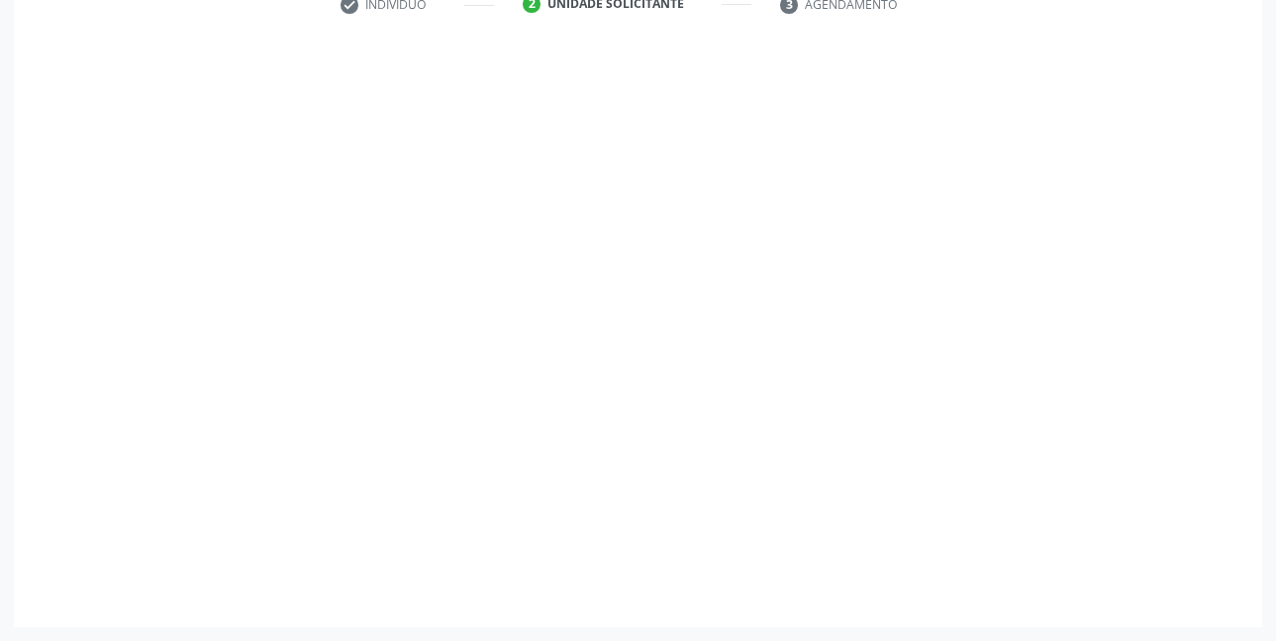
scroll to position [395, 0]
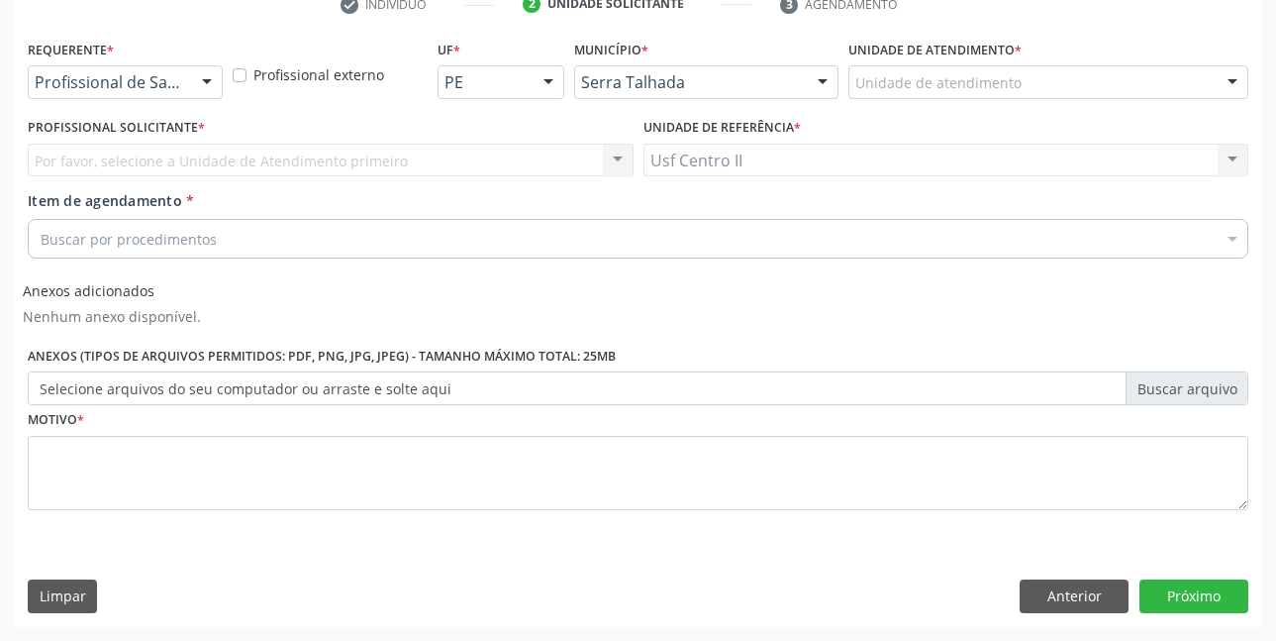
click at [146, 63] on div "Requerente * Profissional de Saúde Profissional de Saúde Paciente Nenhum result…" at bounding box center [125, 66] width 195 height 63
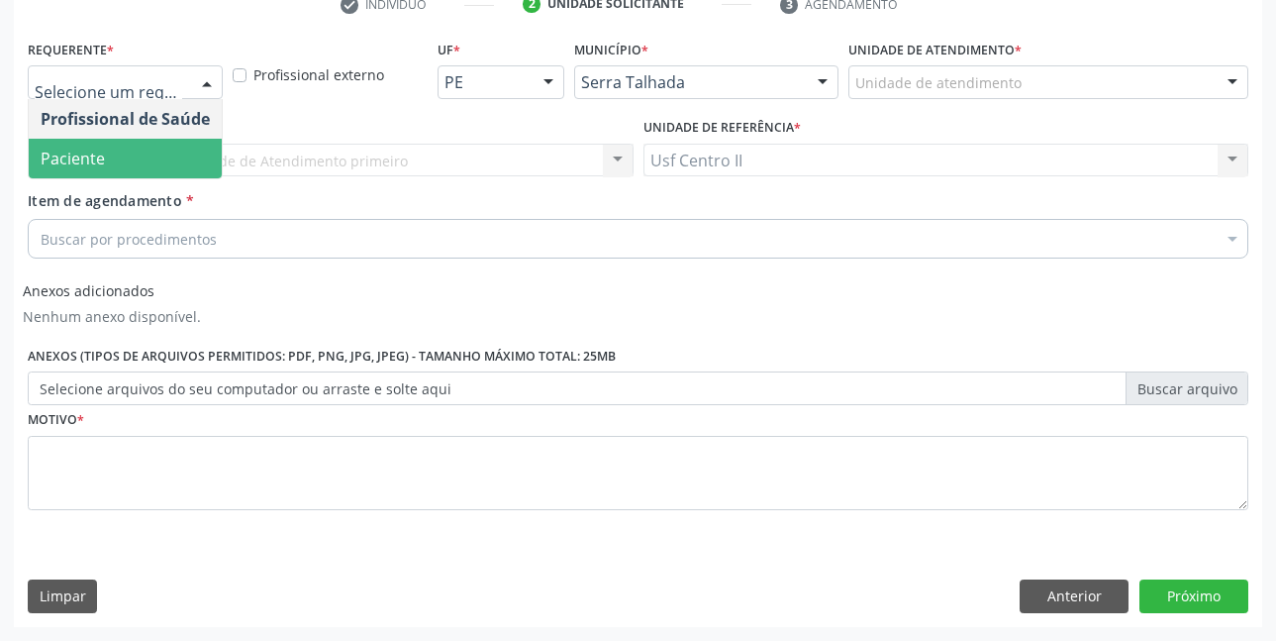
click at [111, 162] on span "Paciente" at bounding box center [125, 159] width 193 height 40
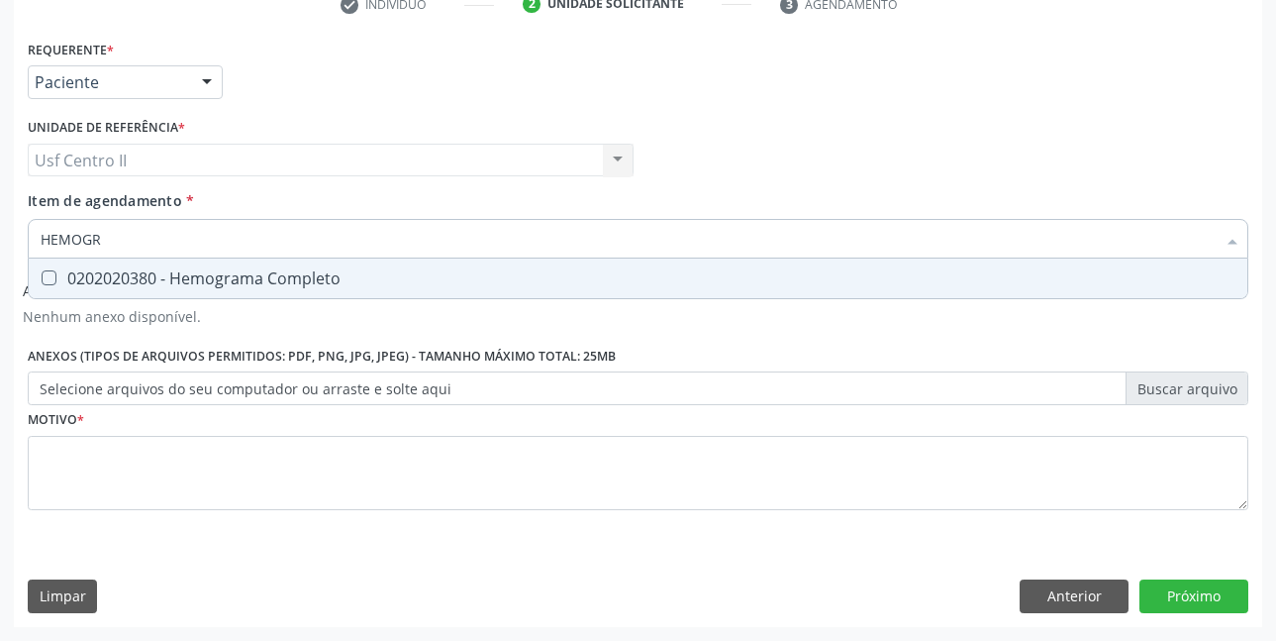
type input "HEMOGRA"
click at [162, 279] on div "0202020380 - Hemograma Completo" at bounding box center [638, 278] width 1195 height 16
checkbox Completo "true"
type input "HEMOG"
checkbox Completo "false"
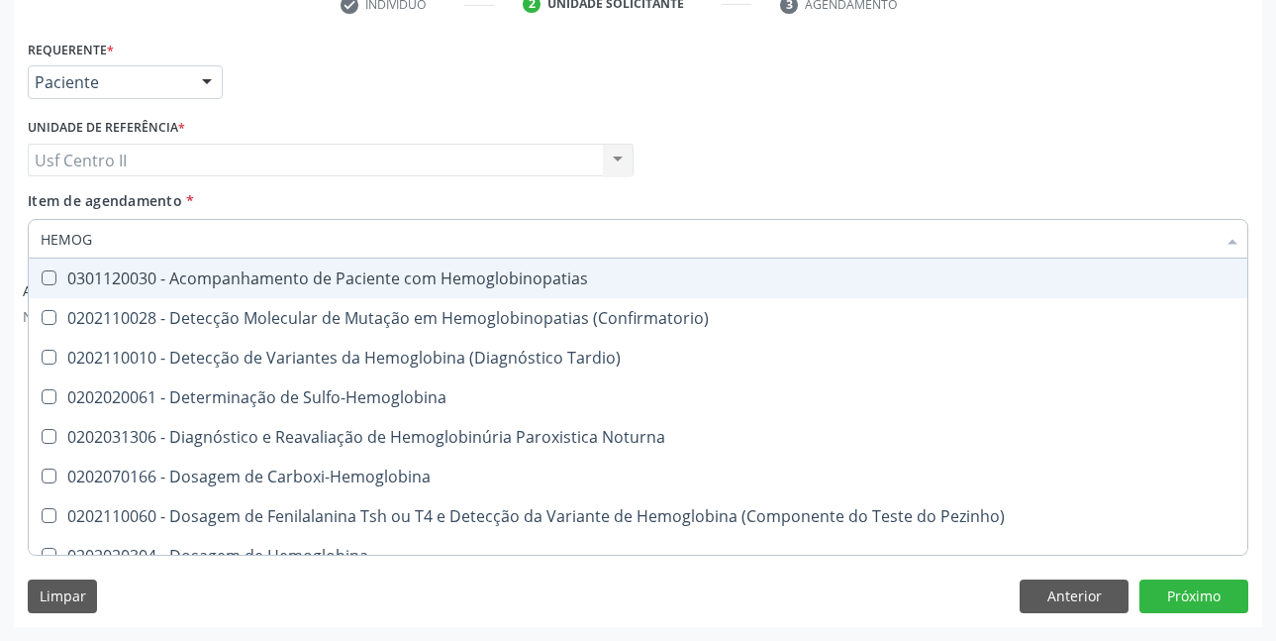
type input "HEMO"
checkbox Completo "false"
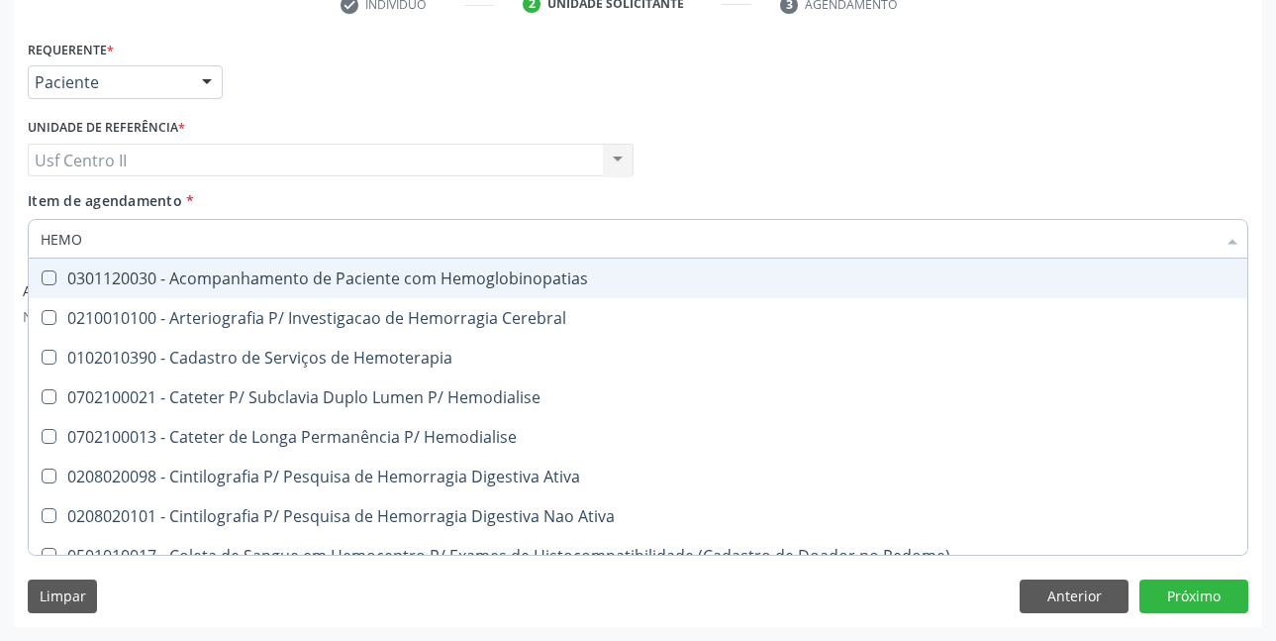
type input "HEM"
checkbox Completo "false"
checkbox Elástica "true"
type input "HE"
checkbox Elástica "false"
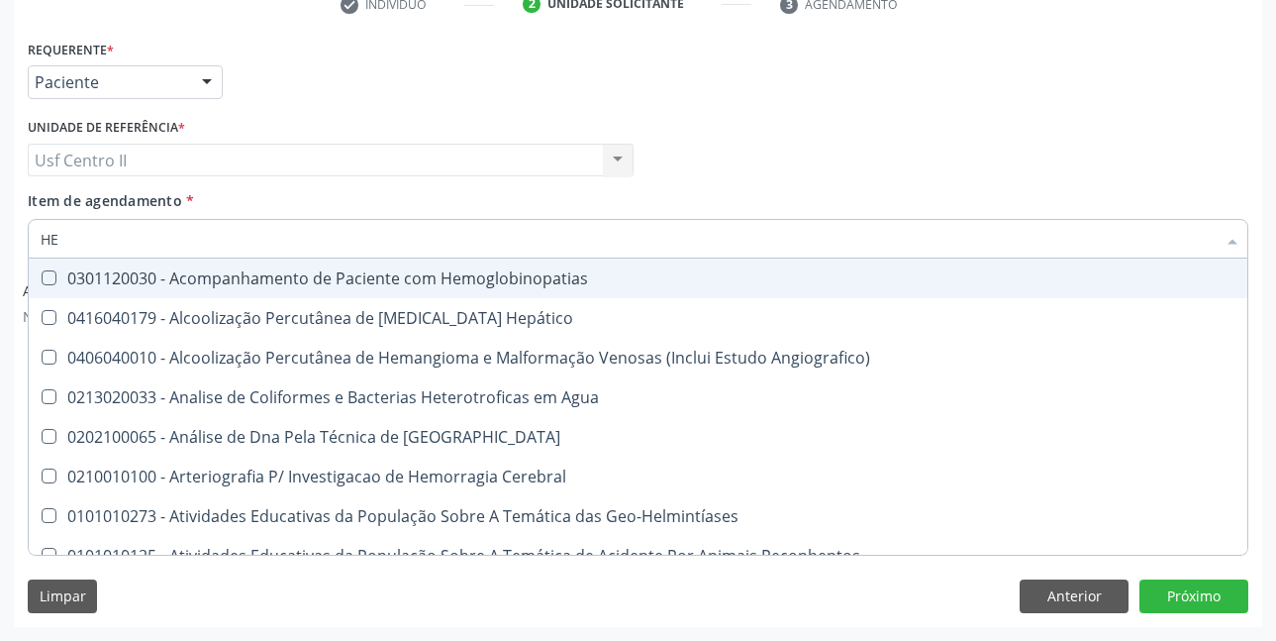
type input "H"
checkbox Completo "false"
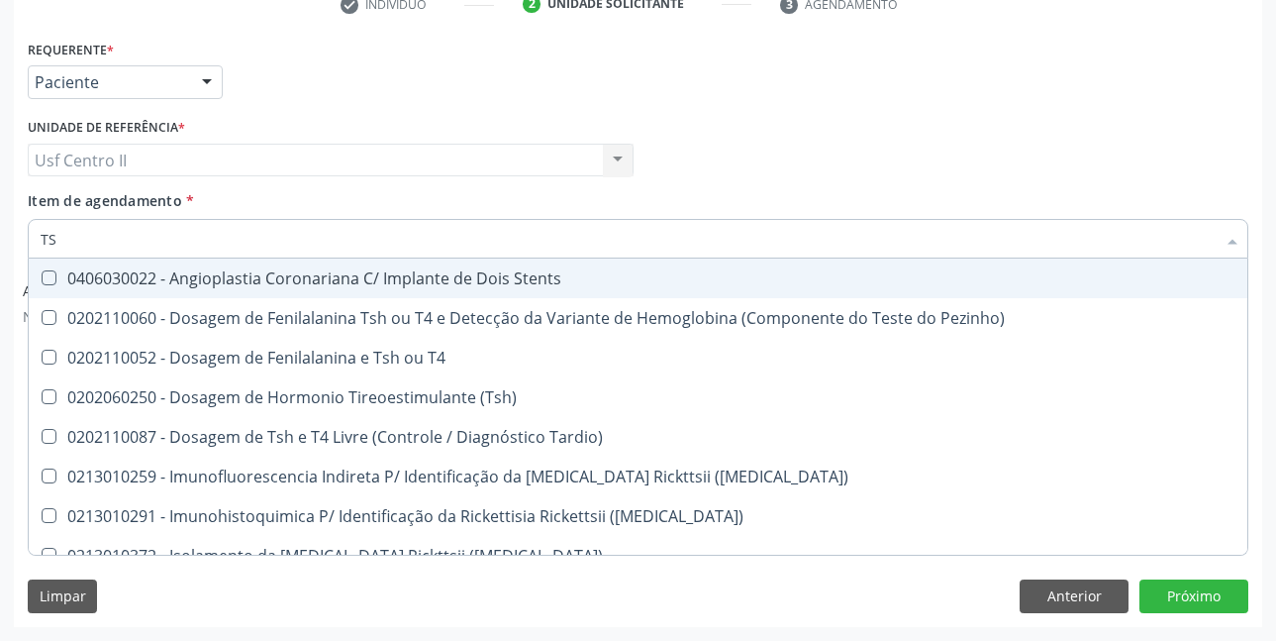
type input "TSH"
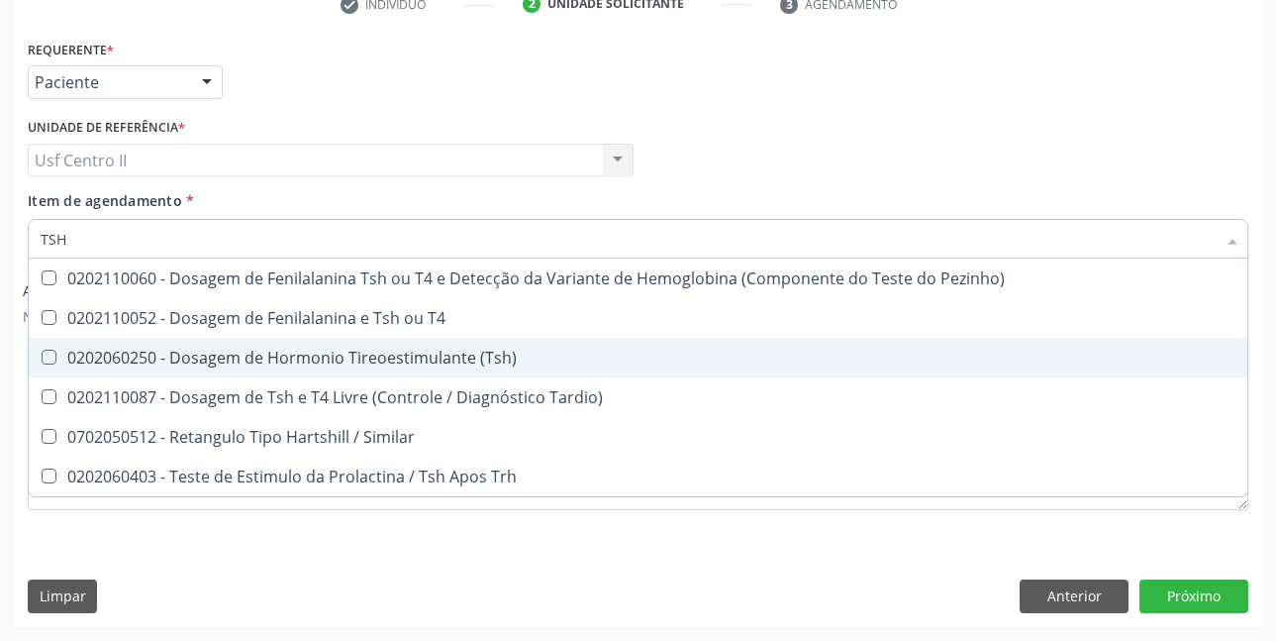
click at [311, 352] on div "0202060250 - Dosagem de Hormonio Tireoestimulante (Tsh)" at bounding box center [638, 358] width 1195 height 16
checkbox \(Tsh\) "true"
type input "TS"
checkbox \(Tsh\) "false"
checkbox Tardio\) "true"
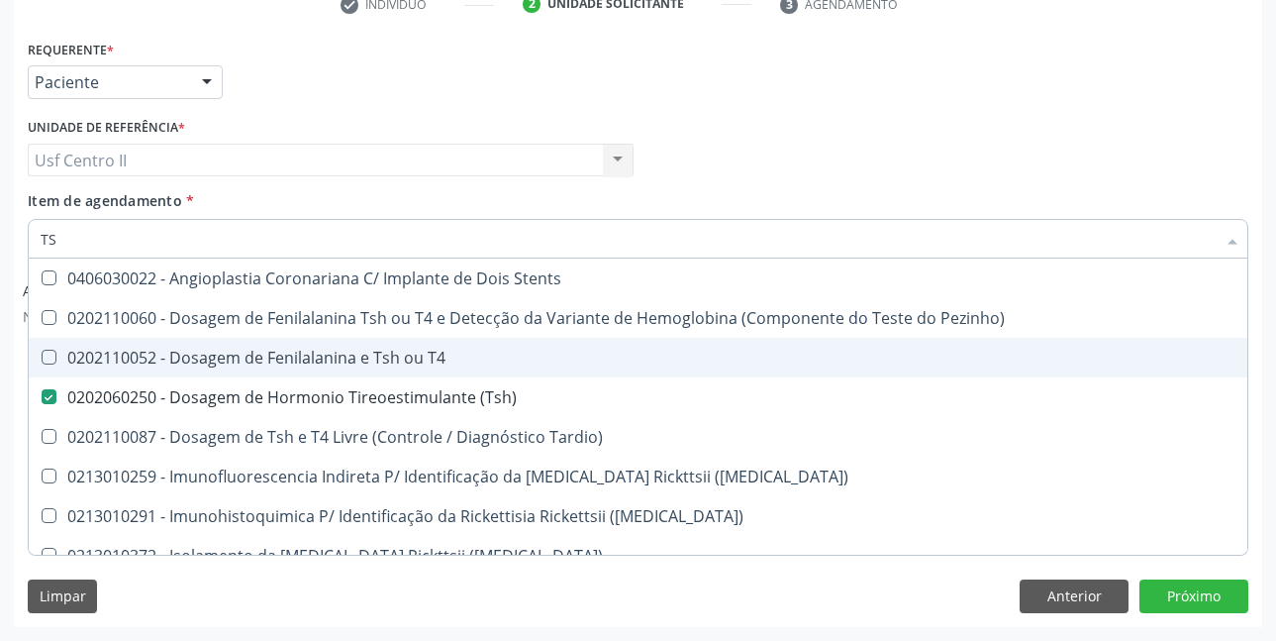
type input "T"
checkbox \(Tsh\) "false"
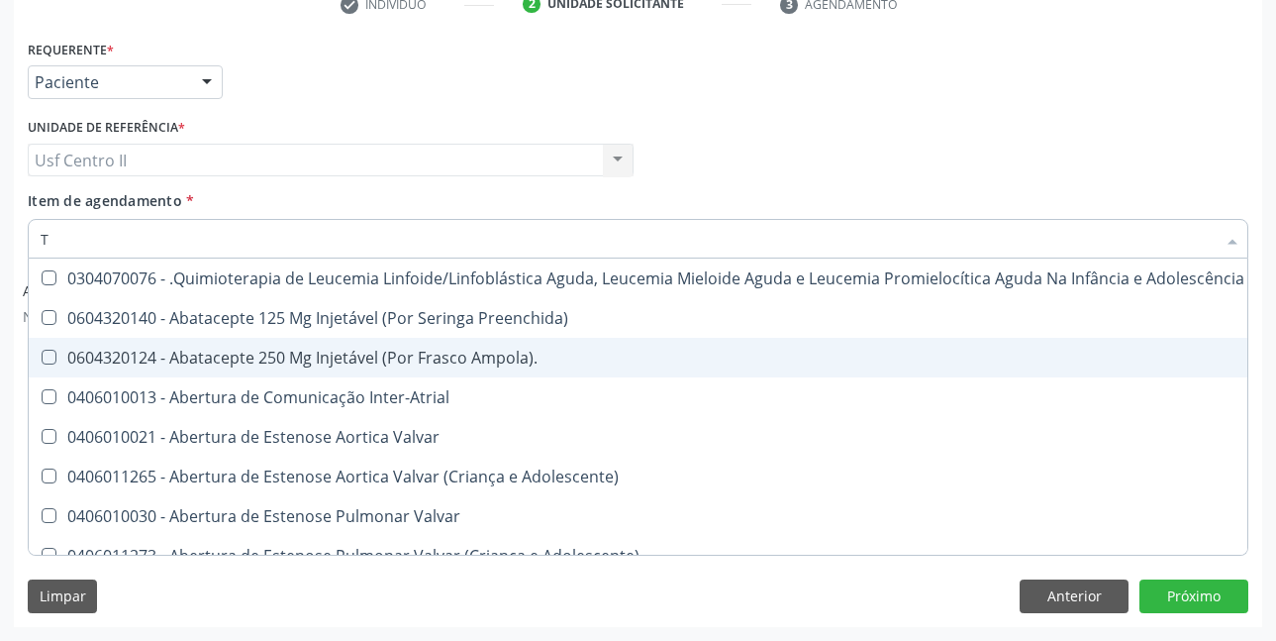
type input "T4"
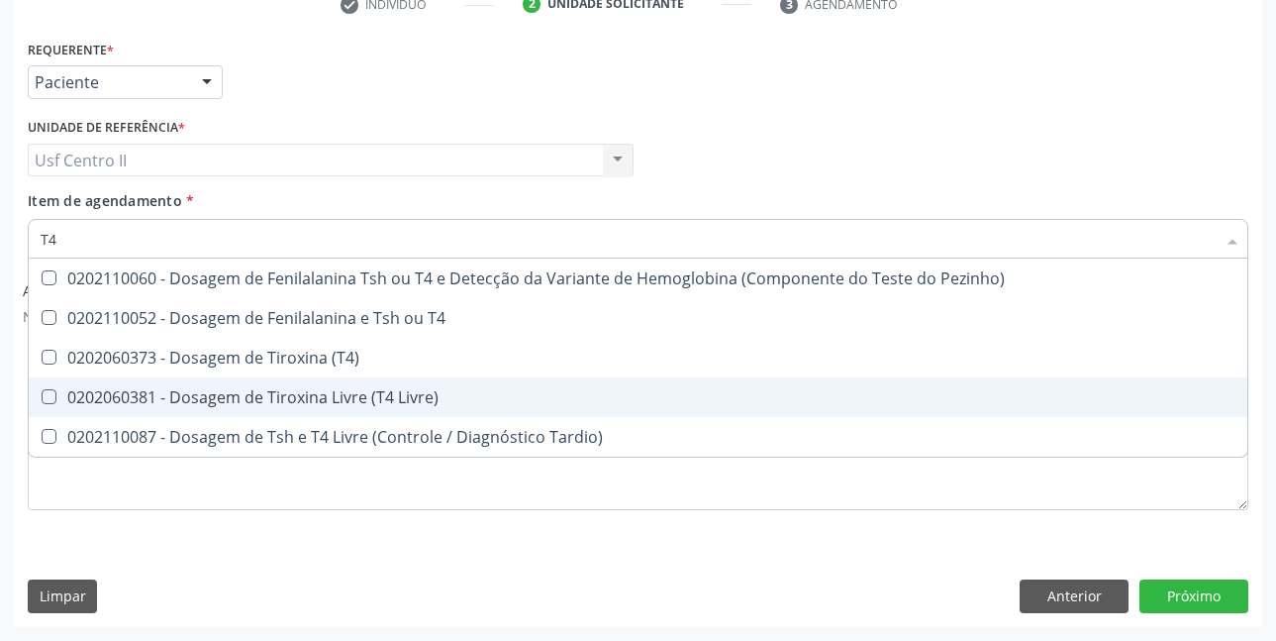
click at [396, 401] on div "0202060381 - Dosagem de Tiroxina Livre (T4 Livre)" at bounding box center [638, 397] width 1195 height 16
checkbox Livre\) "true"
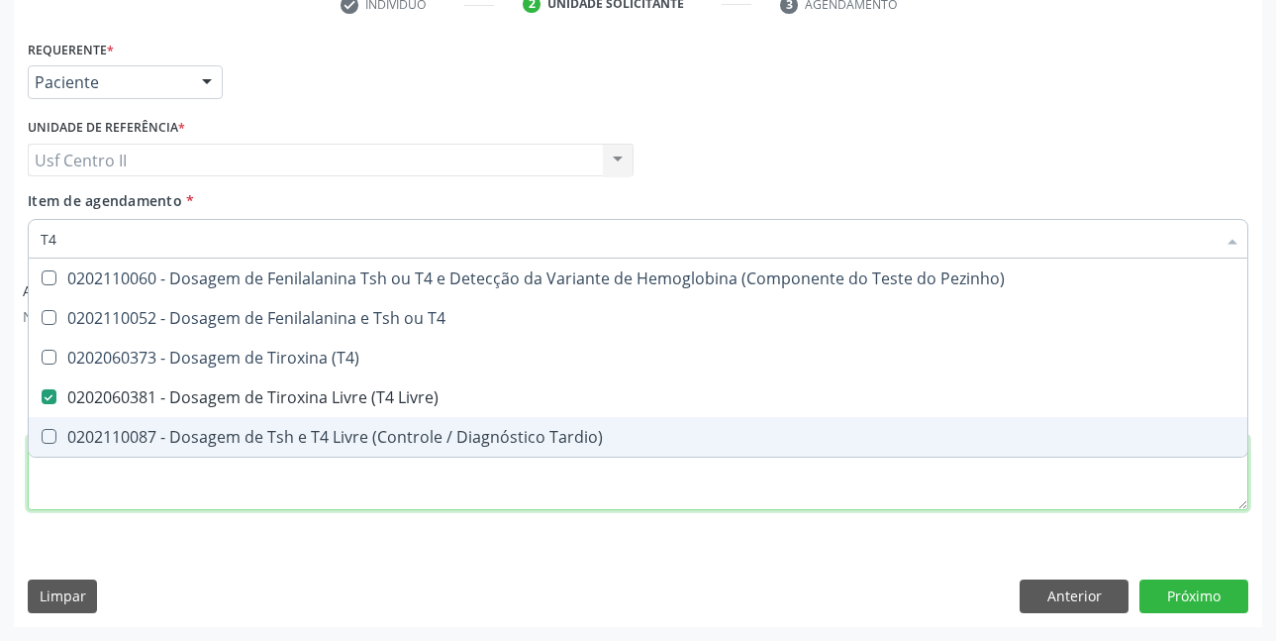
click at [469, 480] on div "Requerente * Paciente Profissional de Saúde Paciente Nenhum resultado encontrad…" at bounding box center [638, 286] width 1221 height 503
checkbox T4 "true"
checkbox \(T4\) "true"
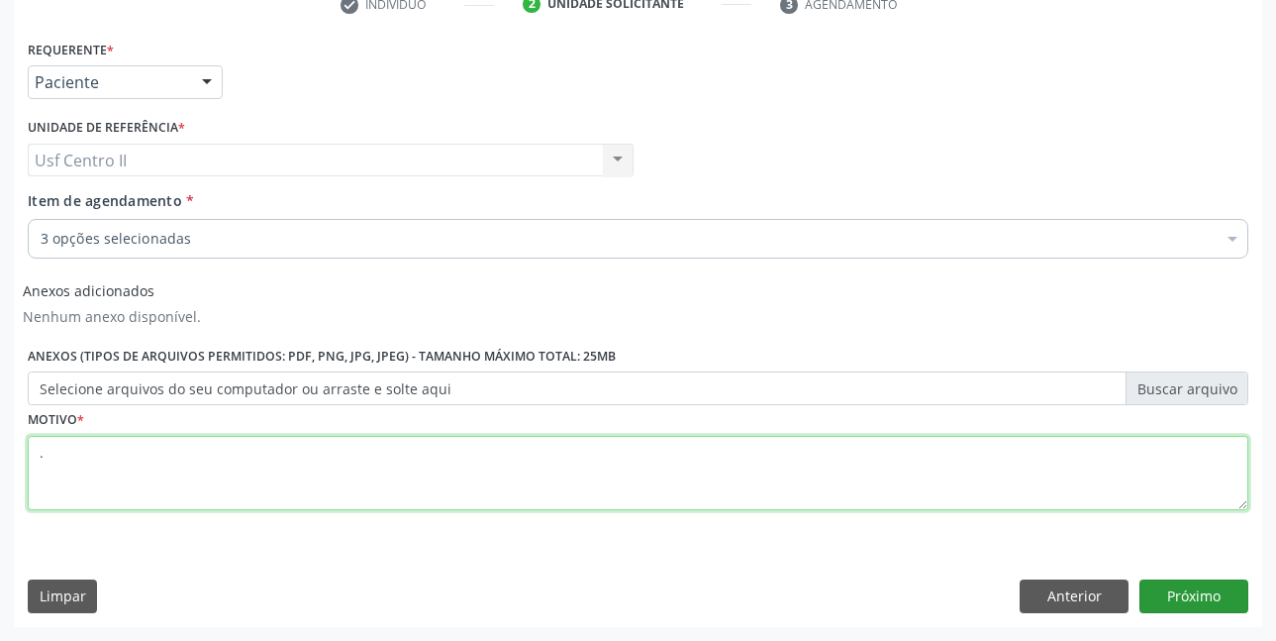
type textarea "."
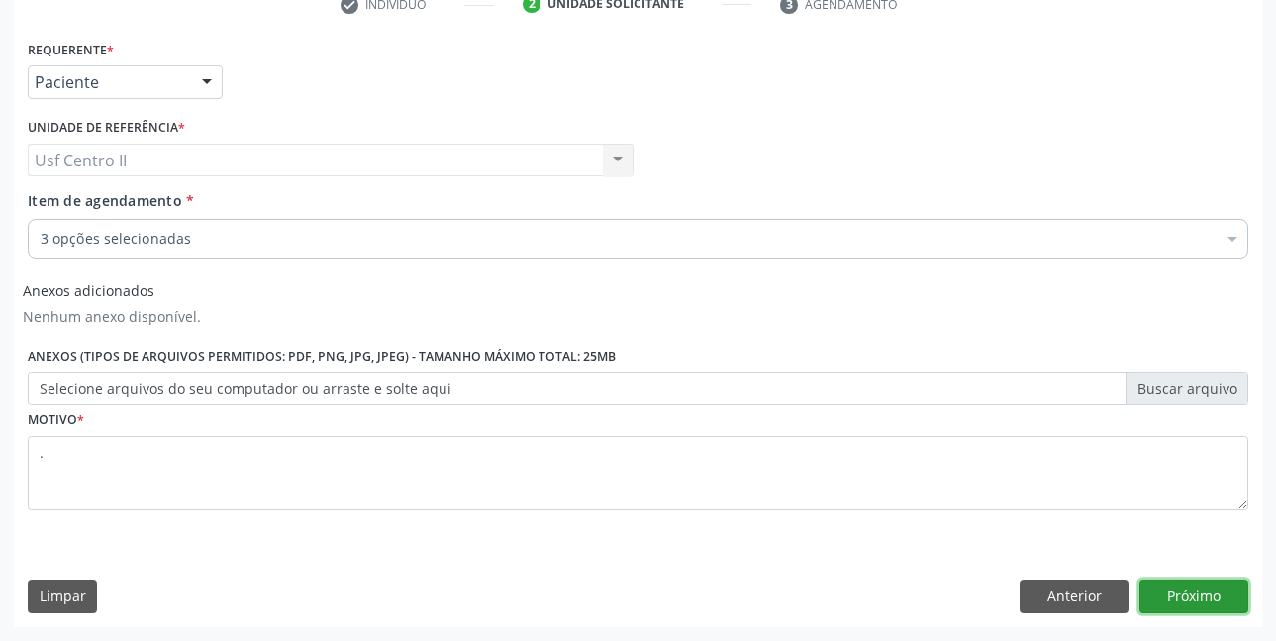
click at [1186, 598] on button "Próximo" at bounding box center [1194, 596] width 109 height 34
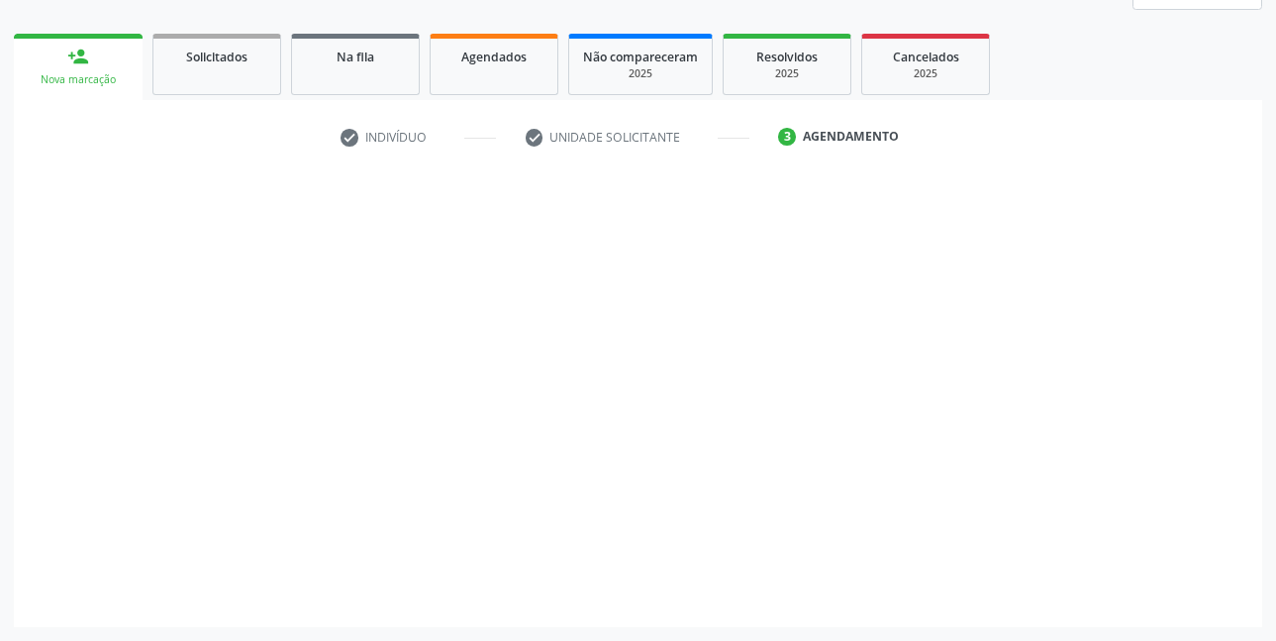
scroll to position [262, 0]
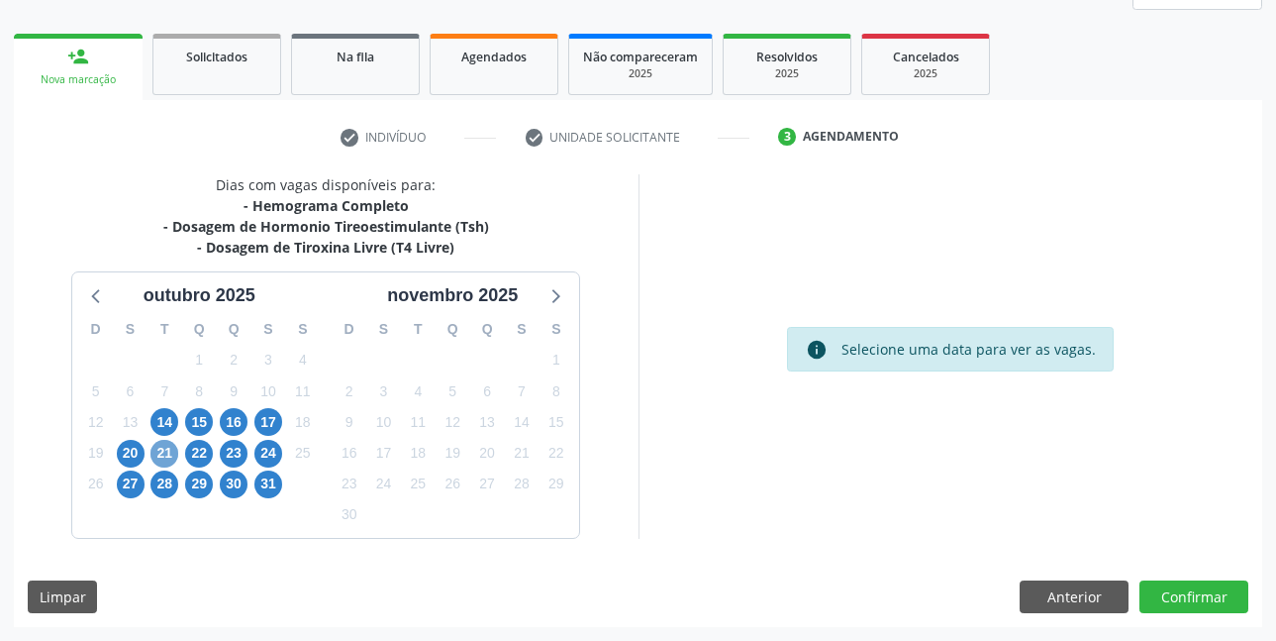
click at [169, 456] on span "21" at bounding box center [165, 454] width 28 height 28
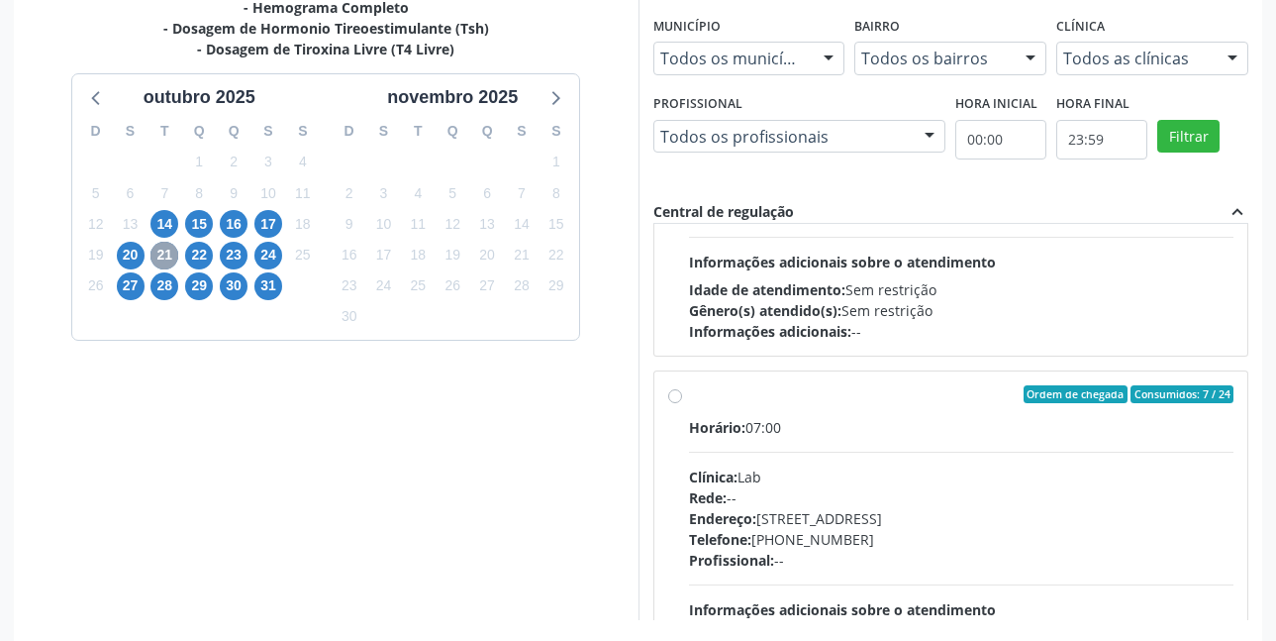
scroll to position [660, 0]
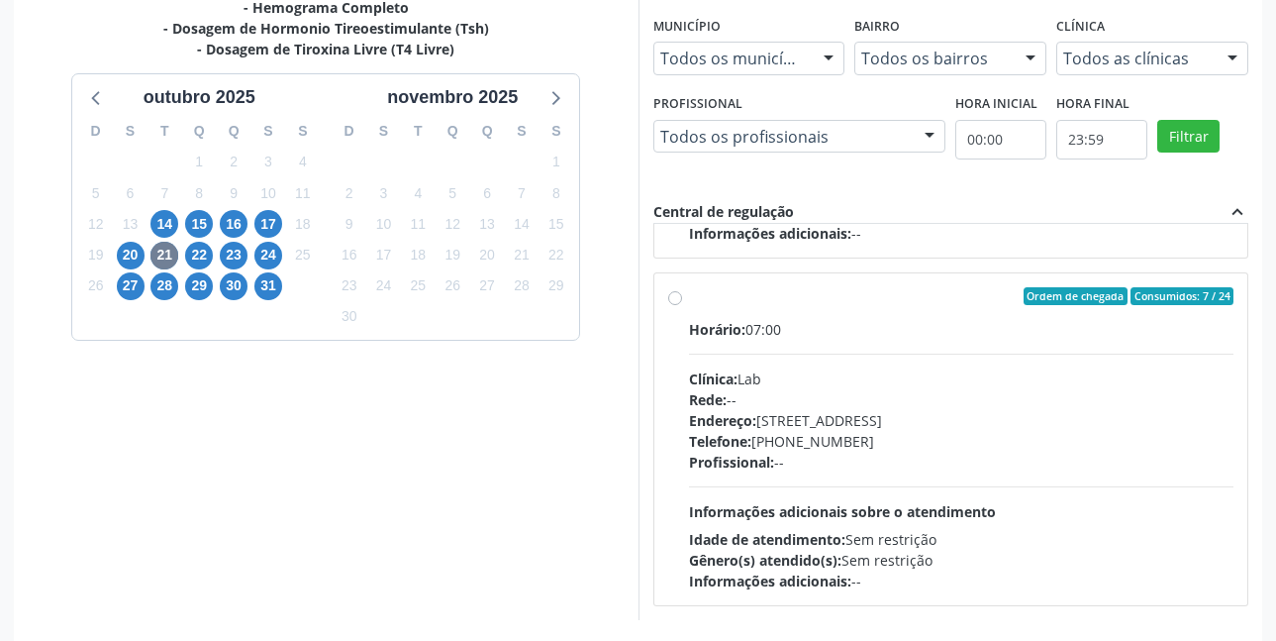
click at [689, 303] on label "Ordem de chegada Consumidos: 7 / 24 Horário: 07:00 Clínica: Lab Rede: -- Endere…" at bounding box center [962, 439] width 546 height 304
click at [676, 303] on input "Ordem de chegada Consumidos: 7 / 24 Horário: 07:00 Clínica: Lab Rede: -- Endere…" at bounding box center [675, 296] width 14 height 18
radio input "true"
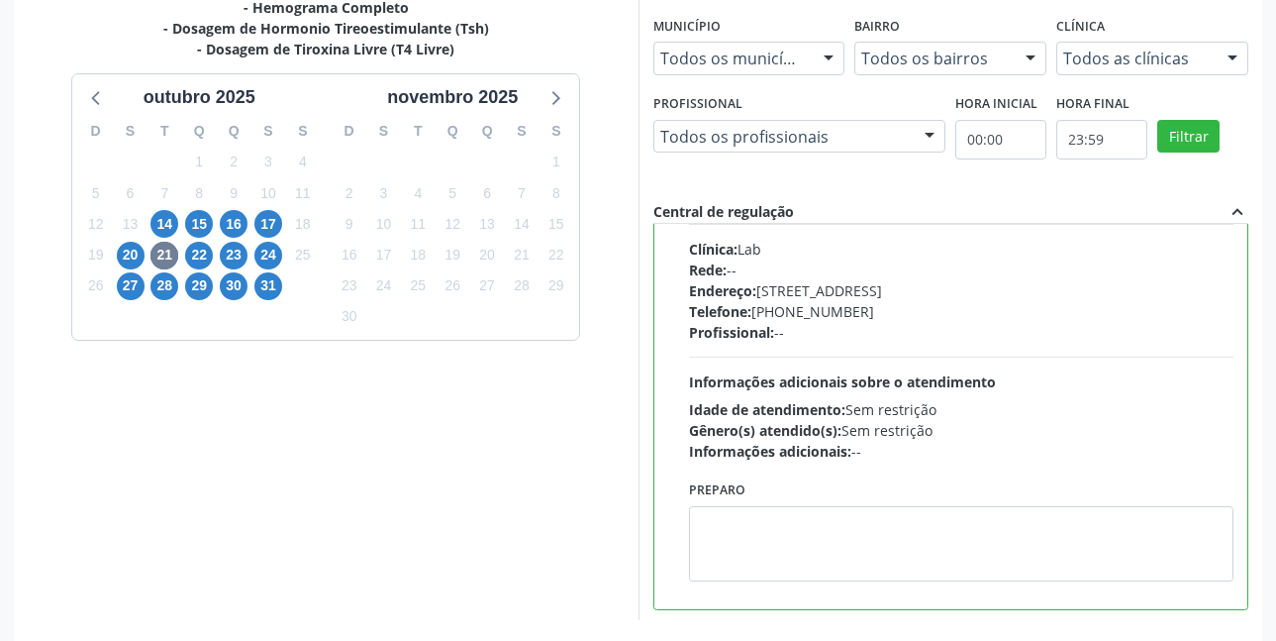
scroll to position [792, 0]
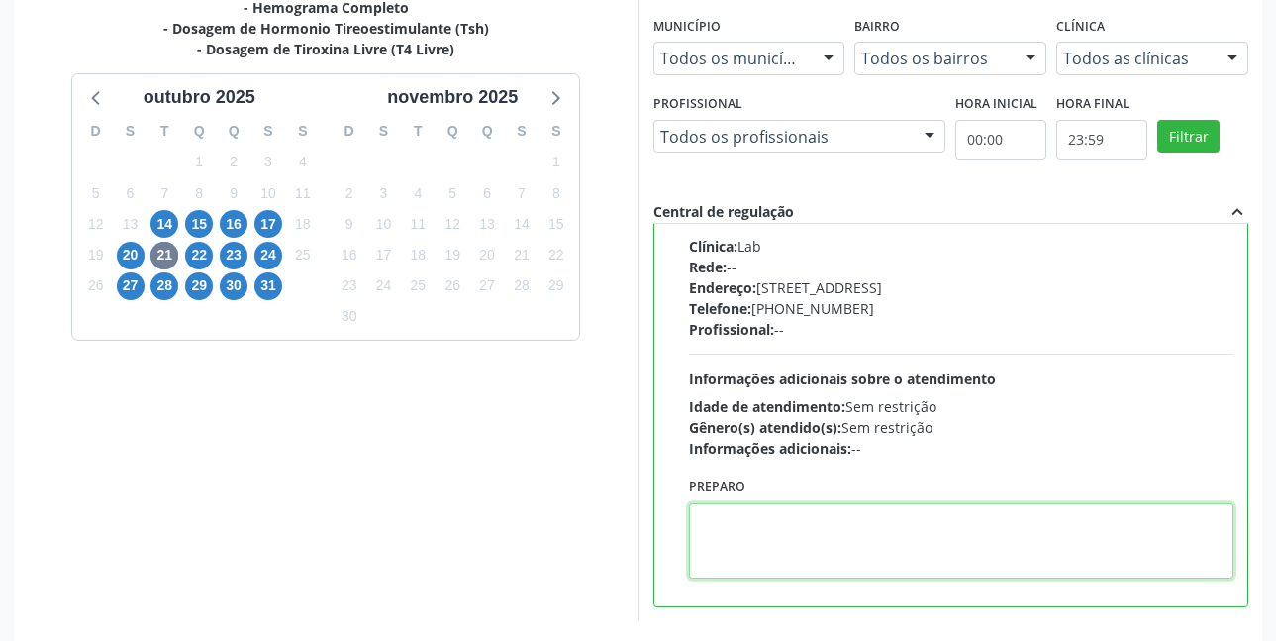
click at [801, 532] on textarea at bounding box center [962, 540] width 546 height 75
paste textarea "O EXAME SERÁ REALIZADO NA UNIDADE DE SAÚDE CENTRO 2 (POSTINHO DO [GEOGRAPHIC_DA…"
type textarea "O EXAME SERÁ REALIZADO NA UNIDADE DE SAÚDE CENTRO 2 (POSTINHO DO [GEOGRAPHIC_DA…"
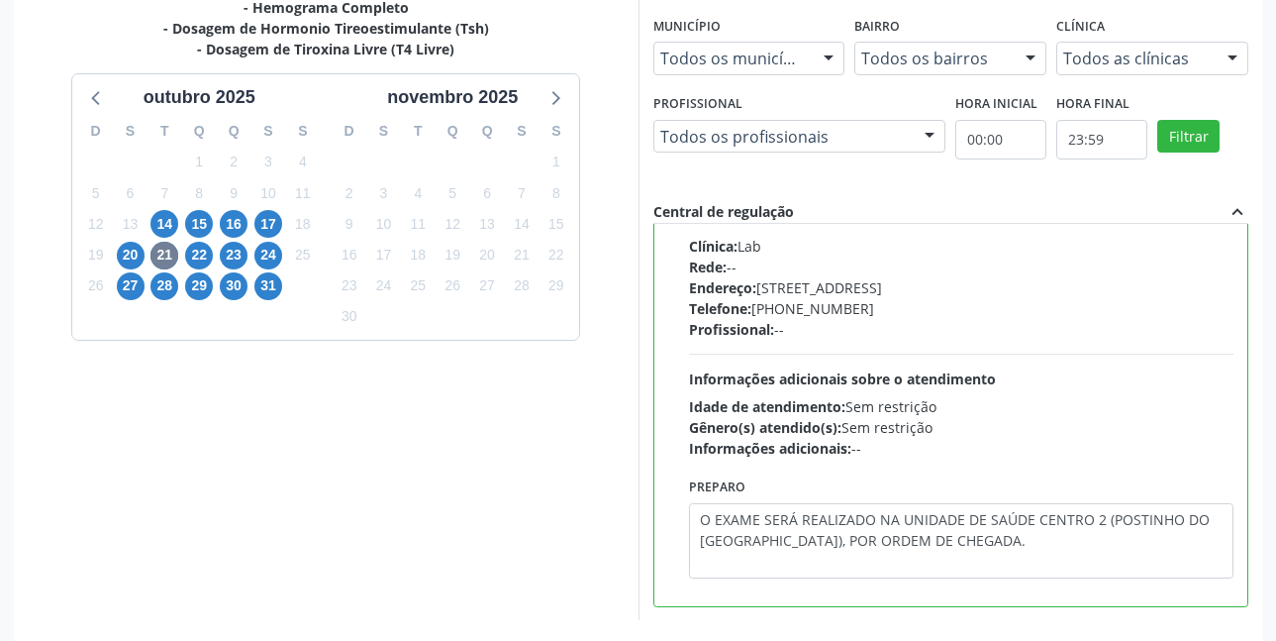
scroll to position [543, 0]
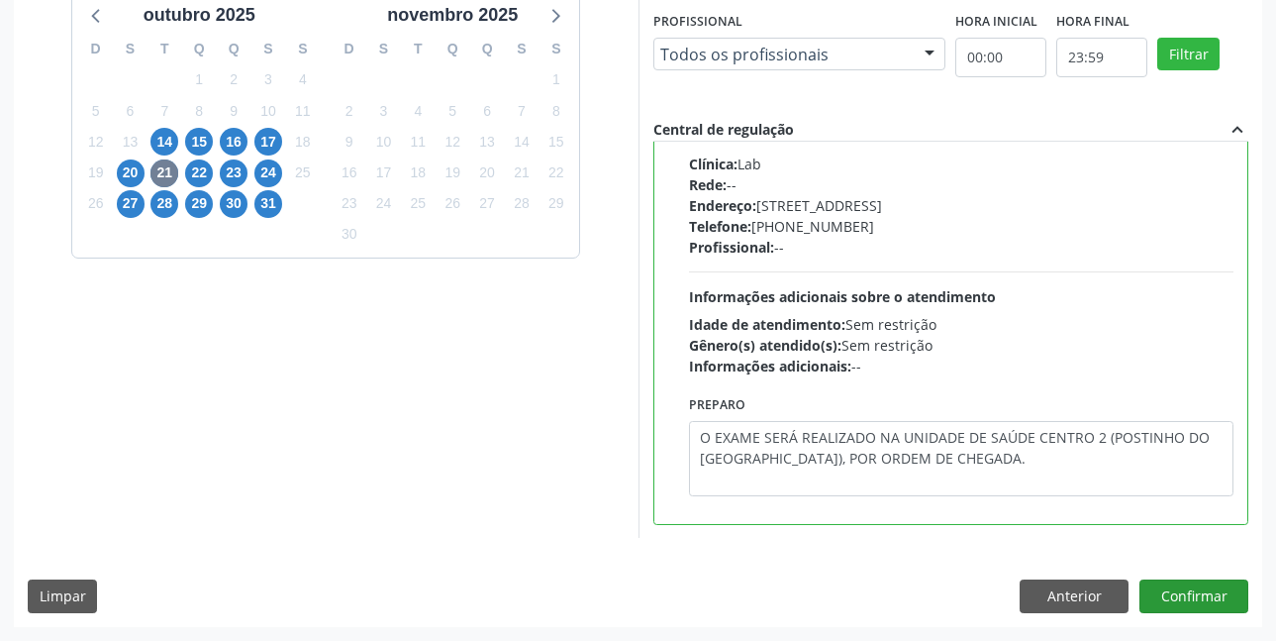
type textarea "O EXAME SERÁ REALIZADO NA UNIDADE DE SAÚDE CENTRO 2 (POSTINHO DO [GEOGRAPHIC_DA…"
click at [1190, 598] on button "Confirmar" at bounding box center [1194, 596] width 109 height 34
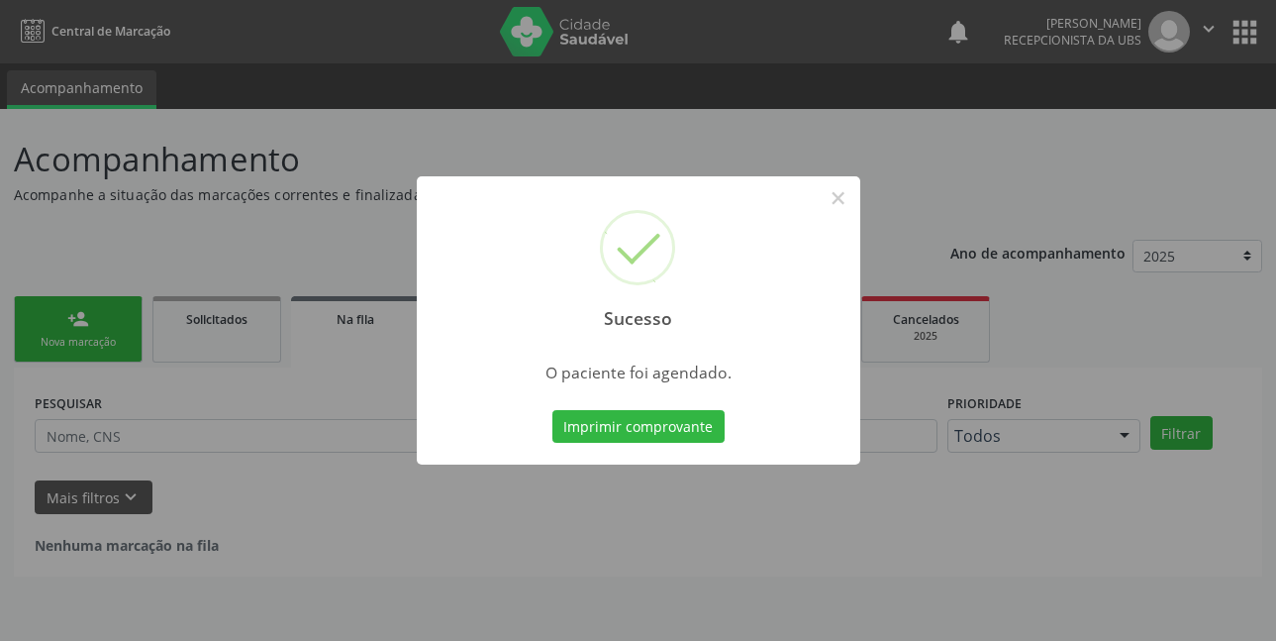
scroll to position [0, 0]
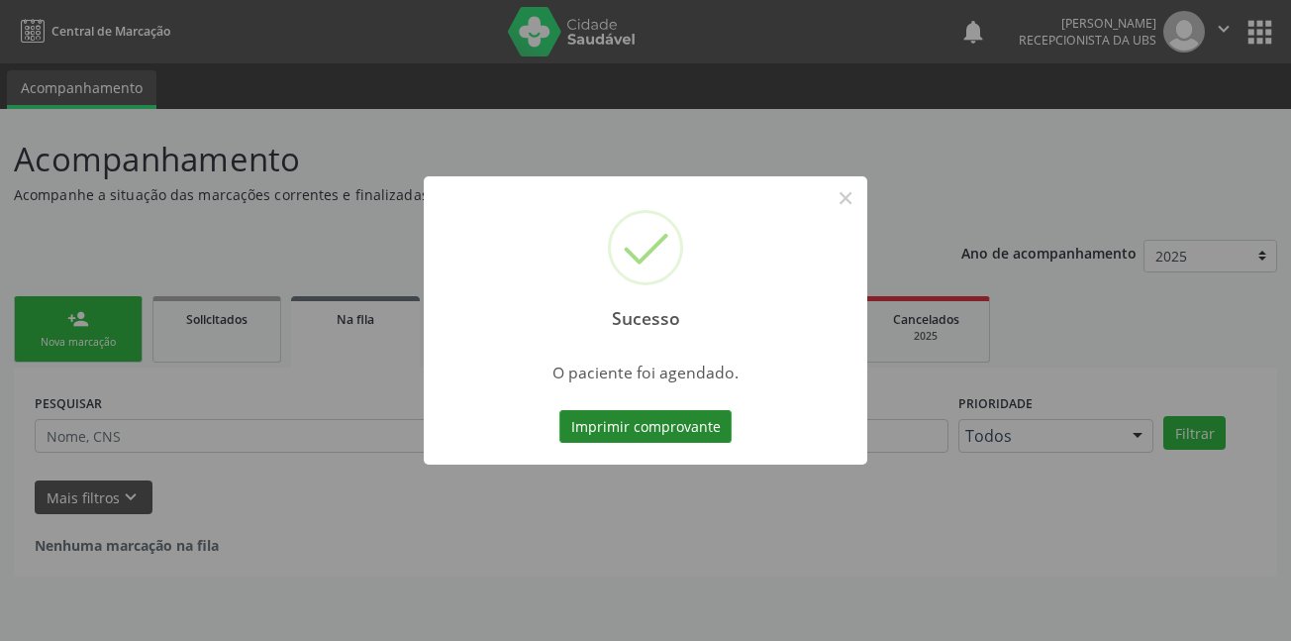
click at [661, 427] on button "Imprimir comprovante" at bounding box center [646, 427] width 172 height 34
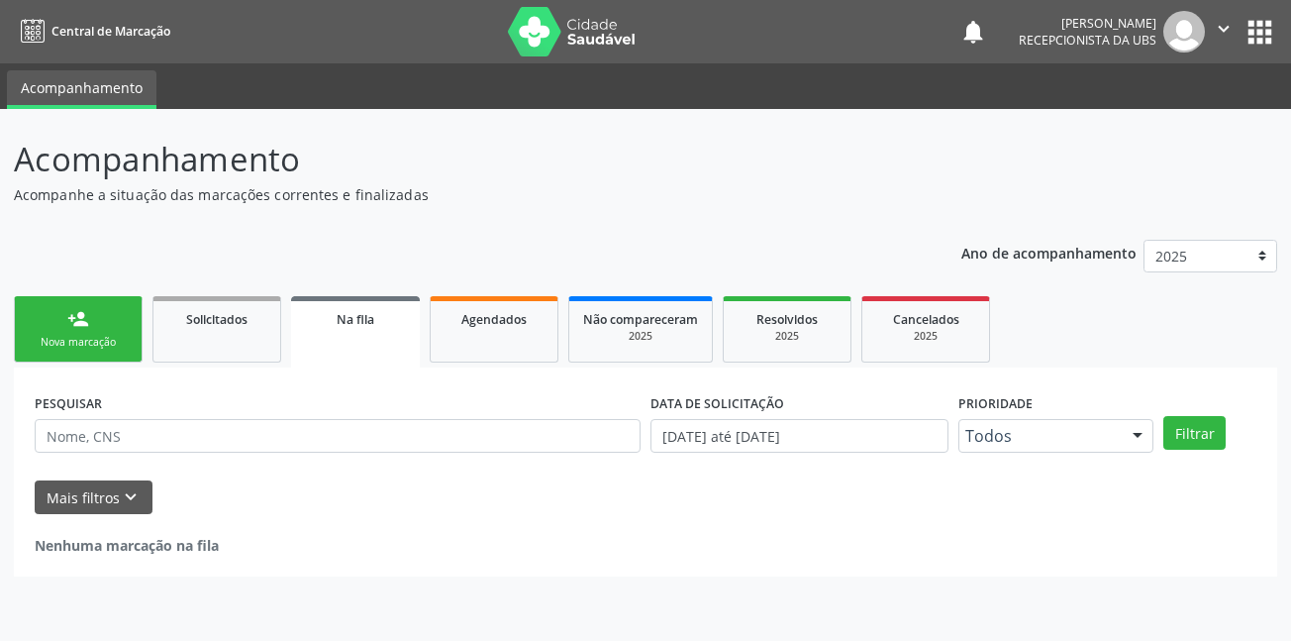
click at [84, 329] on div "person_add" at bounding box center [78, 319] width 22 height 22
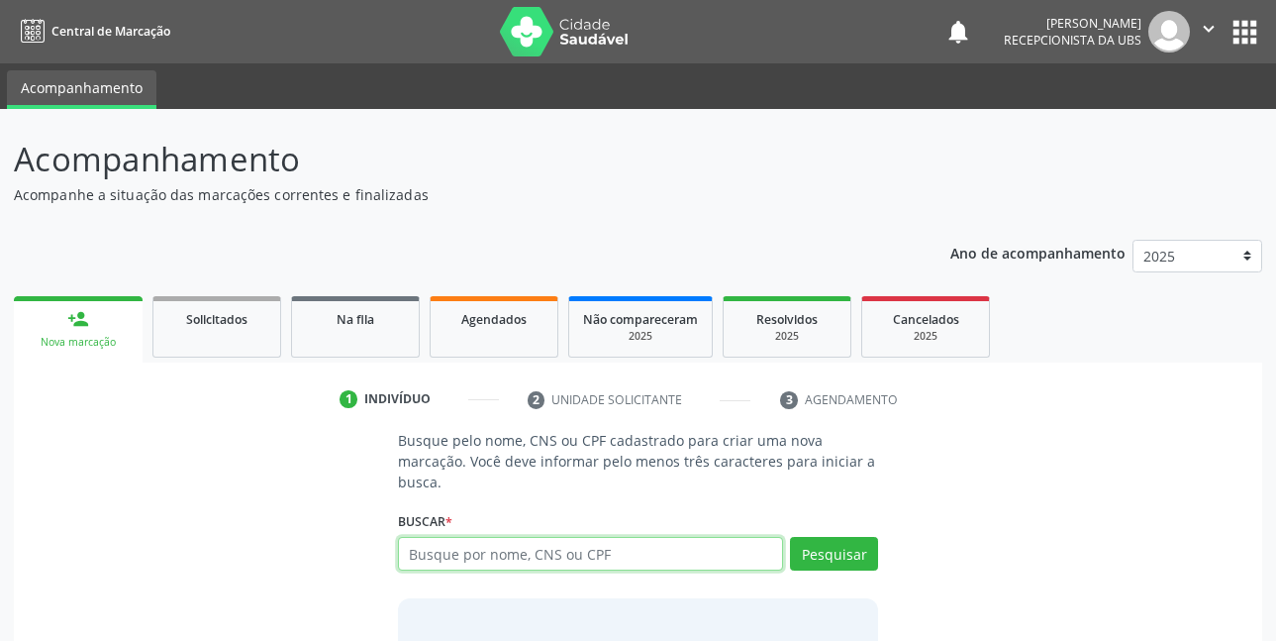
click at [711, 553] on input "text" at bounding box center [591, 554] width 386 height 34
type input "14783441480"
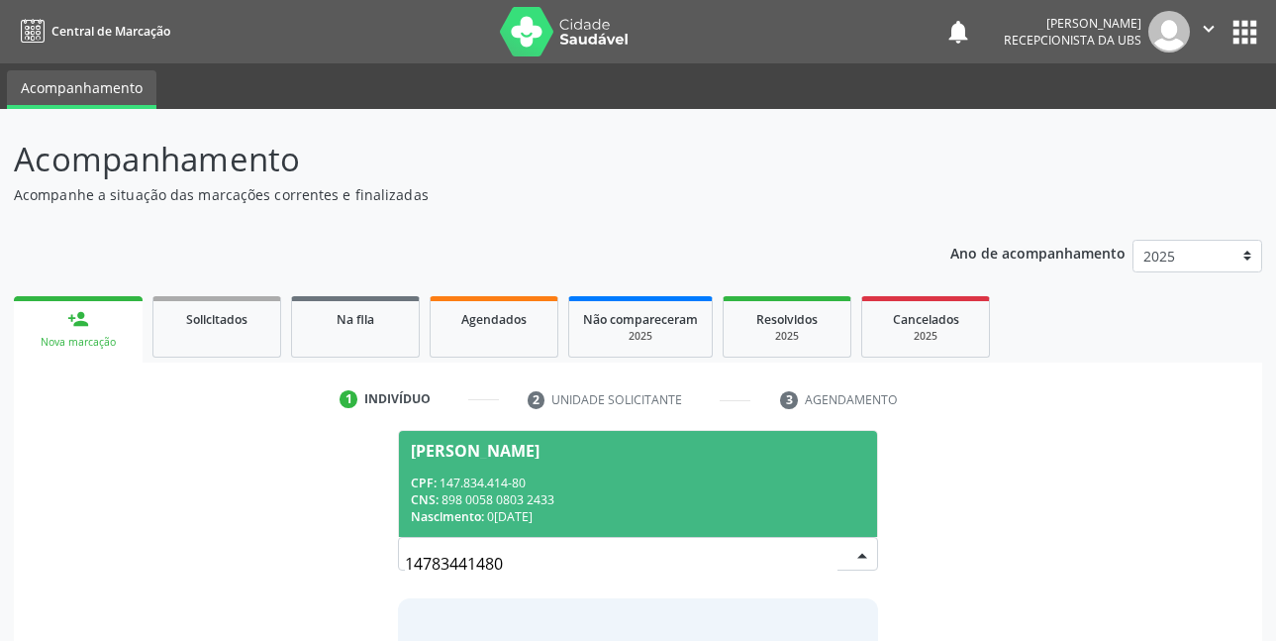
click at [547, 479] on div "CPF: 147.834.414-80" at bounding box center [639, 482] width 456 height 17
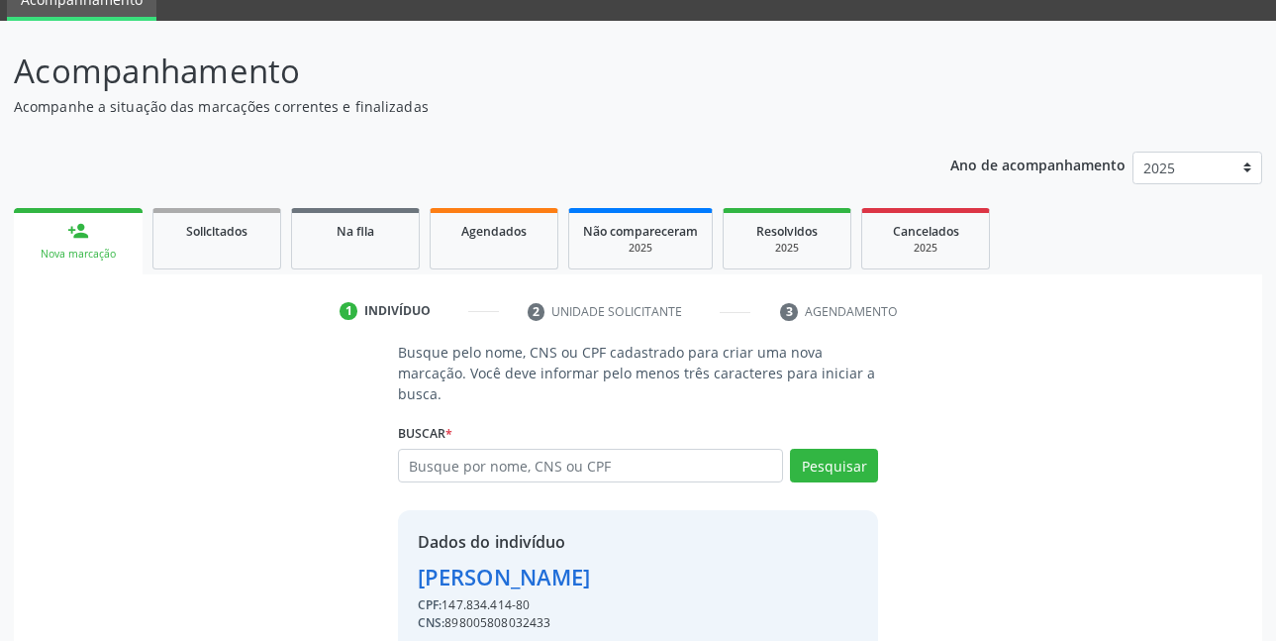
scroll to position [174, 0]
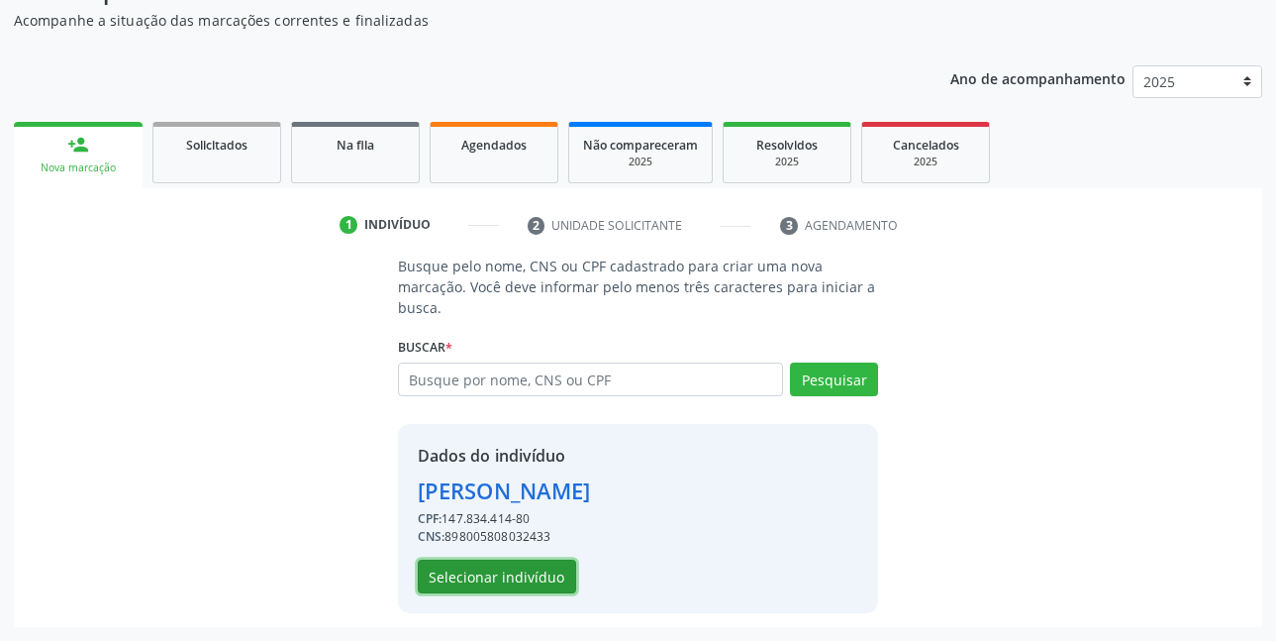
click at [509, 581] on button "Selecionar indivíduo" at bounding box center [497, 577] width 158 height 34
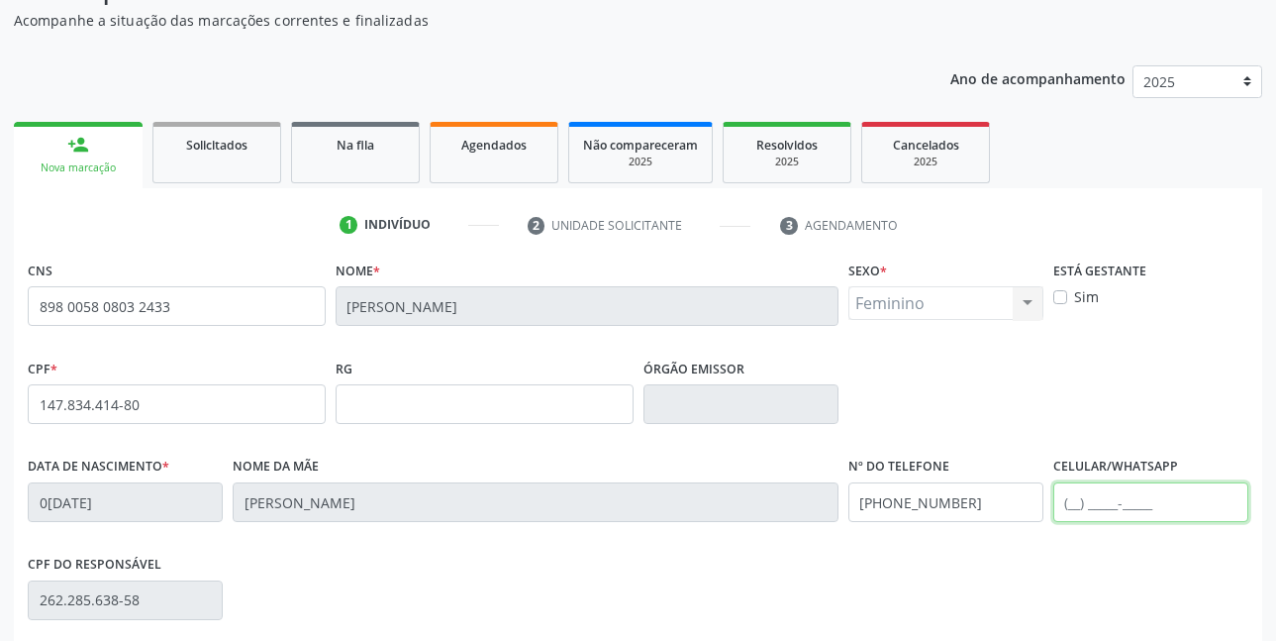
click at [1104, 513] on input "text" at bounding box center [1151, 502] width 195 height 40
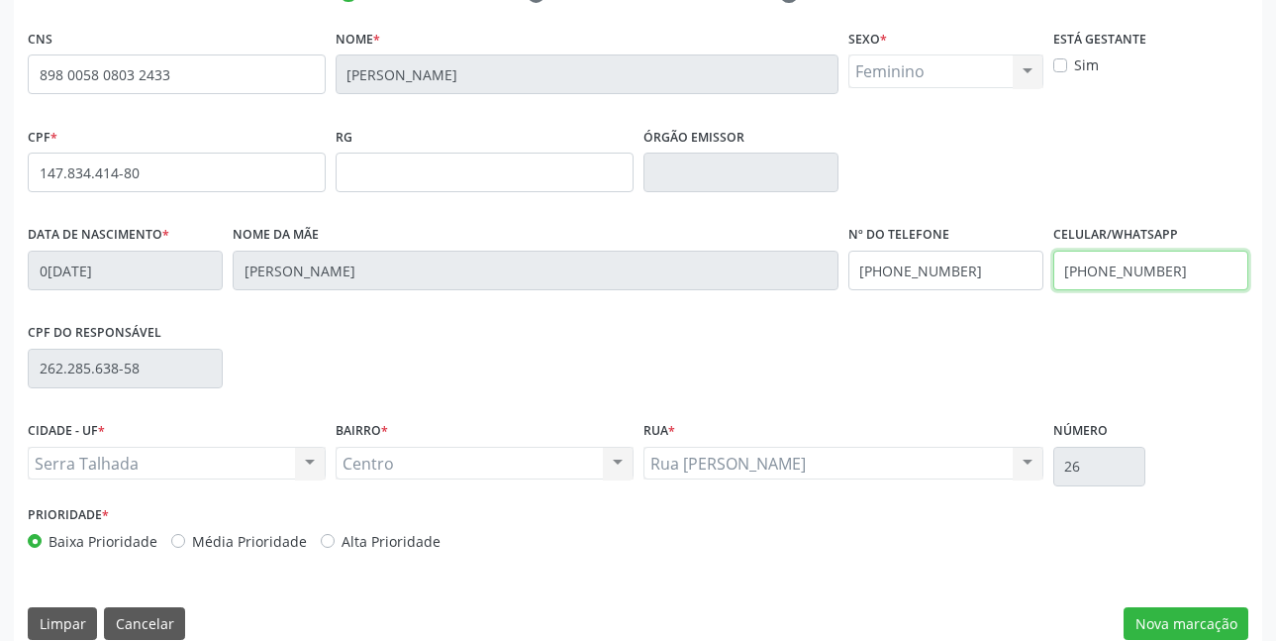
scroll to position [433, 0]
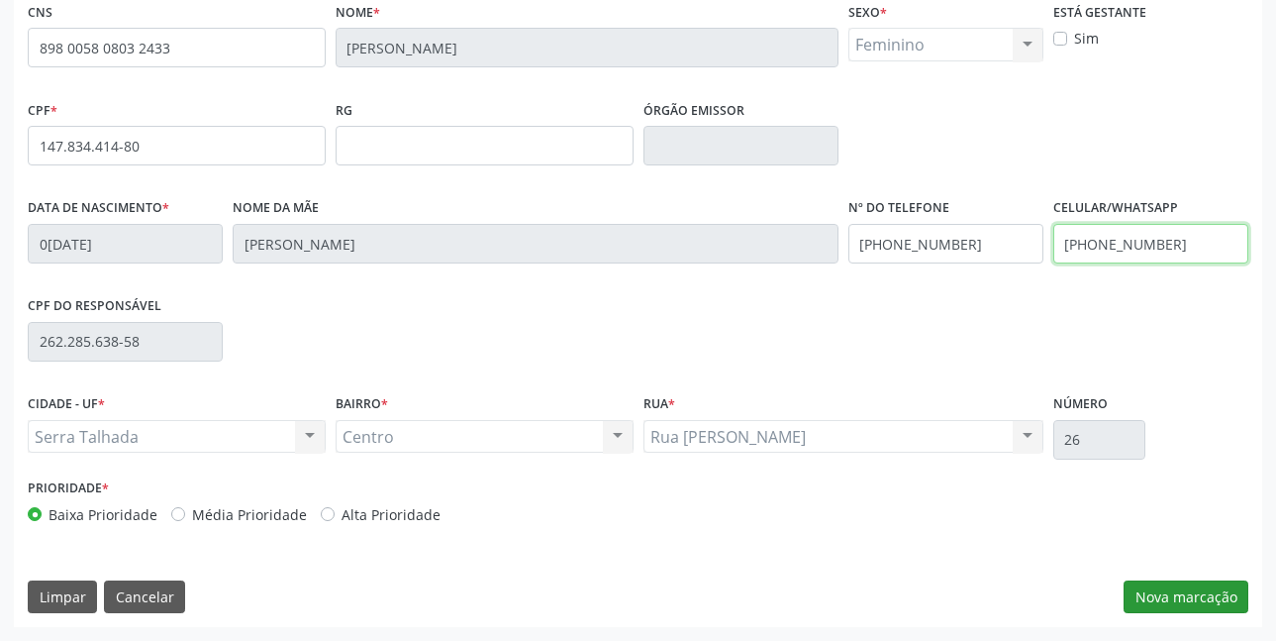
type input "[PHONE_NUMBER]"
click at [1224, 589] on button "Nova marcação" at bounding box center [1186, 597] width 125 height 34
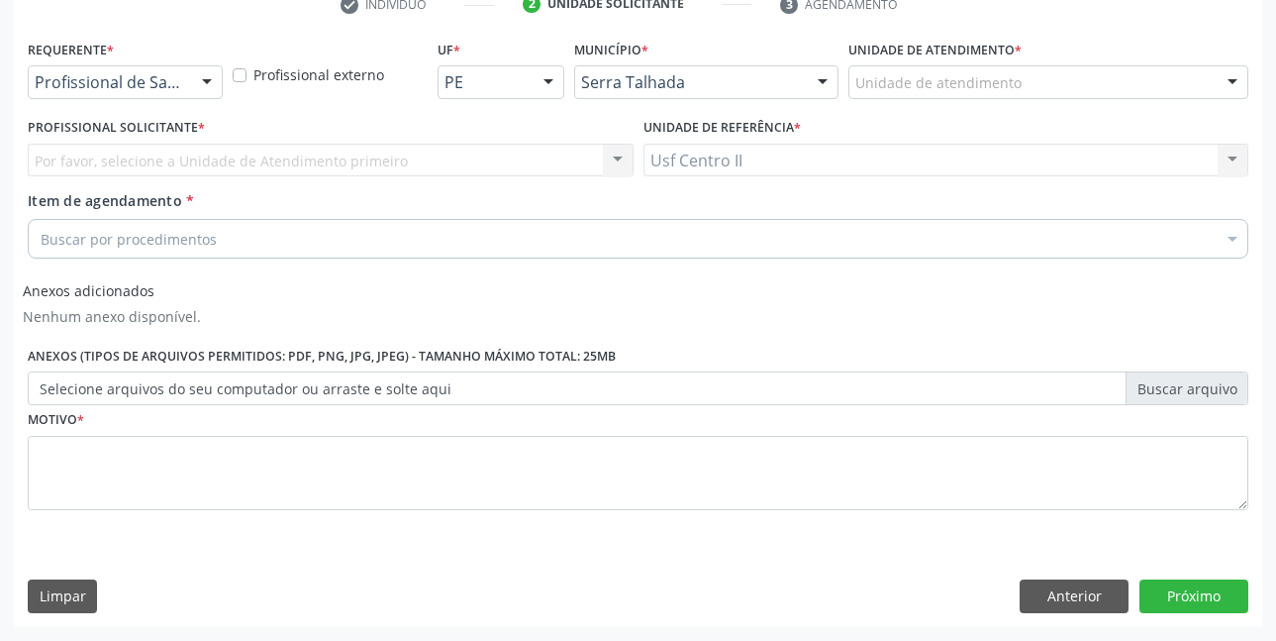
scroll to position [395, 0]
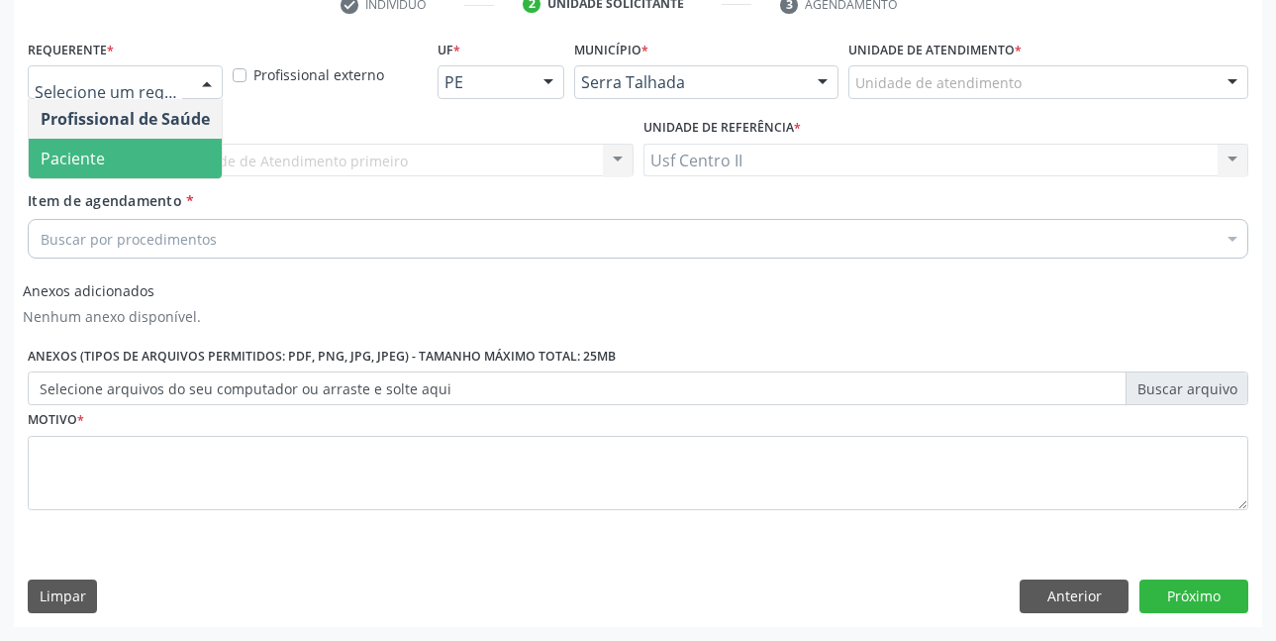
click at [113, 155] on span "Paciente" at bounding box center [125, 159] width 193 height 40
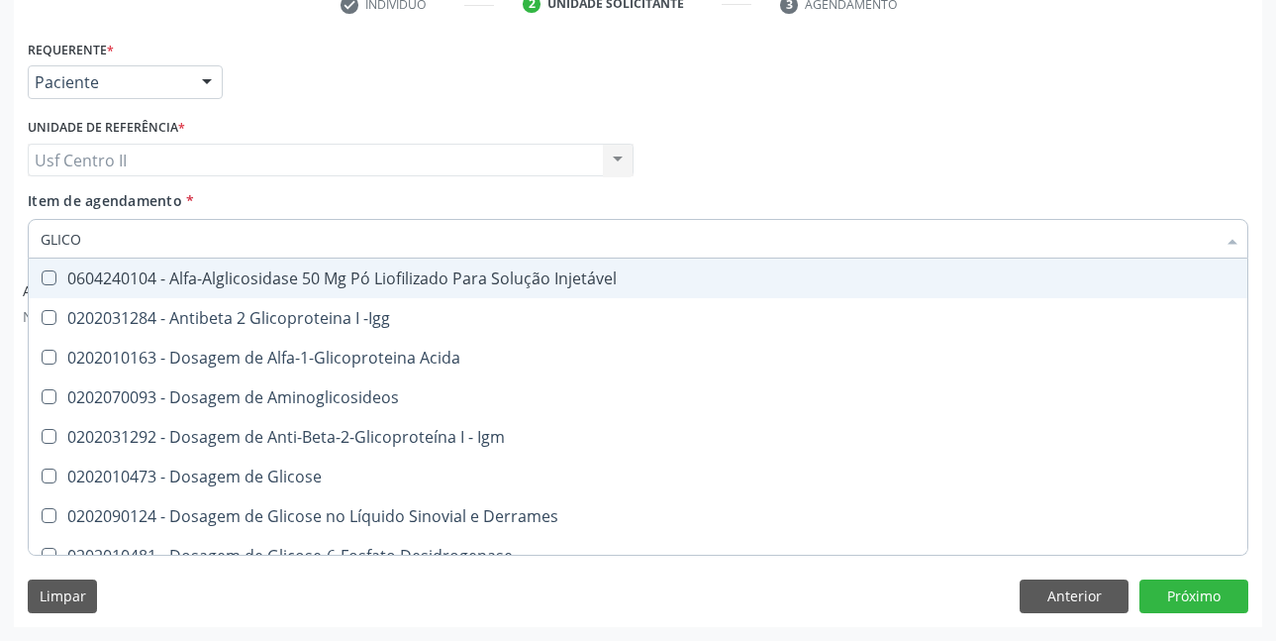
type input "GLICOS"
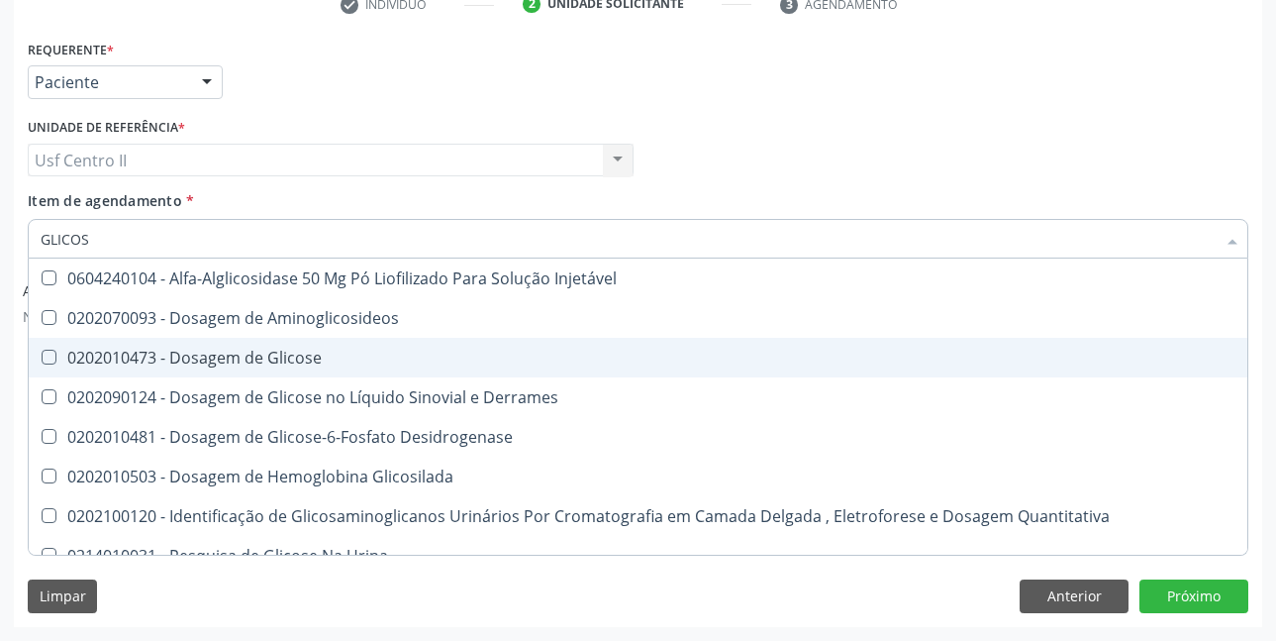
click at [207, 353] on div "0202010473 - Dosagem de Glicose" at bounding box center [638, 358] width 1195 height 16
checkbox Glicose "true"
type input "GLICO"
checkbox Glicose "false"
checkbox Glicosilada "true"
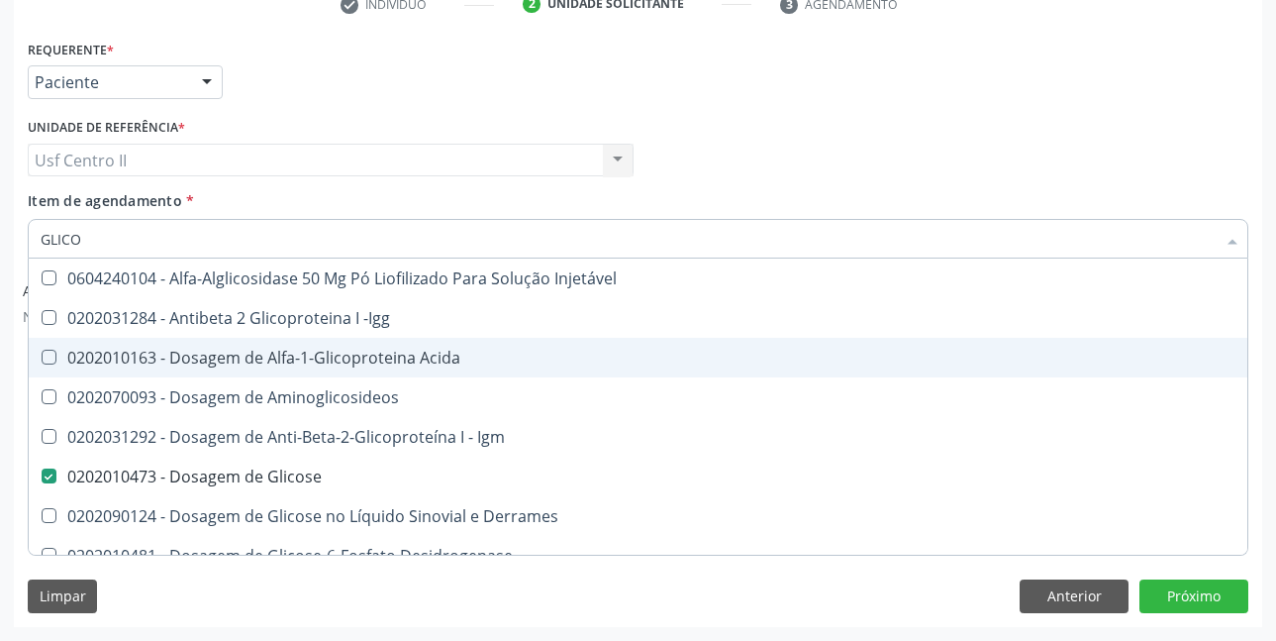
type input "GLIC"
checkbox Glicose "false"
checkbox Glicose "true"
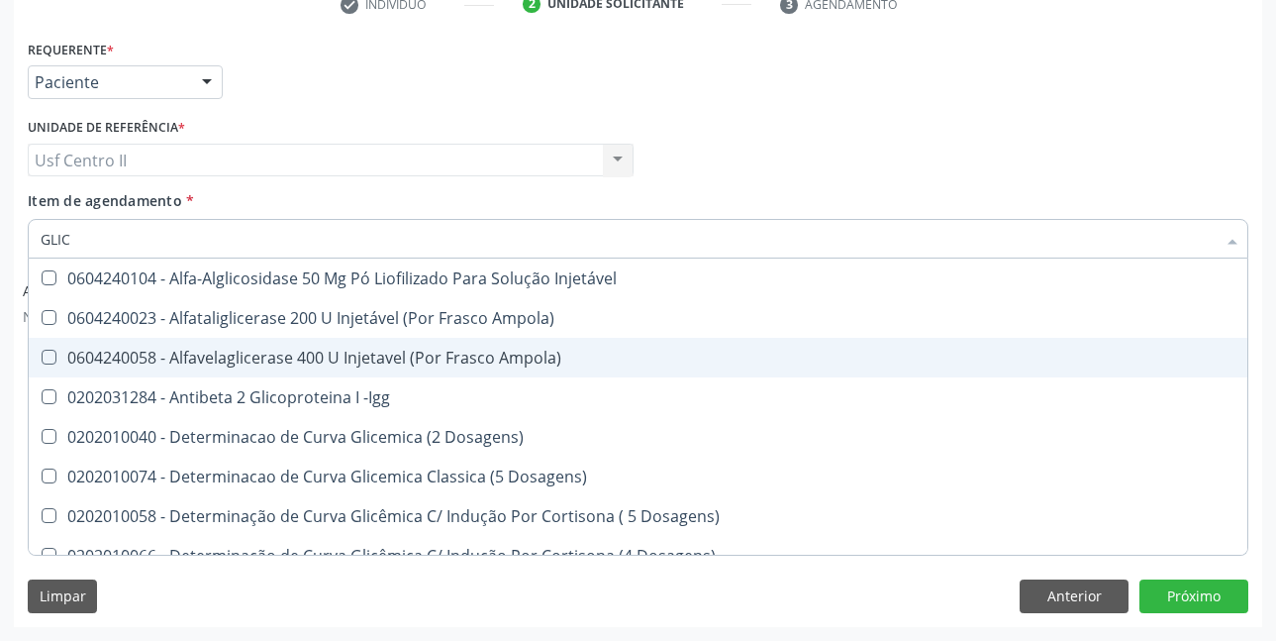
type input "GLI"
checkbox Glicose "false"
checkbox Glicosilada "true"
type input "GL"
checkbox Glicosilada "false"
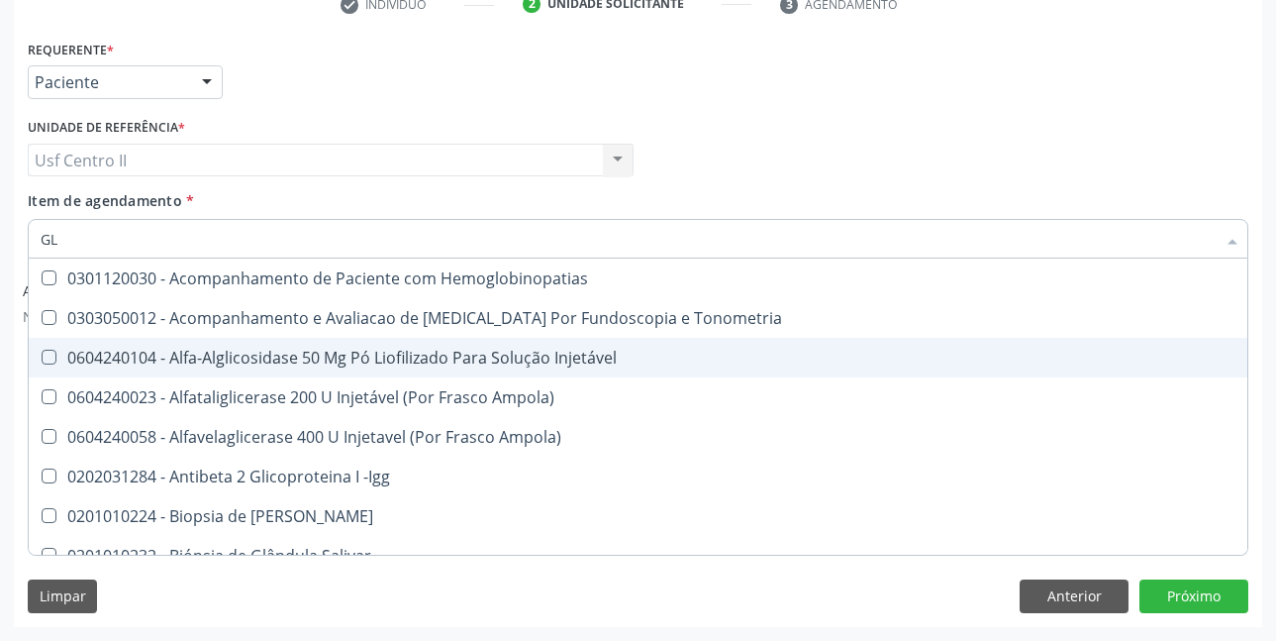
type input "G"
checkbox Glicose "false"
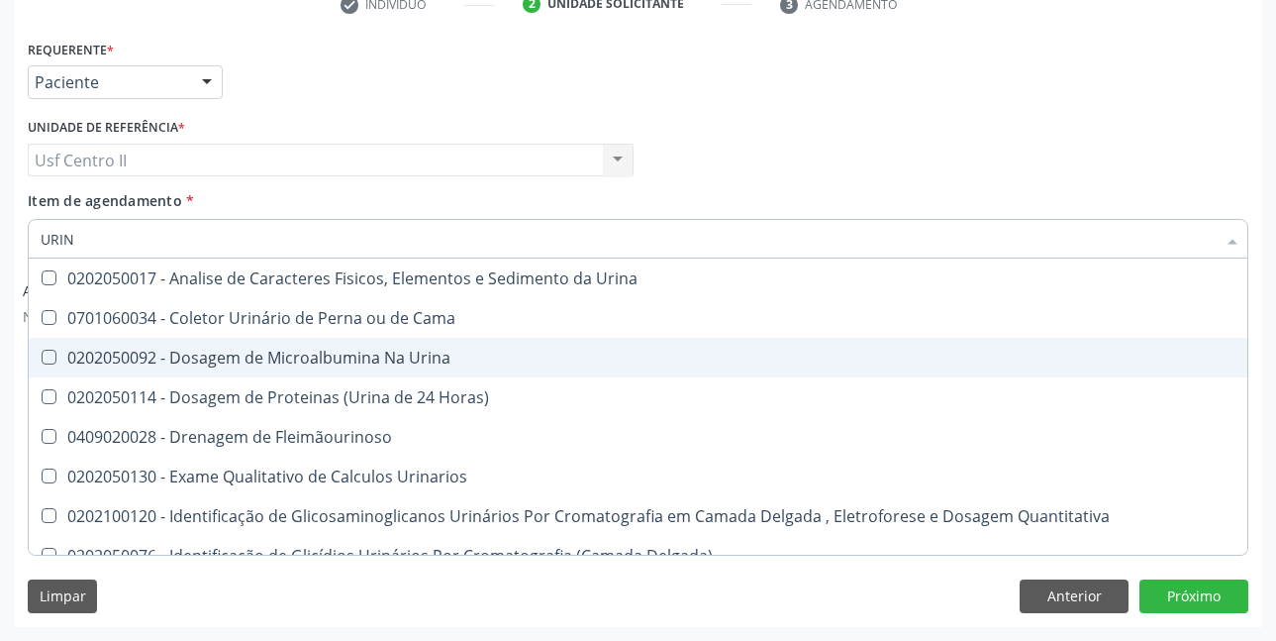
type input "URINA"
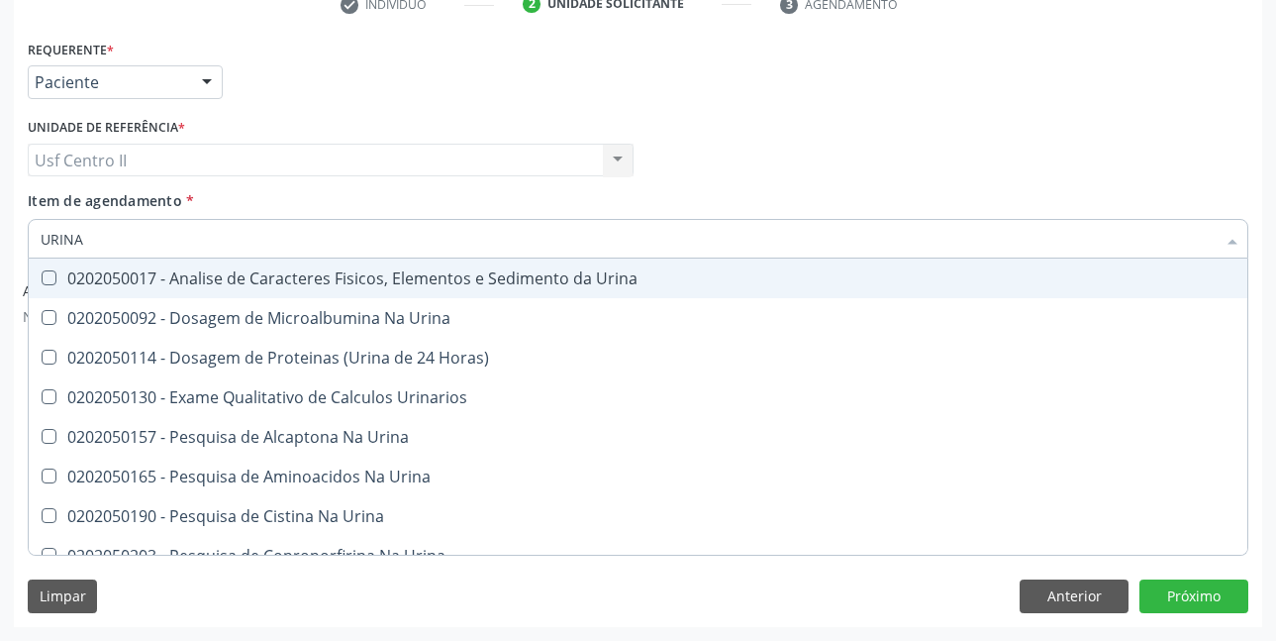
click at [324, 283] on div "0202050017 - Analise de Caracteres Fisicos, Elementos e Sedimento da Urina" at bounding box center [638, 278] width 1195 height 16
checkbox Urina "true"
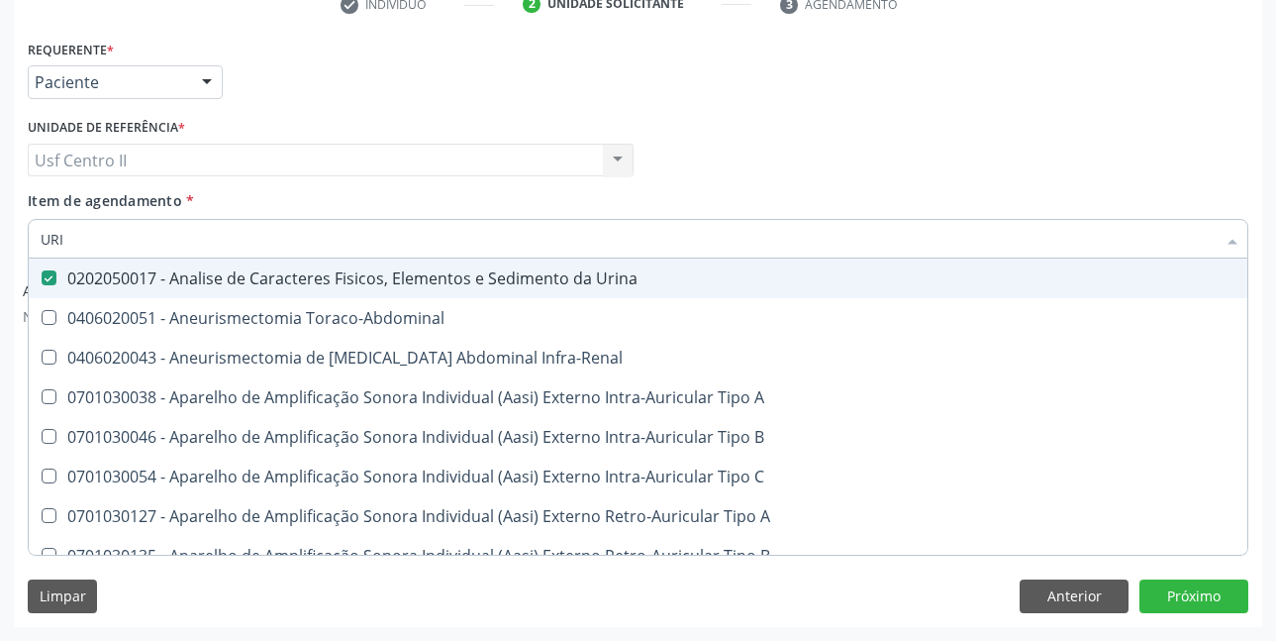
type input "UR"
checkbox Urina "false"
checkbox Cônica "true"
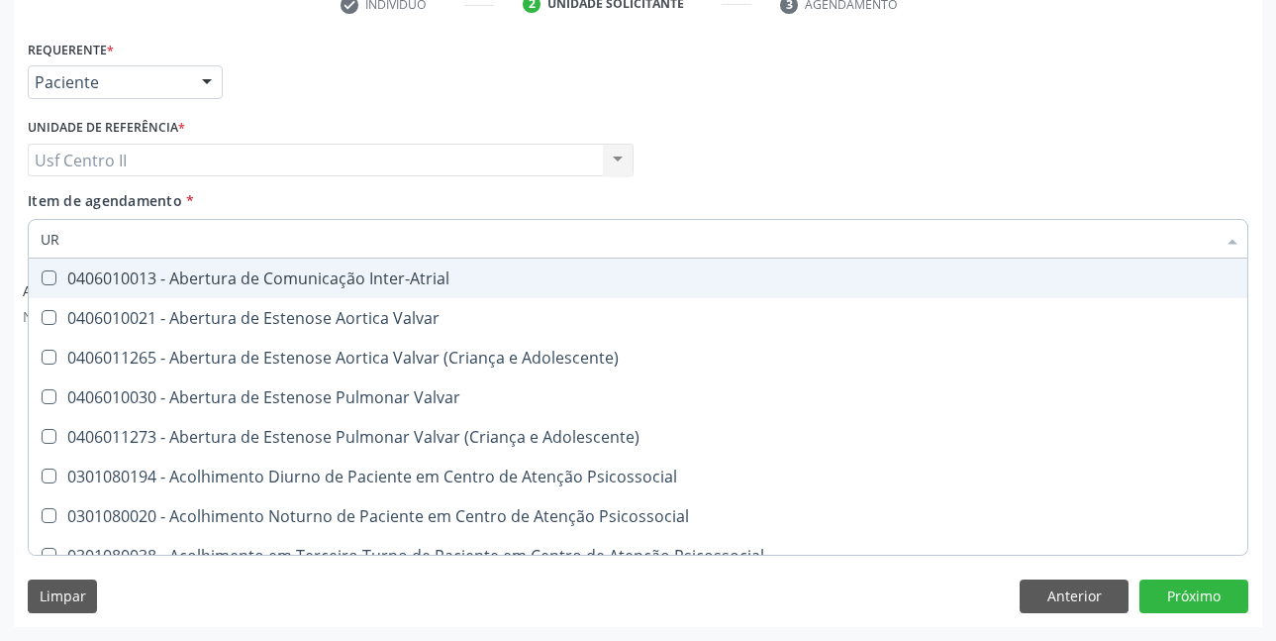
type input "URE"
checkbox Urina "false"
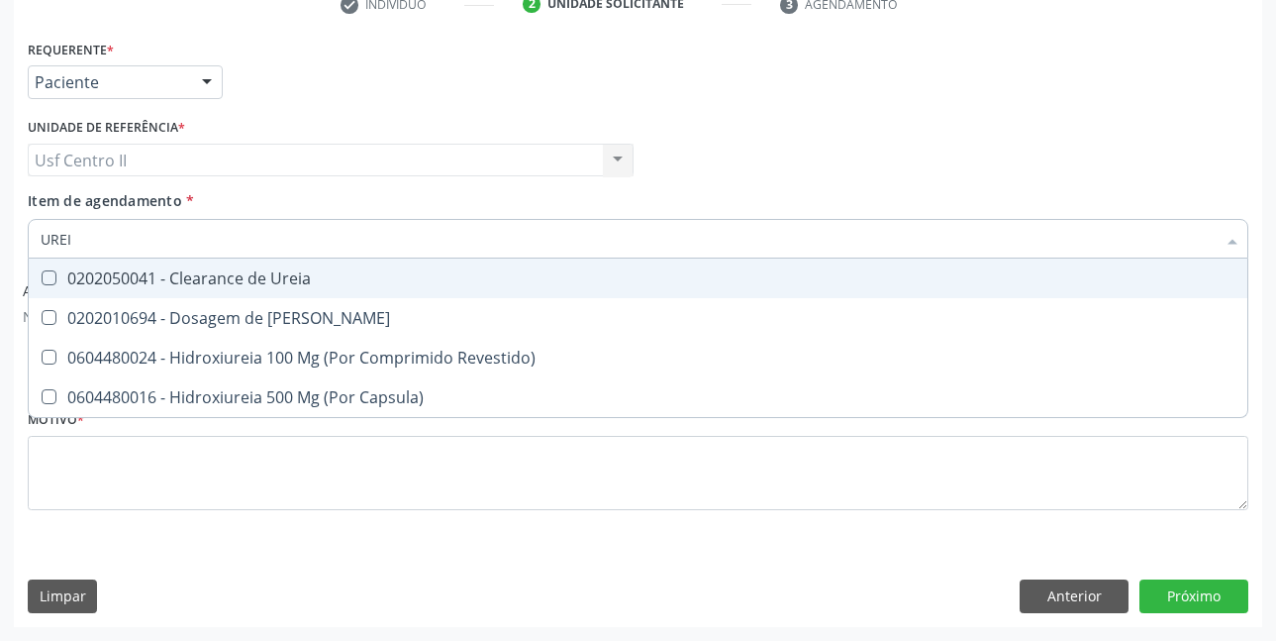
type input "UREIA"
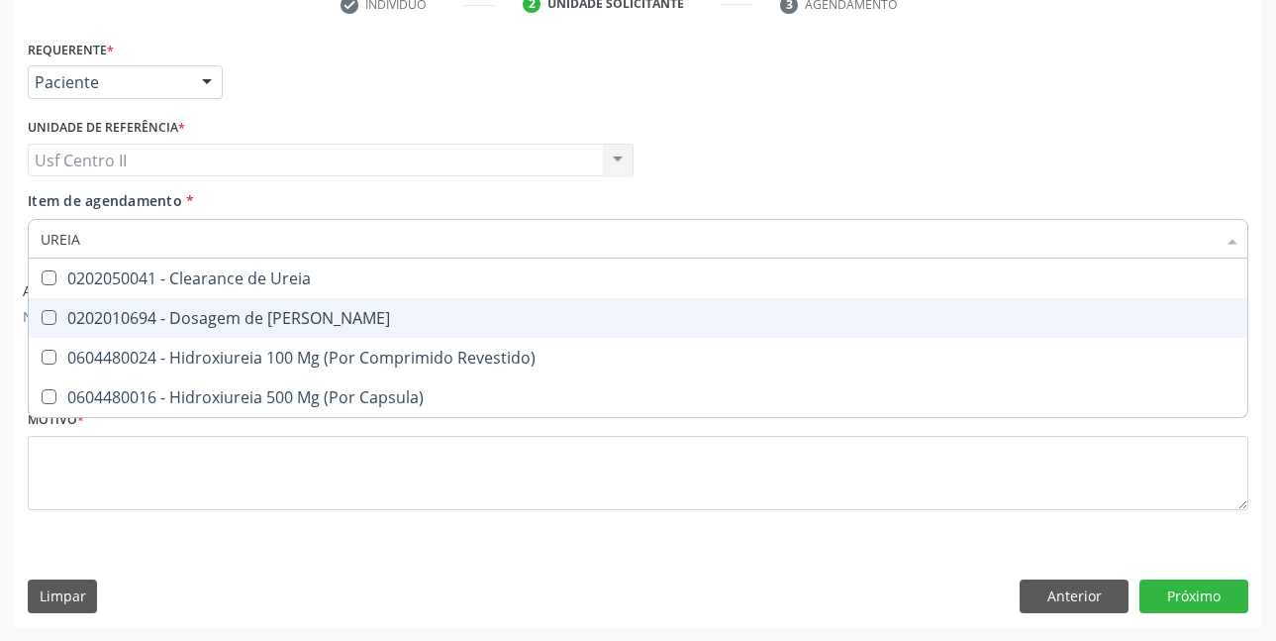
click at [276, 319] on div "0202010694 - Dosagem de [PERSON_NAME]" at bounding box center [638, 318] width 1195 height 16
checkbox Ureia "true"
type input "URE"
checkbox Ureia "false"
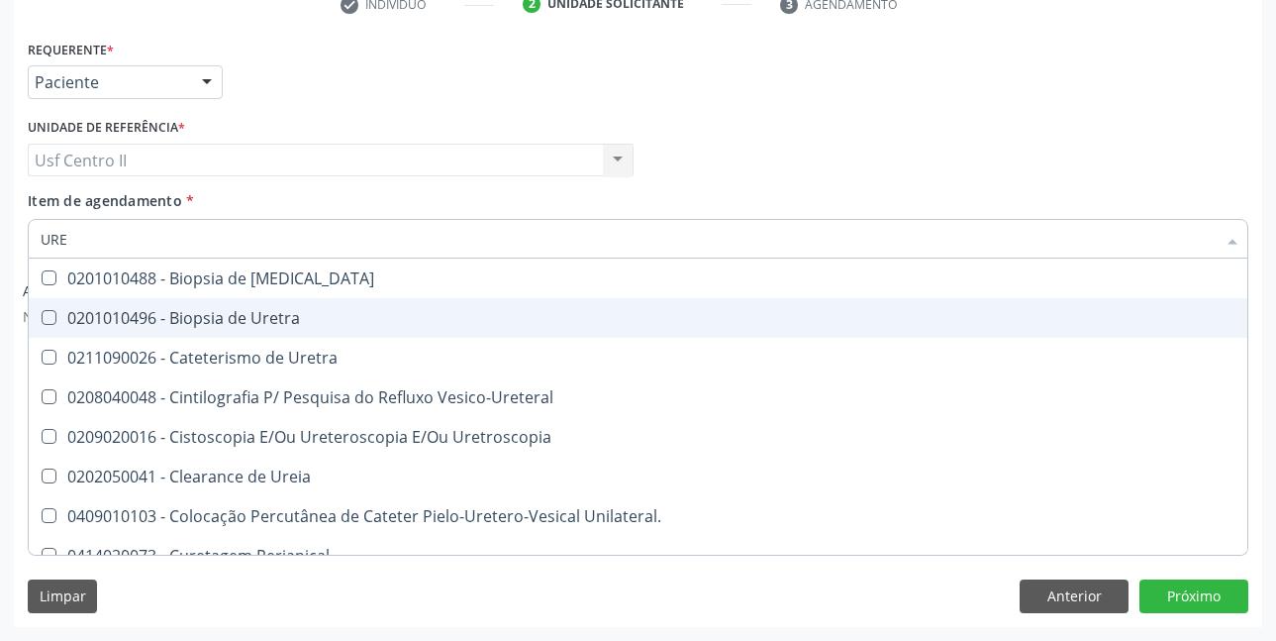
type input "UR"
checkbox Ureia "false"
checkbox Peri-Uretral "true"
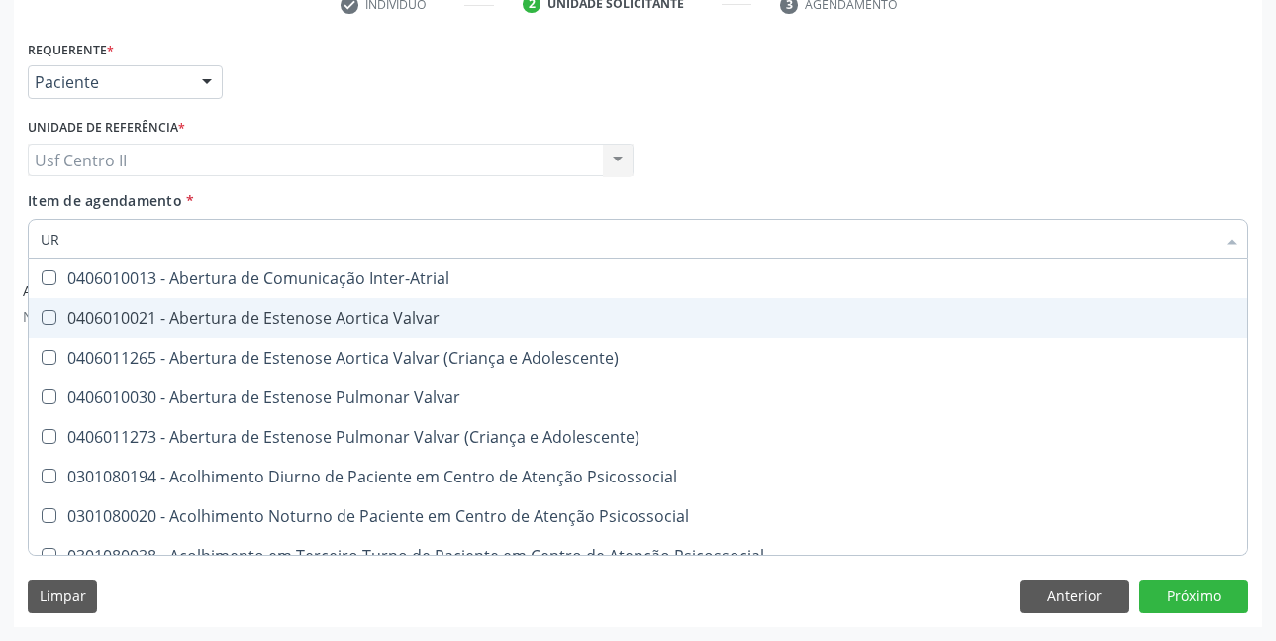
type input "URI"
checkbox Inter-Atrial "true"
checkbox Urina "false"
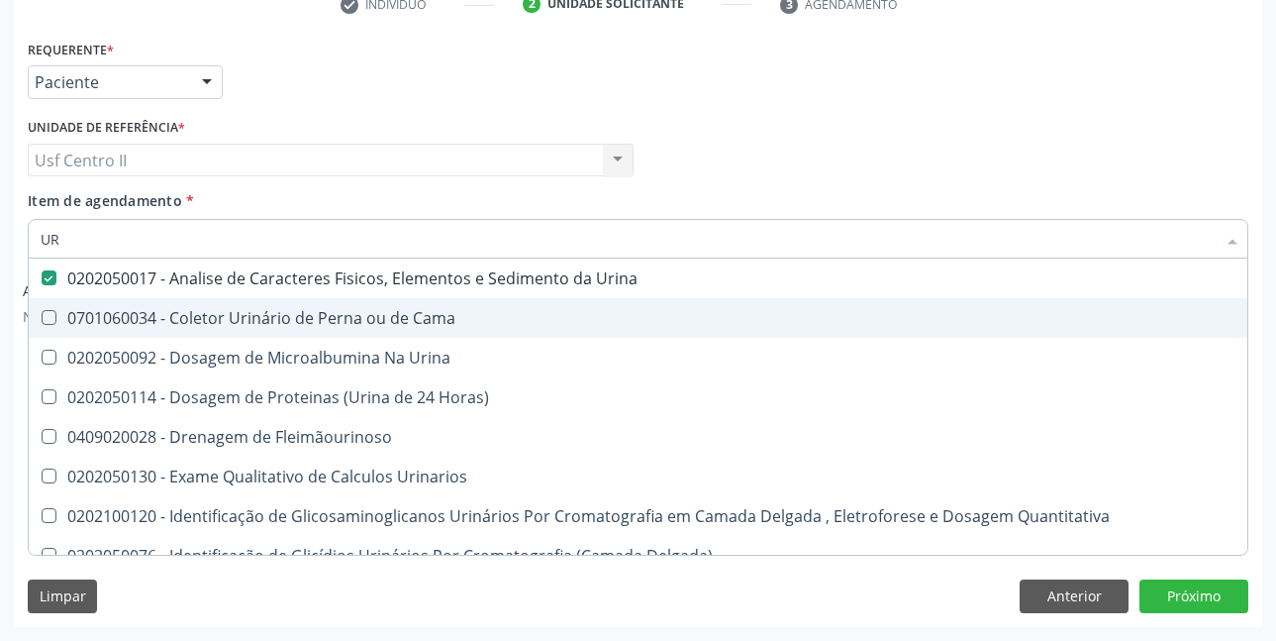
type input "U"
checkbox Urina "false"
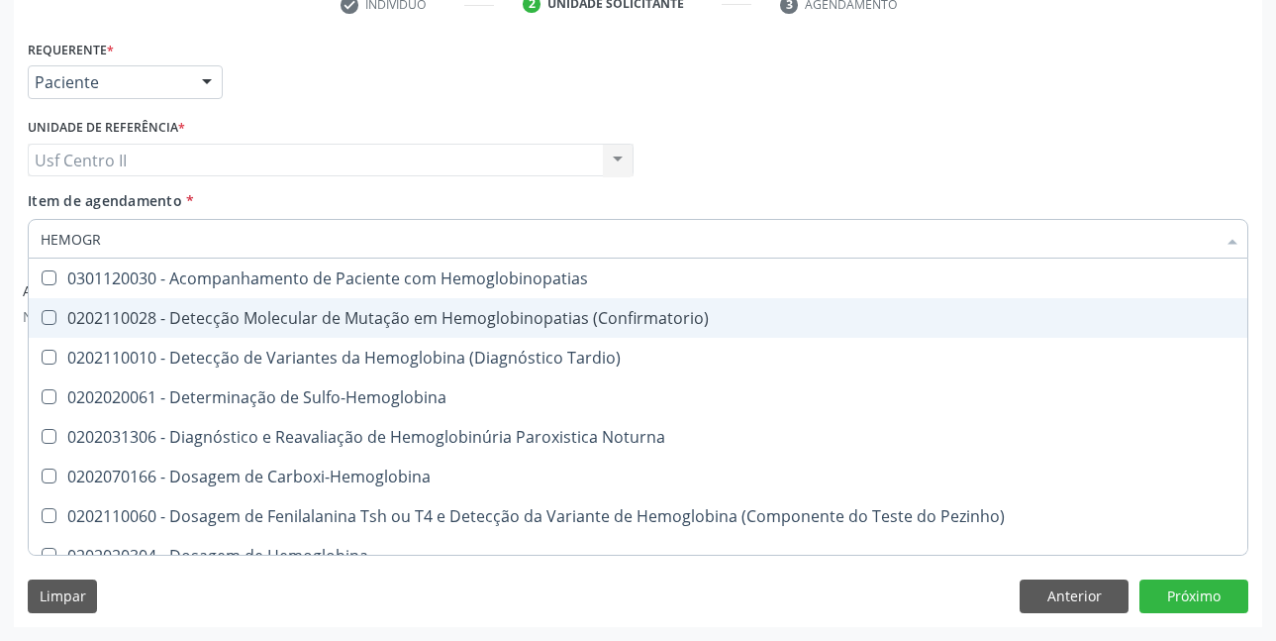
type input "HEMOGRA"
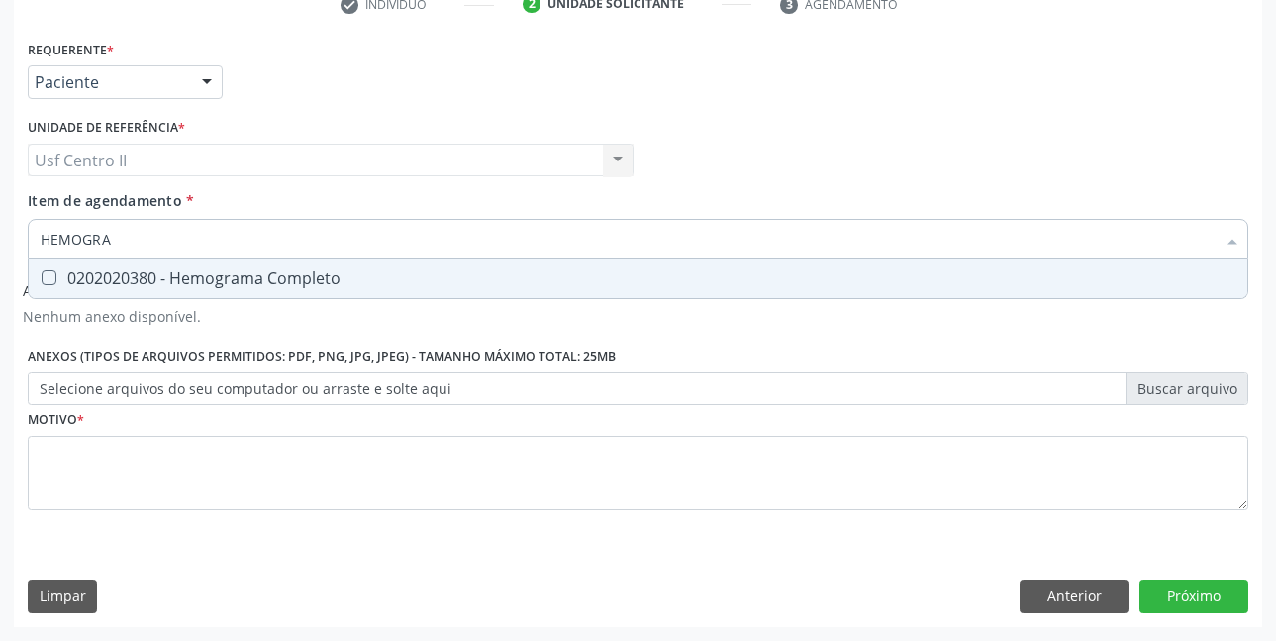
click at [294, 272] on div "0202020380 - Hemograma Completo" at bounding box center [638, 278] width 1195 height 16
checkbox Completo "true"
type input "HEMOG"
checkbox Completo "false"
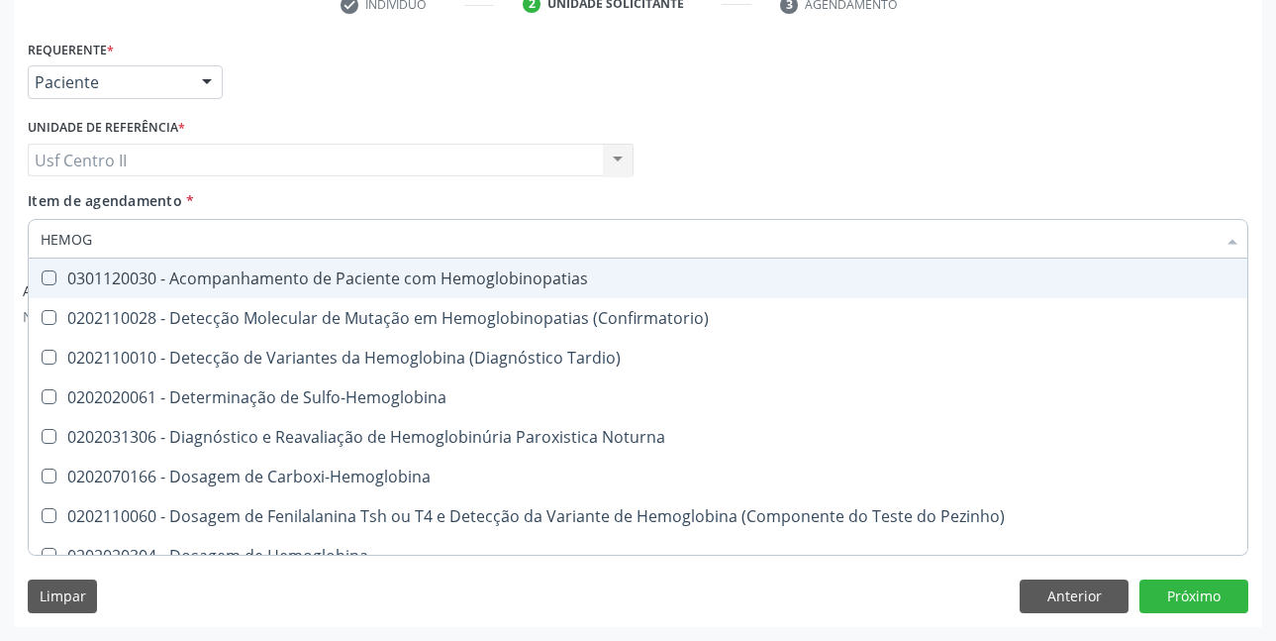
type input "HEMO"
checkbox Completo "false"
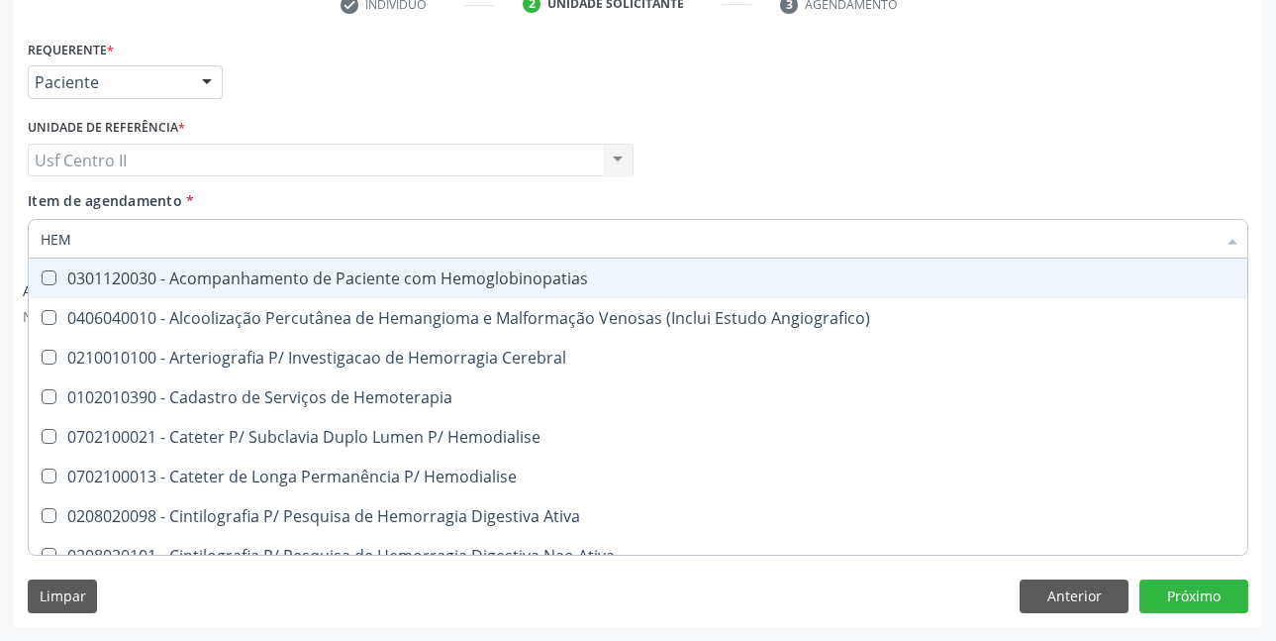
type input "HE"
checkbox Completo "false"
checkbox Orgaos "true"
type input "H"
checkbox Orgaos "false"
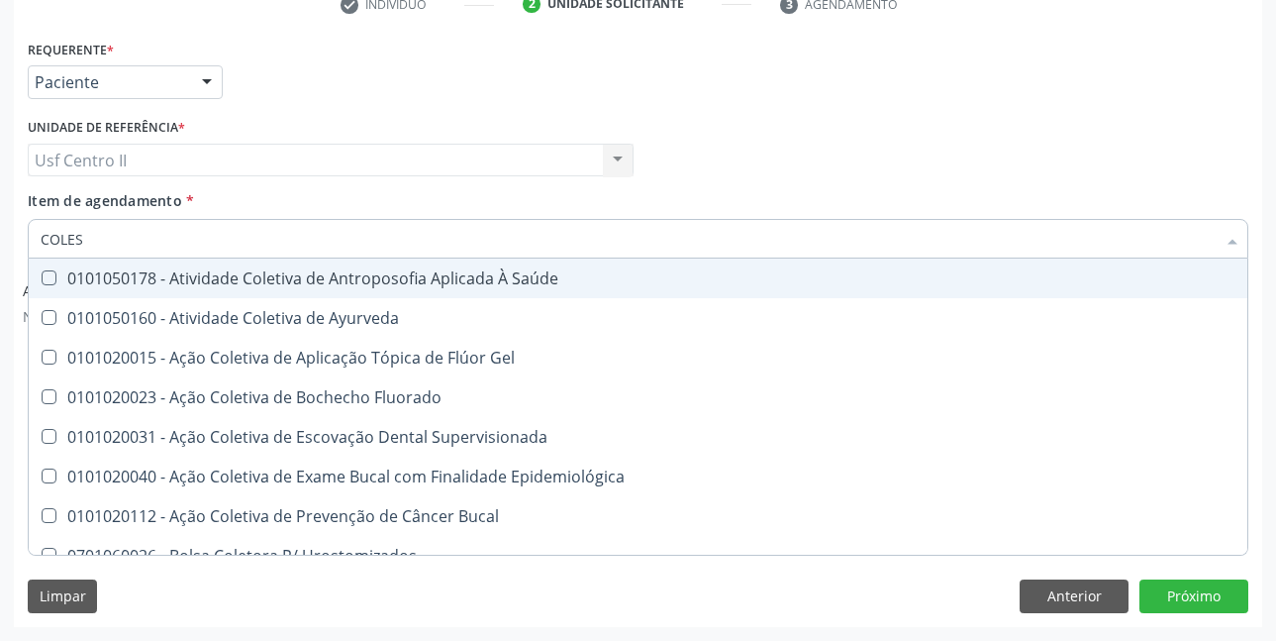
type input "COLEST"
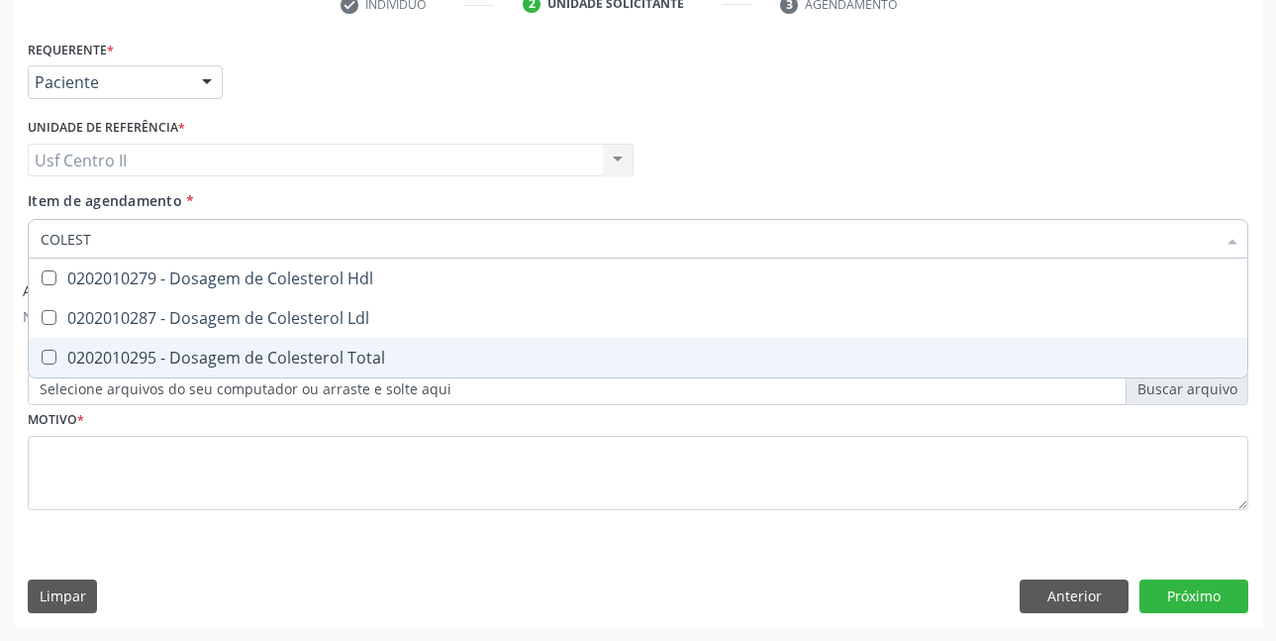
click at [291, 356] on div "0202010295 - Dosagem de Colesterol Total" at bounding box center [638, 358] width 1195 height 16
checkbox Total "true"
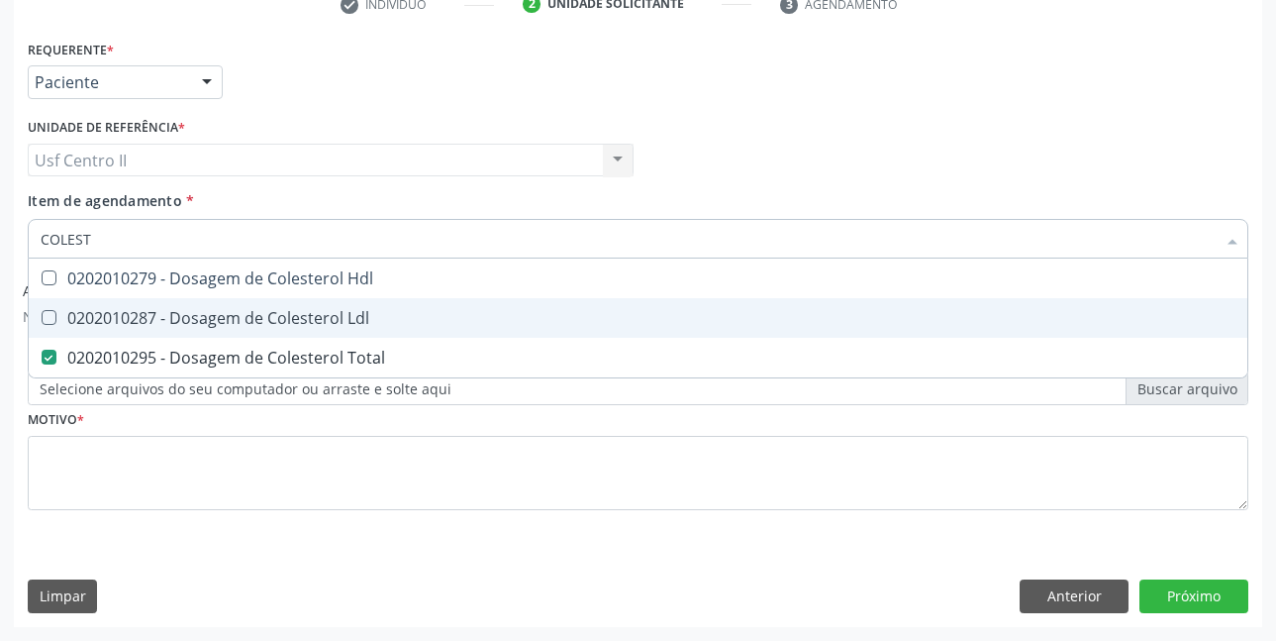
click at [294, 326] on div "0202010287 - Dosagem de Colesterol Ldl" at bounding box center [638, 318] width 1195 height 16
checkbox Ldl "true"
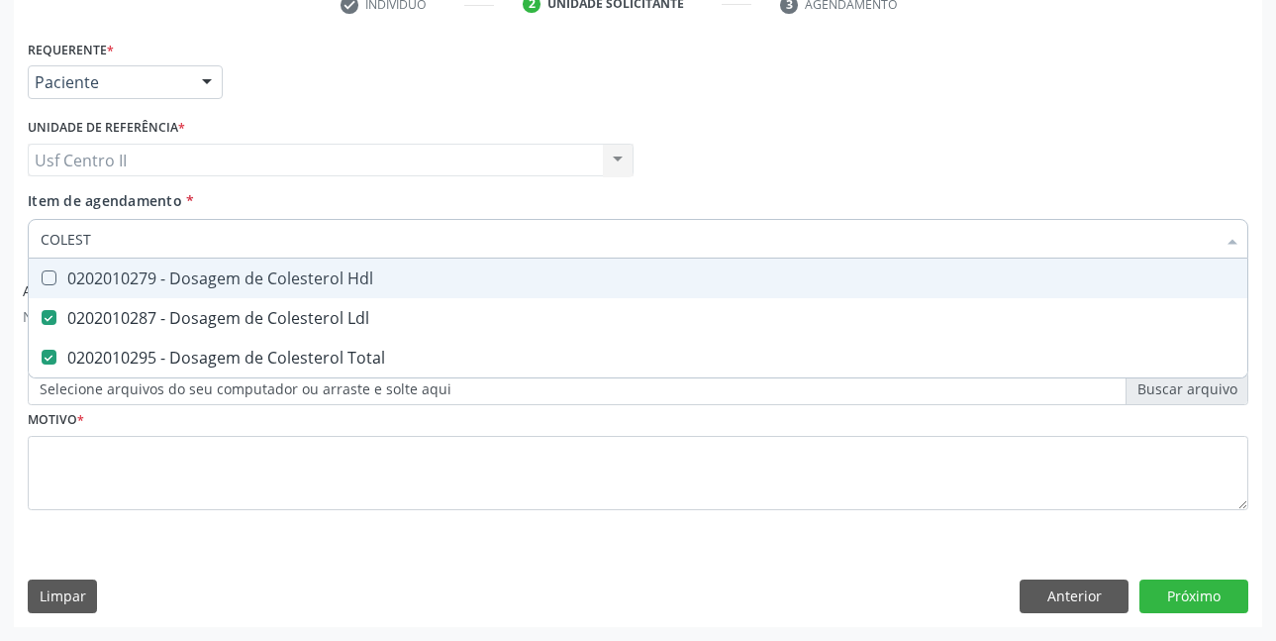
click at [314, 276] on div "0202010279 - Dosagem de Colesterol Hdl" at bounding box center [638, 278] width 1195 height 16
checkbox Hdl "true"
type input "COLE"
checkbox Hdl "false"
checkbox Ldl "false"
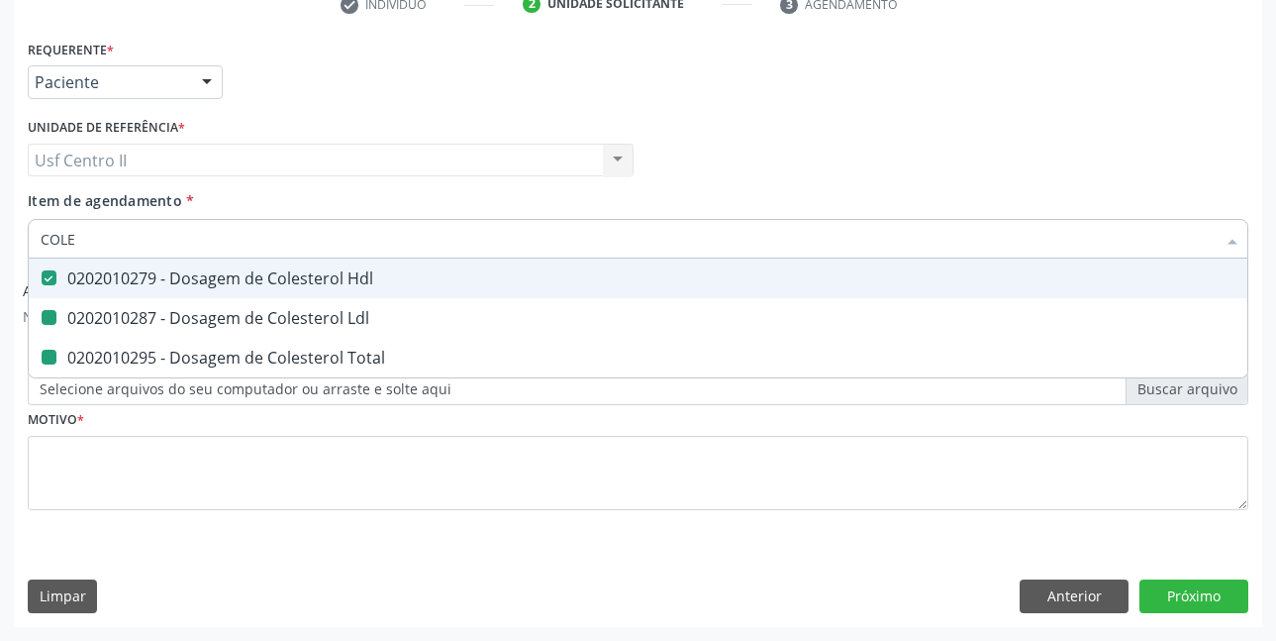
checkbox Total "false"
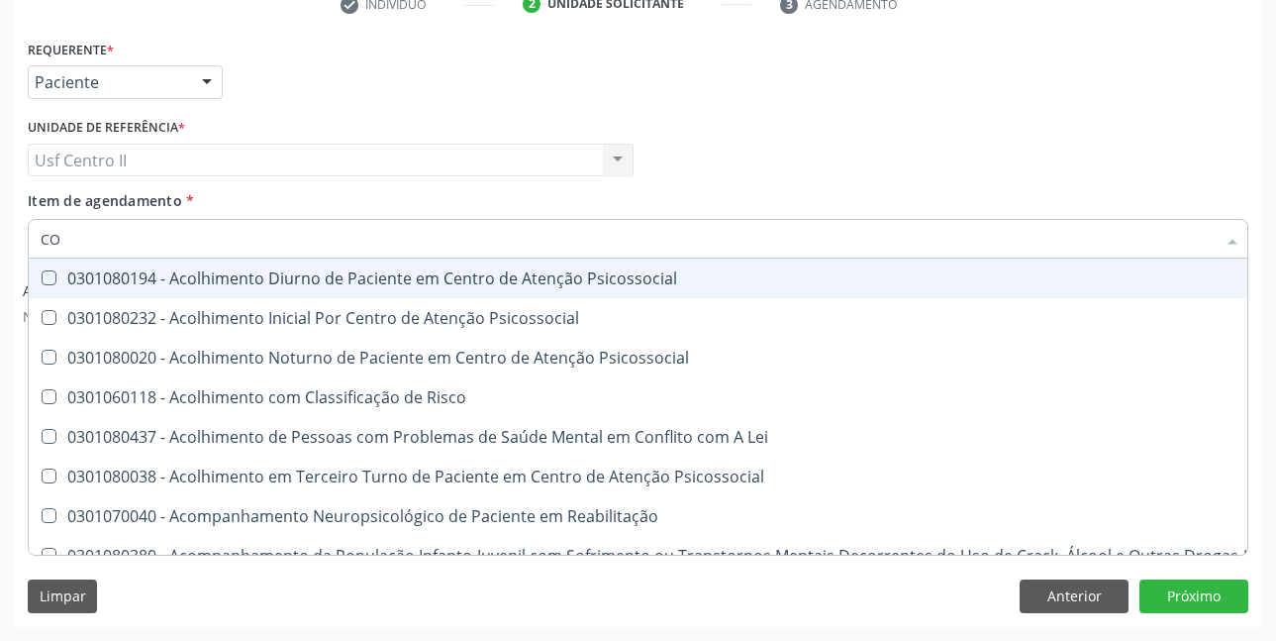
type input "C"
checkbox Hdl "false"
checkbox Ldl "false"
checkbox Total "false"
checkbox Colinesterase "false"
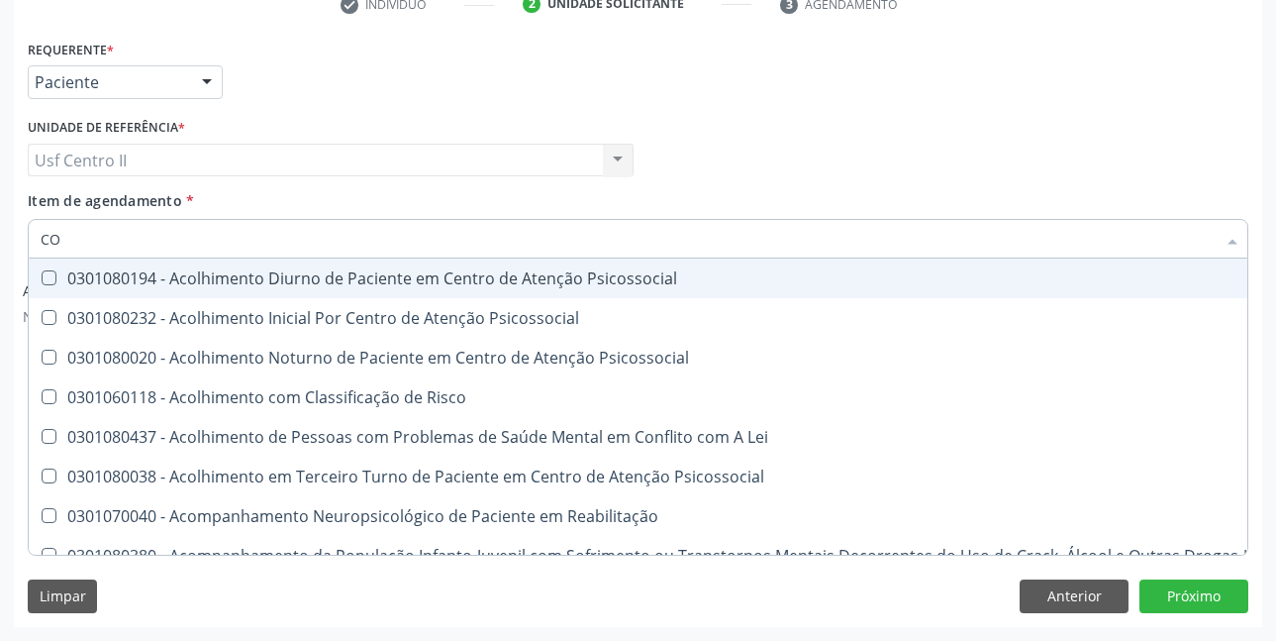
checkbox Oncologia "true"
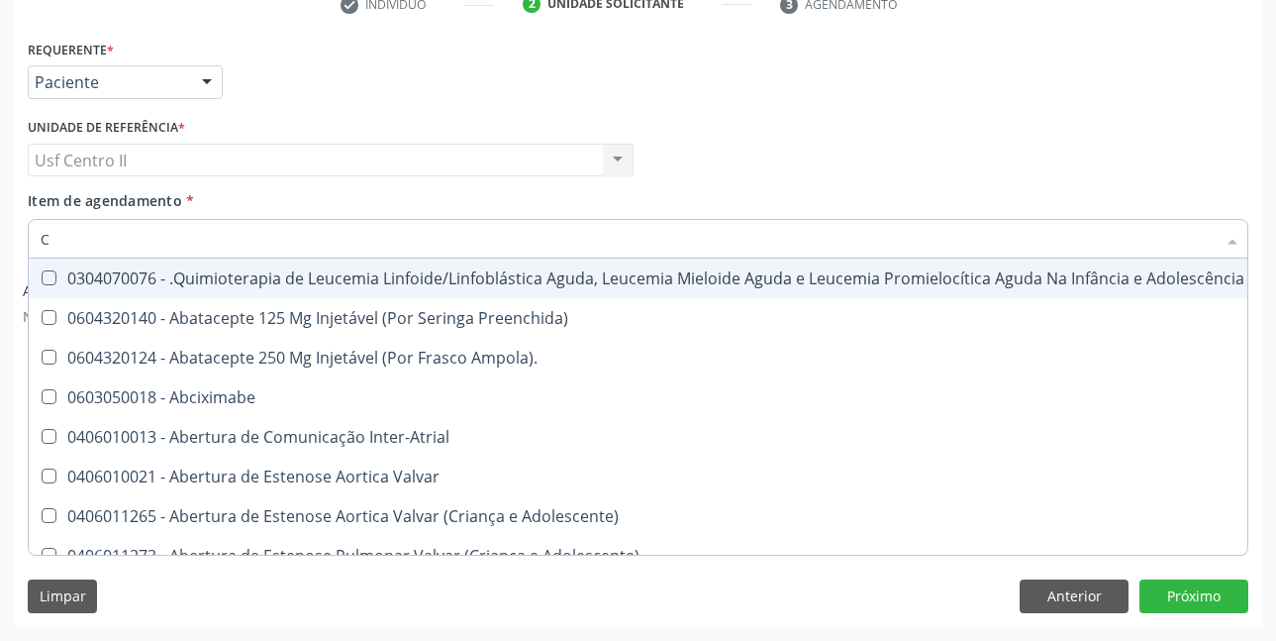
type input "CR"
checkbox Urina "false"
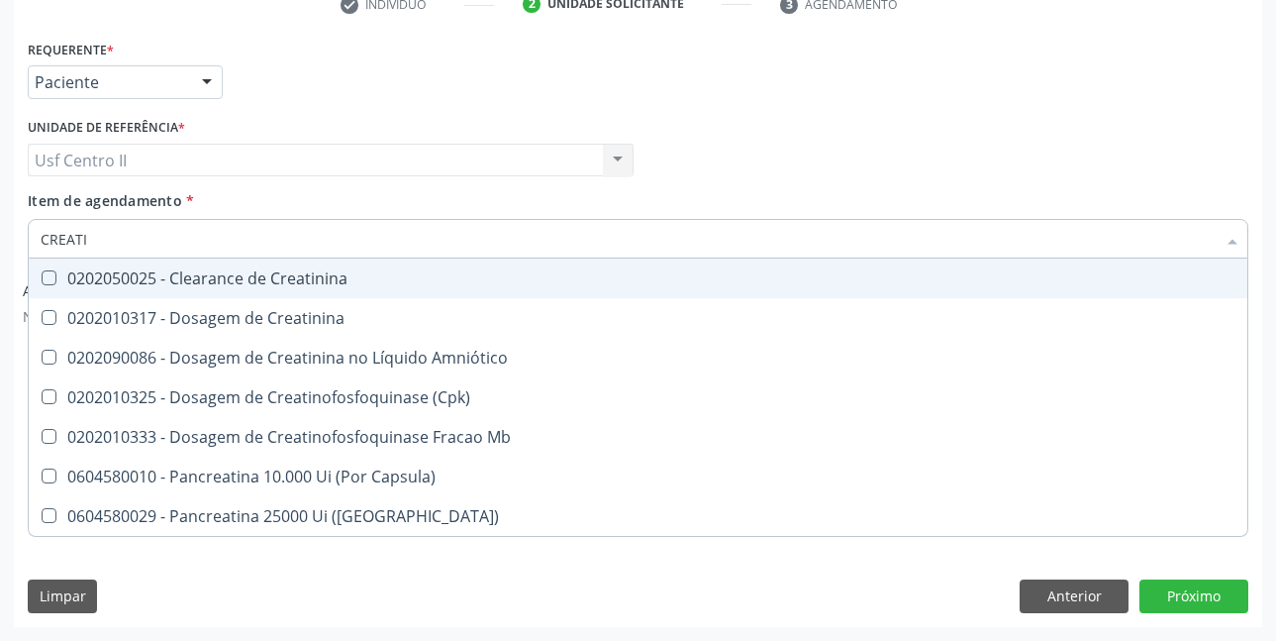
type input "CREATIN"
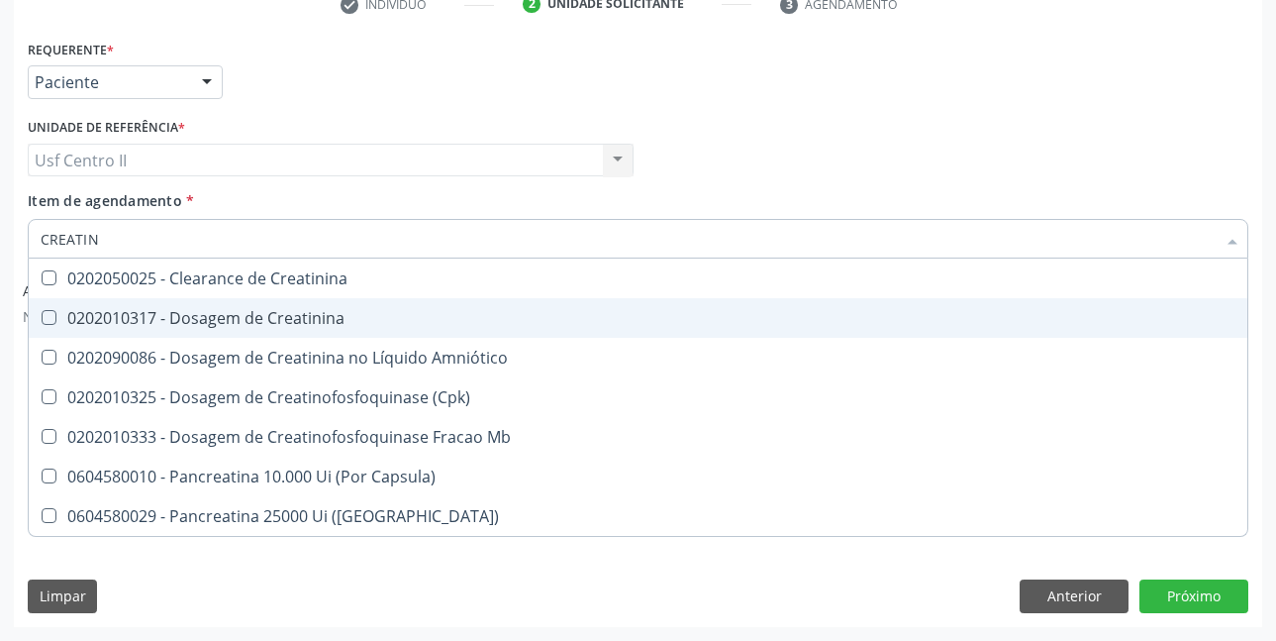
click at [316, 322] on div "0202010317 - Dosagem de Creatinina" at bounding box center [638, 318] width 1195 height 16
checkbox Creatinina "true"
type input "CREAT"
checkbox Creatinina "false"
checkbox \(Cpk\) "true"
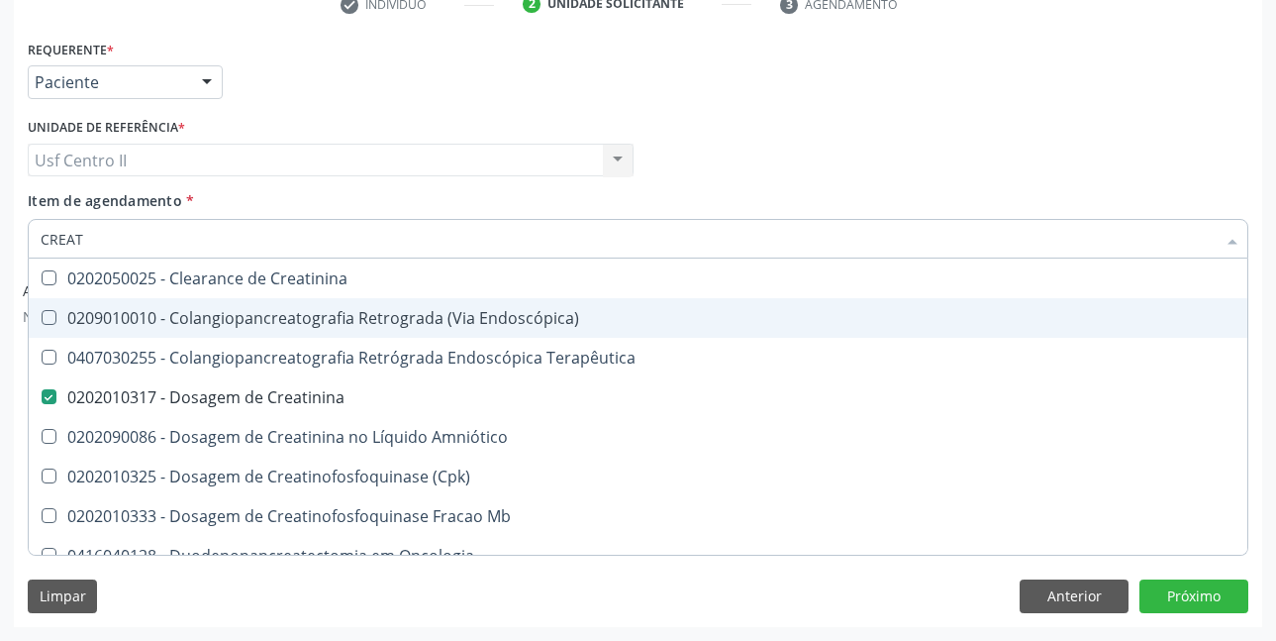
type input "CREA"
checkbox Creatinina "false"
checkbox Mb "true"
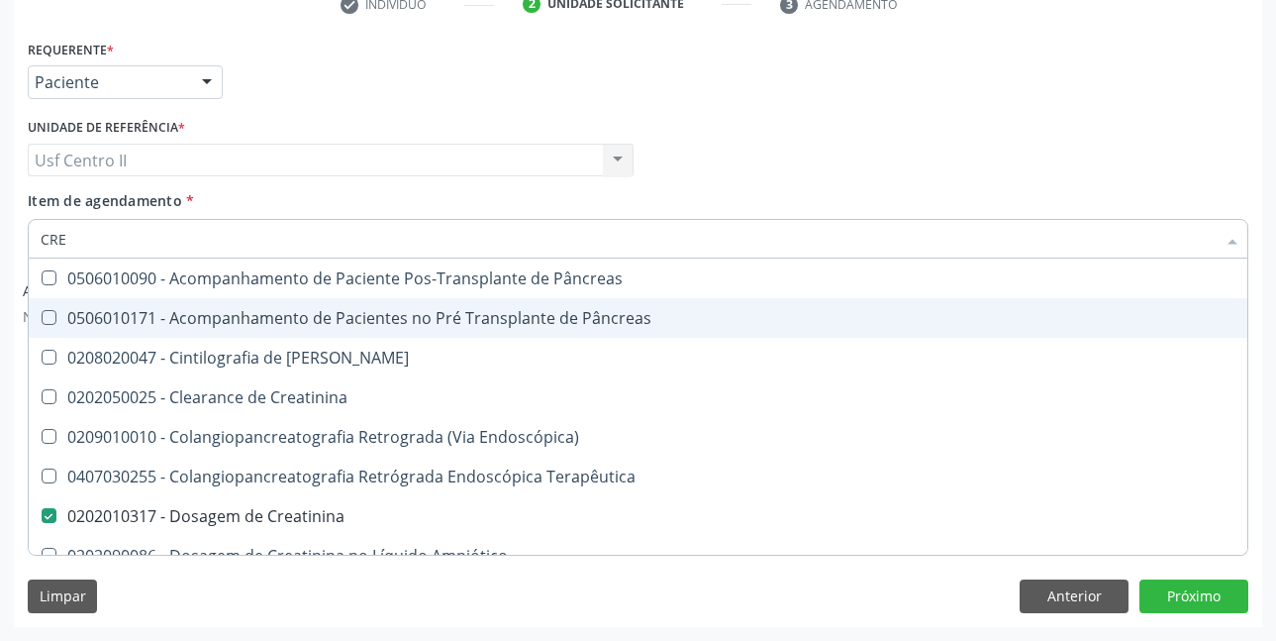
type input "CR"
checkbox Creatinina "false"
checkbox Oncologia "false"
type input "C"
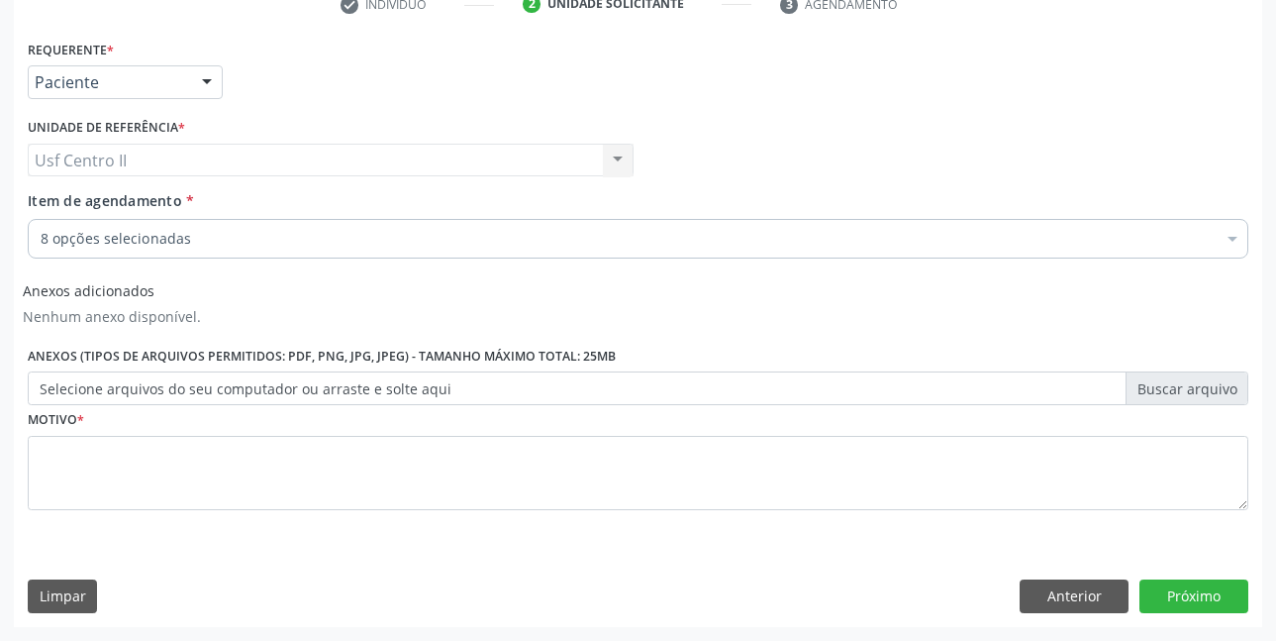
checkbox Glicose "true"
checkbox Urina "true"
checkbox Ureia "true"
checkbox Completo "true"
checkbox Total "true"
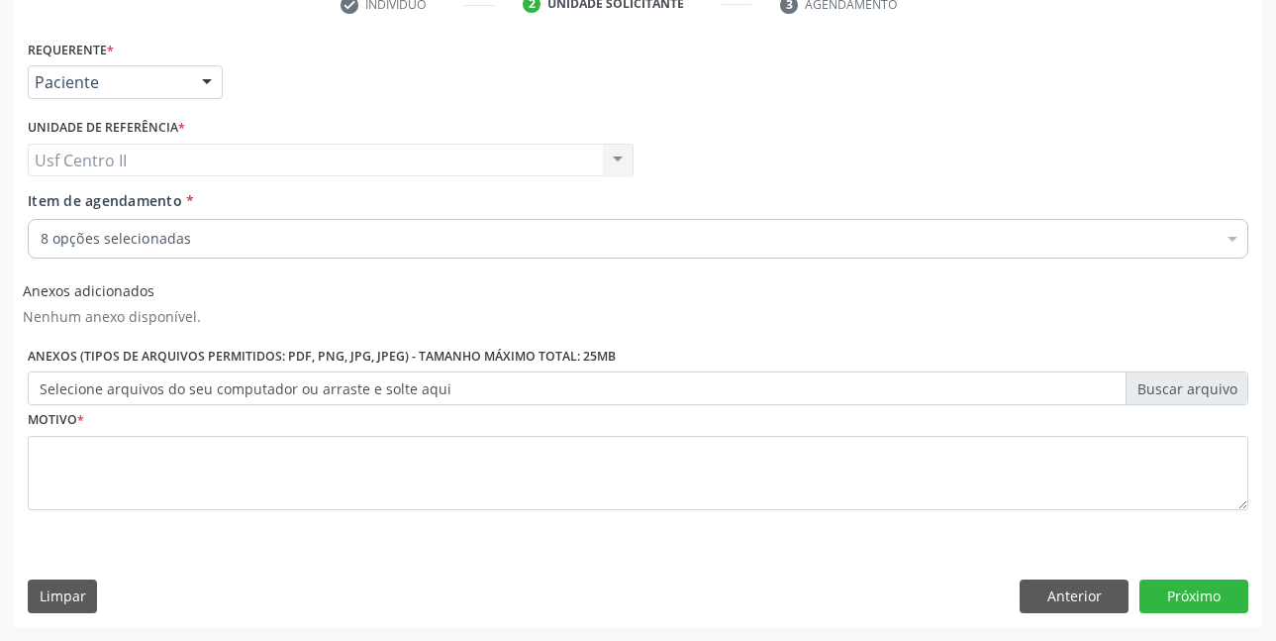
checkbox Ldl "true"
checkbox Hdl "true"
checkbox Creatinina "true"
checkbox Reto "false"
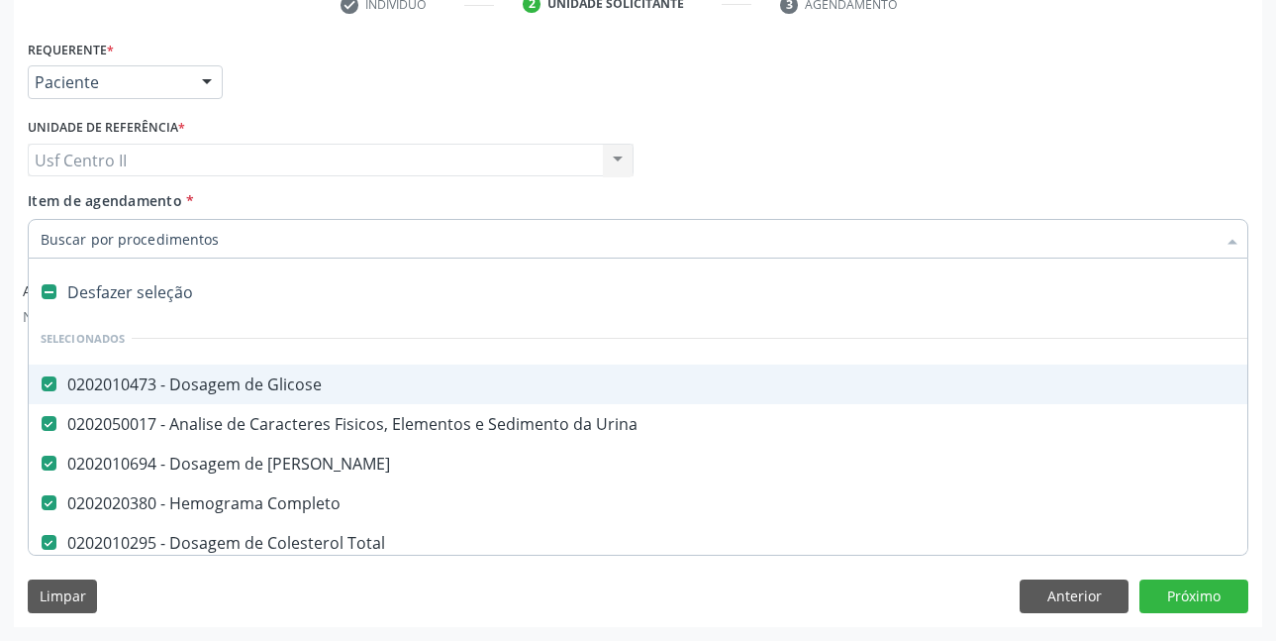
type input "T"
checkbox Creatinina "false"
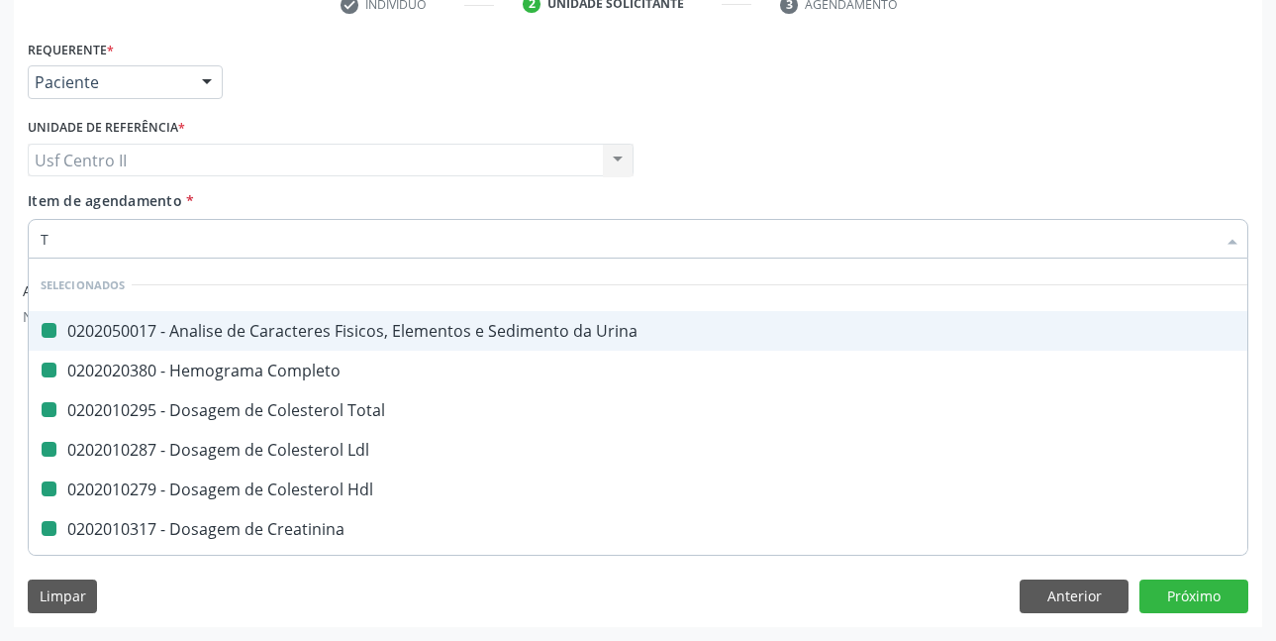
type input "TR"
checkbox Urina "false"
checkbox Completo "false"
checkbox Total "false"
checkbox Ldl "false"
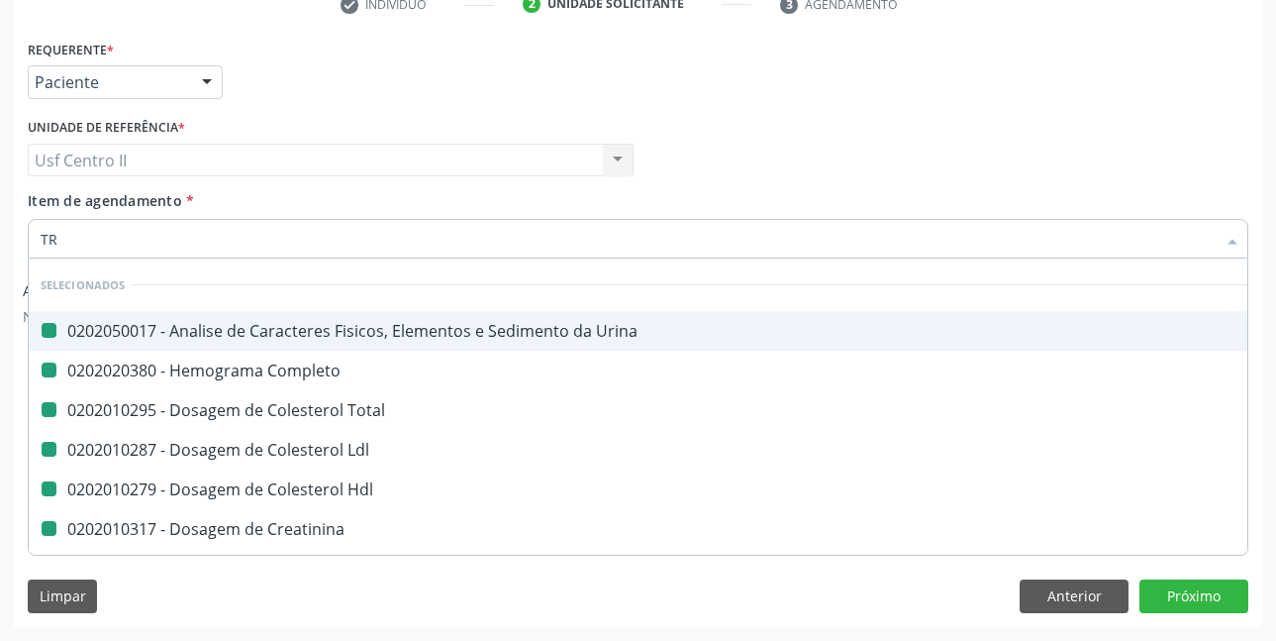
checkbox Hdl "false"
checkbox Creatinina "false"
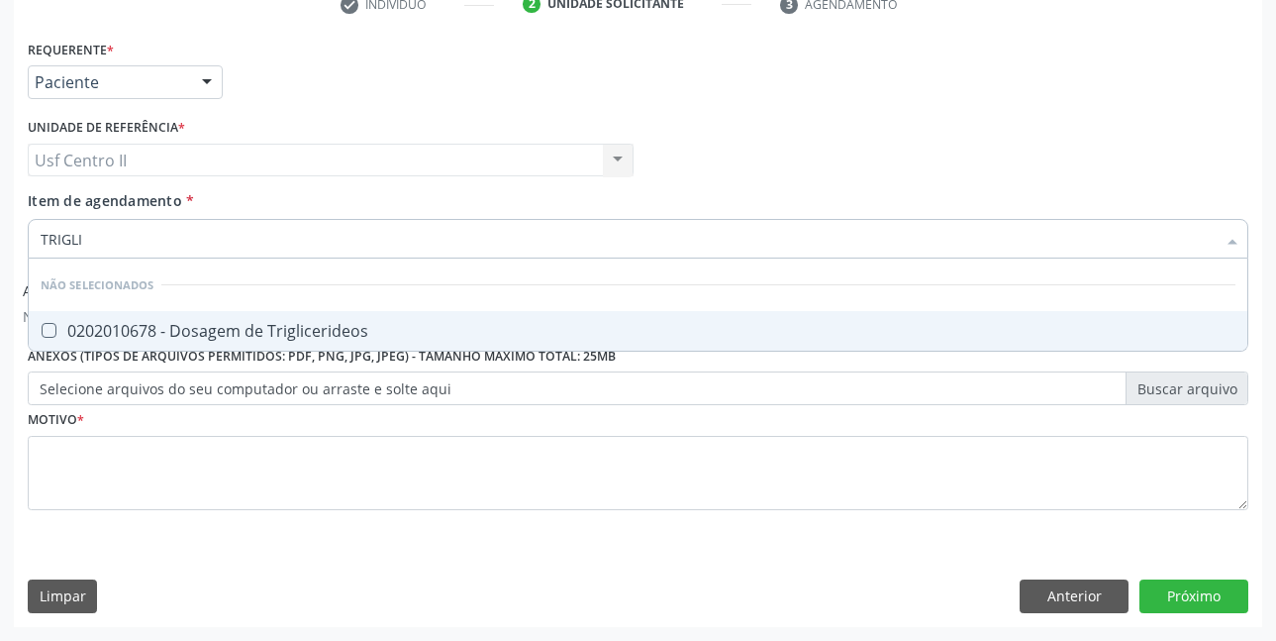
type input "TRIGLIC"
click at [243, 329] on div "0202010678 - Dosagem de Triglicerideos" at bounding box center [638, 331] width 1195 height 16
checkbox Triglicerideos "true"
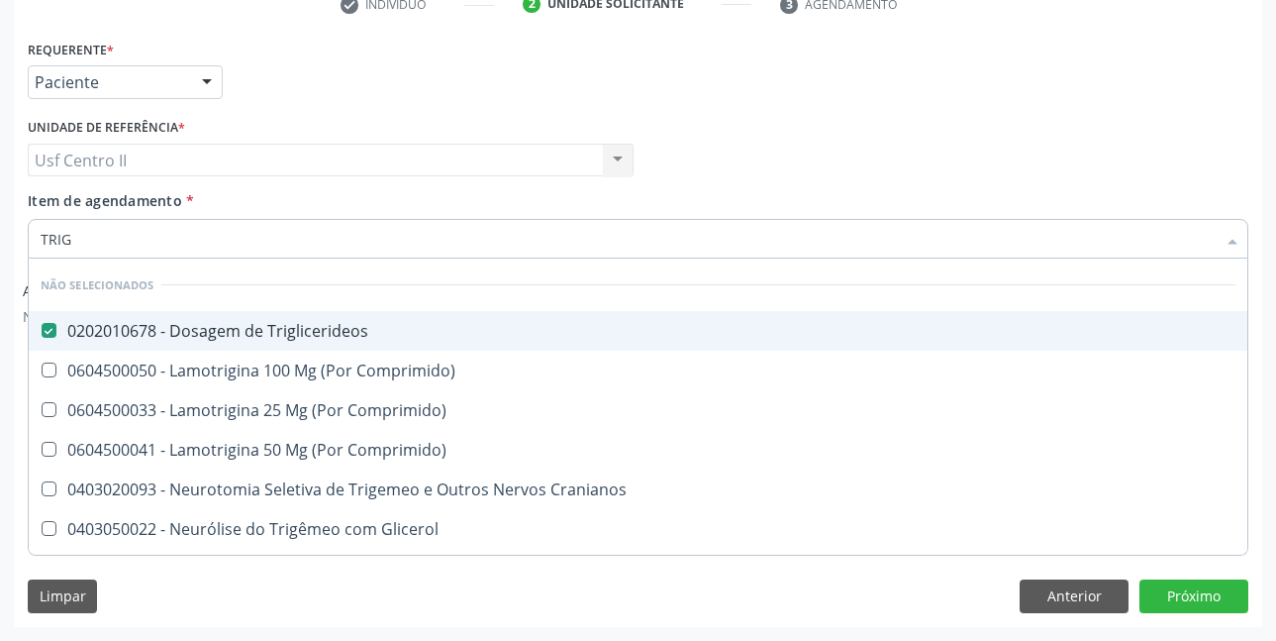
type input "TRI"
checkbox Triglicerideos "false"
type input "T"
checkbox Triglicerideos "true"
checkbox Comprimido\) "true"
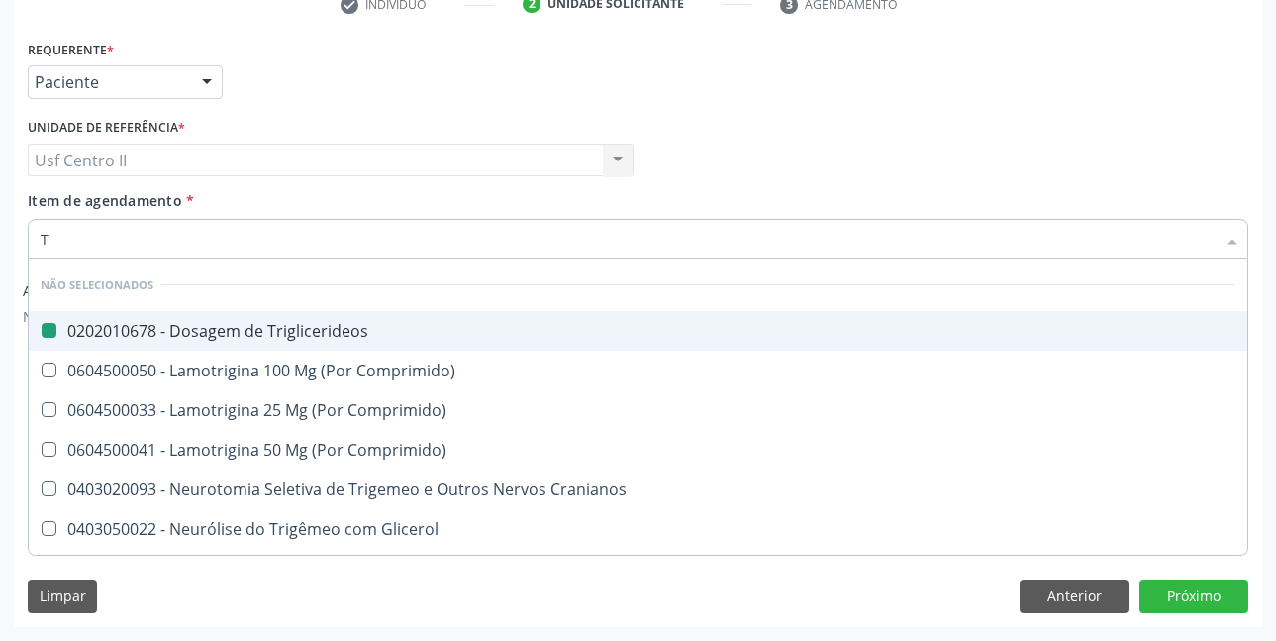
checkbox Comprimido\) "true"
checkbox Cranianos "true"
checkbox Glicerol "true"
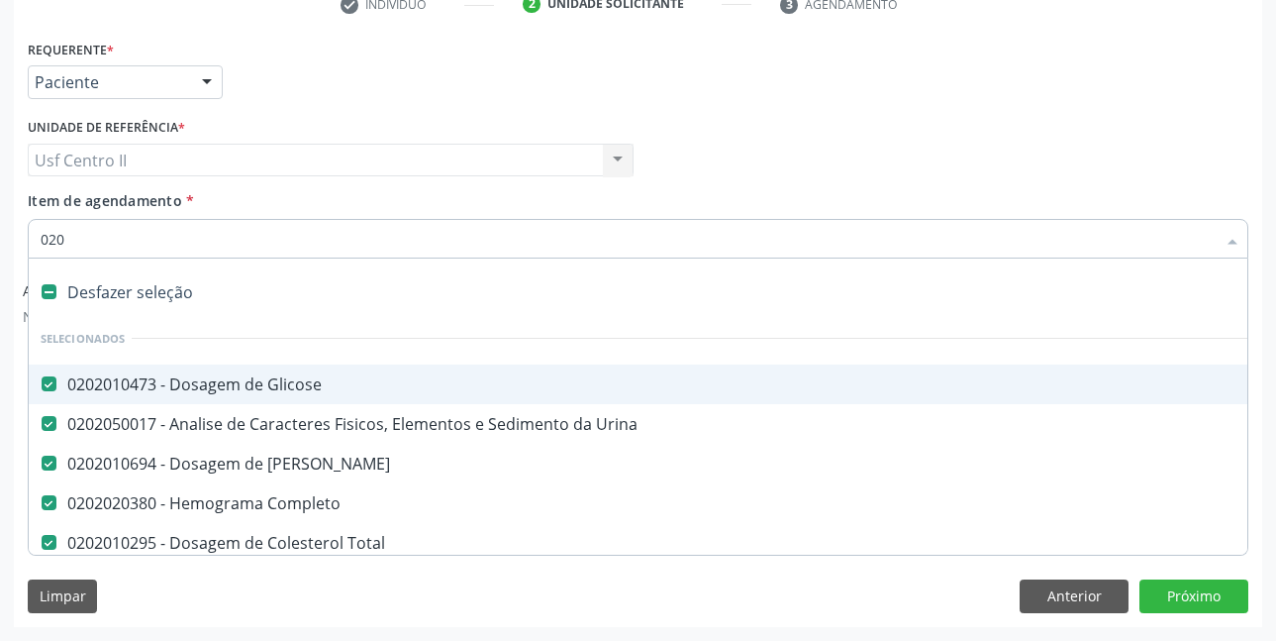
type input "0202"
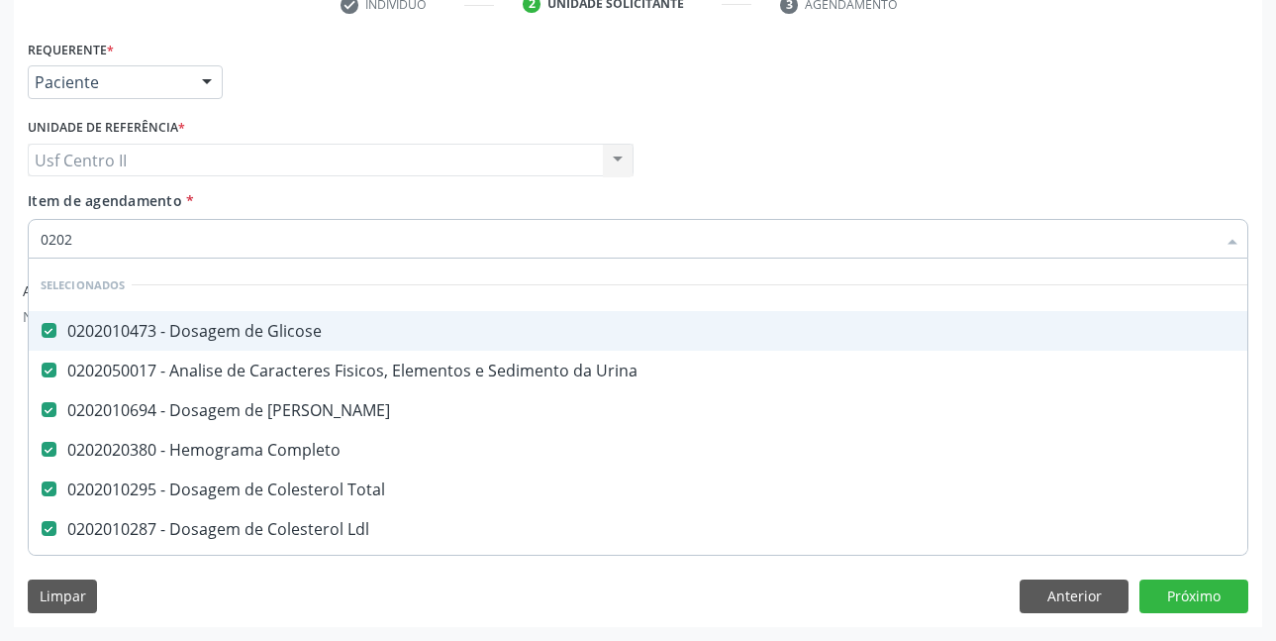
checkbox Triglicerideos "true"
type input "02020"
checkbox Triglicerideos "true"
checkbox Mandíbula "false"
type input "020204"
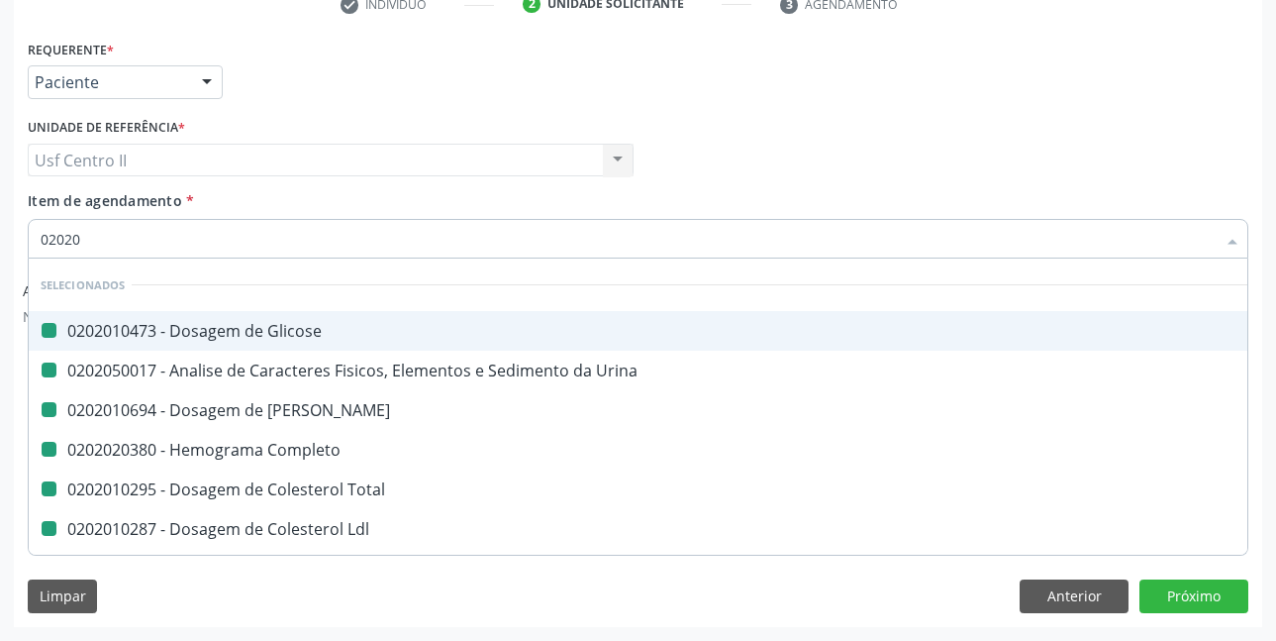
checkbox Glicose "false"
checkbox Urina "false"
checkbox Ureia "false"
checkbox Completo "false"
checkbox Total "false"
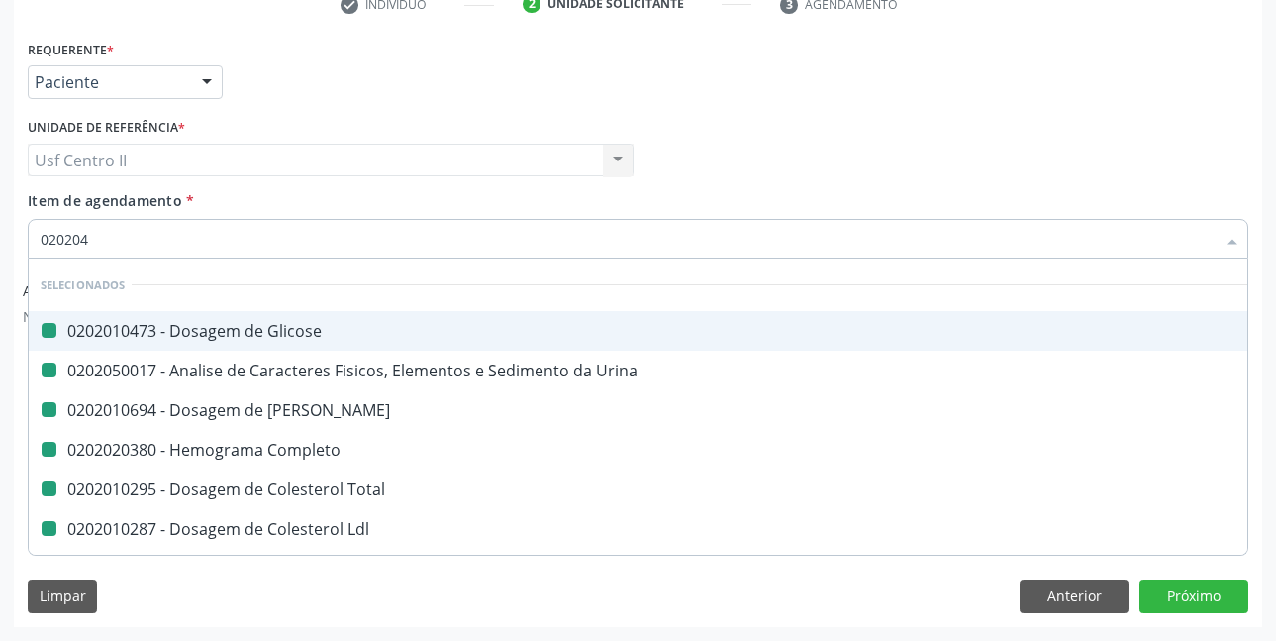
checkbox Ldl "false"
checkbox Creatinina "false"
checkbox Hdl "false"
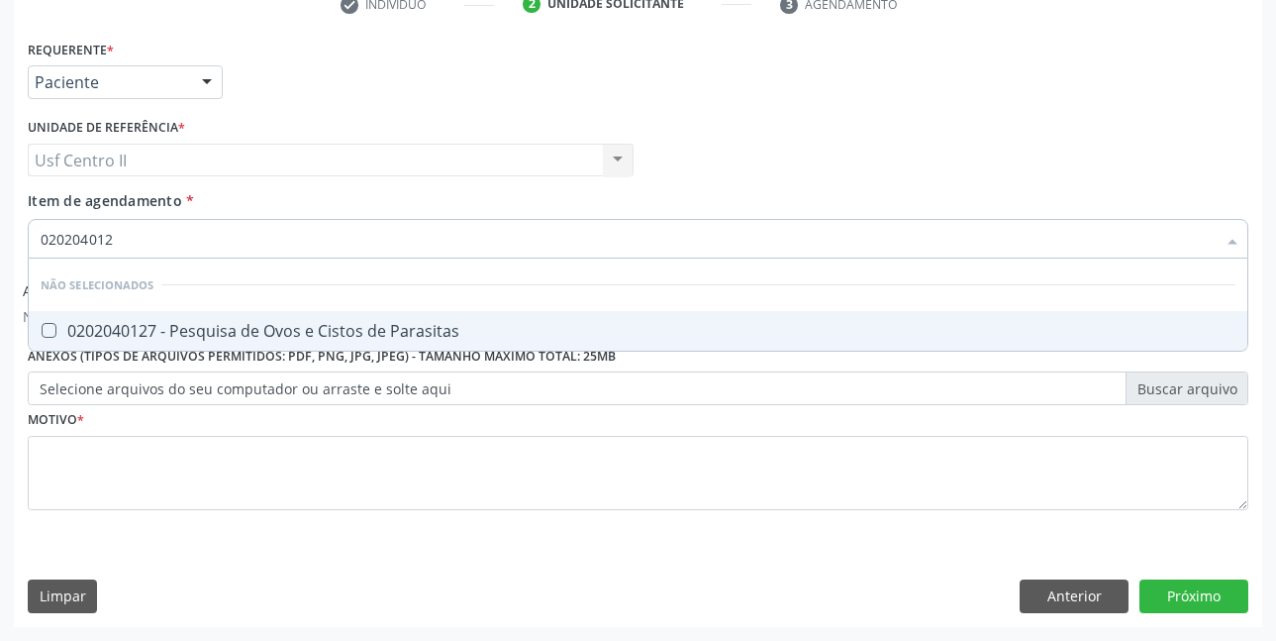
type input "0202040127"
click at [243, 329] on div "0202040127 - Pesquisa de Ovos e Cistos de Parasitas" at bounding box center [638, 331] width 1195 height 16
checkbox Parasitas "true"
type input "02020401"
checkbox Parasitas "false"
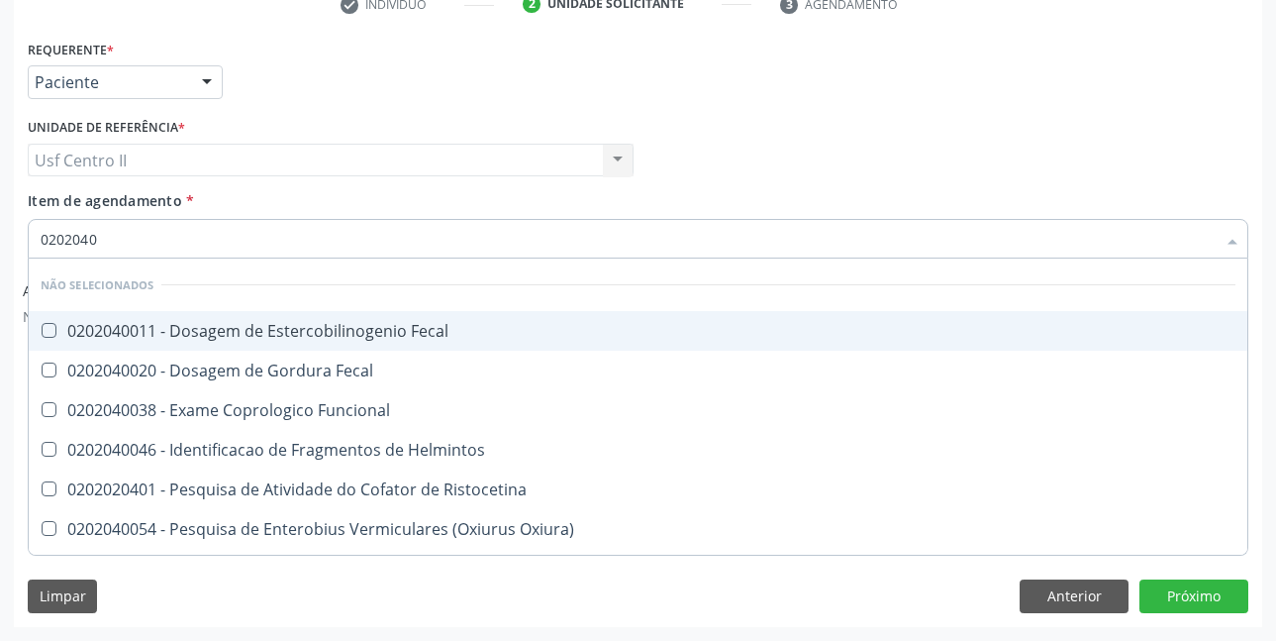
type input "020204"
checkbox Parasitas "false"
checkbox Fezes "true"
type input "02020"
checkbox Fecal "true"
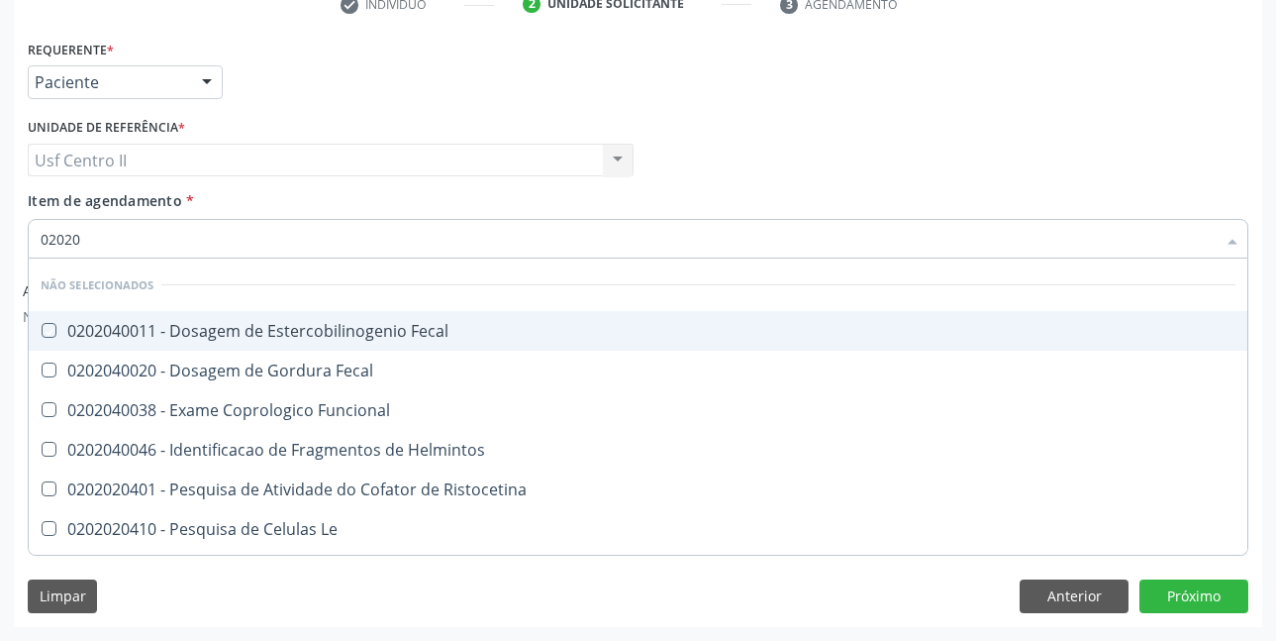
checkbox Fecal "true"
checkbox Funcional "true"
checkbox Helmintos "true"
checkbox Ristocetina "true"
checkbox Le "true"
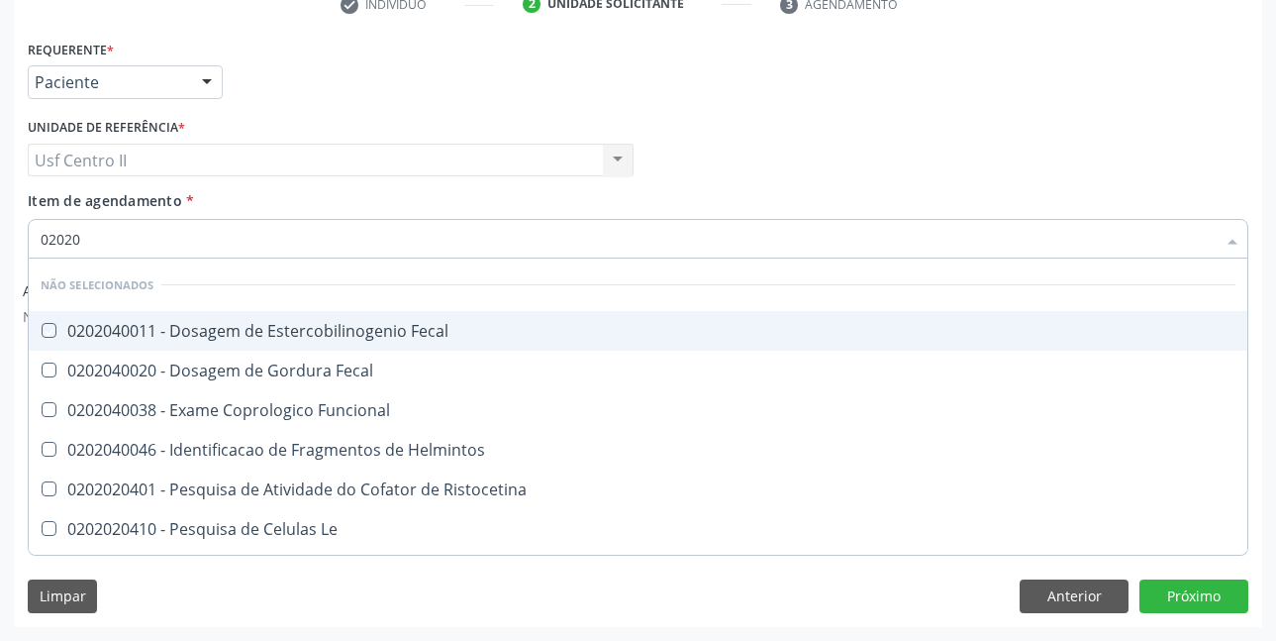
checkbox Heinz "true"
checkbox Oxiura\) "true"
checkbox Parasitas "false"
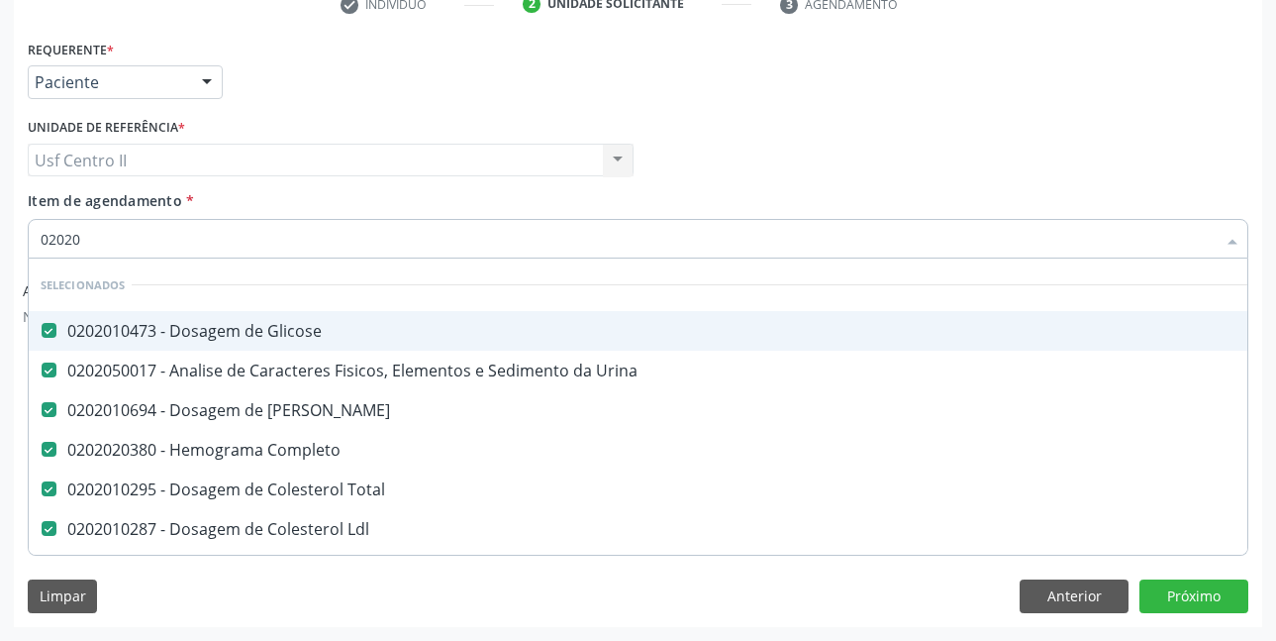
type input "020203"
checkbox Ureia "false"
checkbox Completo "false"
checkbox Total "false"
checkbox Ldl "false"
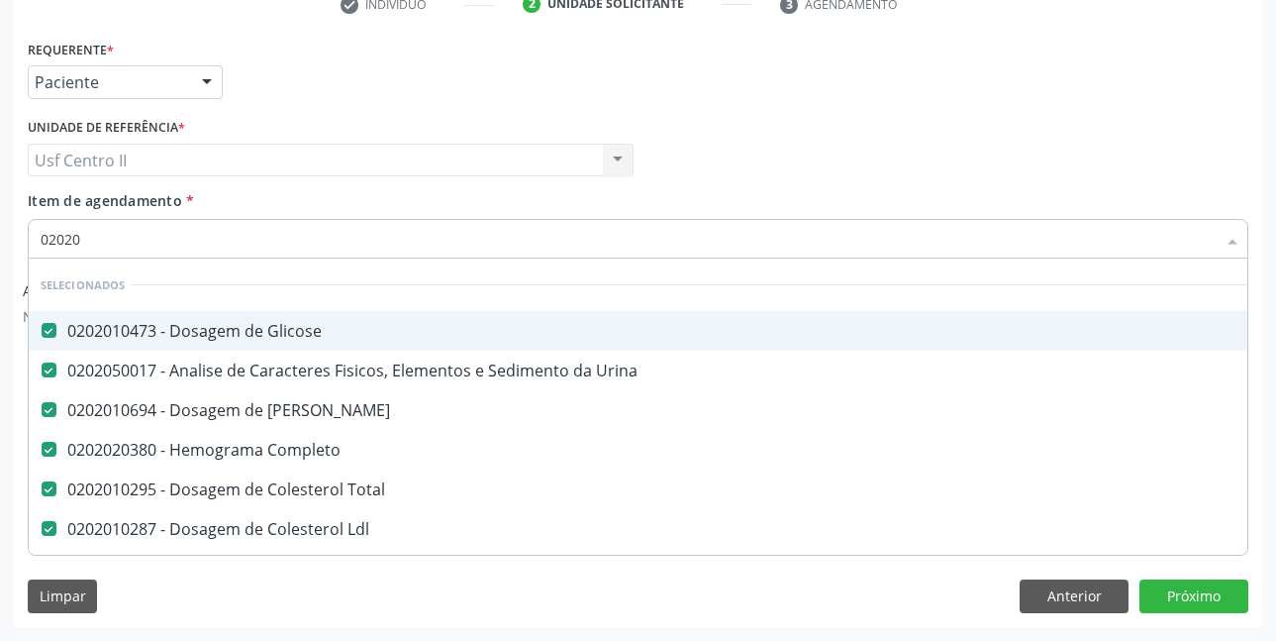
checkbox Hdl "false"
checkbox Creatinina "false"
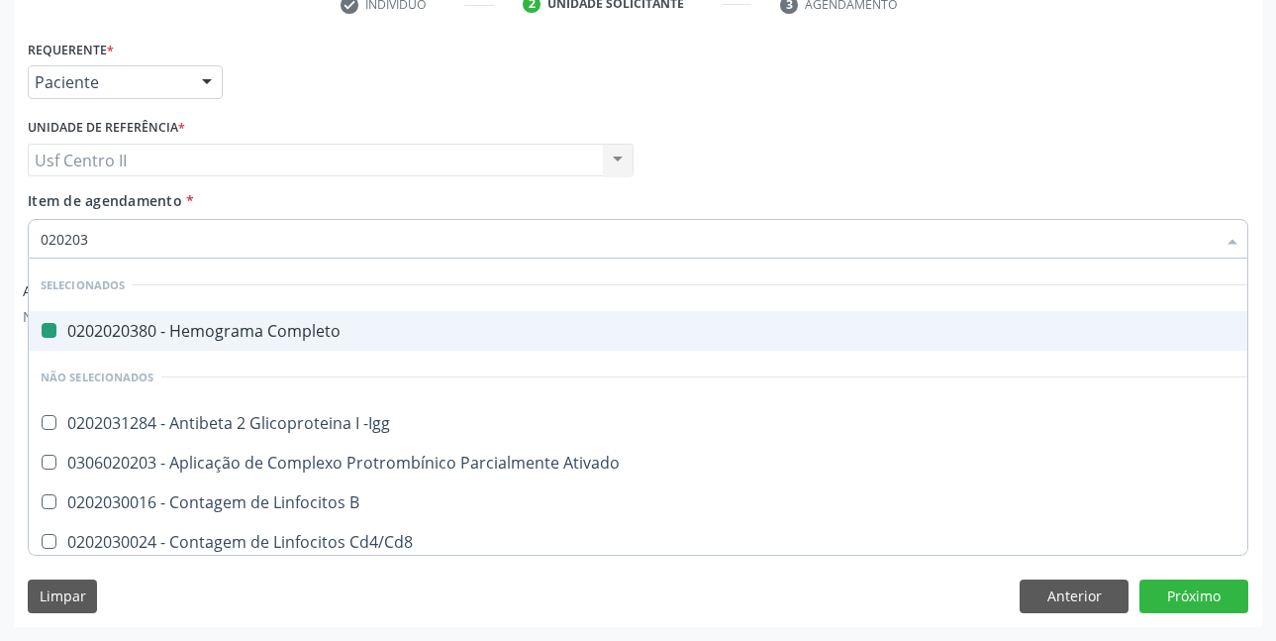
type input "0202030"
checkbox Completo "false"
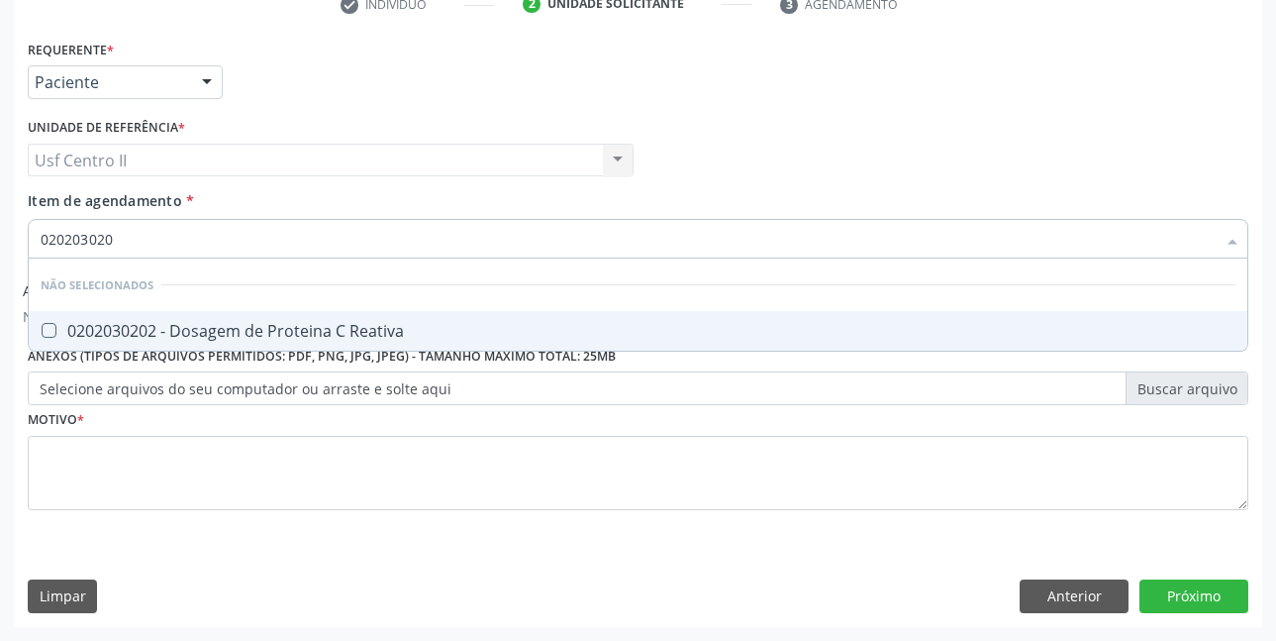
type input "0202030202"
click at [243, 329] on div "0202030202 - Dosagem de Proteina C Reativa" at bounding box center [638, 331] width 1195 height 16
checkbox Reativa "true"
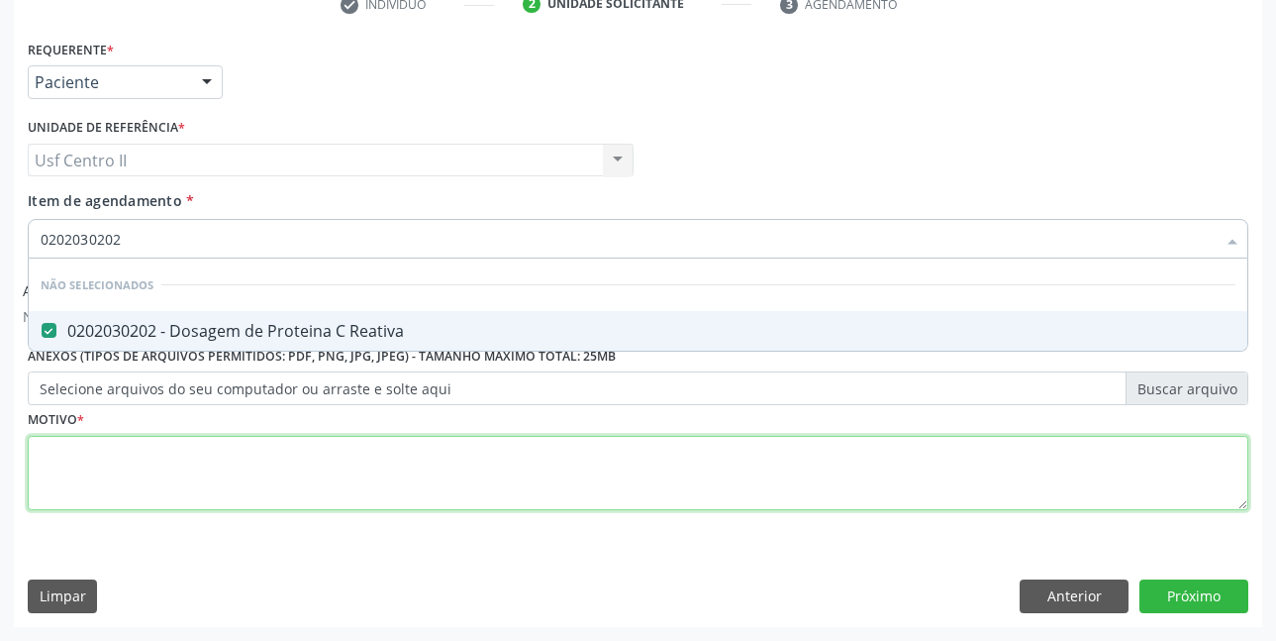
click at [167, 458] on div "Requerente * Paciente Profissional de Saúde Paciente Nenhum resultado encontrad…" at bounding box center [638, 286] width 1221 height 503
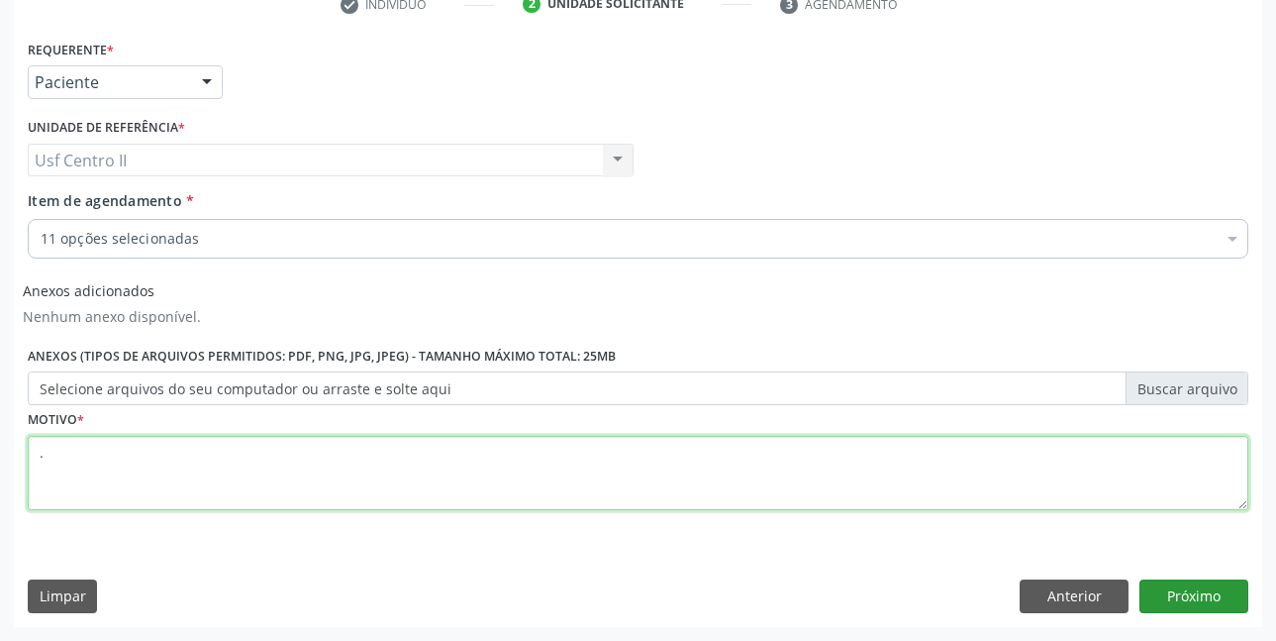
type textarea "."
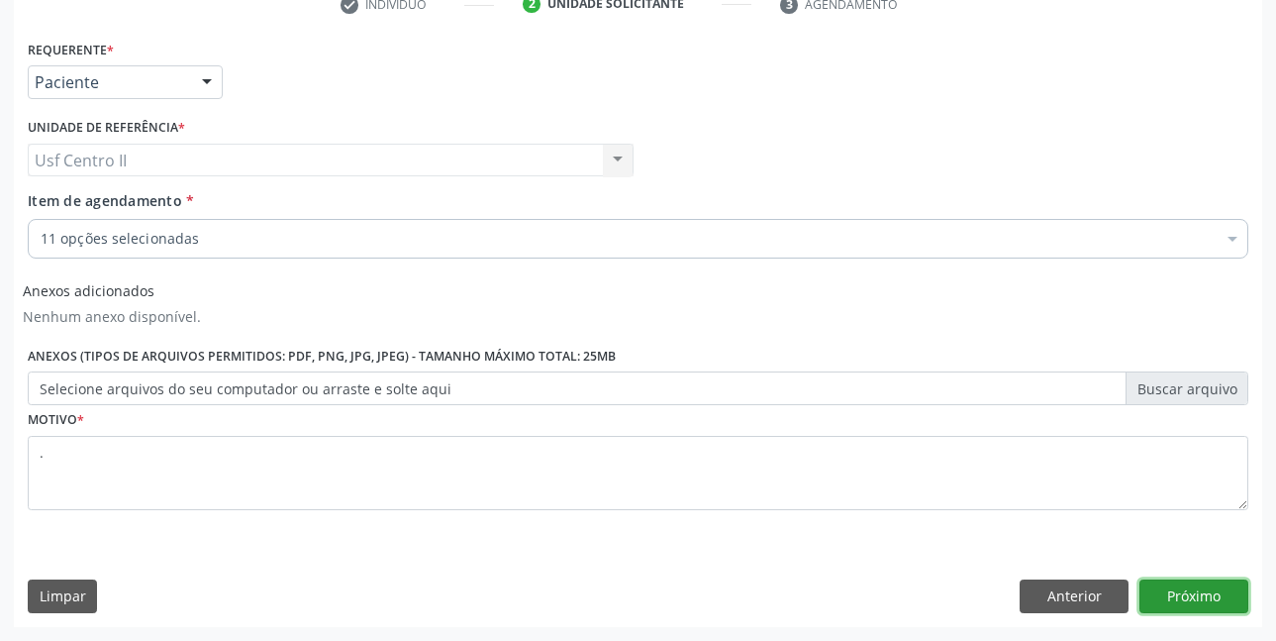
click at [1174, 592] on button "Próximo" at bounding box center [1194, 596] width 109 height 34
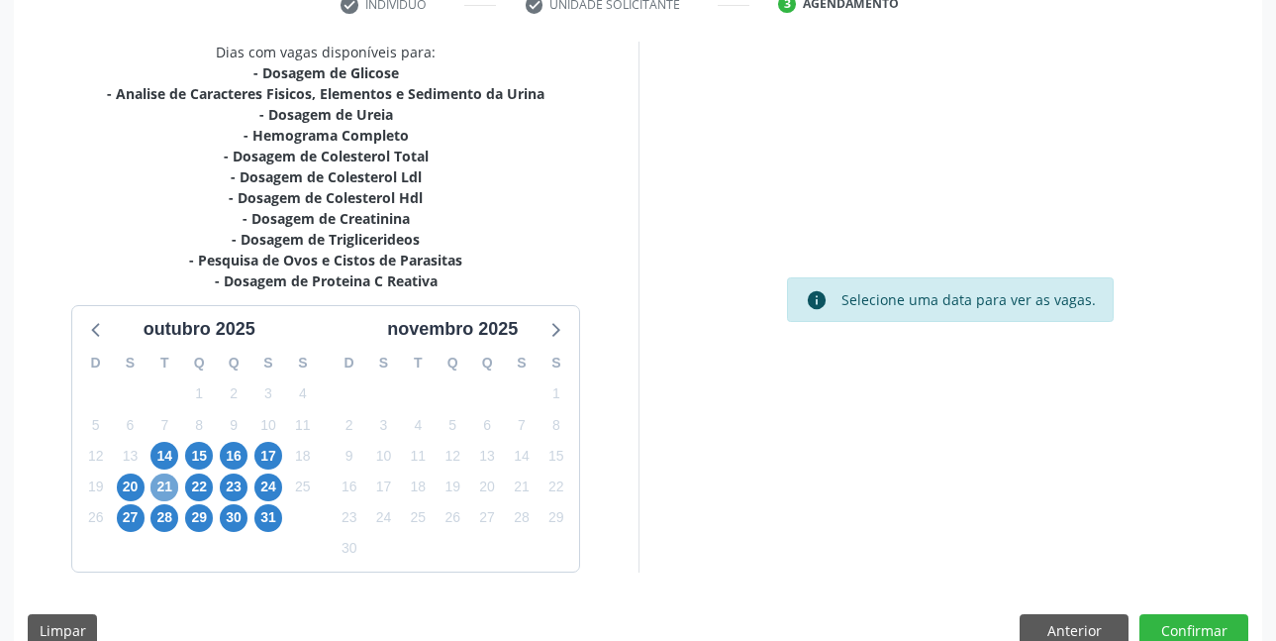
click at [170, 489] on span "21" at bounding box center [165, 487] width 28 height 28
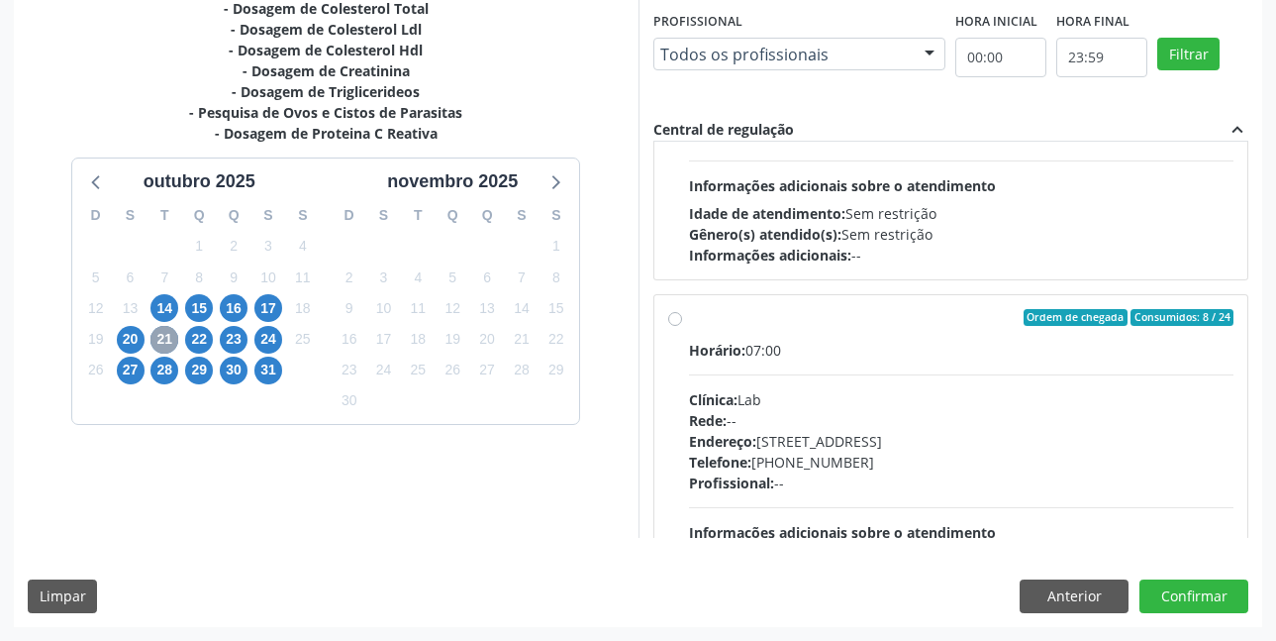
scroll to position [1006, 0]
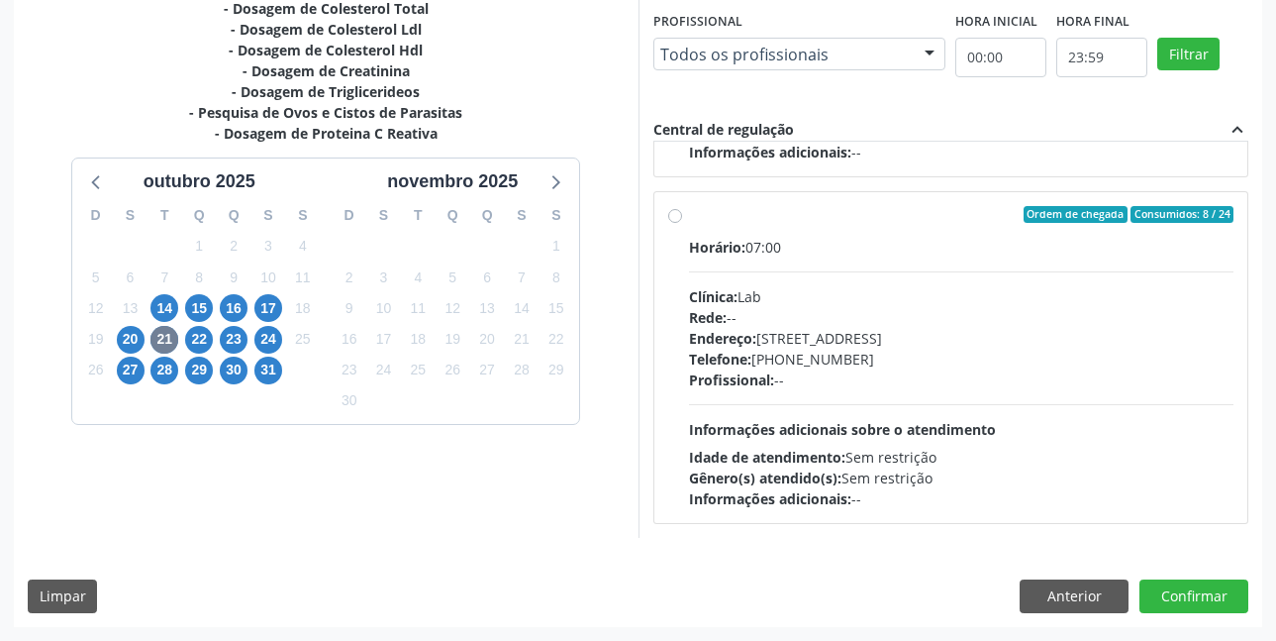
click at [689, 219] on label "Ordem de chegada Consumidos: 8 / 24 Horário: 07:00 Clínica: Lab Rede: -- Endere…" at bounding box center [962, 358] width 546 height 304
click at [676, 219] on input "Ordem de chegada Consumidos: 8 / 24 Horário: 07:00 Clínica: Lab Rede: -- Endere…" at bounding box center [675, 215] width 14 height 18
radio input "true"
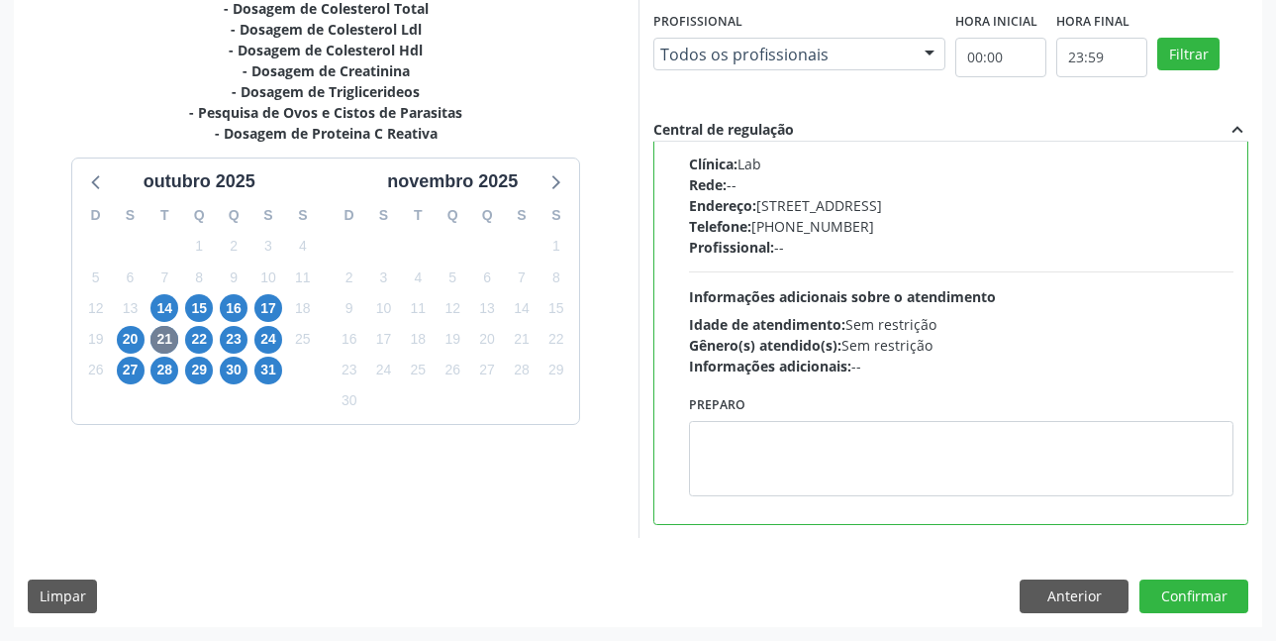
scroll to position [1140, 0]
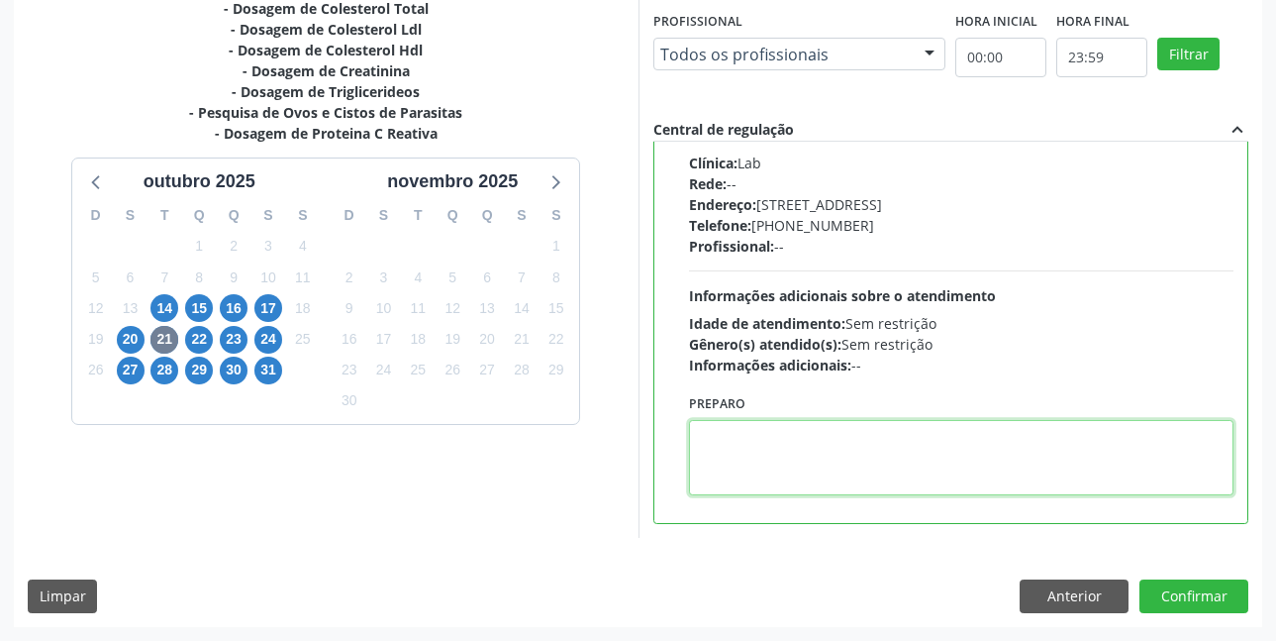
click at [784, 441] on textarea at bounding box center [962, 457] width 546 height 75
paste textarea "O EXAME SERÁ REALIZADO NA UNIDADE DE SAÚDE CENTRO 2 (POSTINHO DO [GEOGRAPHIC_DA…"
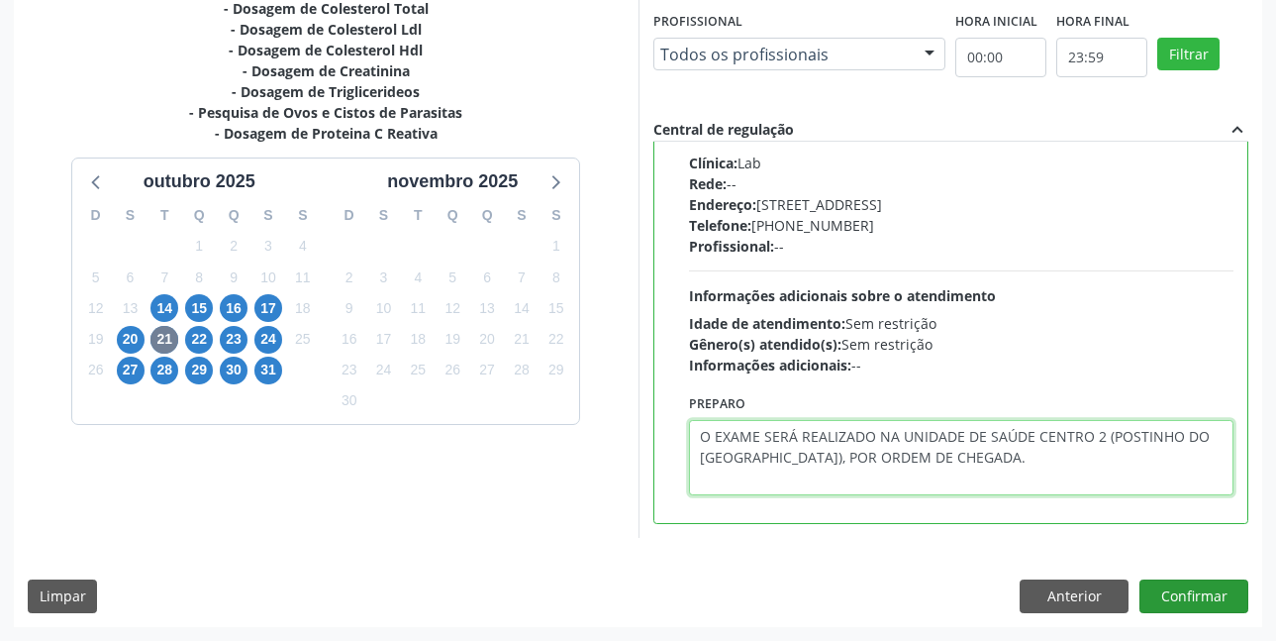
type textarea "O EXAME SERÁ REALIZADO NA UNIDADE DE SAÚDE CENTRO 2 (POSTINHO DO [GEOGRAPHIC_DA…"
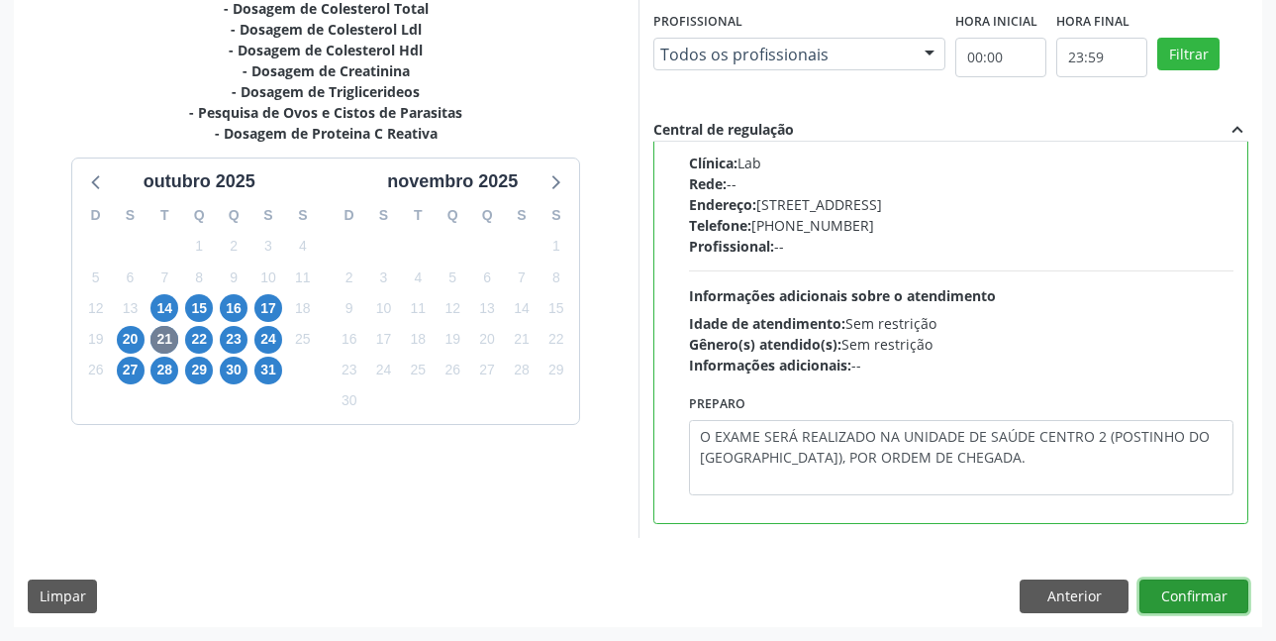
click at [1194, 589] on button "Confirmar" at bounding box center [1194, 596] width 109 height 34
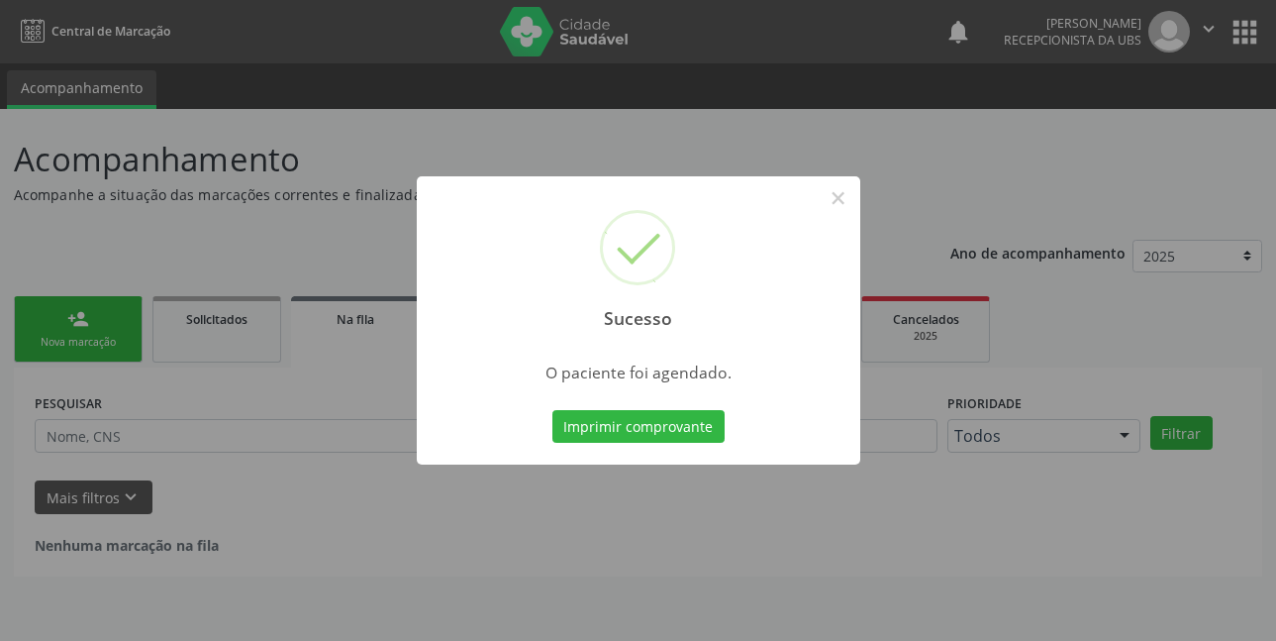
scroll to position [0, 0]
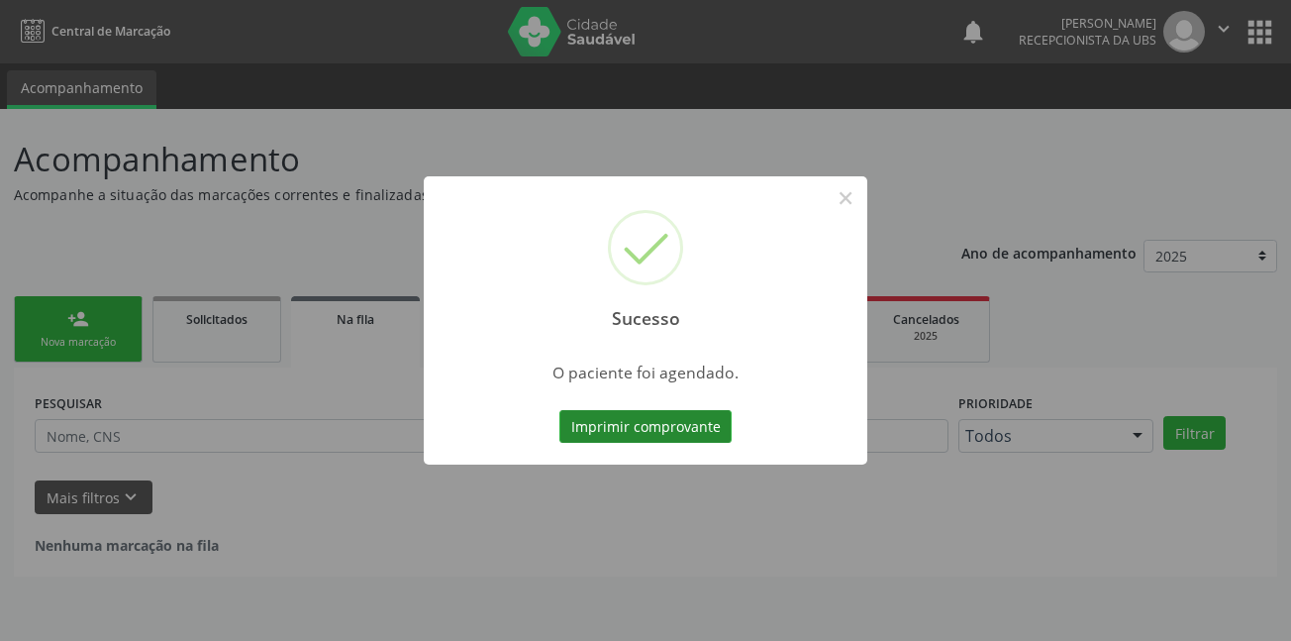
click at [669, 426] on button "Imprimir comprovante" at bounding box center [646, 427] width 172 height 34
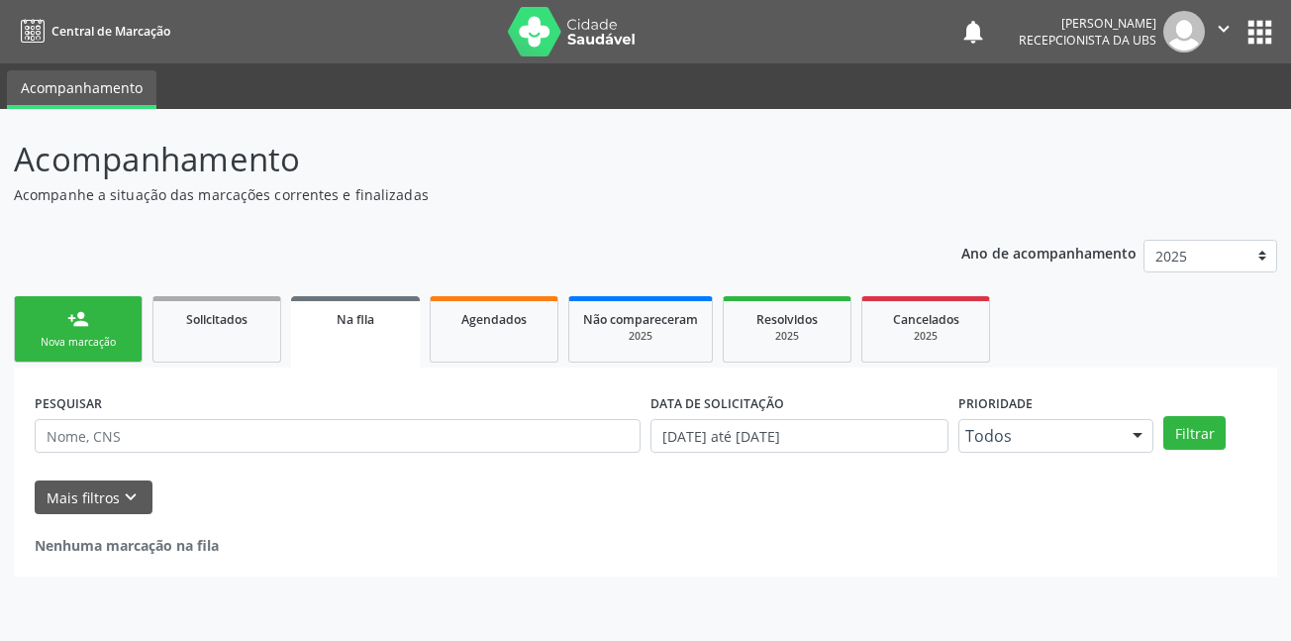
click at [83, 318] on div "person_add" at bounding box center [78, 319] width 22 height 22
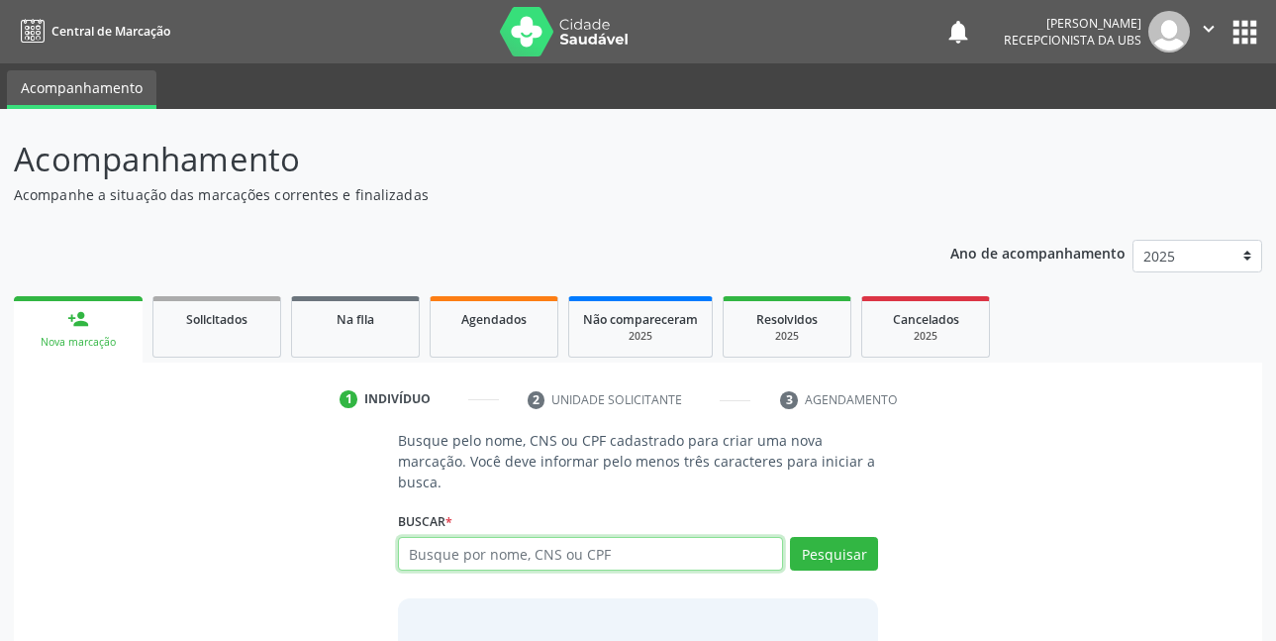
click at [712, 552] on input "text" at bounding box center [591, 554] width 386 height 34
type input "13862470490"
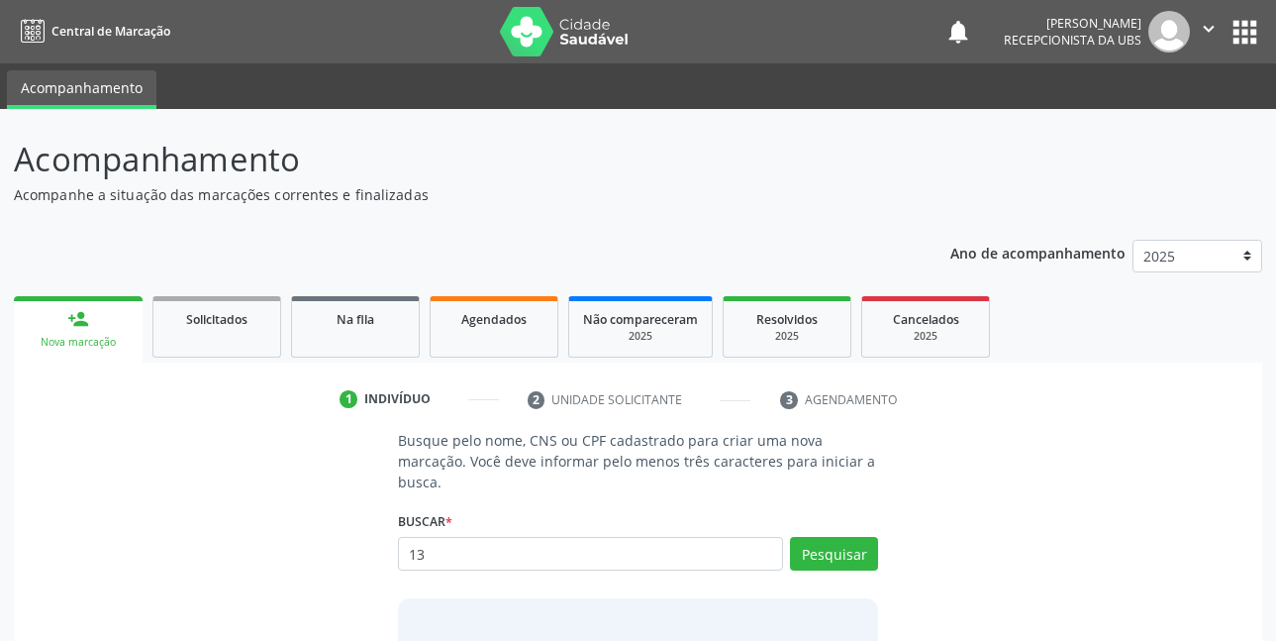
type input "1"
type input "898005117481013"
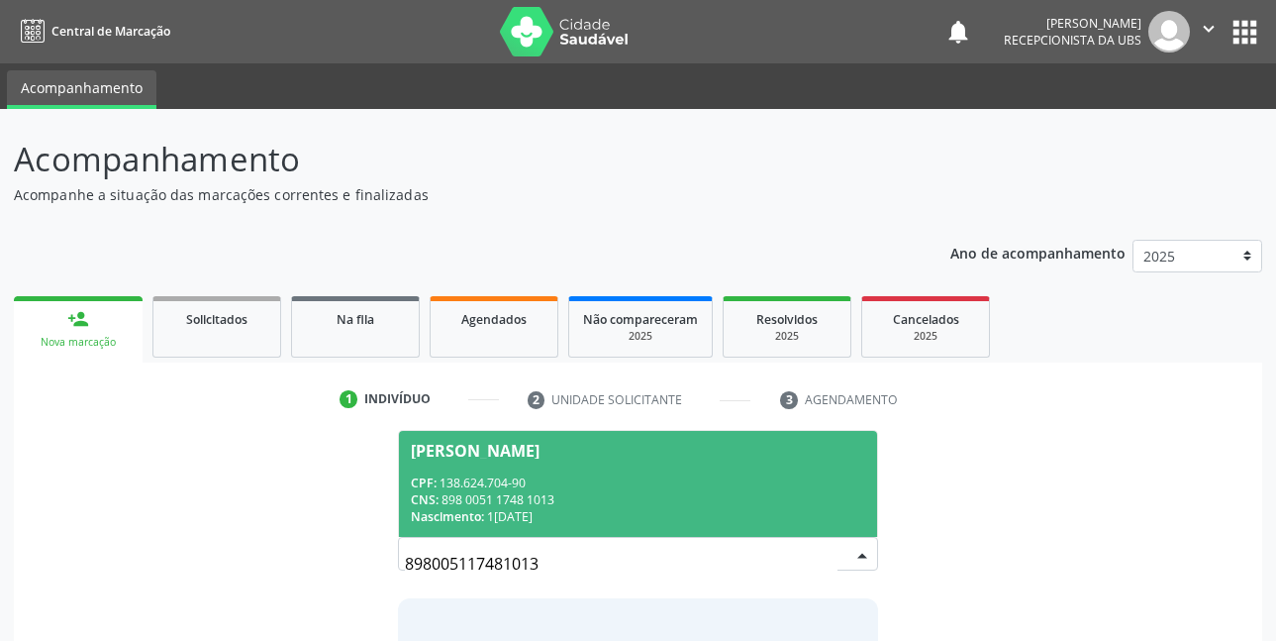
click at [533, 475] on div "CPF: 138.624.704-90" at bounding box center [639, 482] width 456 height 17
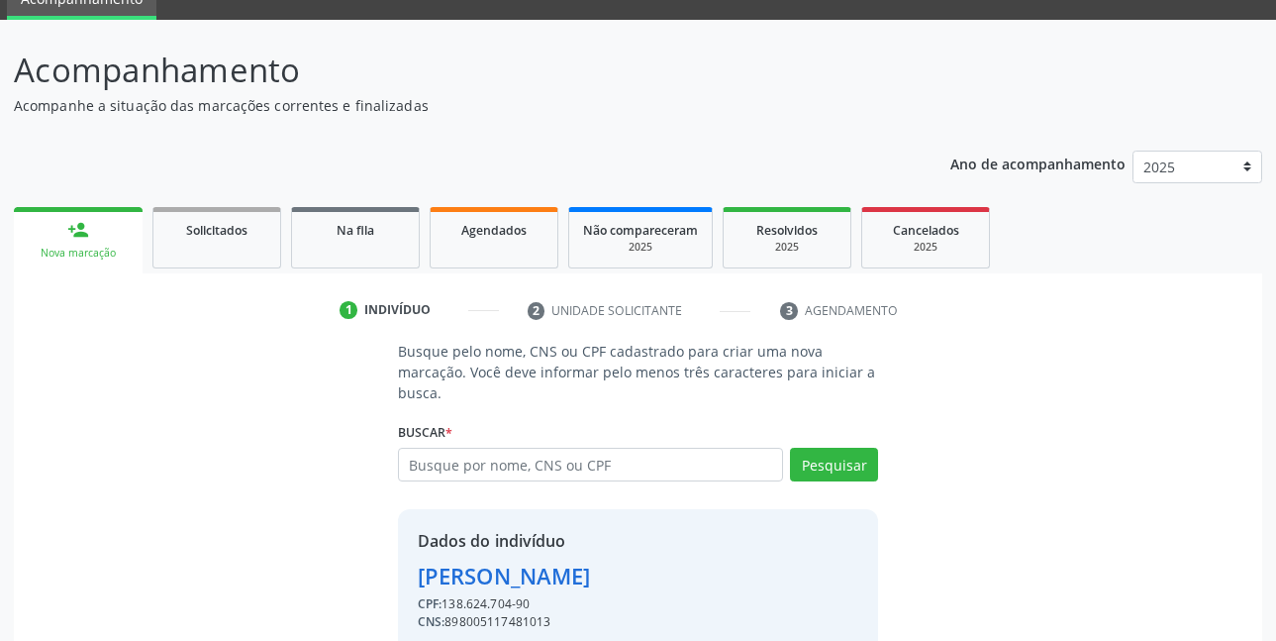
scroll to position [174, 0]
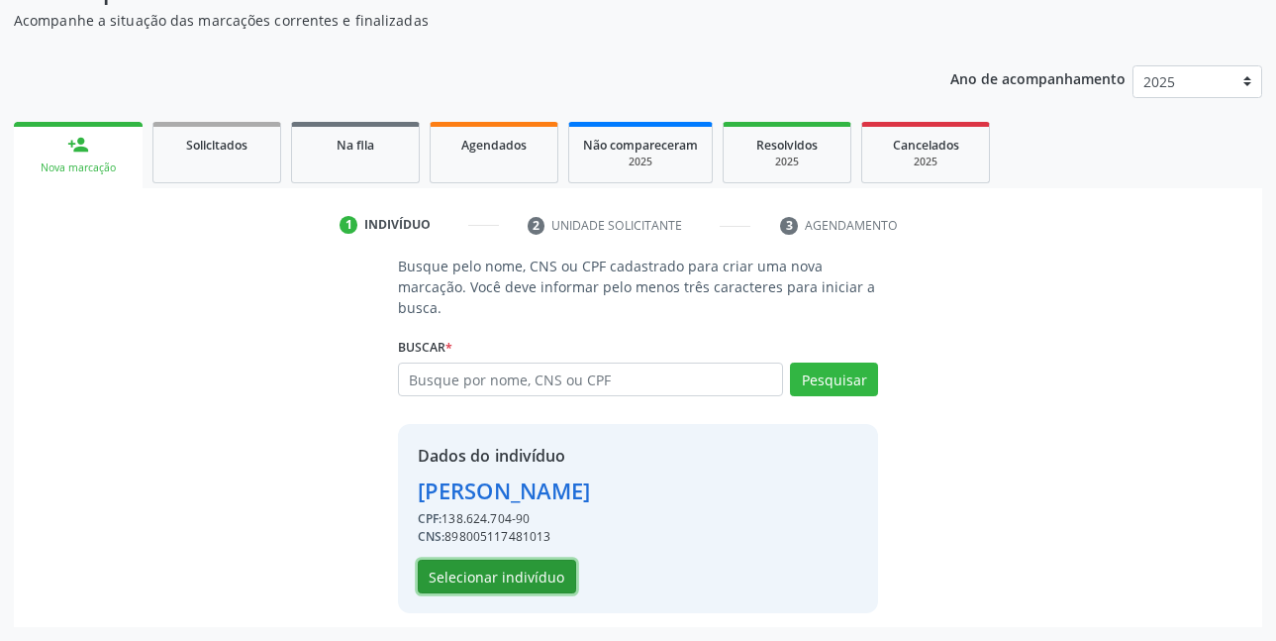
click at [542, 565] on button "Selecionar indivíduo" at bounding box center [497, 577] width 158 height 34
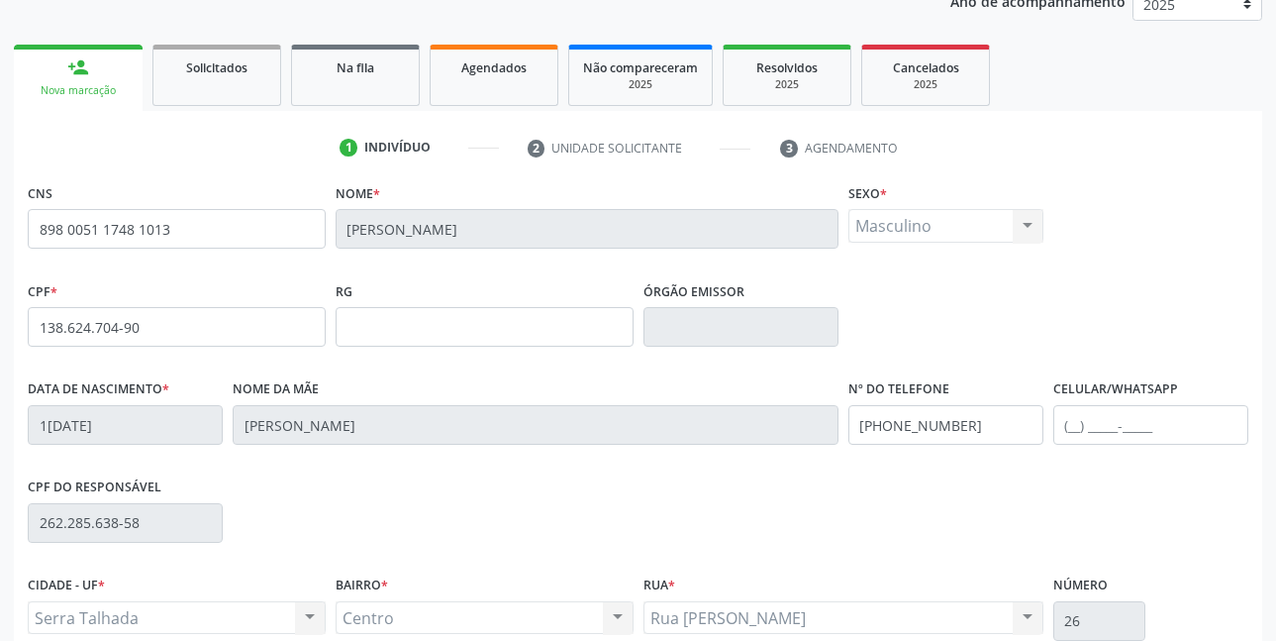
scroll to position [273, 0]
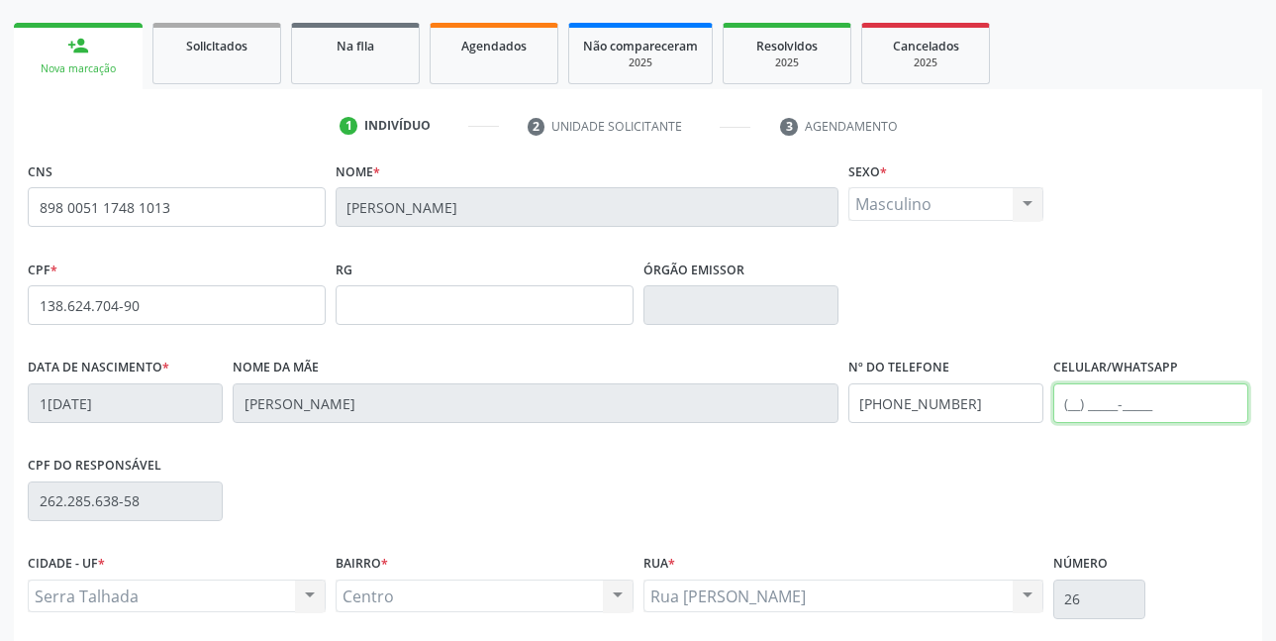
click at [1109, 407] on input "text" at bounding box center [1151, 403] width 195 height 40
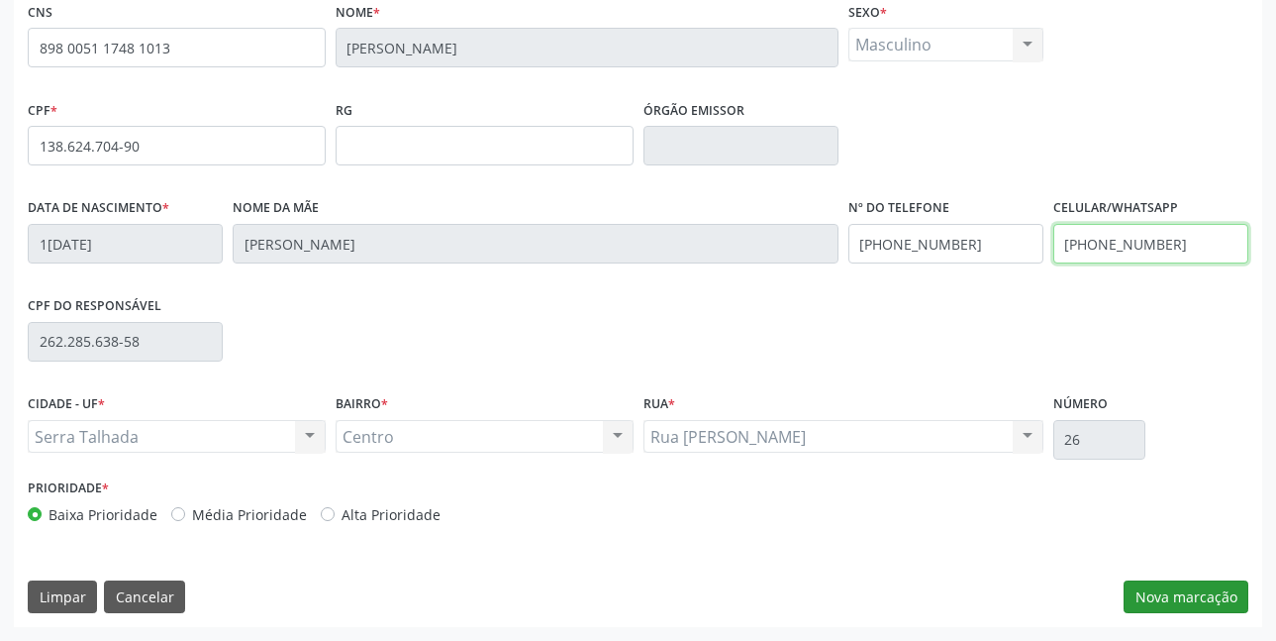
type input "(87) 99669-9828"
click at [1159, 595] on button "Nova marcação" at bounding box center [1186, 597] width 125 height 34
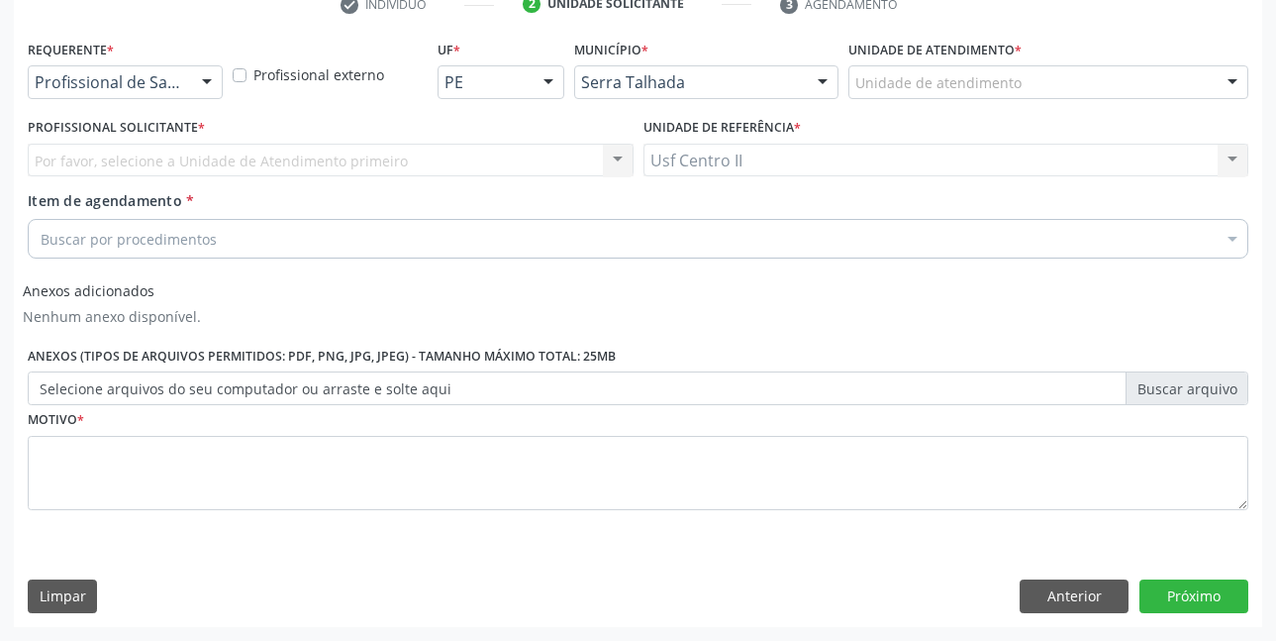
scroll to position [395, 0]
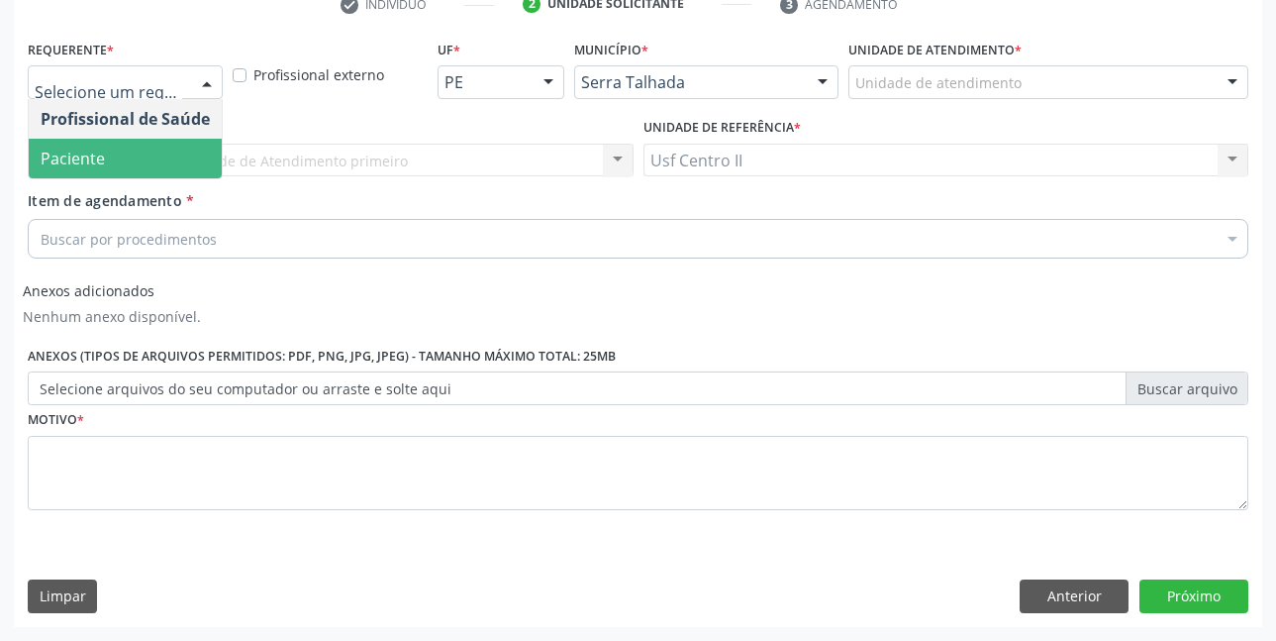
click at [85, 152] on span "Paciente" at bounding box center [73, 159] width 64 height 22
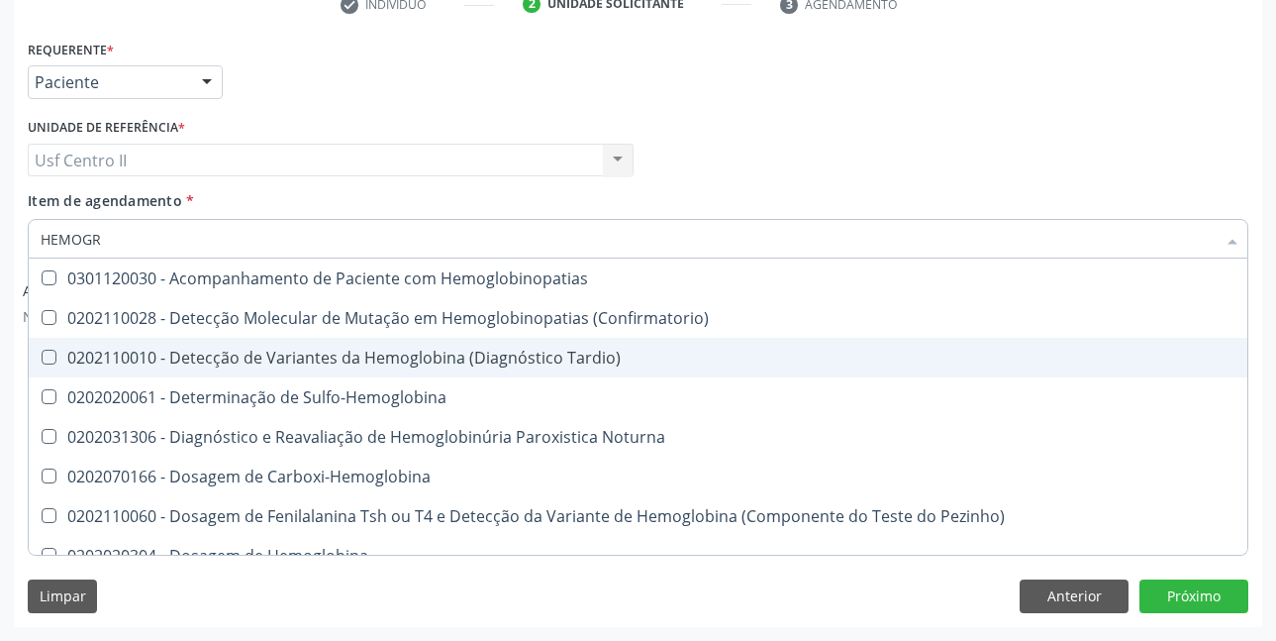
type input "HEMOGRA"
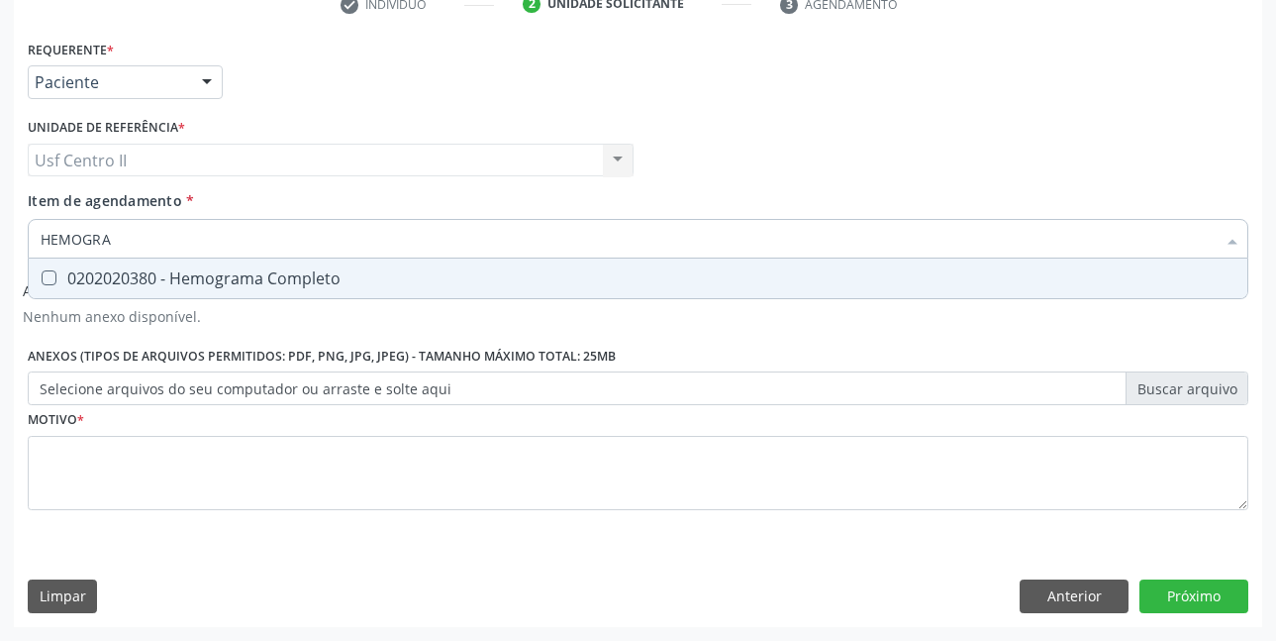
click at [262, 283] on div "0202020380 - Hemograma Completo" at bounding box center [638, 278] width 1195 height 16
checkbox Completo "true"
type input "HEMOG"
checkbox Completo "false"
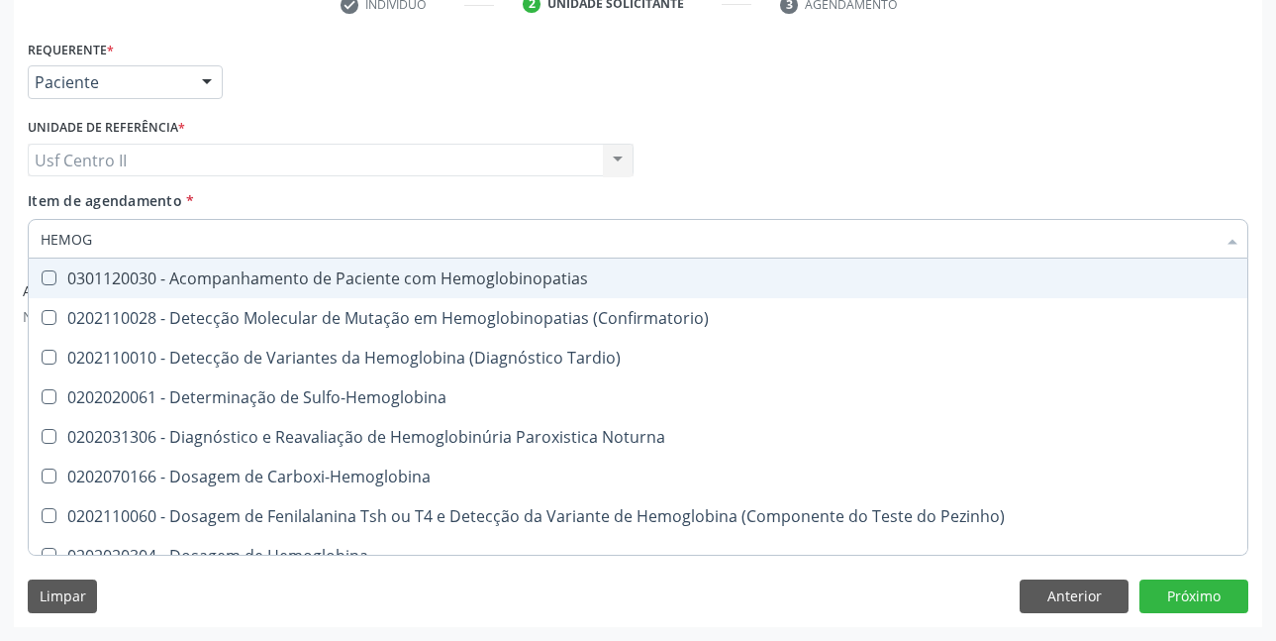
type input "HEMO"
checkbox Completo "false"
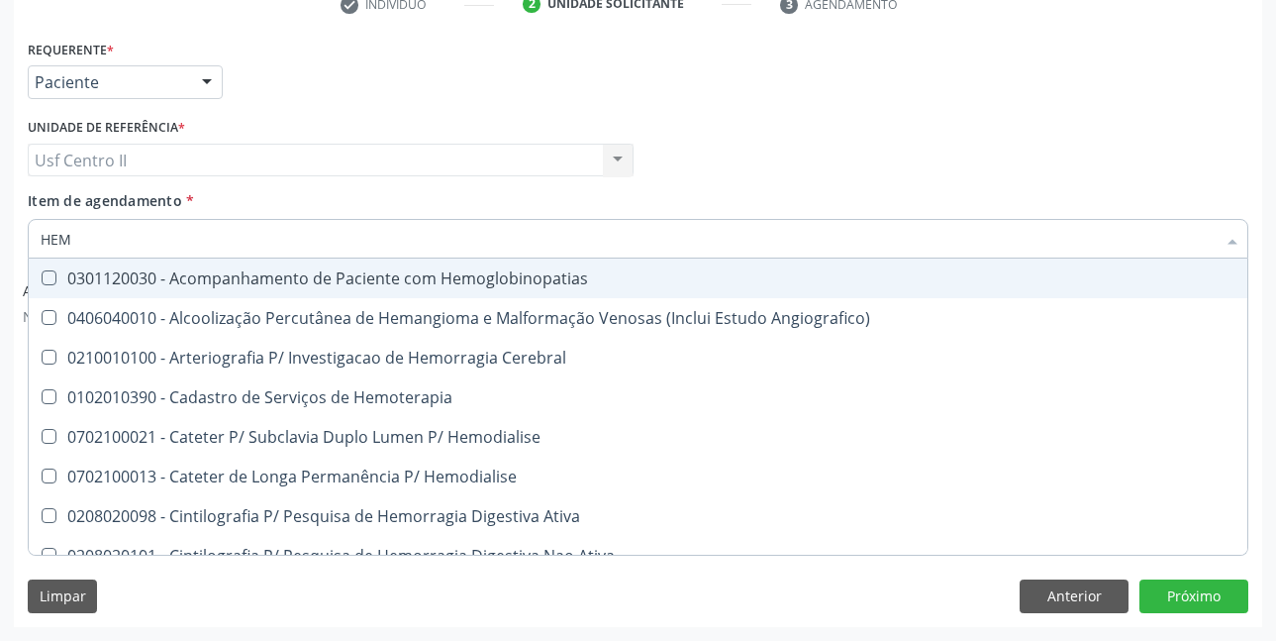
type input "HE"
checkbox Completo "false"
checkbox Orgaos "true"
type input "H"
checkbox Orgaos "false"
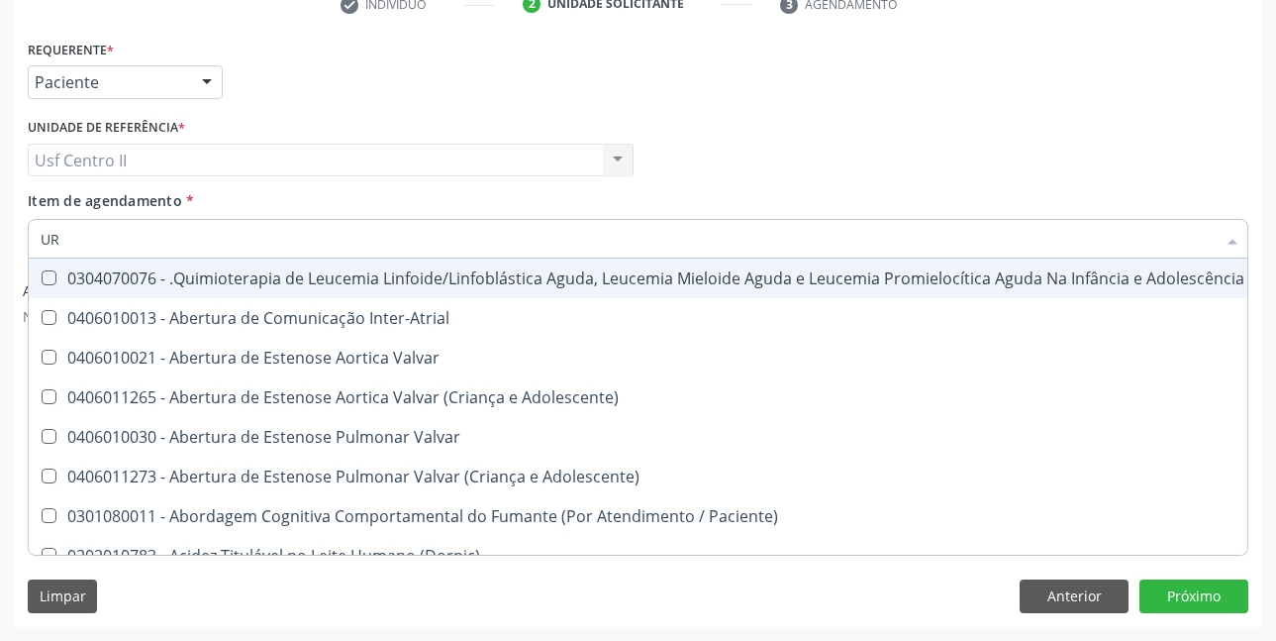
type input "URI"
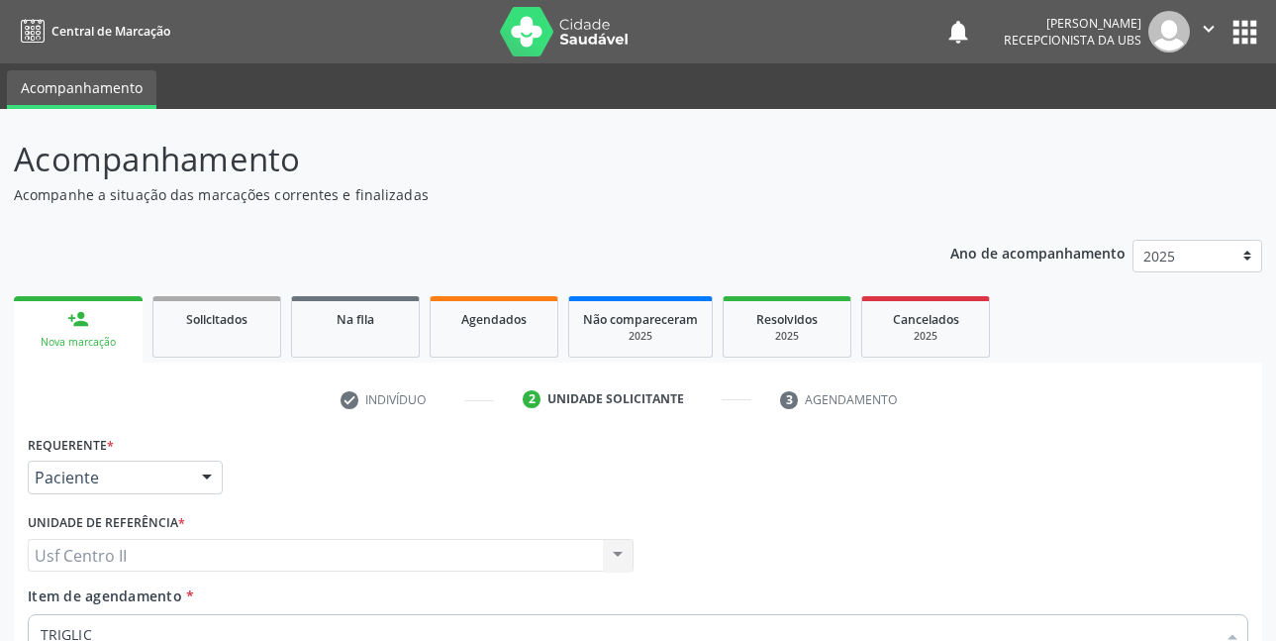
scroll to position [395, 0]
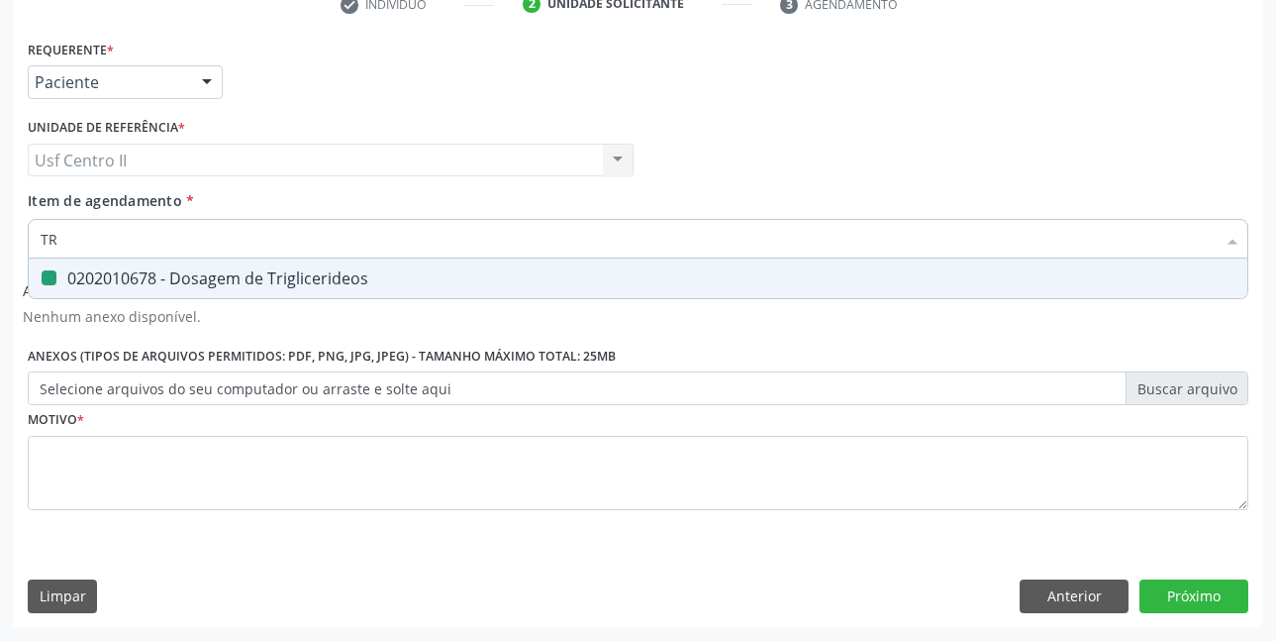
type input "T"
checkbox Triglicerideos "false"
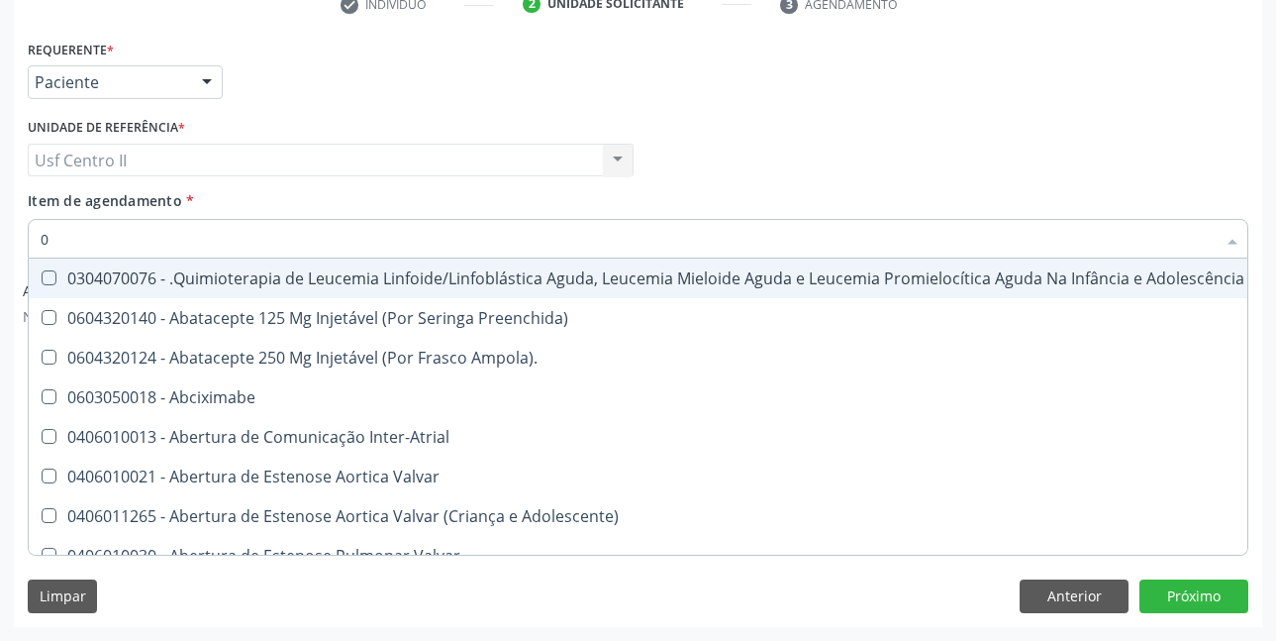
type input "02"
checkbox Coração "true"
checkbox Urina "false"
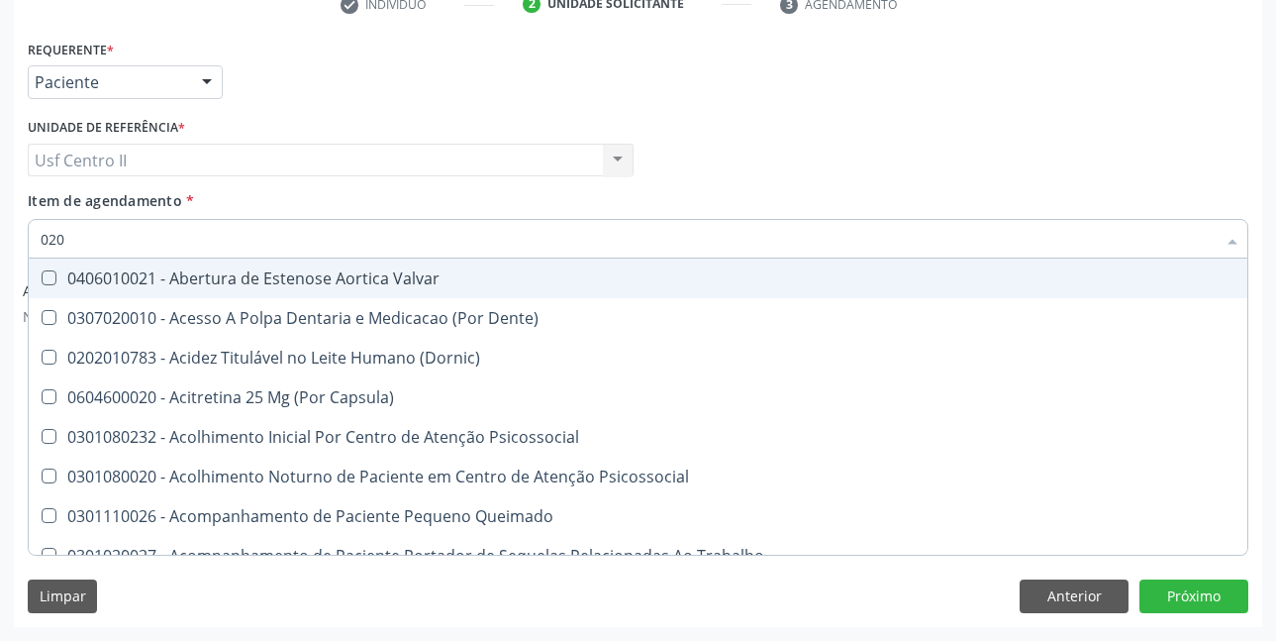
type input "0202"
checkbox \(Dornic\) "true"
checkbox Terapeutica "false"
checkbox Urina "false"
checkbox Cardiovascular "true"
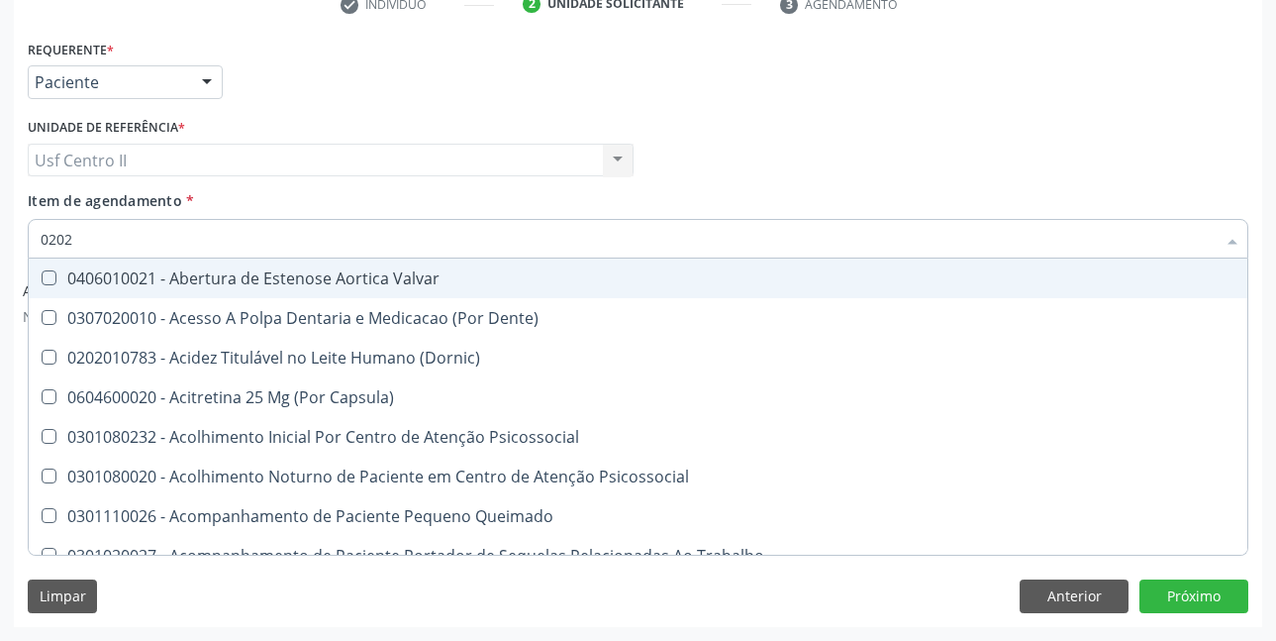
checkbox Sistêmicas "true"
checkbox Sistêmico "true"
checkbox Auditiva "true"
checkbox Aberto\) "true"
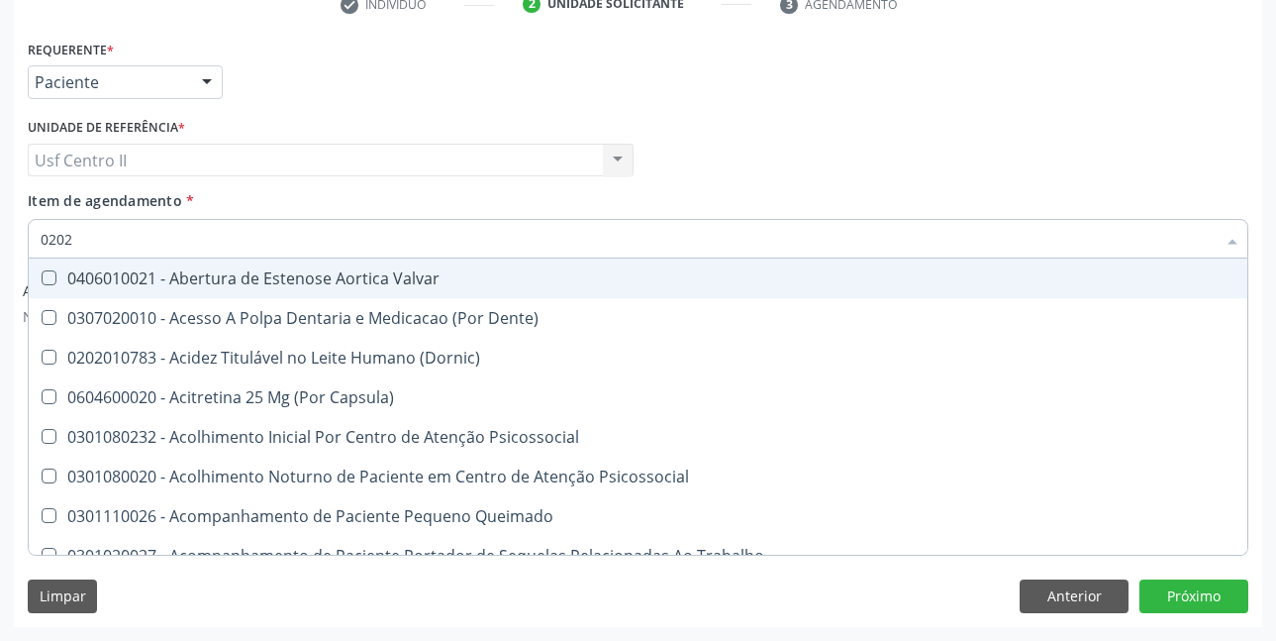
checkbox Nasal "true"
checkbox Monobloco "true"
checkbox Epispádia "false"
checkbox Anos\) "false"
checkbox Congênita "false"
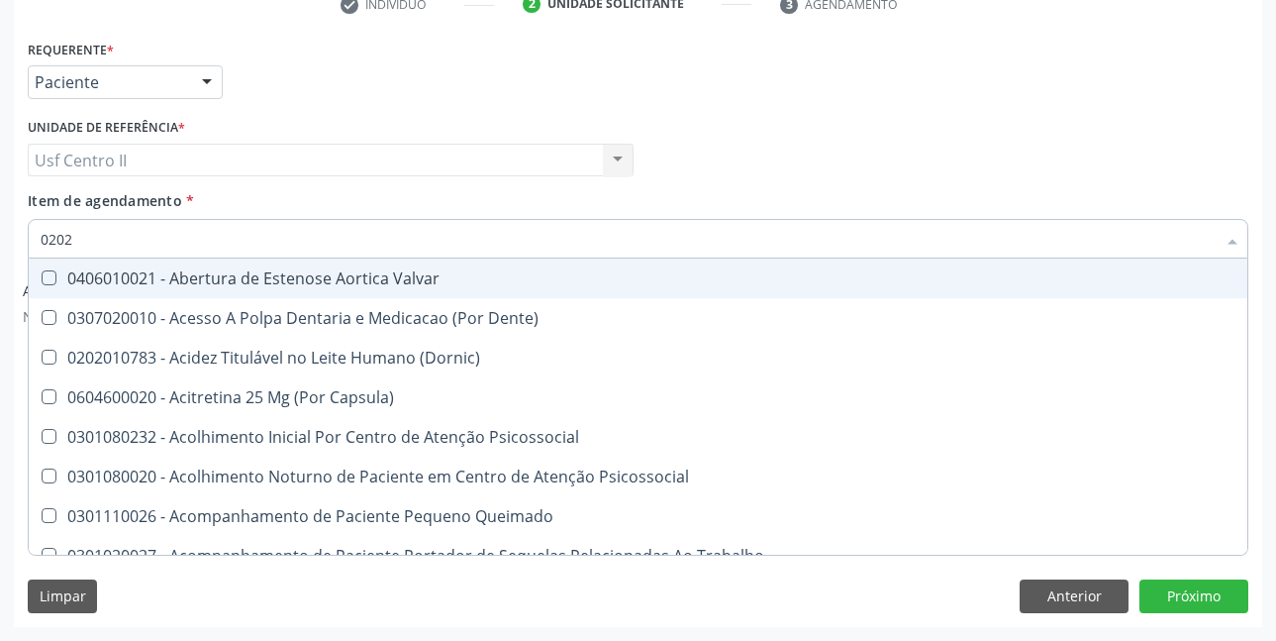
checkbox Complementar\) "false"
checkbox \(Qualitativo\) "false"
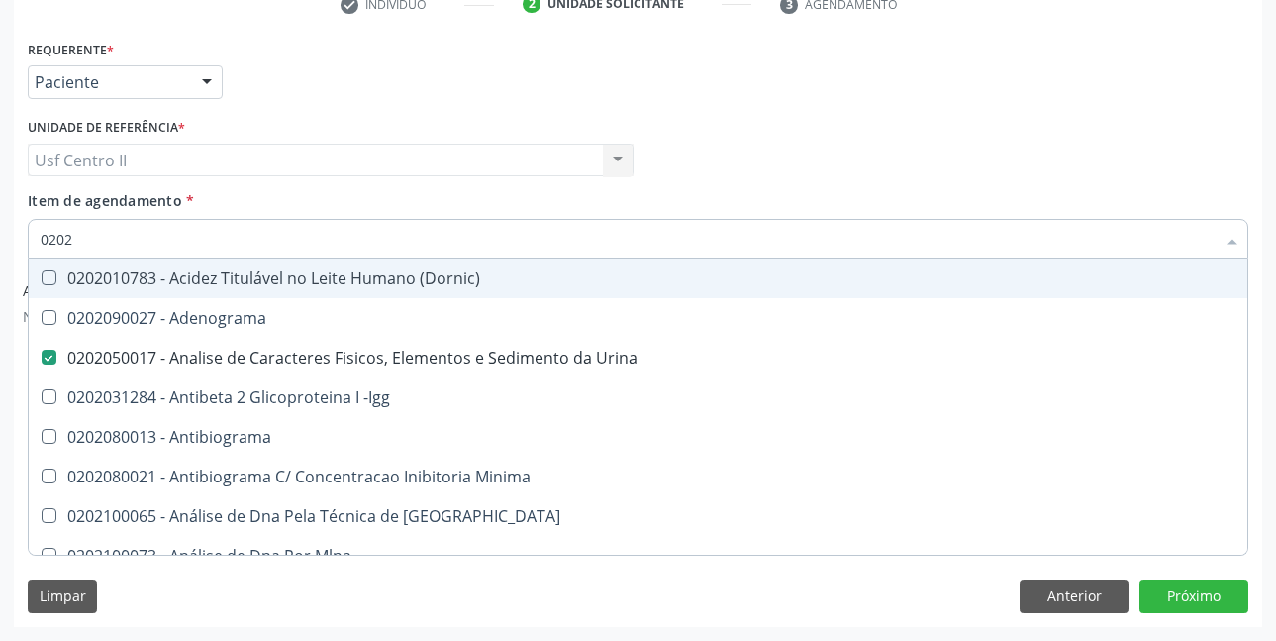
type input "02020"
checkbox \(Psa\) "true"
checkbox III "true"
checkbox Barbituratos "true"
checkbox Calcio "true"
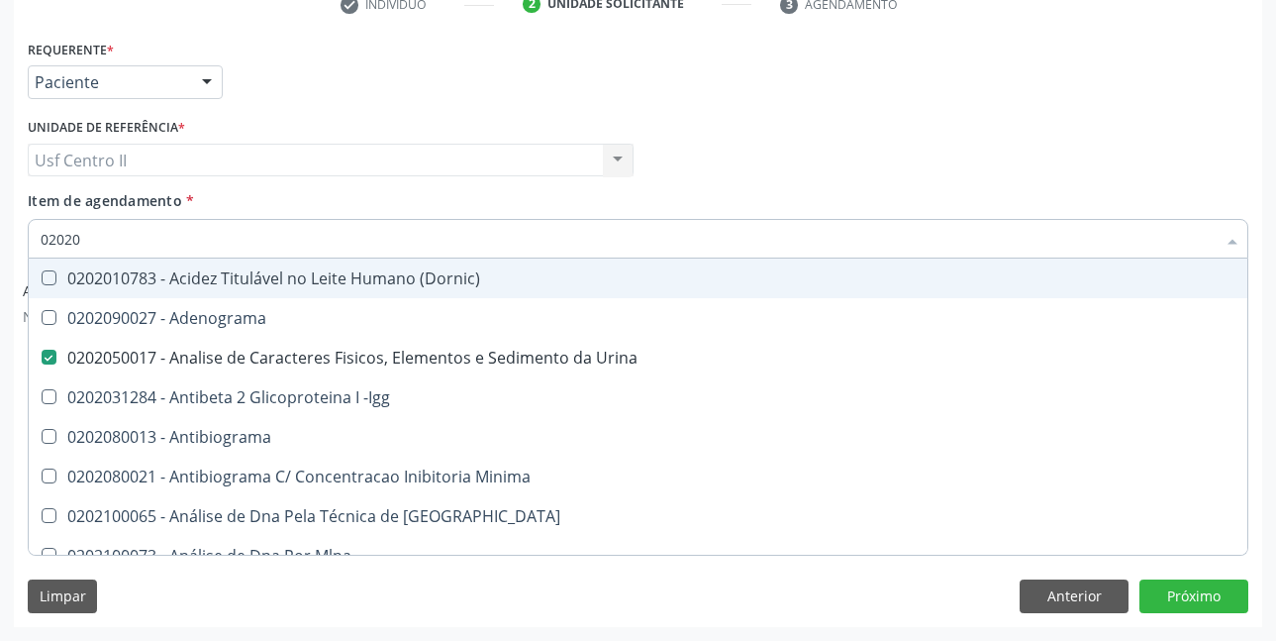
checkbox Hdl "false"
checkbox Ldl "false"
checkbox Total "false"
checkbox Creatinina "false"
checkbox Xi "true"
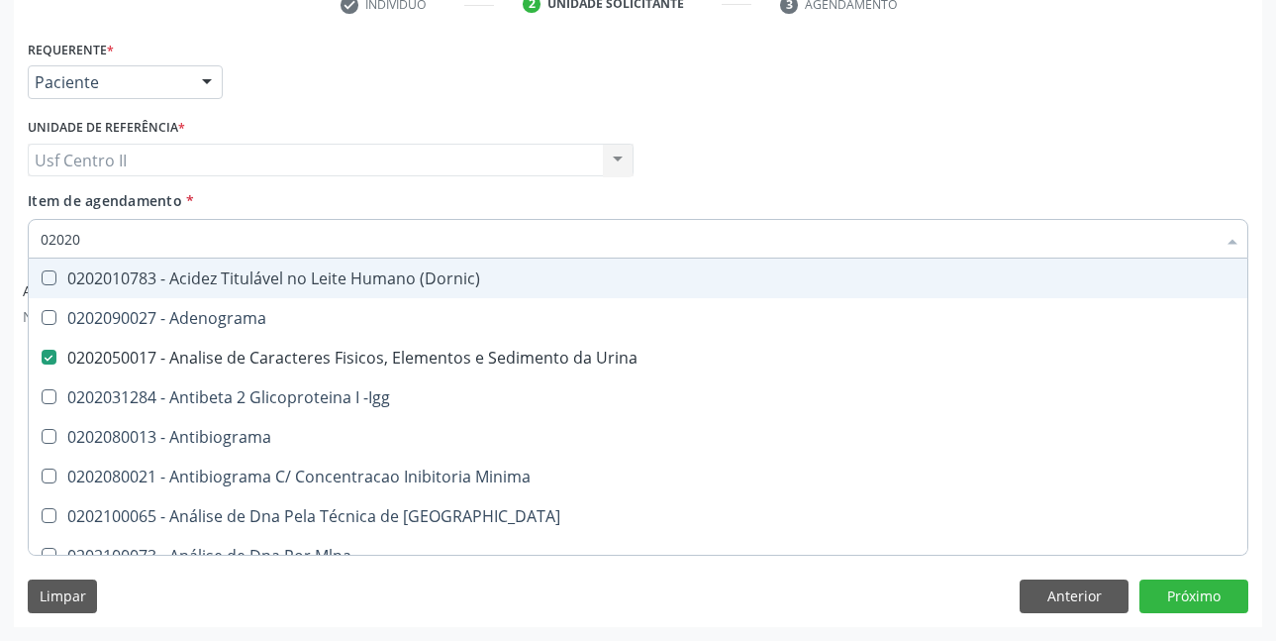
checkbox Glicose "false"
checkbox Funcional "true"
checkbox Derrames "true"
checkbox Triglicerideos "false"
checkbox Ureia "false"
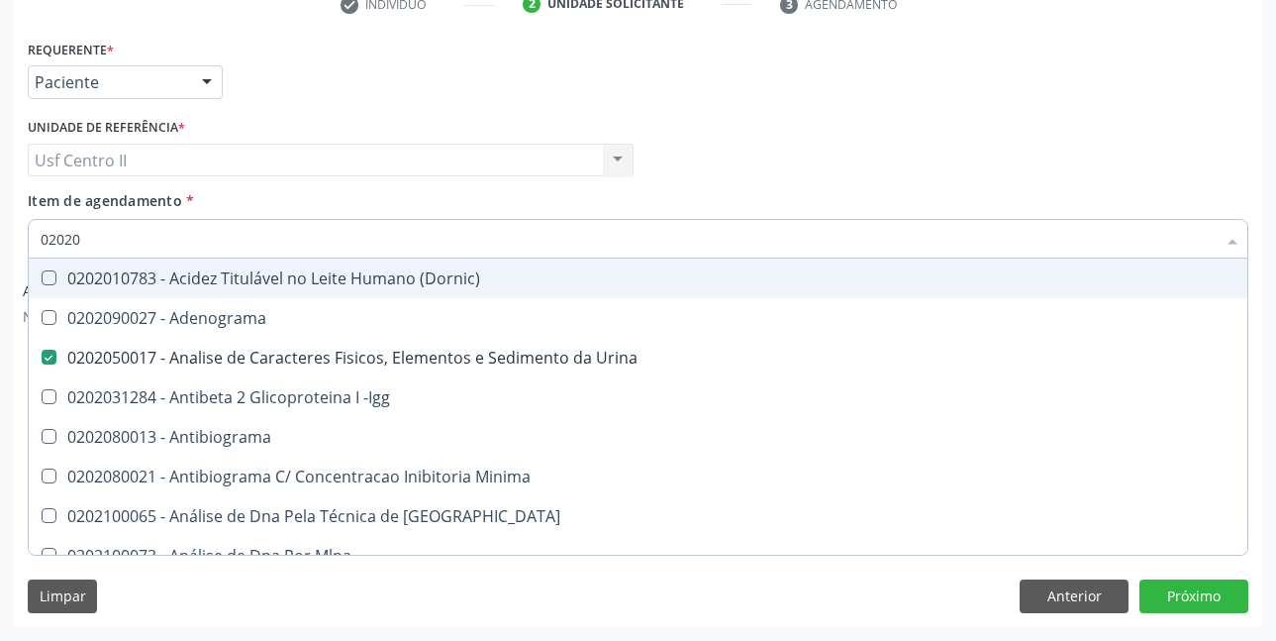
checkbox Zinco "true"
checkbox Completo "false"
type input "020204"
checkbox Urina "false"
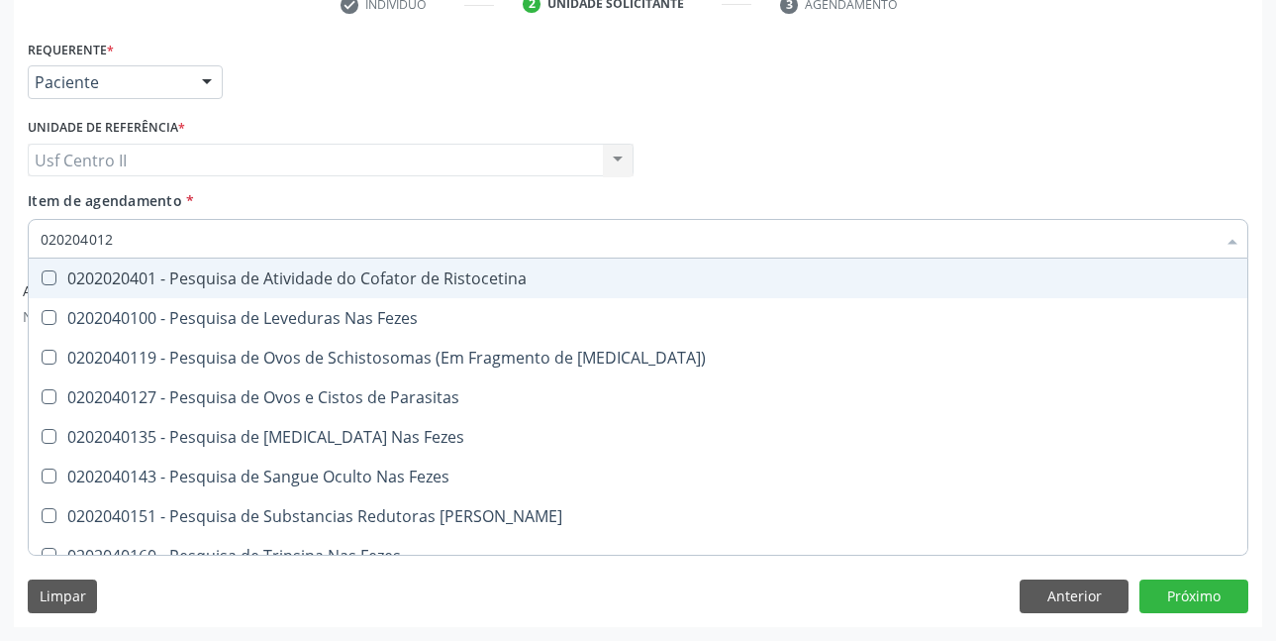
type input "0202040127"
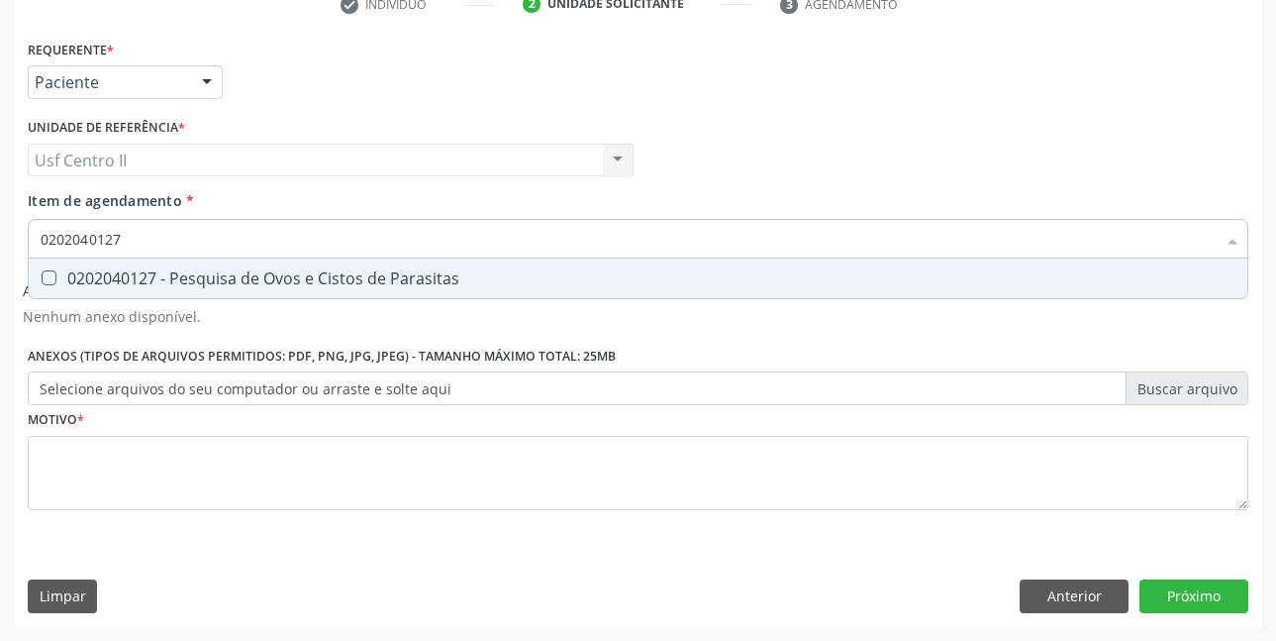
click at [324, 279] on div "0202040127 - Pesquisa de Ovos e Cistos de Parasitas" at bounding box center [638, 278] width 1195 height 16
checkbox Parasitas "true"
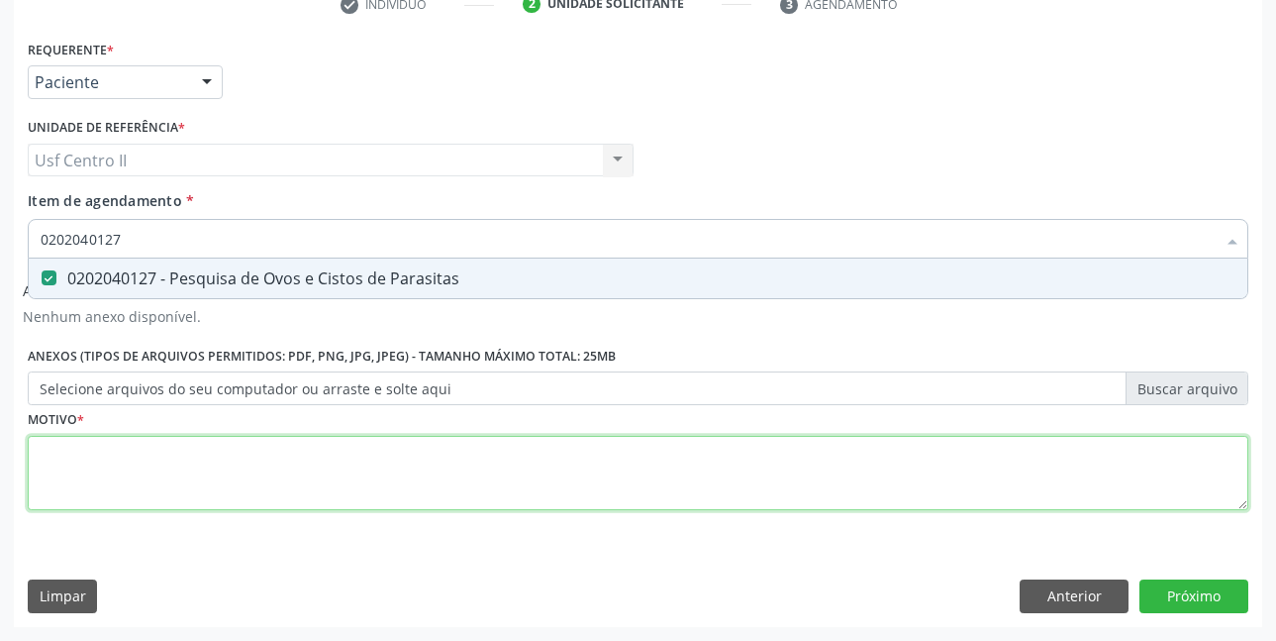
click at [349, 471] on div "Requerente * Paciente Profissional de Saúde Paciente Nenhum resultado encontrad…" at bounding box center [638, 286] width 1221 height 503
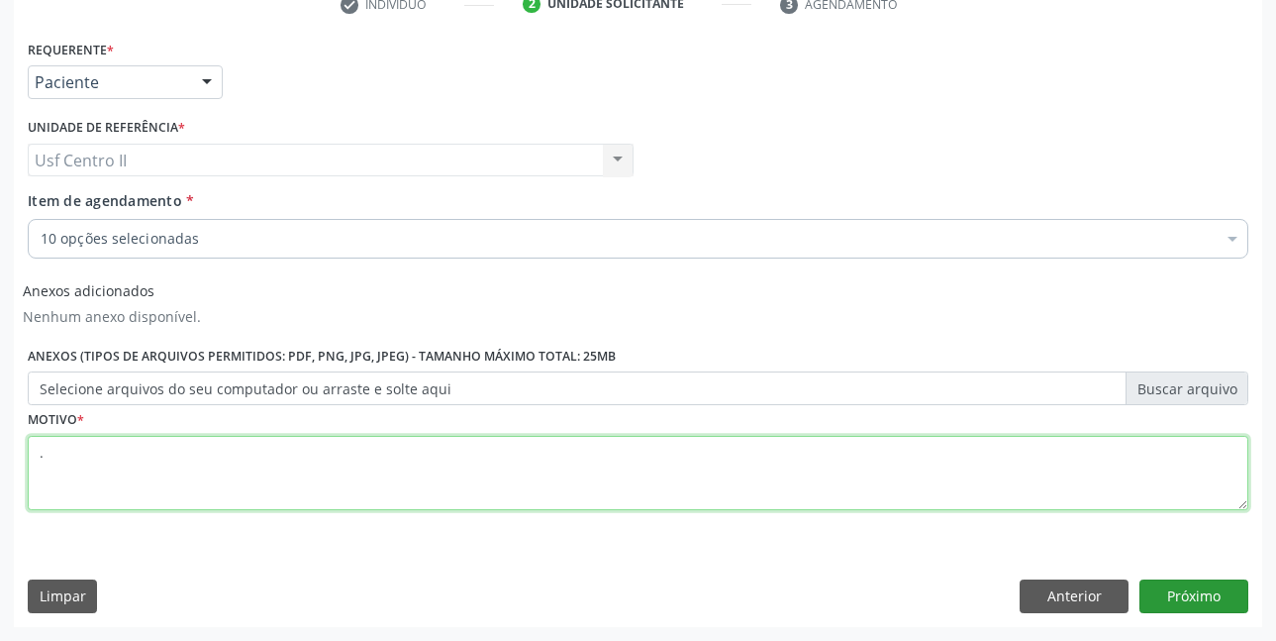
type textarea "."
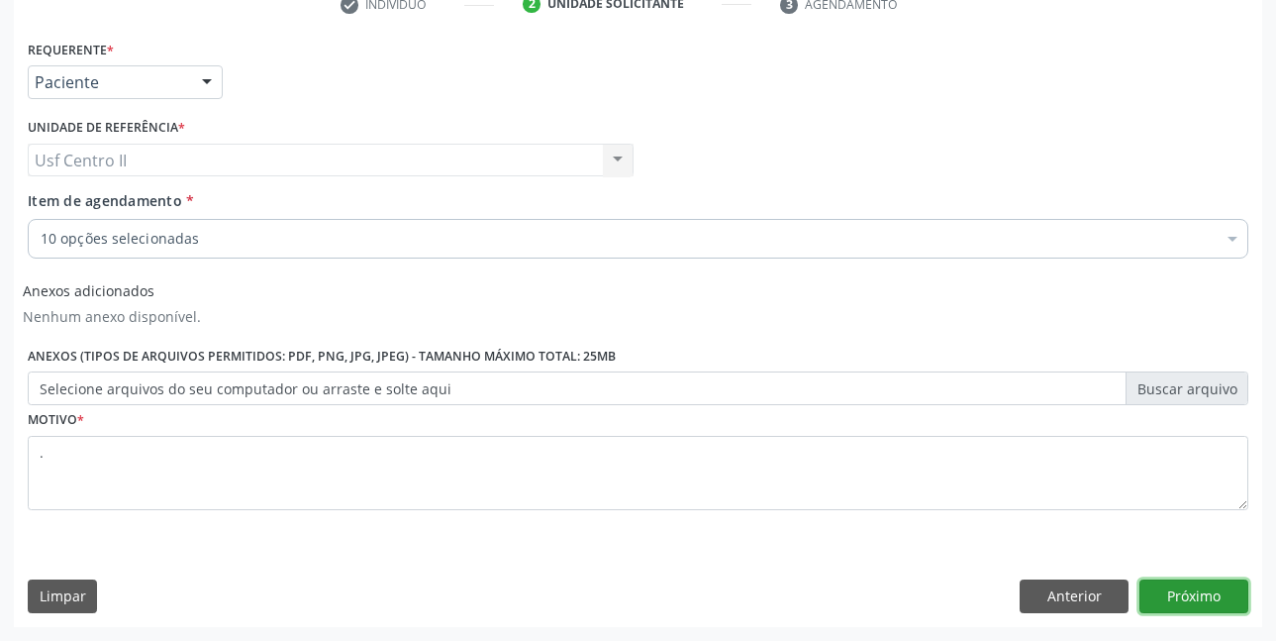
click at [1184, 593] on button "Próximo" at bounding box center [1194, 596] width 109 height 34
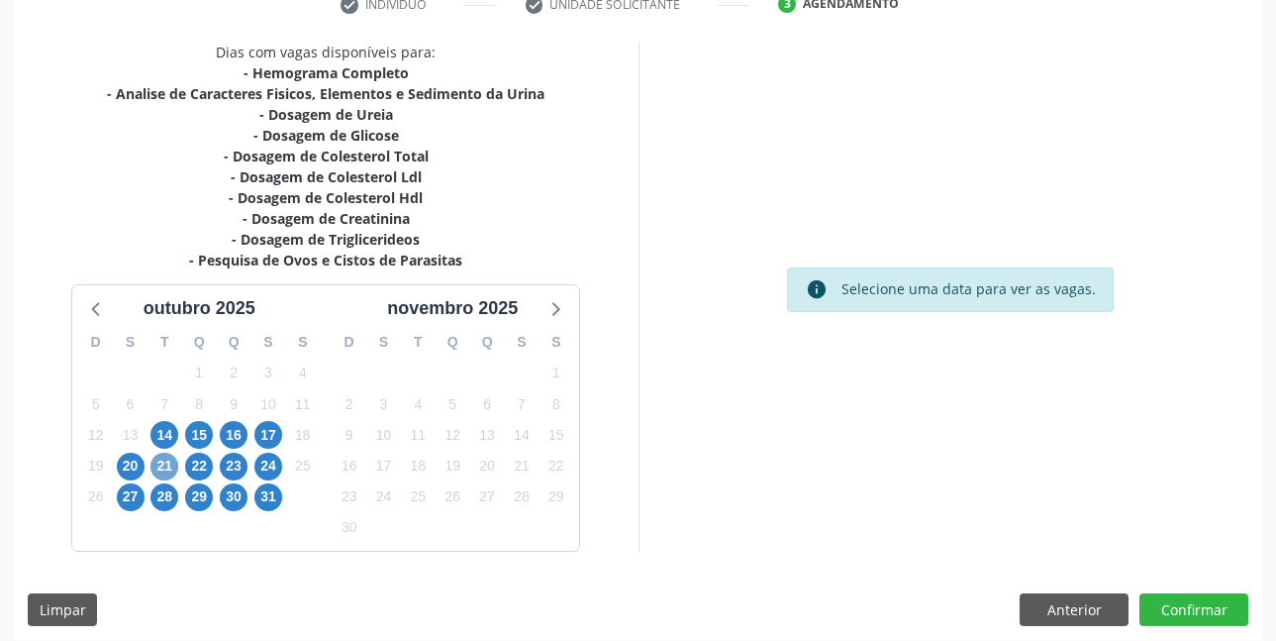
click at [170, 468] on span "21" at bounding box center [165, 467] width 28 height 28
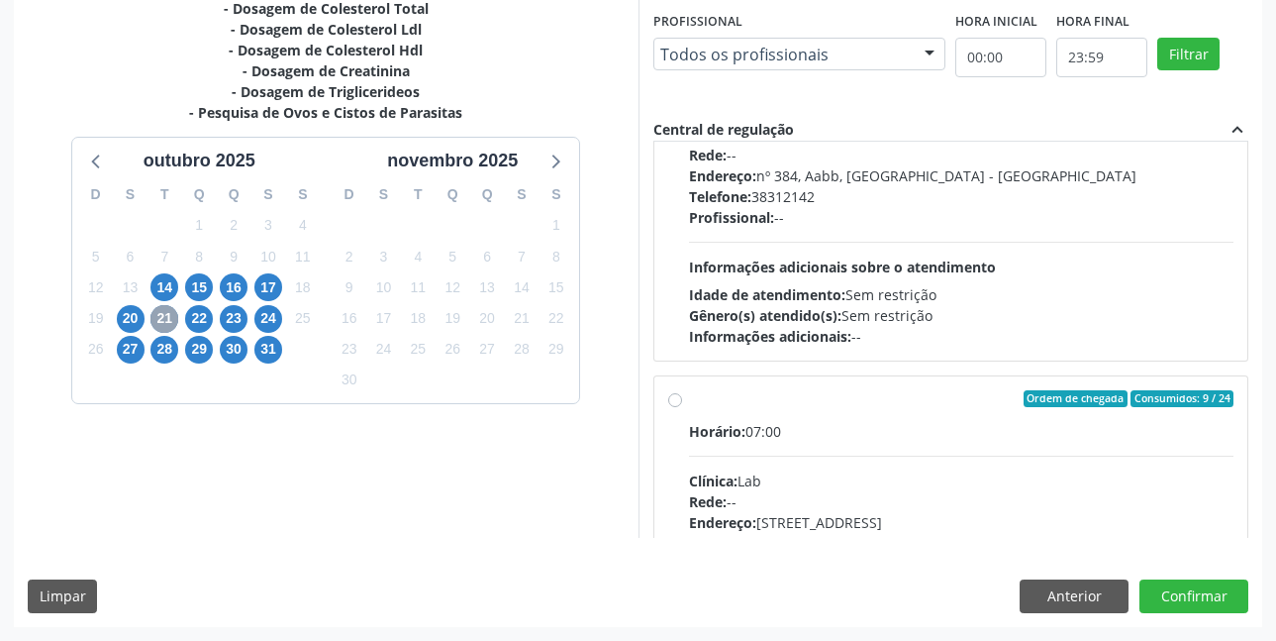
scroll to position [891, 0]
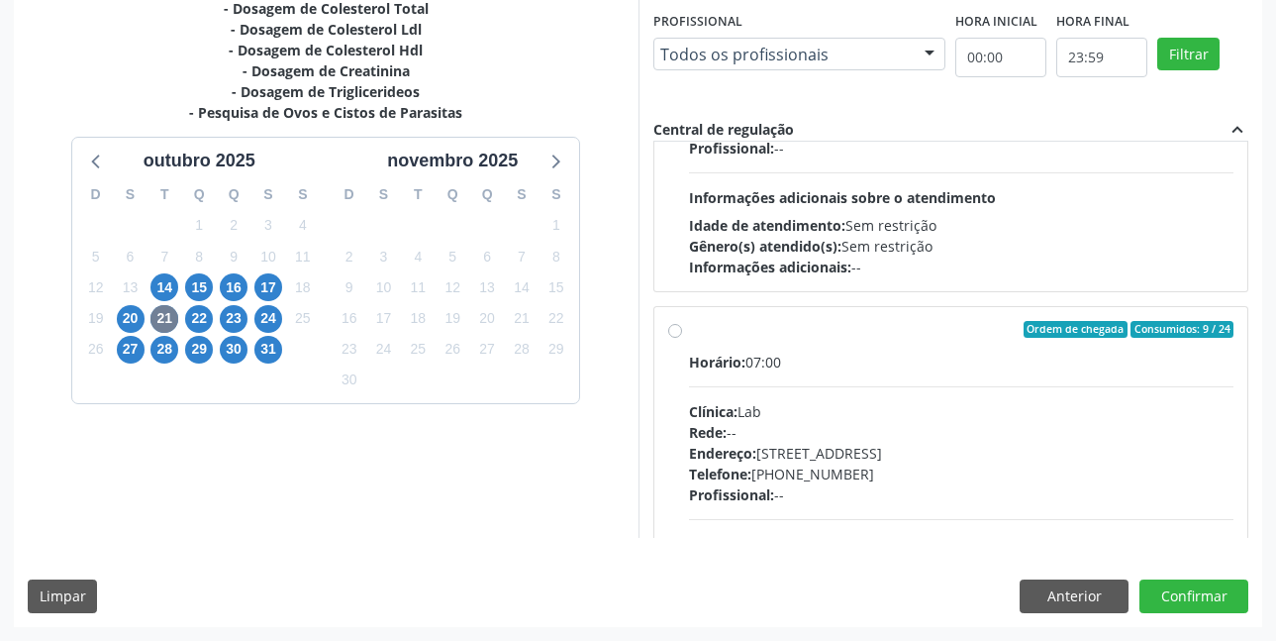
click at [689, 335] on label "Ordem de chegada Consumidos: 9 / 24 Horário: 07:00 Clínica: Lab Rede: -- Endere…" at bounding box center [962, 473] width 546 height 304
click at [674, 335] on input "Ordem de chegada Consumidos: 9 / 24 Horário: 07:00 Clínica: Lab Rede: -- Endere…" at bounding box center [675, 330] width 14 height 18
radio input "true"
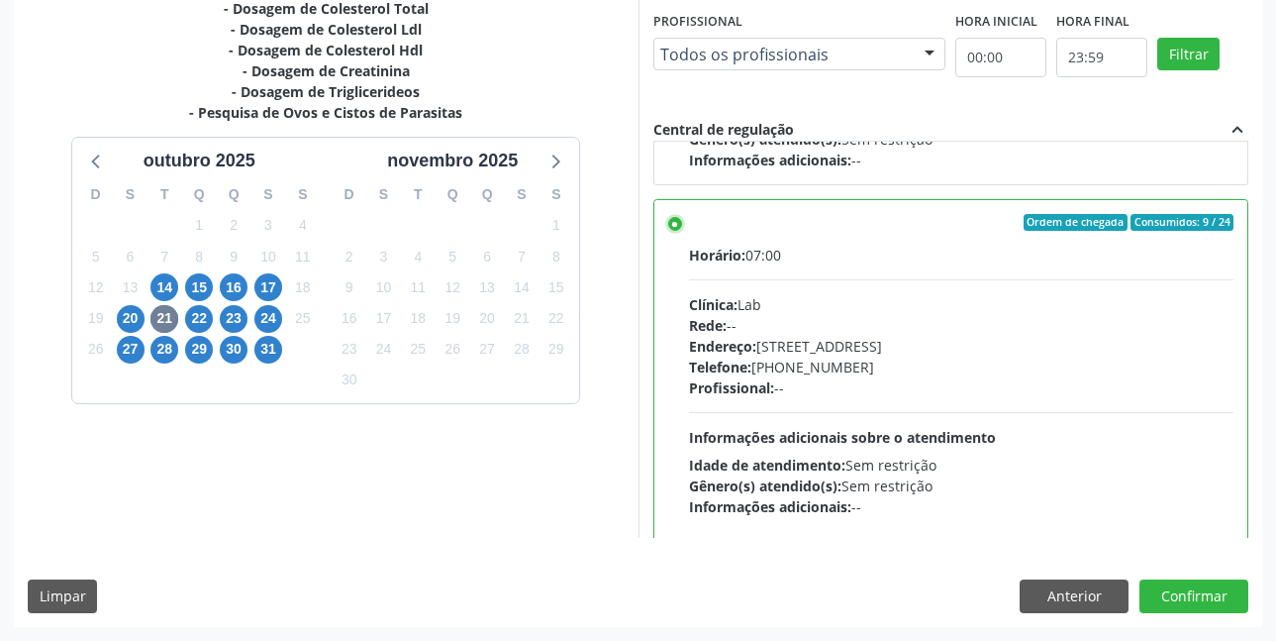
scroll to position [1140, 0]
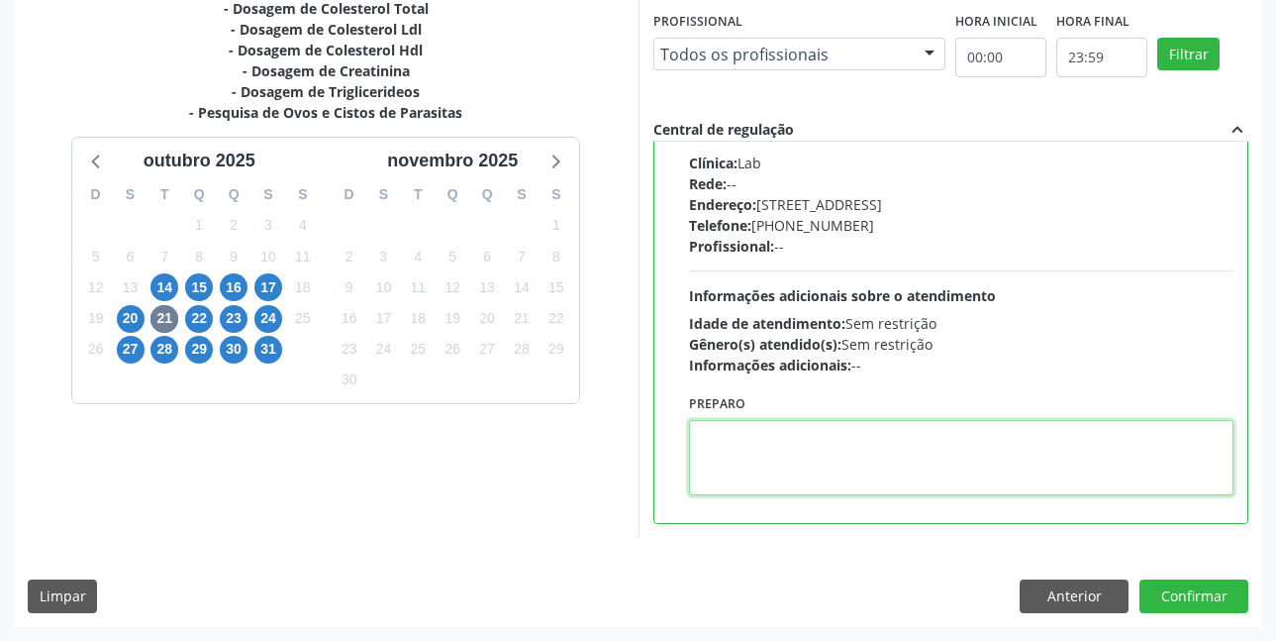
click at [791, 451] on textarea at bounding box center [962, 457] width 546 height 75
paste textarea "O EXAME SERÁ REALIZADO NA UNIDADE DE SAÚDE CENTRO 2 (POSTINHO DO RODEIO), POR O…"
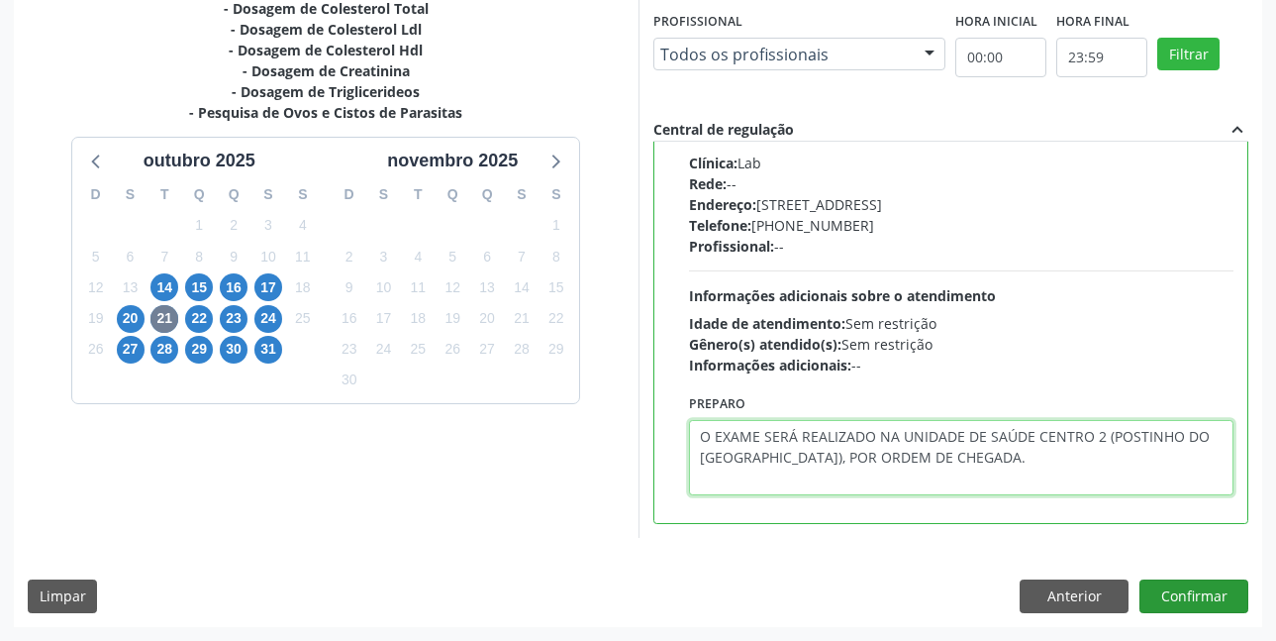
type textarea "O EXAME SERÁ REALIZADO NA UNIDADE DE SAÚDE CENTRO 2 (POSTINHO DO RODEIO), POR O…"
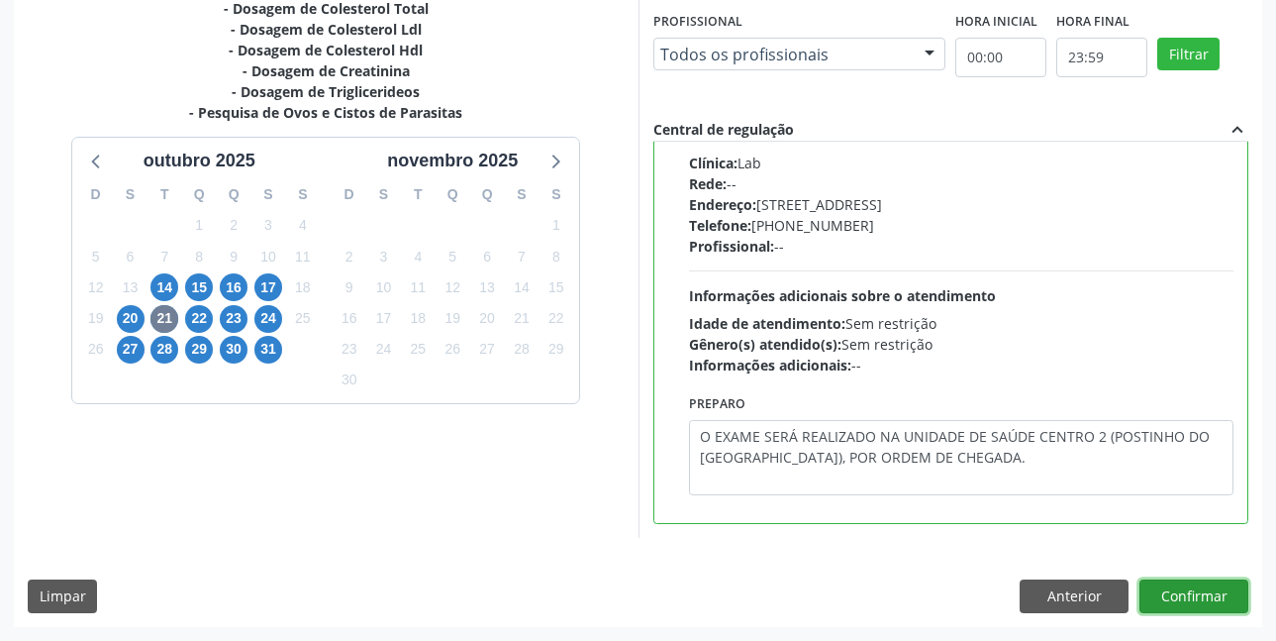
click at [1192, 596] on button "Confirmar" at bounding box center [1194, 596] width 109 height 34
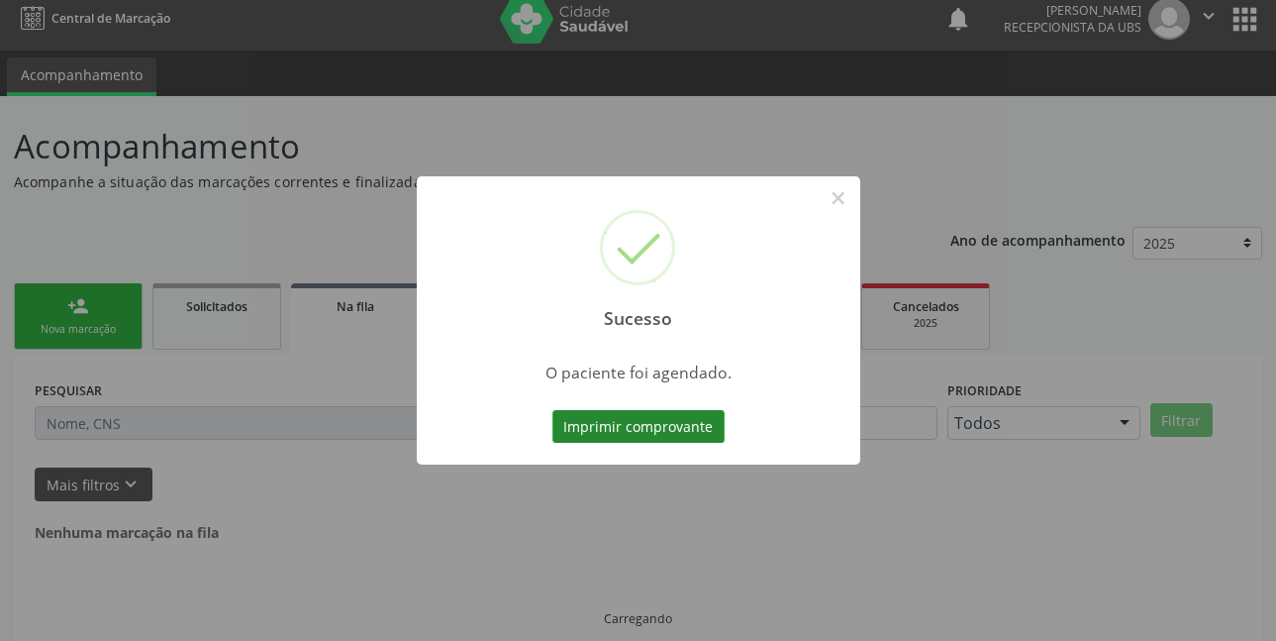
scroll to position [0, 0]
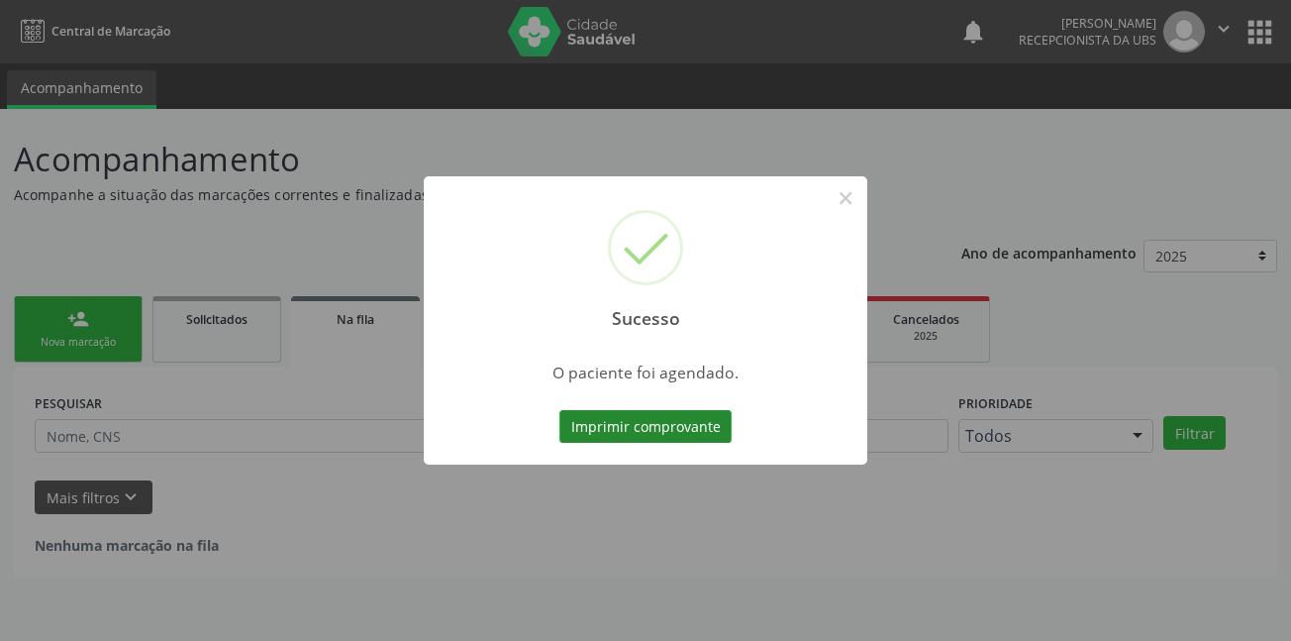
click at [610, 433] on button "Imprimir comprovante" at bounding box center [646, 427] width 172 height 34
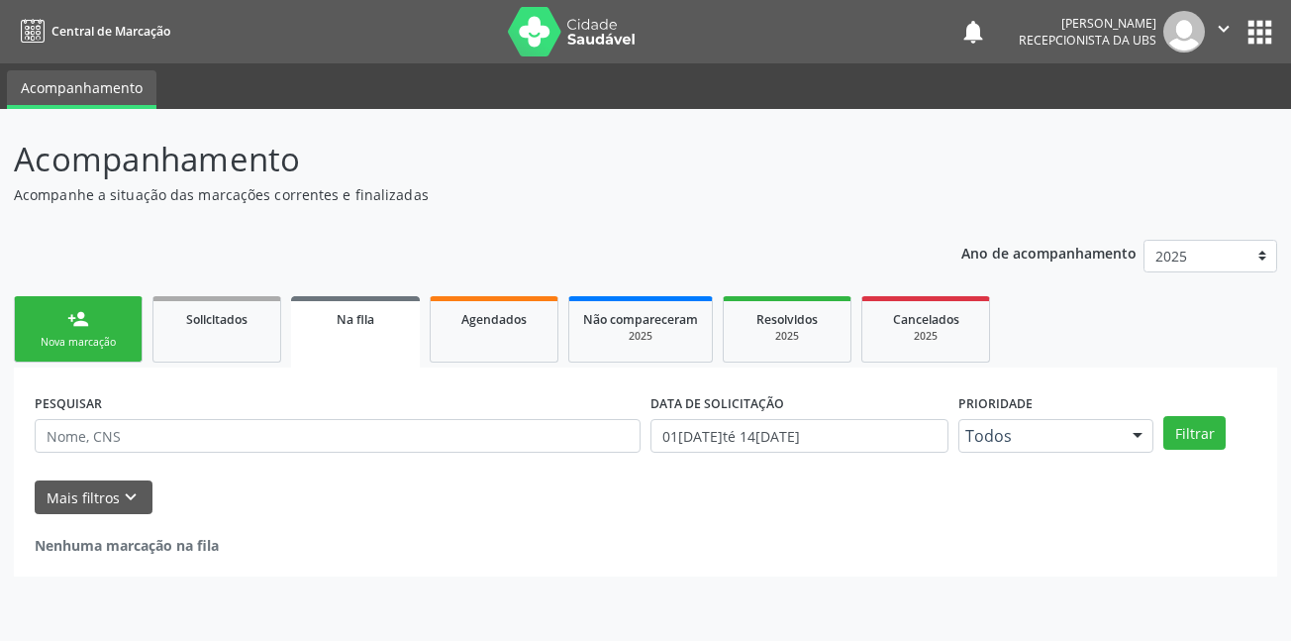
click at [67, 333] on link "person_add Nova marcação" at bounding box center [78, 329] width 129 height 66
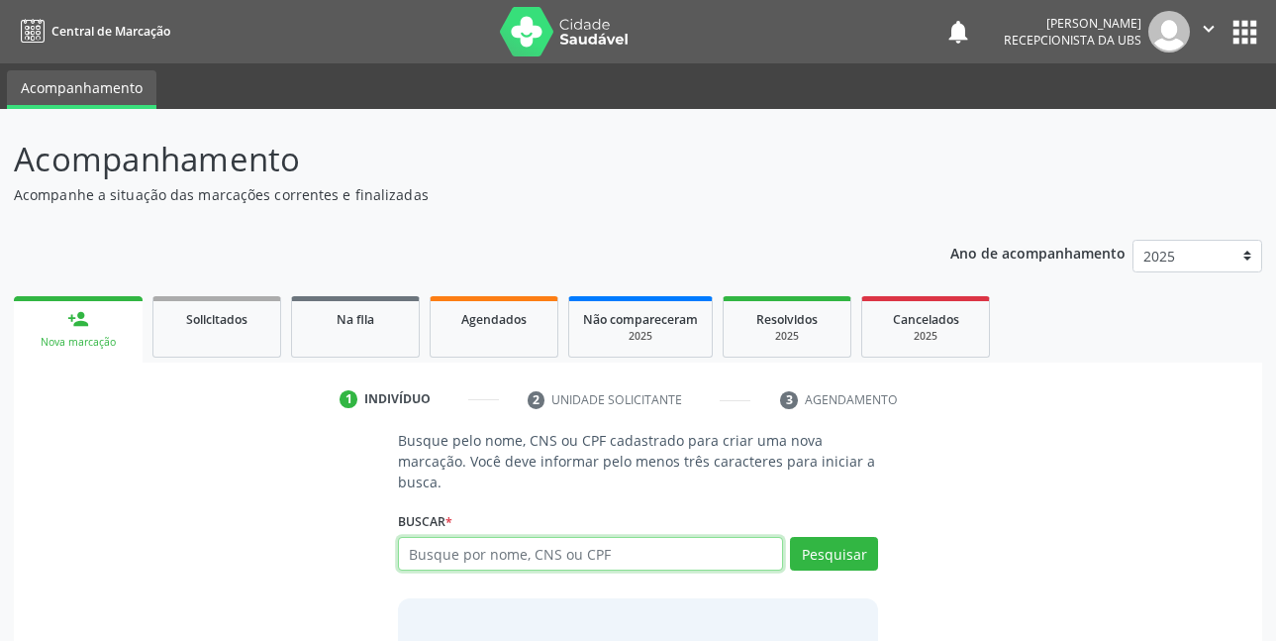
click at [560, 560] on input "text" at bounding box center [591, 554] width 386 height 34
type input "41837347458"
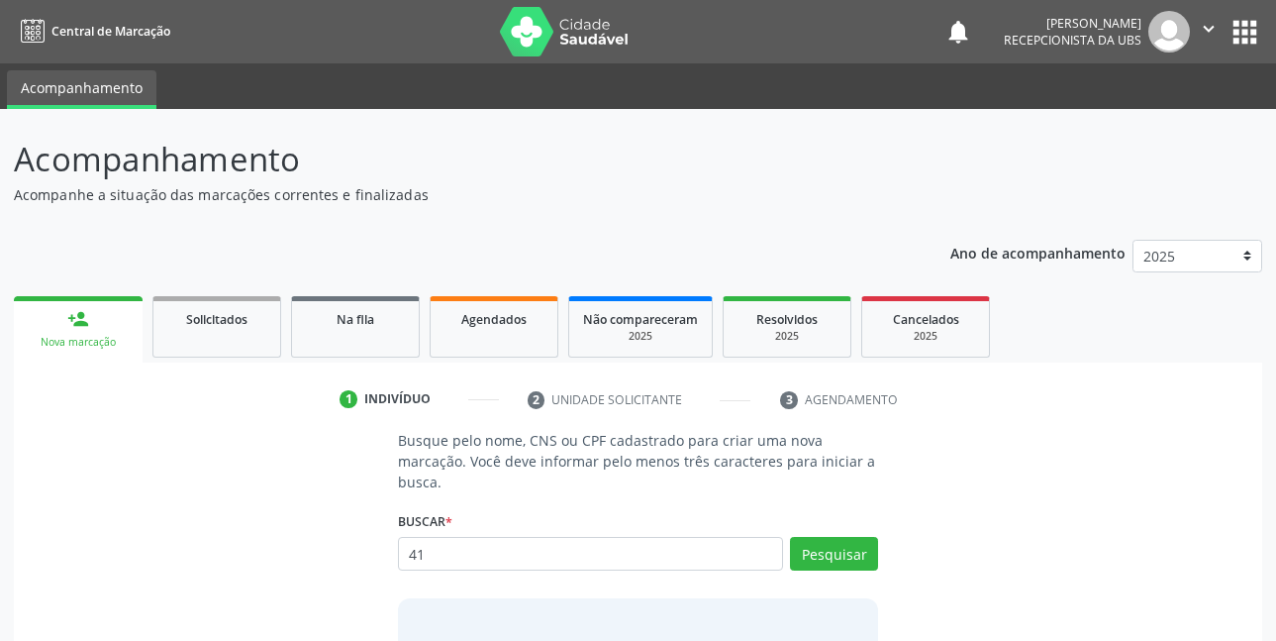
type input "4"
type input "700406471939745"
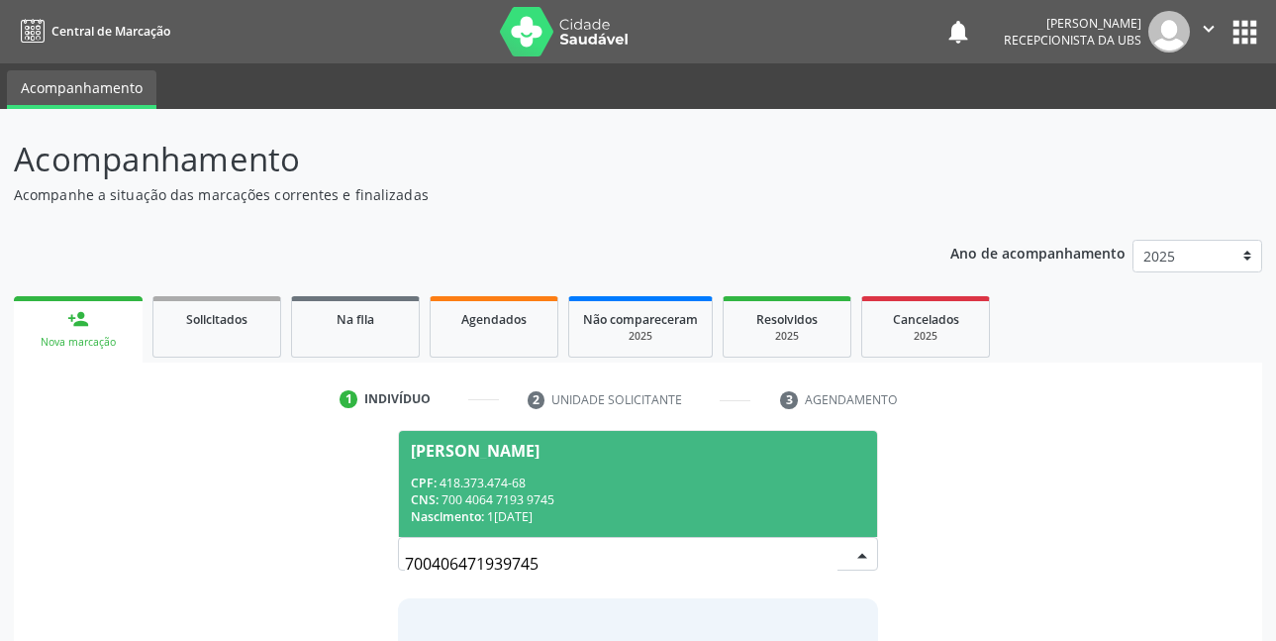
click at [586, 463] on span "Heloisa Gomes do Nascimento Oliveira CPF: 418.373.474-68 CNS: 700 4064 7193 974…" at bounding box center [638, 484] width 479 height 106
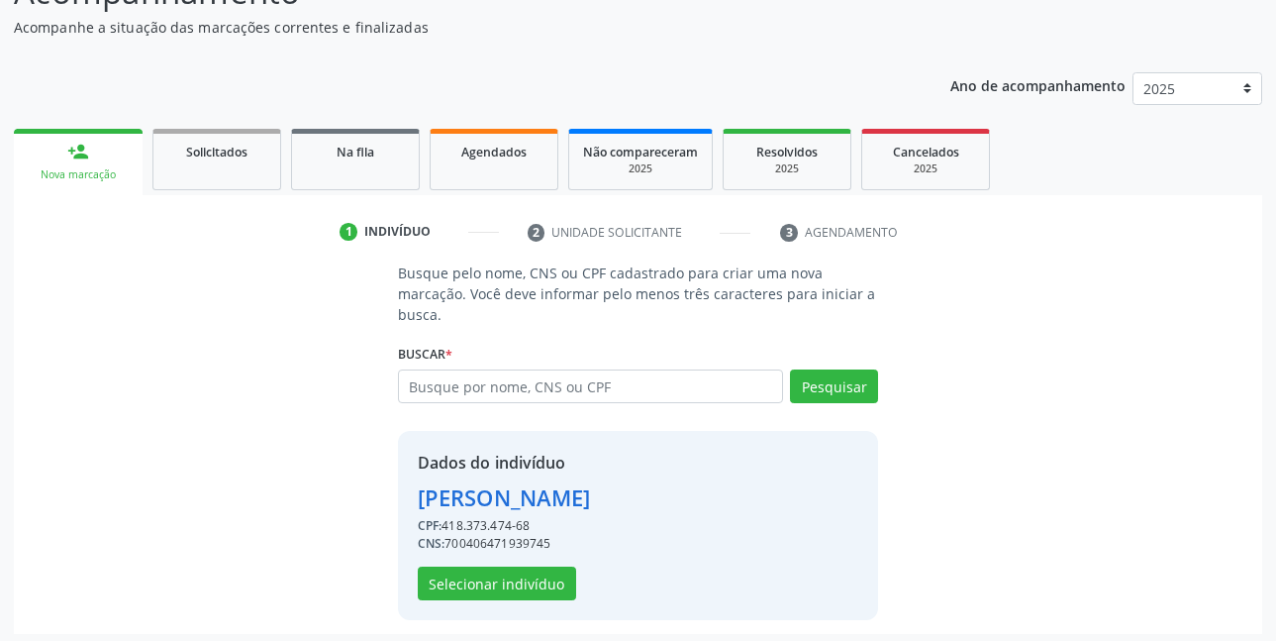
scroll to position [174, 0]
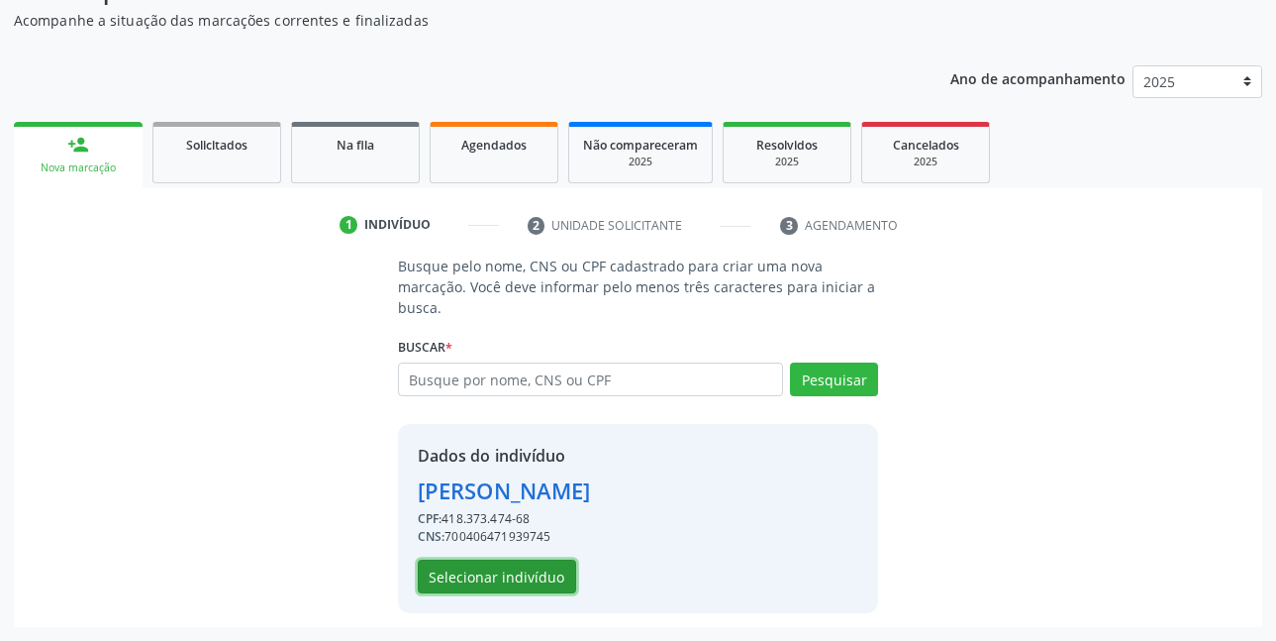
click at [523, 568] on button "Selecionar indivíduo" at bounding box center [497, 577] width 158 height 34
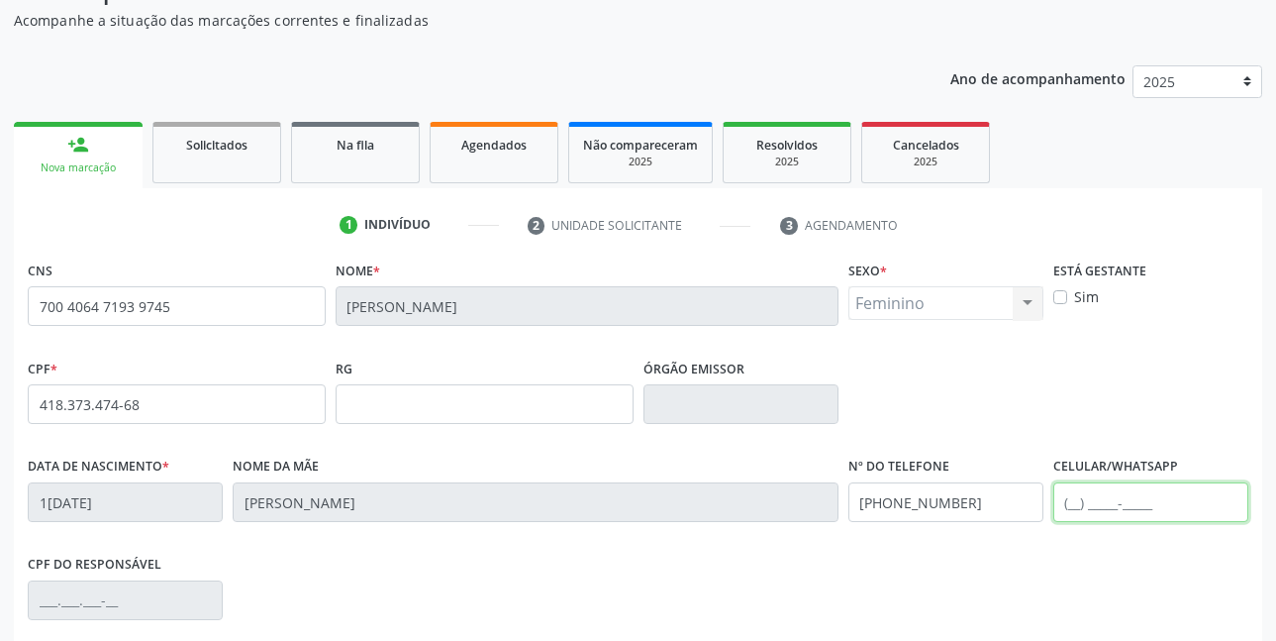
click at [1103, 514] on input "text" at bounding box center [1151, 502] width 195 height 40
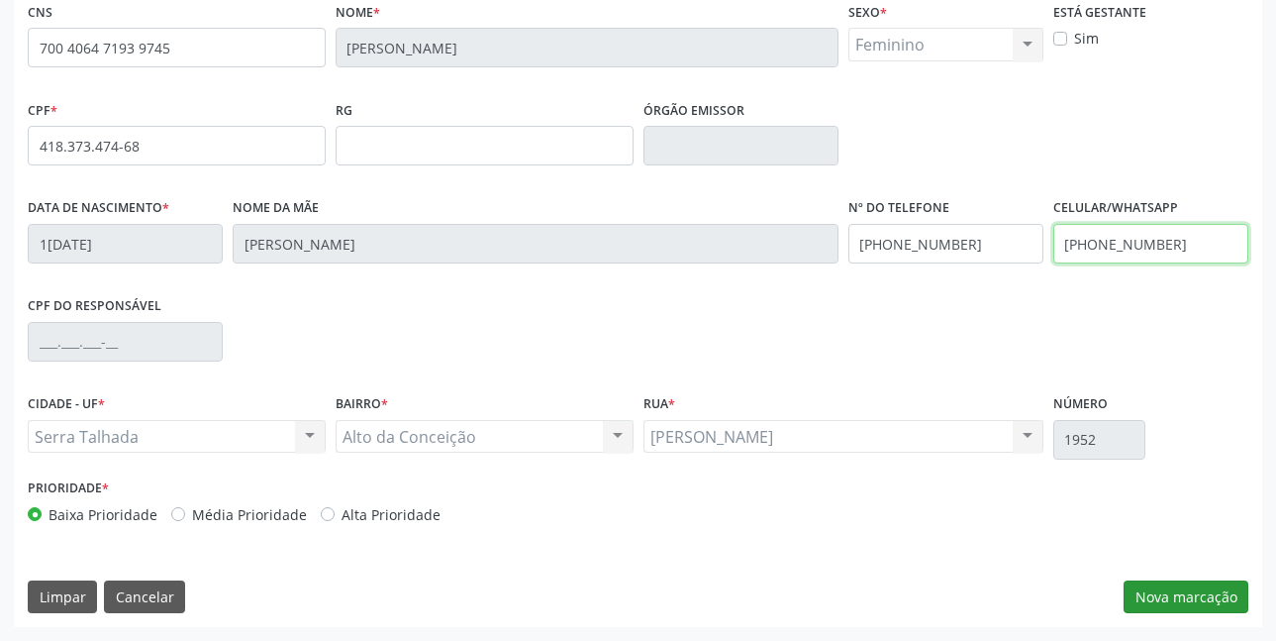
type input "(87) 99981-8006"
click at [1167, 597] on button "Nova marcação" at bounding box center [1186, 597] width 125 height 34
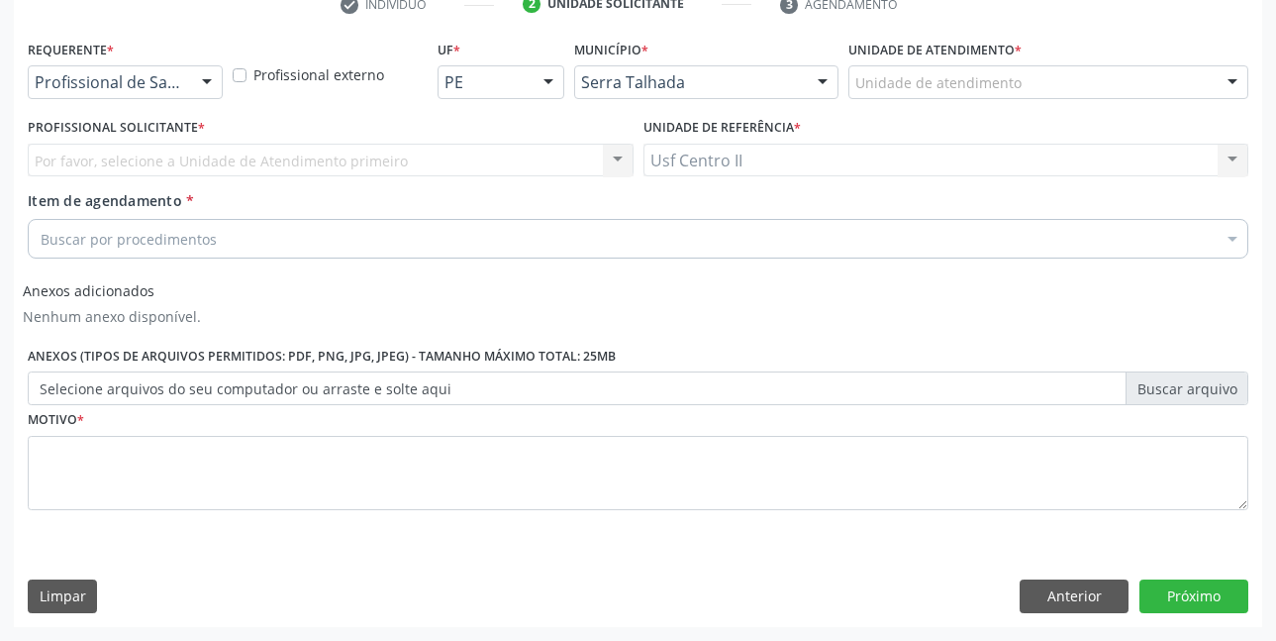
scroll to position [395, 0]
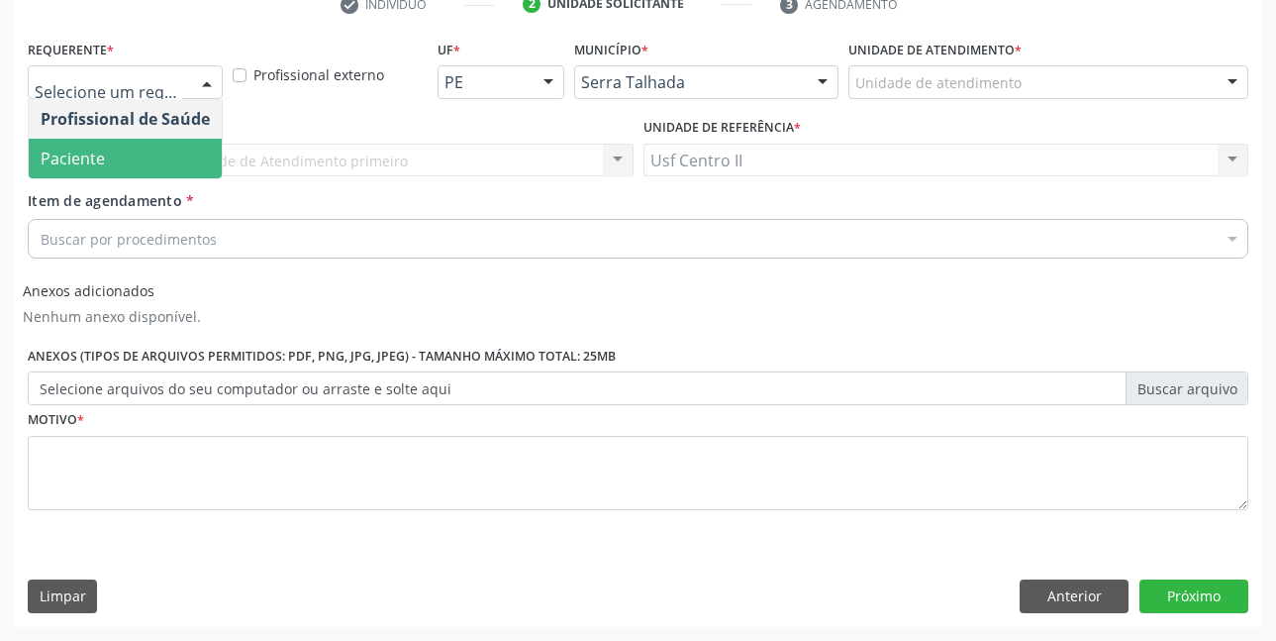
click at [113, 161] on span "Paciente" at bounding box center [125, 159] width 193 height 40
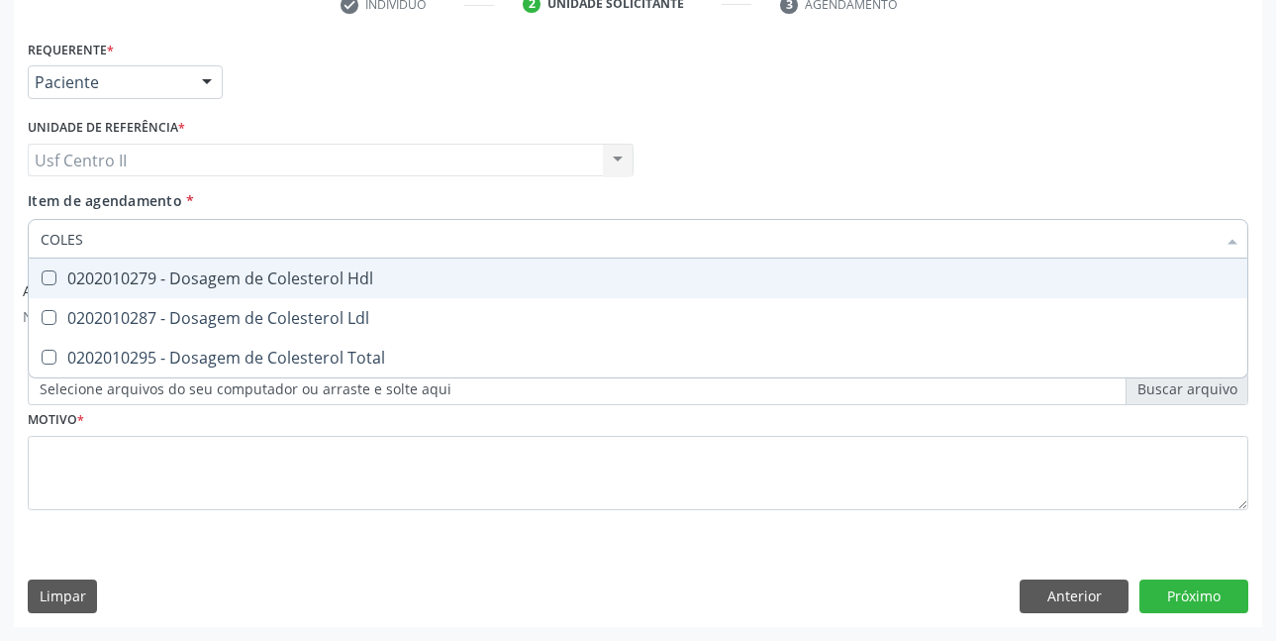
type input "COLEST"
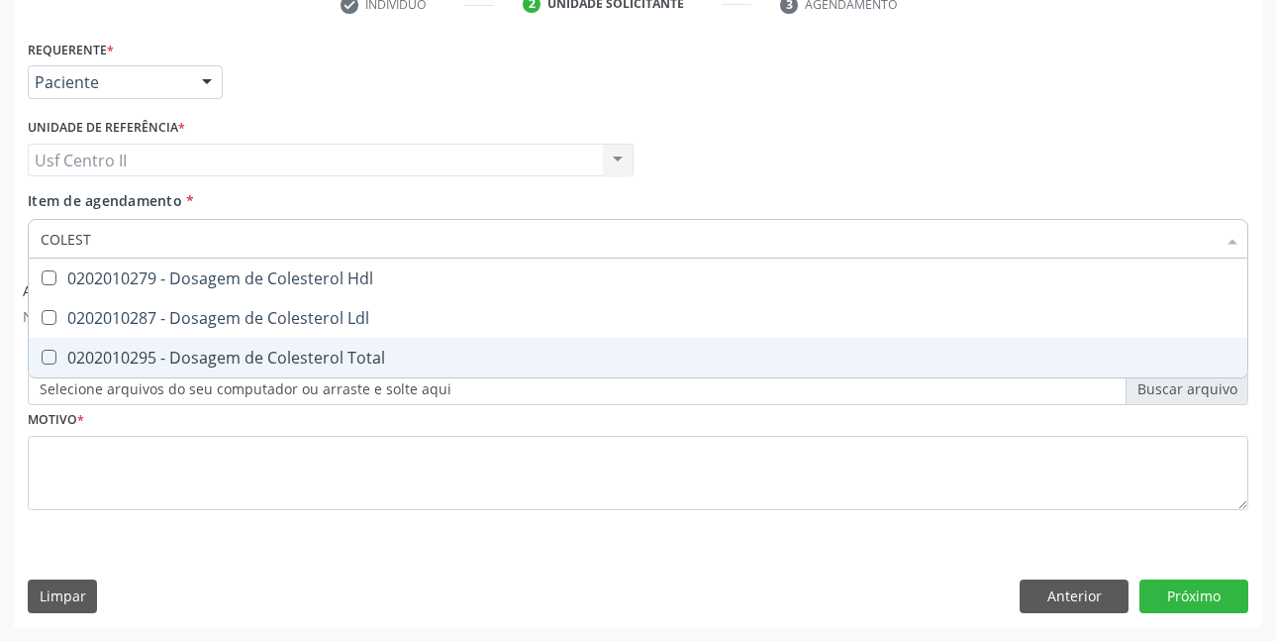
click at [201, 354] on div "0202010295 - Dosagem de Colesterol Total" at bounding box center [638, 358] width 1195 height 16
checkbox Total "true"
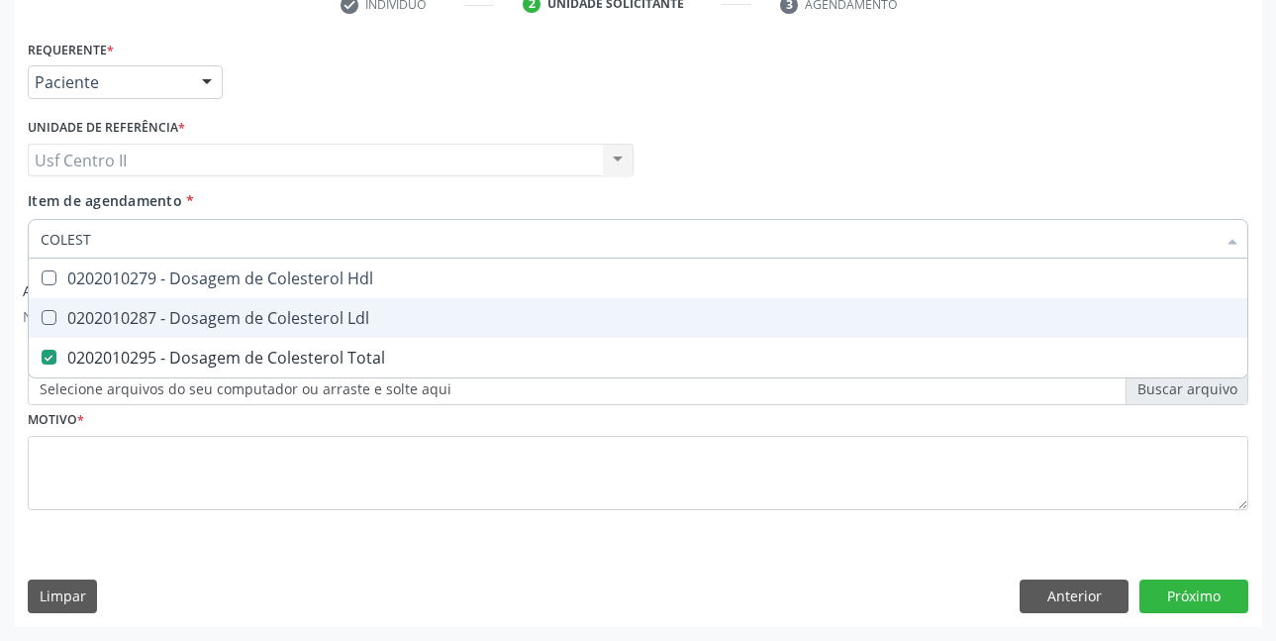
click at [225, 318] on div "0202010287 - Dosagem de Colesterol Ldl" at bounding box center [638, 318] width 1195 height 16
checkbox Ldl "true"
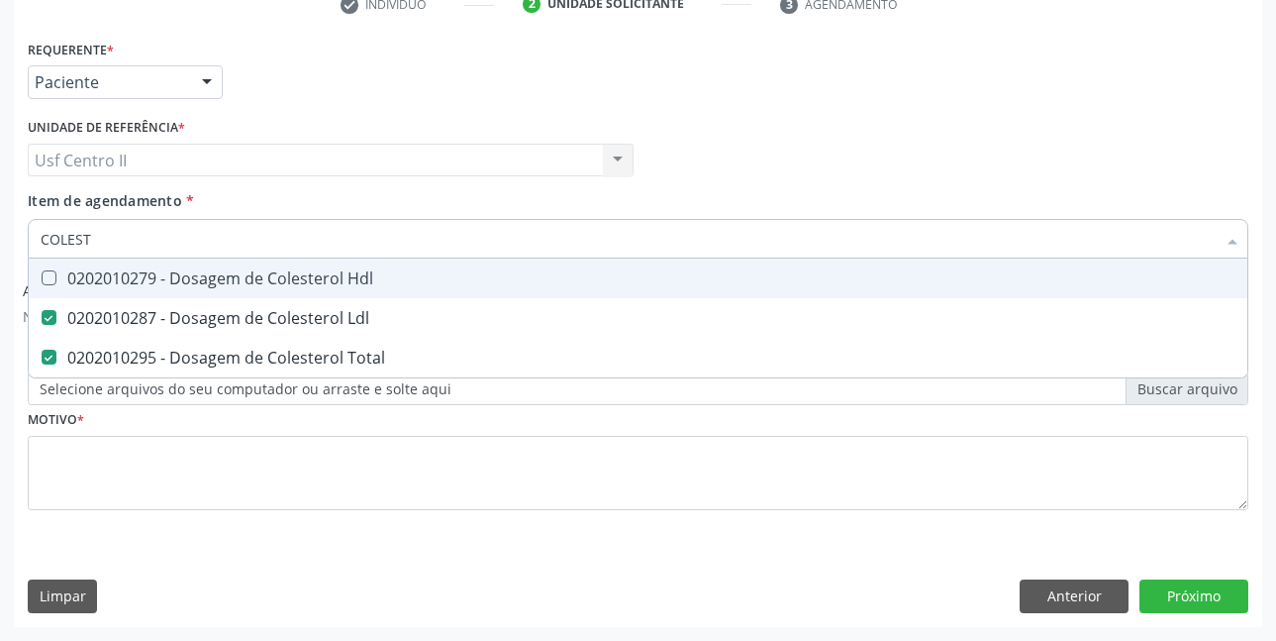
click at [262, 274] on div "0202010279 - Dosagem de Colesterol Hdl" at bounding box center [638, 278] width 1195 height 16
checkbox Hdl "true"
type input "COLE"
checkbox Hdl "false"
checkbox Ldl "false"
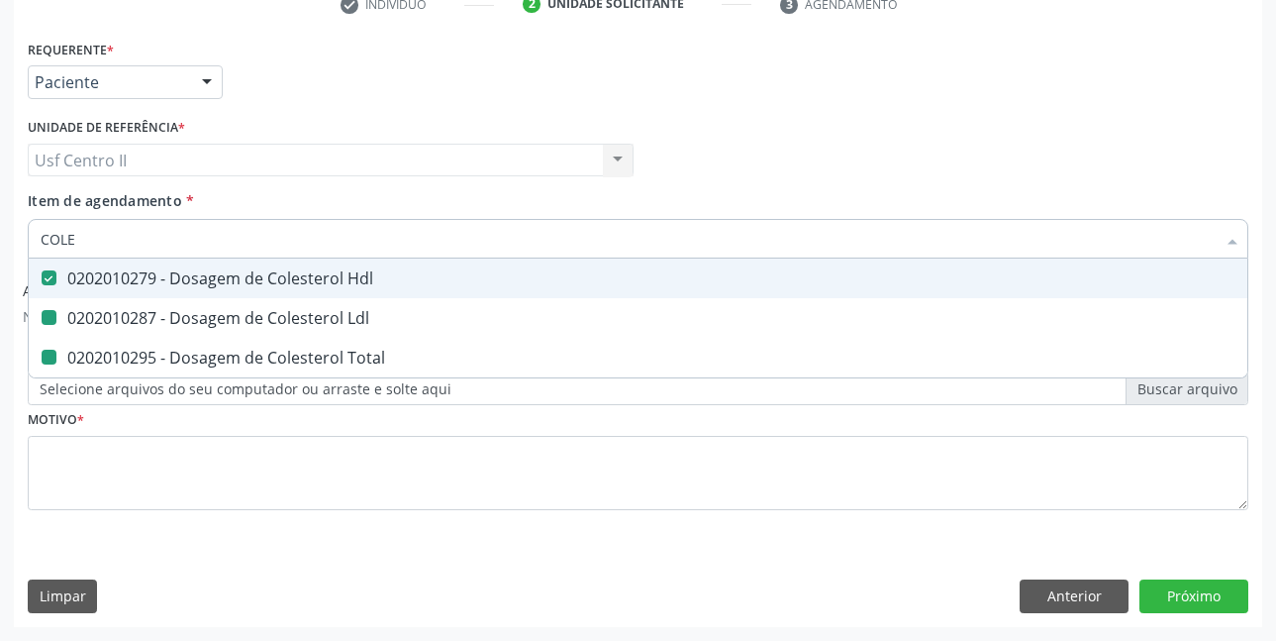
checkbox Total "false"
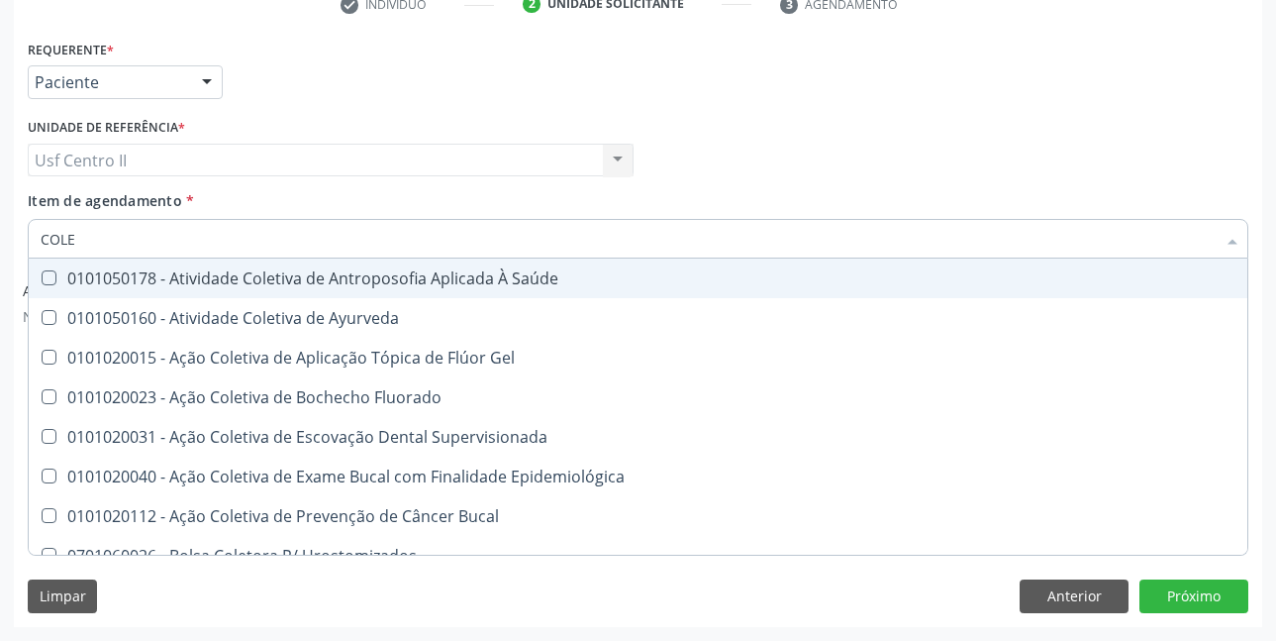
type input "COL"
checkbox Hdl "false"
checkbox Ldl "false"
checkbox Total "false"
type input "C"
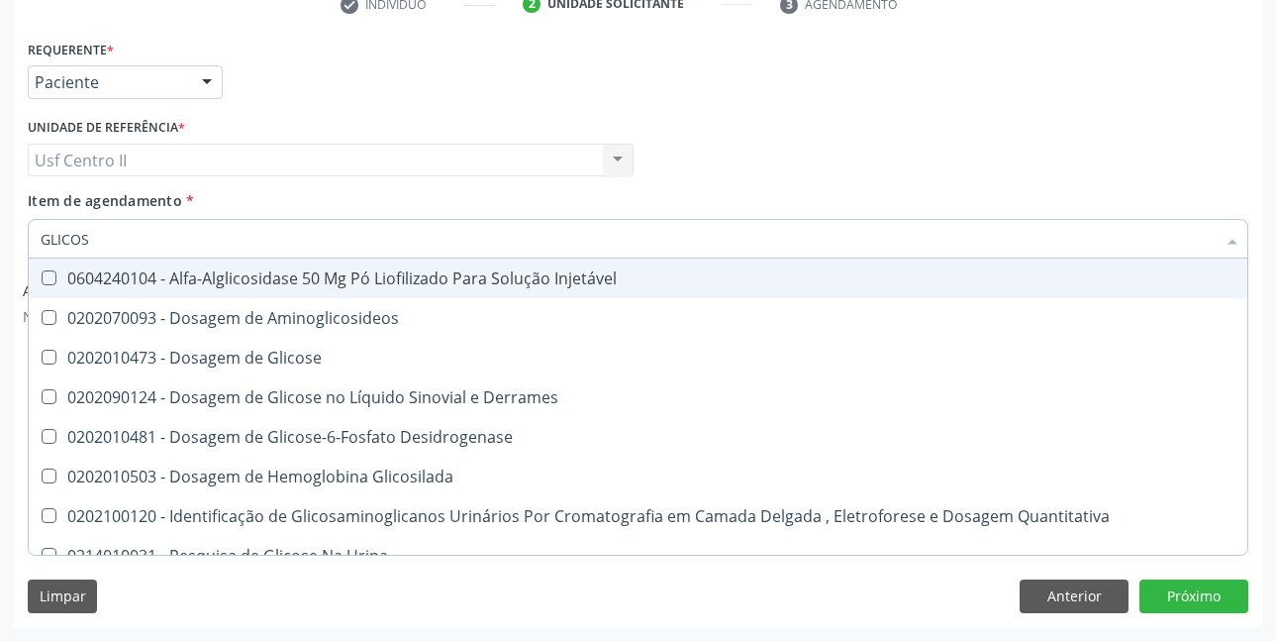
type input "GLICOSI"
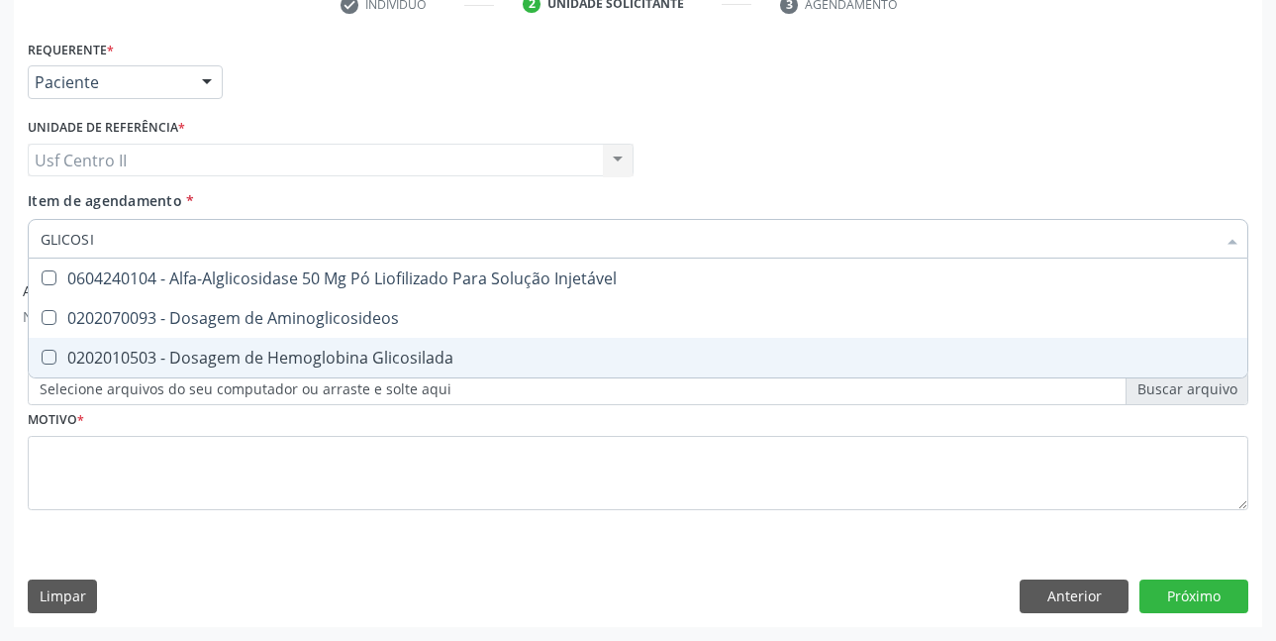
click at [317, 364] on div "0202010503 - Dosagem de Hemoglobina Glicosilada" at bounding box center [638, 358] width 1195 height 16
checkbox Glicosilada "true"
type input "GLICOS"
checkbox Glicosilada "false"
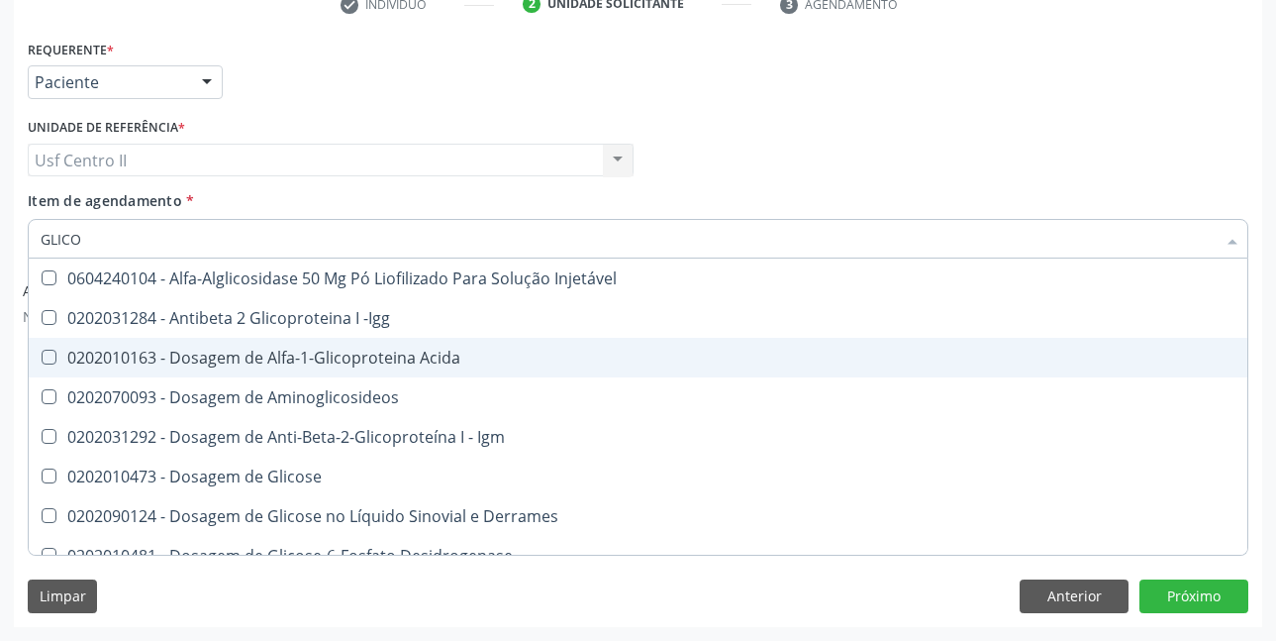
type input "GLIC"
checkbox Glicosilada "false"
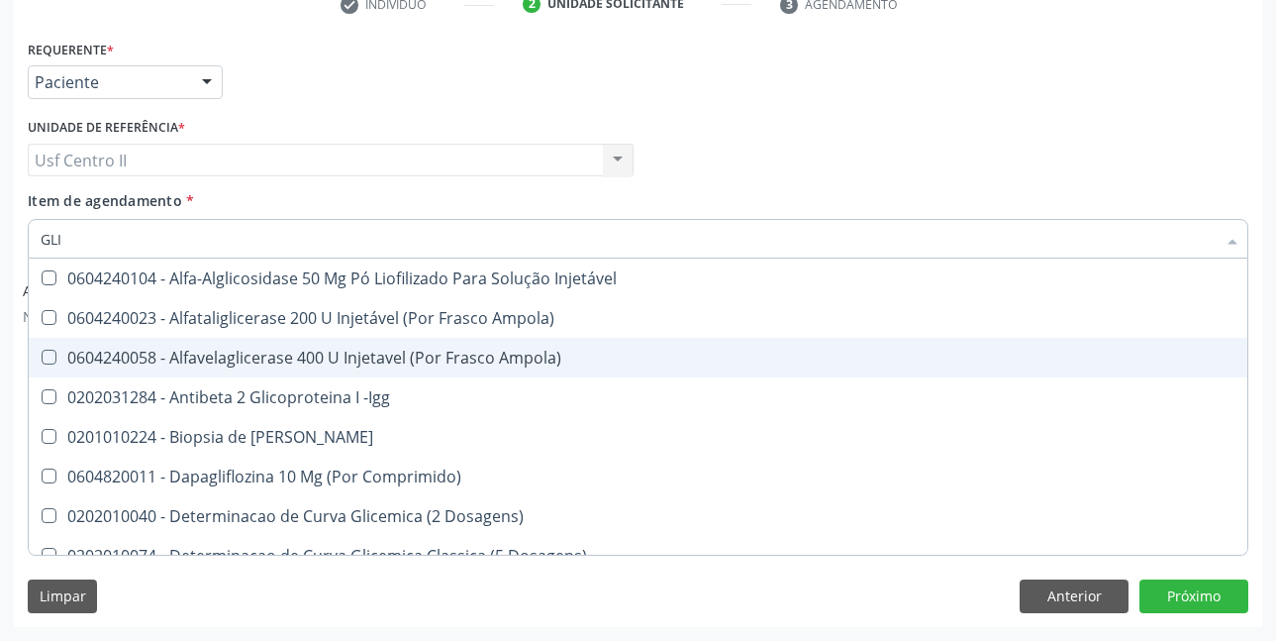
type input "GL"
checkbox Glicosilada "false"
type input "G"
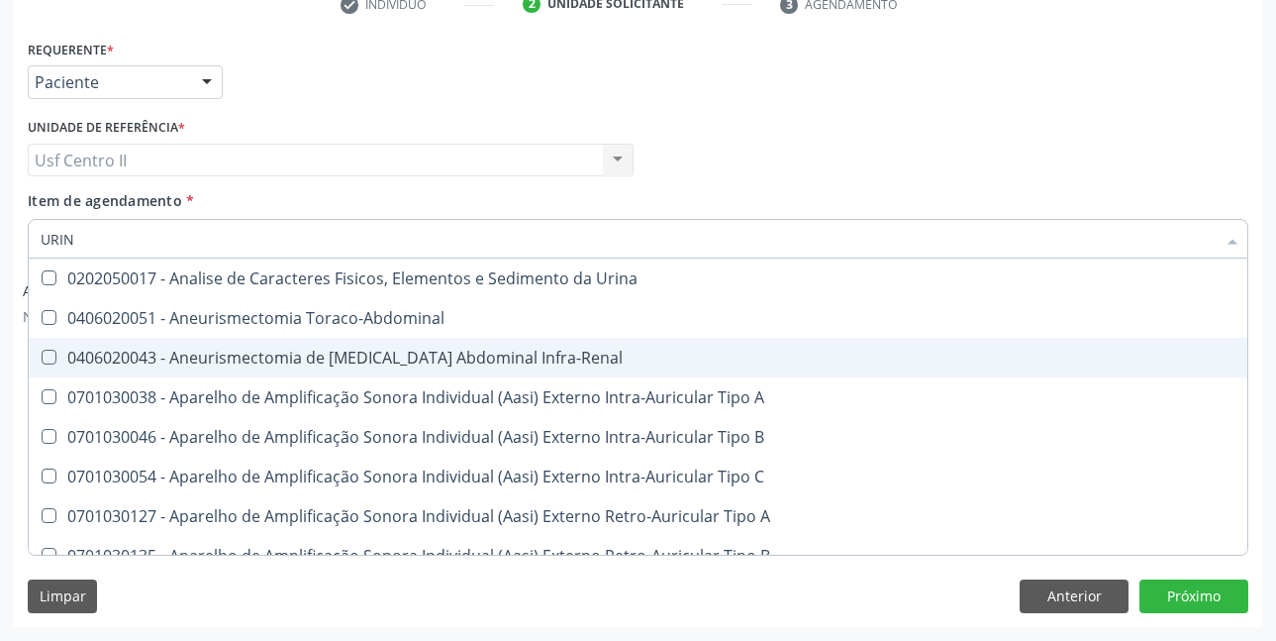
type input "URINA"
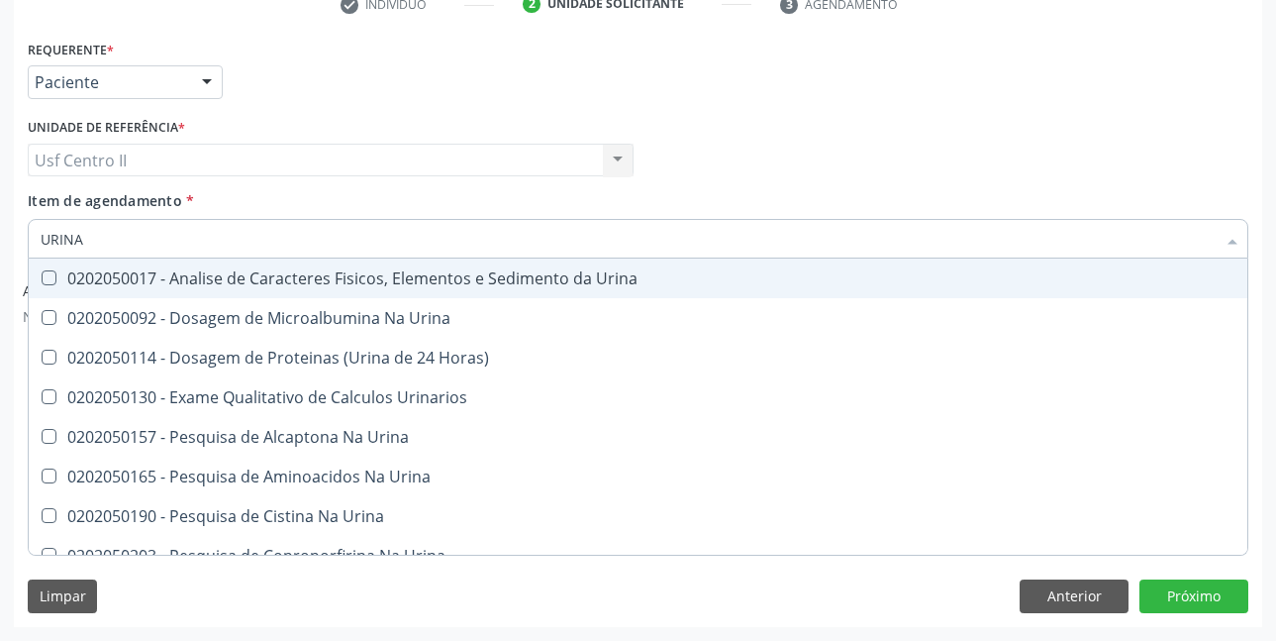
click at [381, 283] on div "0202050017 - Analise de Caracteres Fisicos, Elementos e Sedimento da Urina" at bounding box center [638, 278] width 1195 height 16
checkbox Urina "true"
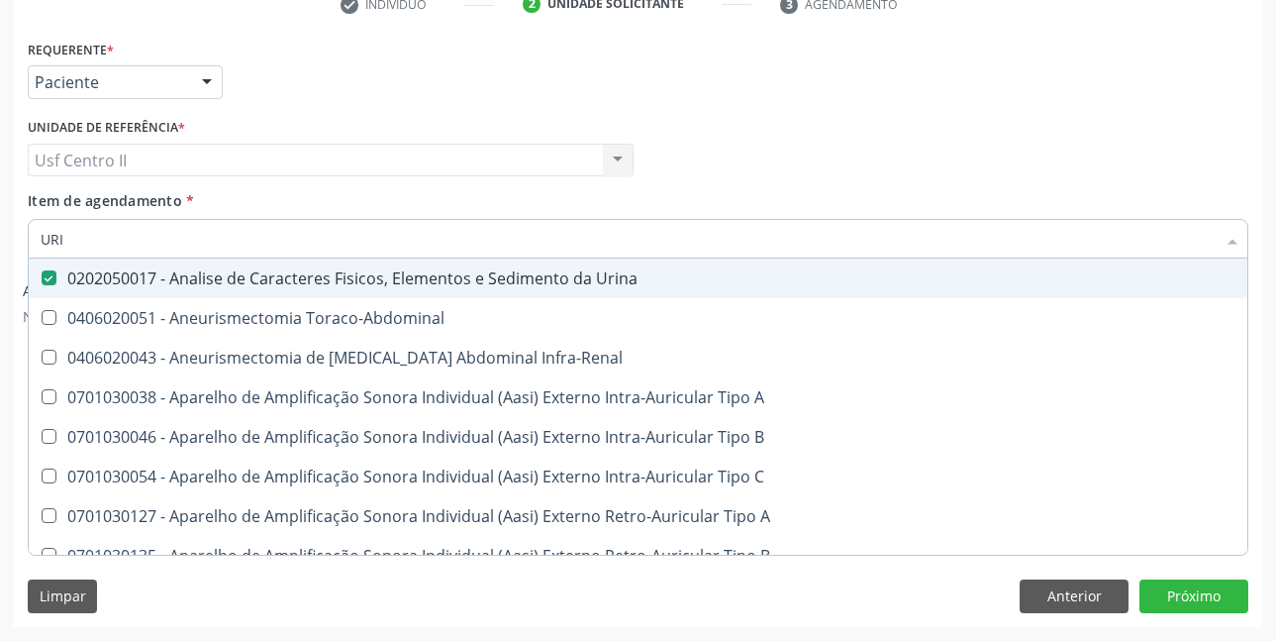
type input "UR"
checkbox Urina "false"
checkbox Cônica "true"
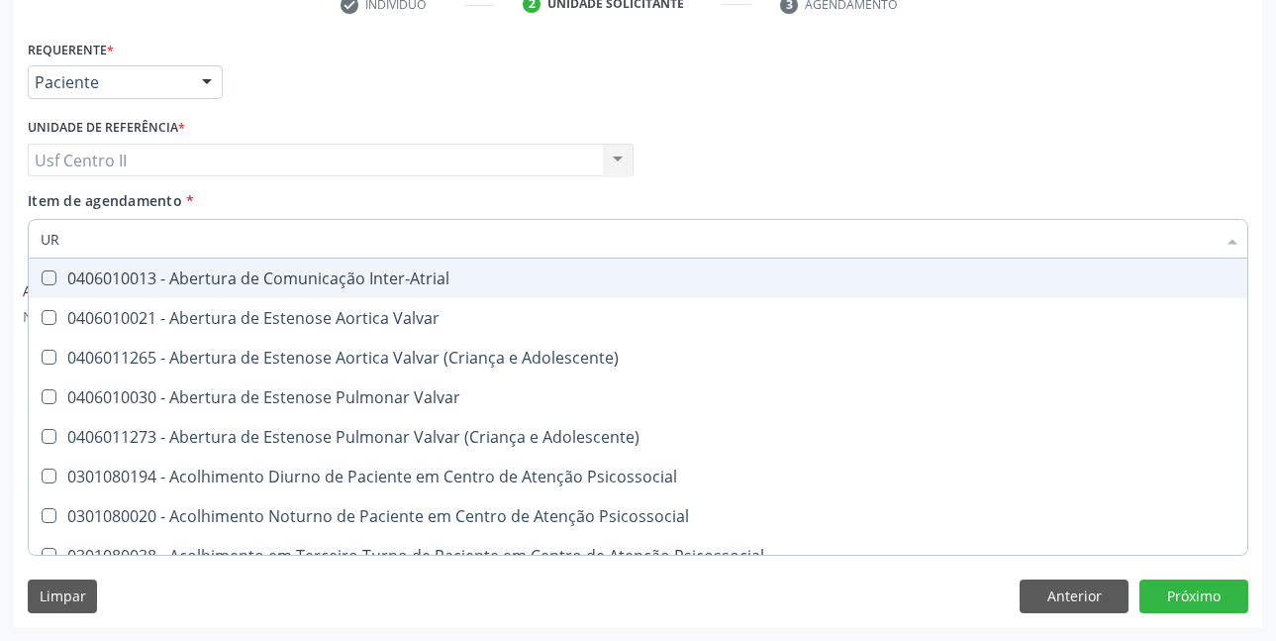
type input "URE"
checkbox Urina "false"
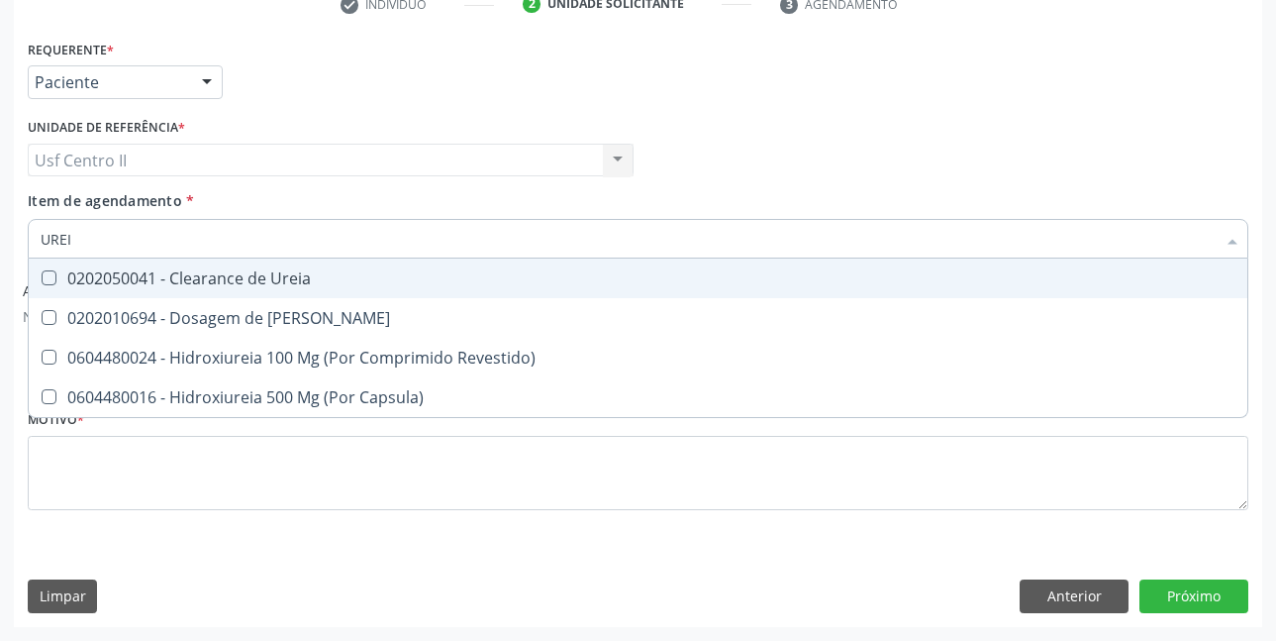
type input "UREIA"
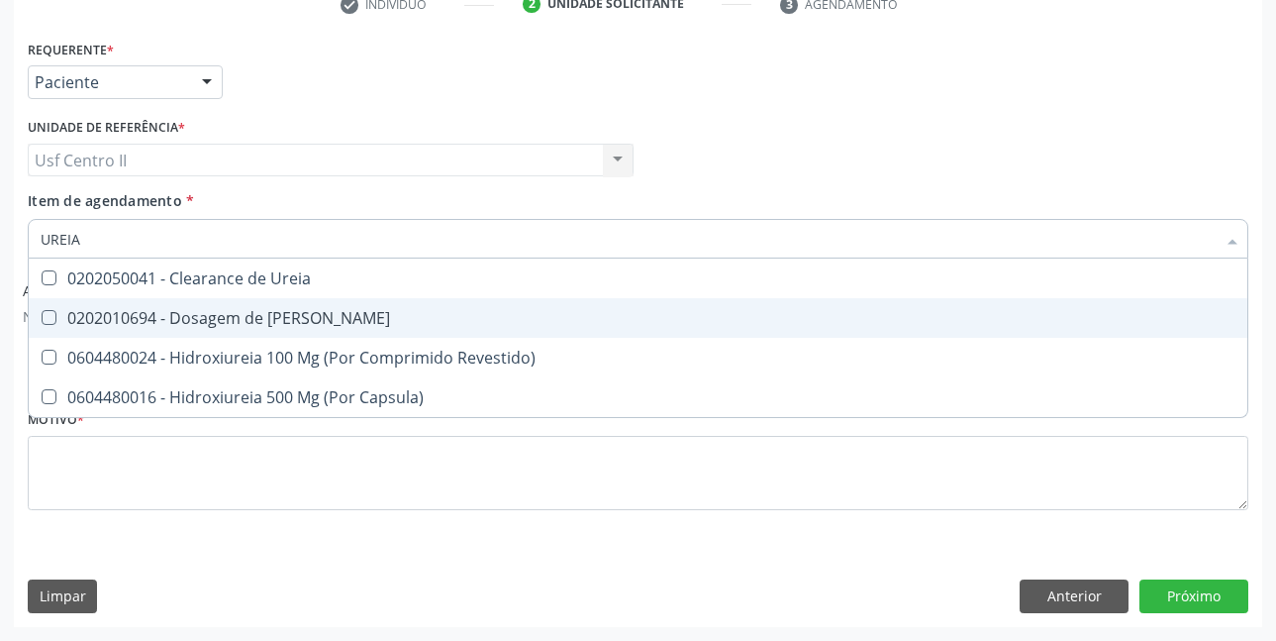
click at [250, 314] on div "0202010694 - Dosagem de Ureia" at bounding box center [638, 318] width 1195 height 16
checkbox Ureia "true"
type input "URE"
checkbox Ureia "false"
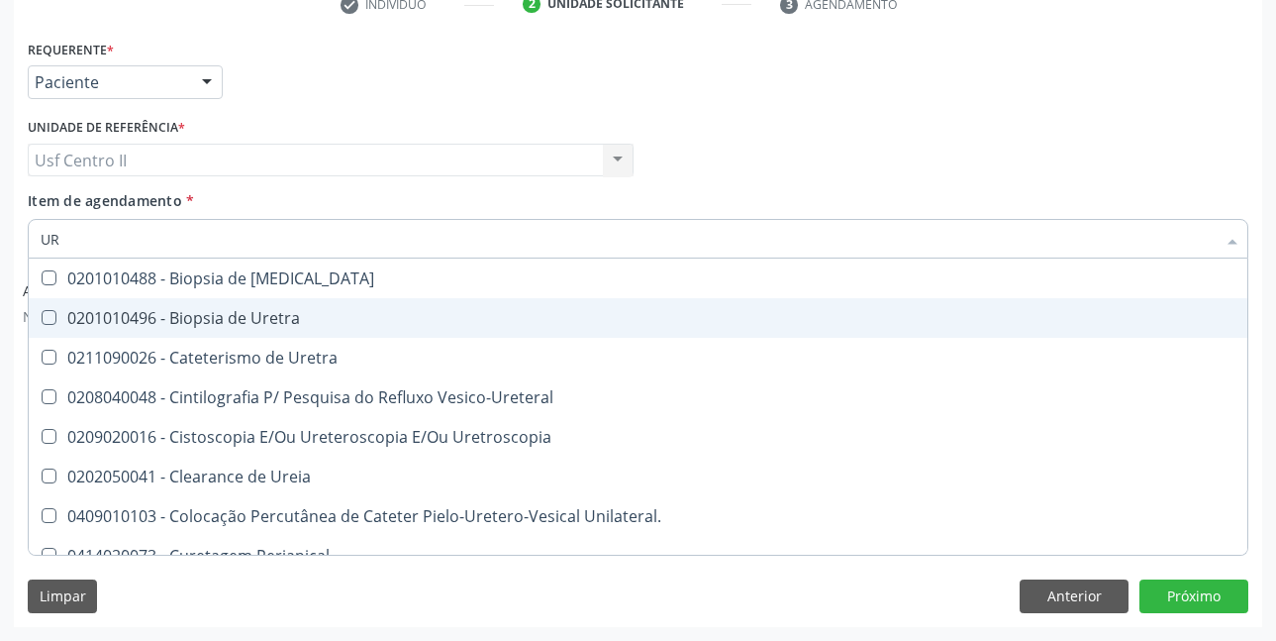
type input "U"
checkbox Ureia "false"
checkbox Peri-Uretral "false"
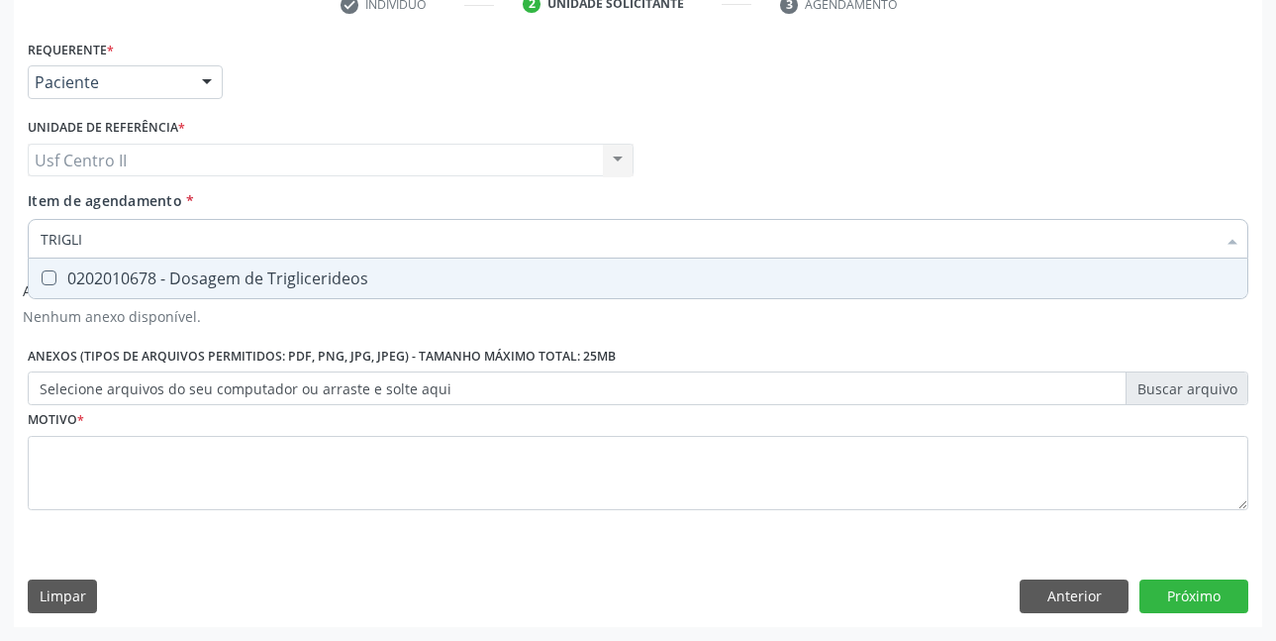
type input "TRIGLIC"
click at [263, 279] on div "0202010678 - Dosagem de Triglicerideos" at bounding box center [638, 278] width 1195 height 16
checkbox Triglicerideos "true"
type input "TRI"
checkbox Triglicerideos "false"
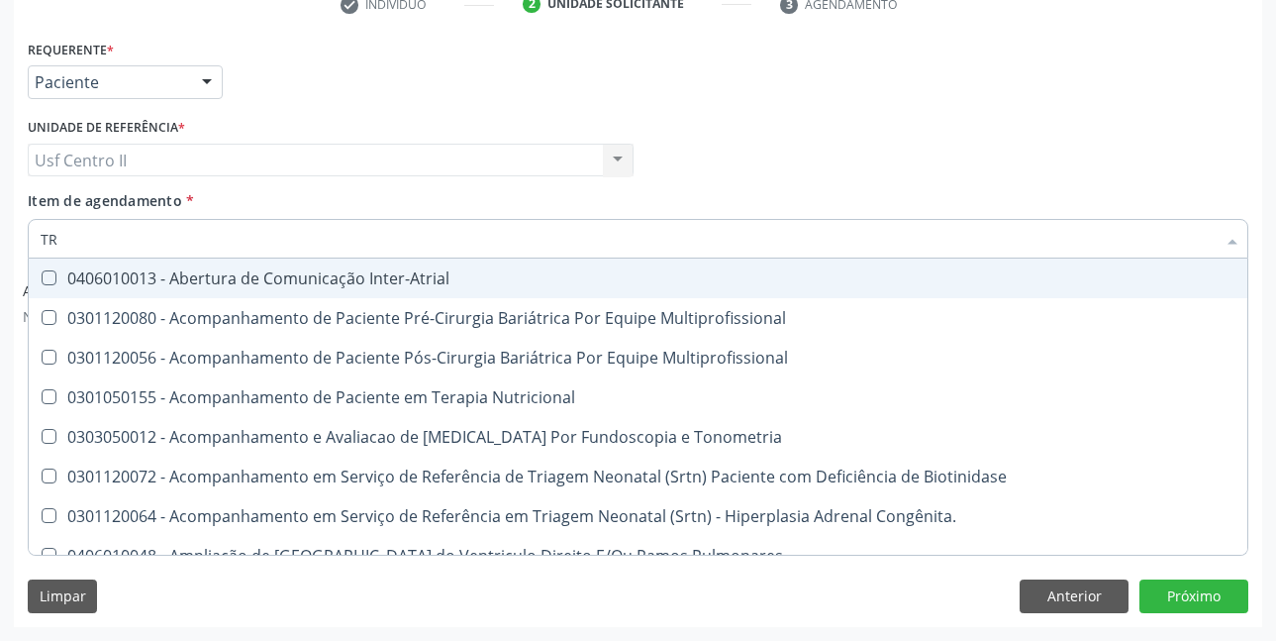
type input "T"
checkbox Triglicerideos "false"
checkbox Estriado "false"
checkbox Recem-Nascido "true"
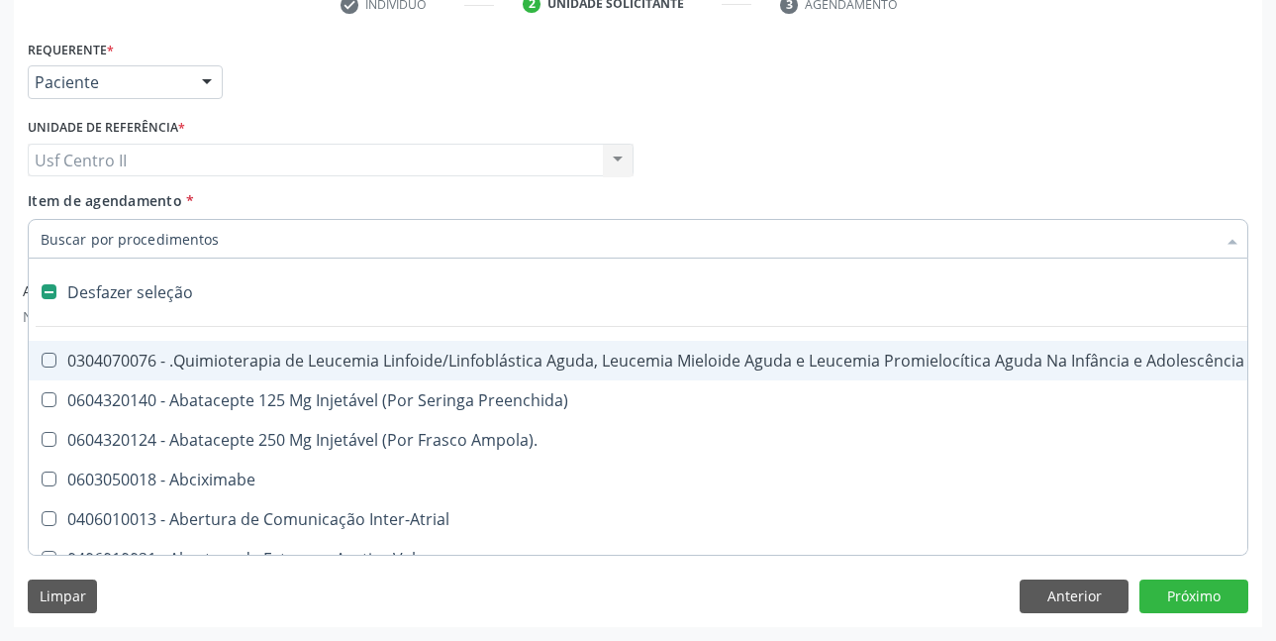
type input "H"
checkbox Urina "false"
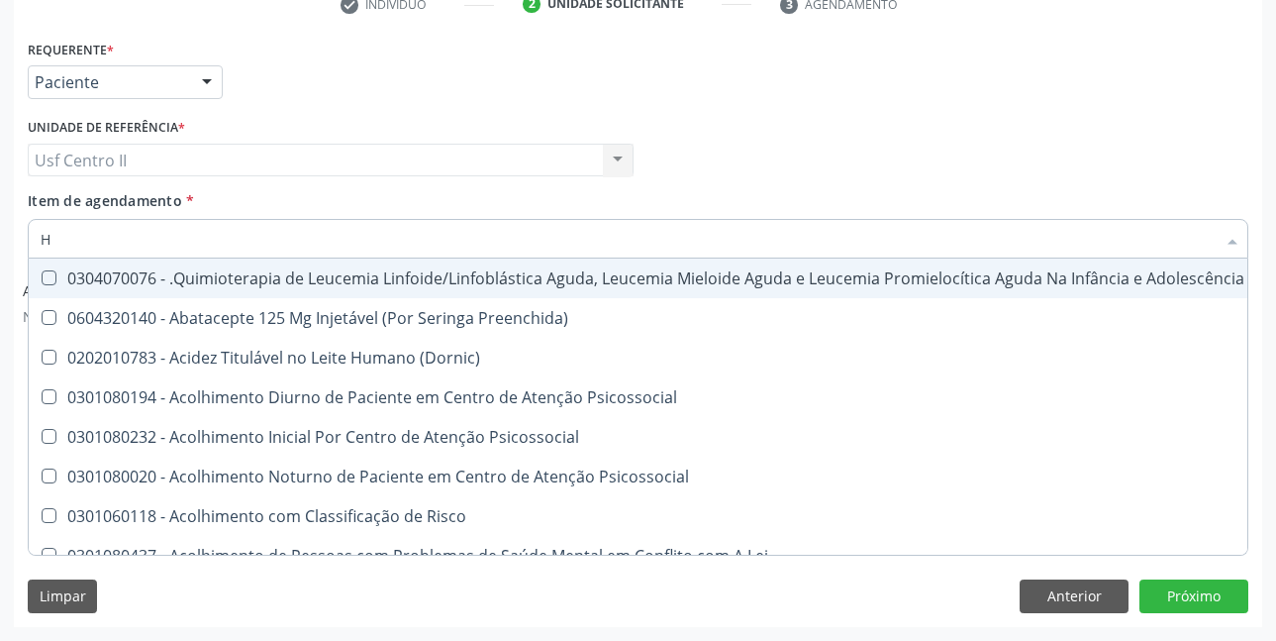
type input "HE"
checkbox Pulmão "true"
type input "HEM"
checkbox Fenilcetonúria "true"
checkbox Pulmão "false"
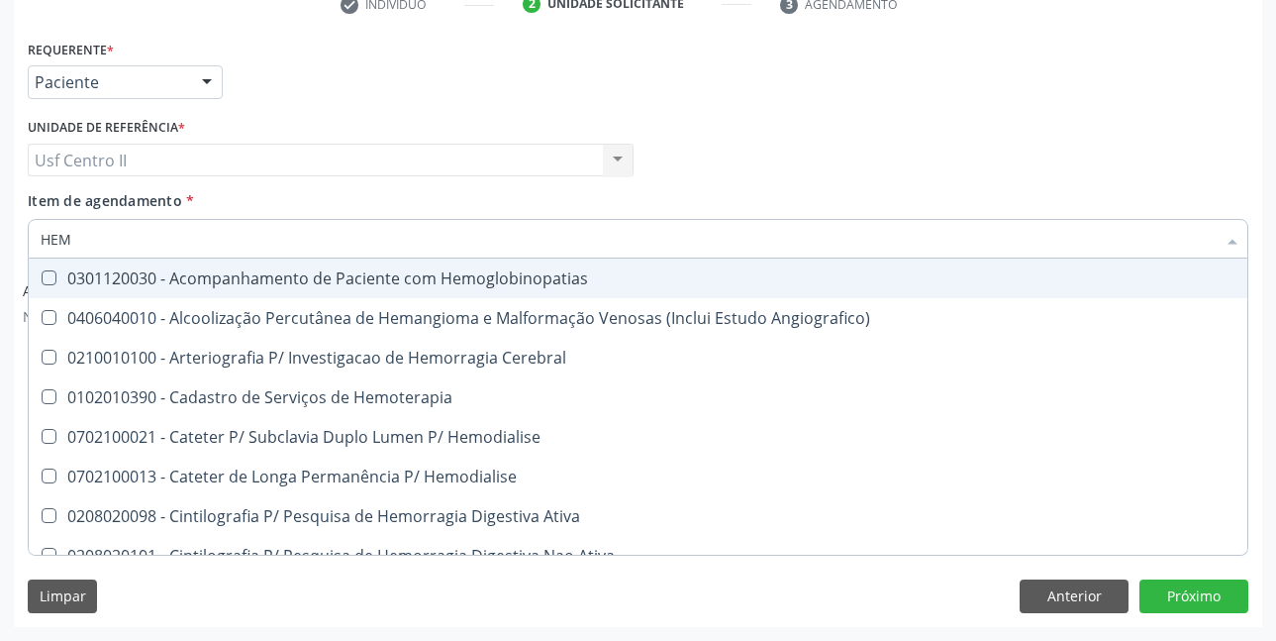
type input "HEMO"
checkbox Hemacias "true"
checkbox Glicosilada "false"
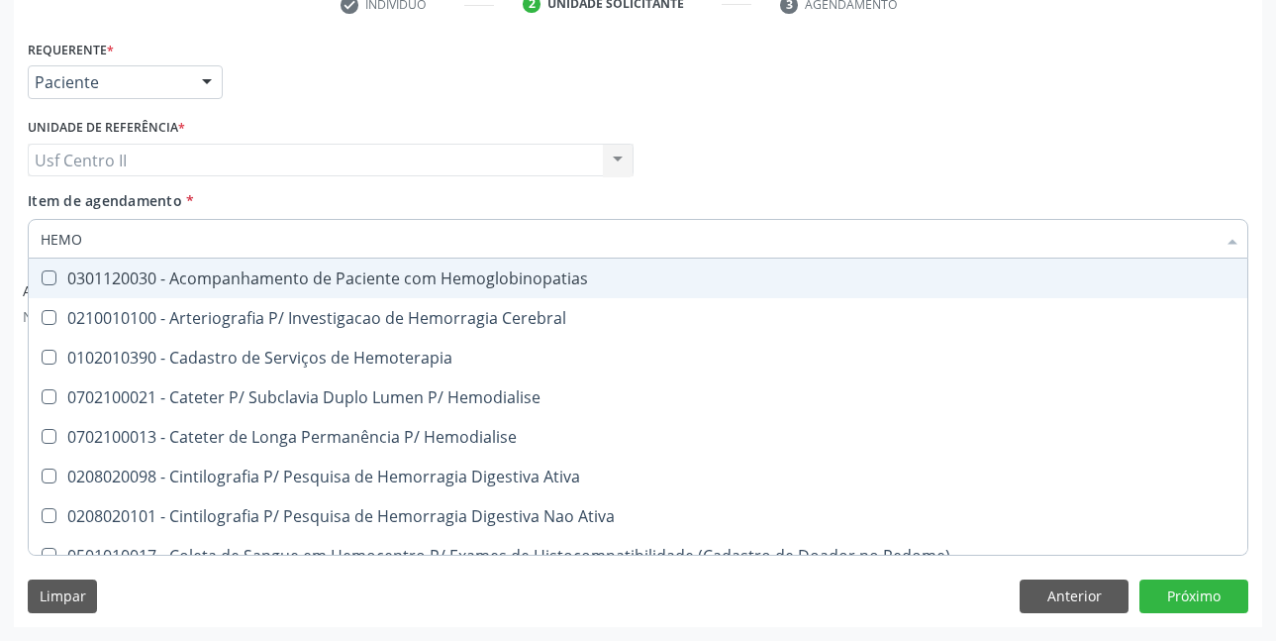
type input "HEMOG"
checkbox Tardio\) "true"
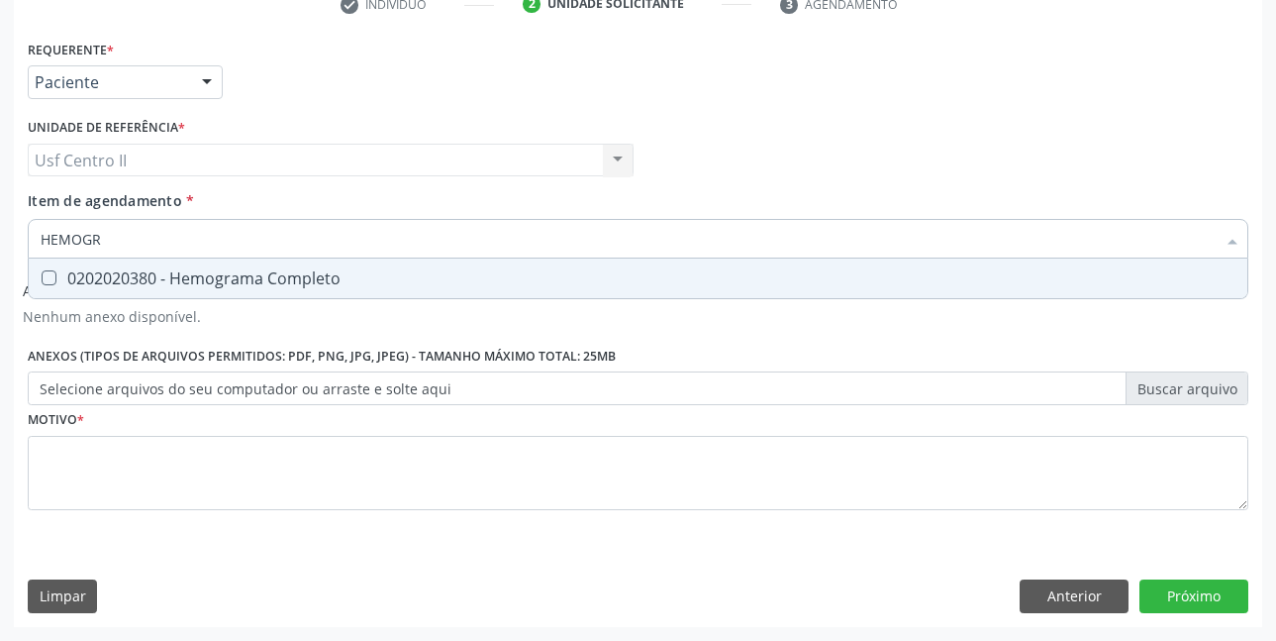
type input "HEMOGRA"
click at [263, 279] on div "0202020380 - Hemograma Completo" at bounding box center [638, 278] width 1195 height 16
checkbox Completo "true"
type input "HEMOG"
checkbox Completo "false"
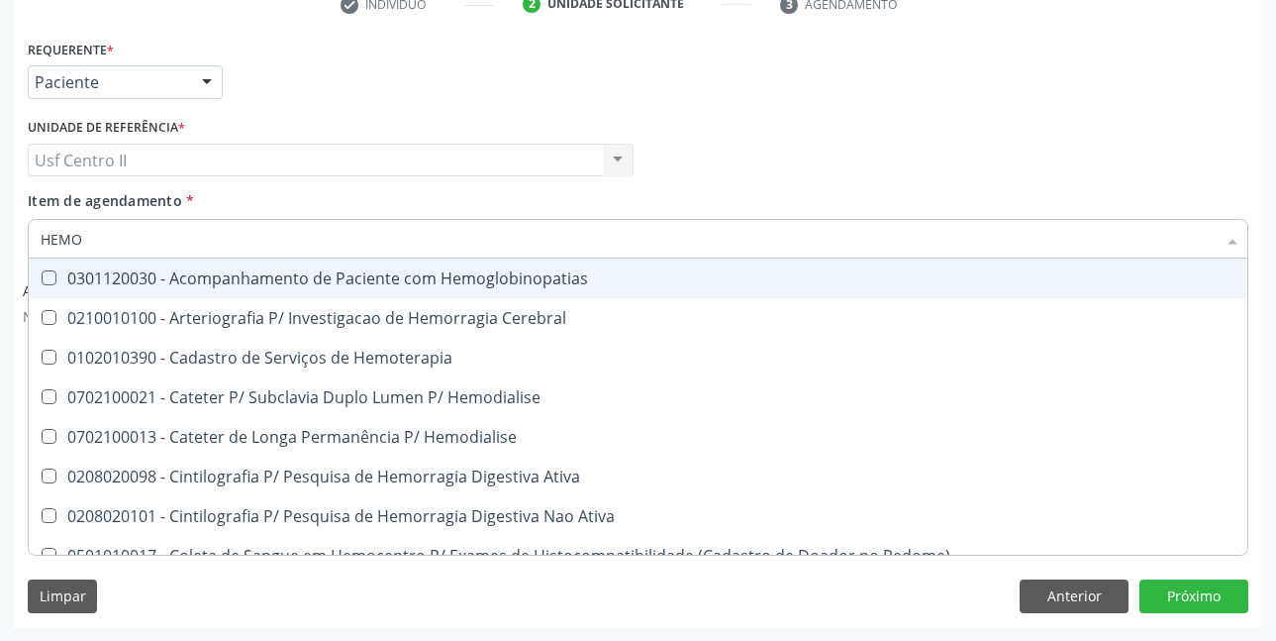
type input "HEM"
checkbox Glicosilada "false"
checkbox Semana\) "true"
checkbox Completo "false"
checkbox Elástica "true"
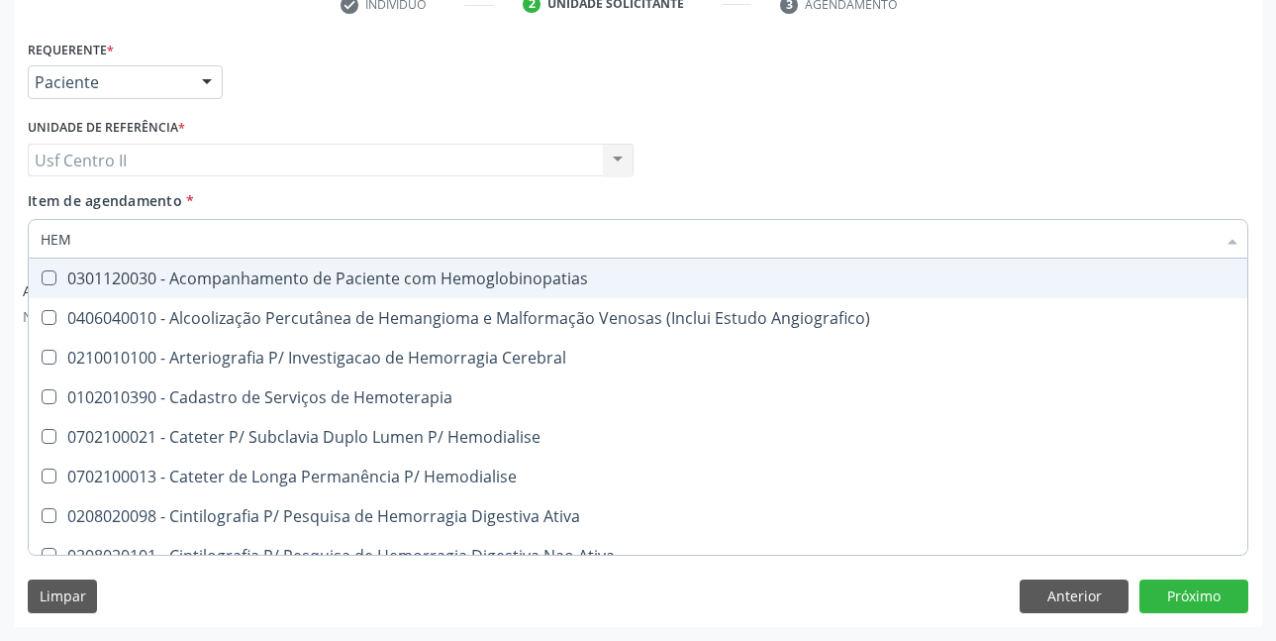
type input "HE"
checkbox Glicosilada "false"
checkbox Hematocrito "true"
checkbox Completo "false"
checkbox Orgaos "true"
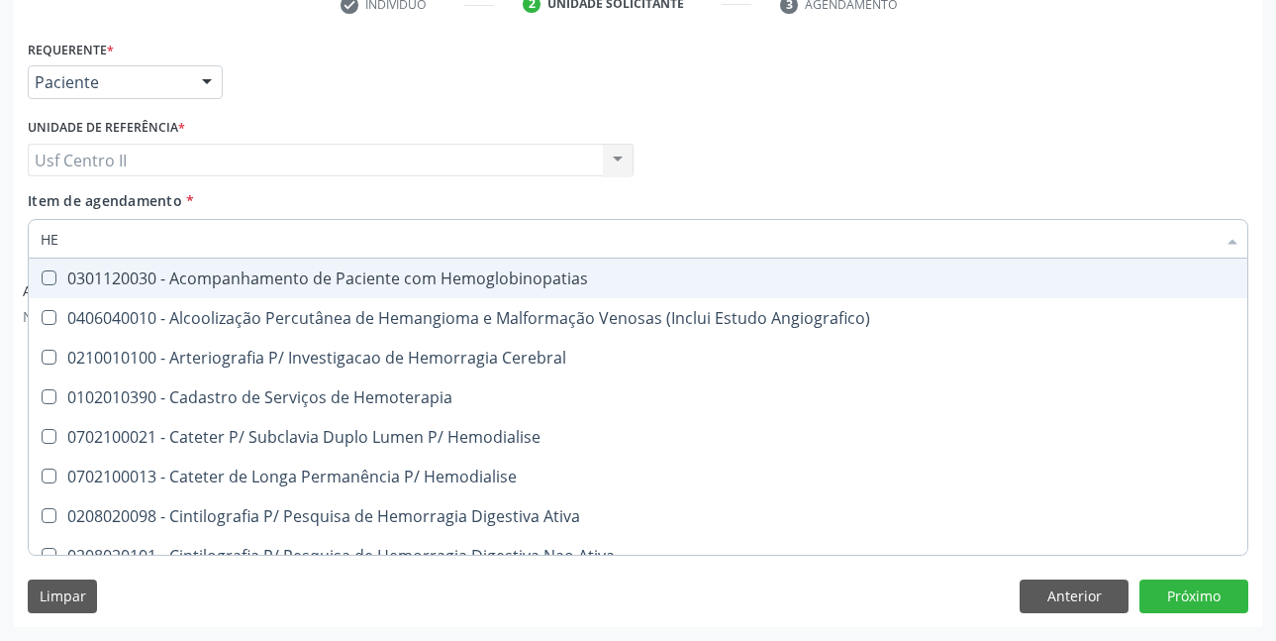
type input "H"
checkbox Hematocrito "false"
checkbox Orgaos "false"
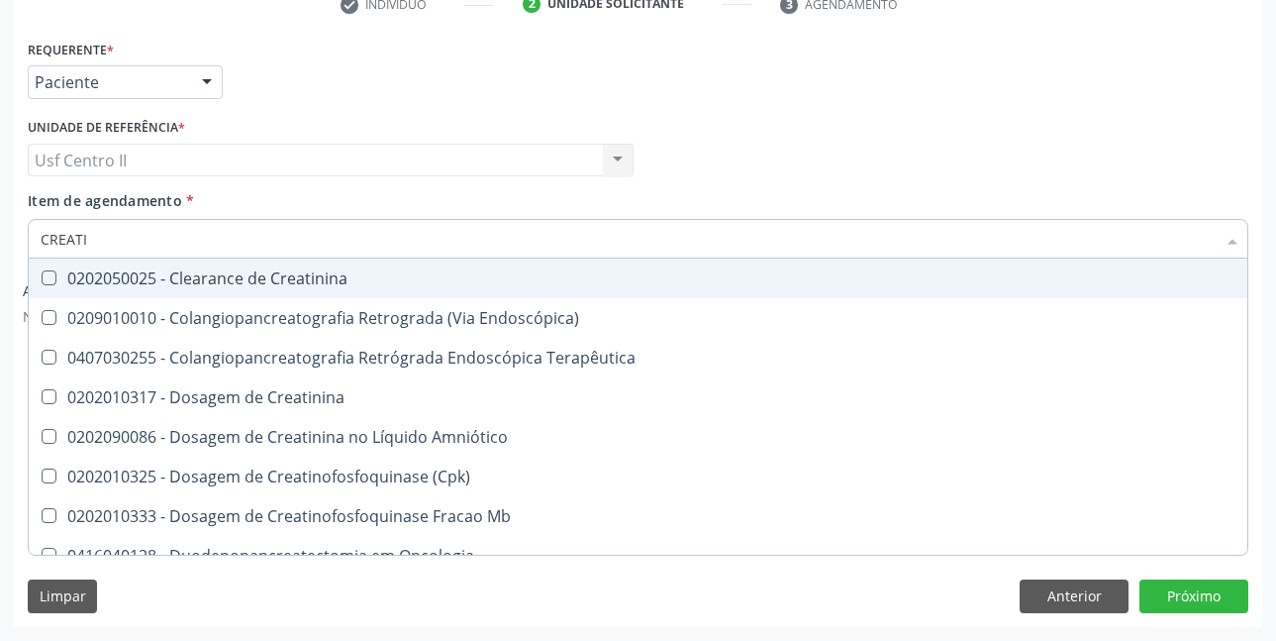
type input "CREATIN"
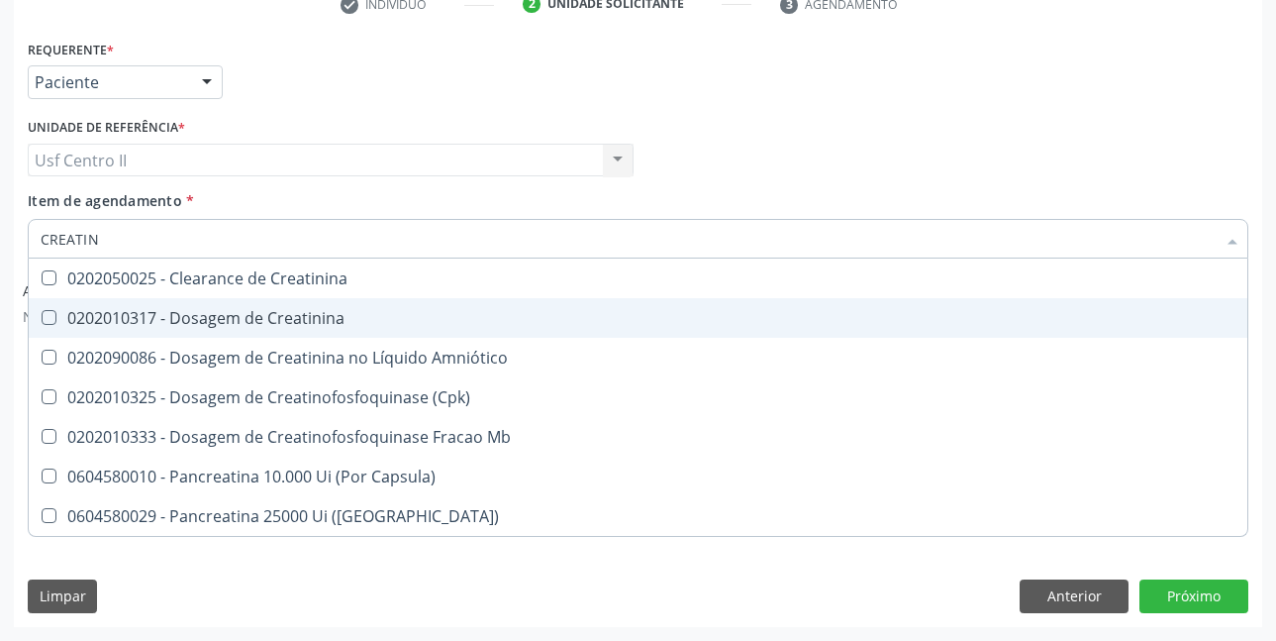
click at [282, 326] on div "0202010317 - Dosagem de Creatinina" at bounding box center [638, 318] width 1195 height 16
checkbox Creatinina "true"
type input "CREAT"
checkbox Creatinina "false"
checkbox \(Cpk\) "true"
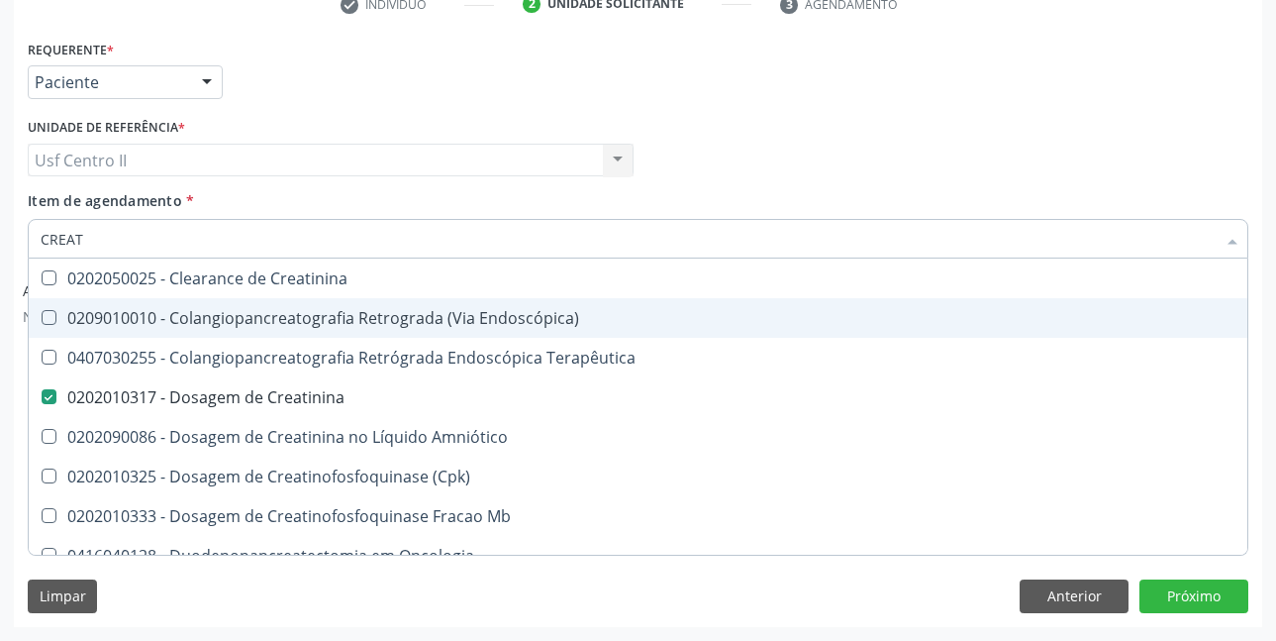
type input "CREA"
checkbox Creatinina "false"
checkbox Mb "true"
type input "CRE"
checkbox Mb "false"
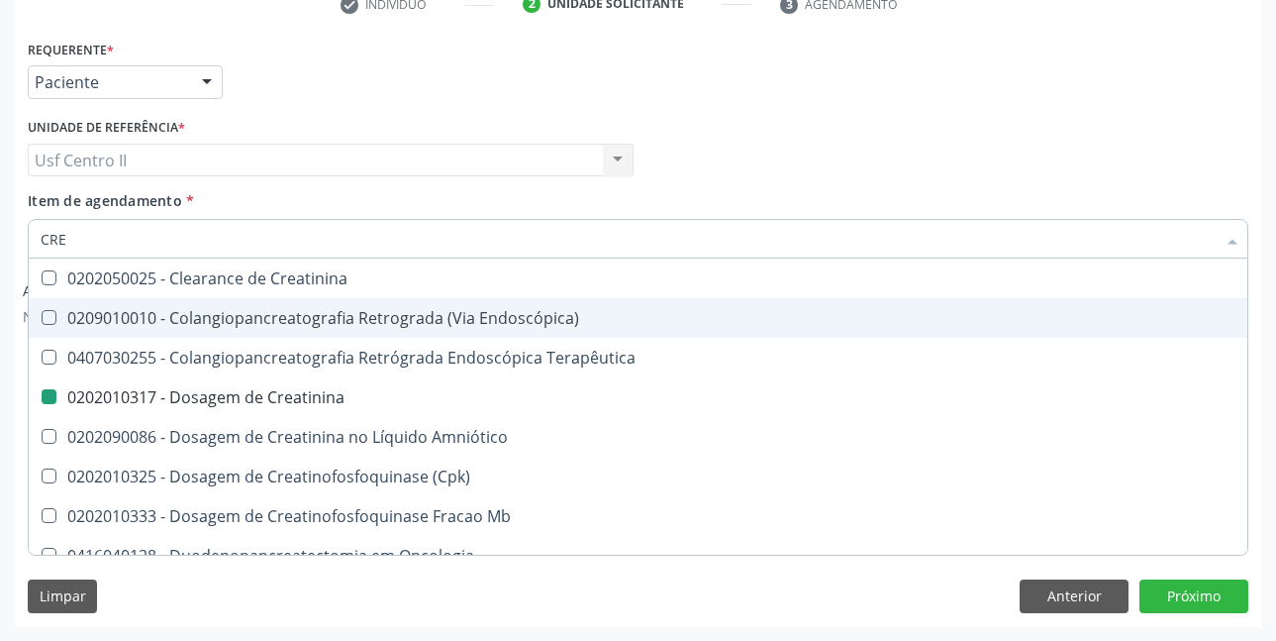
checkbox Oncologia "true"
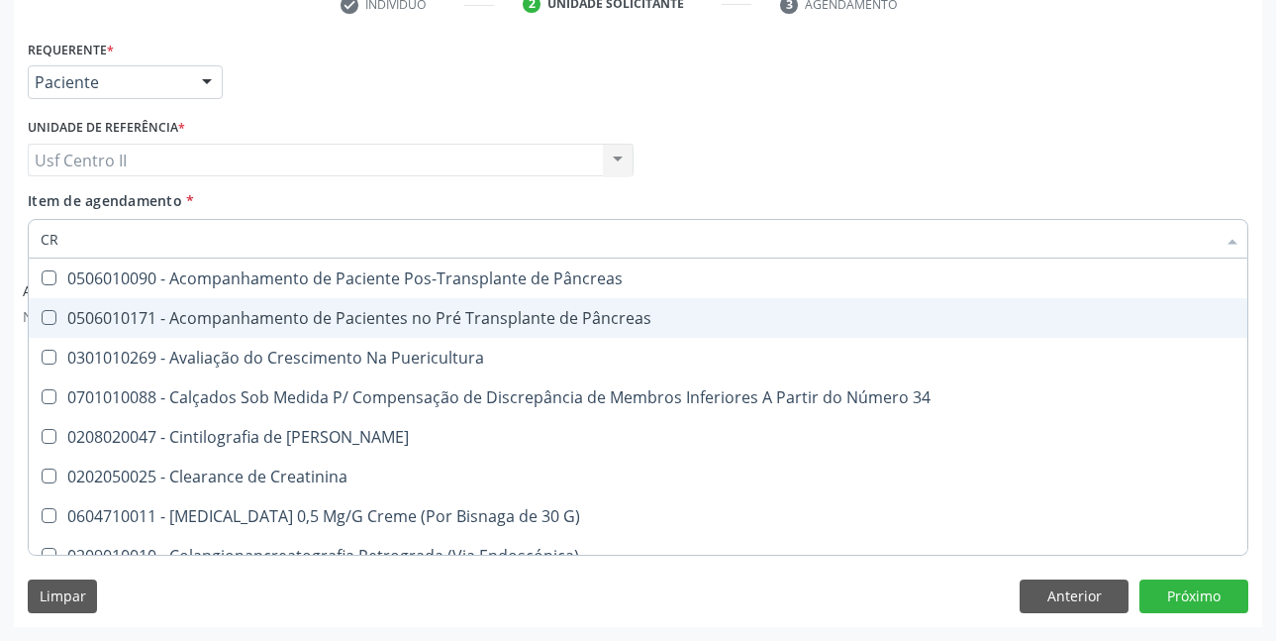
type input "C"
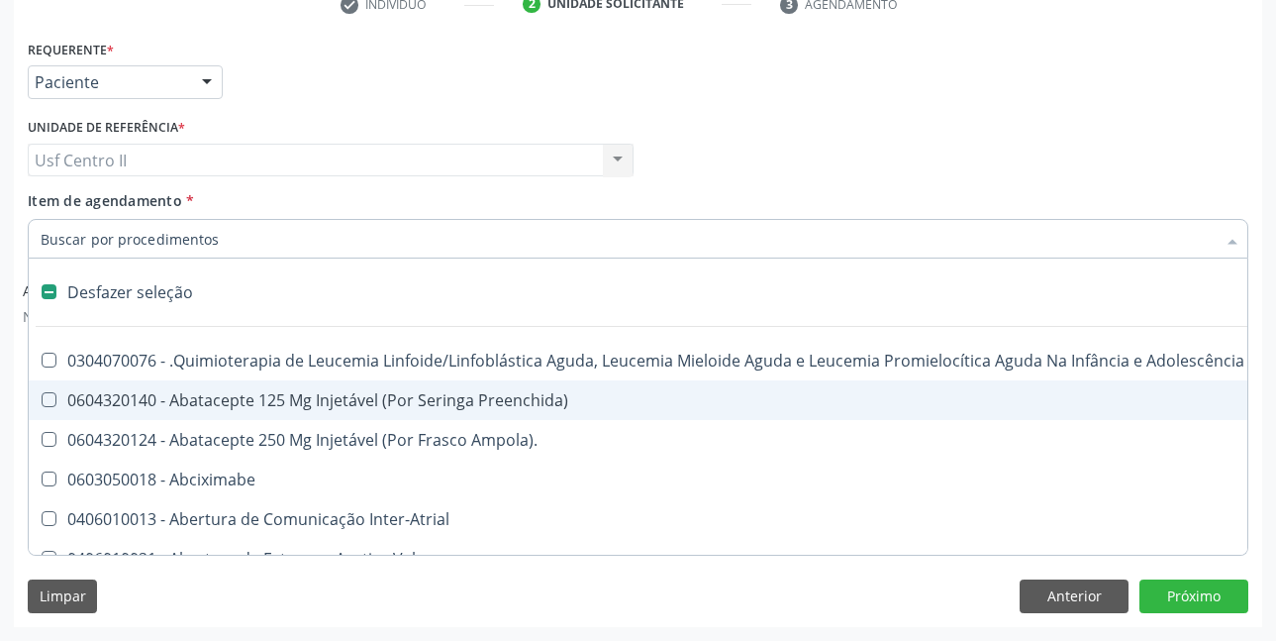
checkbox Dente\) "false"
type input "T"
checkbox Reto "true"
checkbox Urina "false"
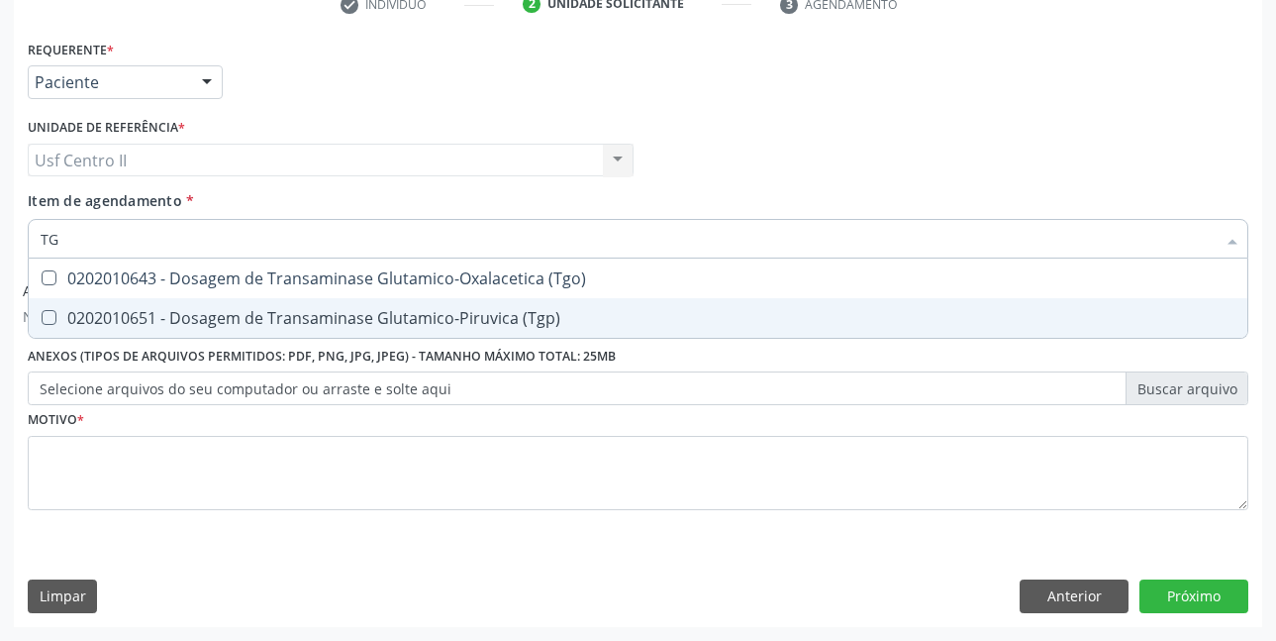
type input "TGO"
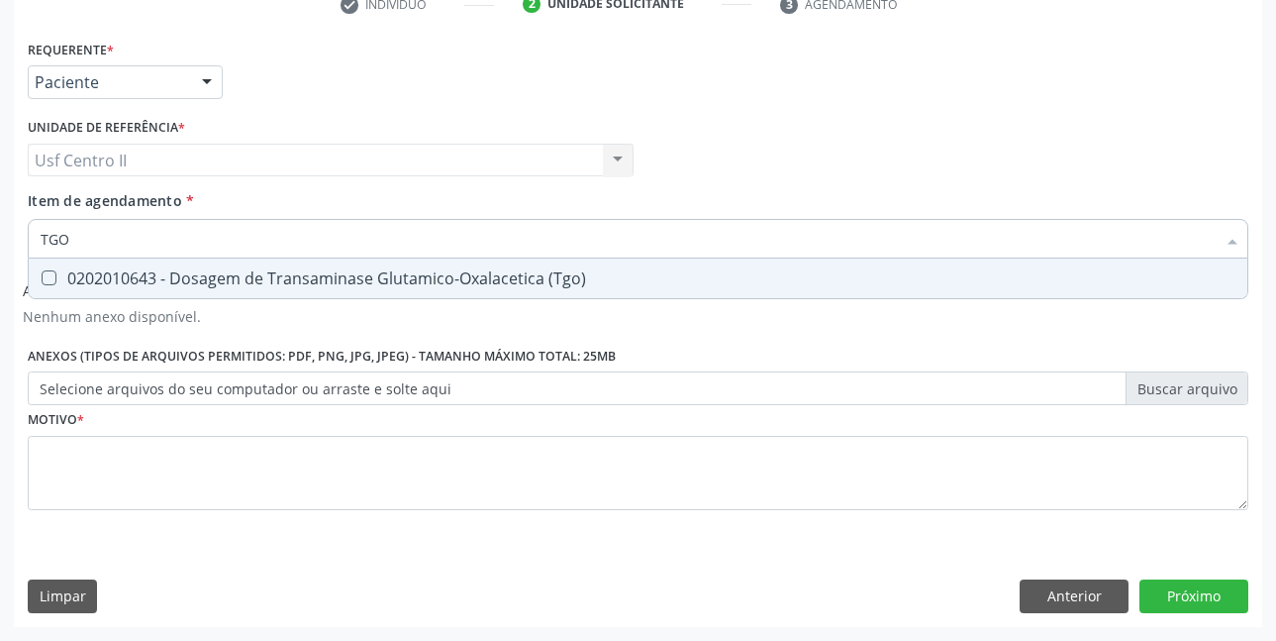
click at [320, 286] on div "0202010643 - Dosagem de Transaminase Glutamico-Oxalacetica (Tgo)" at bounding box center [638, 278] width 1195 height 16
checkbox \(Tgo\) "true"
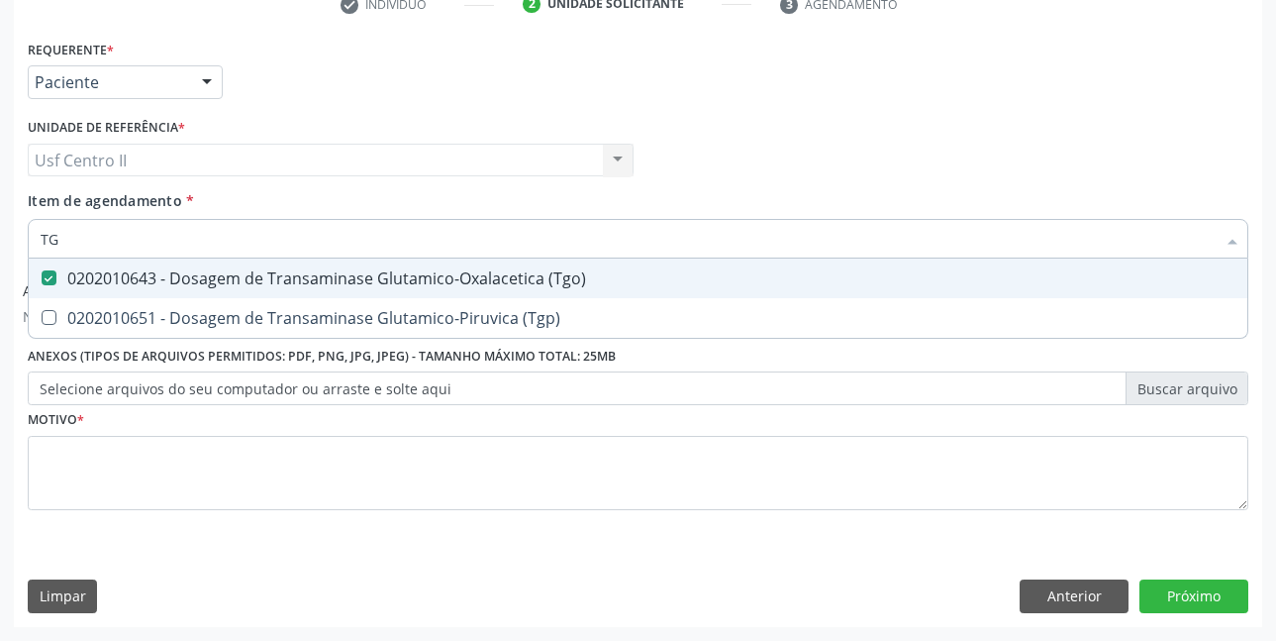
type input "TGP"
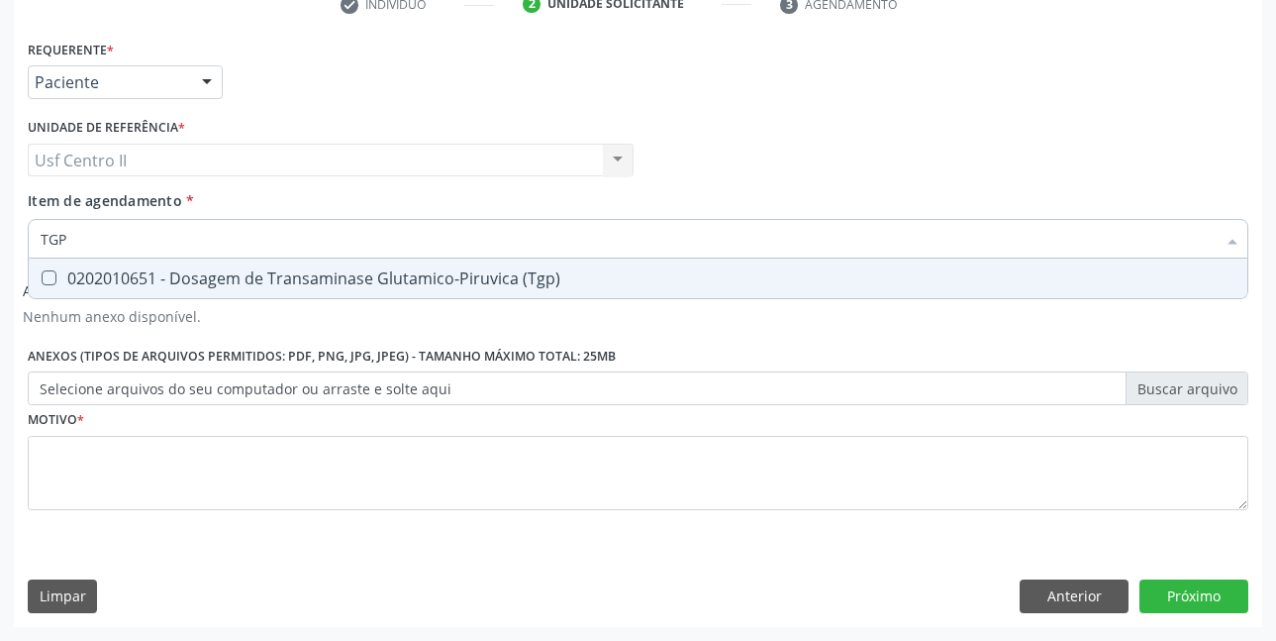
click at [320, 286] on div "0202010651 - Dosagem de Transaminase Glutamico-Piruvica (Tgp)" at bounding box center [638, 278] width 1195 height 16
checkbox \(Tgp\) "true"
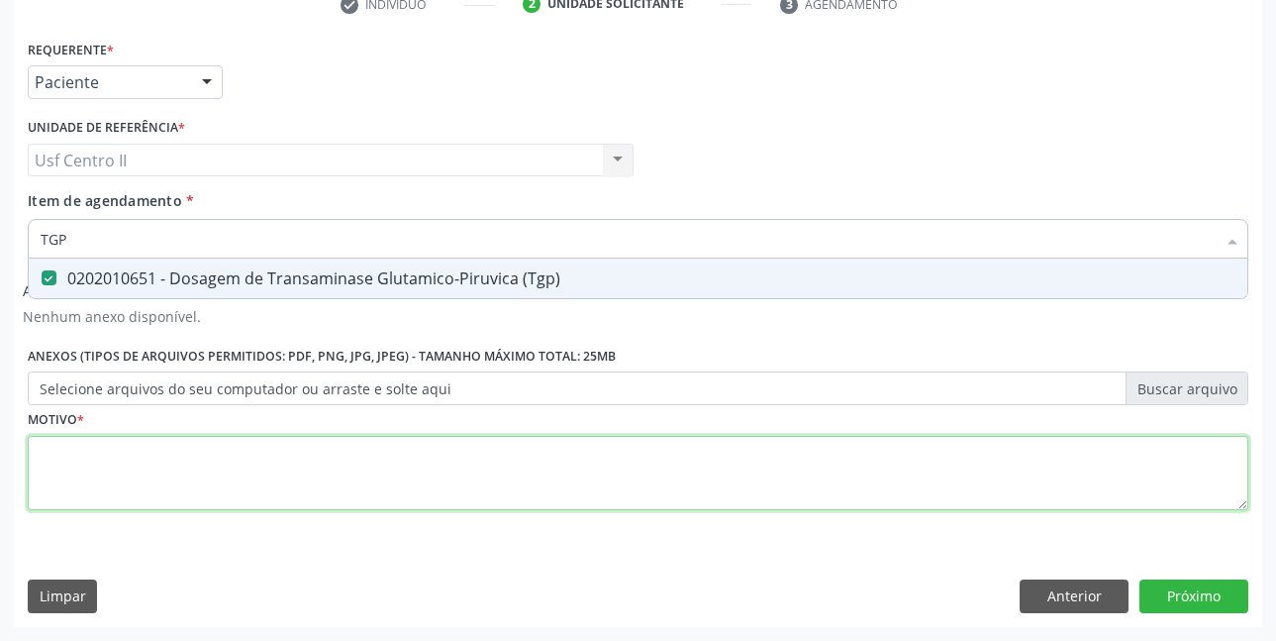
click at [367, 454] on div "Requerente * Paciente Profissional de Saúde Paciente Nenhum resultado encontrad…" at bounding box center [638, 286] width 1221 height 503
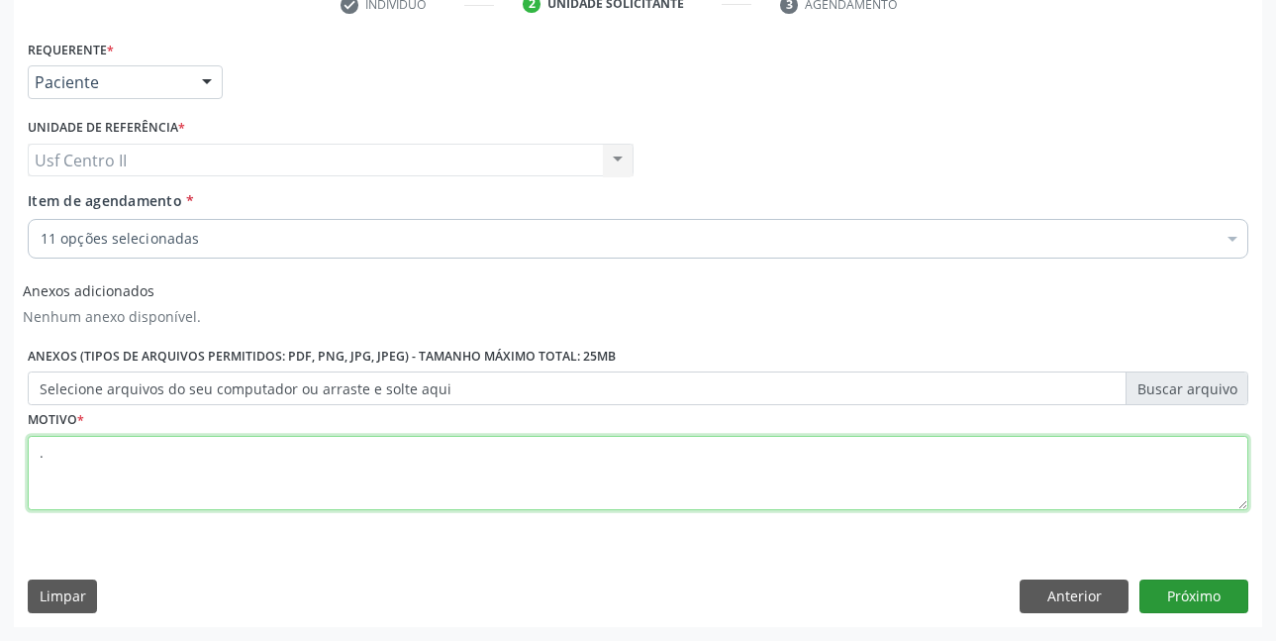
type textarea "."
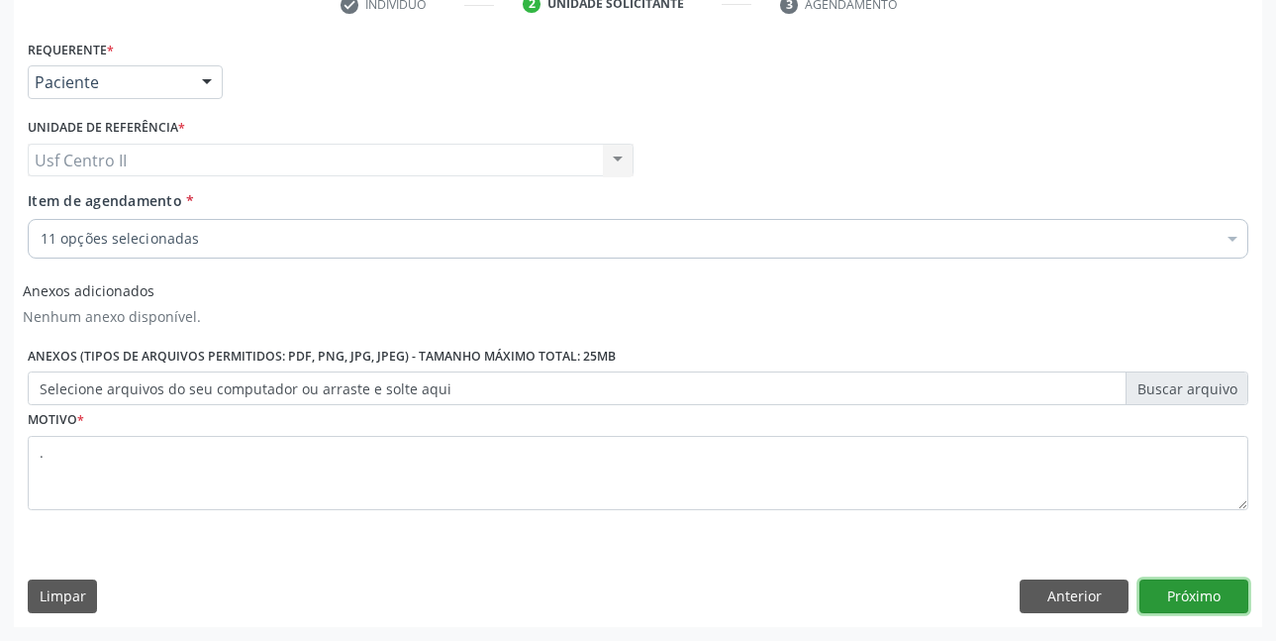
click at [1176, 587] on button "Próximo" at bounding box center [1194, 596] width 109 height 34
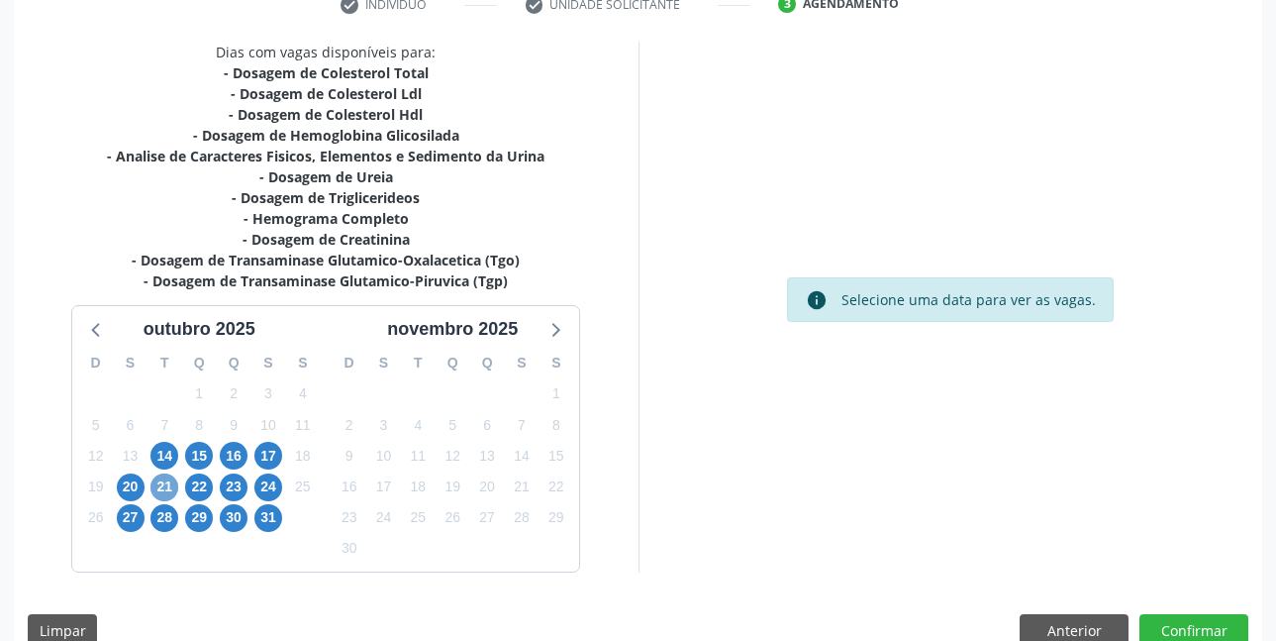
click at [167, 488] on span "21" at bounding box center [165, 487] width 28 height 28
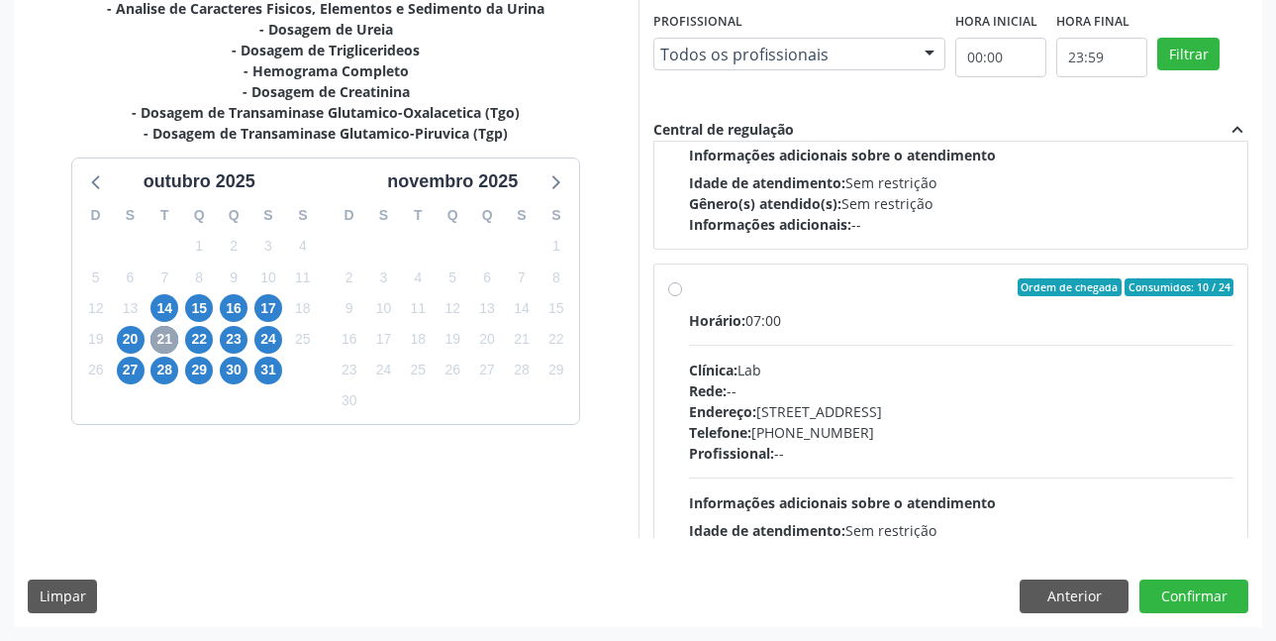
scroll to position [660, 0]
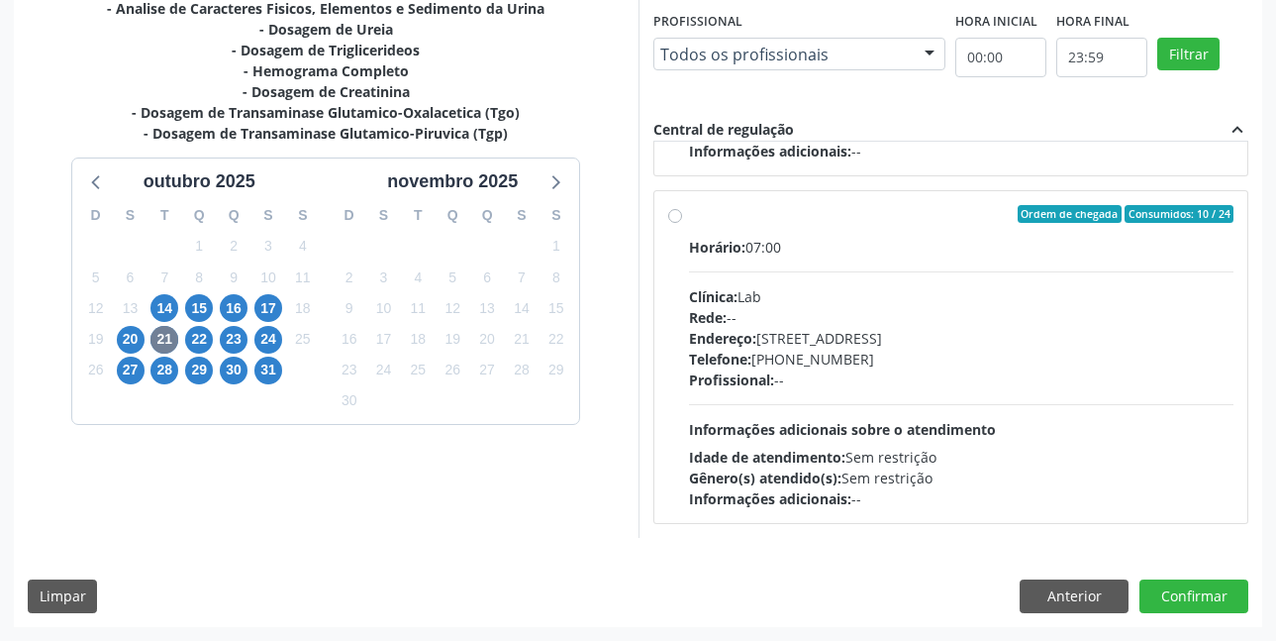
click at [689, 220] on label "Ordem de chegada Consumidos: 10 / 24 Horário: 07:00 Clínica: Lab Rede: -- Ender…" at bounding box center [962, 357] width 546 height 304
click at [673, 220] on input "Ordem de chegada Consumidos: 10 / 24 Horário: 07:00 Clínica: Lab Rede: -- Ender…" at bounding box center [675, 214] width 14 height 18
radio input "true"
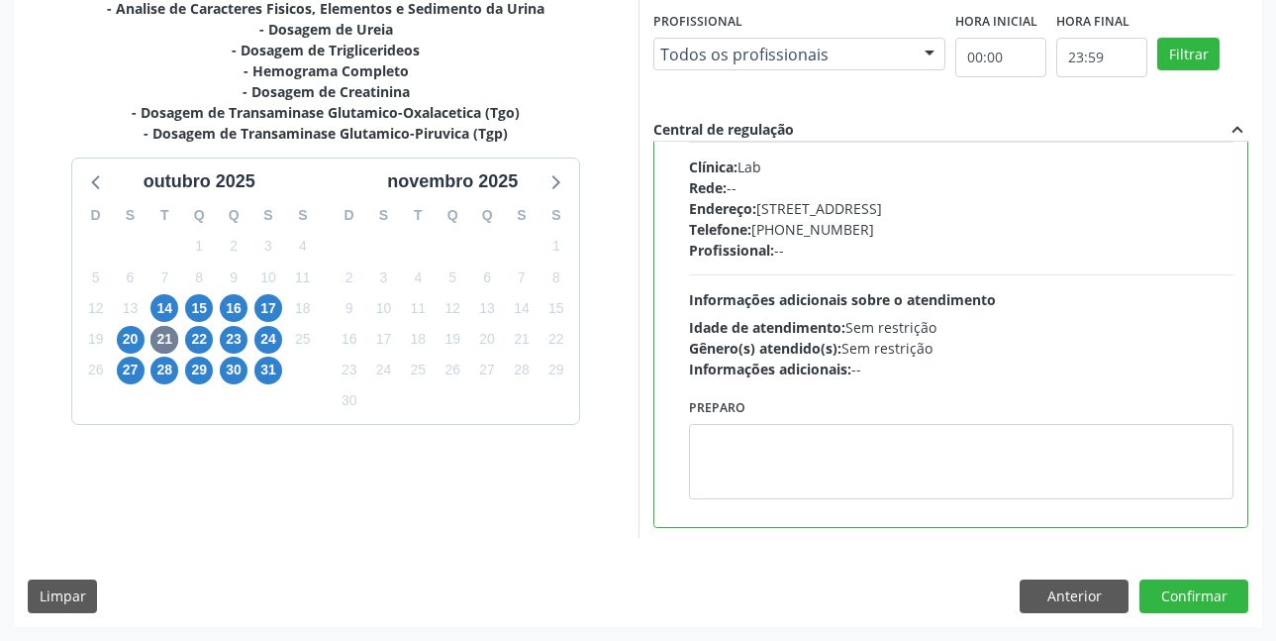
scroll to position [792, 0]
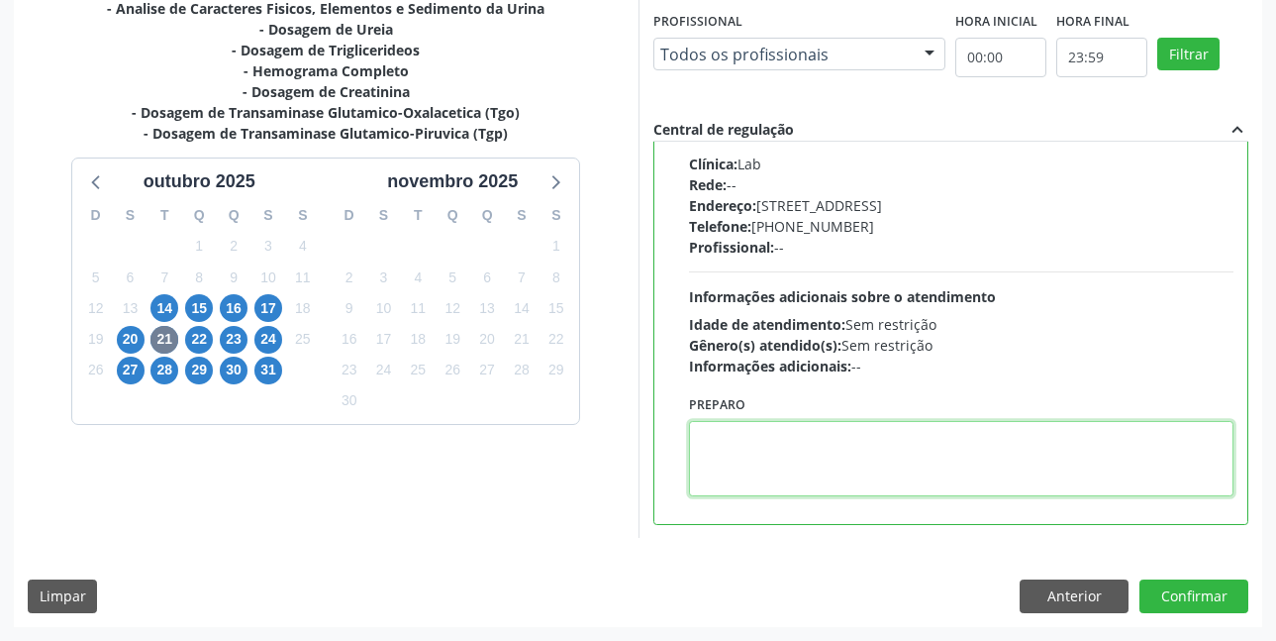
click at [768, 448] on textarea at bounding box center [962, 458] width 546 height 75
paste textarea "O EXAME SERÁ REALIZADO NA UNIDADE DE SAÚDE CENTRO 2 (POSTINHO DO RODEIO), POR O…"
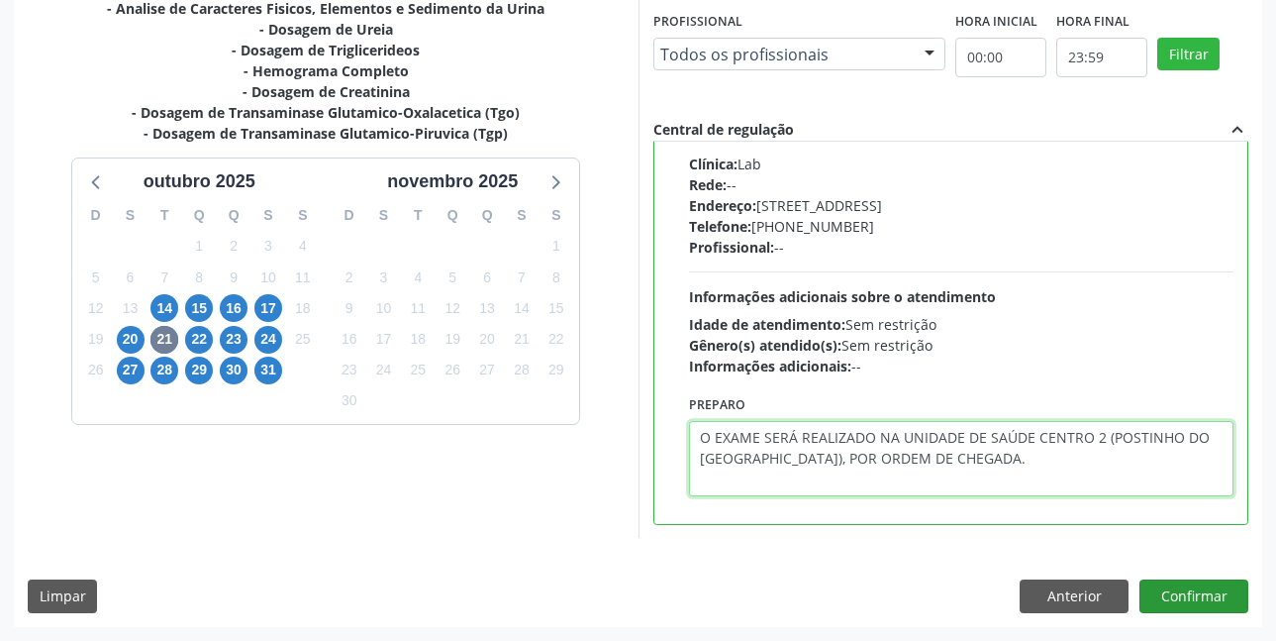
type textarea "O EXAME SERÁ REALIZADO NA UNIDADE DE SAÚDE CENTRO 2 (POSTINHO DO RODEIO), POR O…"
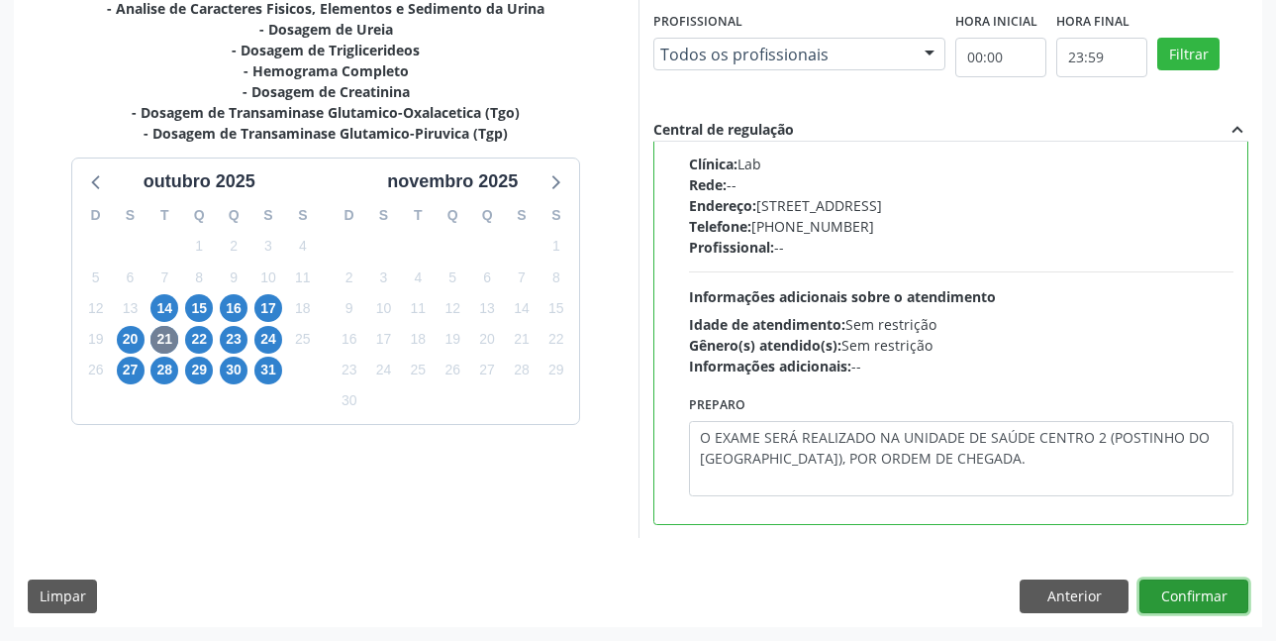
click at [1216, 583] on button "Confirmar" at bounding box center [1194, 596] width 109 height 34
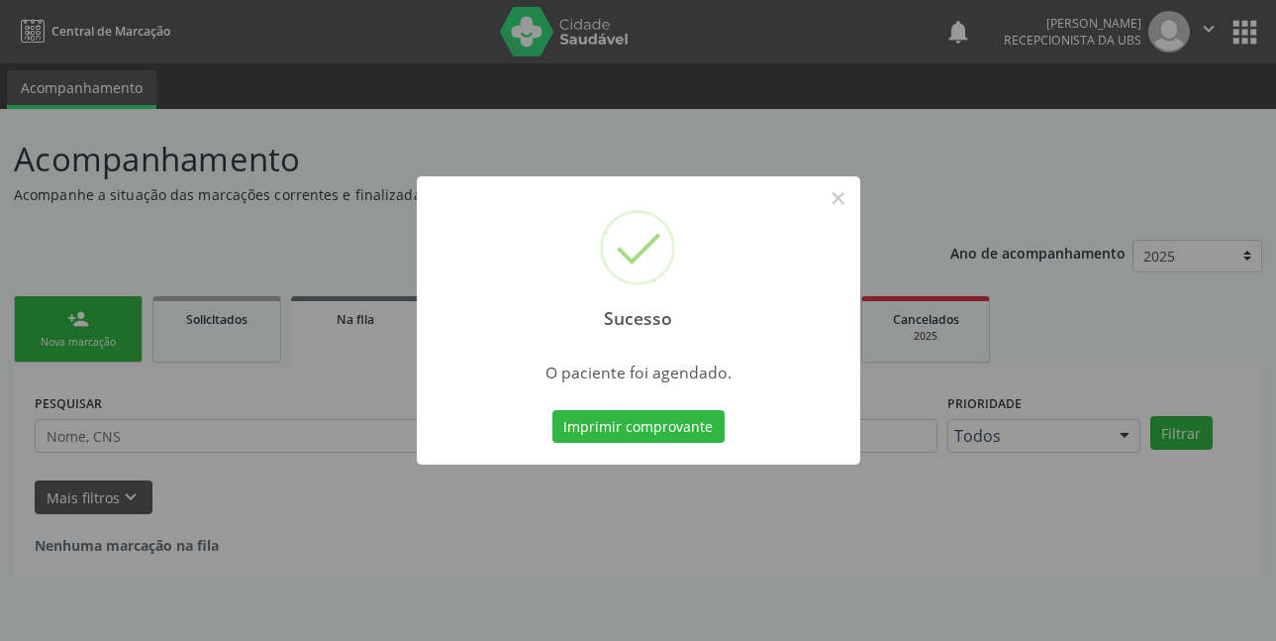
scroll to position [0, 0]
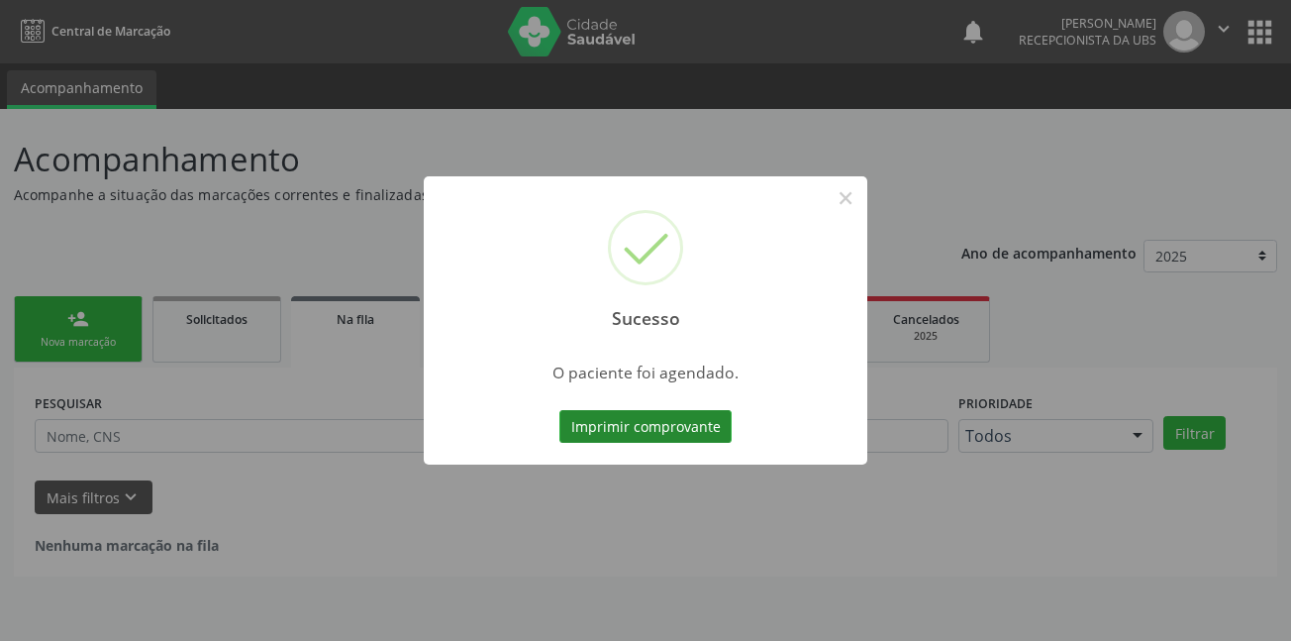
click at [682, 423] on button "Imprimir comprovante" at bounding box center [646, 427] width 172 height 34
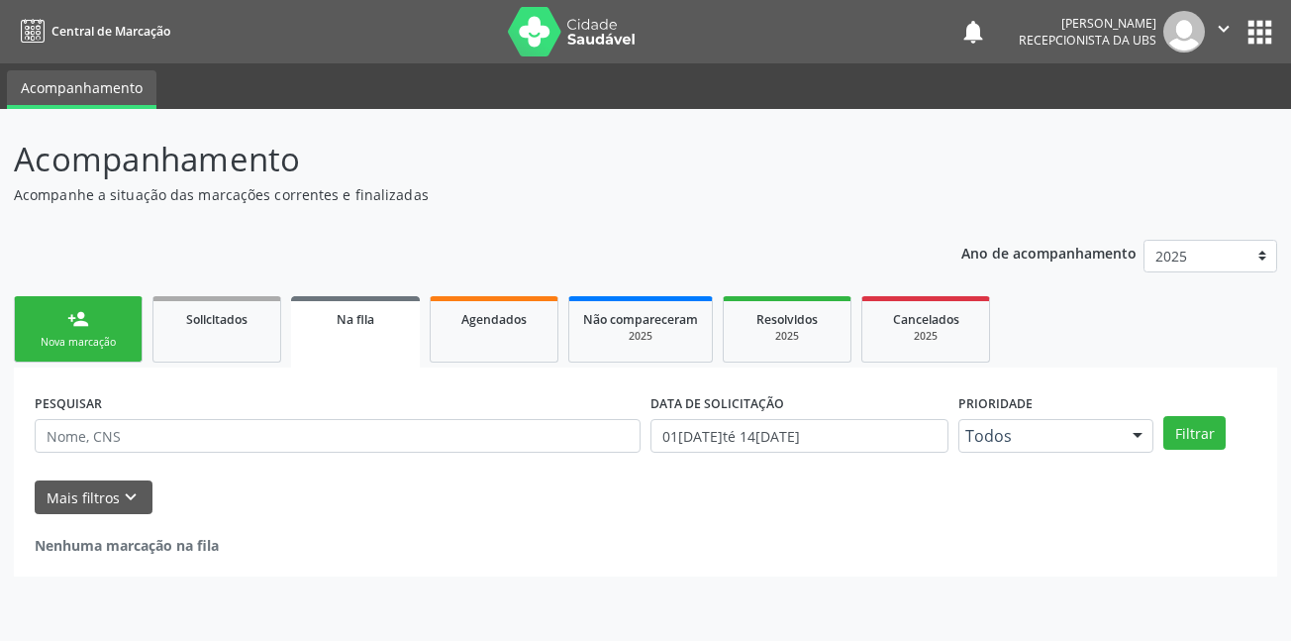
click at [91, 336] on div "Nova marcação" at bounding box center [78, 342] width 99 height 15
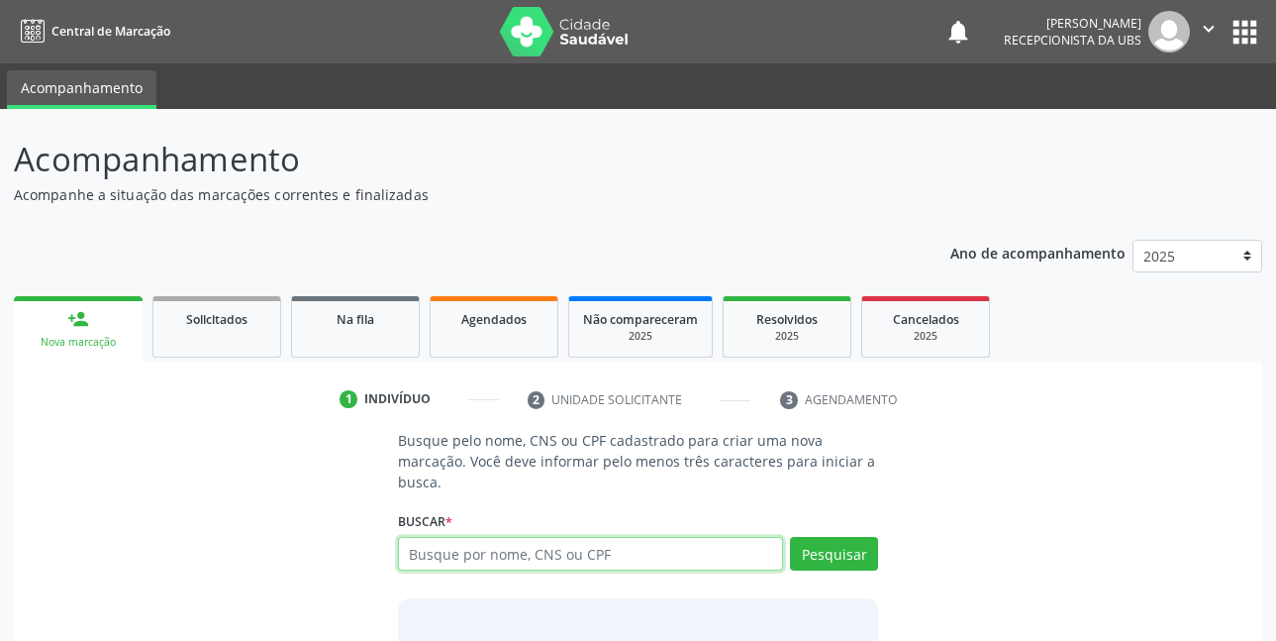
click at [709, 560] on input "text" at bounding box center [591, 554] width 386 height 34
type input "898002977708849"
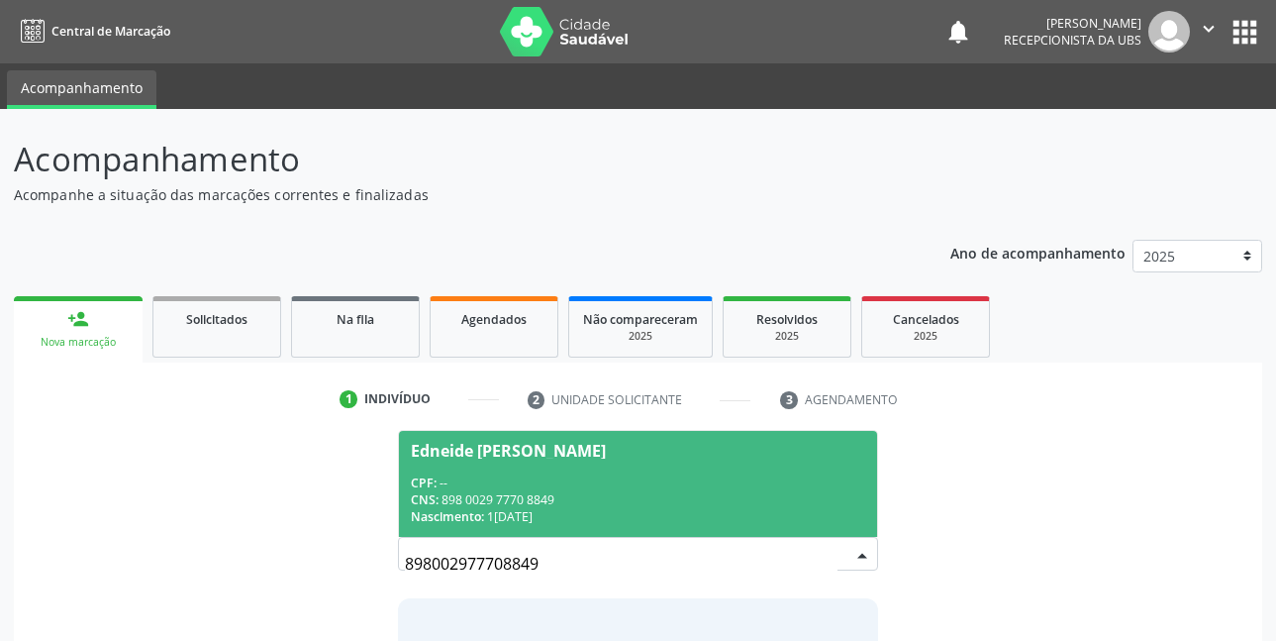
click at [581, 471] on span "Edneide Moura Leite Carvalho CPF: -- CNS: 898 0029 7770 8849 Nascimento: 19/01/…" at bounding box center [638, 484] width 479 height 106
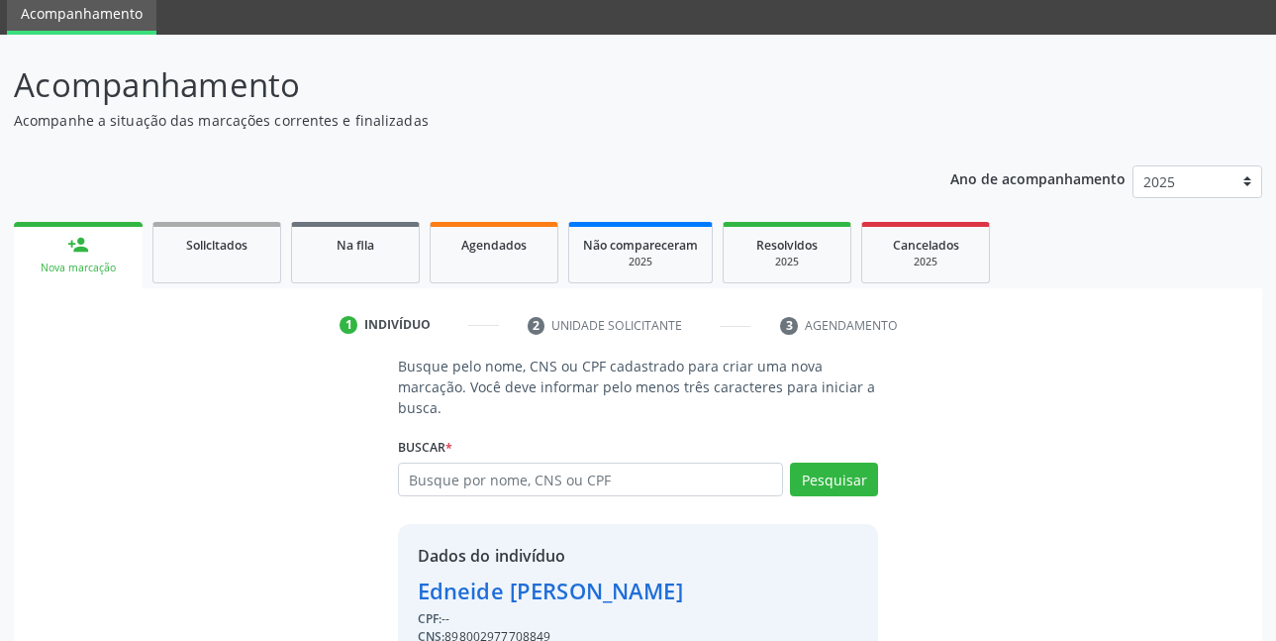
scroll to position [174, 0]
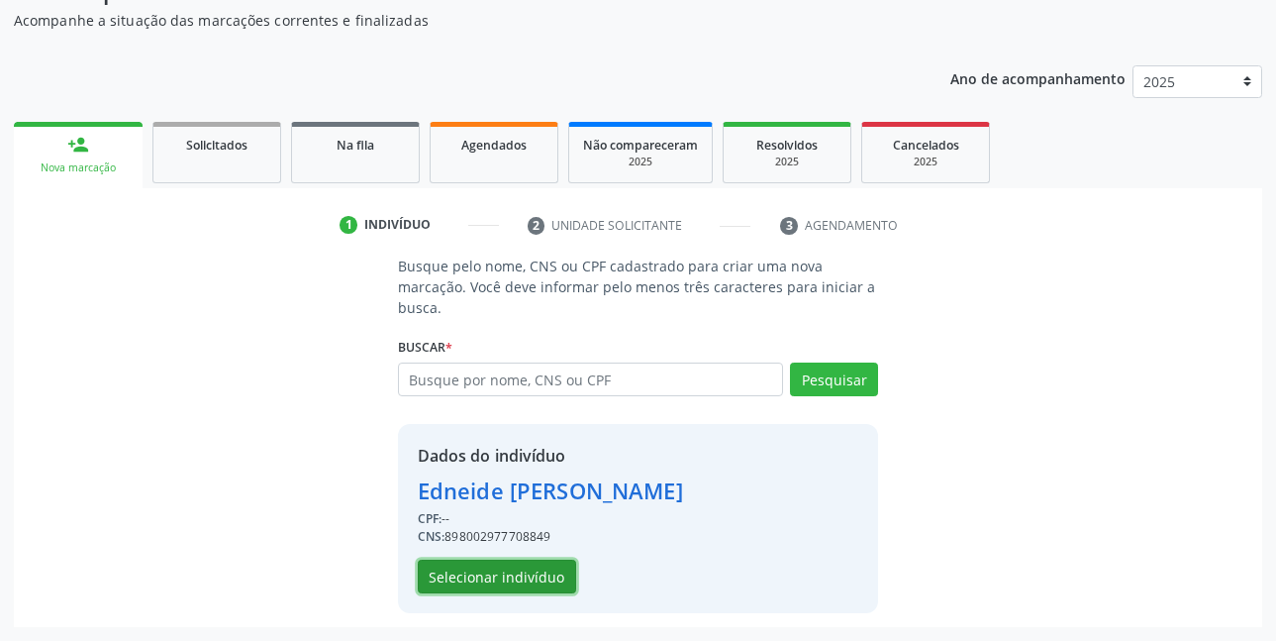
click at [515, 569] on button "Selecionar indivíduo" at bounding box center [497, 577] width 158 height 34
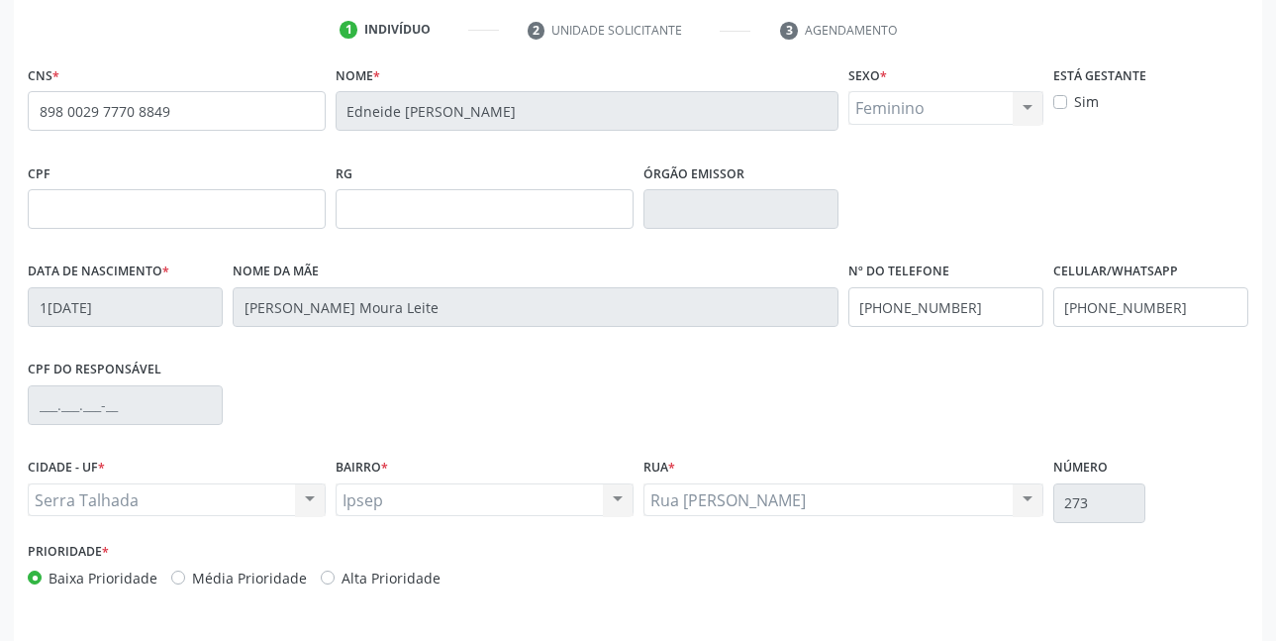
scroll to position [433, 0]
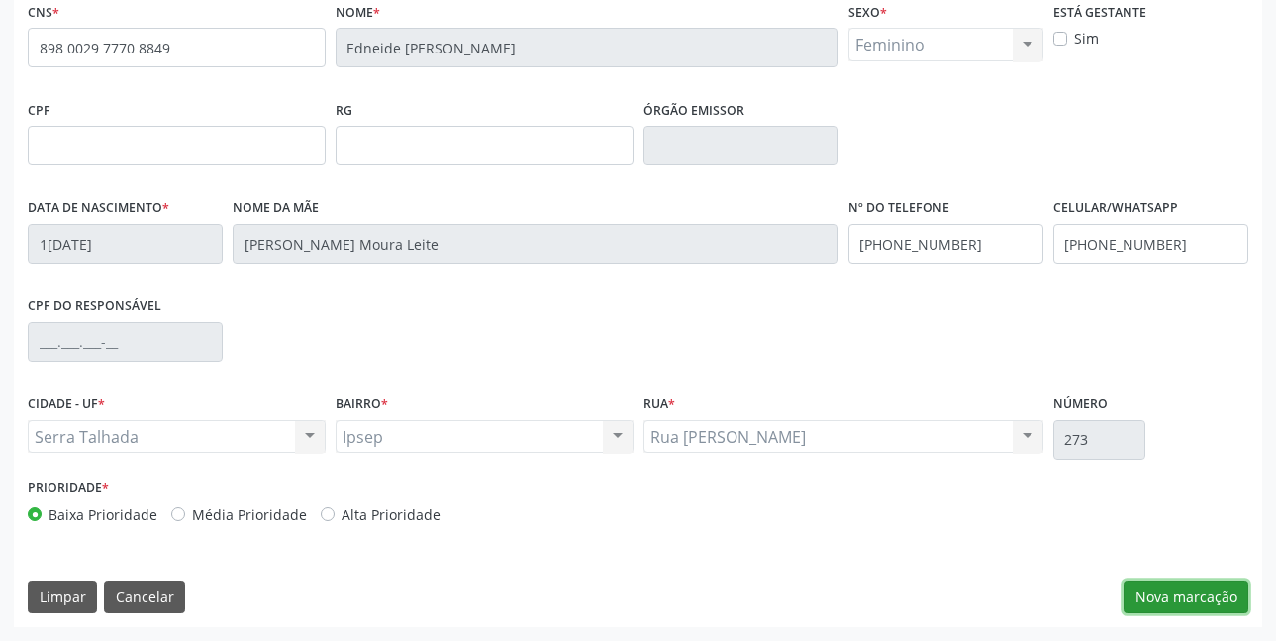
drag, startPoint x: 1166, startPoint y: 600, endPoint x: 1091, endPoint y: 544, distance: 93.3
click at [1168, 600] on button "Nova marcação" at bounding box center [1186, 597] width 125 height 34
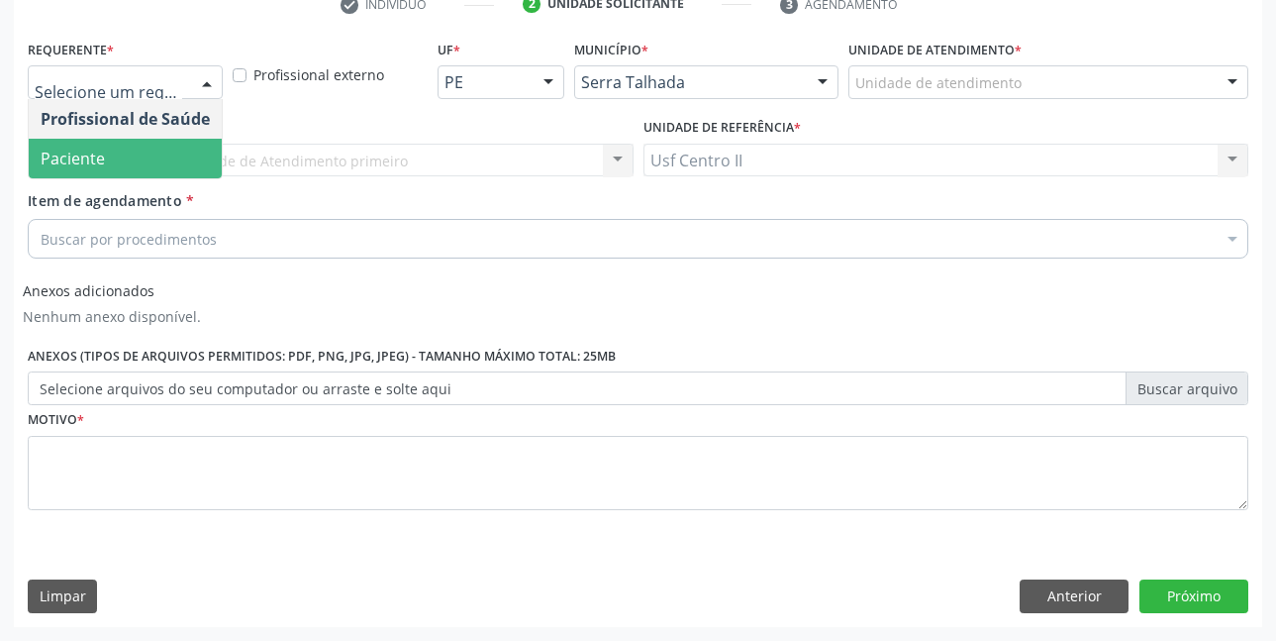
click at [116, 155] on span "Paciente" at bounding box center [125, 159] width 193 height 40
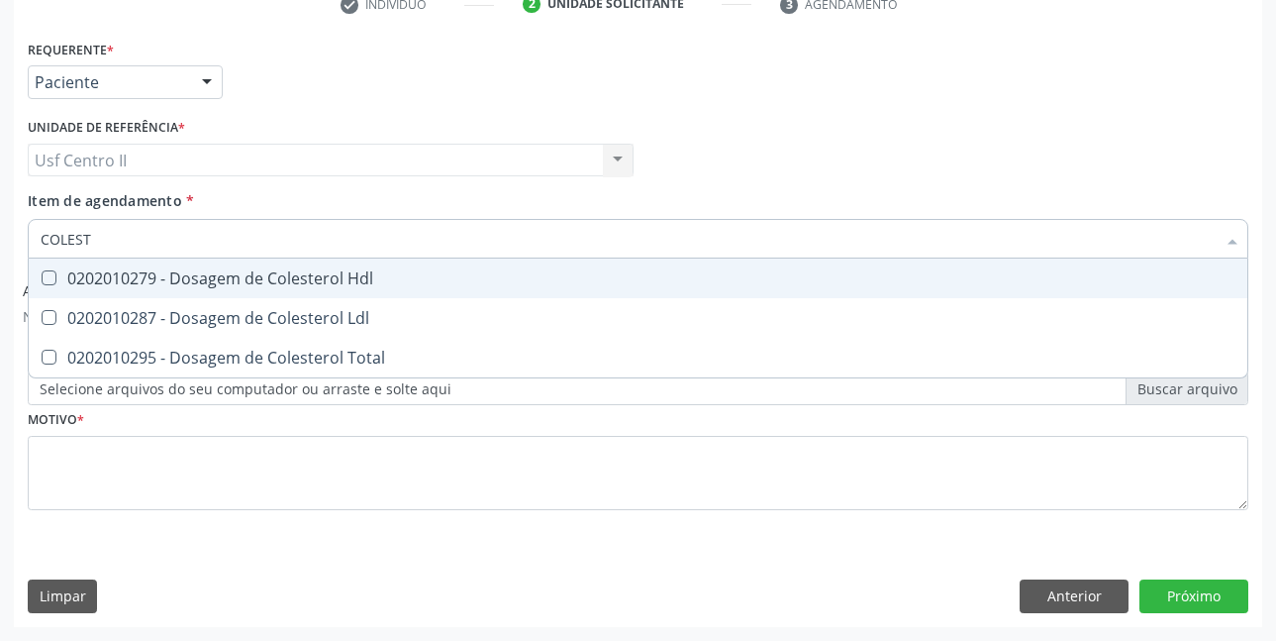
type input "COLESTE"
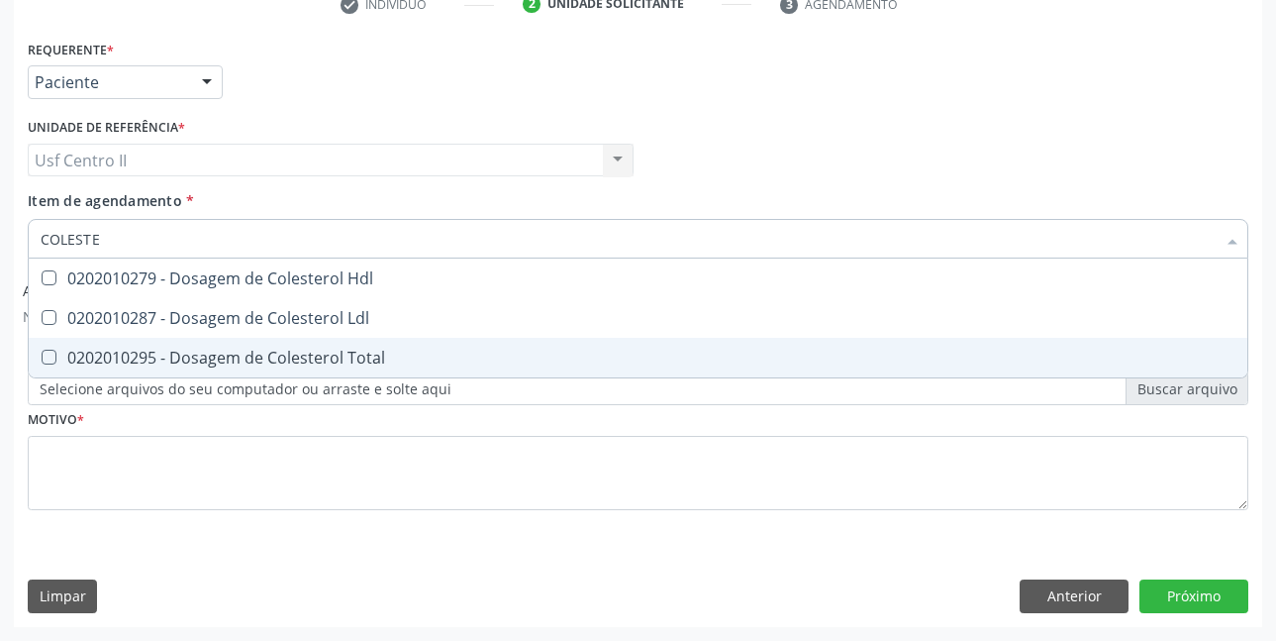
click at [302, 355] on div "0202010295 - Dosagem de Colesterol Total" at bounding box center [638, 358] width 1195 height 16
checkbox Total "true"
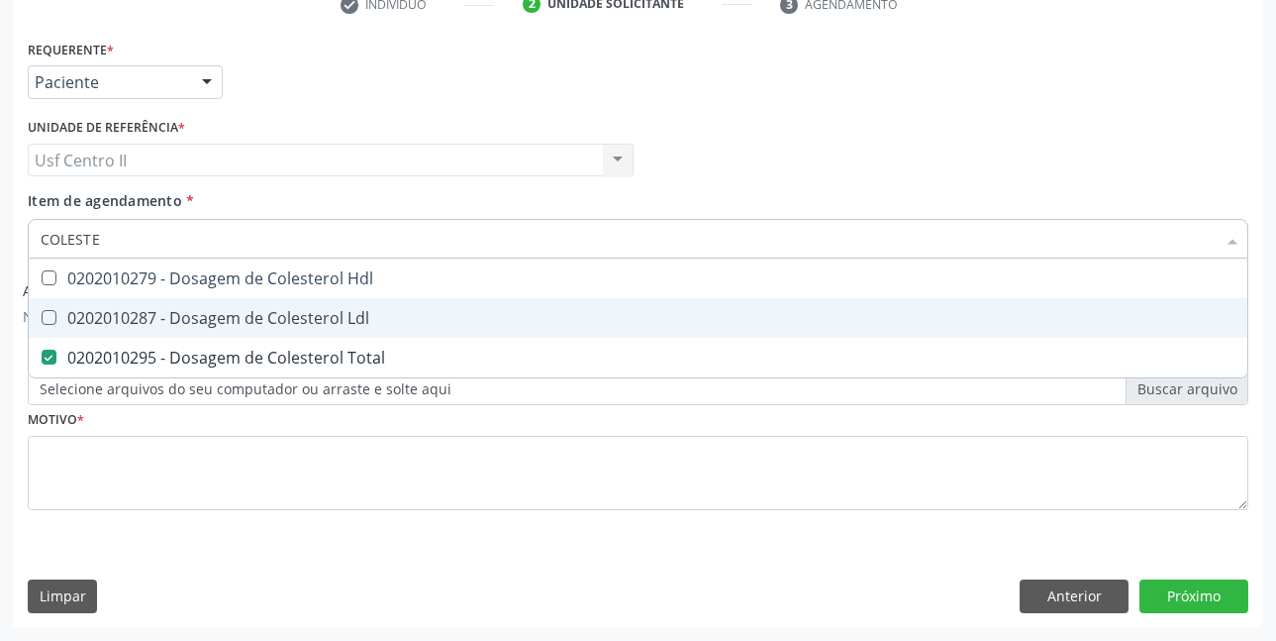
click at [311, 320] on div "0202010287 - Dosagem de Colesterol Ldl" at bounding box center [638, 318] width 1195 height 16
checkbox Ldl "true"
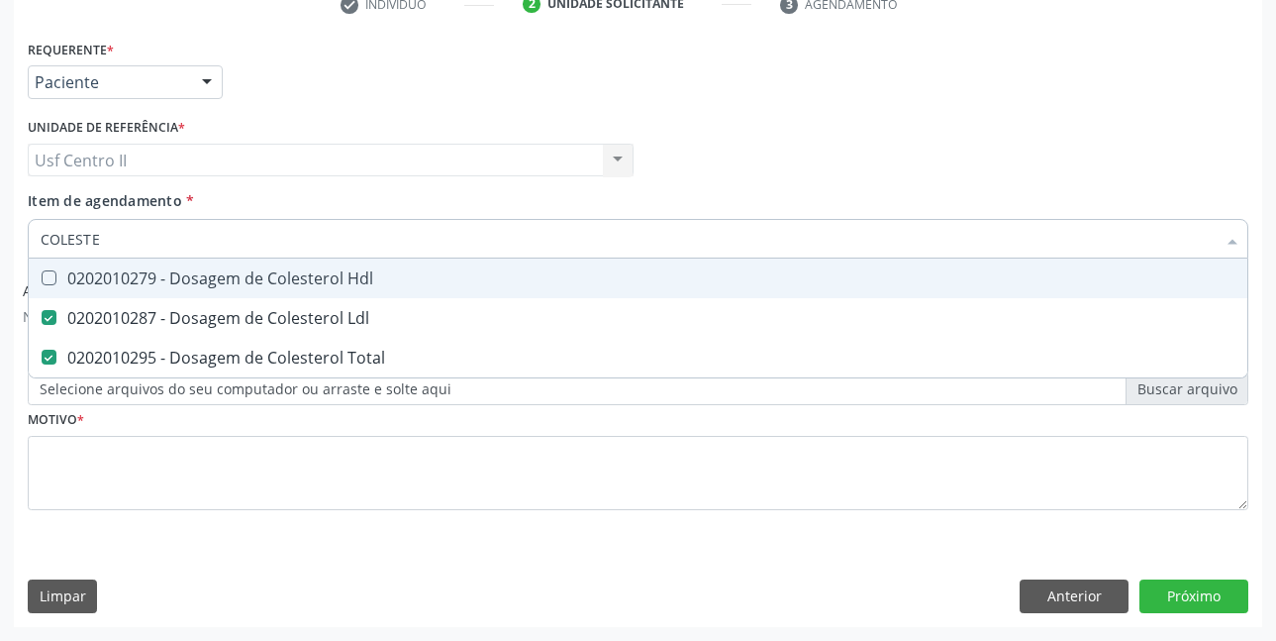
click at [323, 286] on div "0202010279 - Dosagem de Colesterol Hdl" at bounding box center [638, 278] width 1195 height 16
checkbox Hdl "true"
type input "COLE"
checkbox Hdl "false"
checkbox Ldl "false"
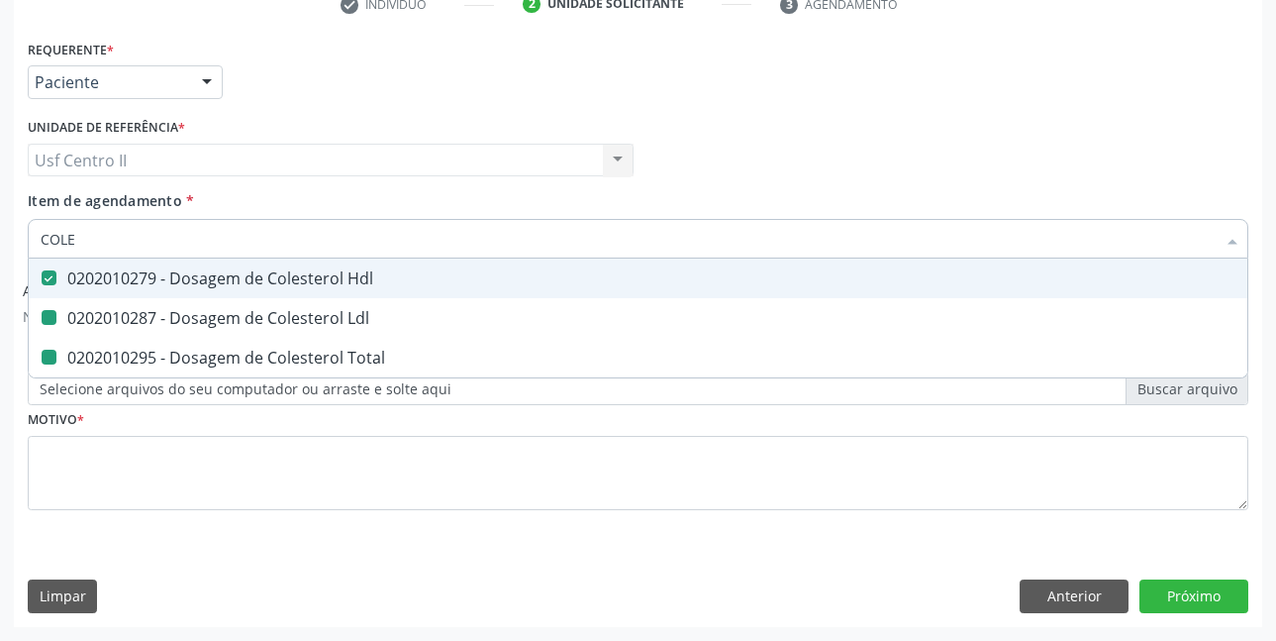
checkbox Total "false"
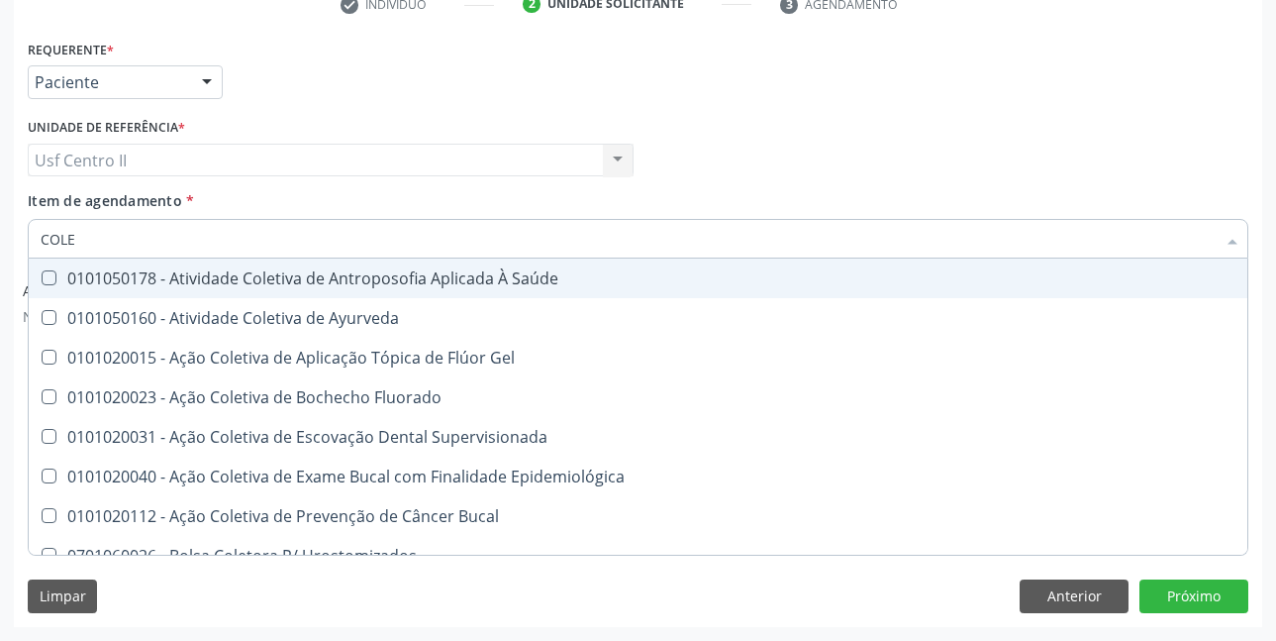
type input "COL"
checkbox Hdl "false"
checkbox Ldl "false"
checkbox Total "false"
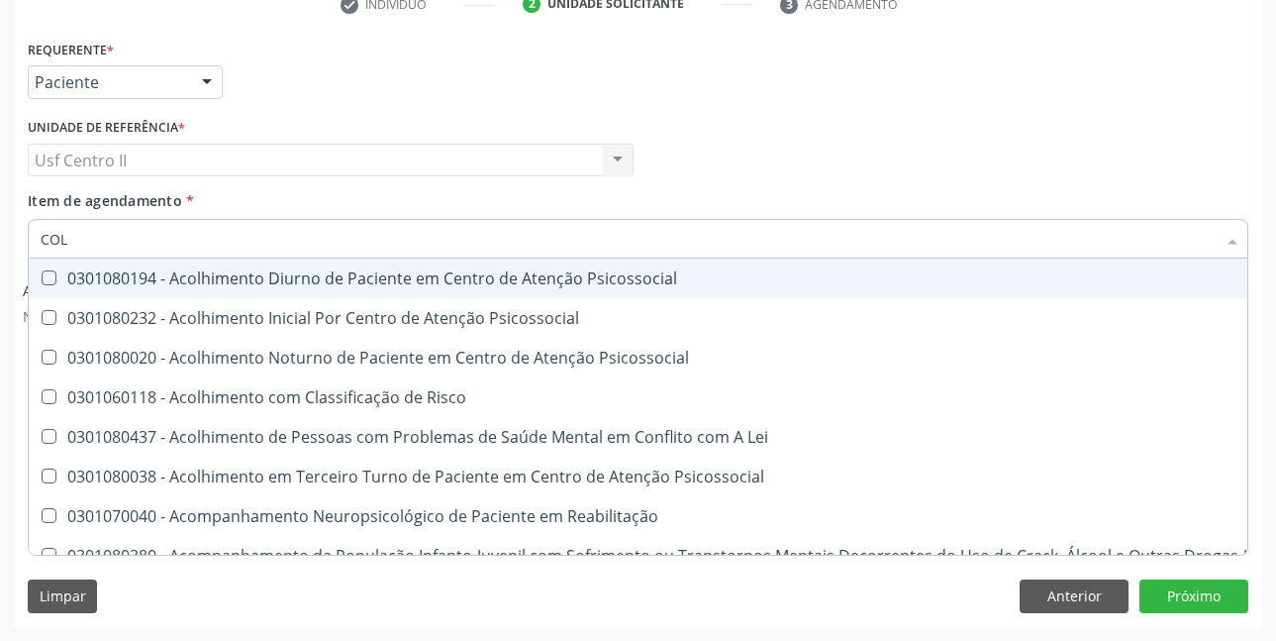
type input "CO"
checkbox Hdl "false"
checkbox Ldl "false"
checkbox Total "false"
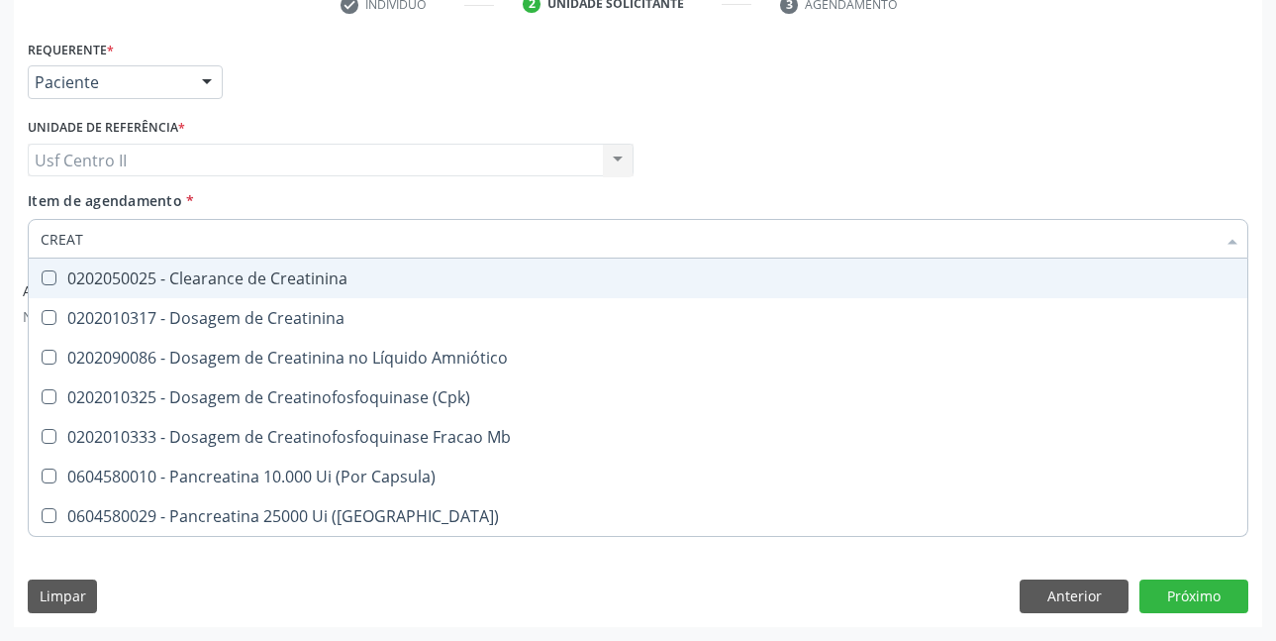
type input "CREATI"
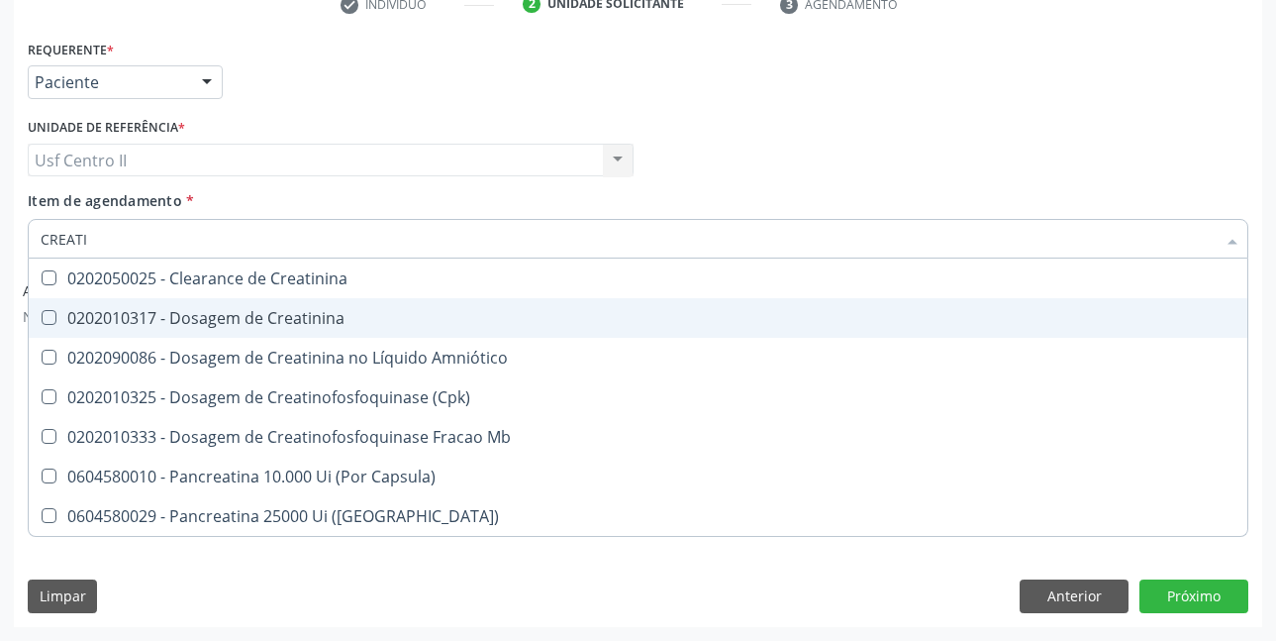
click at [325, 322] on div "0202010317 - Dosagem de Creatinina" at bounding box center [638, 318] width 1195 height 16
checkbox Creatinina "true"
type input "CREAT"
checkbox Creatinina "false"
checkbox \(Cpk\) "true"
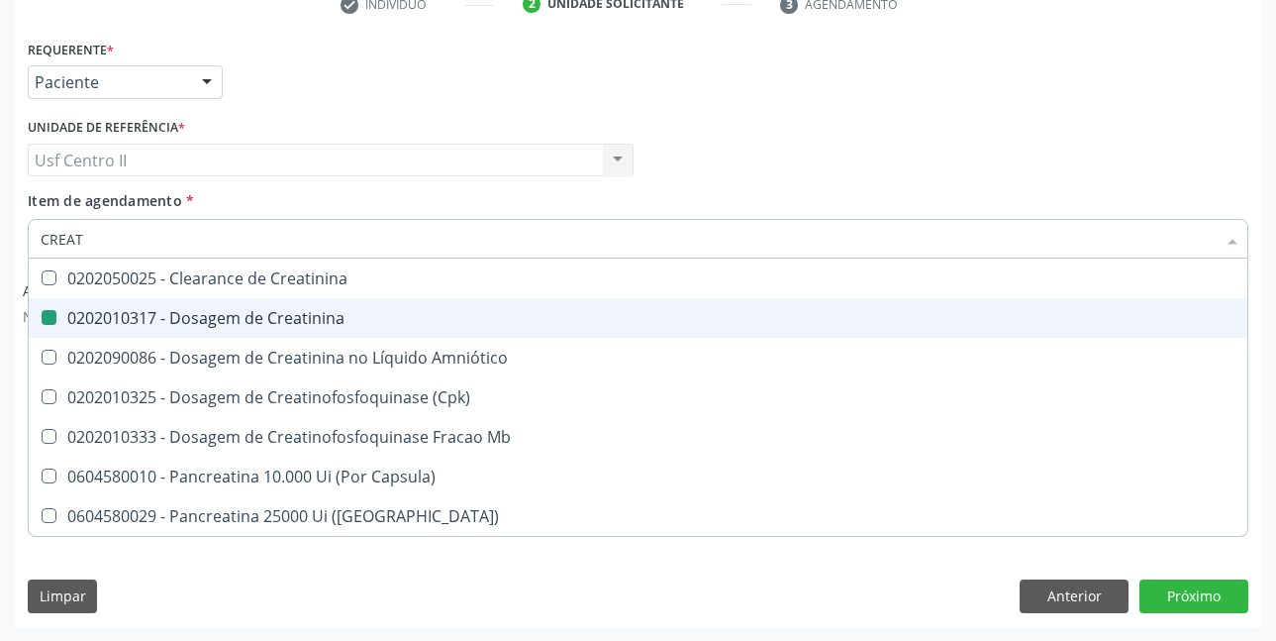
type input "CREA"
checkbox \(Cpk\) "false"
checkbox Capsula\) "true"
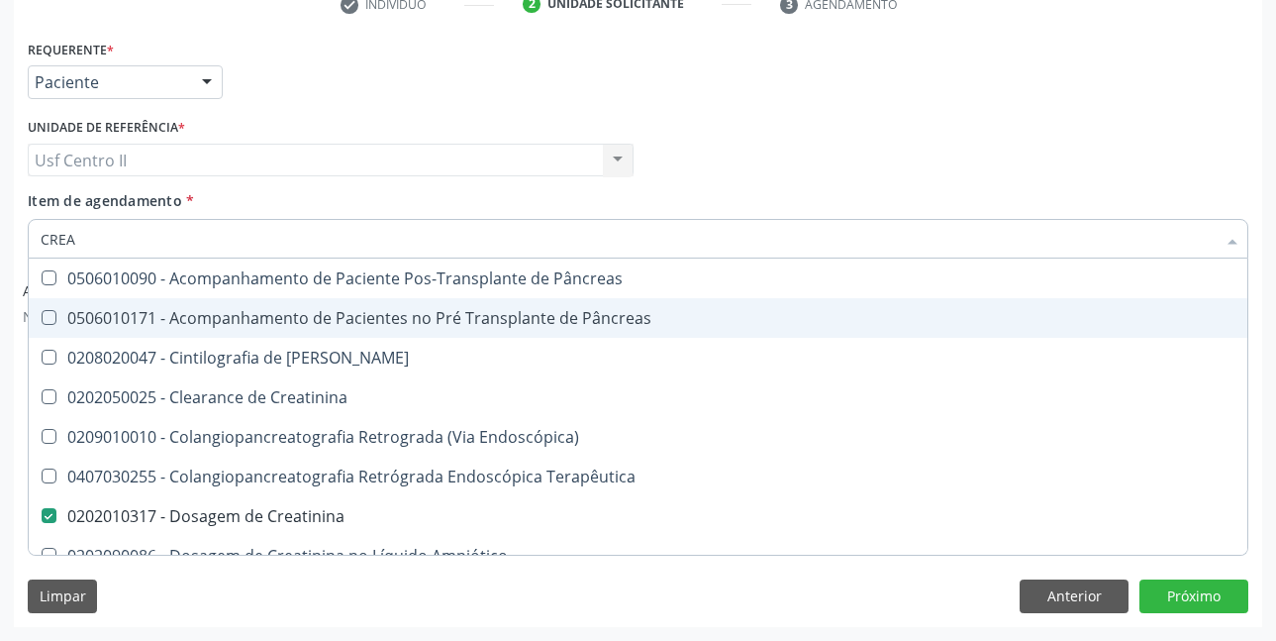
type input "CRE"
checkbox Creatinina "false"
checkbox Oncologia "true"
type input "CR"
checkbox Oncologia "false"
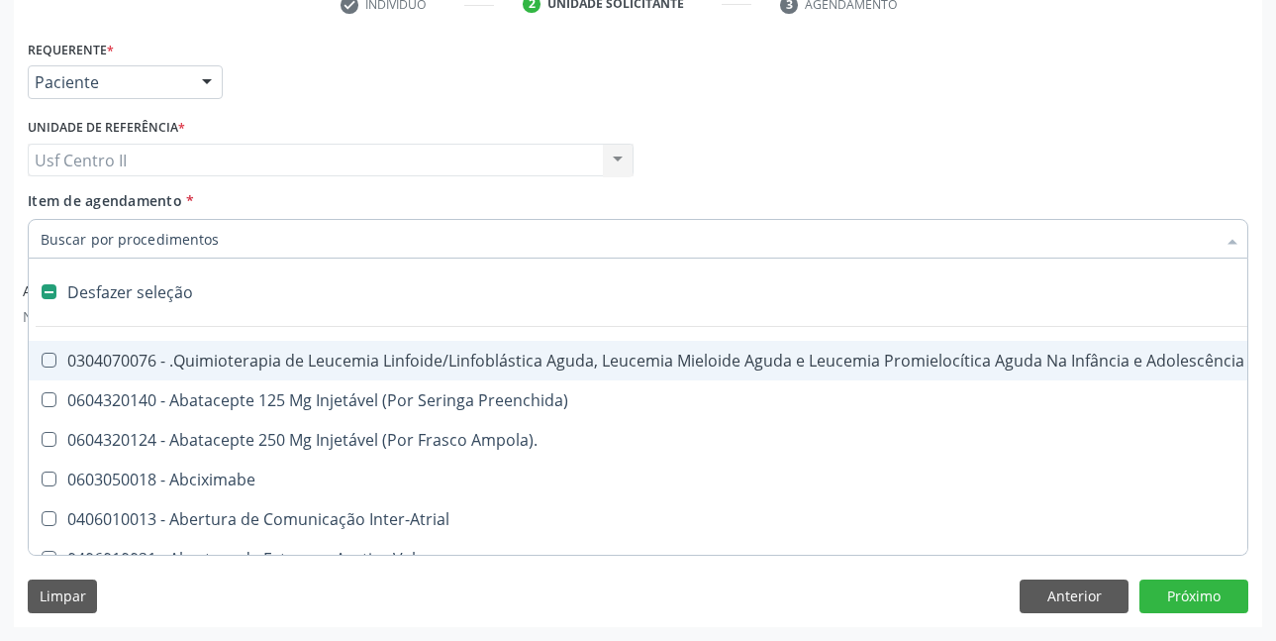
type input "H"
checkbox Urina "false"
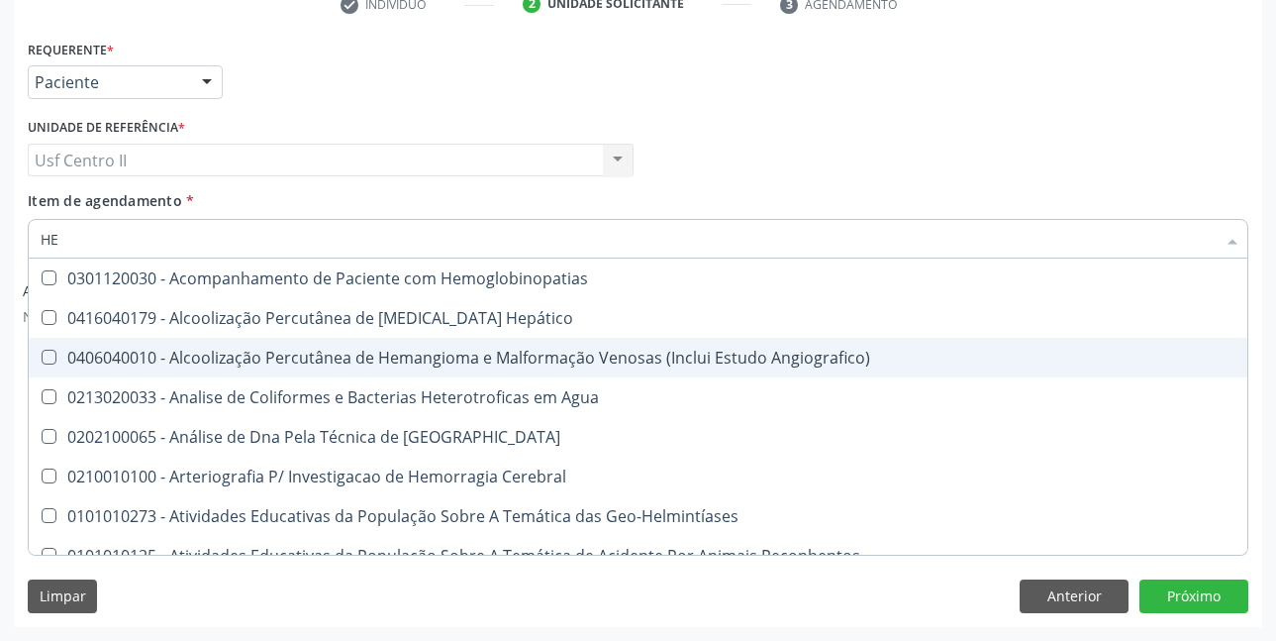
scroll to position [395, 0]
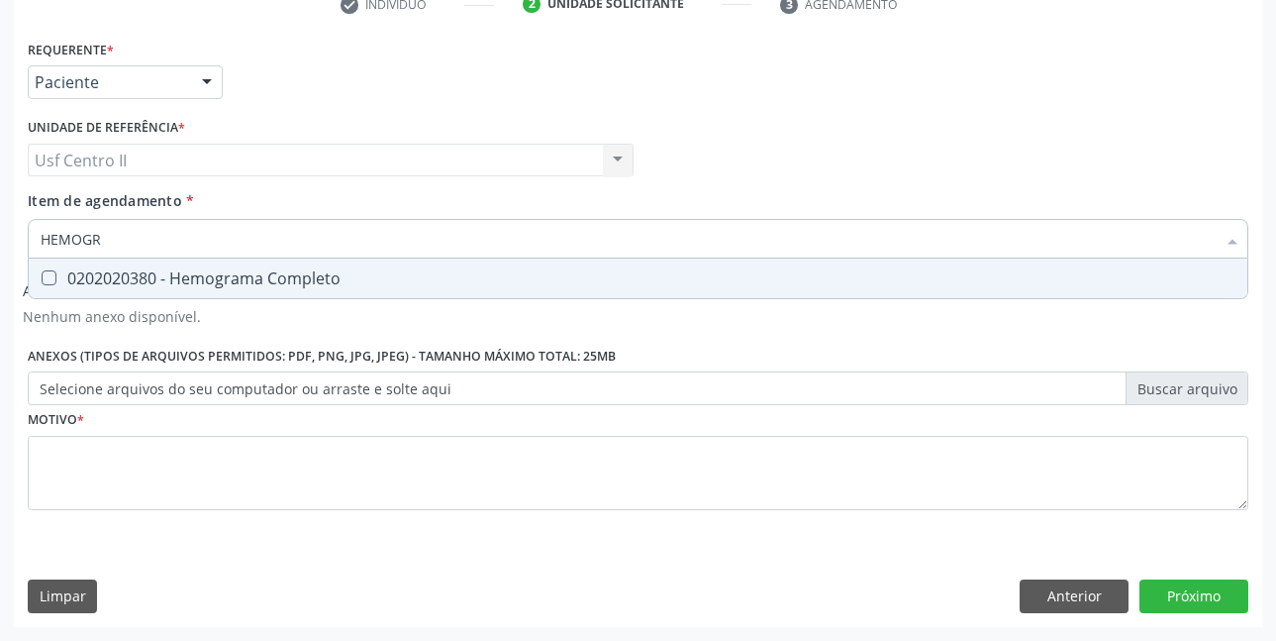
type input "HEMOGRA"
click at [285, 282] on div "0202020380 - Hemograma Completo" at bounding box center [638, 278] width 1195 height 16
checkbox Completo "true"
type input "HEMOG"
checkbox Completo "false"
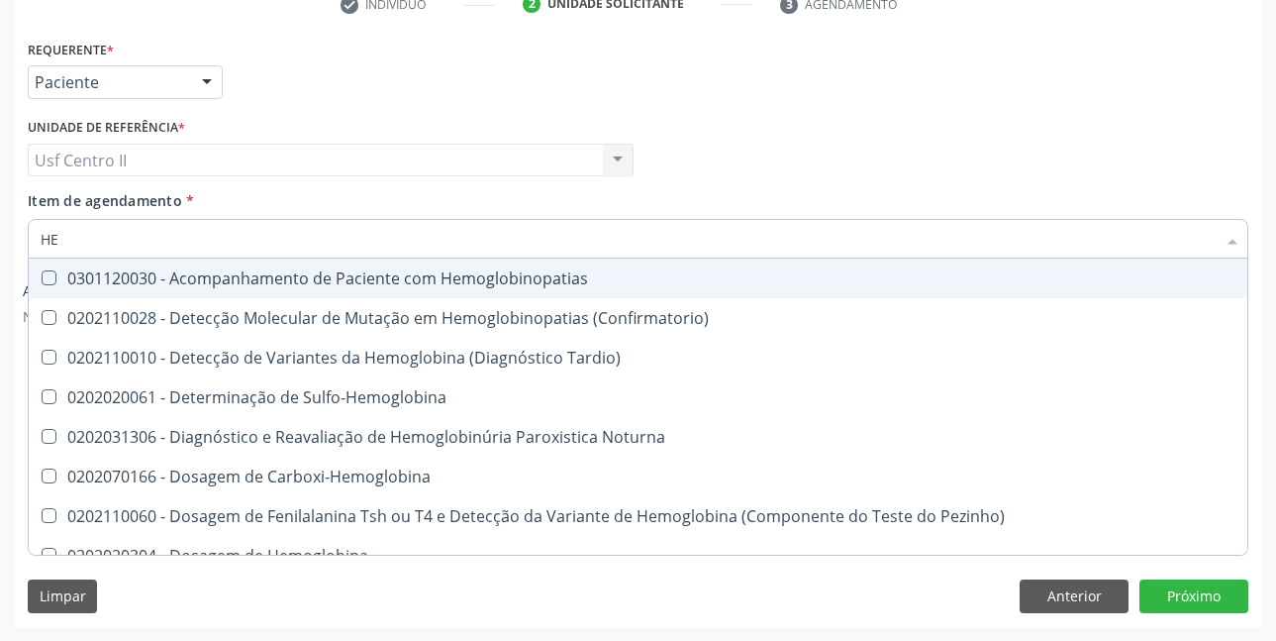
type input "H"
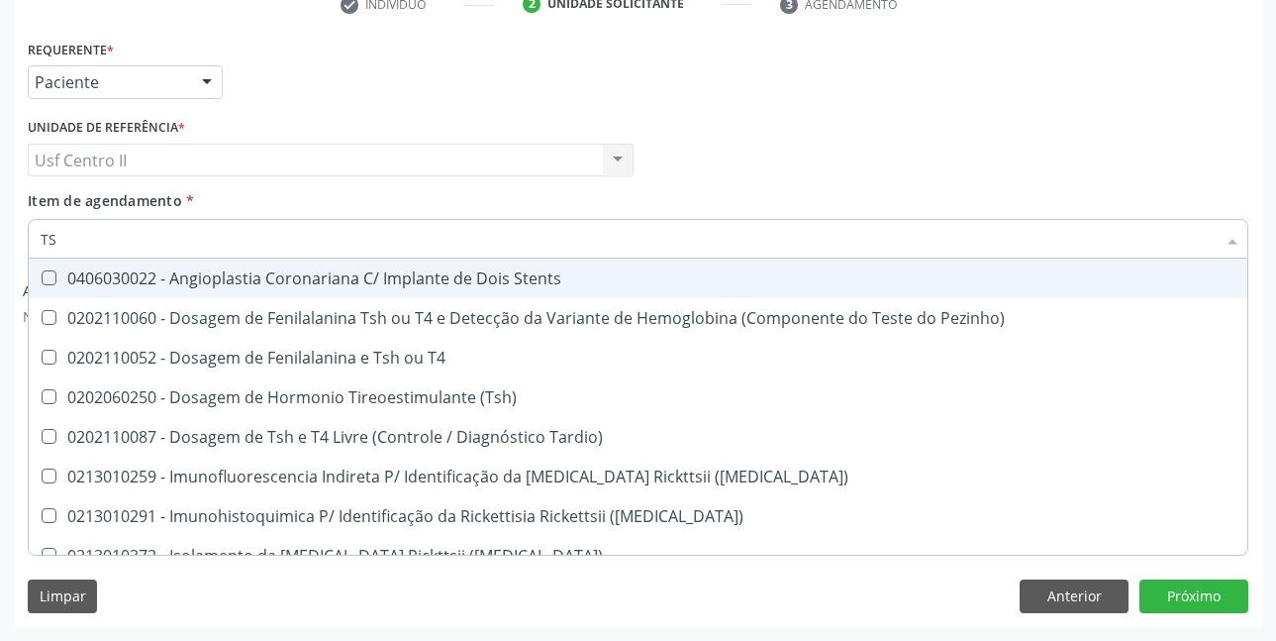
type input "TSH"
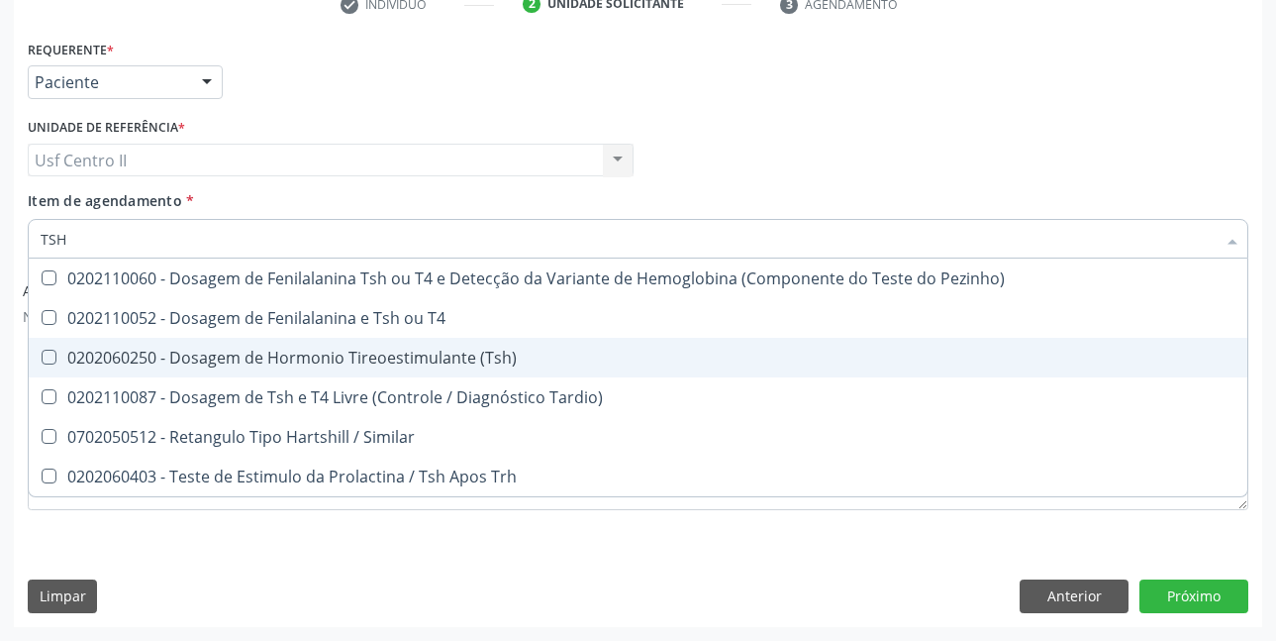
click at [377, 350] on div "0202060250 - Dosagem de Hormonio Tireoestimulante (Tsh)" at bounding box center [638, 358] width 1195 height 16
checkbox \(Tsh\) "true"
type input "TS"
checkbox \(Tsh\) "false"
checkbox Tardio\) "true"
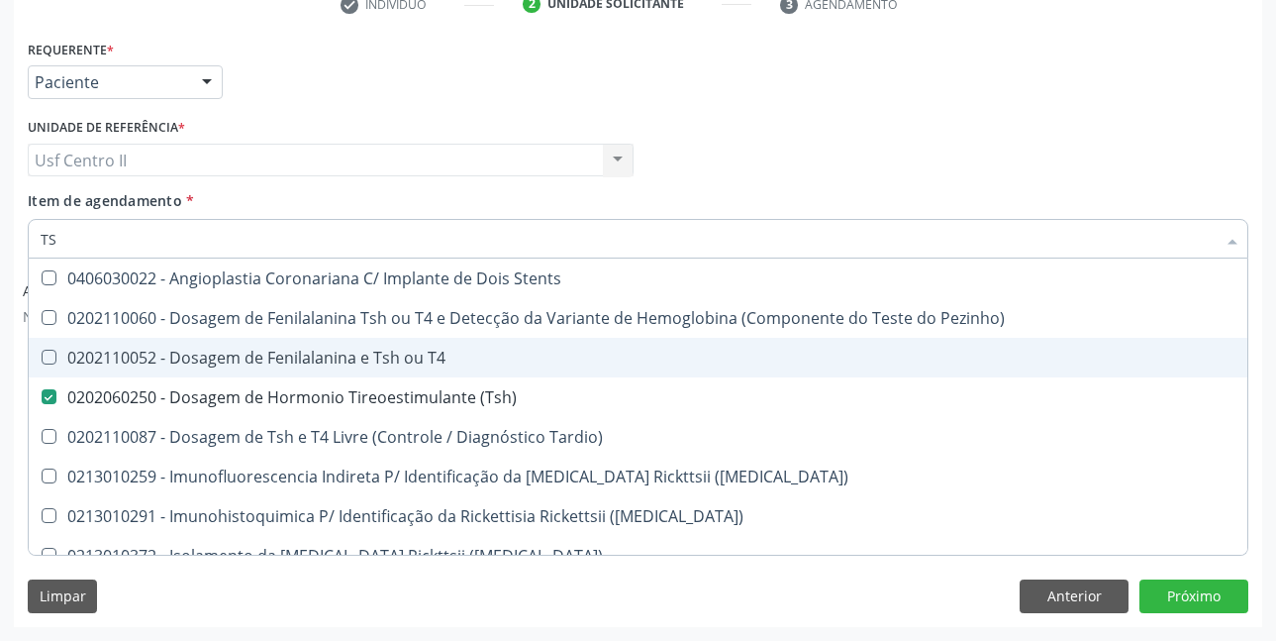
type input "T"
checkbox \(Tsh\) "false"
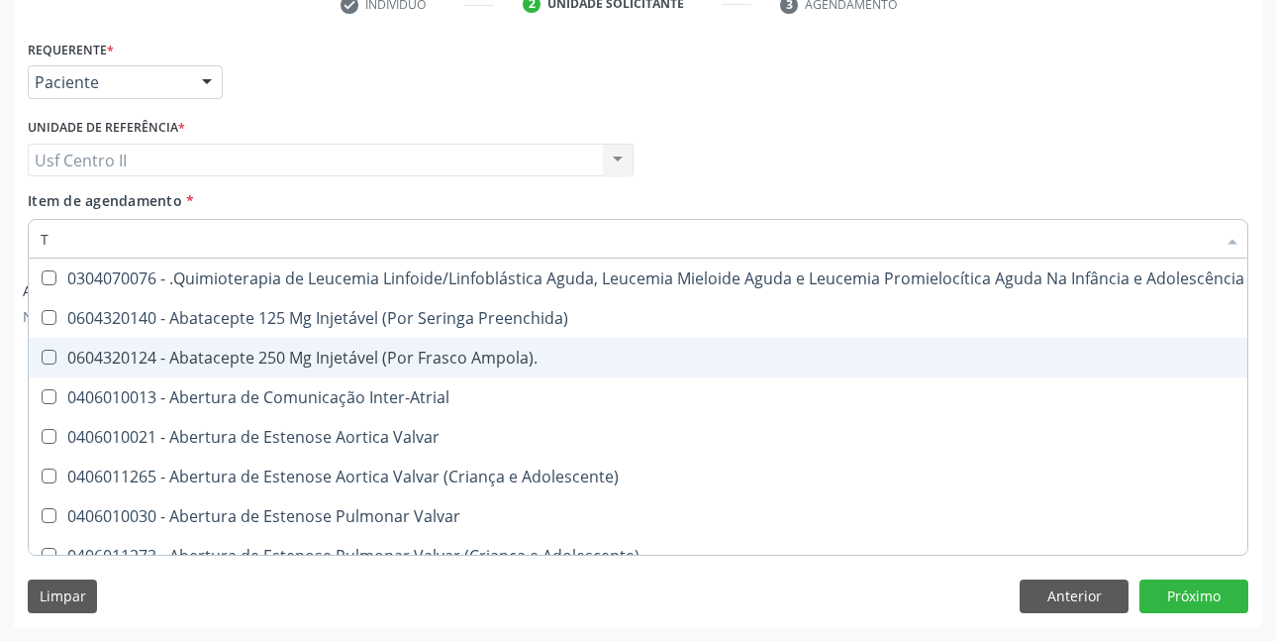
type input "T4"
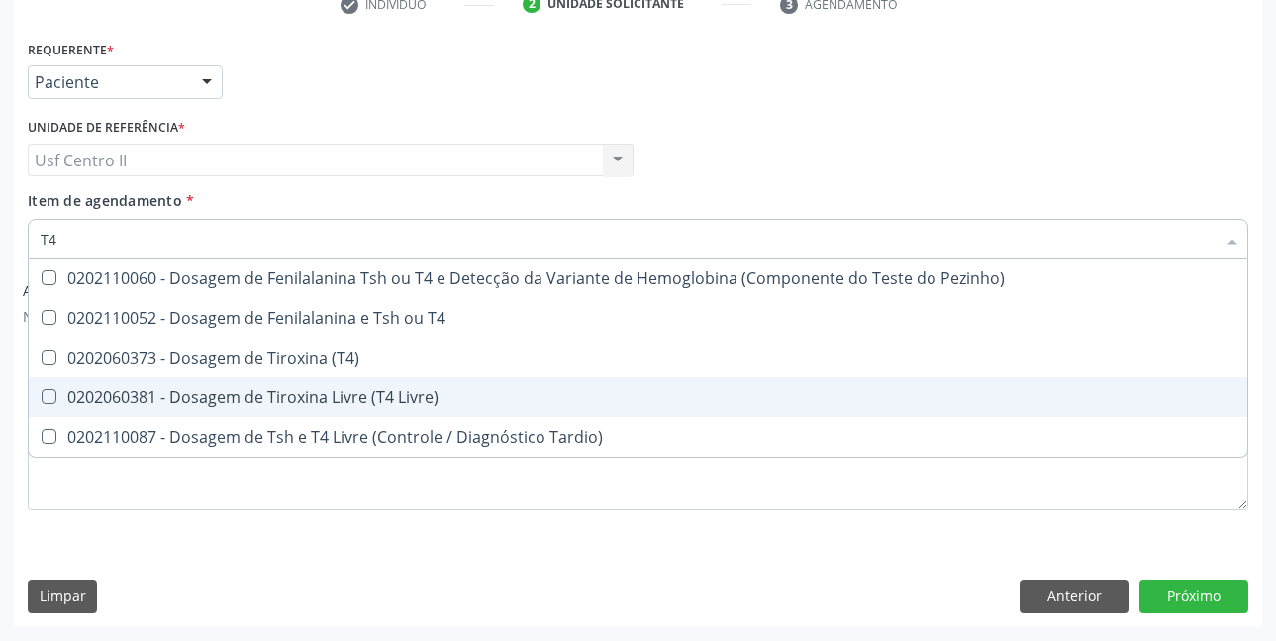
click at [399, 390] on div "0202060381 - Dosagem de Tiroxina Livre (T4 Livre)" at bounding box center [638, 397] width 1195 height 16
checkbox Livre\) "true"
type input "T"
checkbox Livre\) "false"
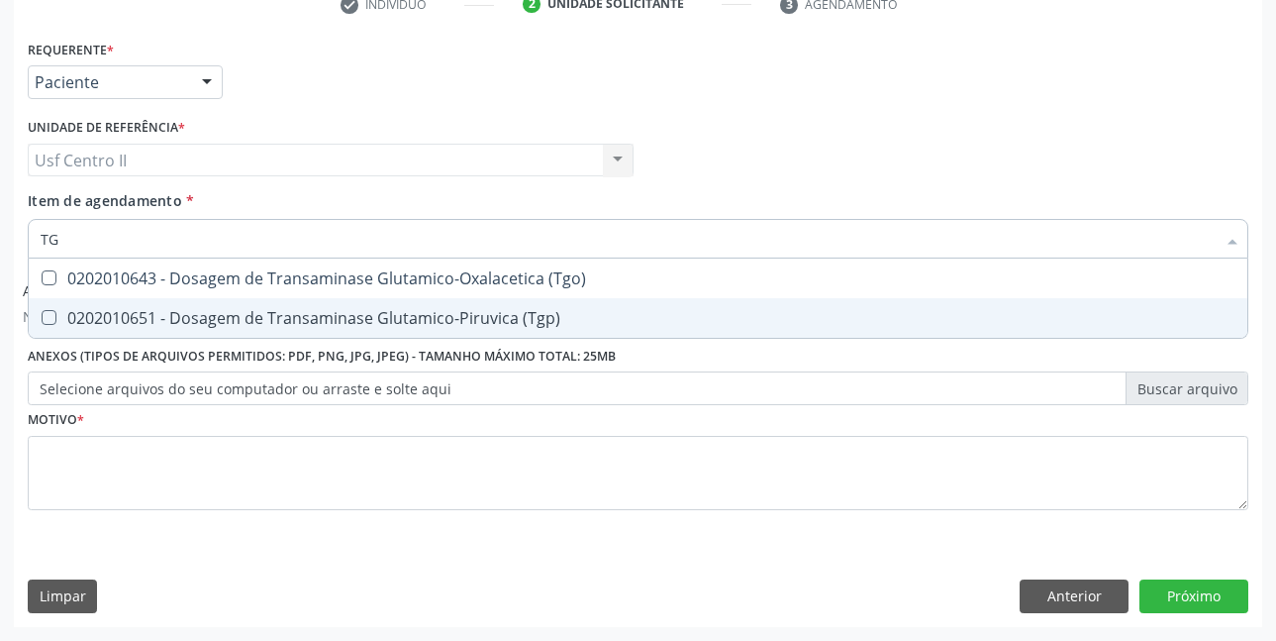
type input "TGO"
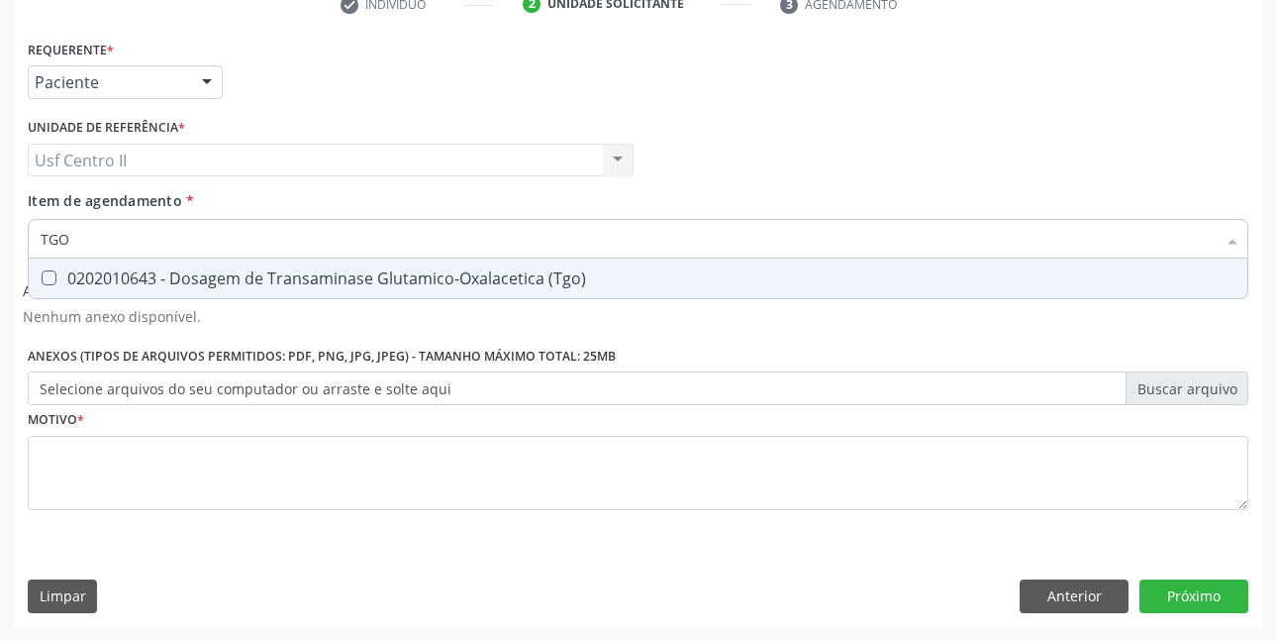
click at [449, 277] on div "0202010643 - Dosagem de Transaminase Glutamico-Oxalacetica (Tgo)" at bounding box center [638, 278] width 1195 height 16
checkbox \(Tgo\) "true"
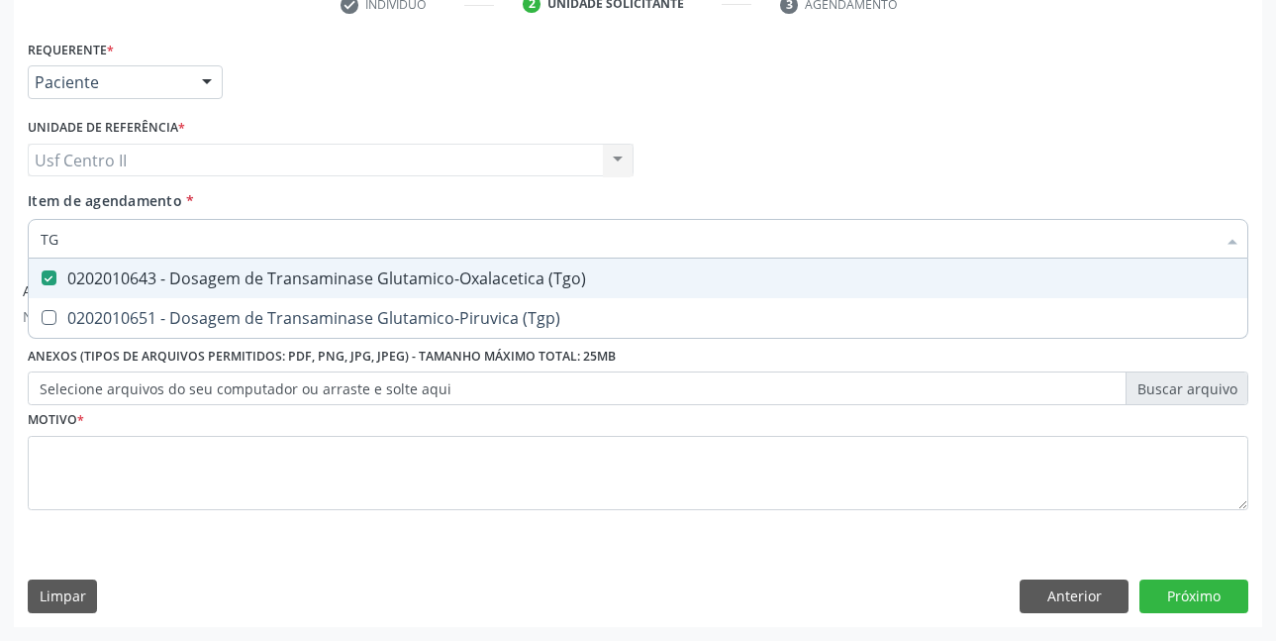
type input "TGP"
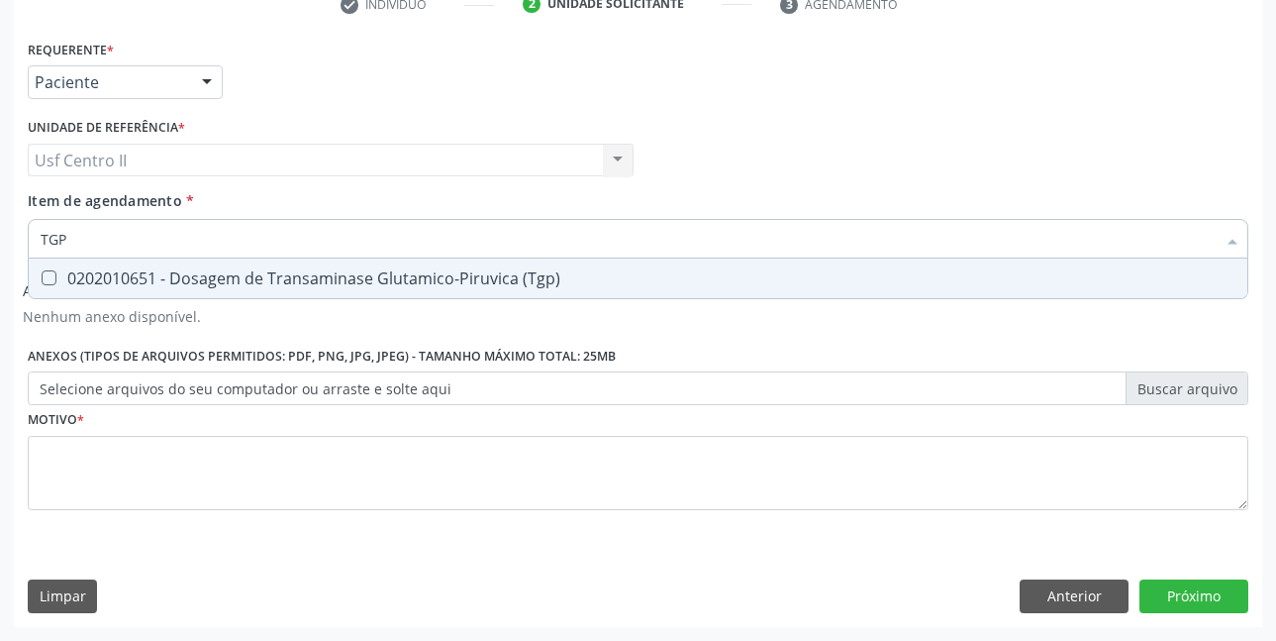
click at [449, 277] on div "0202010651 - Dosagem de Transaminase Glutamico-Piruvica (Tgp)" at bounding box center [638, 278] width 1195 height 16
checkbox \(Tgp\) "true"
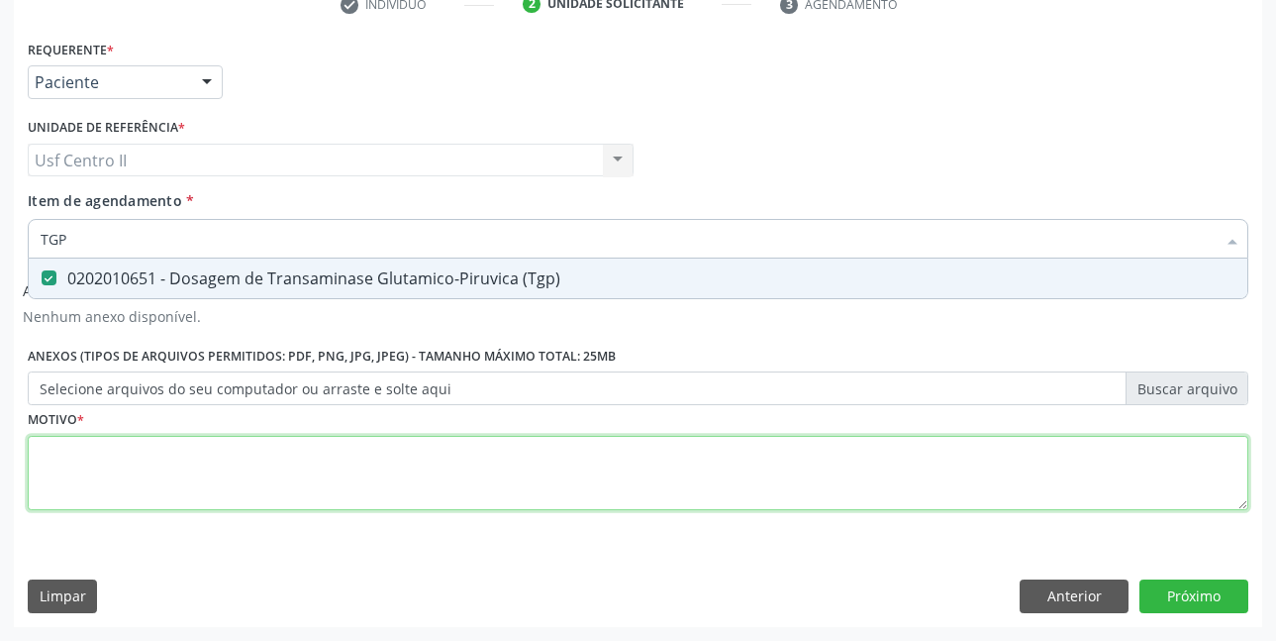
click at [468, 467] on div "Requerente * Paciente Profissional de Saúde Paciente Nenhum resultado encontrad…" at bounding box center [638, 286] width 1221 height 503
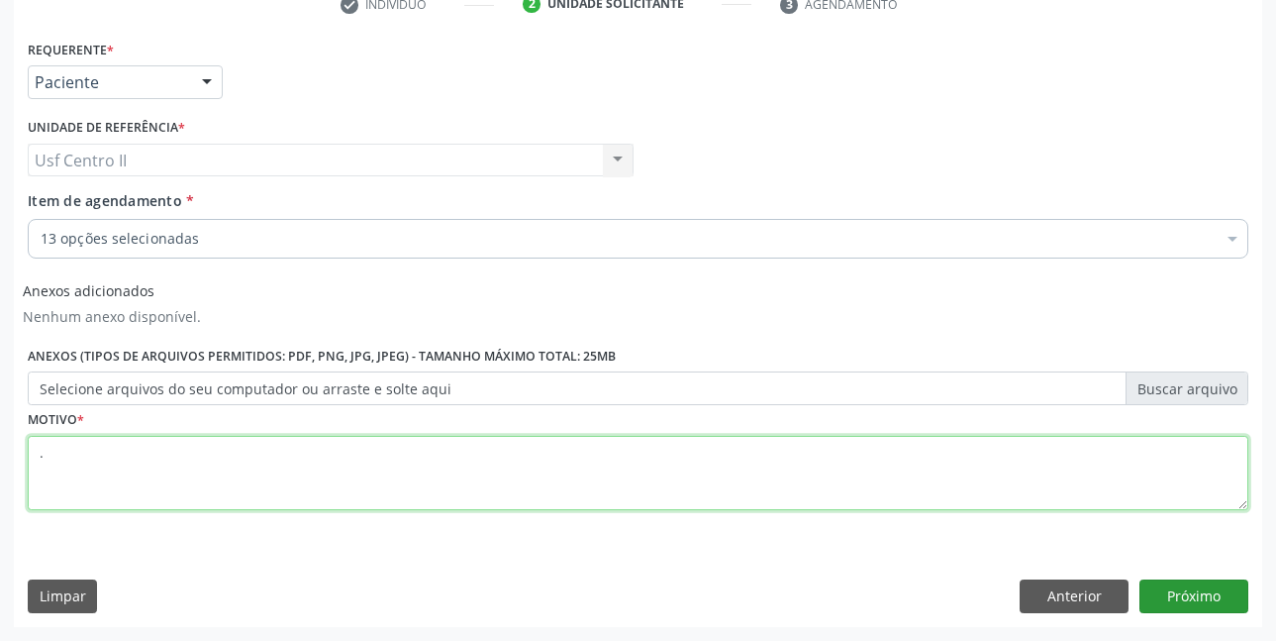
type textarea "."
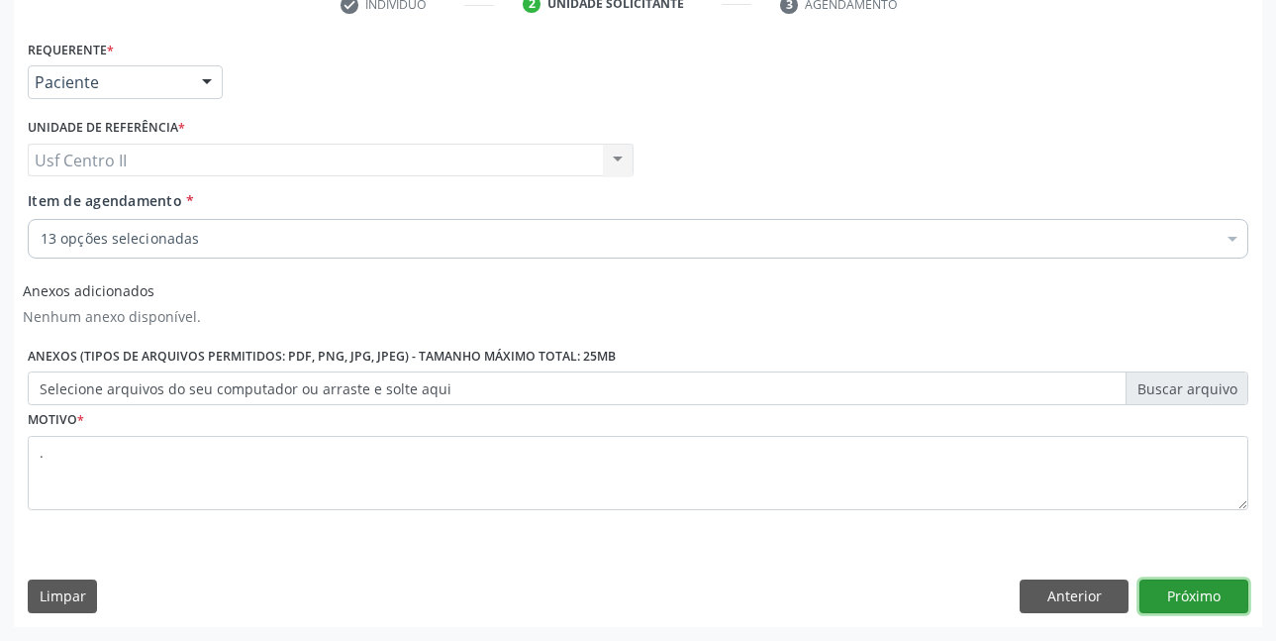
click at [1236, 598] on button "Próximo" at bounding box center [1194, 596] width 109 height 34
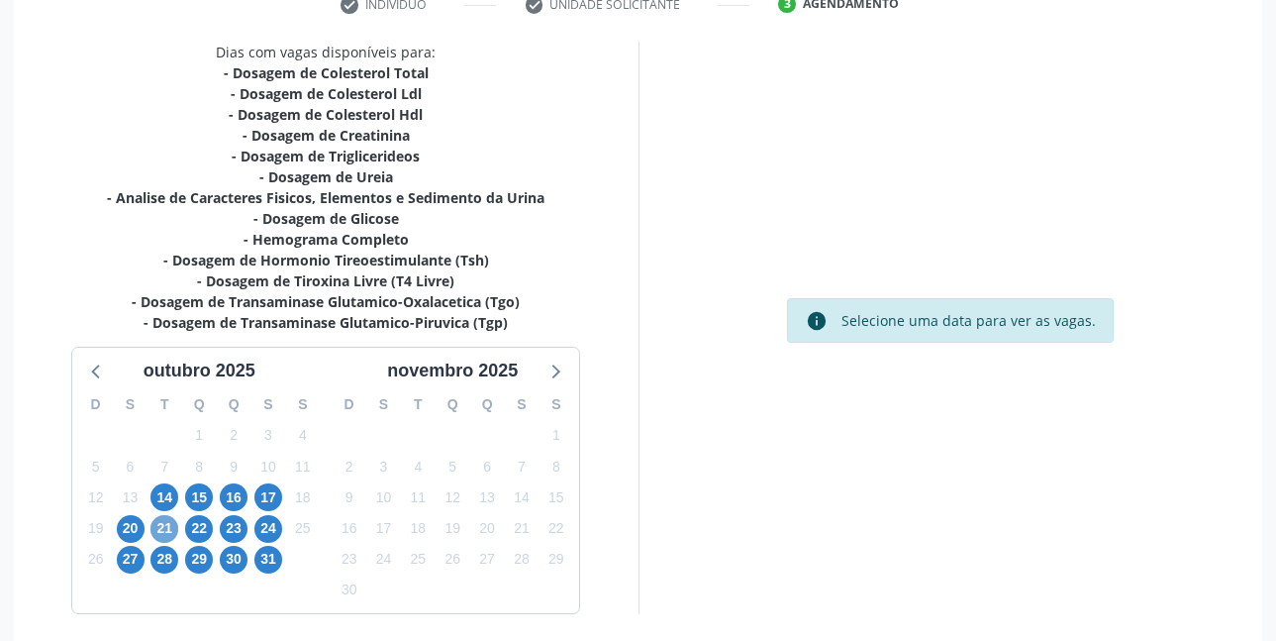
click at [163, 522] on span "21" at bounding box center [165, 529] width 28 height 28
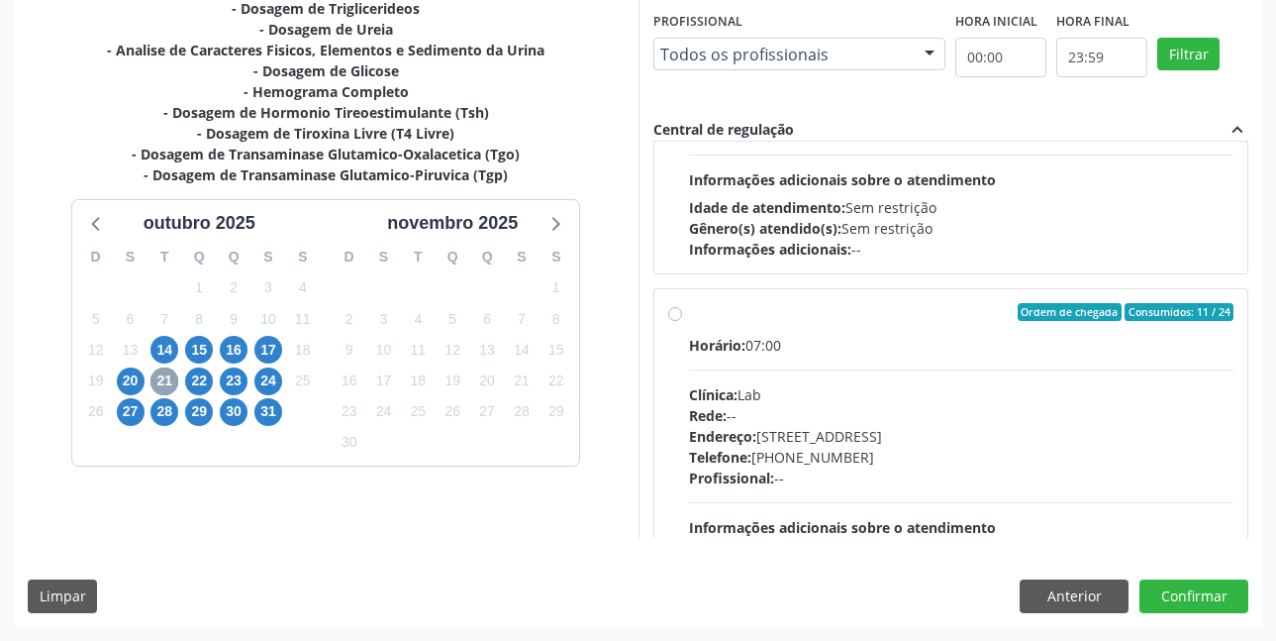
scroll to position [594, 0]
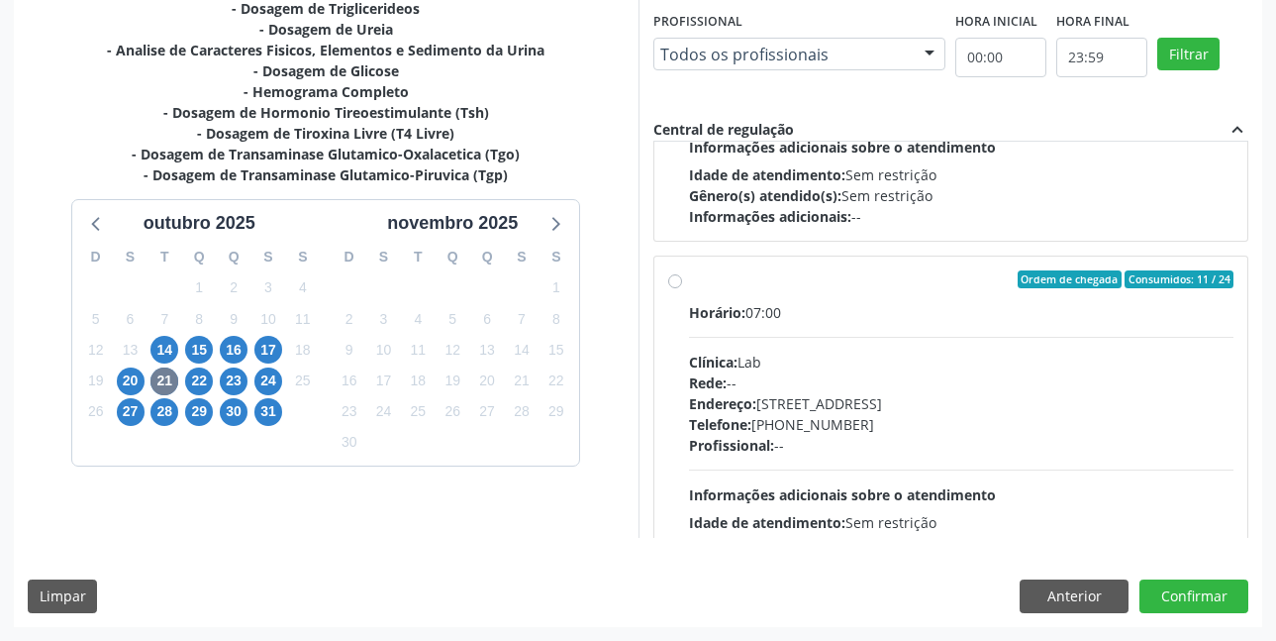
click at [689, 285] on label "Ordem de chegada Consumidos: 11 / 24 Horário: 07:00 Clínica: Lab Rede: -- Ender…" at bounding box center [962, 422] width 546 height 304
click at [678, 285] on input "Ordem de chegada Consumidos: 11 / 24 Horário: 07:00 Clínica: Lab Rede: -- Ender…" at bounding box center [675, 279] width 14 height 18
radio input "true"
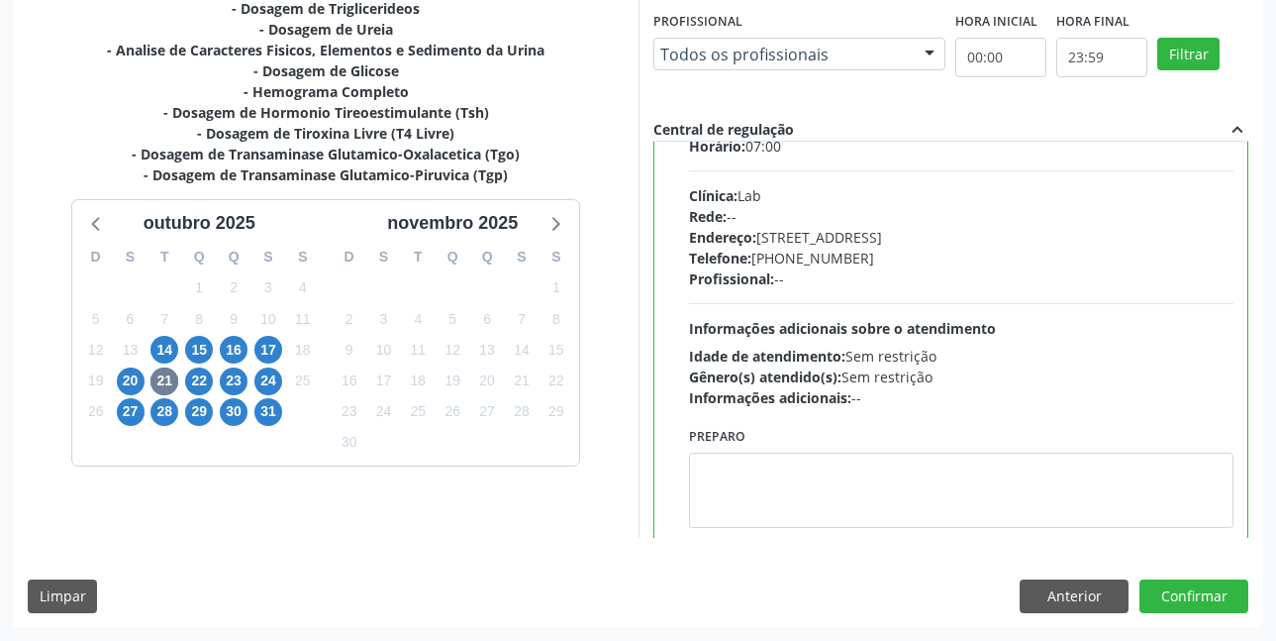
scroll to position [792, 0]
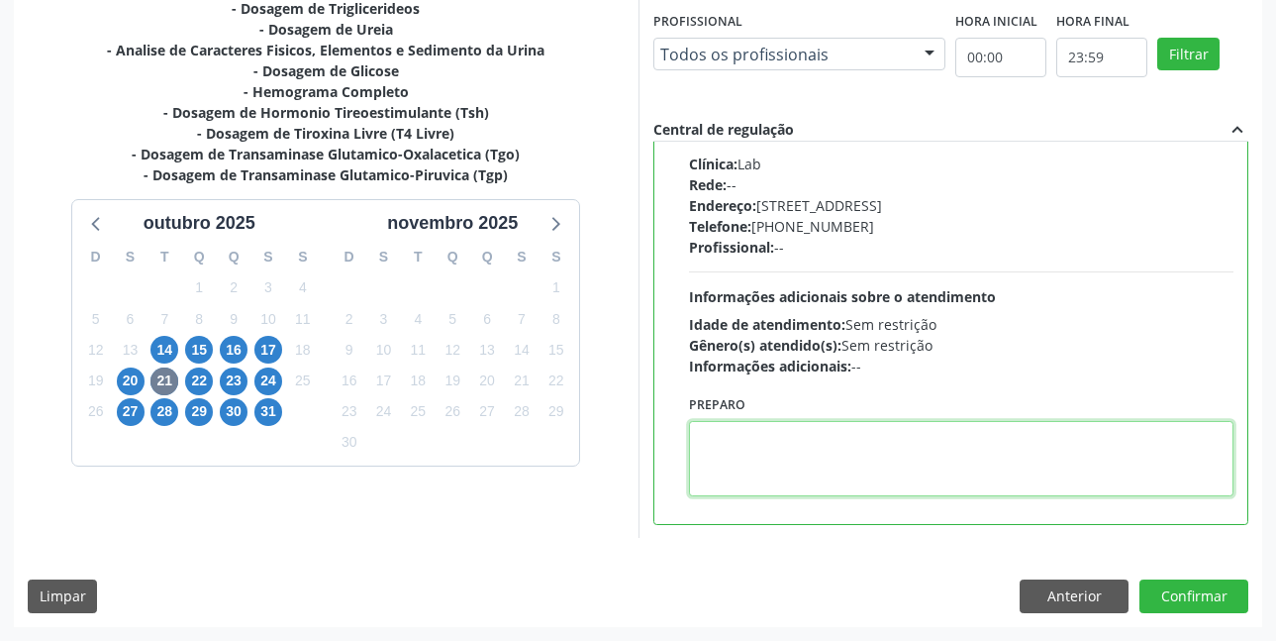
click at [775, 439] on textarea at bounding box center [962, 458] width 546 height 75
paste textarea "O EXAME SERÁ REALIZADO NA UNIDADE DE SAÚDE CENTRO 2 (POSTINHO DO RODEIO), POR O…"
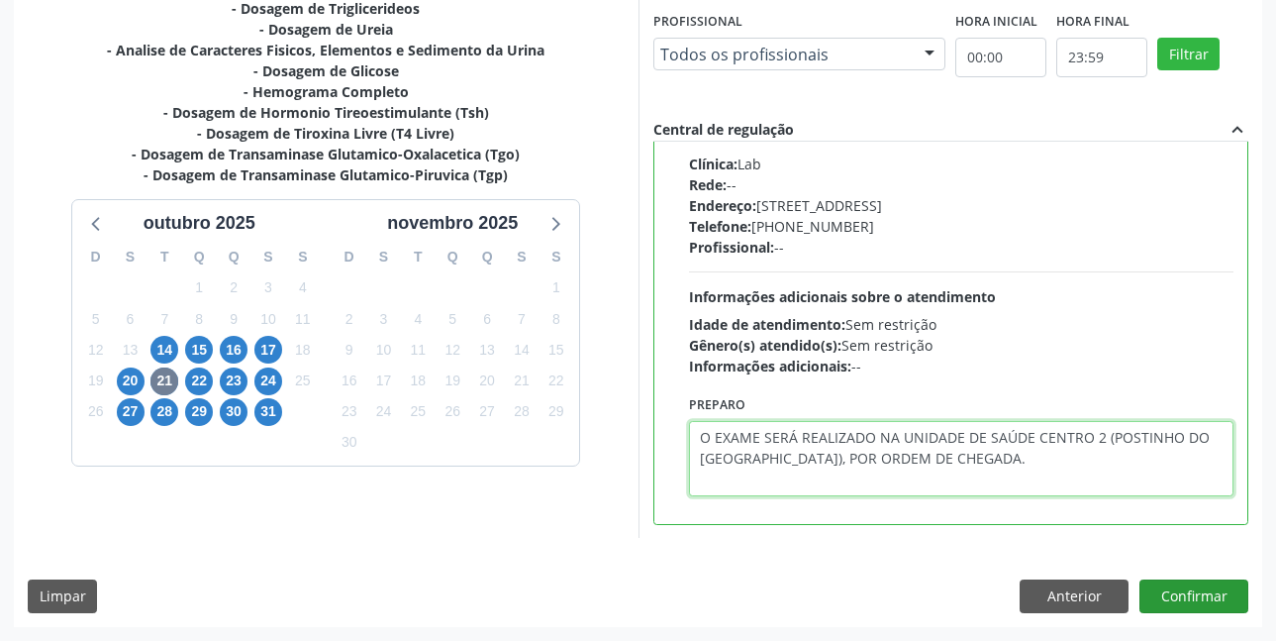
type textarea "O EXAME SERÁ REALIZADO NA UNIDADE DE SAÚDE CENTRO 2 (POSTINHO DO RODEIO), POR O…"
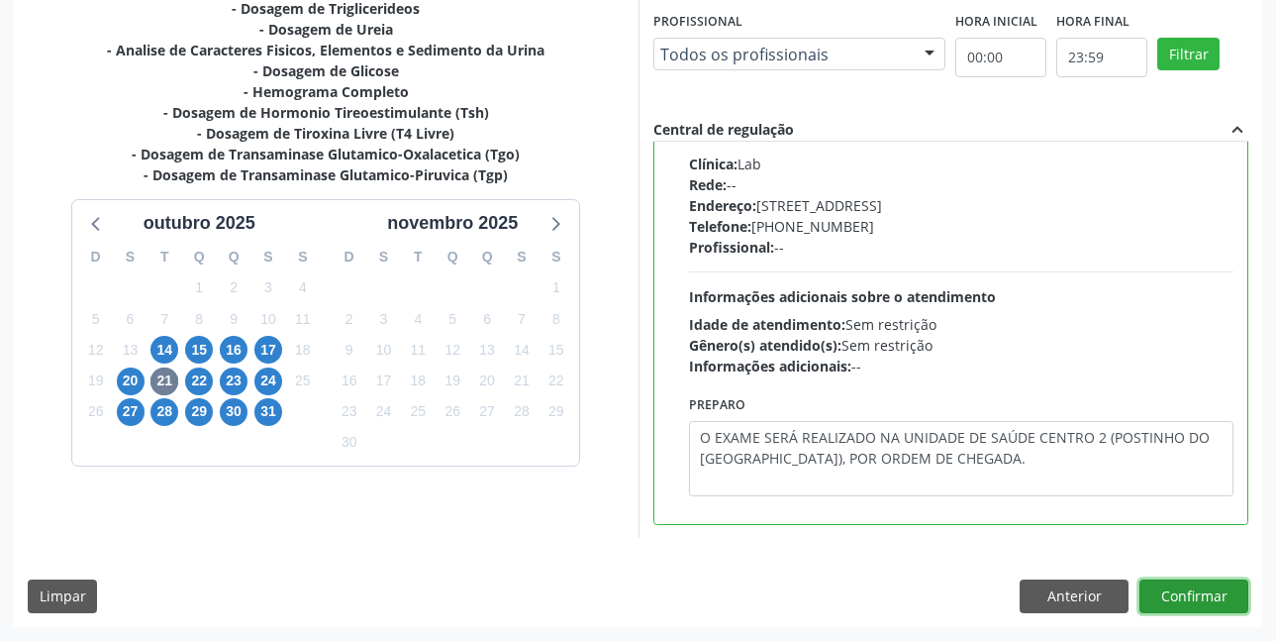
click at [1189, 589] on button "Confirmar" at bounding box center [1194, 596] width 109 height 34
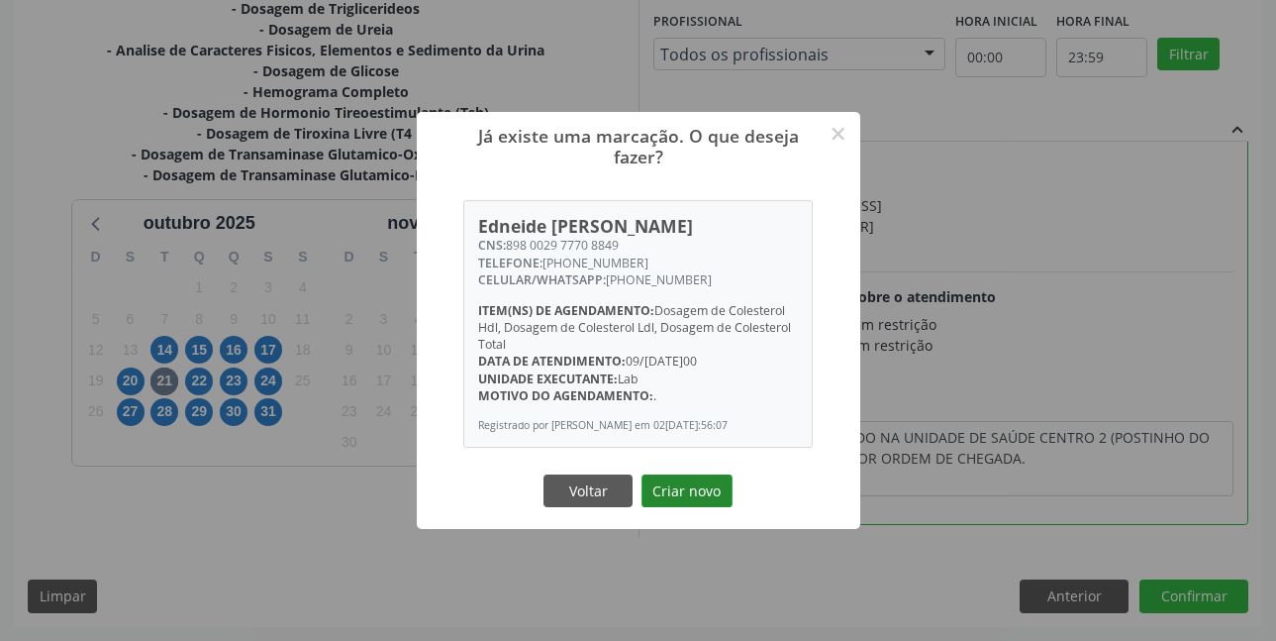
click at [673, 494] on button "Criar novo" at bounding box center [687, 491] width 91 height 34
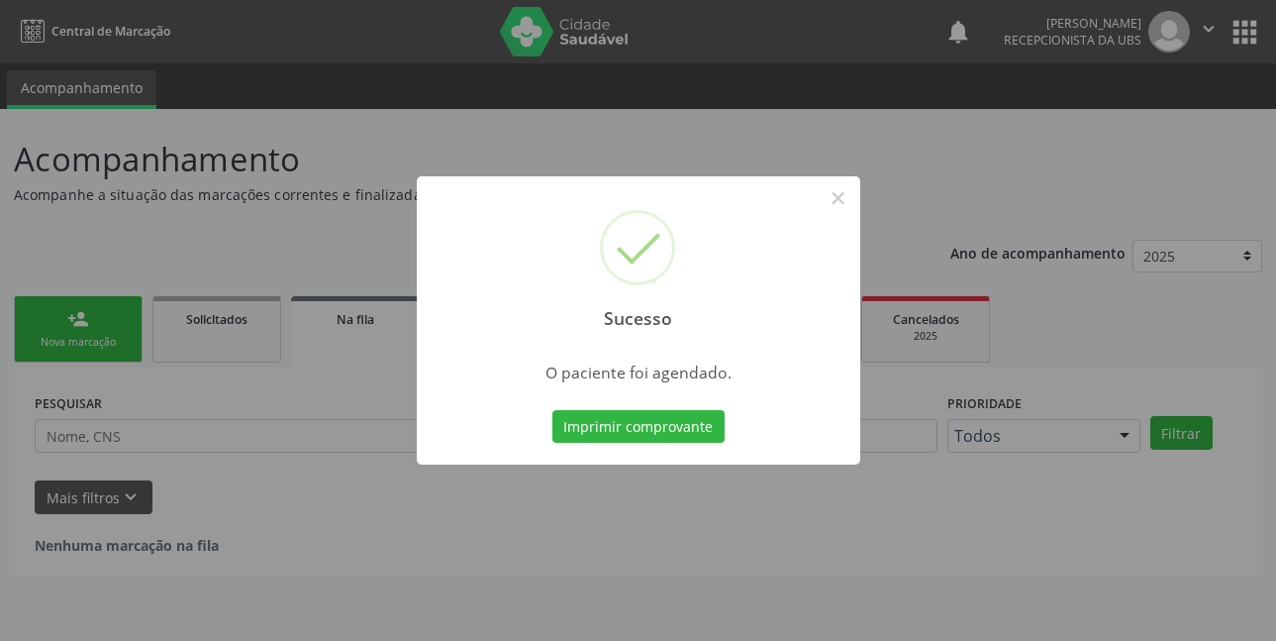
scroll to position [0, 0]
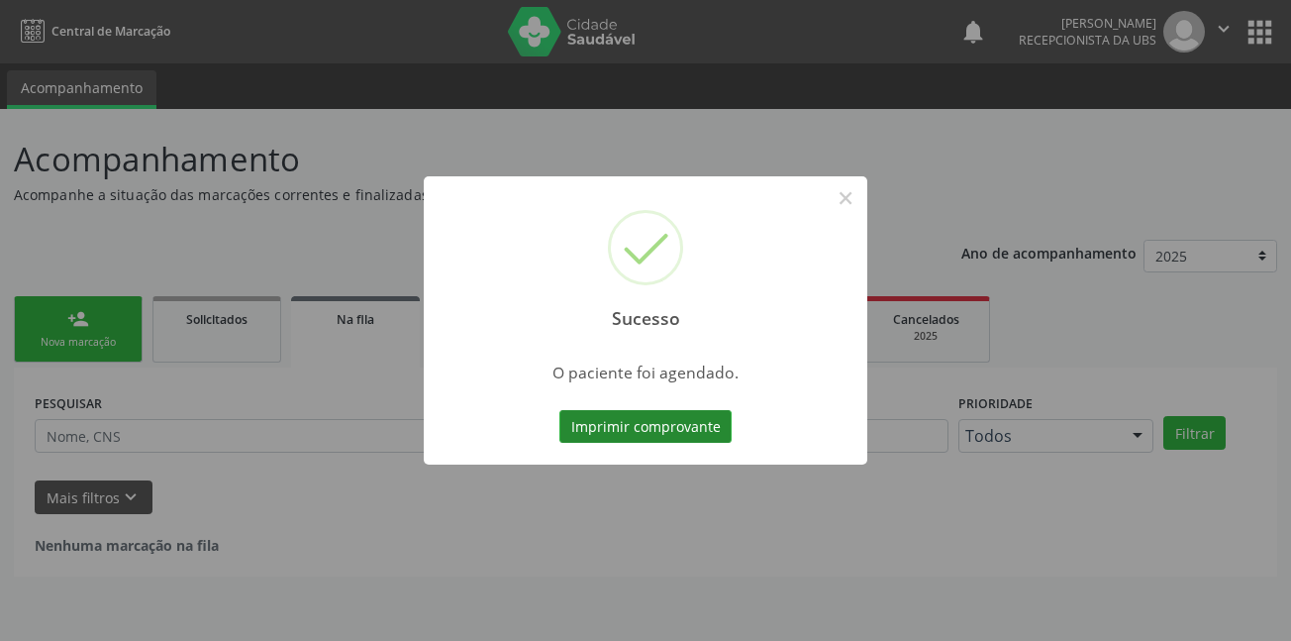
click at [634, 426] on button "Imprimir comprovante" at bounding box center [646, 427] width 172 height 34
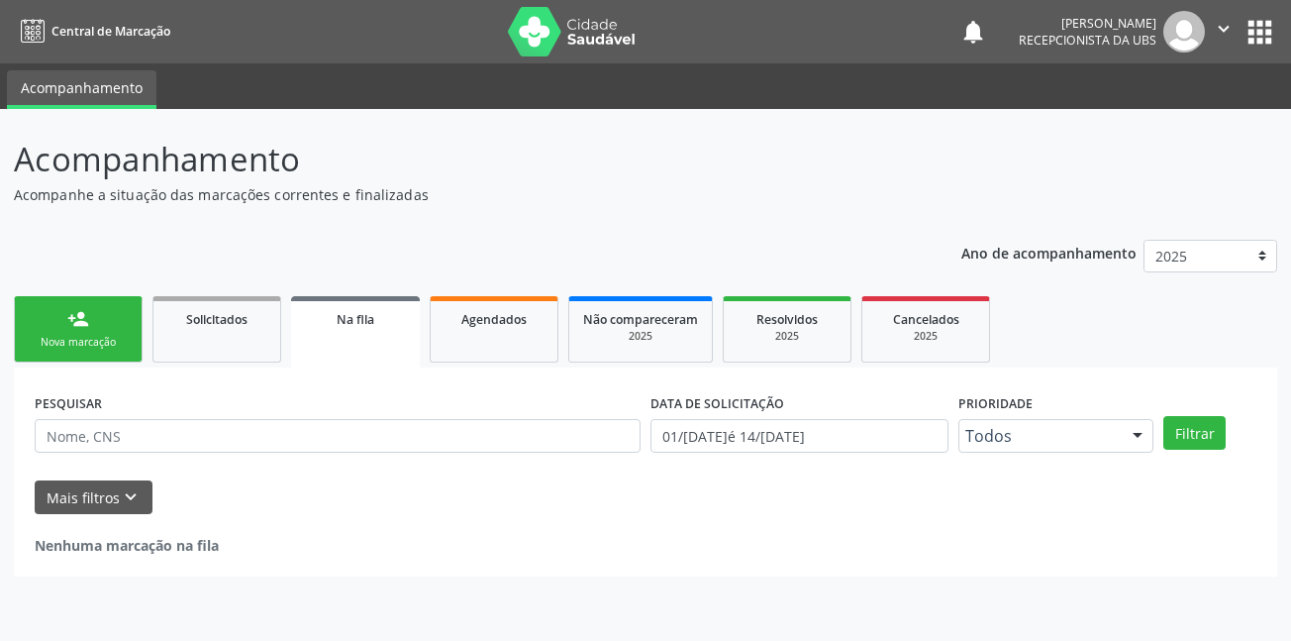
click at [104, 322] on link "person_add Nova marcação" at bounding box center [78, 329] width 129 height 66
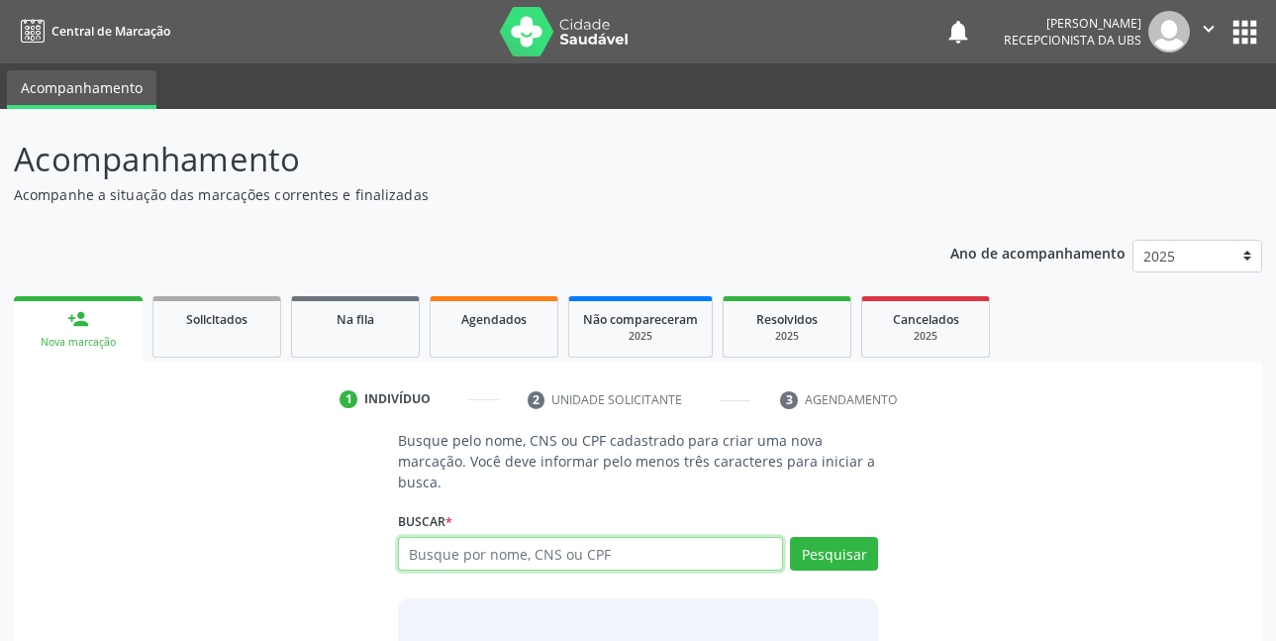
click at [478, 559] on input "text" at bounding box center [591, 554] width 386 height 34
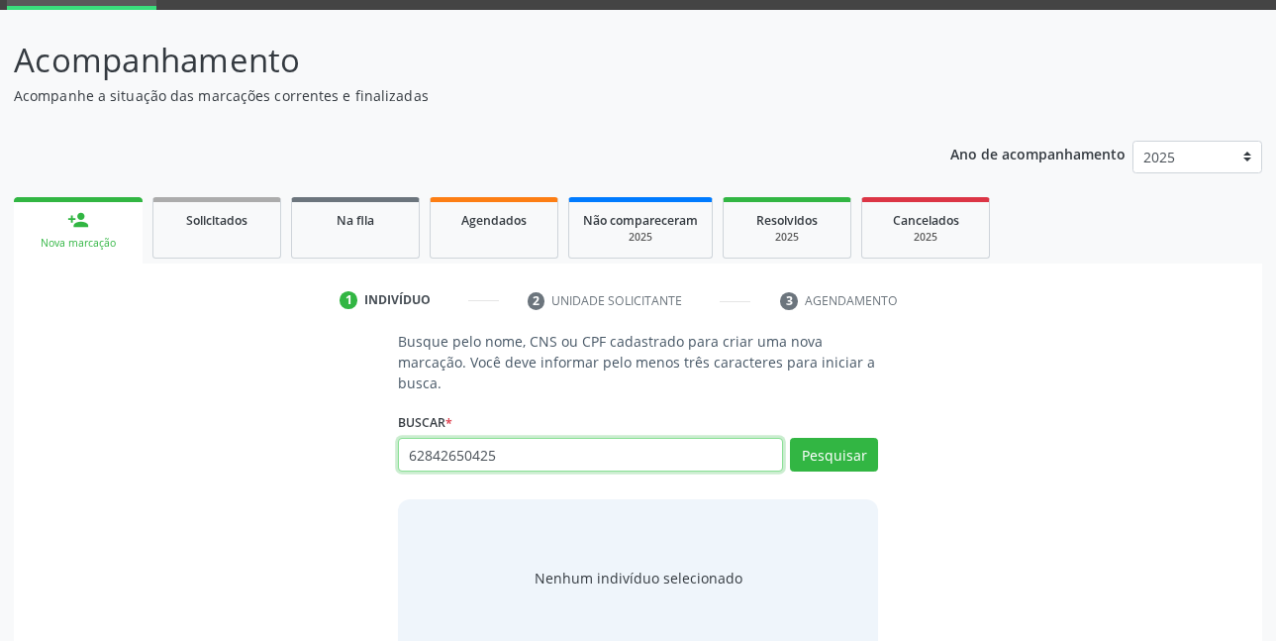
type input "62842650425"
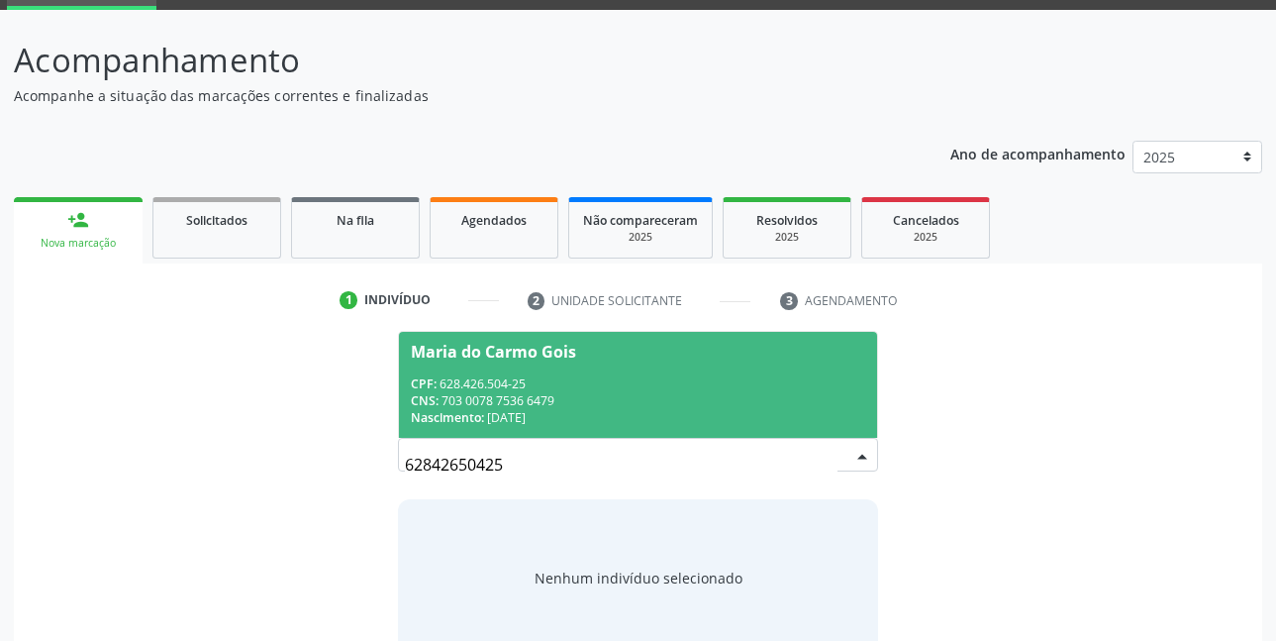
click at [586, 362] on span "Maria do Carmo Gois CPF: 628.426.504-25 CNS: 703 0078 7536 6479 Nascimento: 18/…" at bounding box center [638, 385] width 479 height 106
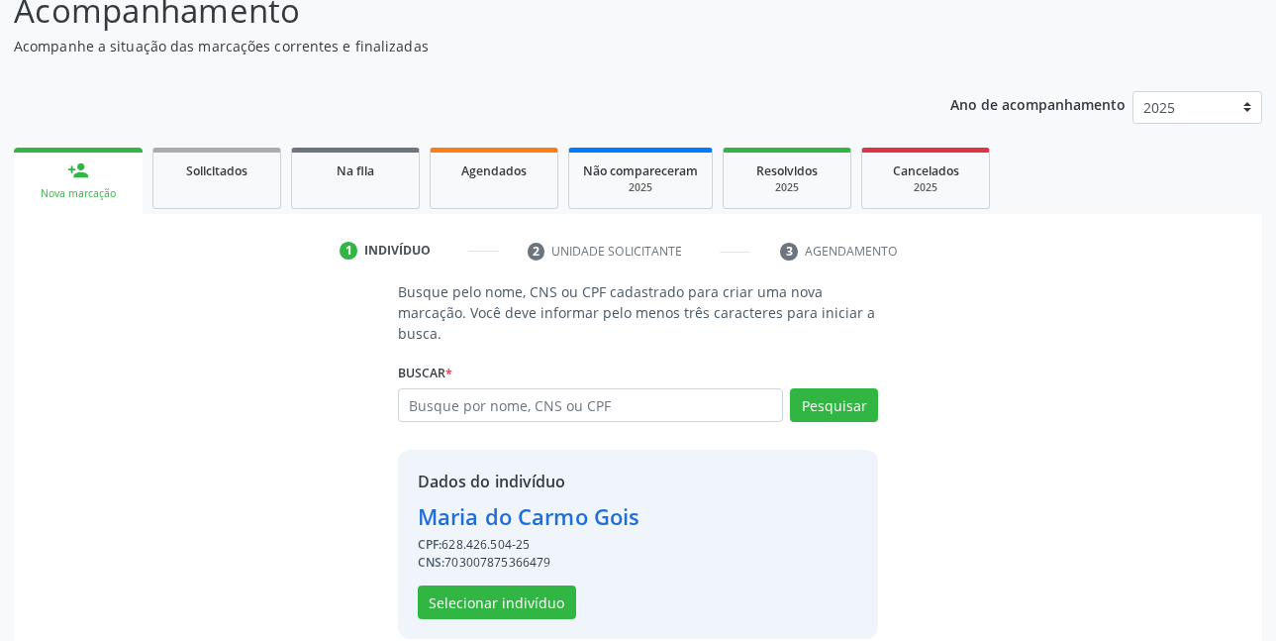
scroll to position [174, 0]
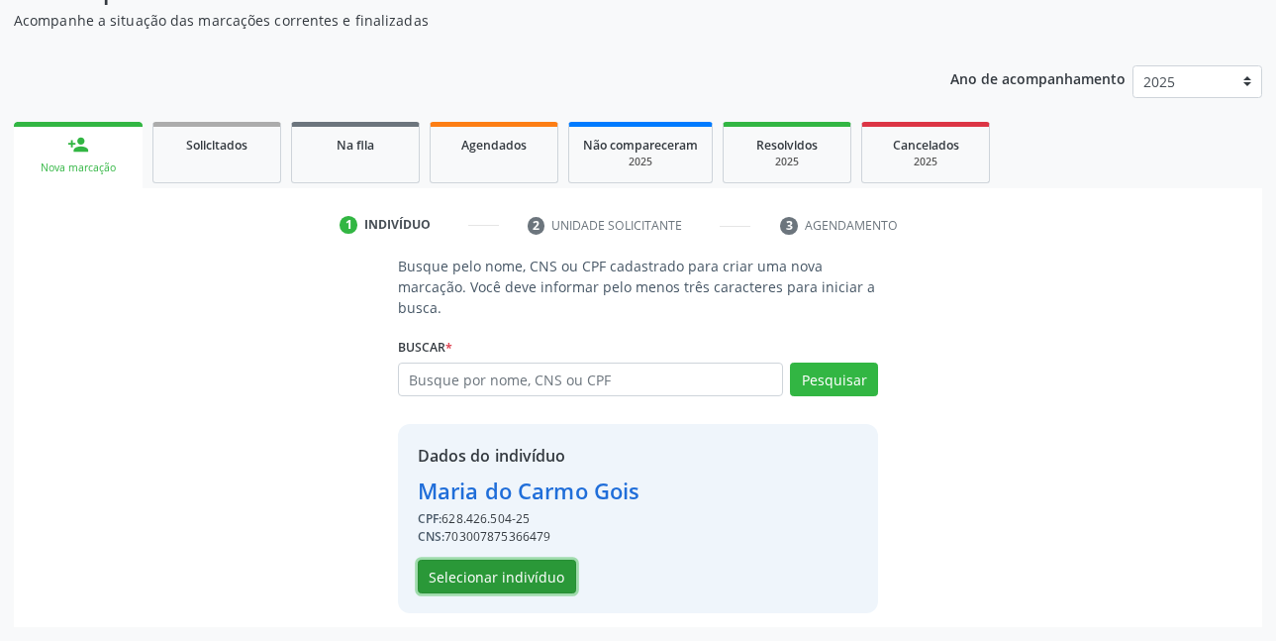
click at [502, 572] on button "Selecionar indivíduo" at bounding box center [497, 577] width 158 height 34
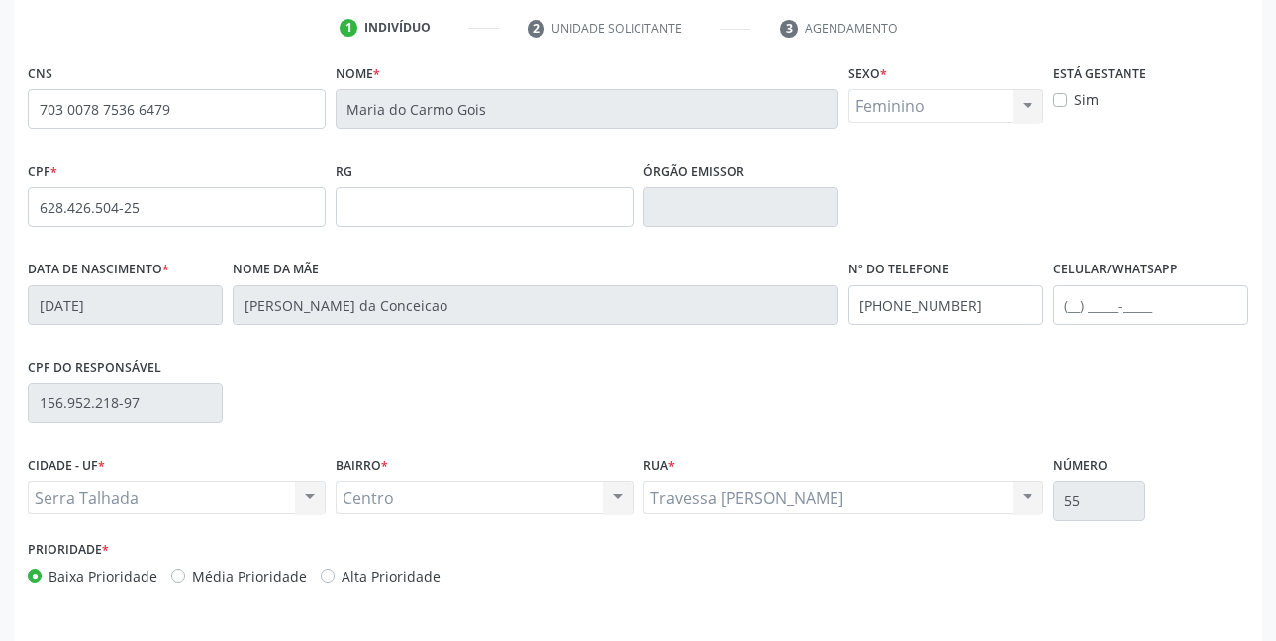
scroll to position [372, 0]
click at [1147, 319] on input "text" at bounding box center [1151, 304] width 195 height 40
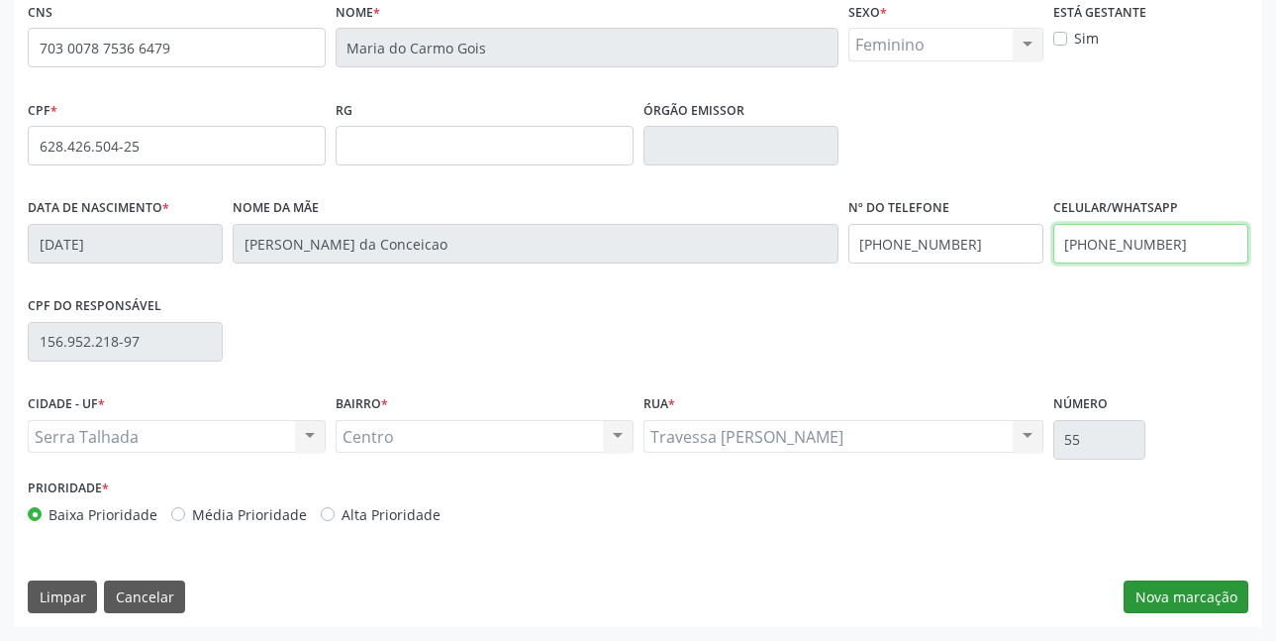
type input "(87) 99603-6618"
click at [1154, 597] on button "Nova marcação" at bounding box center [1186, 597] width 125 height 34
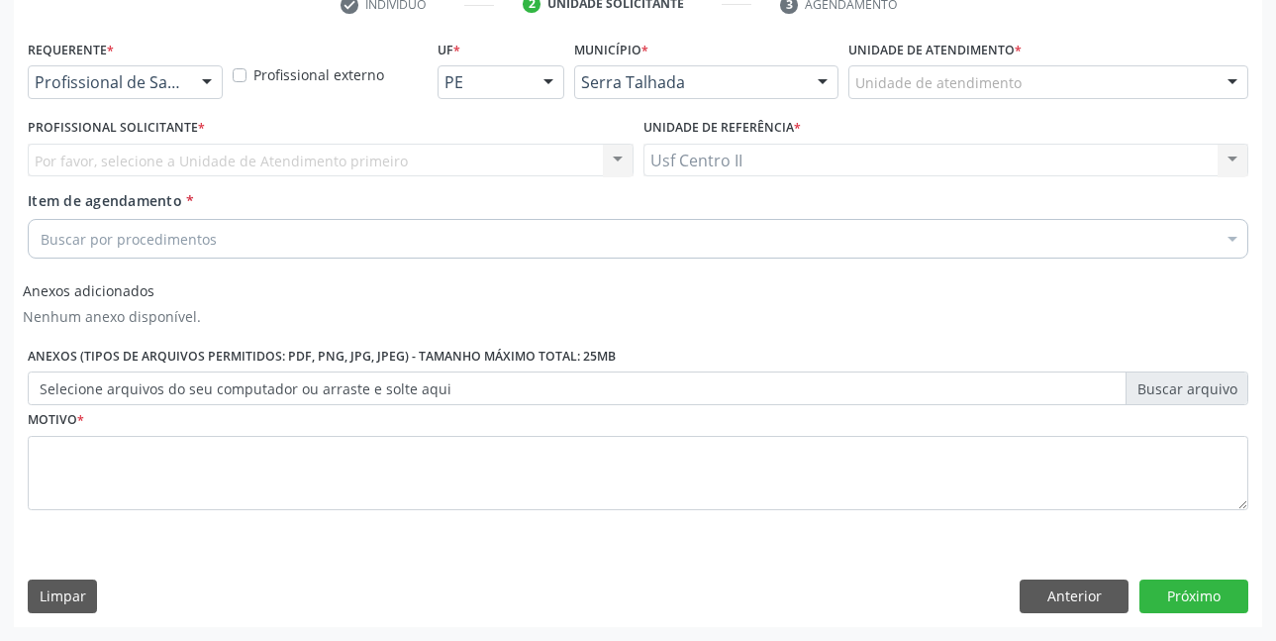
scroll to position [395, 0]
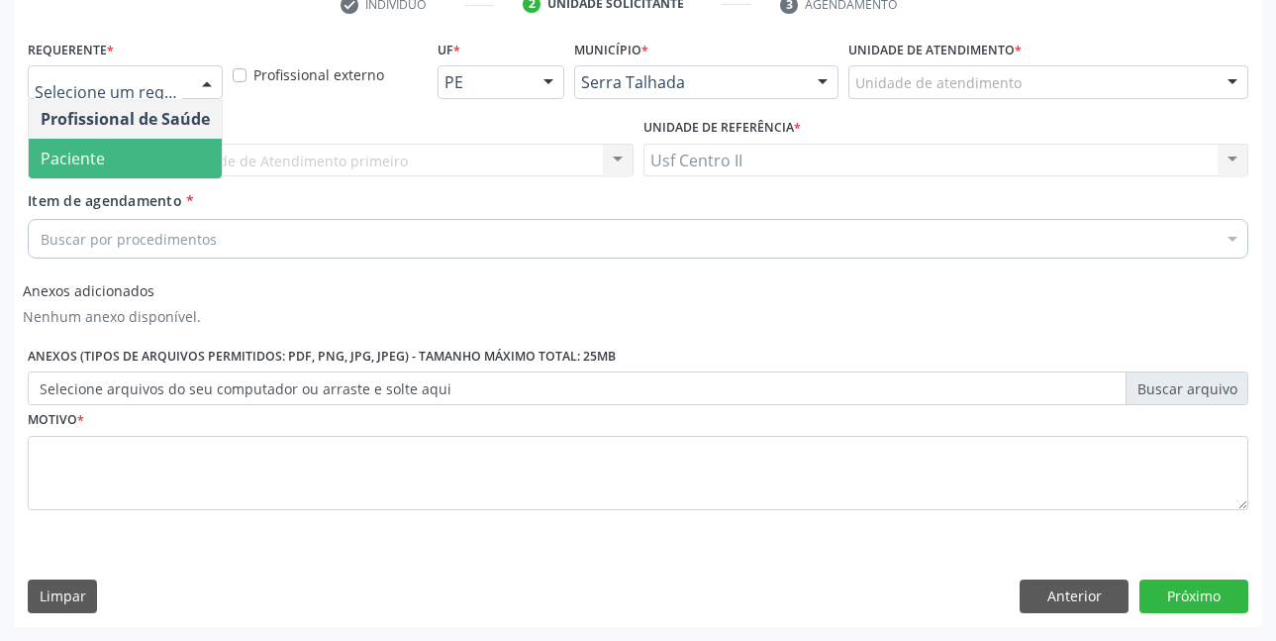
click at [98, 150] on span "Paciente" at bounding box center [73, 159] width 64 height 22
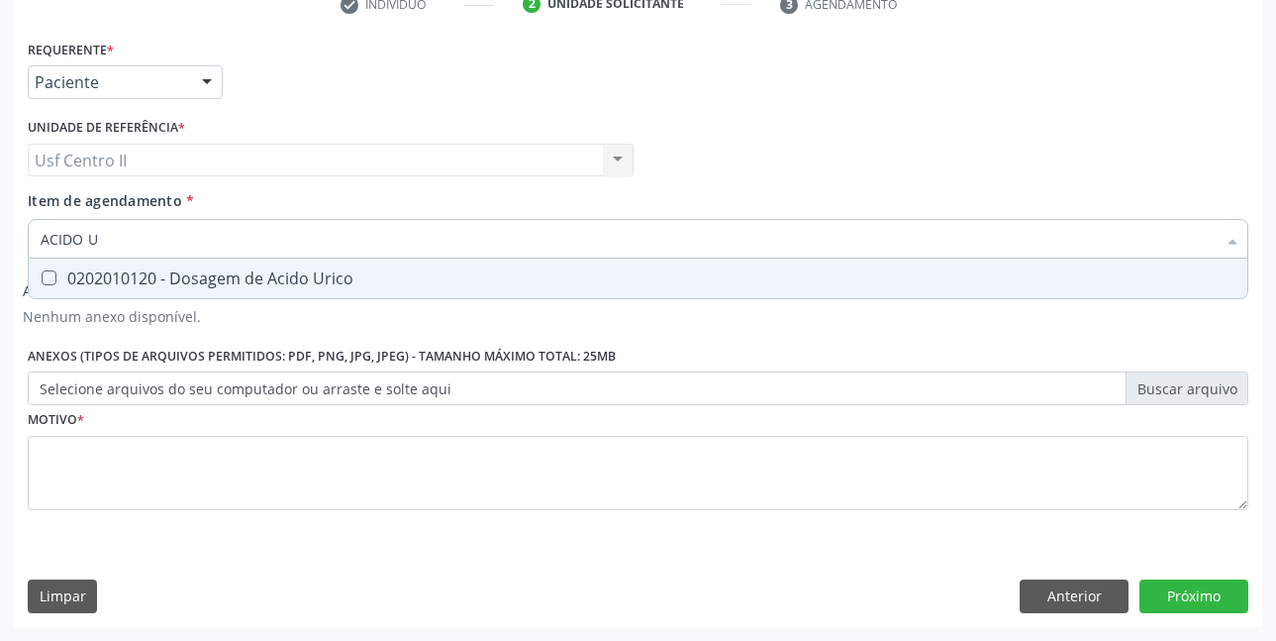
type input "ACIDO UR"
click at [202, 277] on div "0202010120 - Dosagem de Acido Urico" at bounding box center [638, 278] width 1195 height 16
checkbox Urico "true"
type input "ACIDO"
checkbox Urico "false"
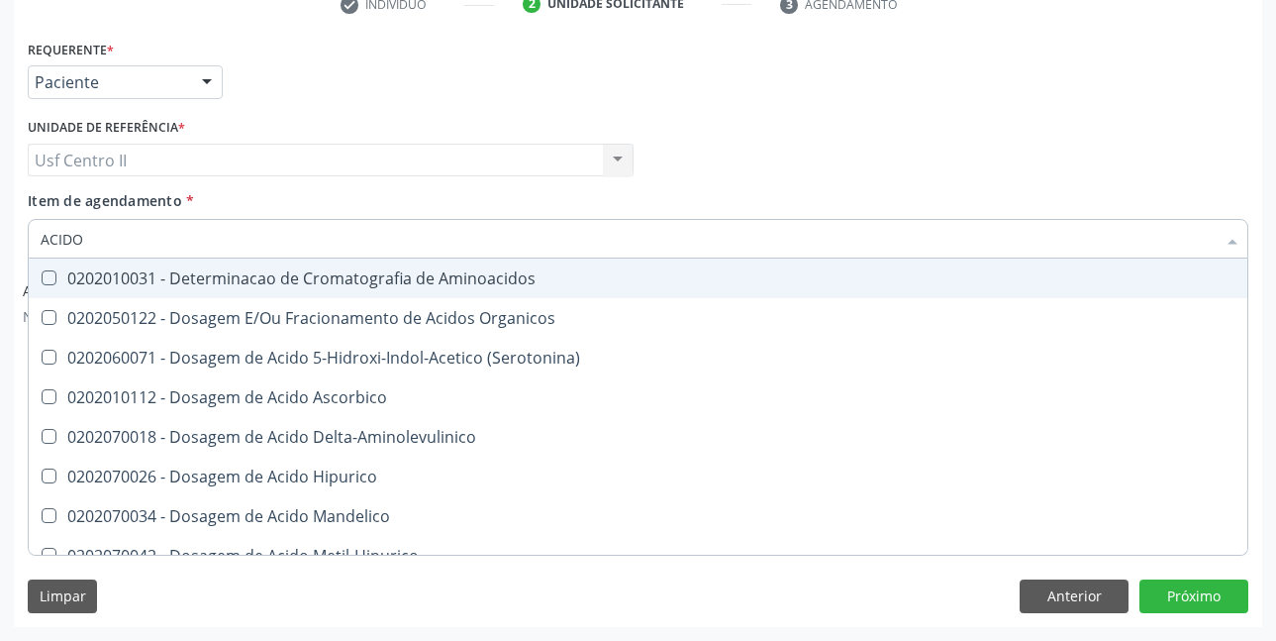
type input "ACID"
checkbox Urico "false"
checkbox Cromatografia\) "true"
type input "ACI"
checkbox Cromatografia\) "false"
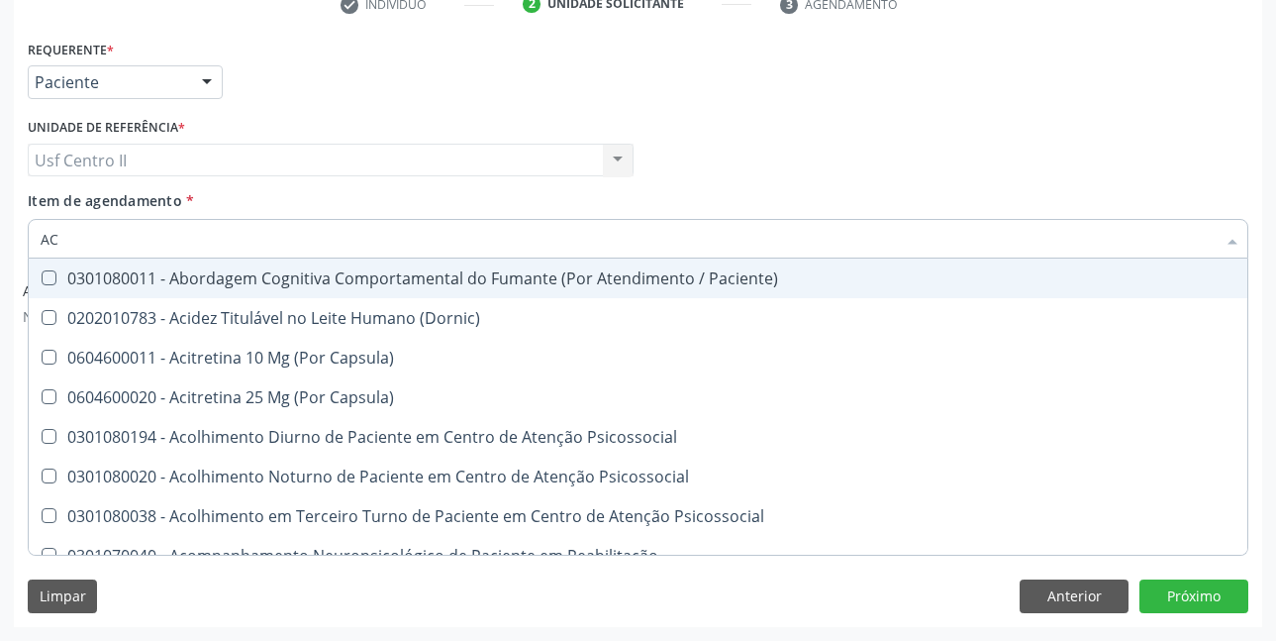
type input "A"
checkbox Urico "false"
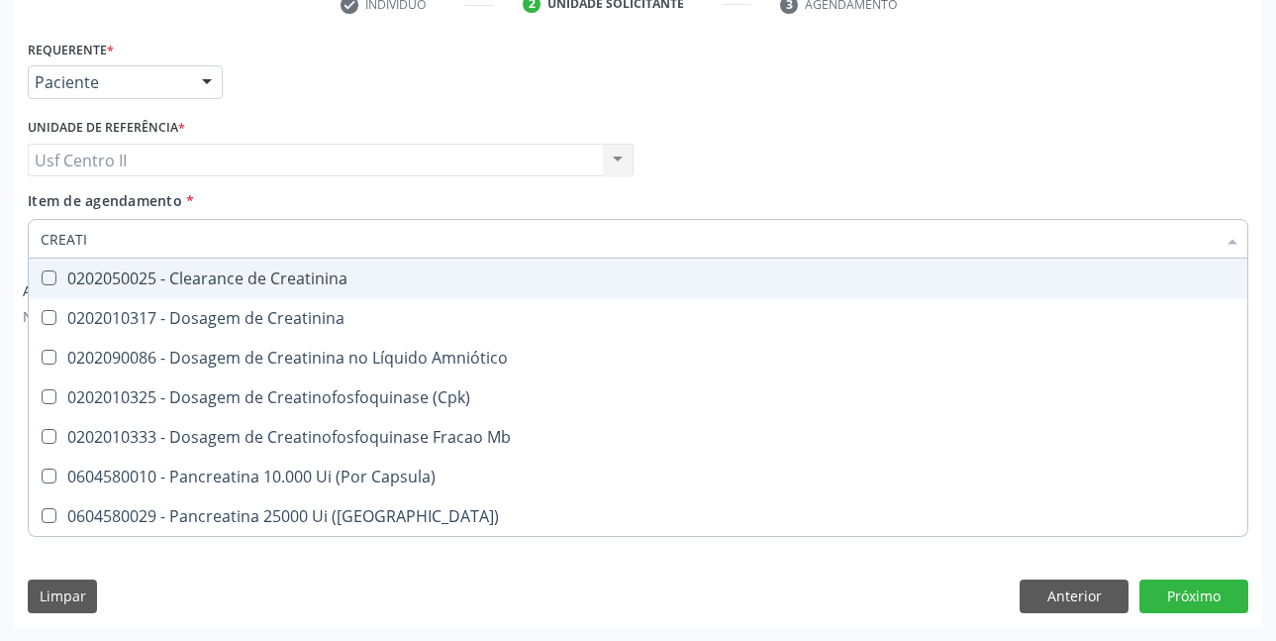
type input "CREATIN"
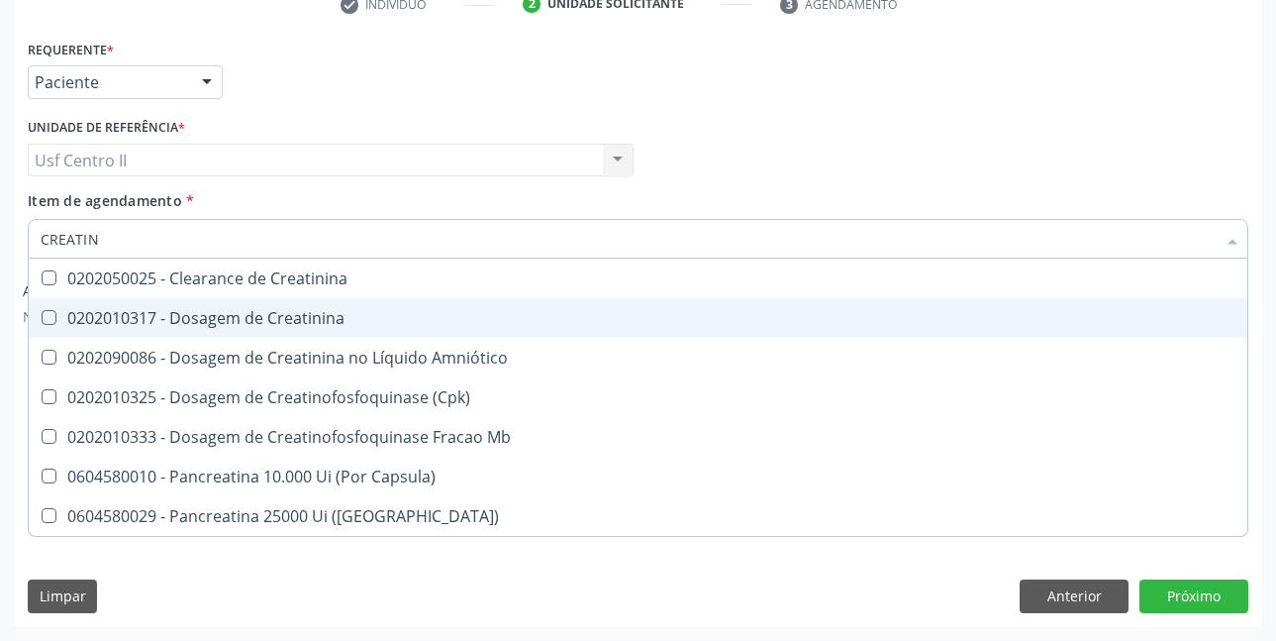
click at [235, 315] on div "0202010317 - Dosagem de Creatinina" at bounding box center [638, 318] width 1195 height 16
checkbox Creatinina "true"
type input "CREAT"
checkbox Creatinina "false"
checkbox \(Cpk\) "true"
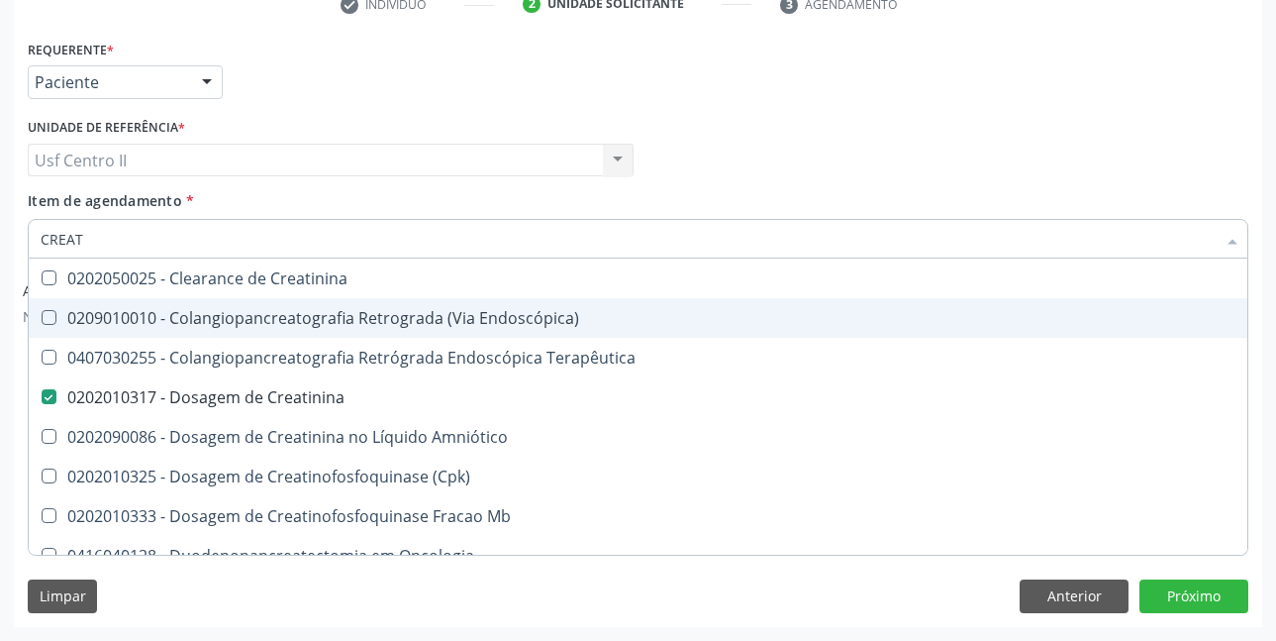
type input "CREA"
checkbox Creatinina "false"
checkbox Mb "true"
type input "CRE"
checkbox Mb "false"
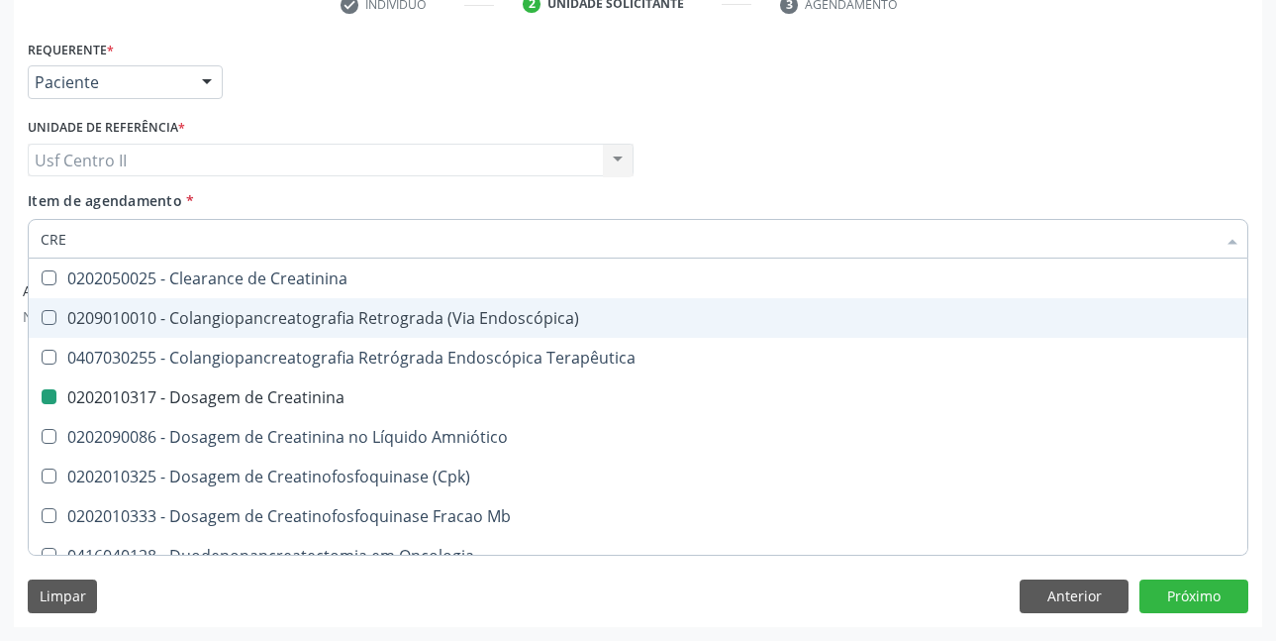
checkbox Oncologia "true"
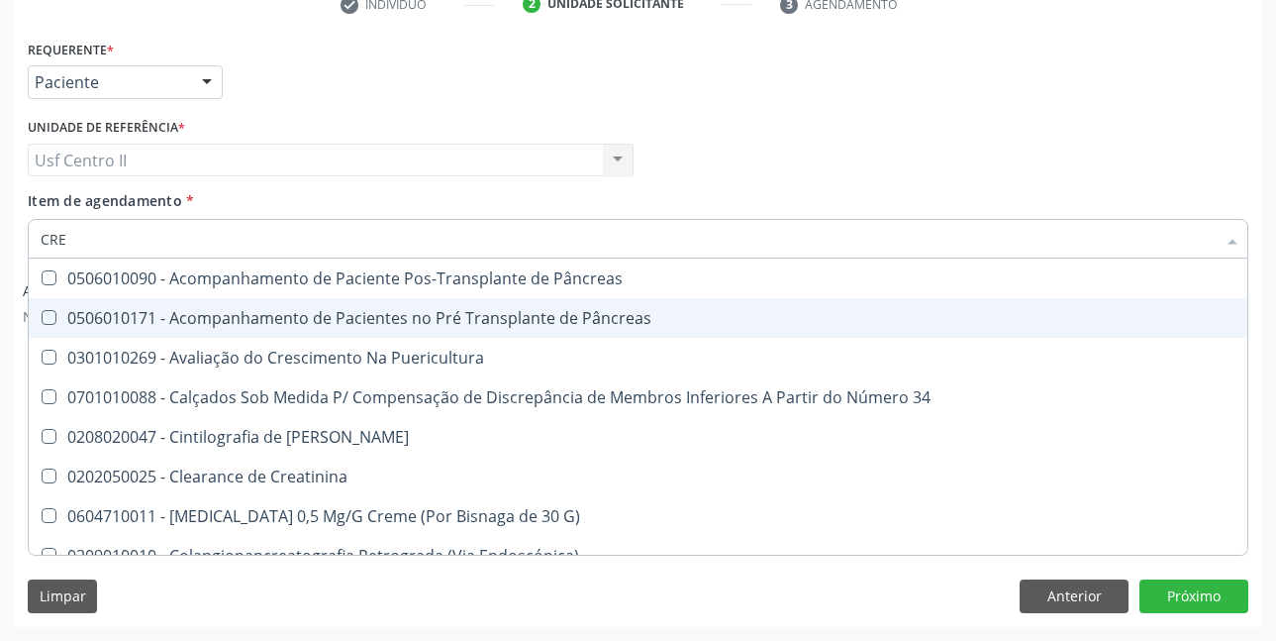
type input "CR"
checkbox Creatinina "false"
type input "C"
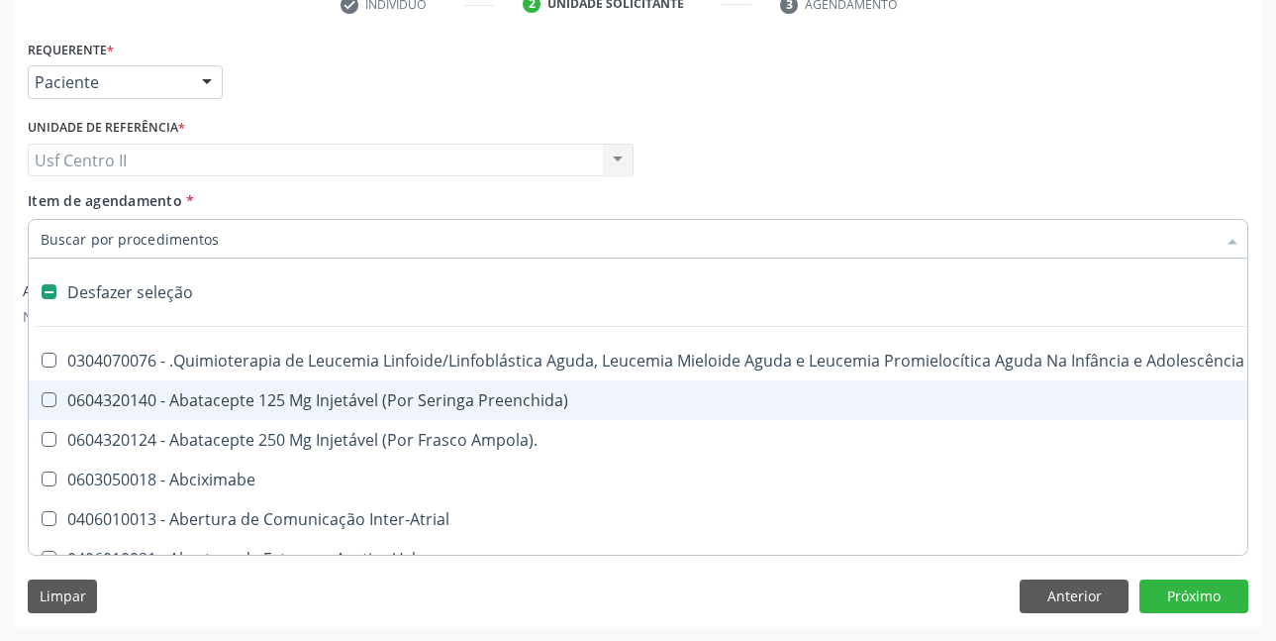
type input "U"
checkbox Cistometro "true"
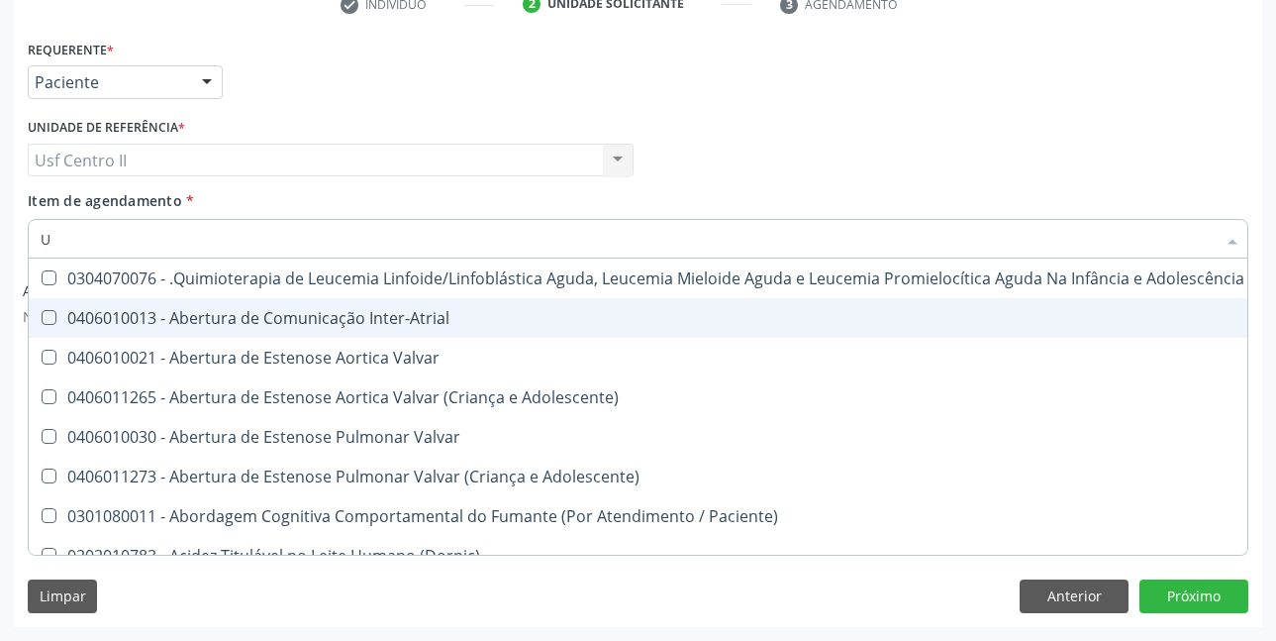
type input "UR"
checkbox Níveis "true"
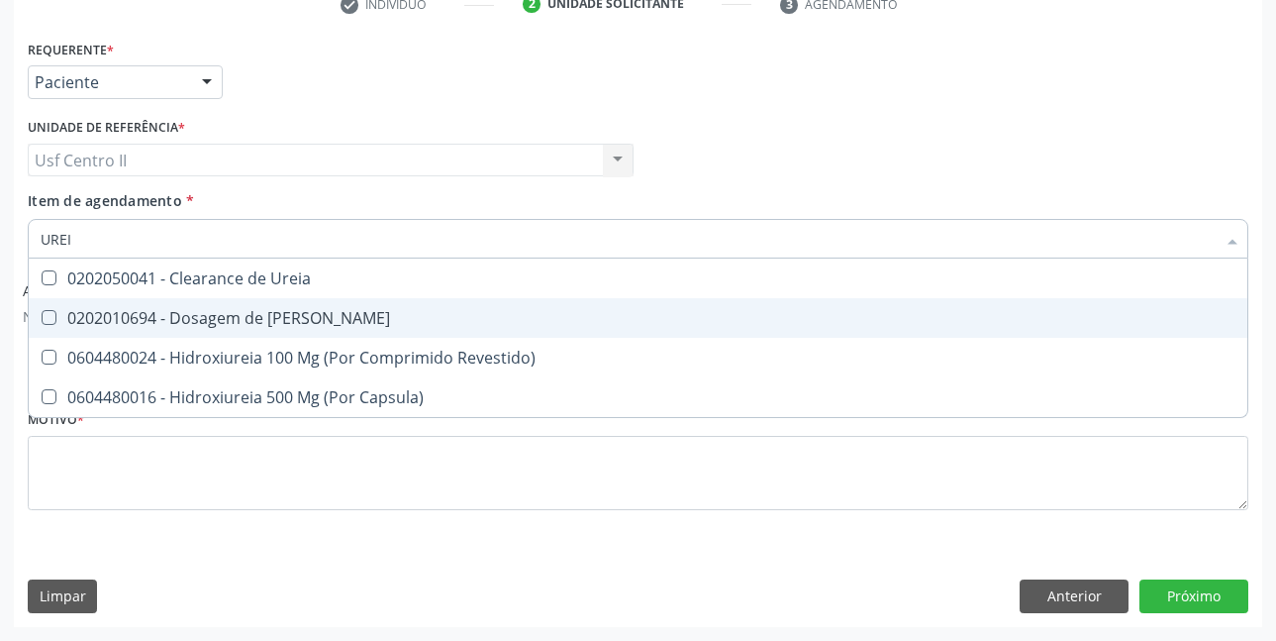
type input "UREIA"
click at [235, 315] on div "0202010694 - Dosagem de Ureia" at bounding box center [638, 318] width 1195 height 16
checkbox Ureia "true"
type input "URE"
checkbox Ureia "false"
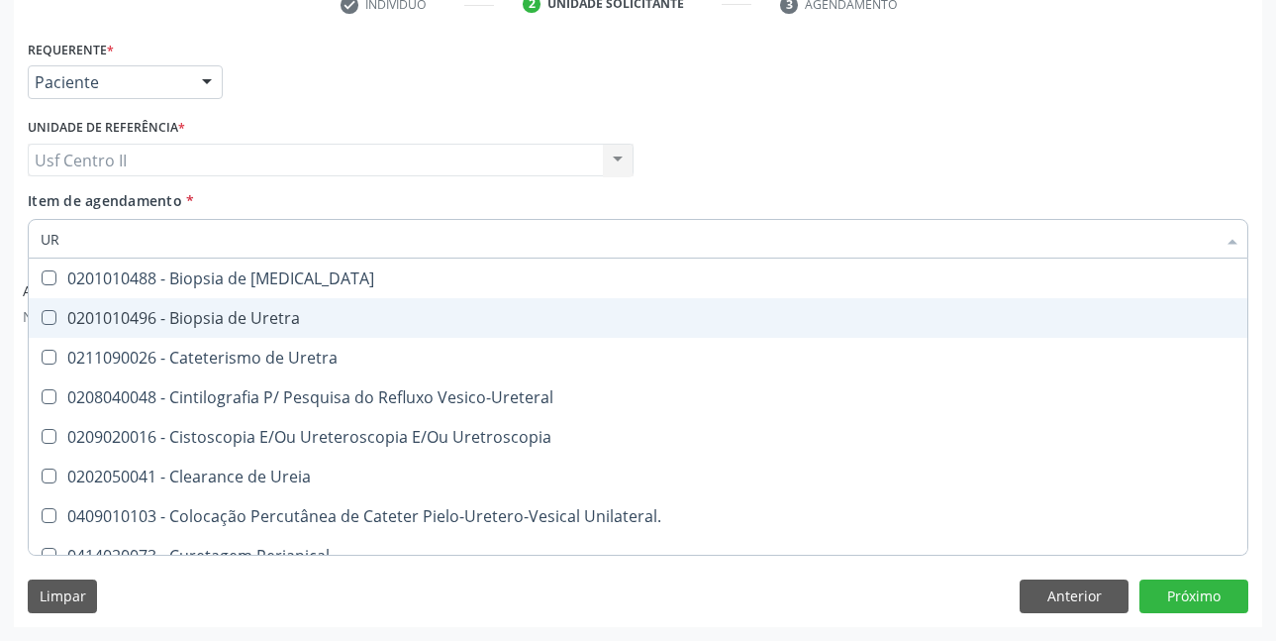
type input "URI"
checkbox Ureia "false"
checkbox Bexiga "true"
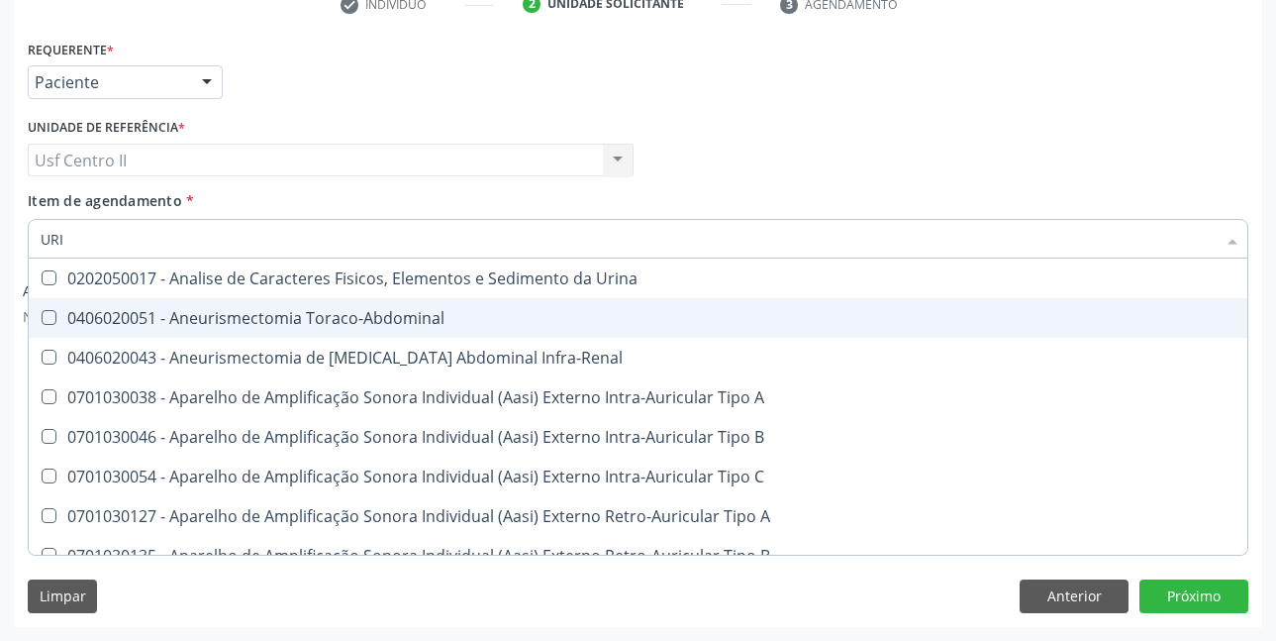
type input "URIN"
checkbox Urico "false"
type input "URINA"
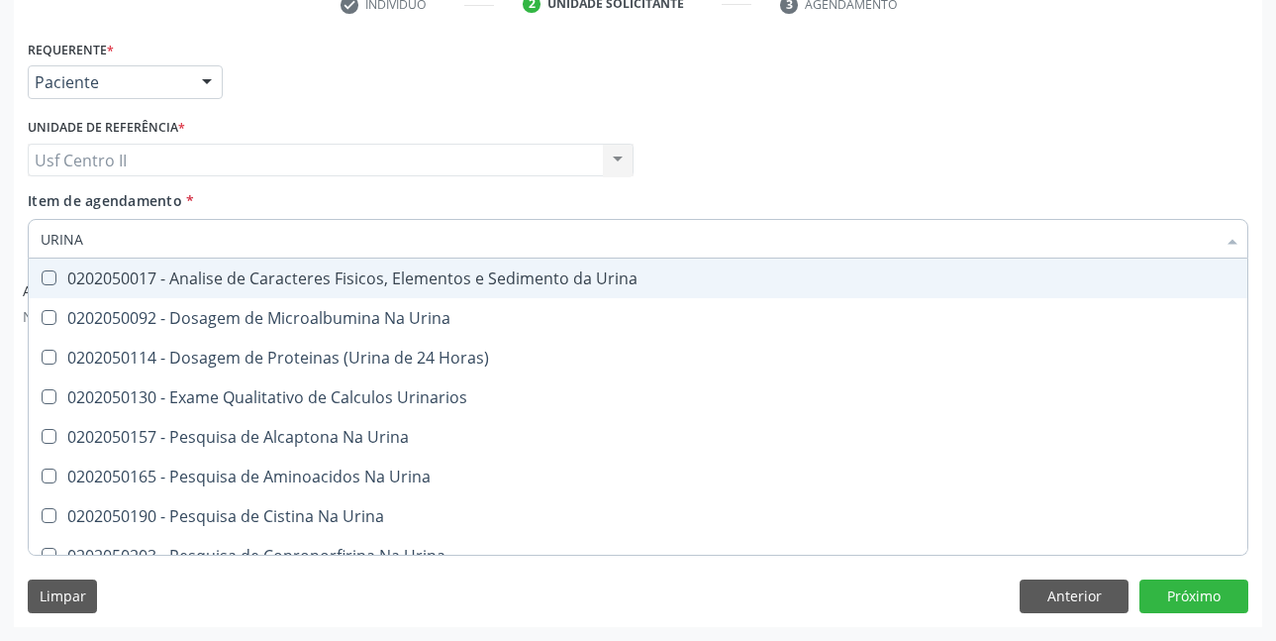
click at [413, 270] on div "0202050017 - Analise de Caracteres Fisicos, Elementos e Sedimento da Urina" at bounding box center [638, 278] width 1195 height 16
checkbox Urina "true"
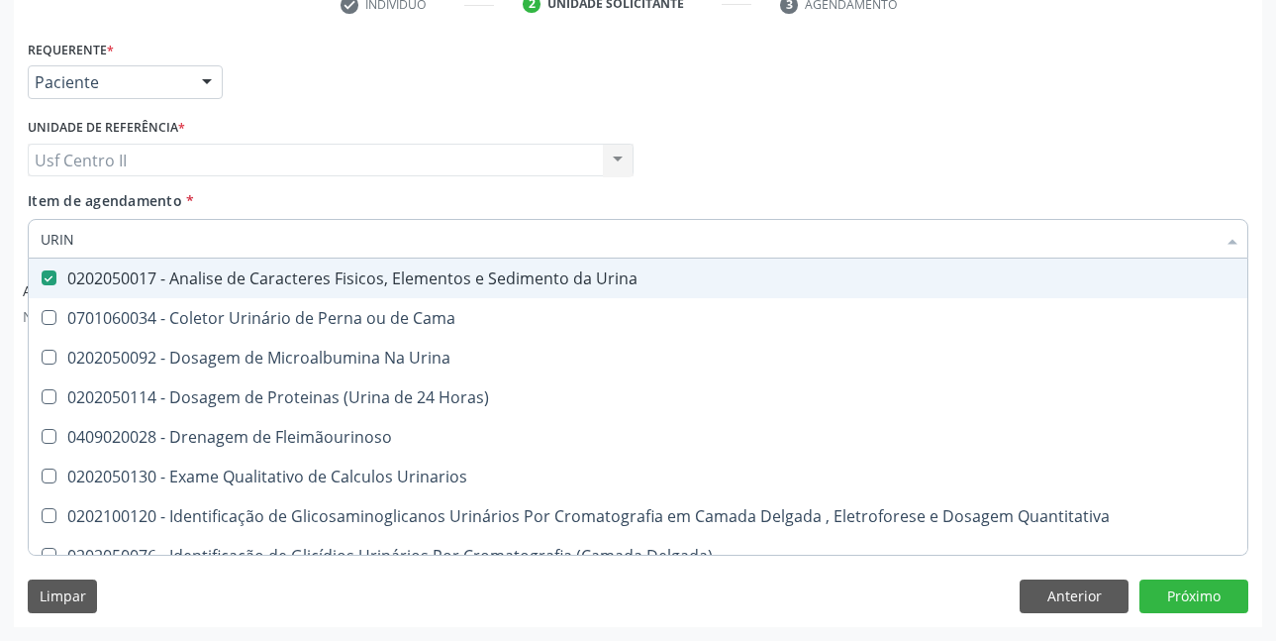
type input "URI"
checkbox Eletroforese\) "true"
type input "U"
checkbox Urina "false"
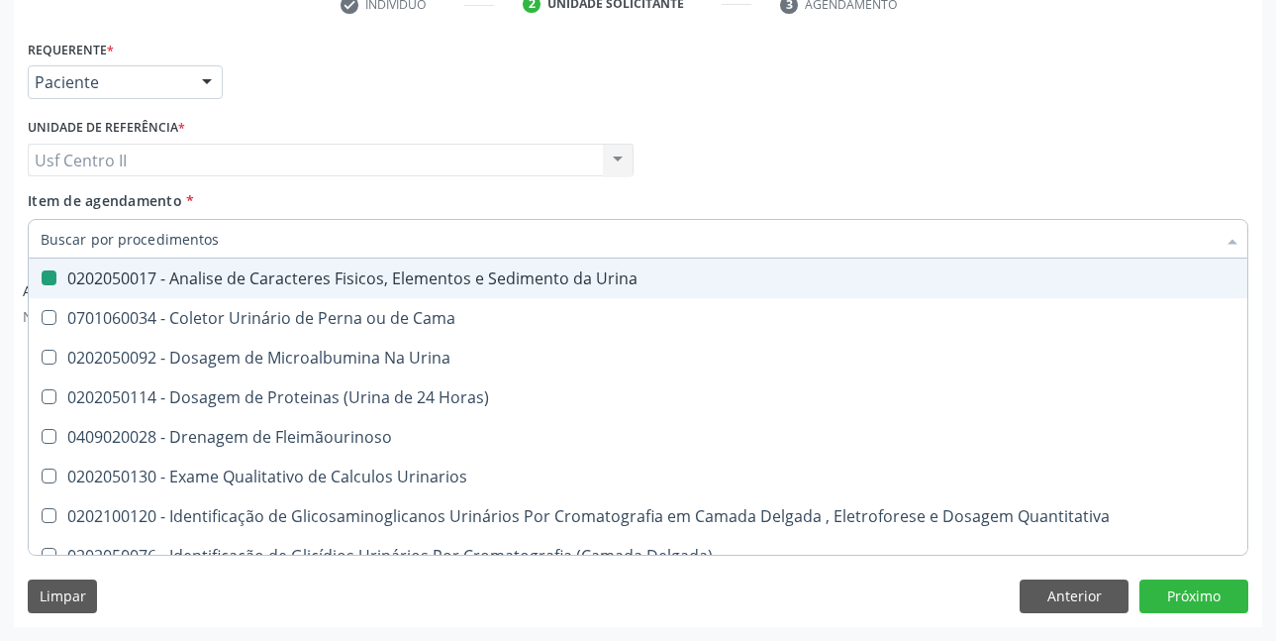
checkbox Eletroforese\) "false"
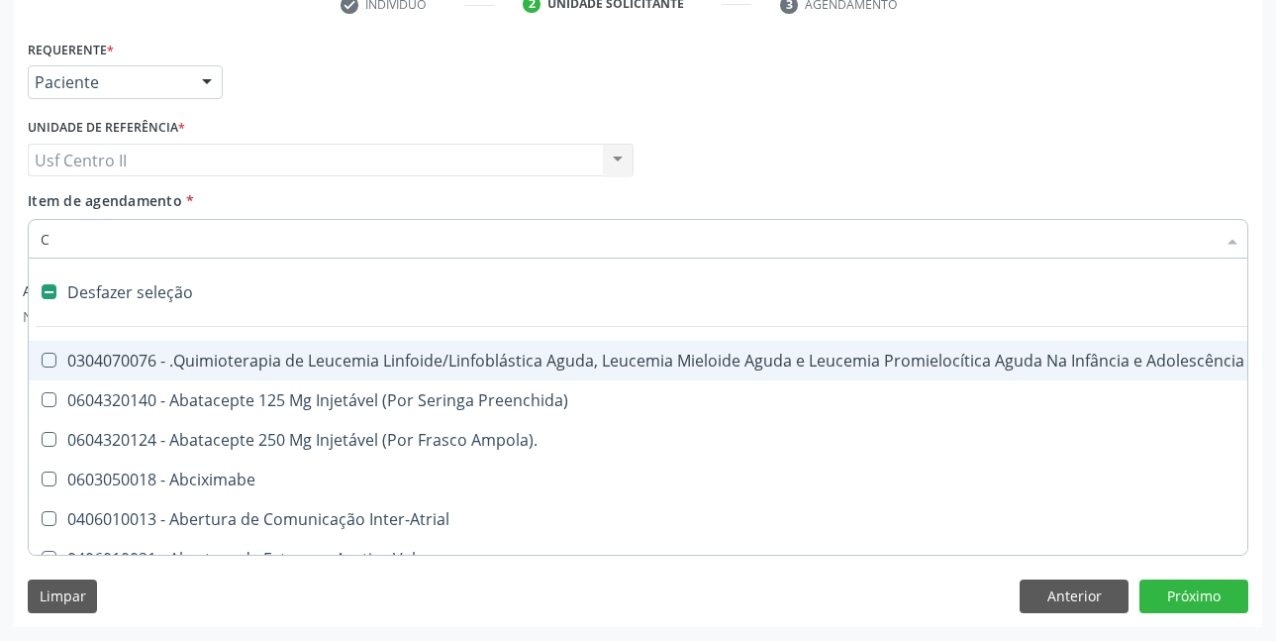
type input "CO"
checkbox Acompanhante "true"
checkbox Punho "false"
checkbox Urina "false"
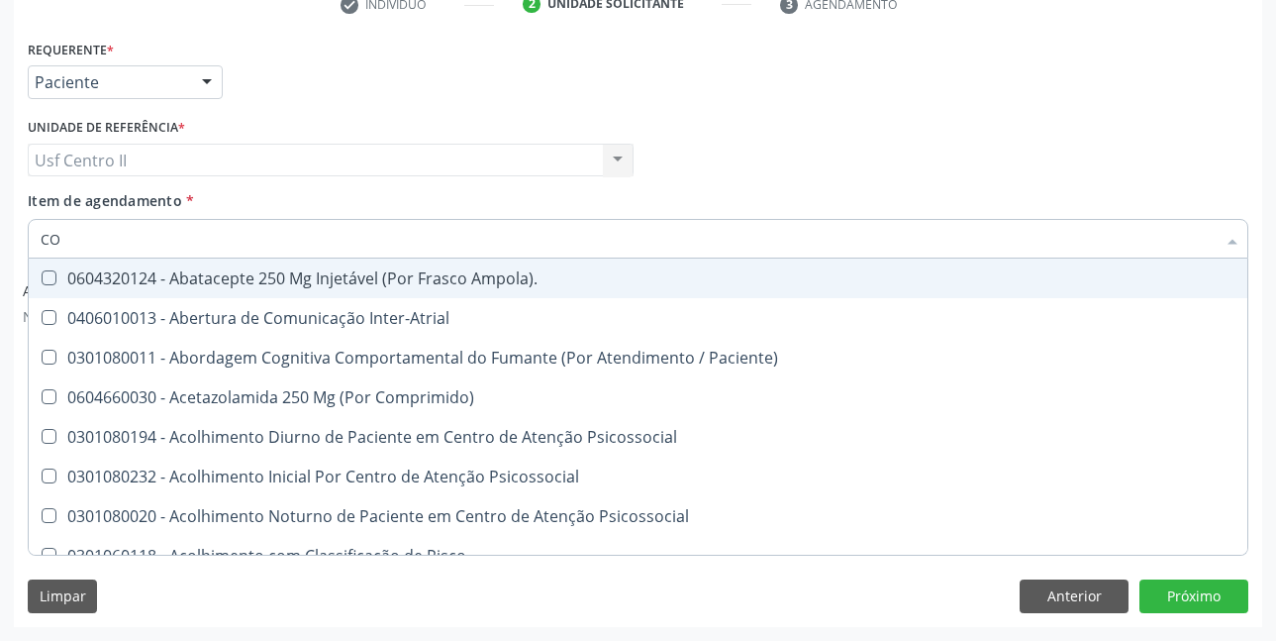
type input "COL"
checkbox Urina "false"
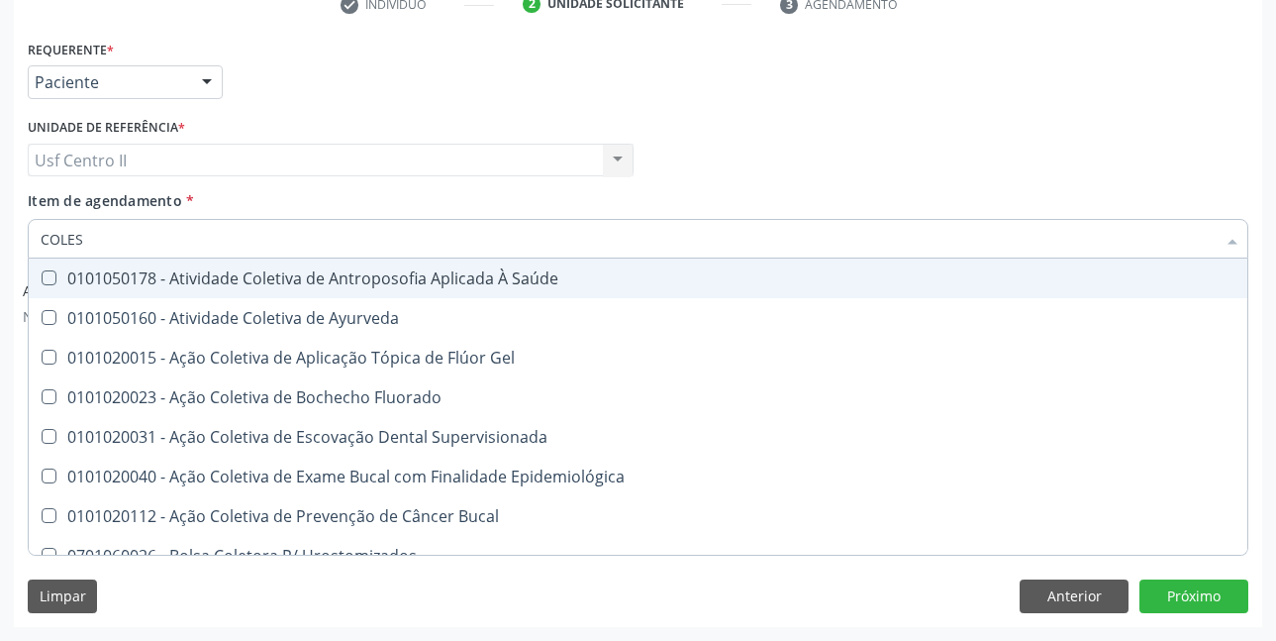
type input "COLEST"
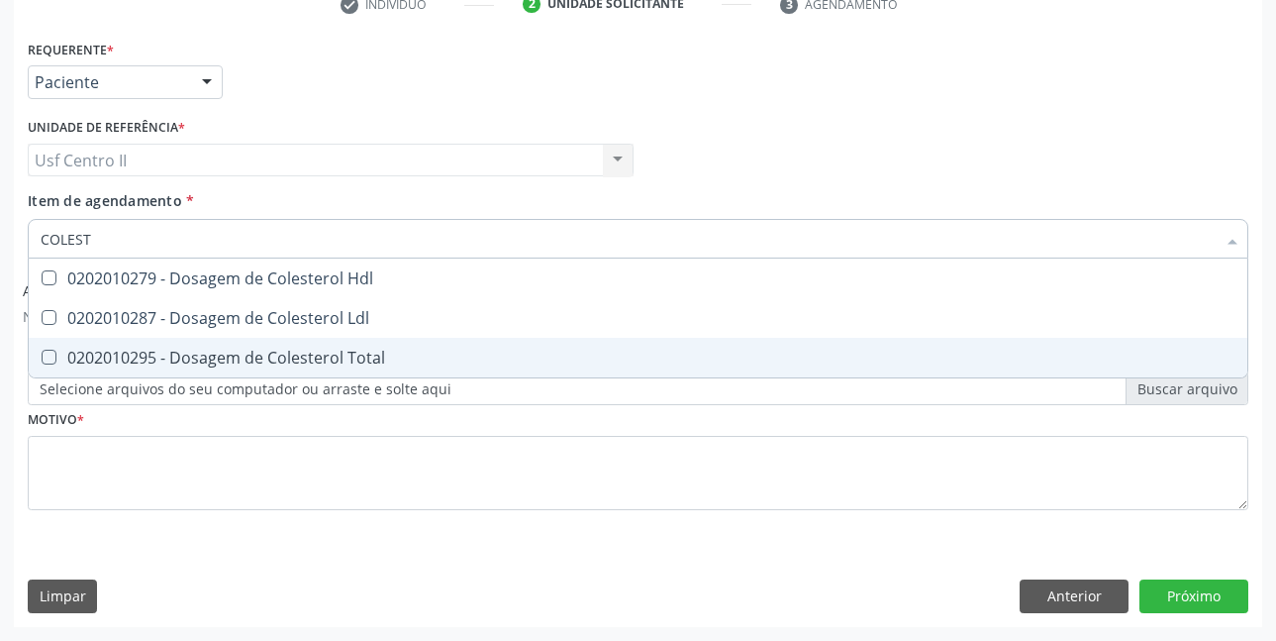
click at [351, 356] on div "0202010295 - Dosagem de Colesterol Total" at bounding box center [638, 358] width 1195 height 16
checkbox Total "true"
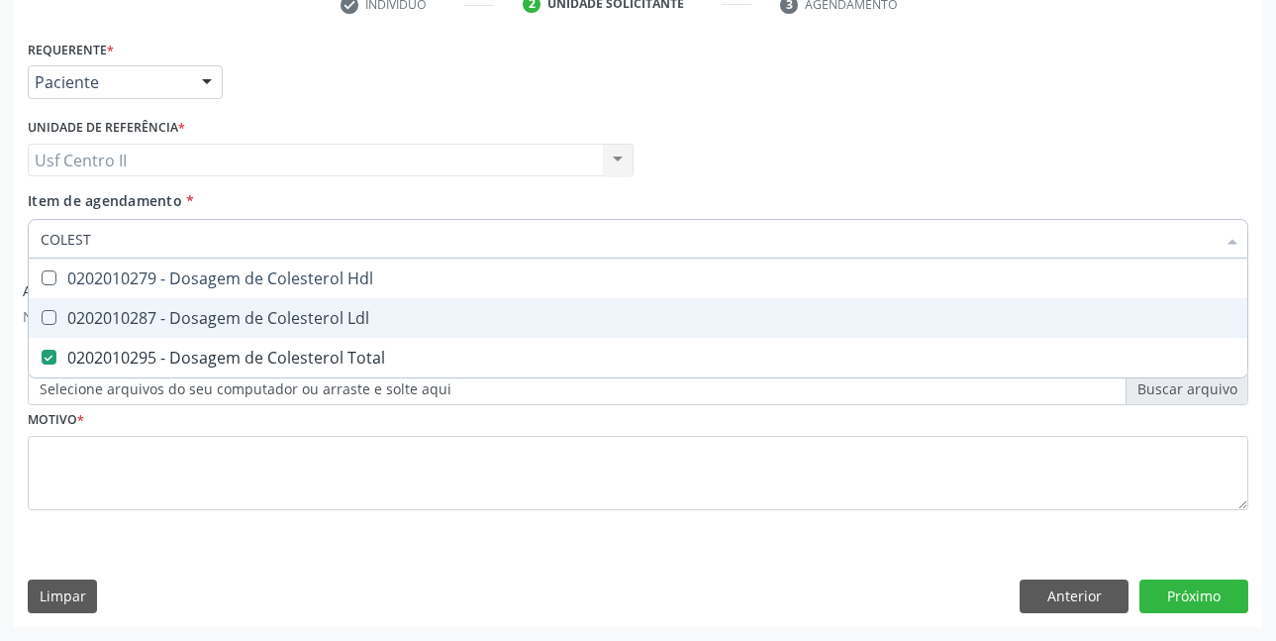
click at [354, 312] on div "0202010287 - Dosagem de Colesterol Ldl" at bounding box center [638, 318] width 1195 height 16
checkbox Ldl "true"
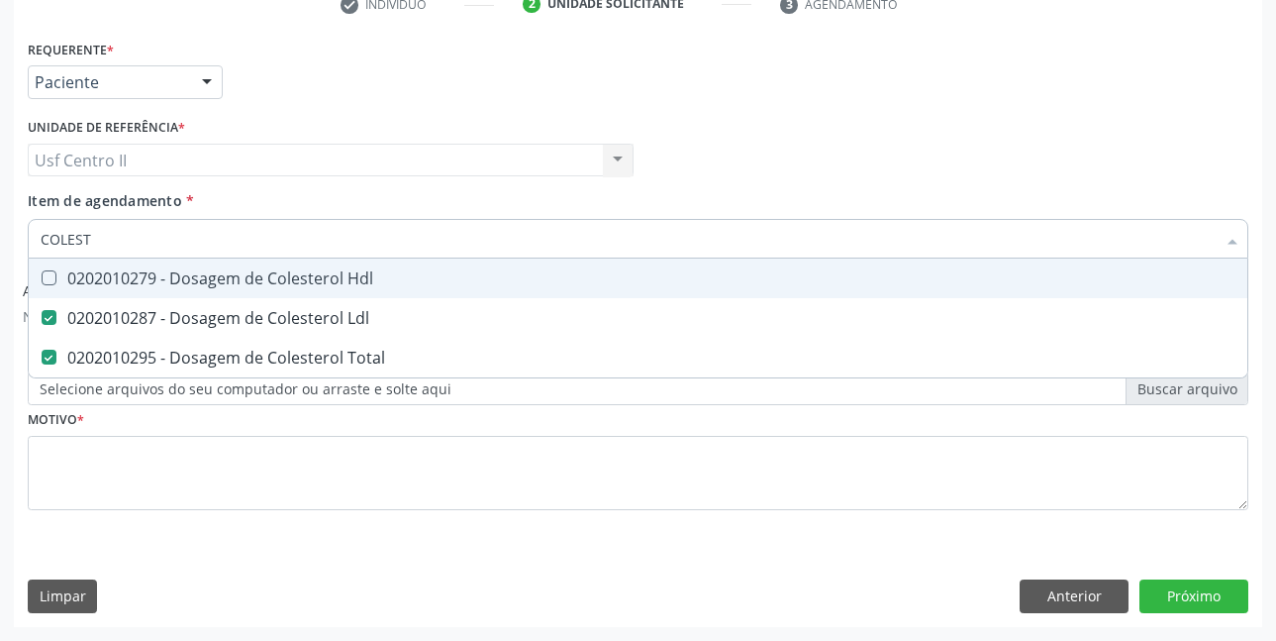
click at [367, 281] on div "0202010279 - Dosagem de Colesterol Hdl" at bounding box center [638, 278] width 1195 height 16
checkbox Hdl "true"
type input "COLE"
checkbox Hdl "false"
checkbox Ldl "false"
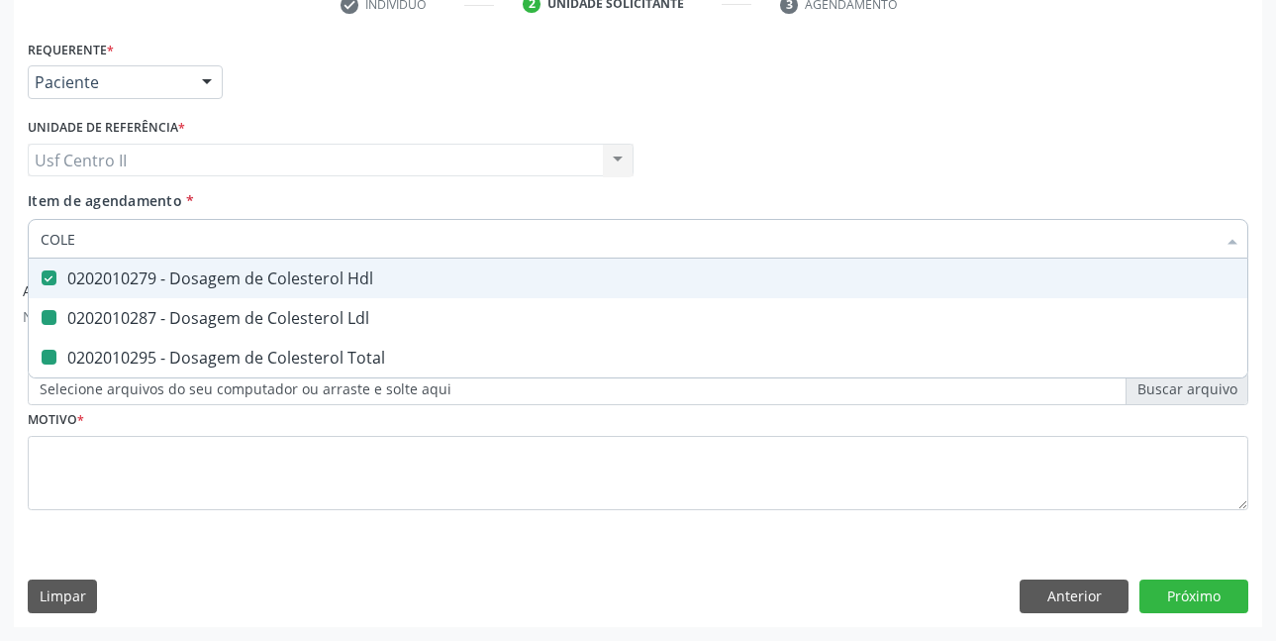
checkbox Total "false"
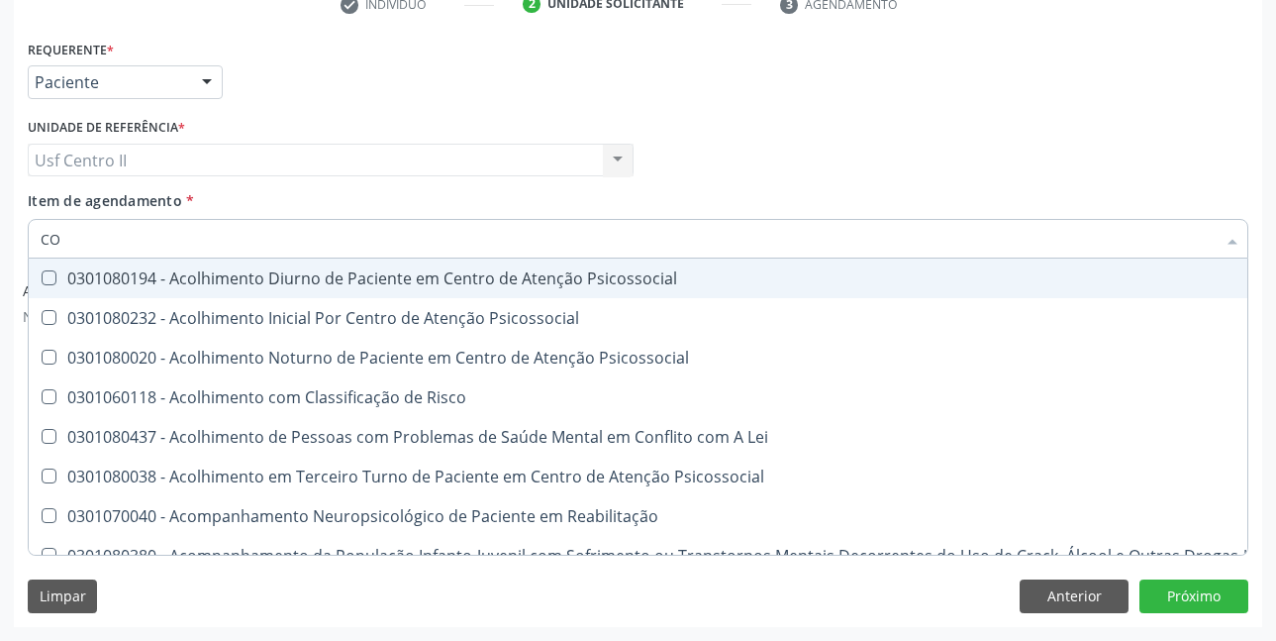
type input "C"
checkbox Hdl "false"
checkbox Ldl "false"
checkbox Total "false"
checkbox Colinesterase "false"
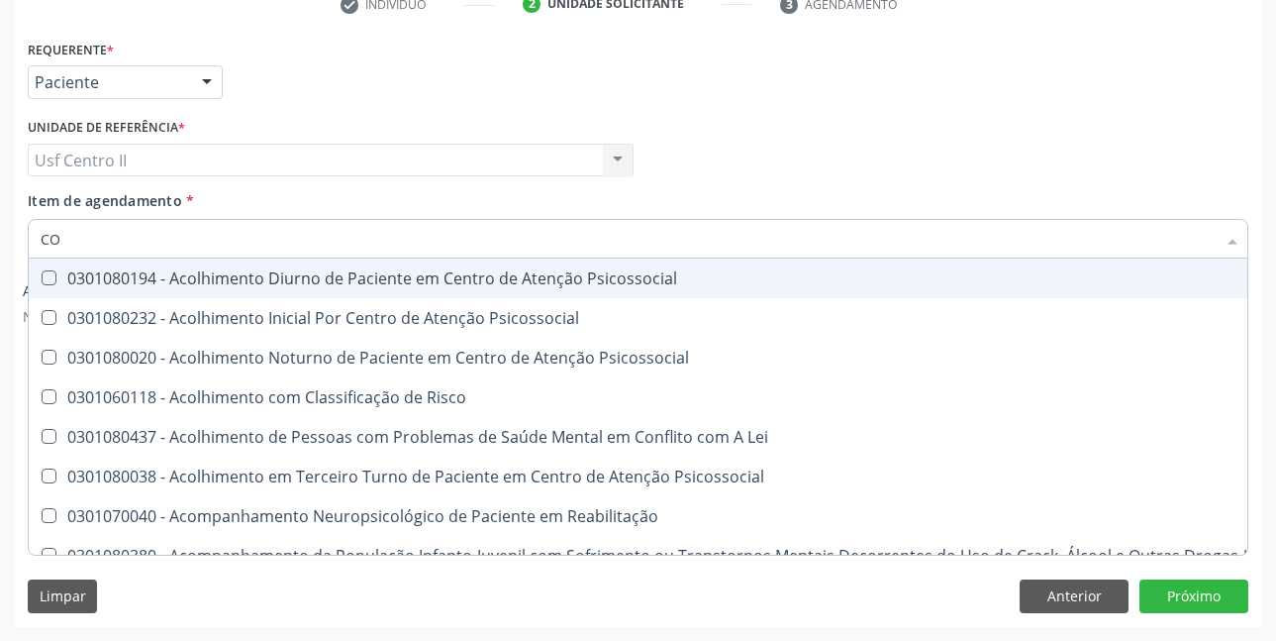
checkbox Oncologia "true"
checkbox Oncologia "false"
checkbox Oncologia "true"
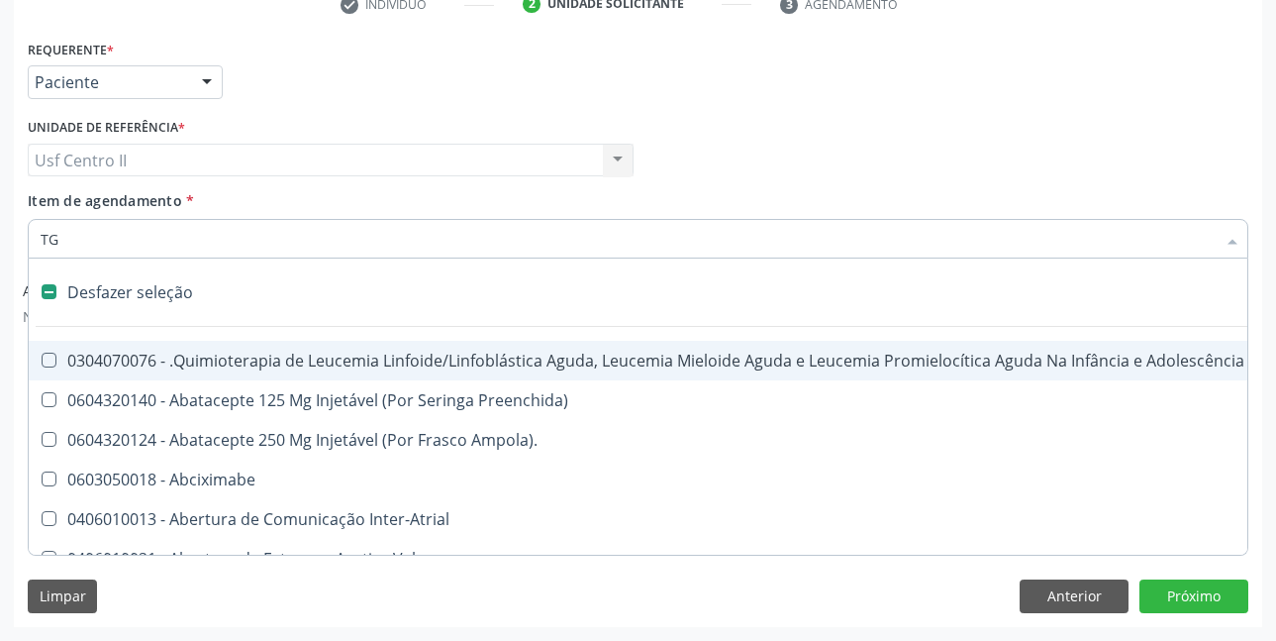
type input "TGO"
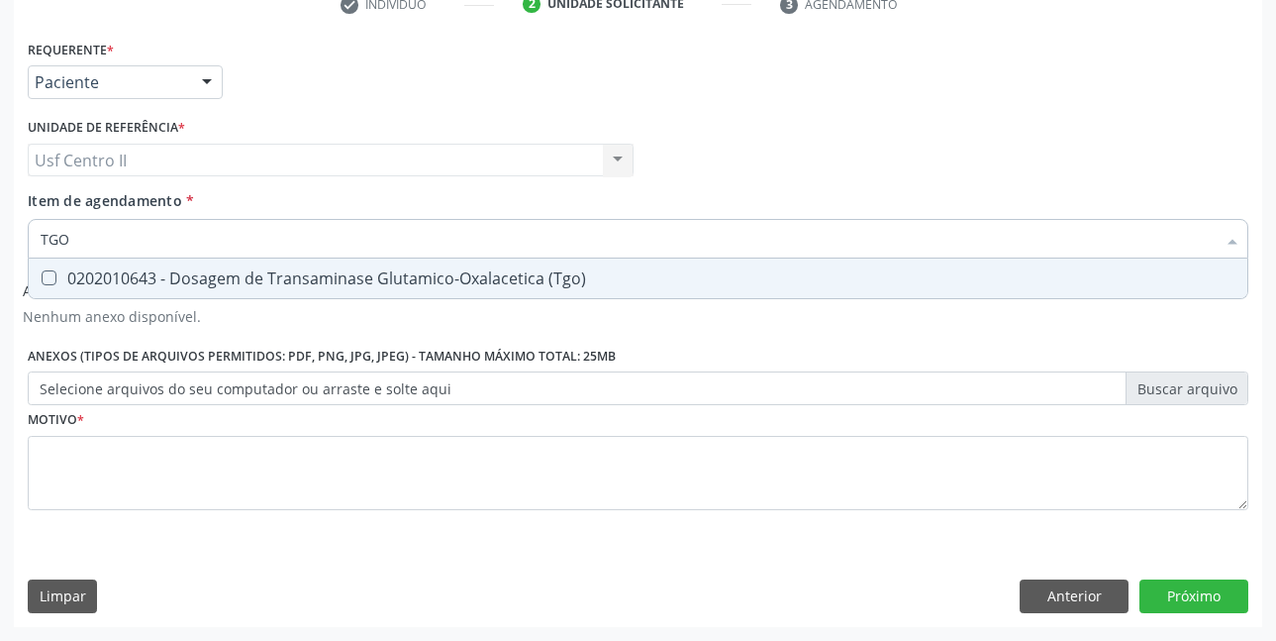
click at [369, 278] on div "0202010643 - Dosagem de Transaminase Glutamico-Oxalacetica (Tgo)" at bounding box center [638, 278] width 1195 height 16
checkbox \(Tgo\) "true"
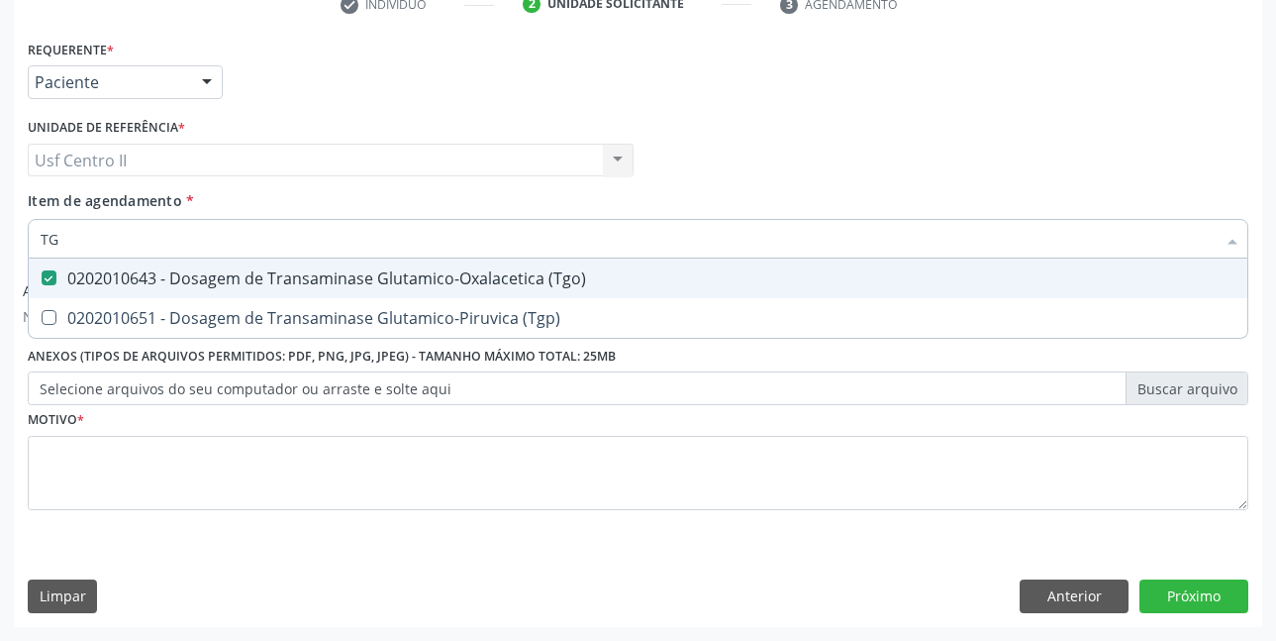
type input "TGP"
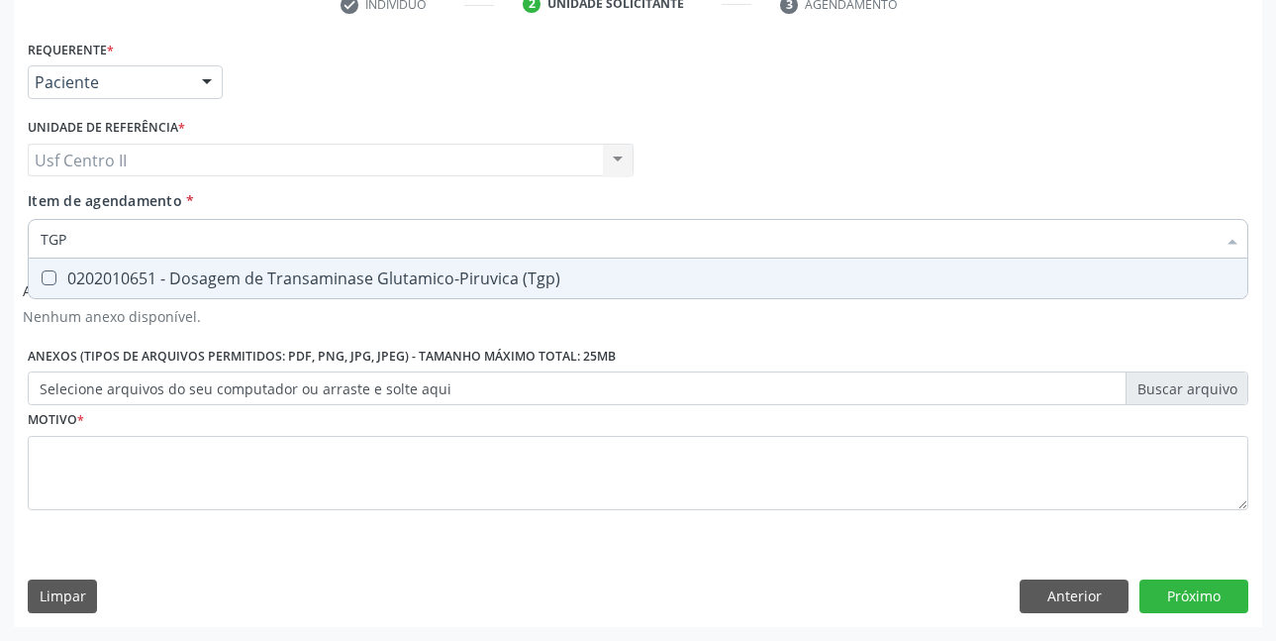
click at [369, 278] on div "0202010651 - Dosagem de Transaminase Glutamico-Piruvica (Tgp)" at bounding box center [638, 278] width 1195 height 16
checkbox \(Tgp\) "true"
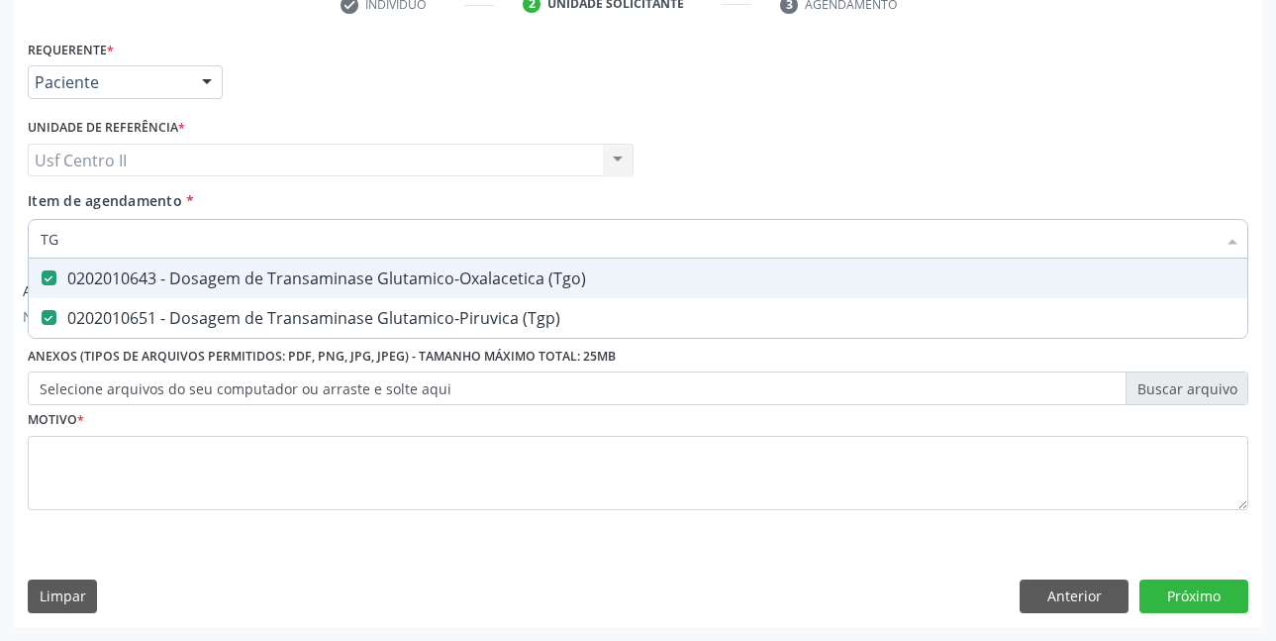
type input "T"
checkbox \(Tgo\) "false"
checkbox \(Tgp\) "false"
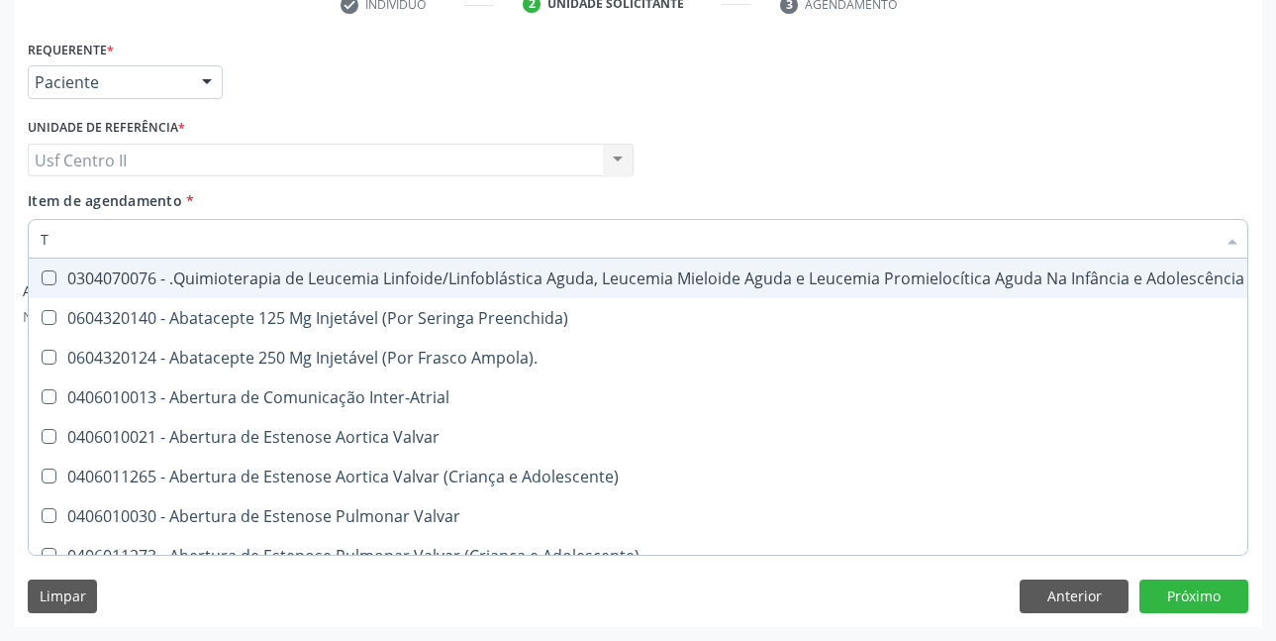
type input "TR"
checkbox Urina "false"
checkbox Visual "true"
checkbox Primária "true"
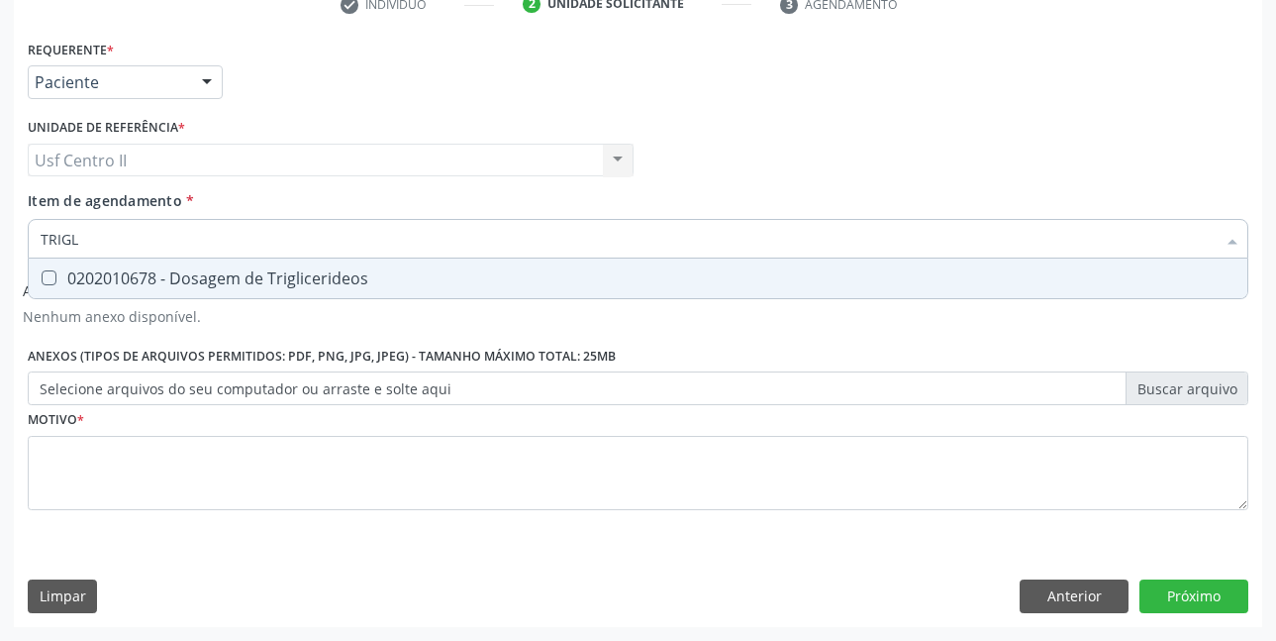
type input "TRIGLI"
click at [369, 278] on div "0202010678 - Dosagem de Triglicerideos" at bounding box center [638, 278] width 1195 height 16
checkbox Triglicerideos "true"
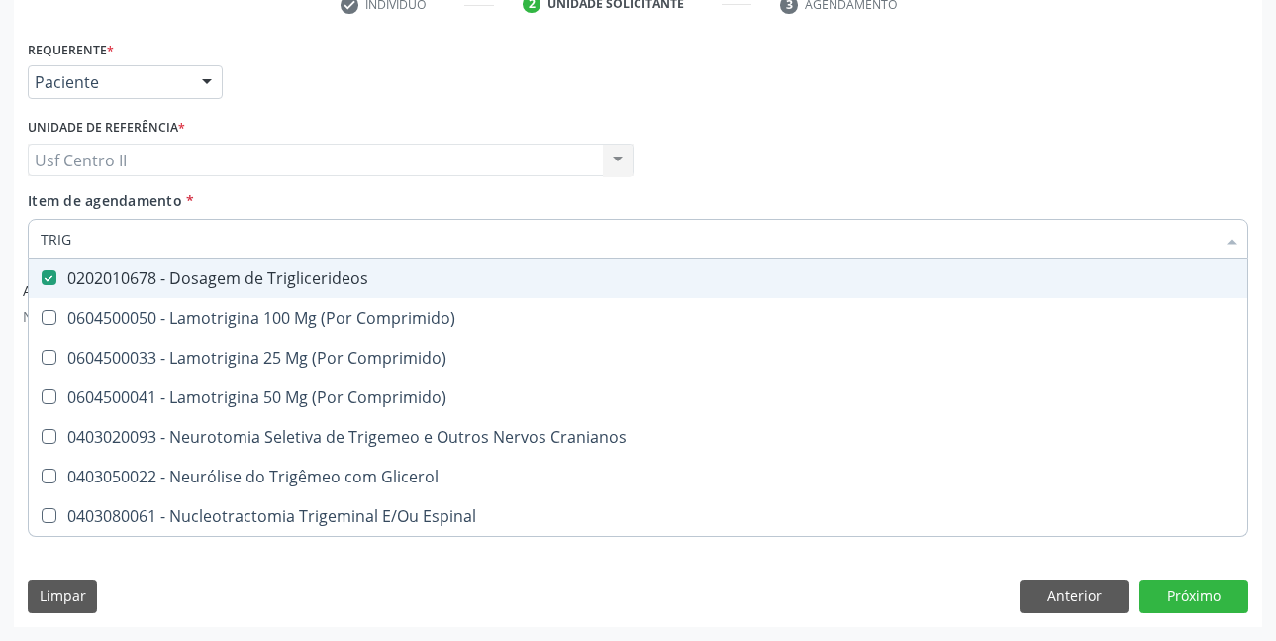
type input "TRI"
checkbox Triglicerideos "false"
type input "T"
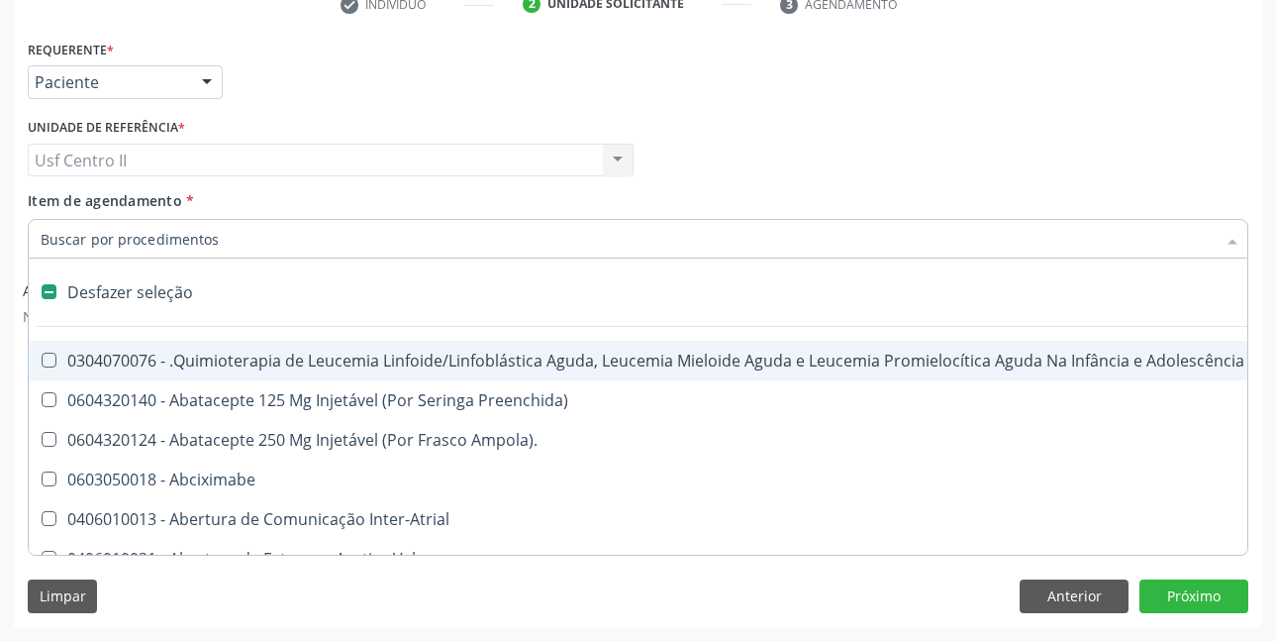
type input "G"
checkbox Urina "false"
checkbox Aberto\) "true"
checkbox Doses\) "true"
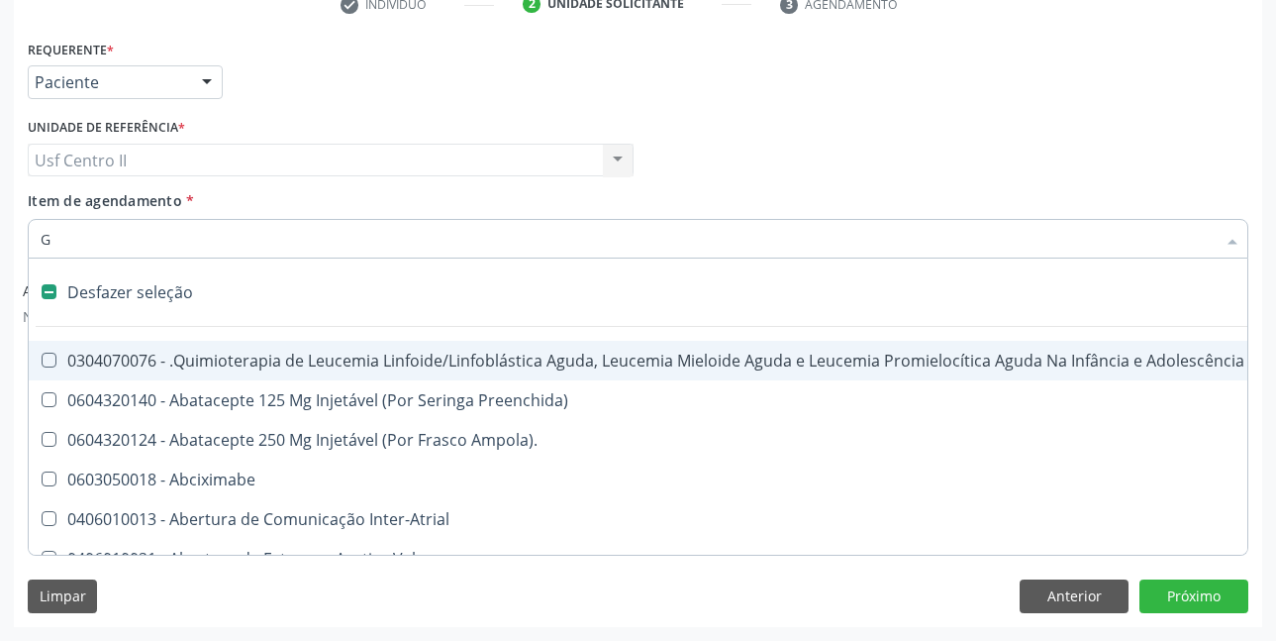
checkbox Inalante\) "true"
checkbox Bursectomia "true"
checkbox Ativa "true"
checkbox Inteiro "true"
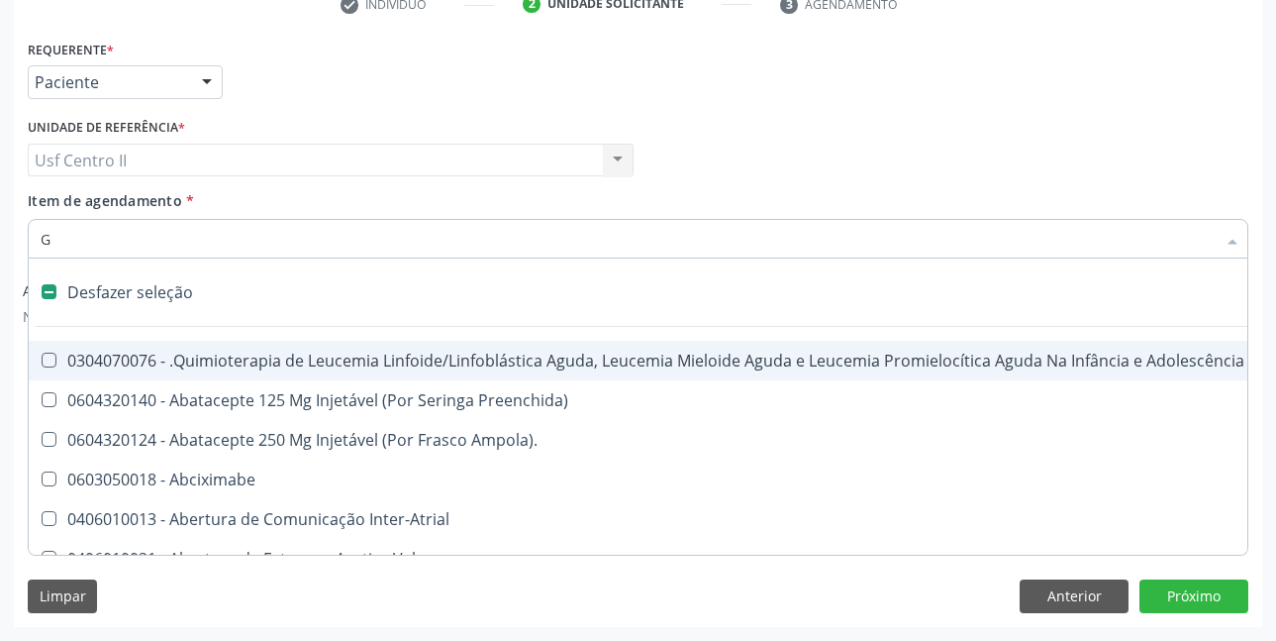
checkbox \(Ventriculografia\) "true"
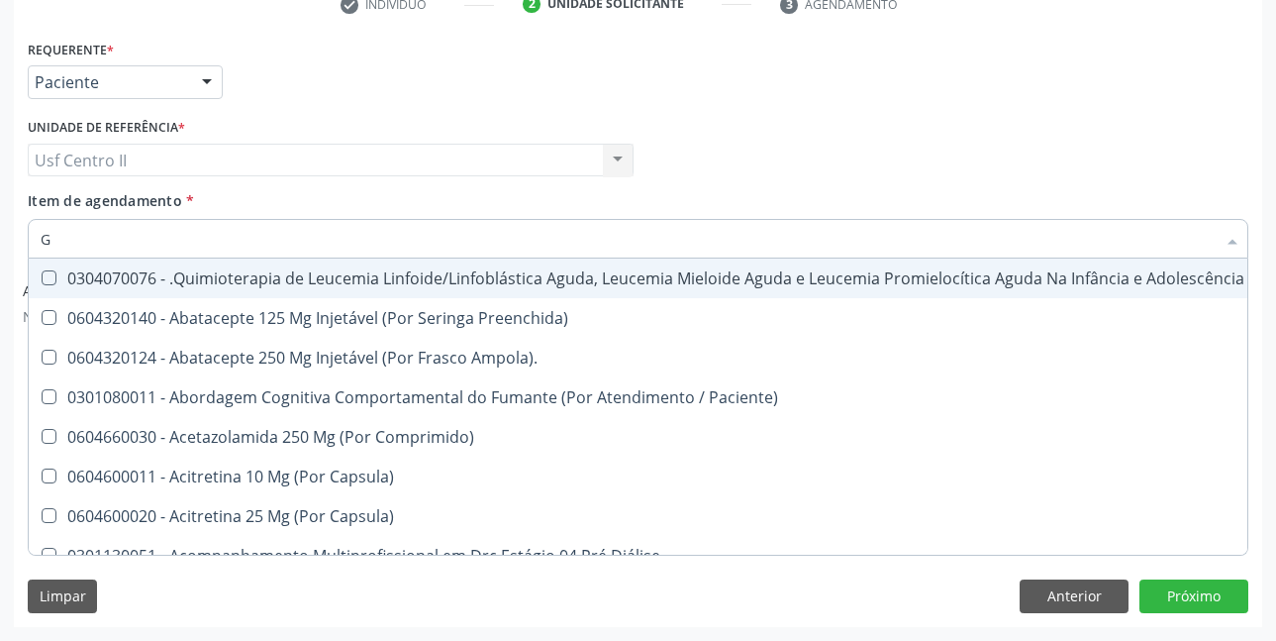
type input "GL"
checkbox 5Ml\) "true"
checkbox Miotendinoso "true"
checkbox Pé "true"
type input "GLI"
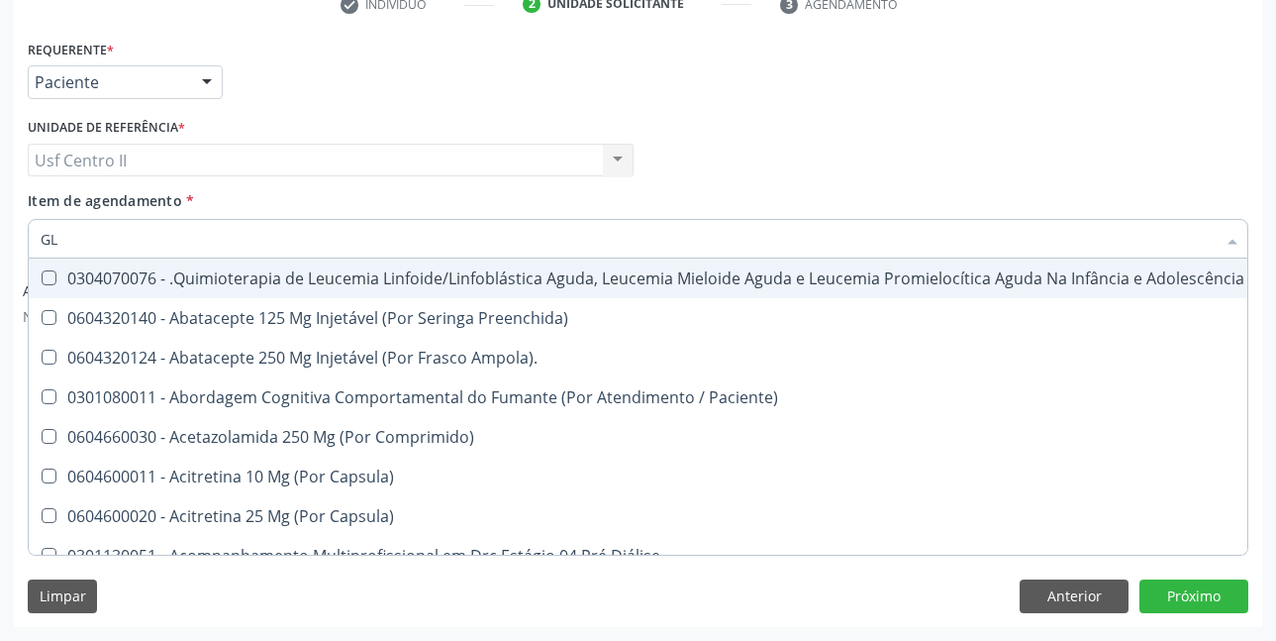
checkbox Multiprofissional "true"
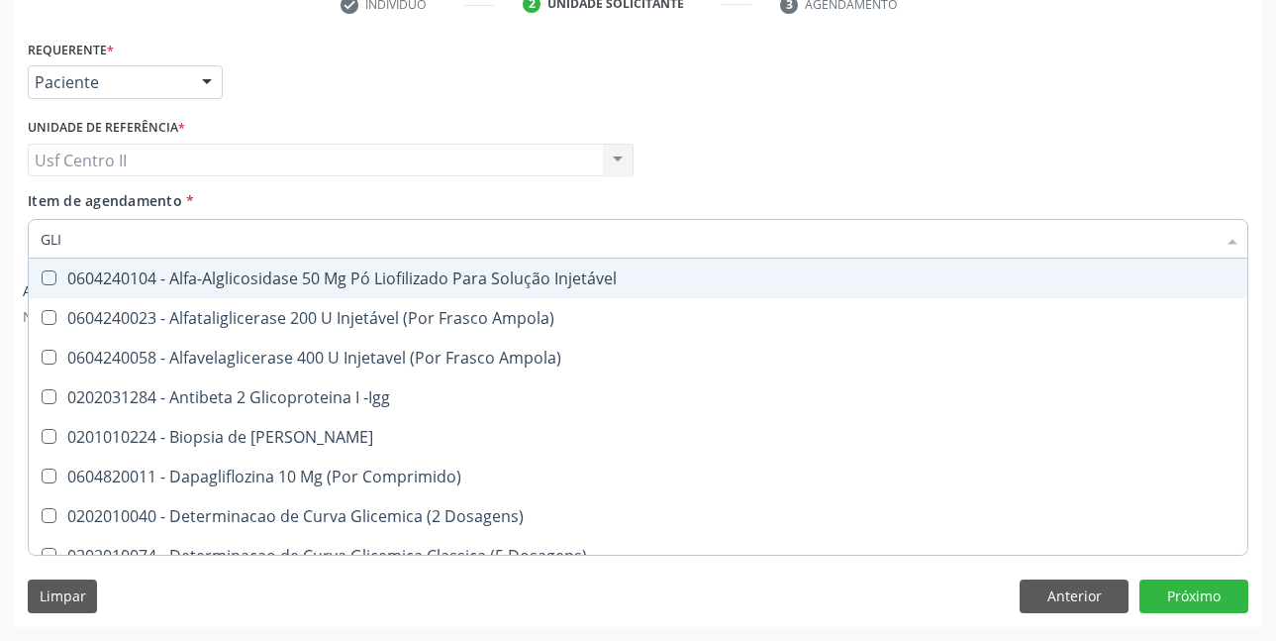
type input "GLIC"
checkbox Derrames "true"
checkbox Triglicerideos "false"
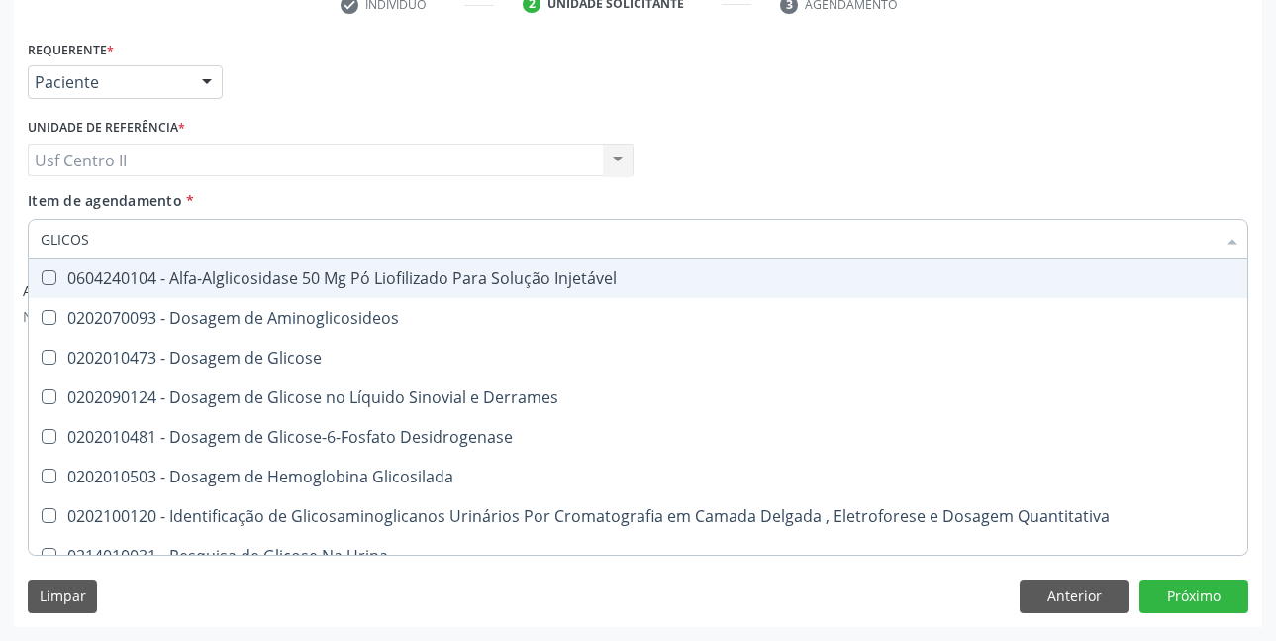
type input "GLICOSI"
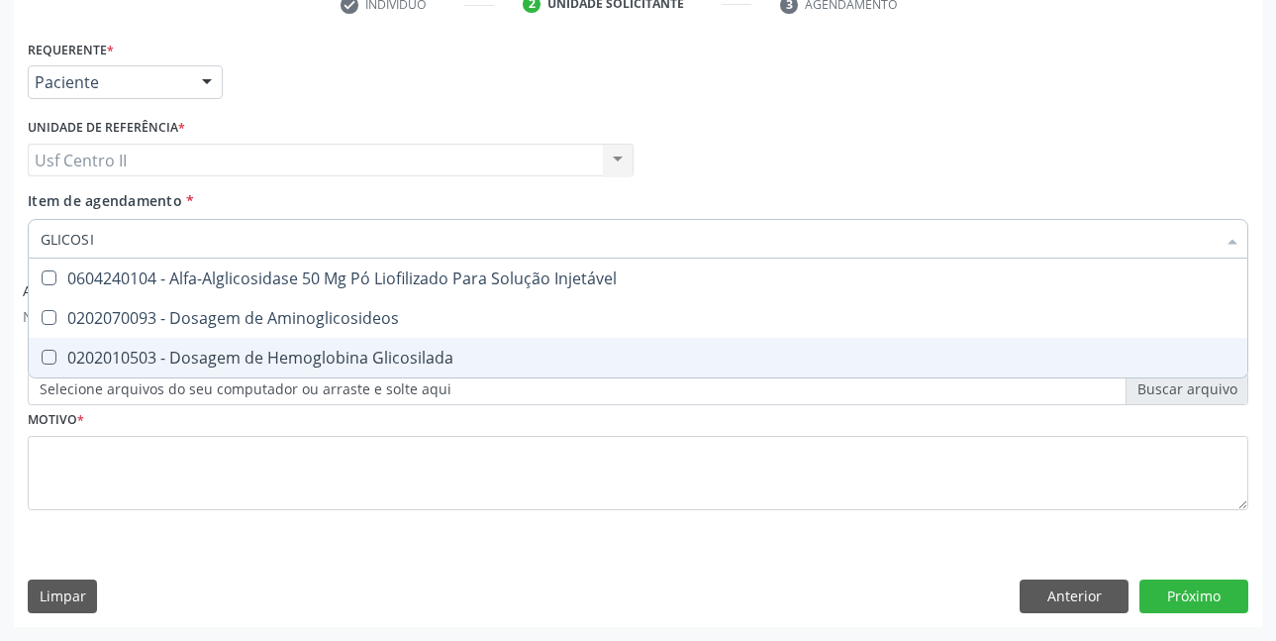
click at [403, 360] on div "0202010503 - Dosagem de Hemoglobina Glicosilada" at bounding box center [638, 358] width 1195 height 16
checkbox Glicosilada "true"
type input "GLICOS"
checkbox Glicosilada "false"
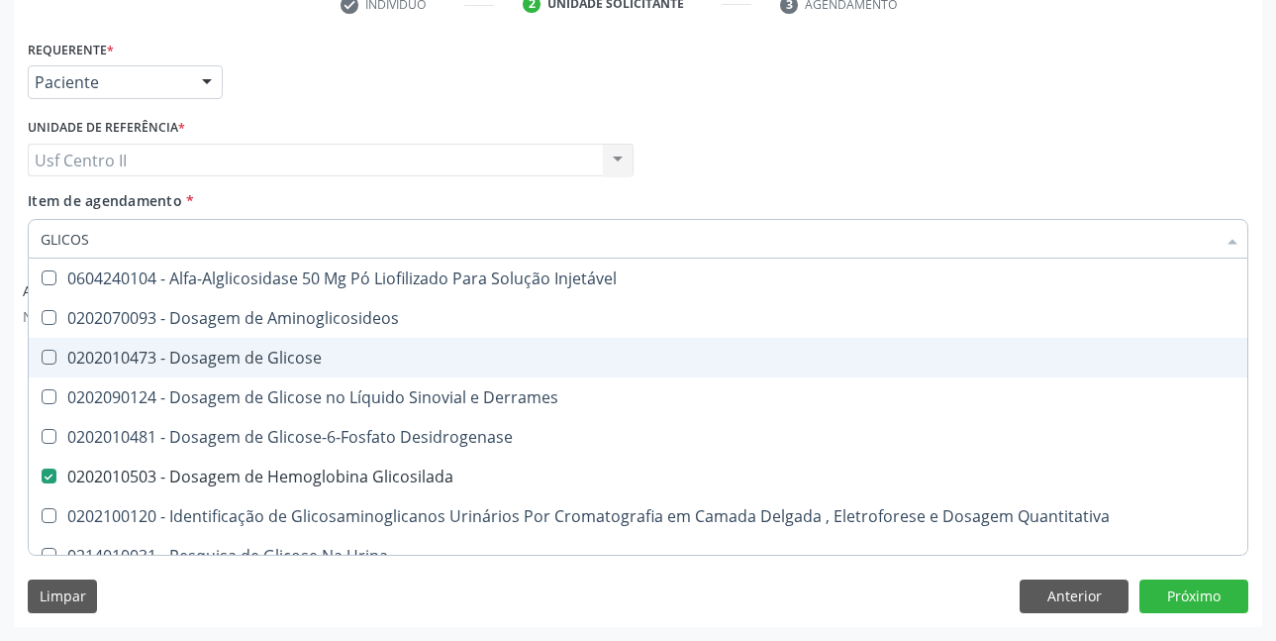
type input "GLICO"
checkbox Glicosilada "false"
checkbox Glicose "true"
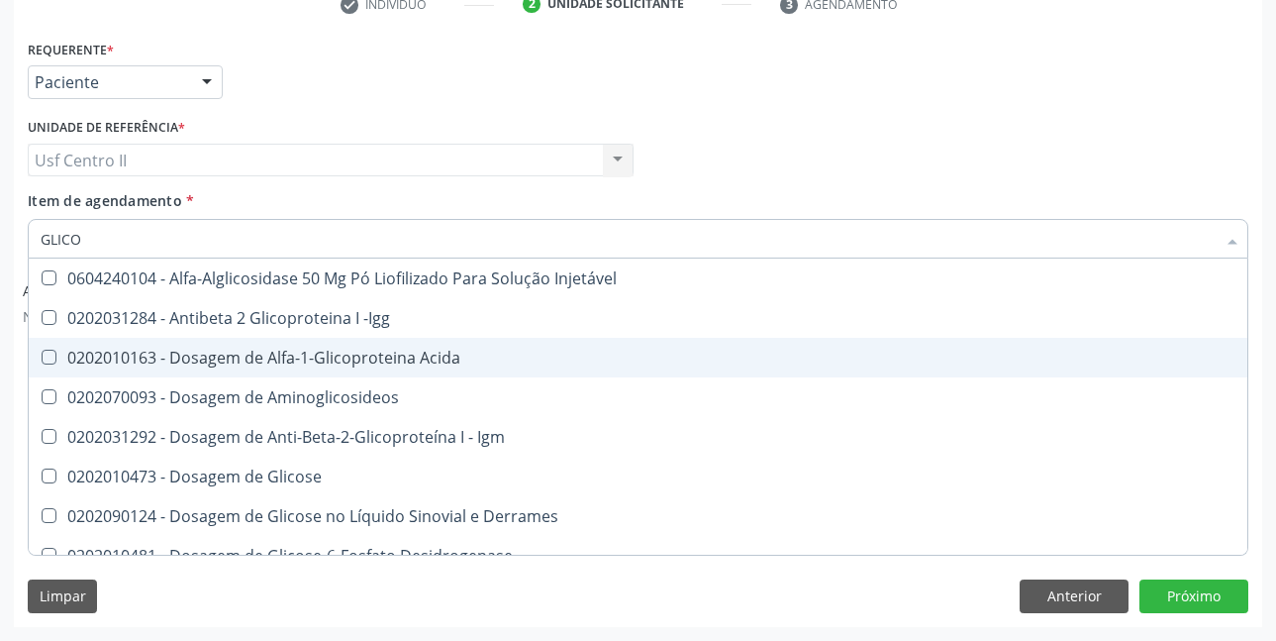
type input "GLIC"
checkbox Glicosilada "false"
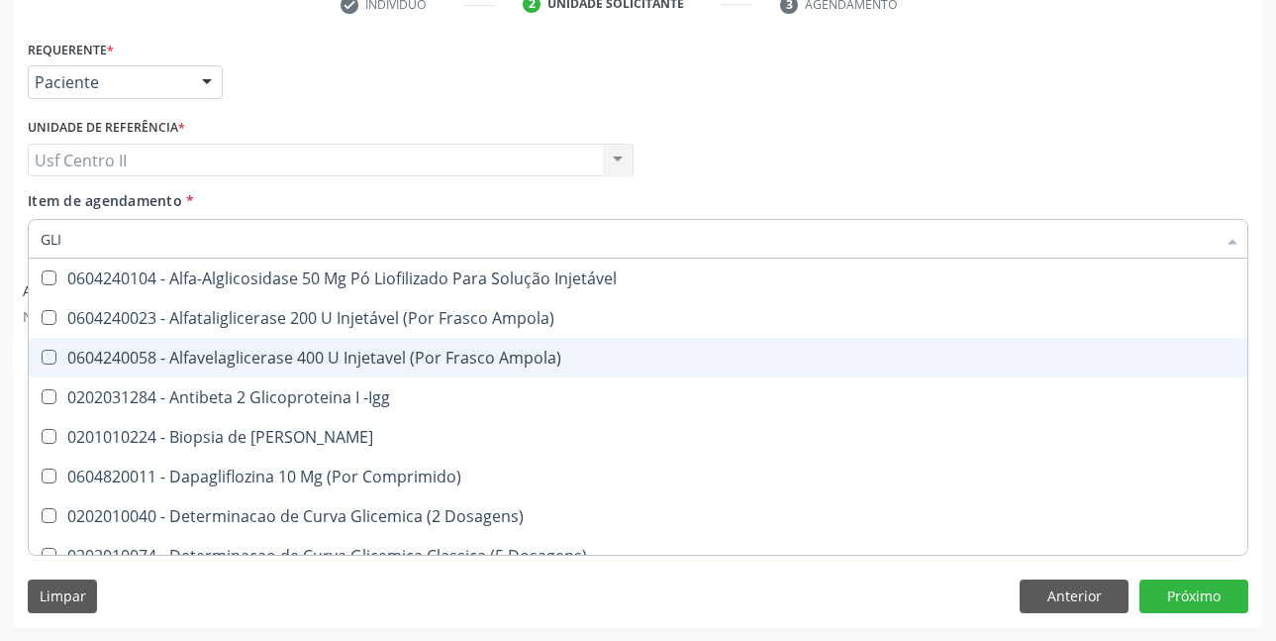
type input "GL"
checkbox Glicosilada "false"
checkbox Triglicerideos "false"
type input "G"
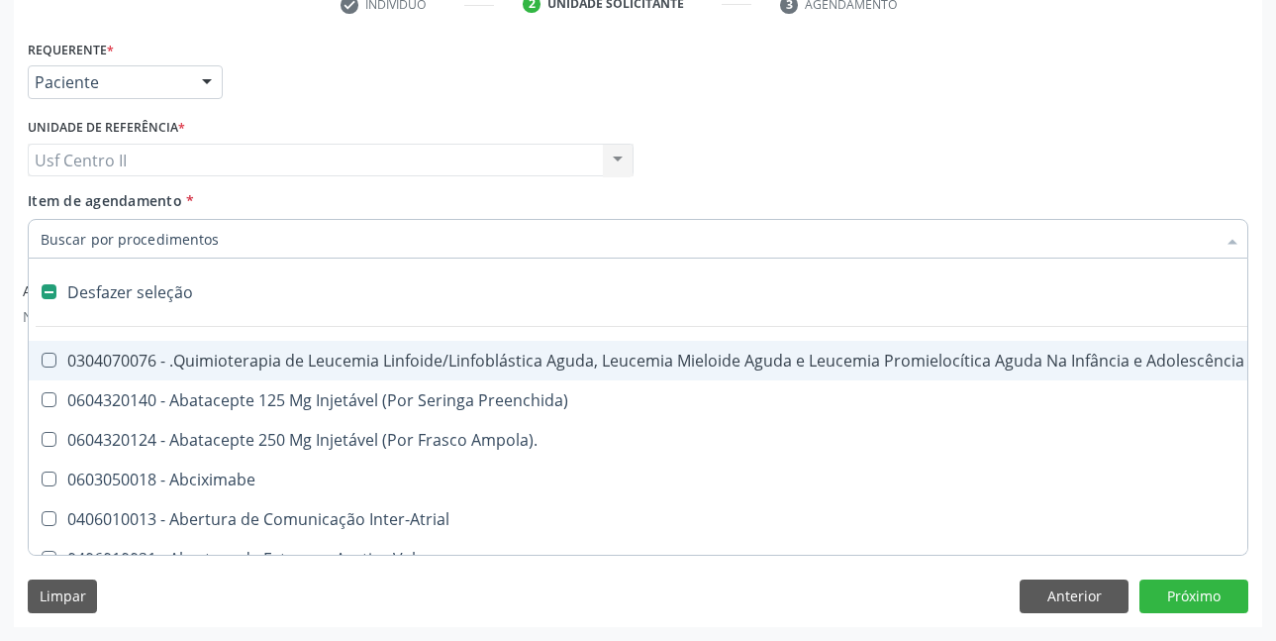
type input "H"
checkbox Urina "false"
type input "HE"
checkbox Cística "true"
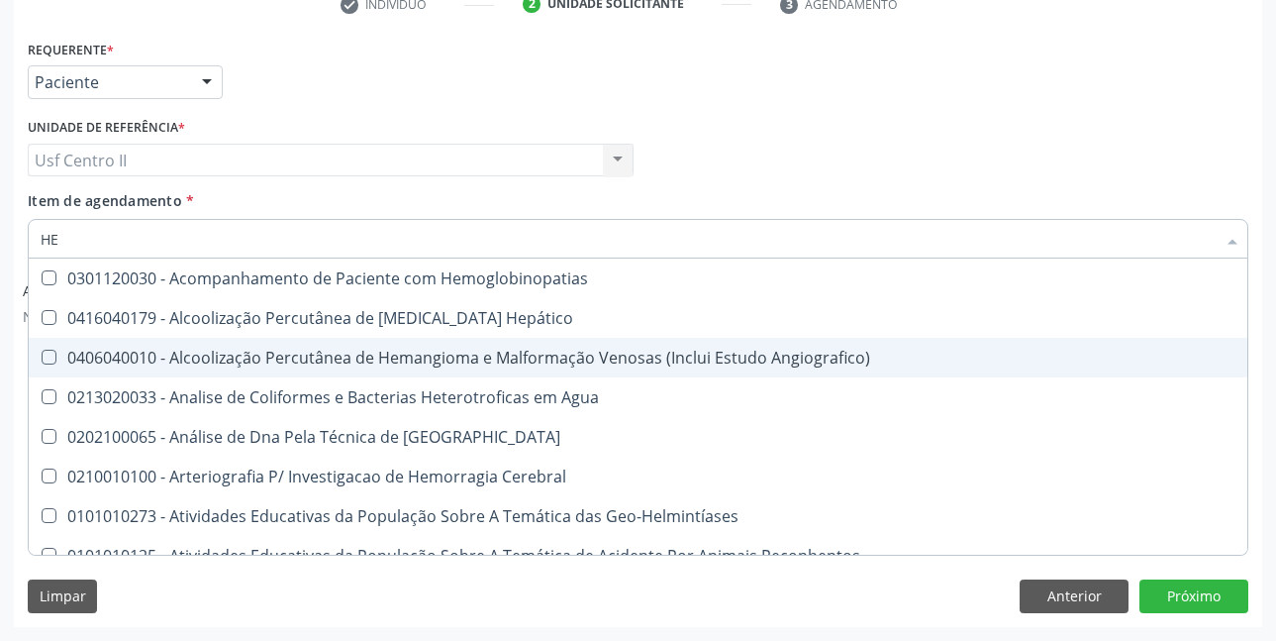
type input "HEM"
checkbox \(Qualitativo\) "true"
checkbox Glicosilada "false"
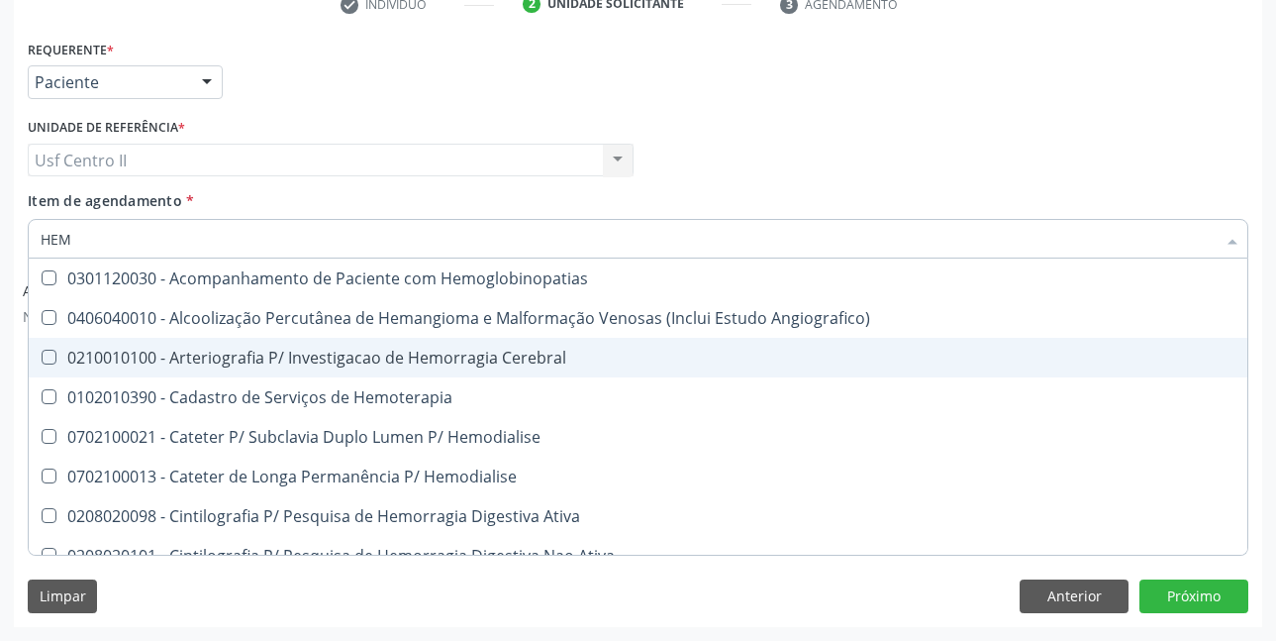
type input "HEMO"
checkbox Hemacias "true"
checkbox Glicosilada "false"
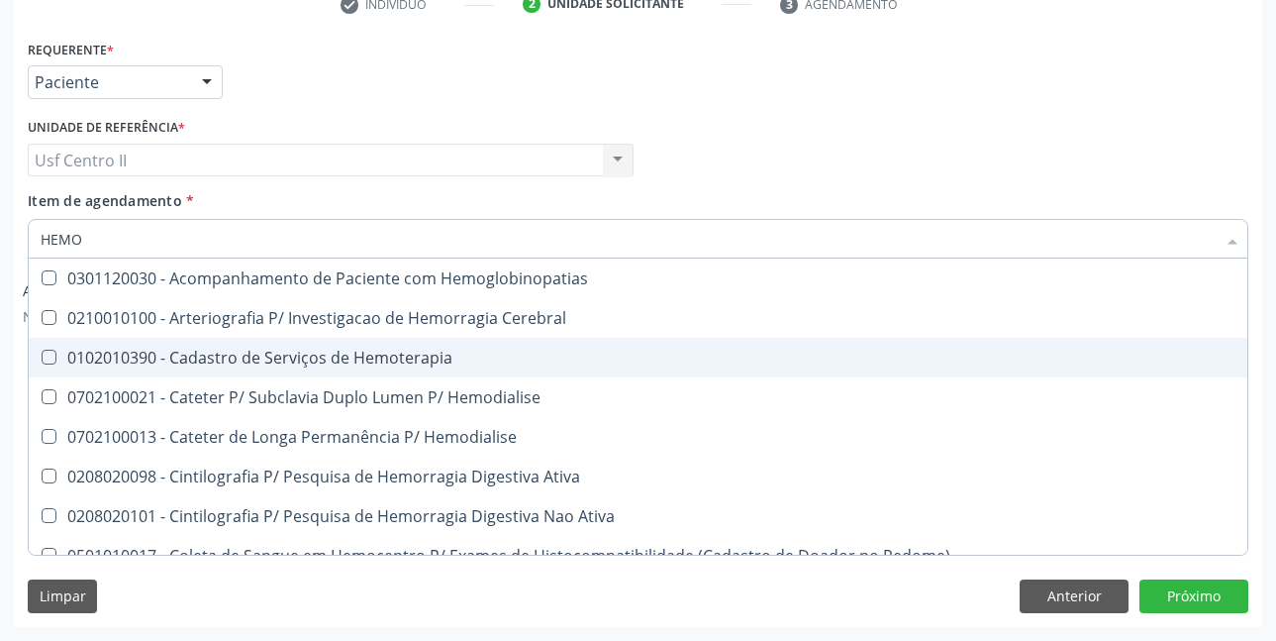
type input "HEMOG"
checkbox Tardio\) "true"
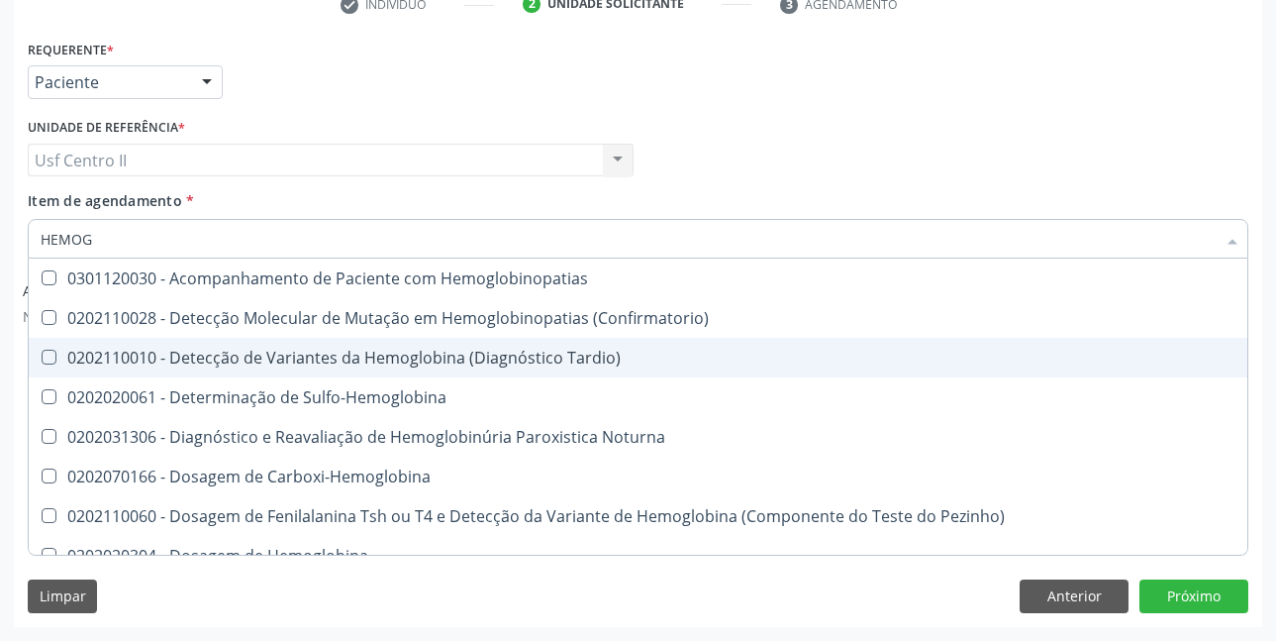
type input "HEMOGR"
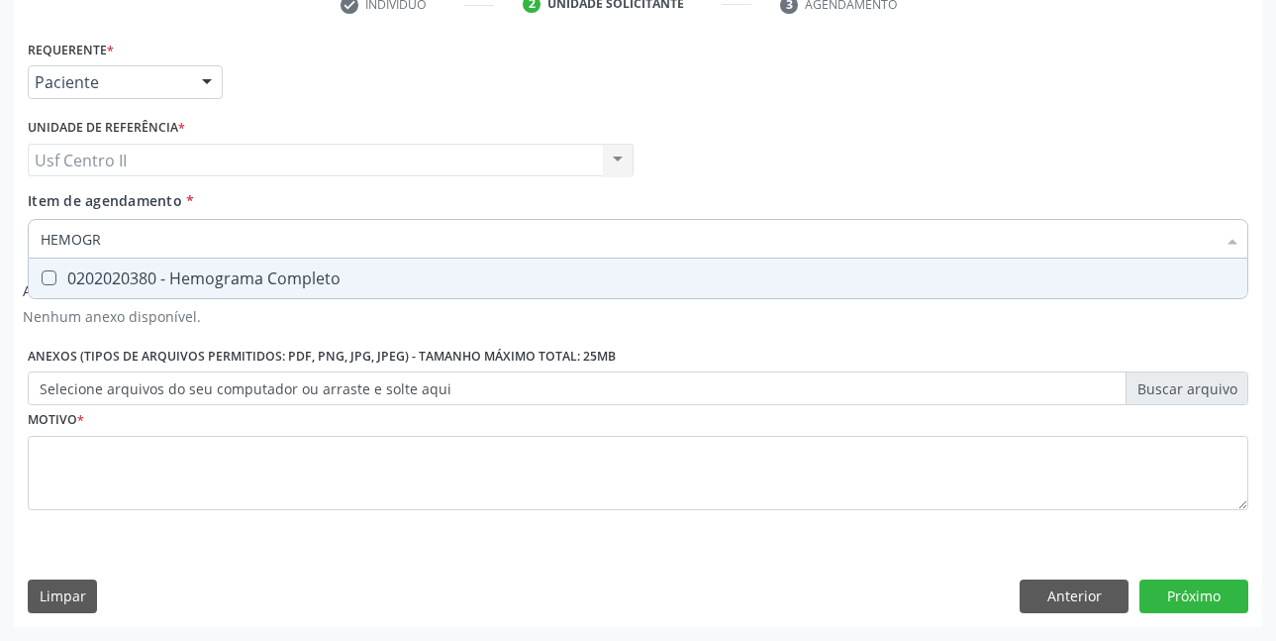
click at [270, 291] on span "0202020380 - Hemograma Completo" at bounding box center [638, 278] width 1219 height 40
checkbox Completo "true"
type input "HEMOG"
checkbox Completo "false"
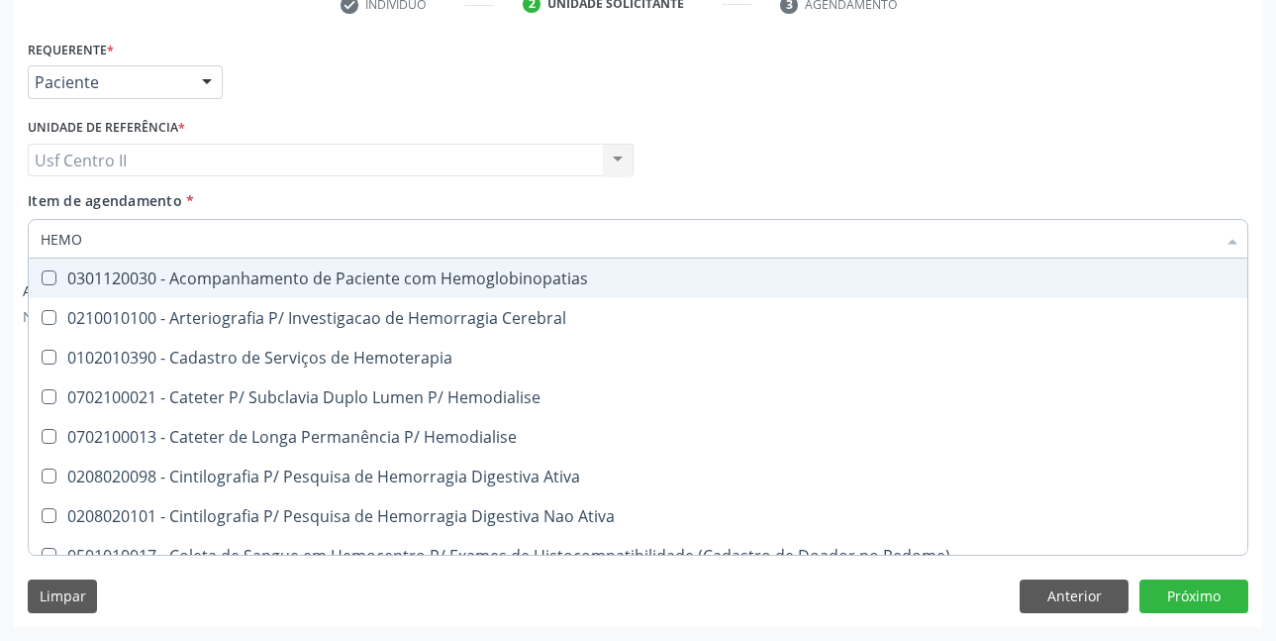
type input "HEM"
checkbox Glicosilada "false"
checkbox Semana\) "true"
checkbox Completo "false"
checkbox Elástica "true"
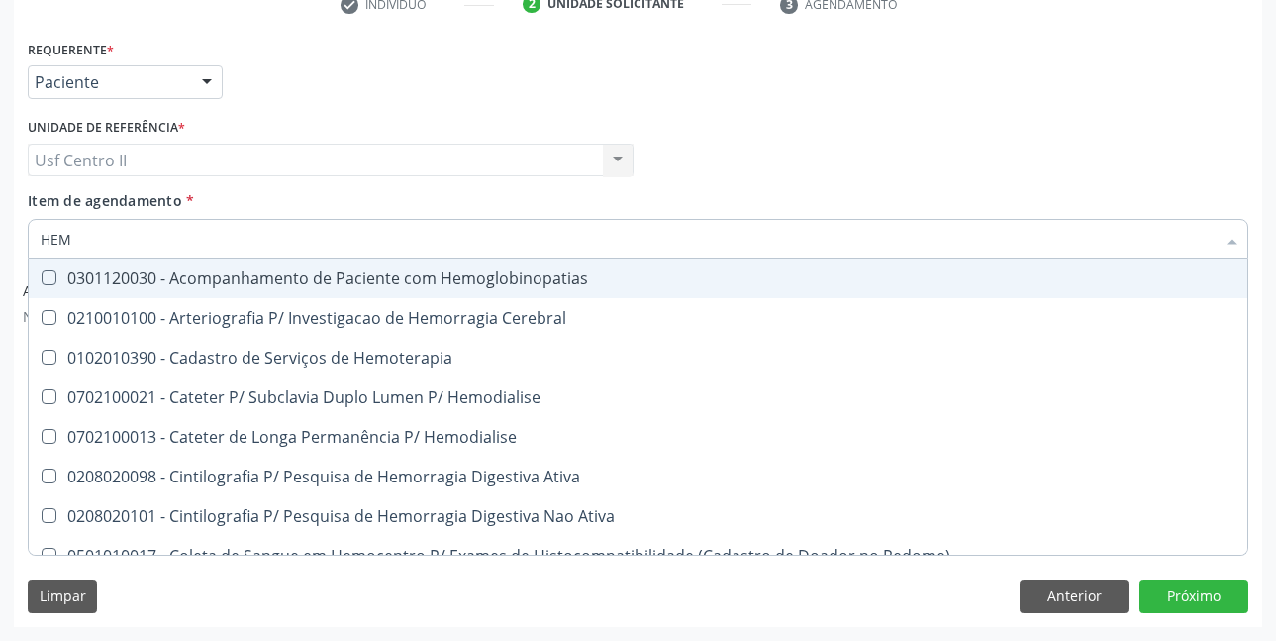
type input "HE"
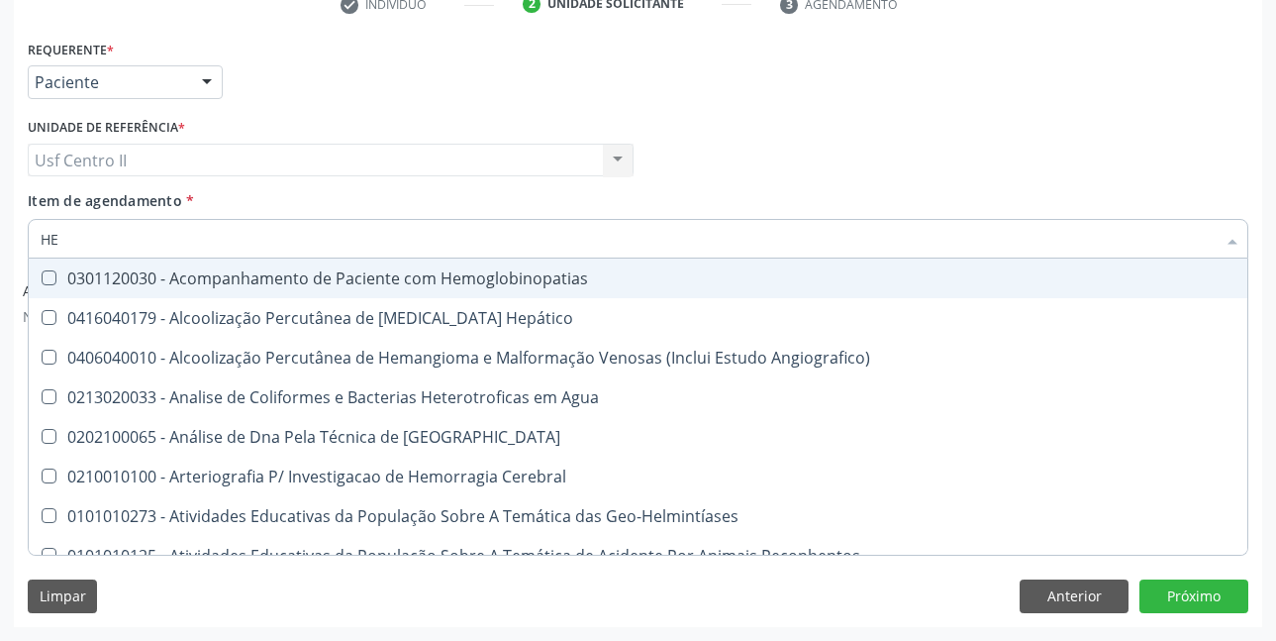
checkbox \(Qualitativo\) "false"
checkbox Glicosilada "true"
checkbox II "false"
type input "H"
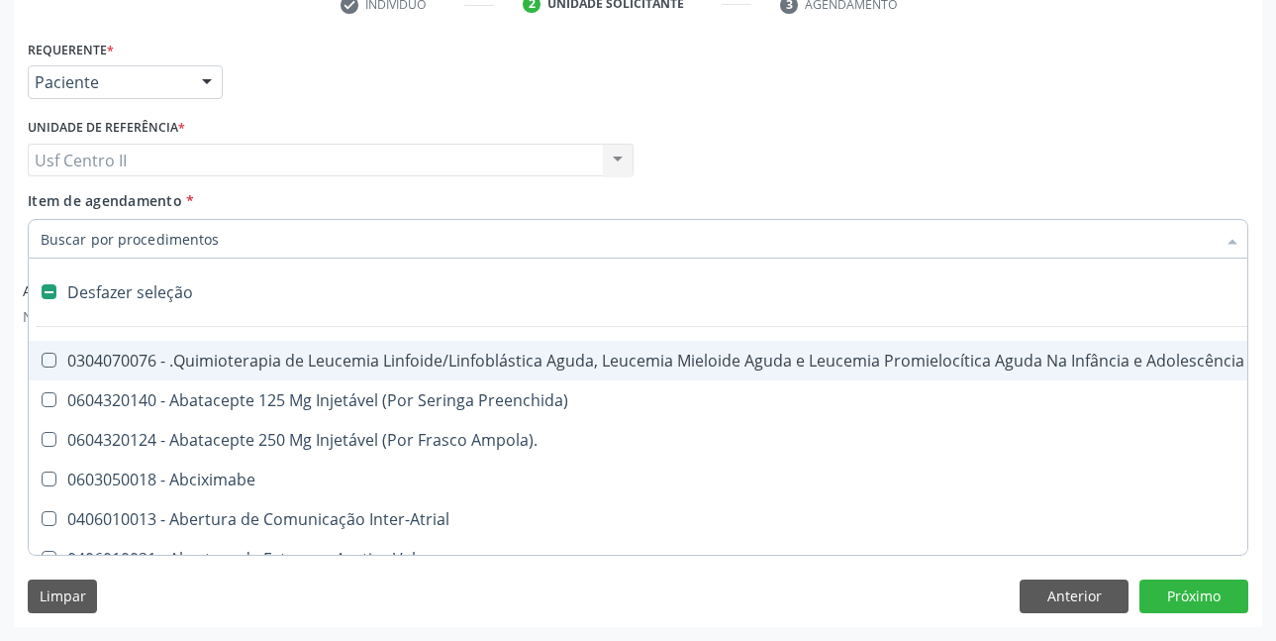
checkbox Cística "false"
checkbox Quadril "false"
checkbox Urina "true"
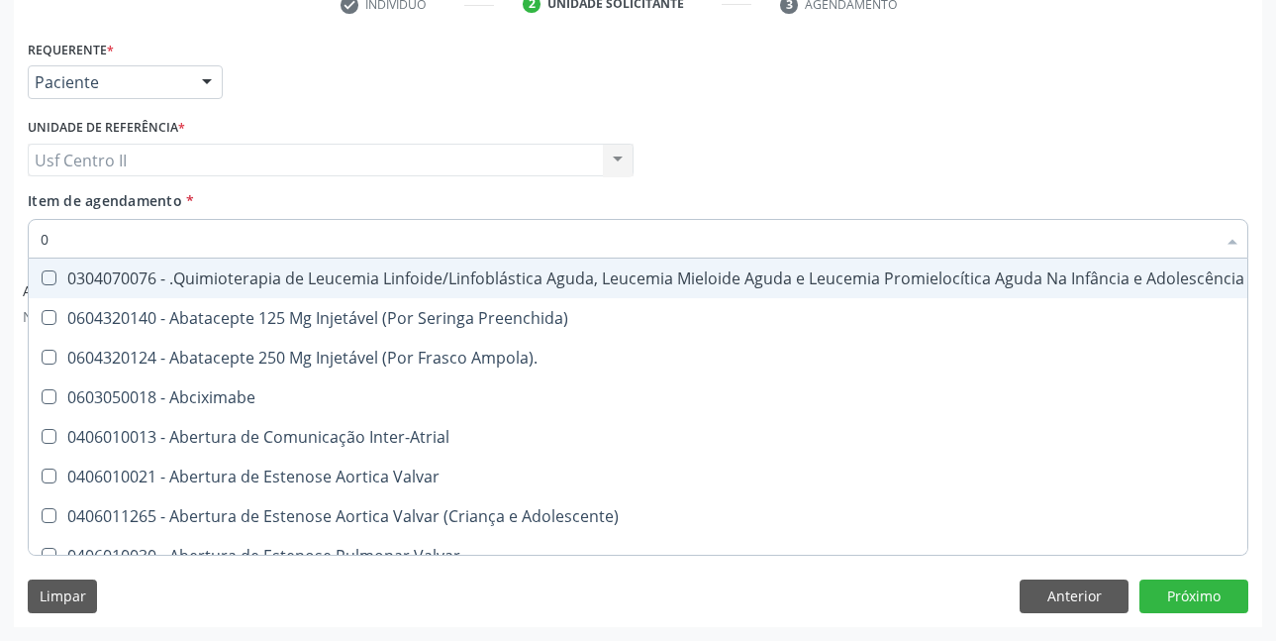
type input "02"
checkbox Coração "true"
checkbox Urina "false"
checkbox Drogas "true"
checkbox Dentária "true"
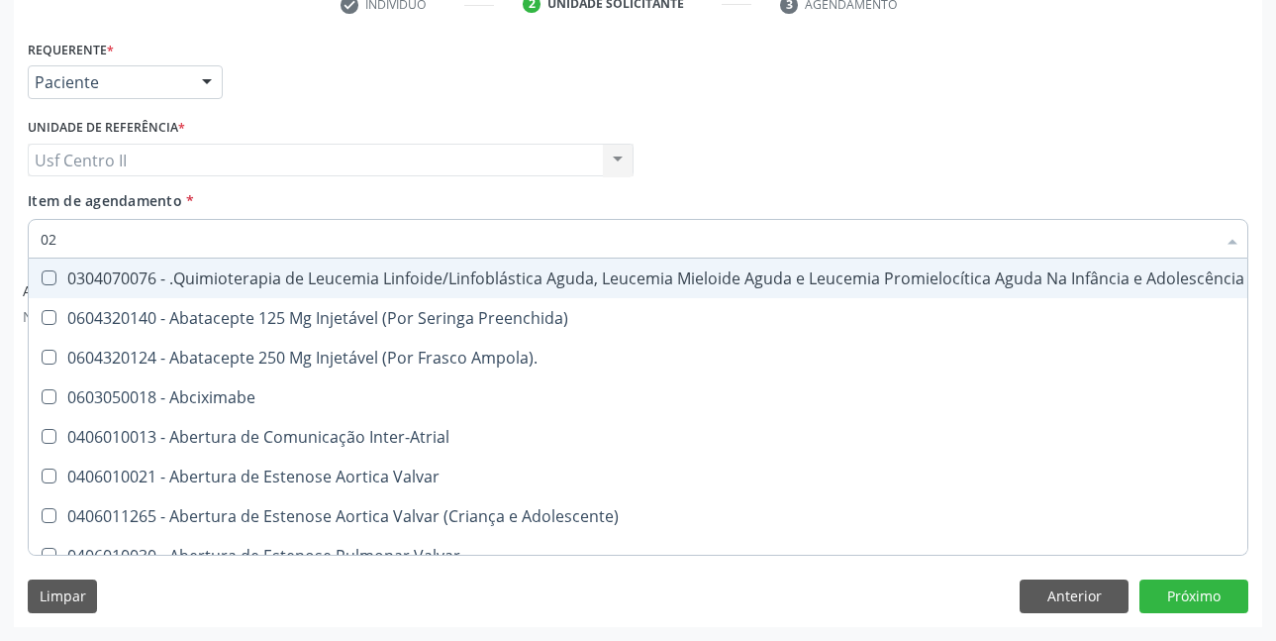
checkbox Antibiotico "true"
checkbox \(Liquido\) "true"
checkbox Orofacial "true"
checkbox Comprimido\) "true"
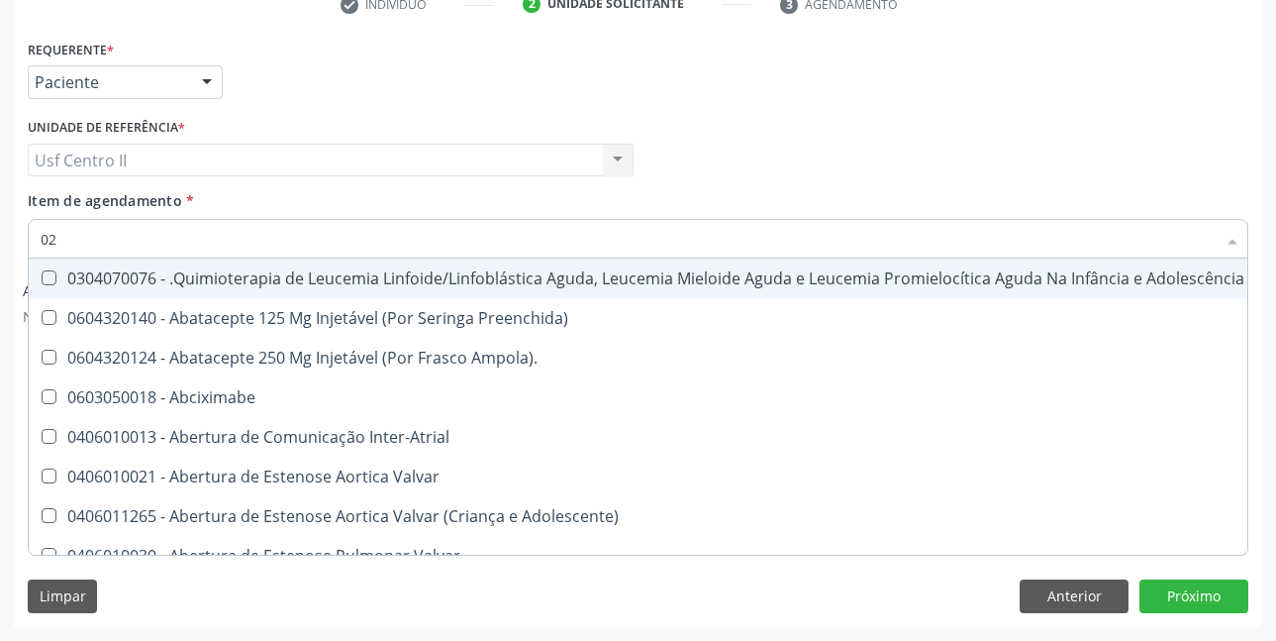
checkbox Ml\) "true"
checkbox Embolizante "true"
checkbox Colecistectomia "true"
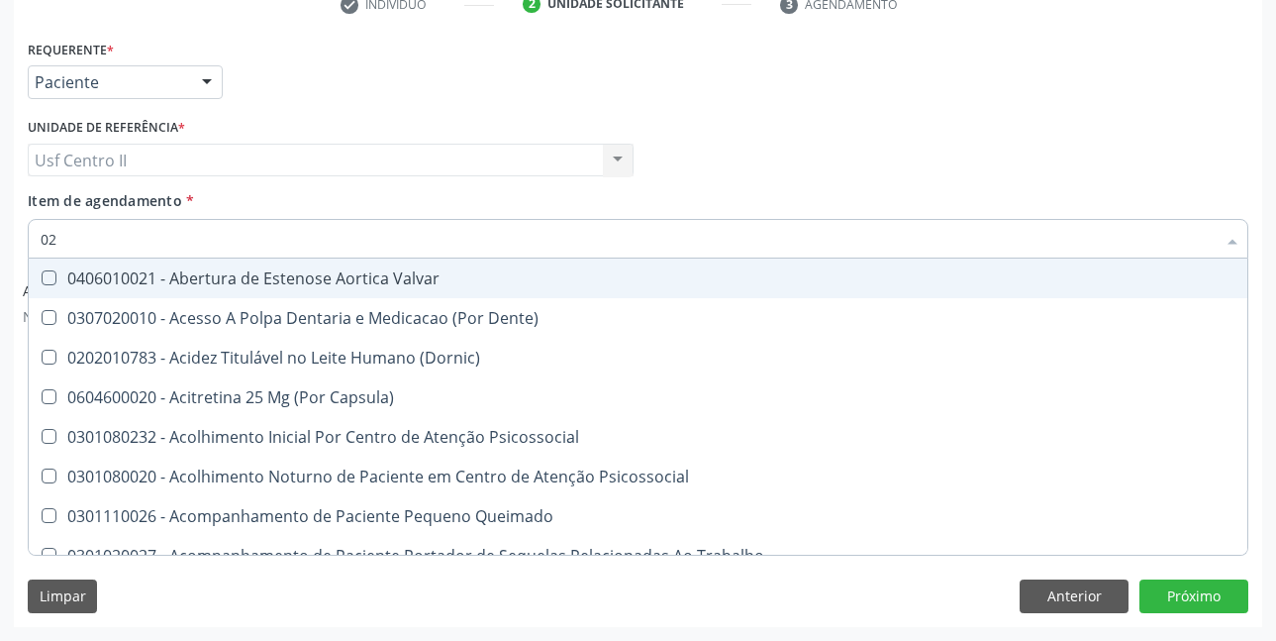
type input "020"
checkbox Terapeutica "true"
checkbox Urina "false"
checkbox Intra-Aortico "true"
checkbox Epispádia "true"
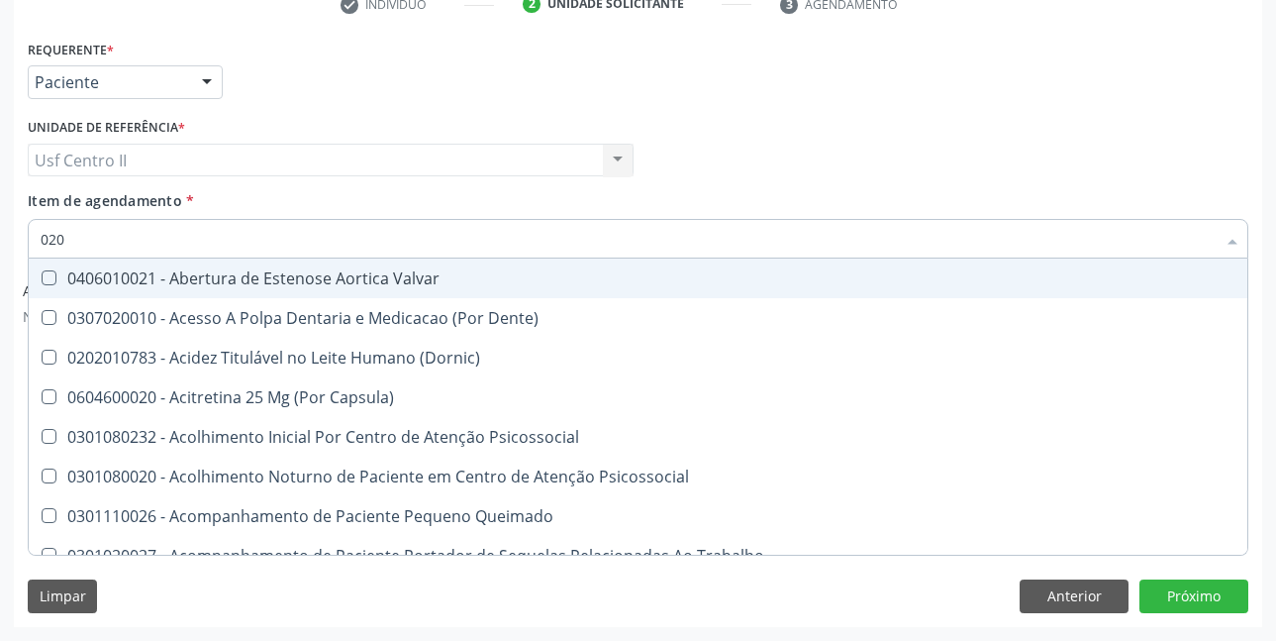
checkbox Anos\) "true"
checkbox Congênita "true"
checkbox Complementar\) "true"
checkbox Glomerular "true"
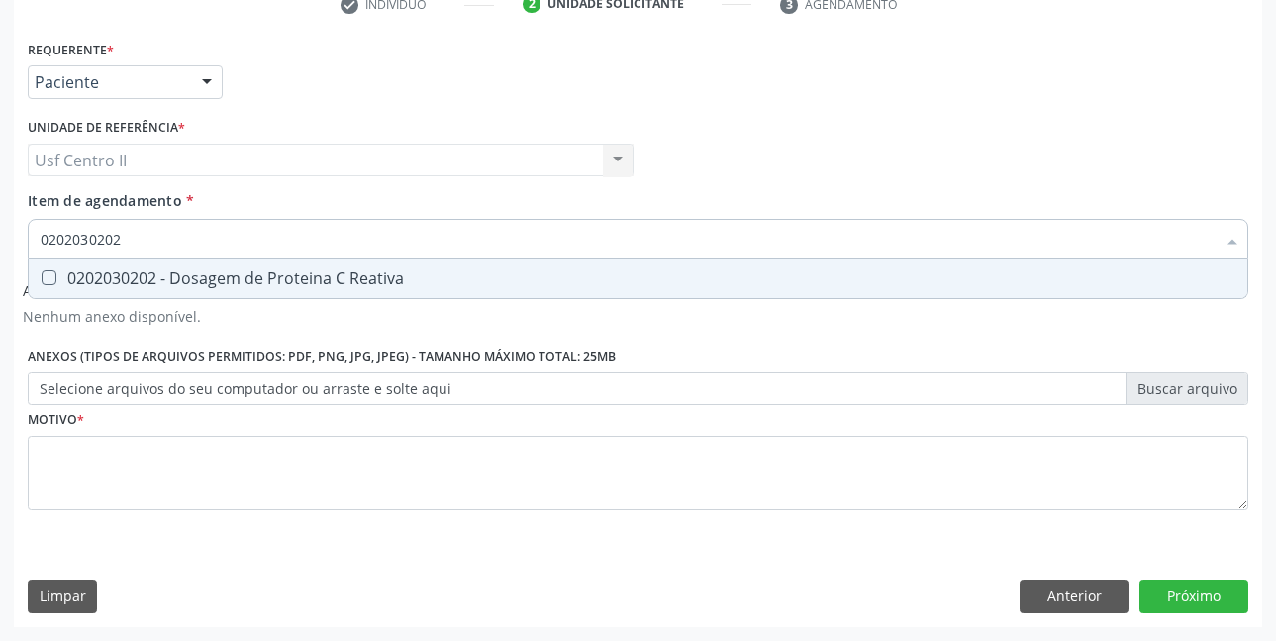
click at [286, 278] on div "0202030202 - Dosagem de Proteina C Reativa" at bounding box center [638, 278] width 1195 height 16
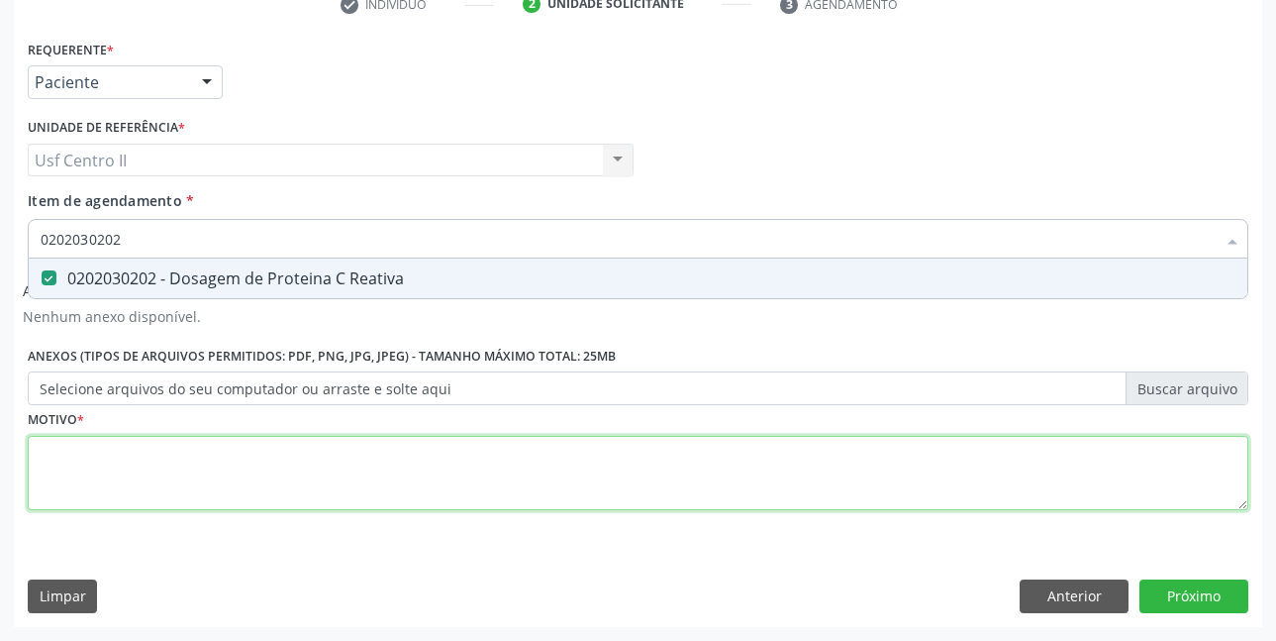
click at [334, 454] on div "Requerente * Paciente Profissional de Saúde Paciente Nenhum resultado encontrad…" at bounding box center [638, 286] width 1221 height 503
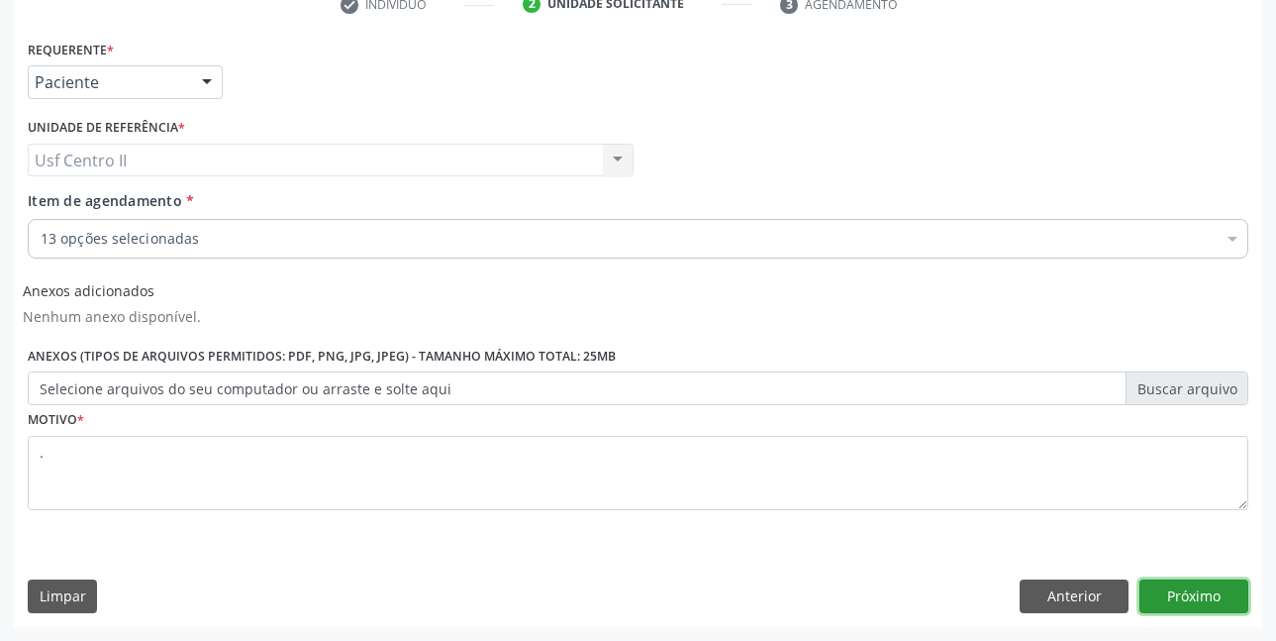
click at [1211, 589] on button "Próximo" at bounding box center [1194, 596] width 109 height 34
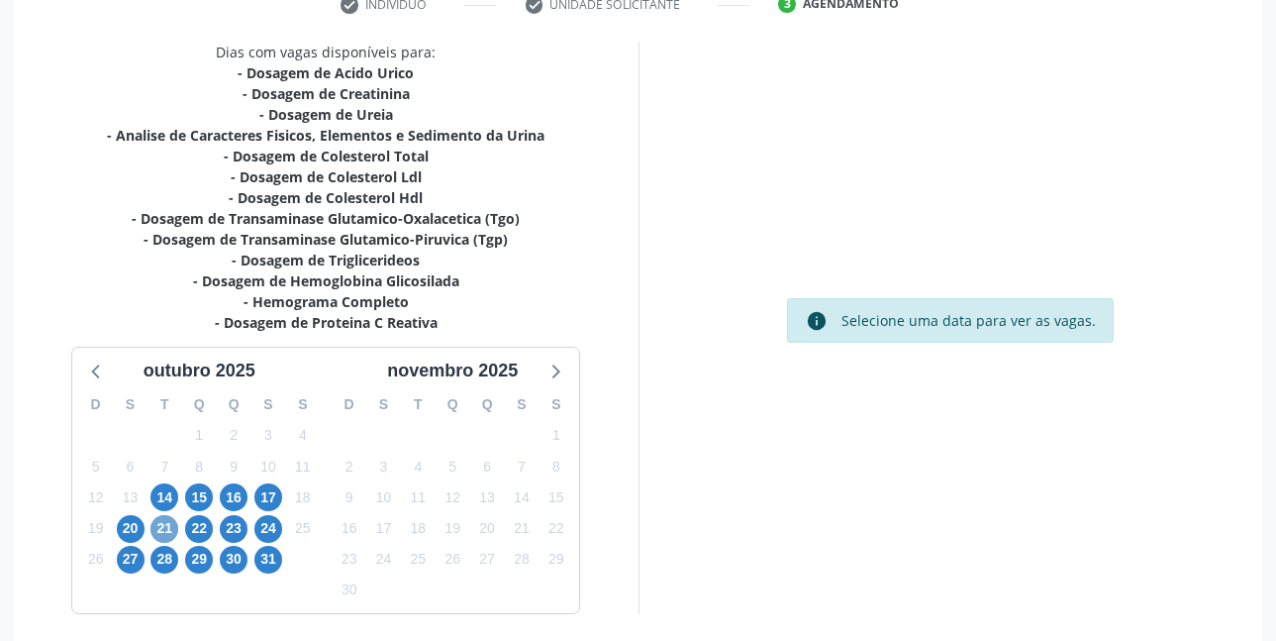
click at [169, 532] on span "21" at bounding box center [165, 529] width 28 height 28
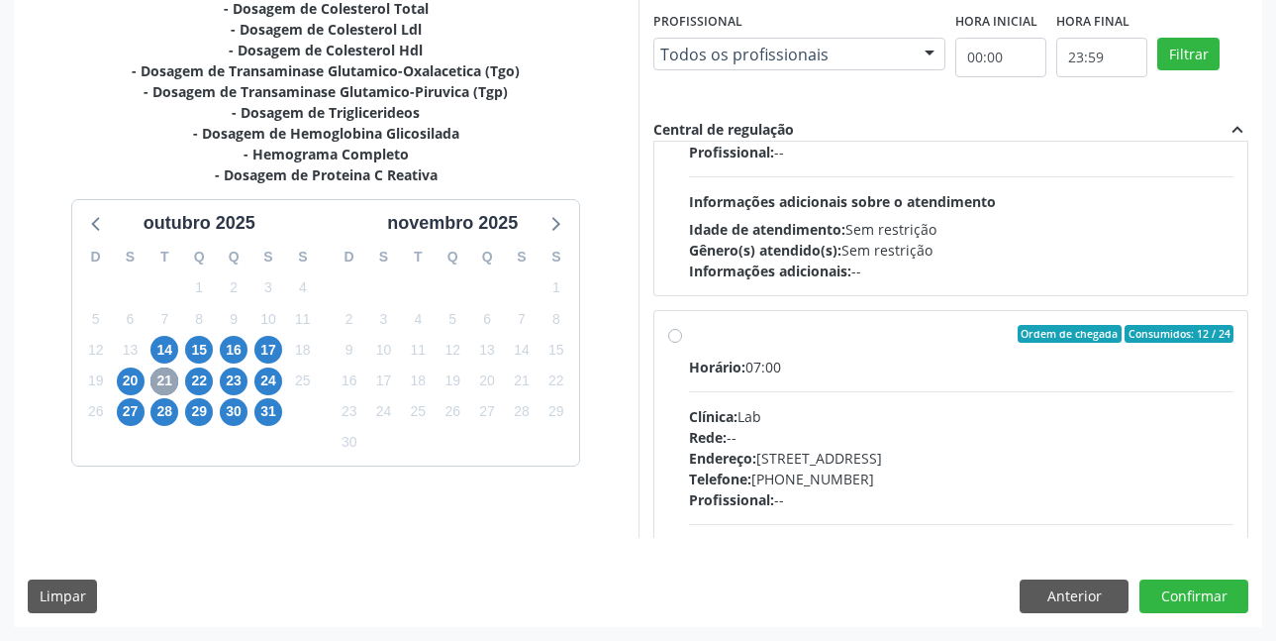
scroll to position [594, 0]
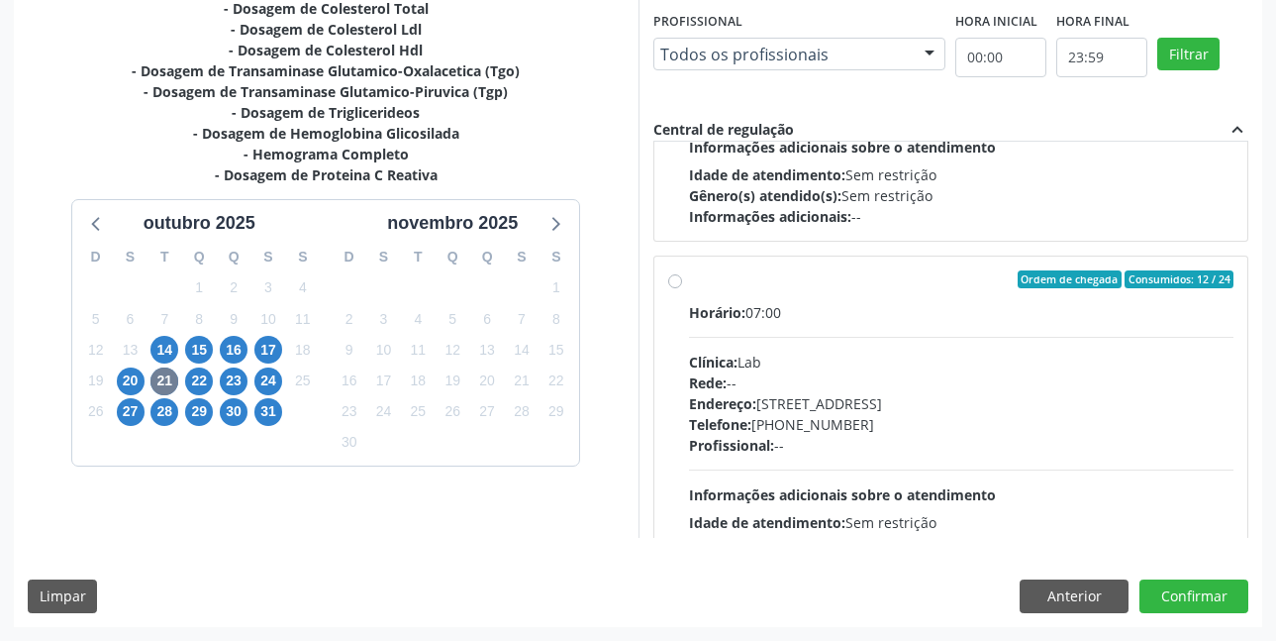
click at [689, 278] on label "Ordem de chegada Consumidos: 12 / 24 Horário: 07:00 Clínica: Lab Rede: -- Ender…" at bounding box center [962, 422] width 546 height 304
click at [678, 278] on input "Ordem de chegada Consumidos: 12 / 24 Horário: 07:00 Clínica: Lab Rede: -- Ender…" at bounding box center [675, 279] width 14 height 18
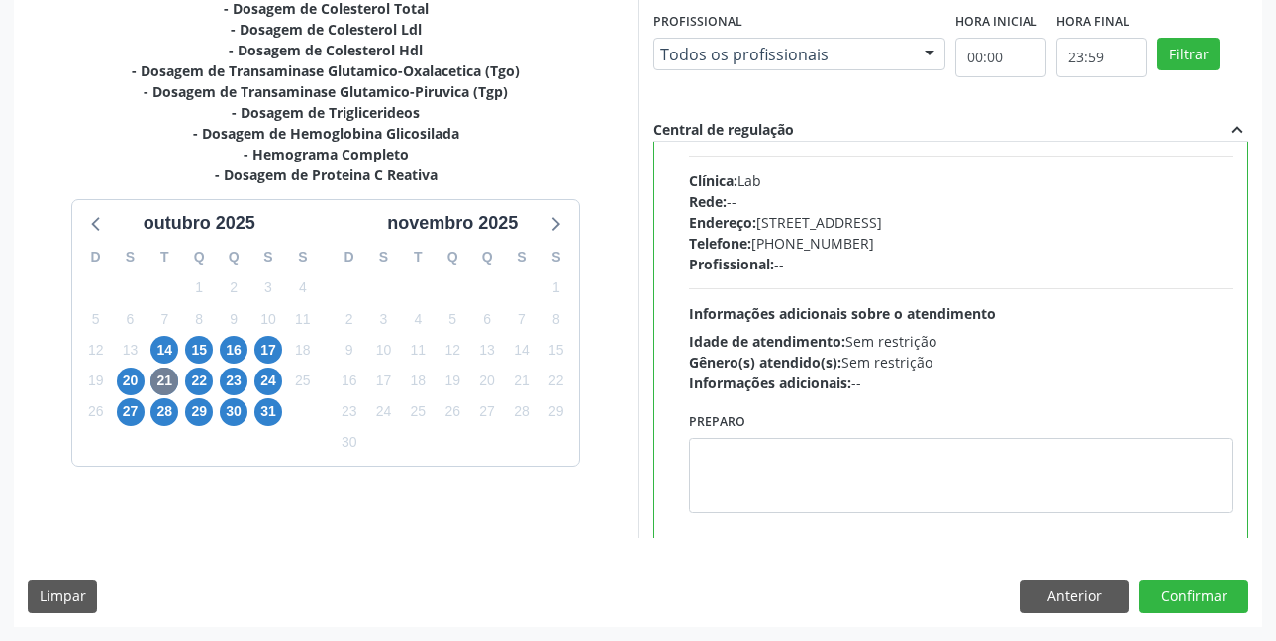
scroll to position [792, 0]
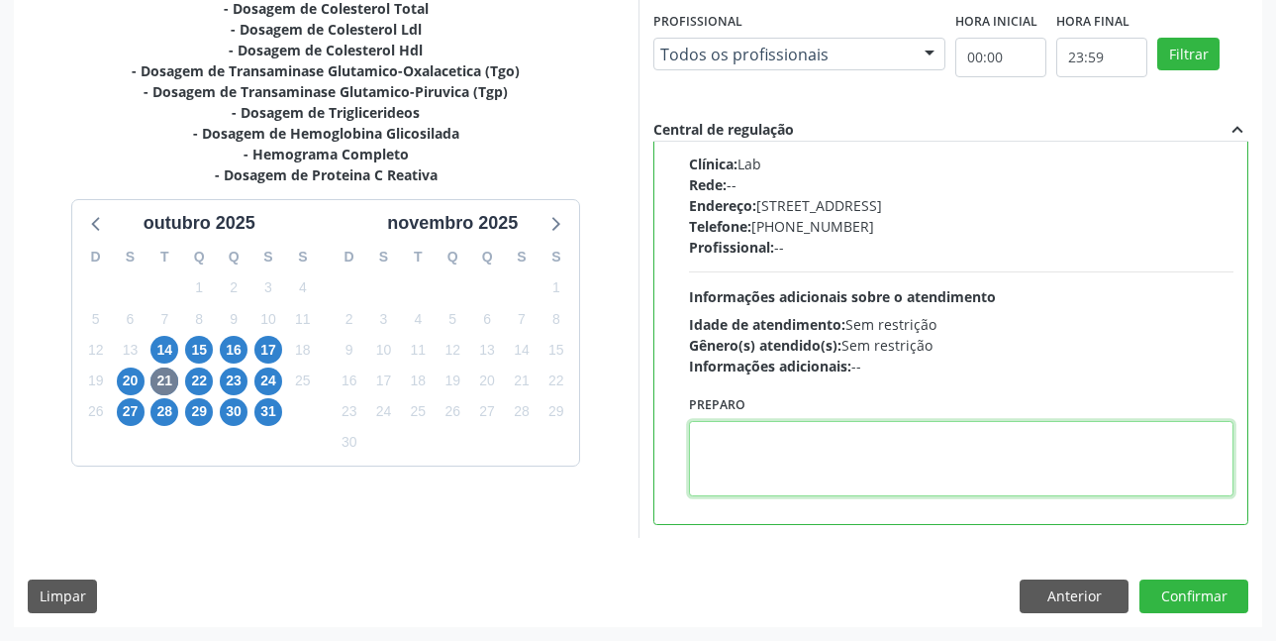
click at [788, 435] on textarea at bounding box center [962, 458] width 546 height 75
paste textarea "O EXAME SERÁ REALIZADO NA UNIDADE DE SAÚDE CENTRO 2 (POSTINHO DO RODEIO), POR O…"
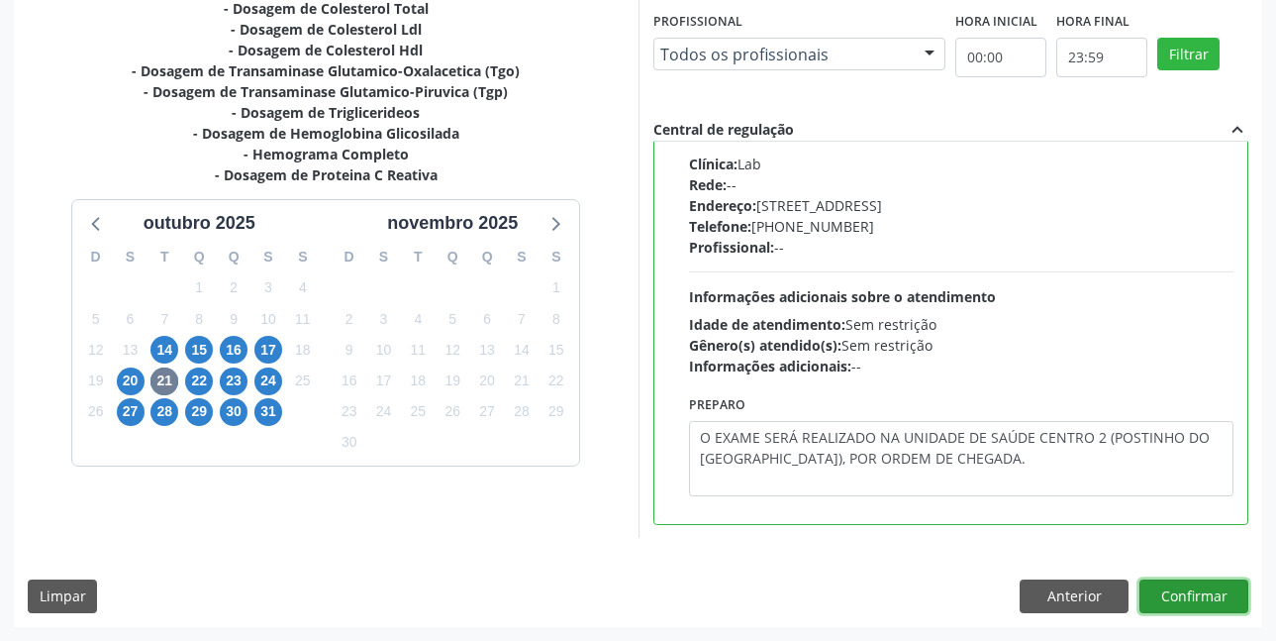
click at [1224, 595] on button "Confirmar" at bounding box center [1194, 596] width 109 height 34
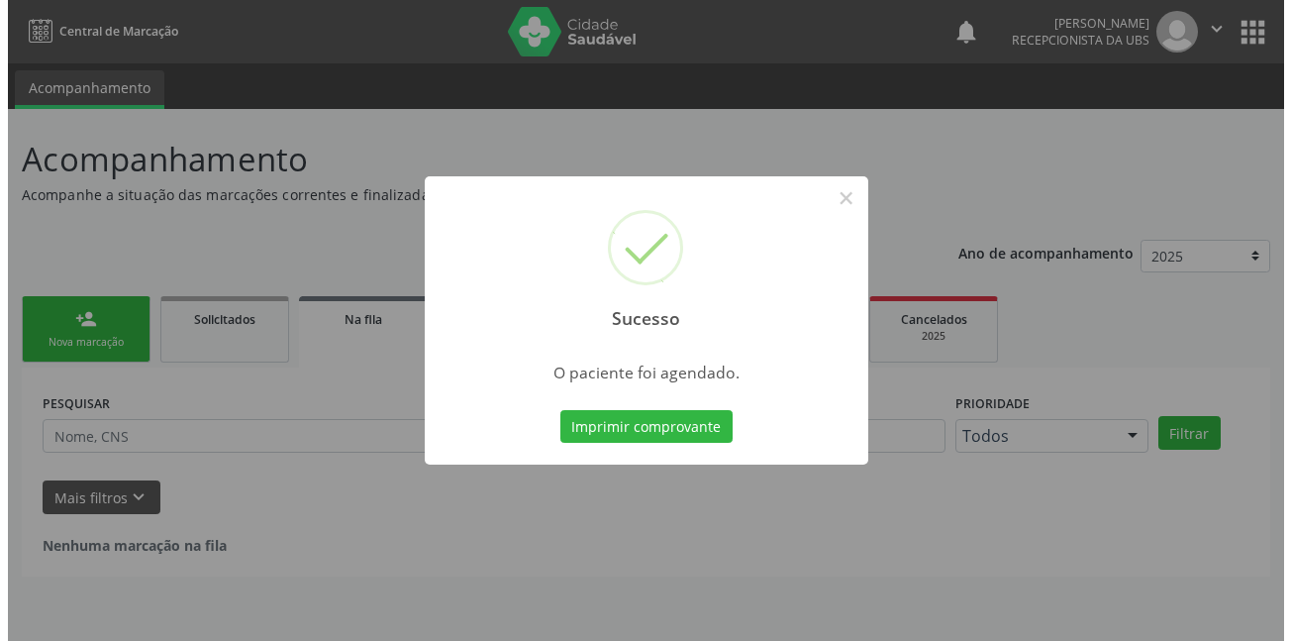
scroll to position [0, 0]
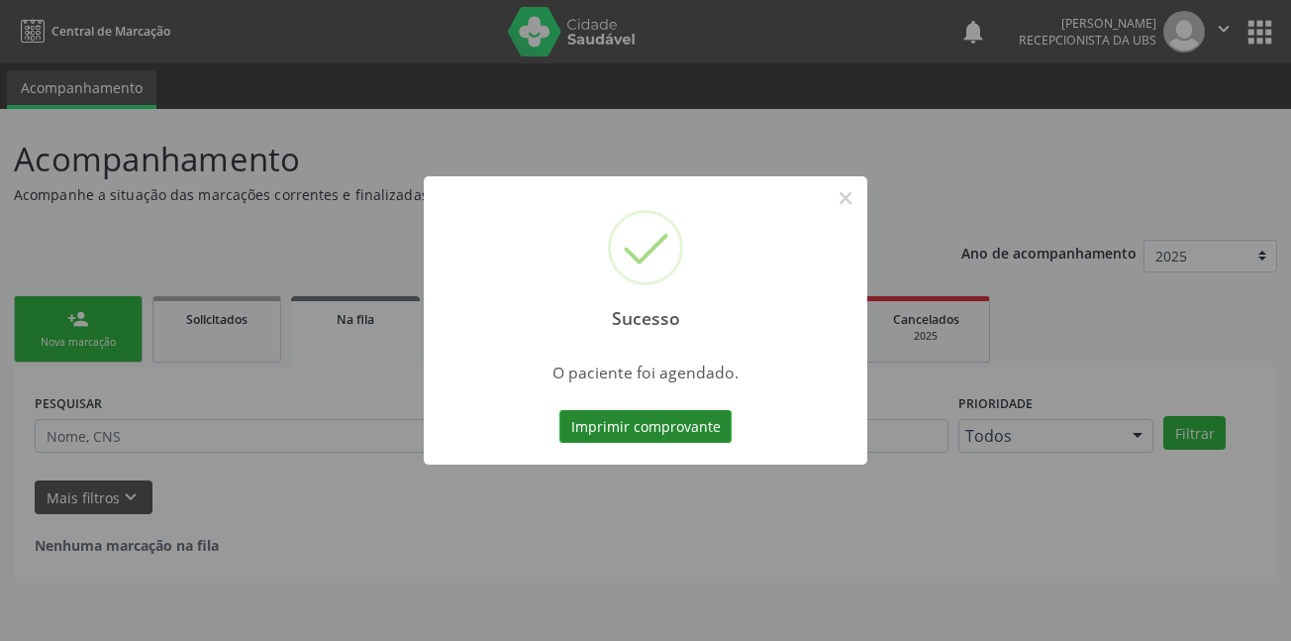
click at [622, 415] on button "Imprimir comprovante" at bounding box center [646, 427] width 172 height 34
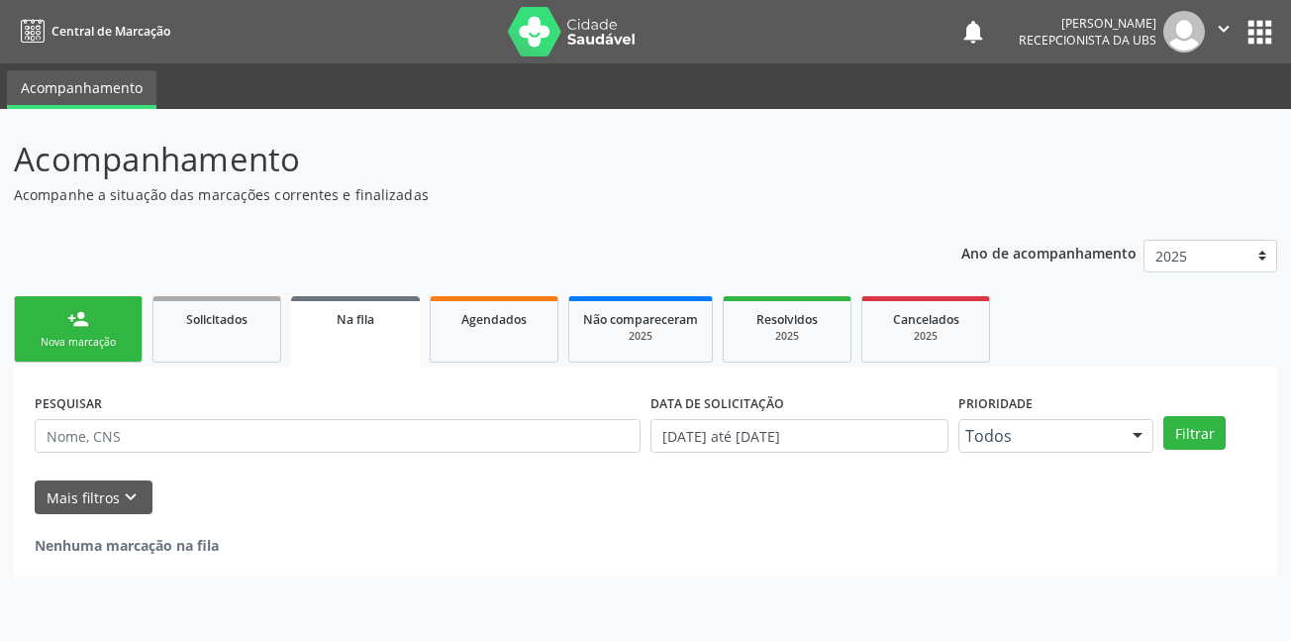
click at [1226, 21] on icon "" at bounding box center [1224, 29] width 22 height 22
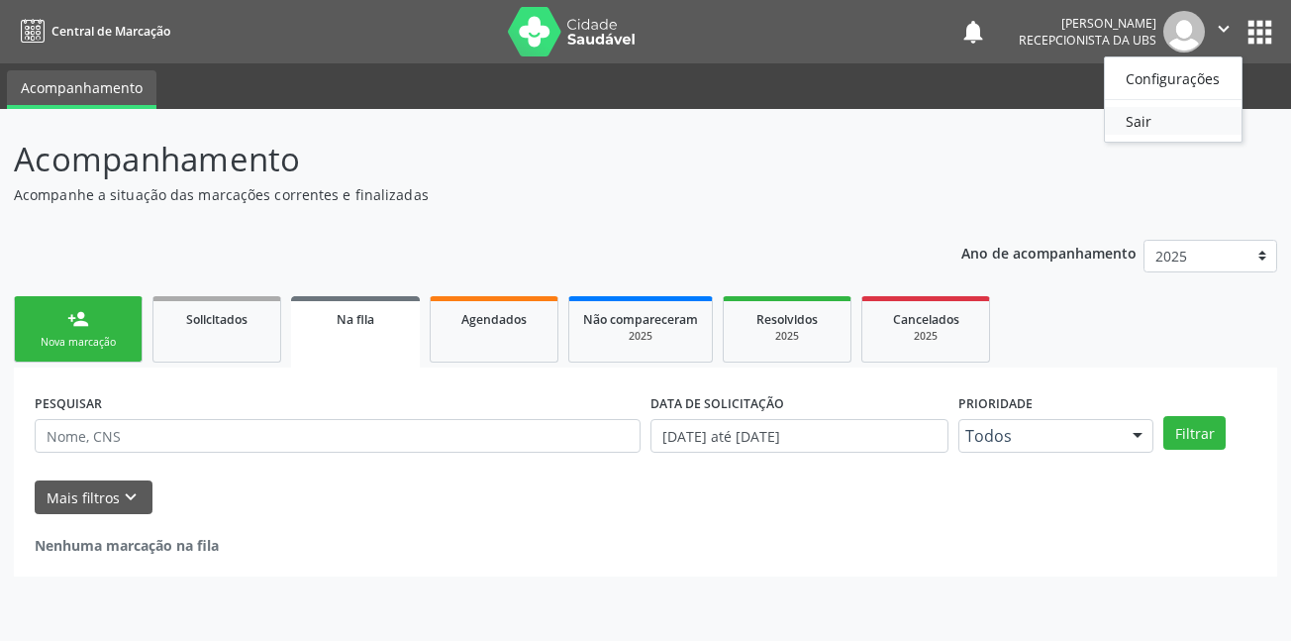
click at [1171, 112] on link "Sair" at bounding box center [1173, 121] width 137 height 28
